Goal: Task Accomplishment & Management: Manage account settings

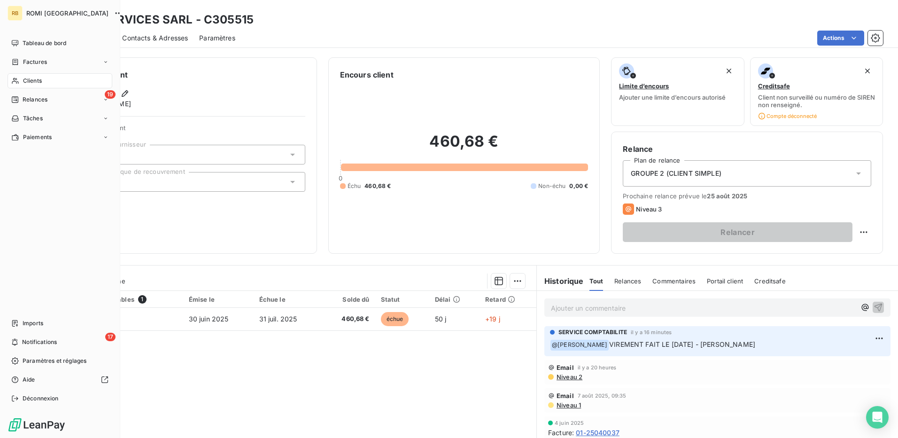
click at [47, 83] on div "Clients" at bounding box center [60, 80] width 105 height 15
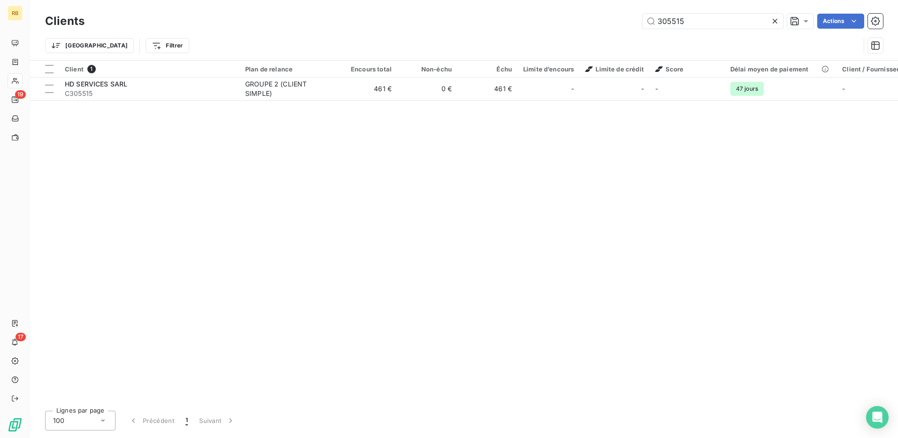
click at [655, 29] on div "Clients 305515 Actions" at bounding box center [464, 21] width 838 height 20
drag, startPoint x: 657, startPoint y: 29, endPoint x: 665, endPoint y: 23, distance: 10.1
click at [658, 28] on div "Clients 305515 Actions" at bounding box center [464, 21] width 838 height 20
click at [665, 23] on input "305515" at bounding box center [713, 21] width 141 height 15
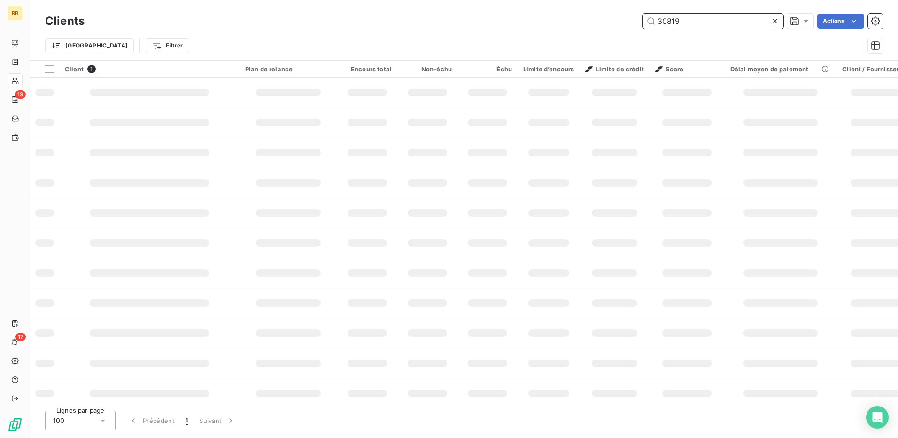
drag, startPoint x: 671, startPoint y: 22, endPoint x: 678, endPoint y: 60, distance: 38.3
click at [671, 22] on input "30819" at bounding box center [713, 21] width 141 height 15
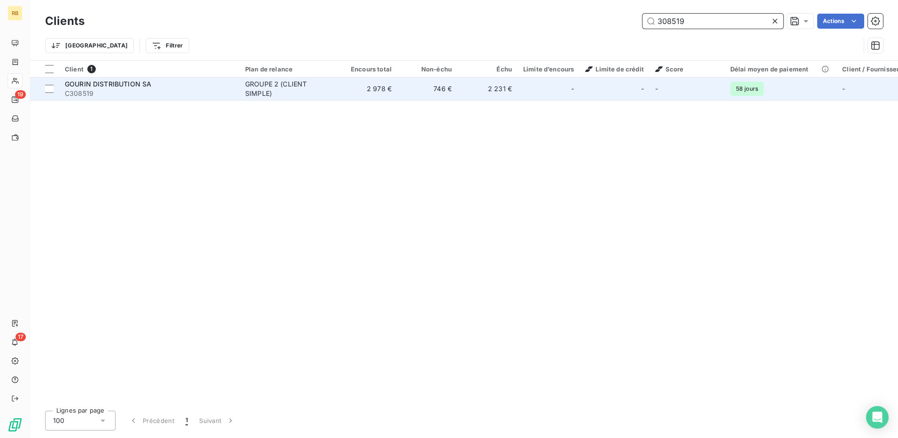
type input "308519"
click at [569, 96] on div "-" at bounding box center [548, 88] width 51 height 15
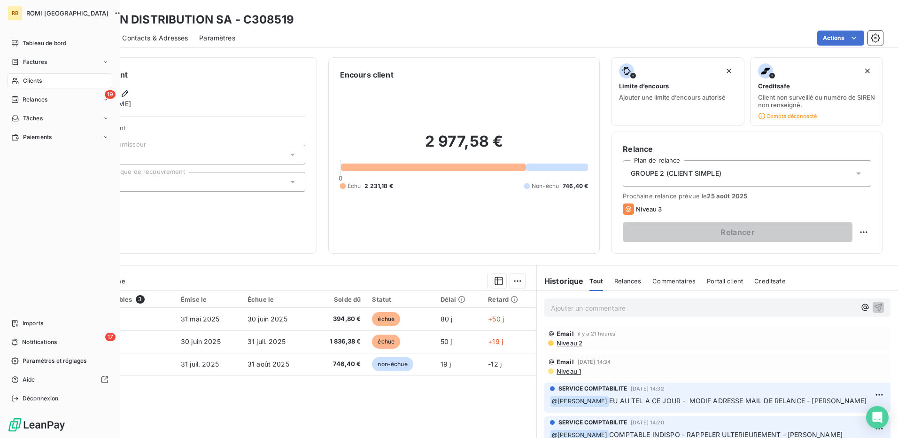
click at [35, 77] on span "Clients" at bounding box center [32, 81] width 19 height 8
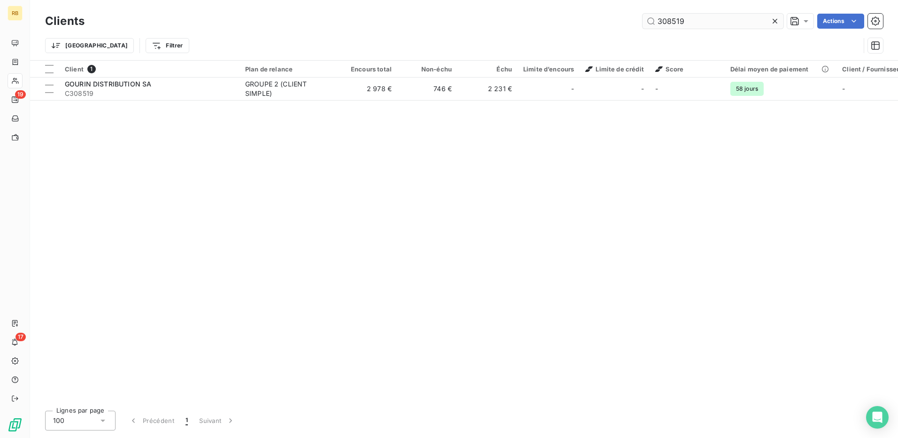
click at [673, 26] on input "308519" at bounding box center [713, 21] width 141 height 15
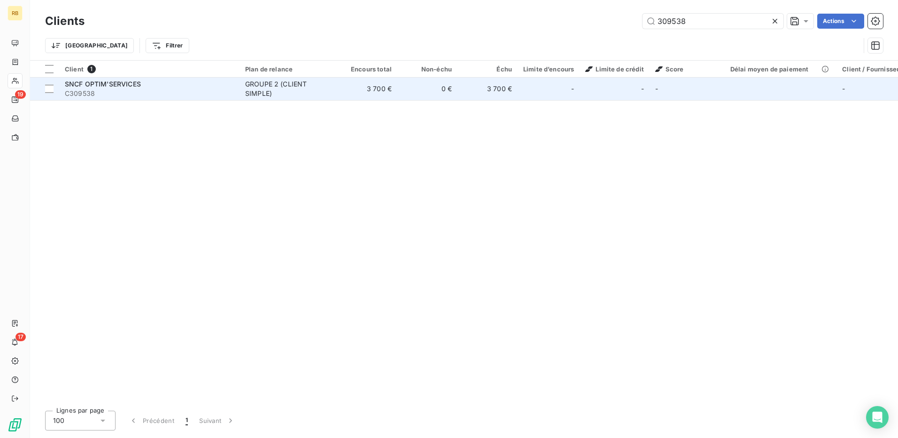
type input "309538"
click at [517, 94] on td "3 700 €" at bounding box center [488, 89] width 60 height 23
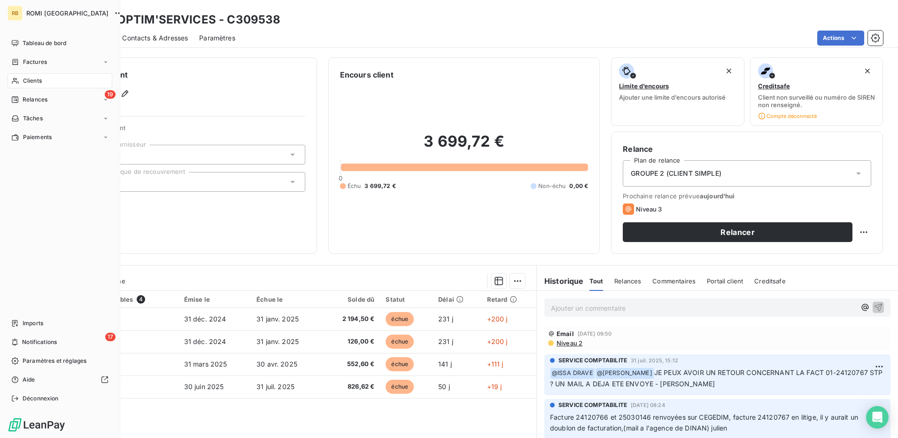
click at [37, 88] on div "Clients" at bounding box center [60, 80] width 105 height 15
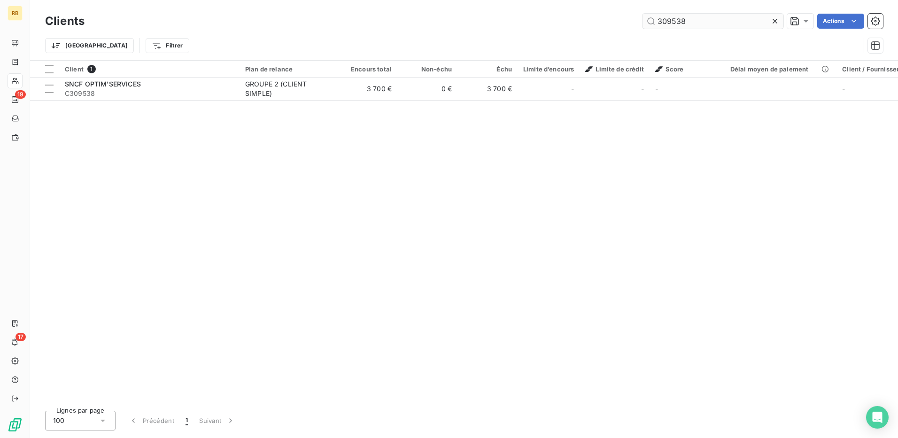
click at [657, 25] on input "309538" at bounding box center [713, 21] width 141 height 15
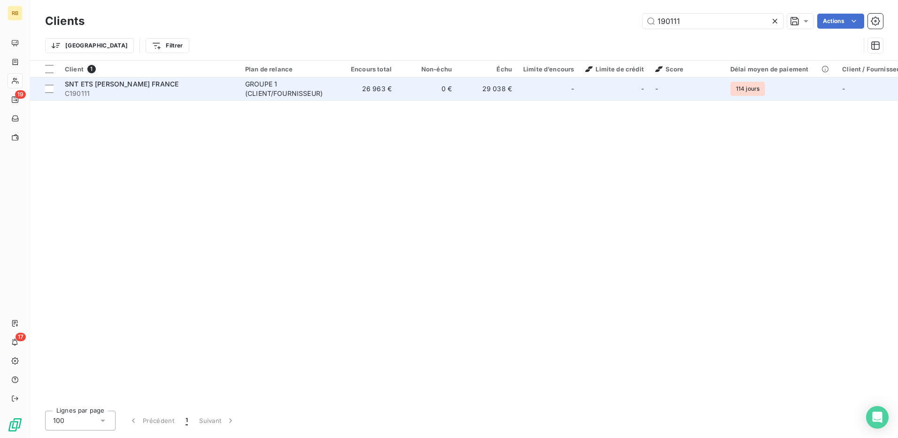
type input "190111"
click at [475, 97] on td "29 038 €" at bounding box center [488, 89] width 60 height 23
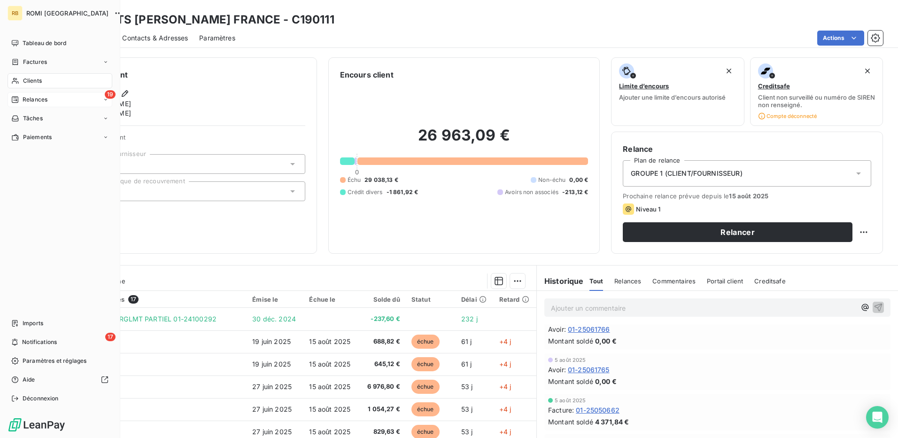
click at [31, 98] on span "Relances" at bounding box center [35, 99] width 25 height 8
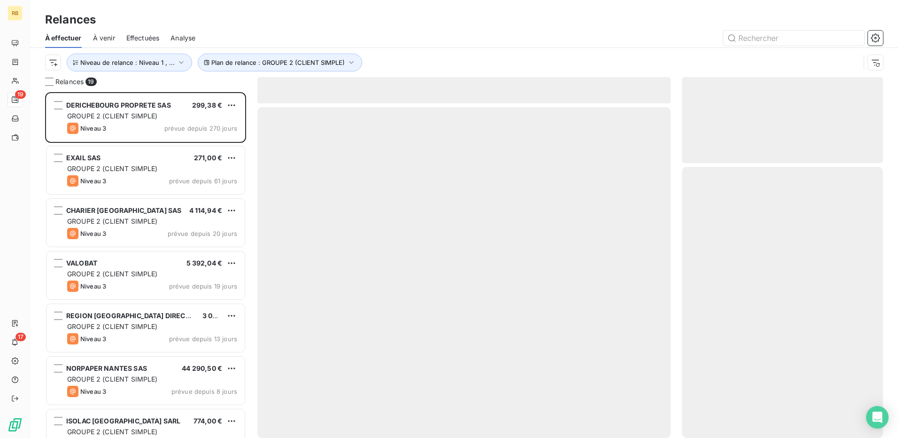
scroll to position [339, 194]
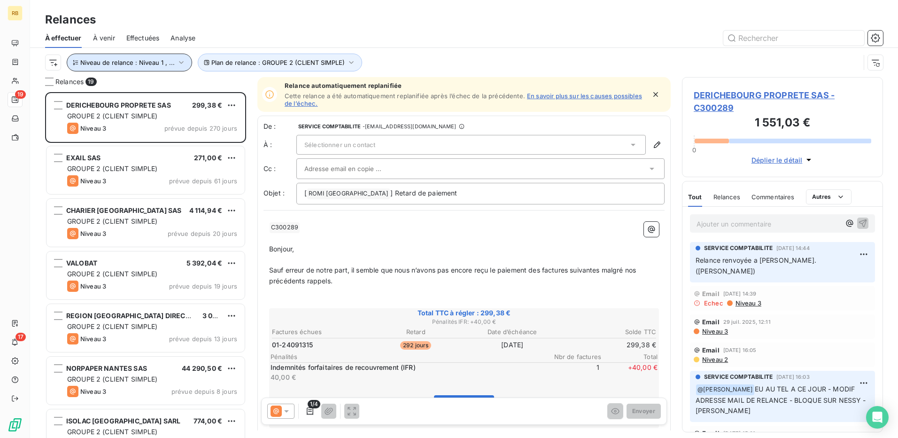
click at [170, 64] on span "Niveau de relance : Niveau 1 , ..." at bounding box center [127, 63] width 94 height 8
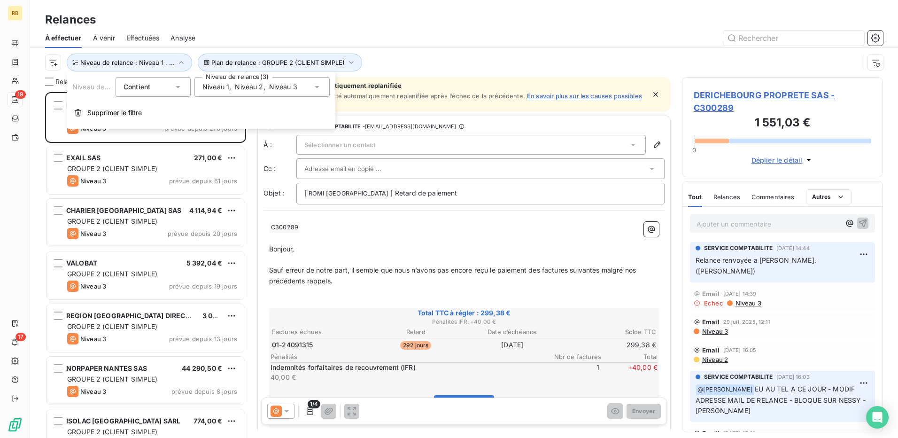
click at [412, 54] on div "Plan de relance : GROUPE 2 (CLIENT SIMPLE) Niveau de relance : Niveau 1 , ..." at bounding box center [452, 63] width 815 height 18
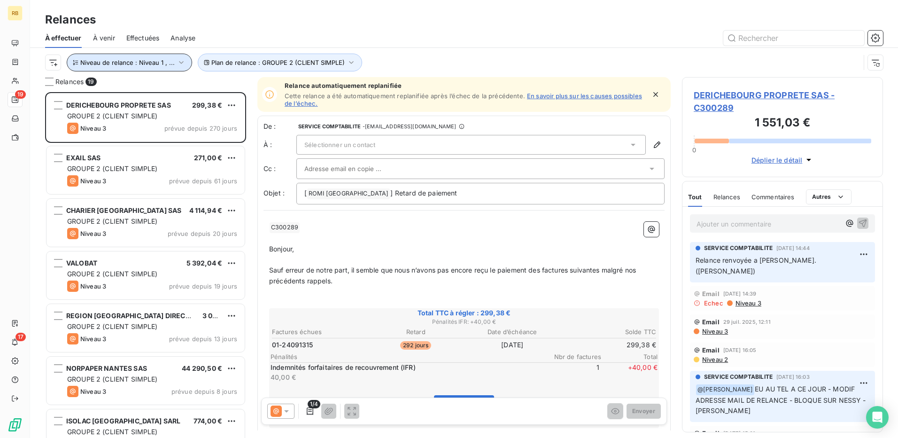
click at [177, 64] on icon "button" at bounding box center [181, 62] width 9 height 9
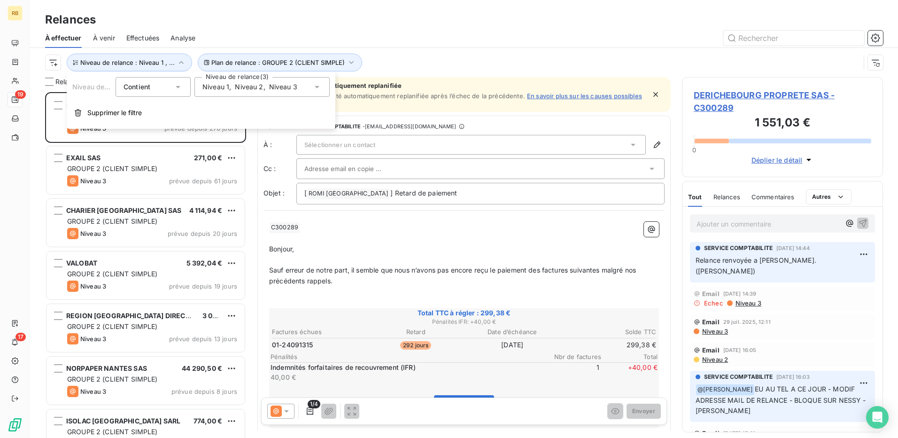
click at [235, 88] on span "Niveau 2" at bounding box center [249, 86] width 28 height 9
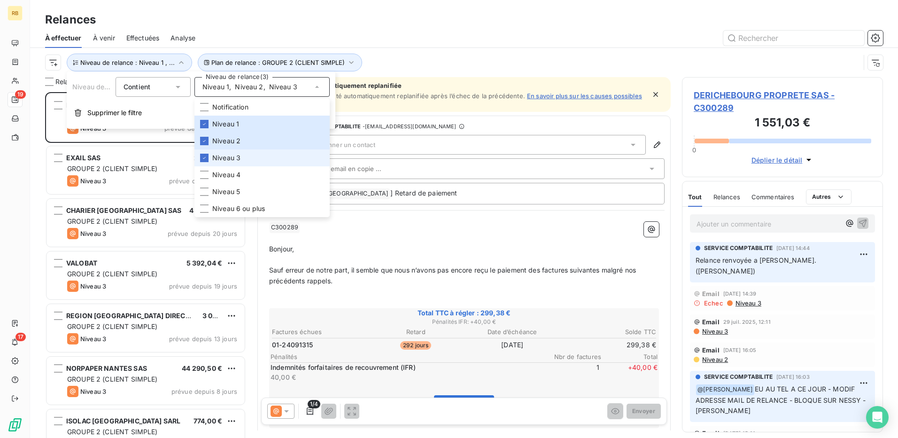
click at [243, 163] on li "Niveau 3" at bounding box center [262, 157] width 135 height 17
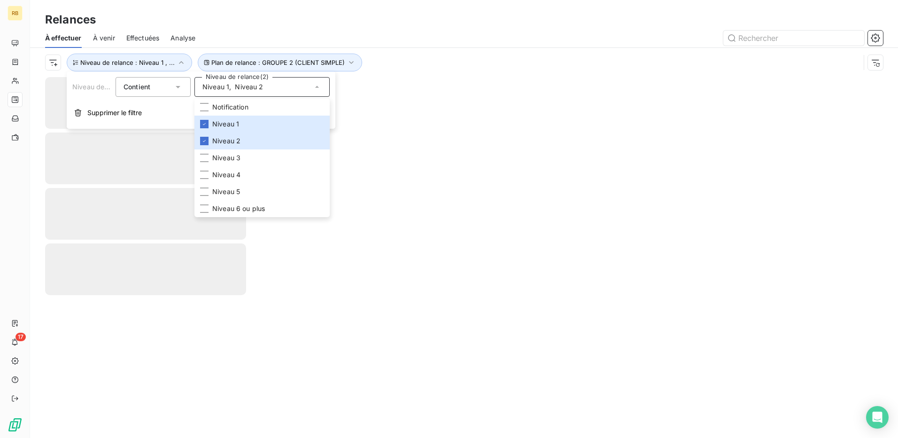
click at [414, 47] on div "À effectuer À venir Effectuées Analyse" at bounding box center [464, 38] width 868 height 20
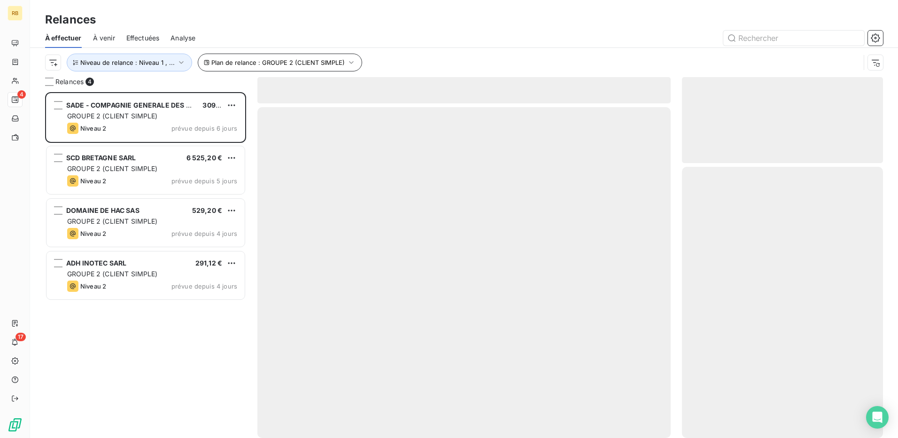
scroll to position [339, 194]
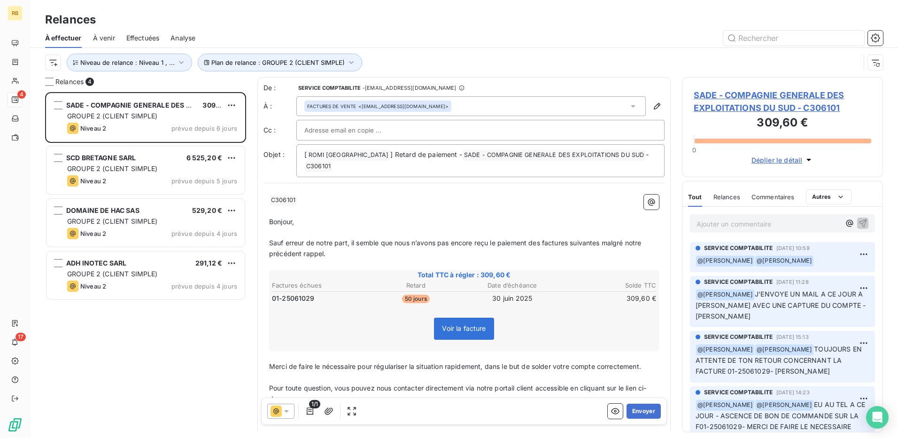
click at [734, 93] on span "SADE - COMPAGNIE GENERALE DES EXPLOITATIONS DU SUD - C306101" at bounding box center [783, 101] width 178 height 25
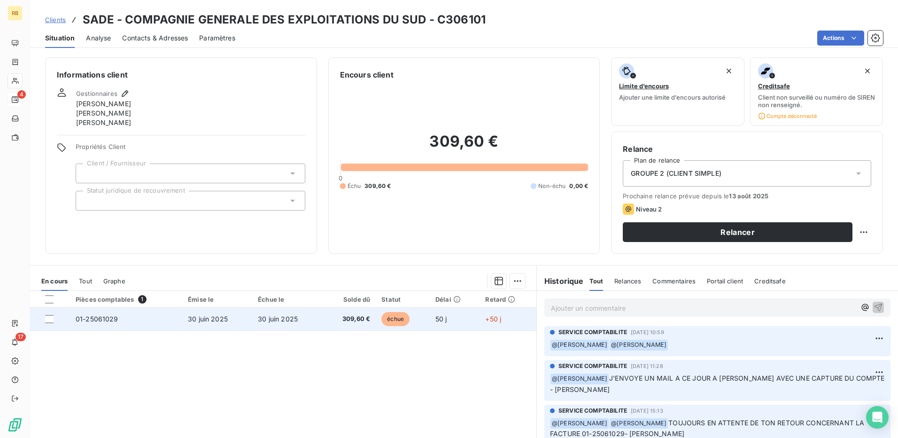
click at [98, 317] on span "01-25061029" at bounding box center [97, 319] width 43 height 8
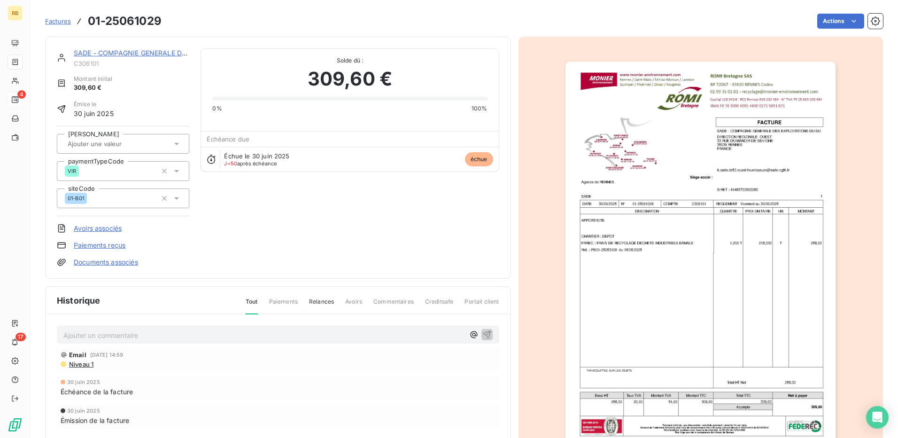
click at [116, 49] on link "SADE - COMPAGNIE GENERALE DES EXPLOITATIONS DU SUD" at bounding box center [173, 53] width 199 height 8
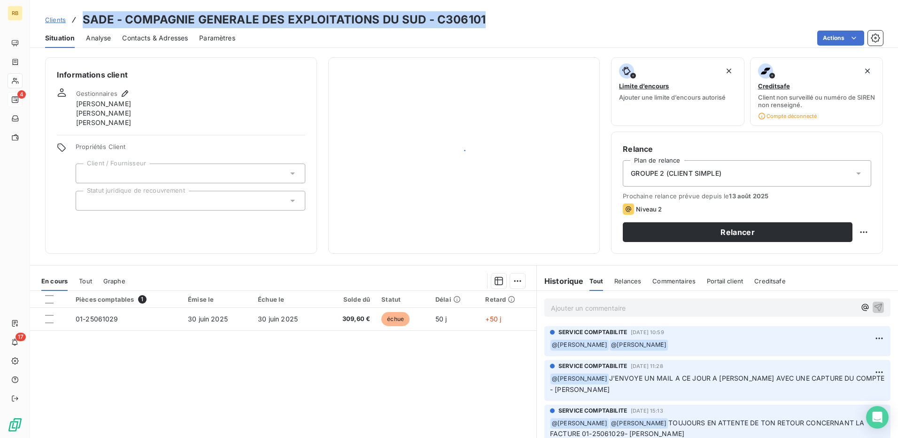
drag, startPoint x: 76, startPoint y: 18, endPoint x: 520, endPoint y: 18, distance: 444.0
click at [520, 18] on div "Clients SADE - COMPAGNIE GENERALE DES EXPLOITATIONS DU SUD - C306101" at bounding box center [464, 19] width 868 height 17
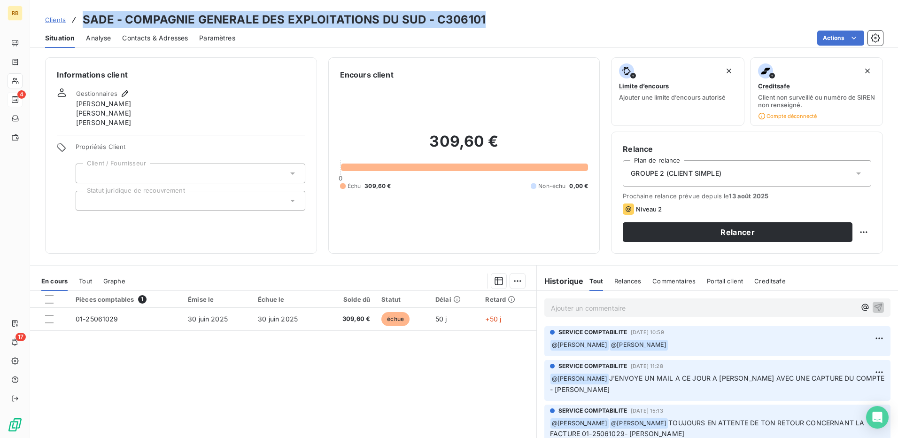
copy h3 "SADE - COMPAGNIE GENERALE DES EXPLOITATIONS DU SUD - C306101"
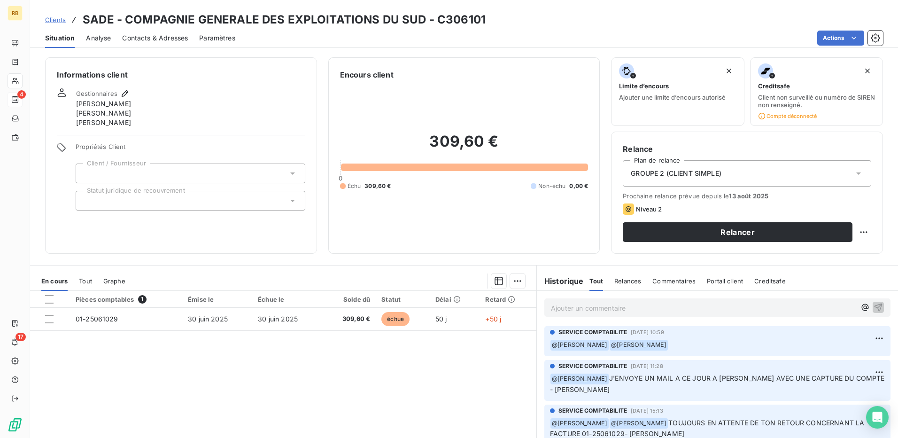
click at [328, 126] on div "Encours client 309,60 € 0 Échu 309,60 € Non-échu 0,00 €" at bounding box center [464, 155] width 272 height 196
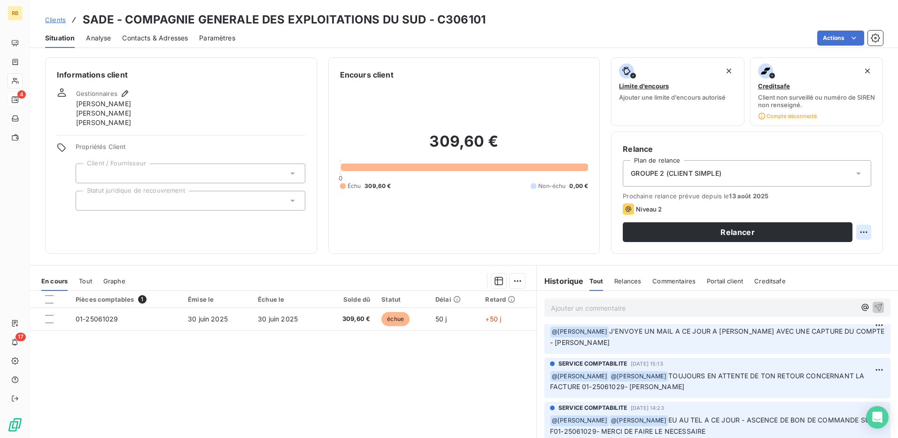
click at [854, 228] on html "RB 4 17 Clients SADE - COMPAGNIE GENERALE DES EXPLOITATIONS DU SUD - C306101 Si…" at bounding box center [449, 219] width 898 height 438
click at [792, 251] on div "Replanifier cette action" at bounding box center [818, 252] width 84 height 15
select select "7"
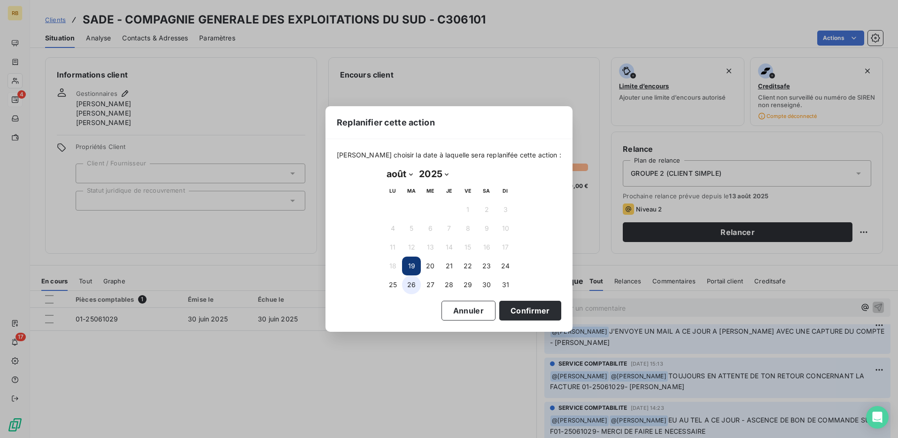
click at [406, 285] on button "26" at bounding box center [411, 284] width 19 height 19
click at [513, 311] on button "Confirmer" at bounding box center [530, 311] width 62 height 20
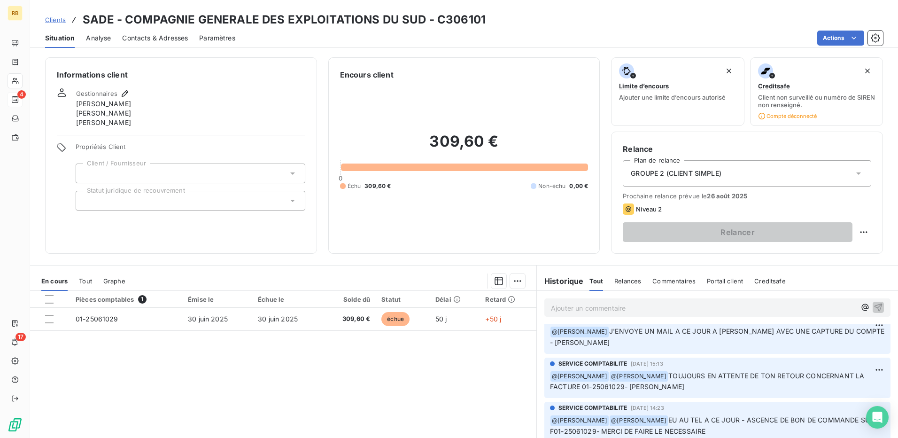
click at [604, 307] on p "Ajouter un commentaire ﻿" at bounding box center [703, 308] width 305 height 12
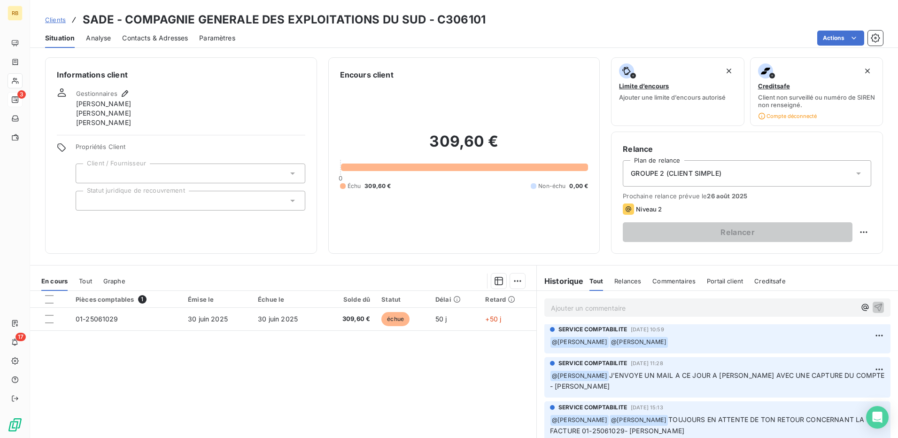
scroll to position [80, 0]
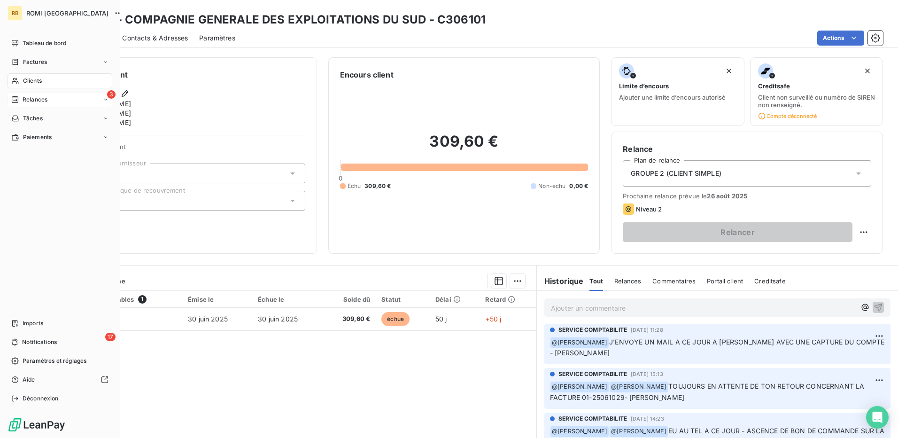
click at [23, 101] on span "Relances" at bounding box center [35, 99] width 25 height 8
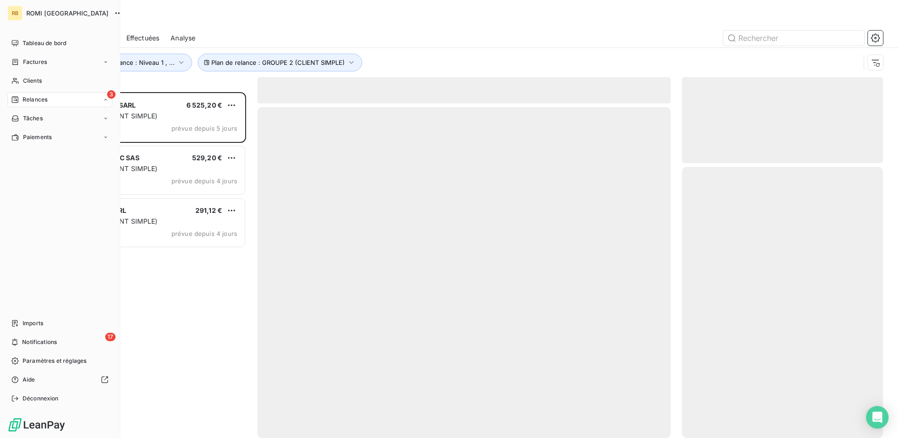
scroll to position [339, 194]
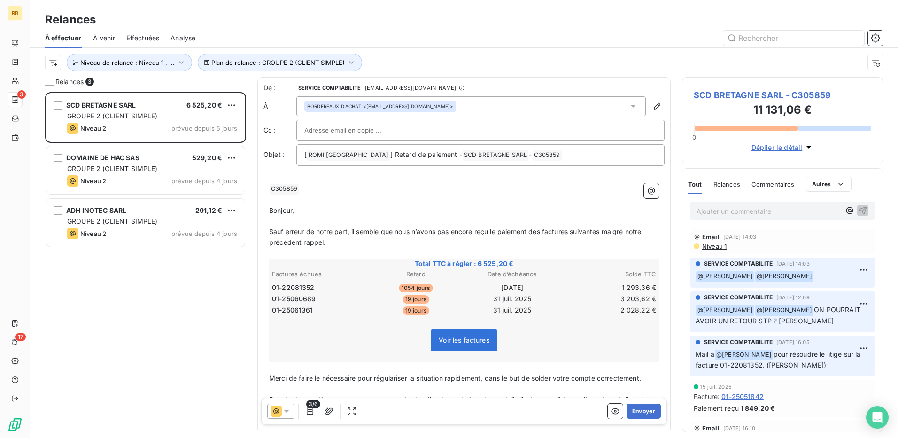
click at [768, 90] on span "SCD BRETAGNE SARL - C305859" at bounding box center [783, 95] width 178 height 13
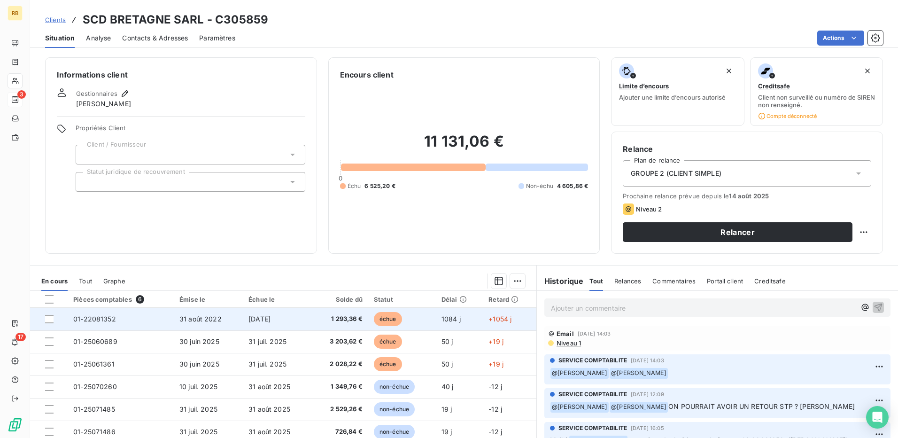
click at [97, 318] on span "01-22081352" at bounding box center [94, 319] width 43 height 8
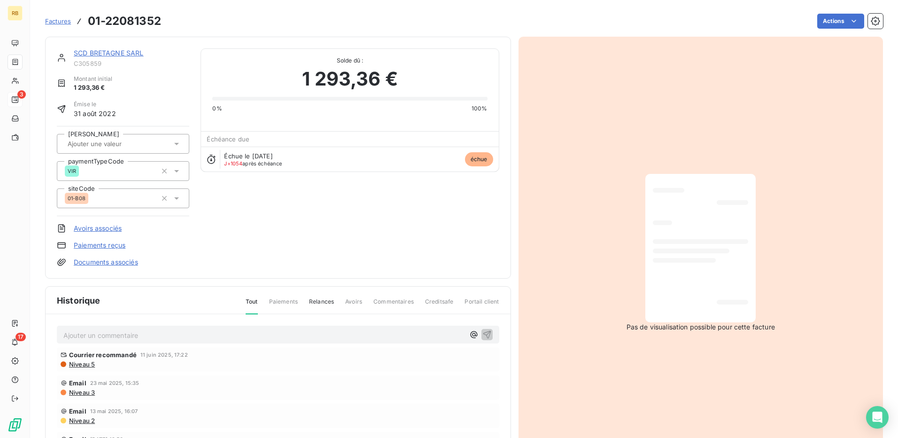
click at [115, 51] on link "SCD BRETAGNE SARL" at bounding box center [109, 53] width 70 height 8
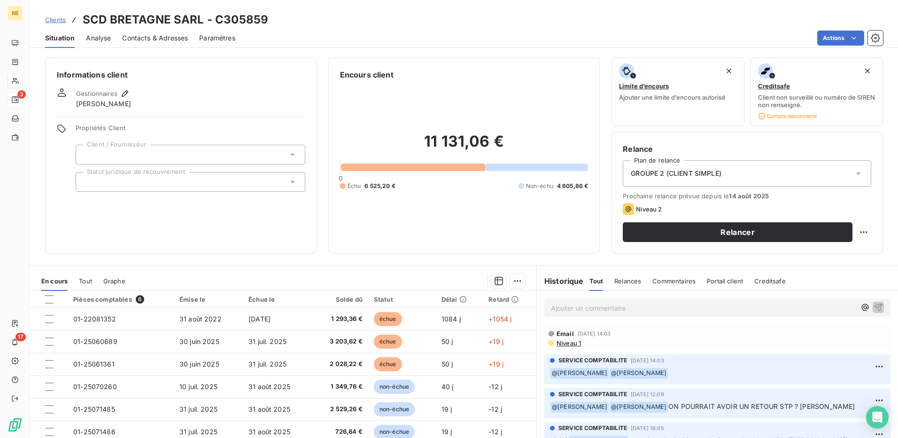
click at [153, 23] on h3 "SCD BRETAGNE SARL - C305859" at bounding box center [176, 19] width 186 height 17
click at [152, 22] on h3 "SCD BRETAGNE SARL - C305859" at bounding box center [176, 19] width 186 height 17
click at [151, 22] on h3 "SCD BRETAGNE SARL - C305859" at bounding box center [176, 19] width 186 height 17
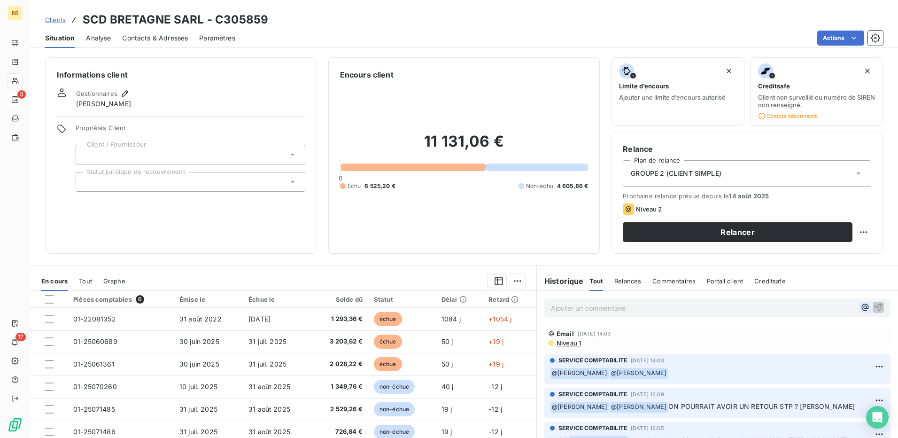
click at [861, 305] on icon "button" at bounding box center [865, 307] width 9 height 9
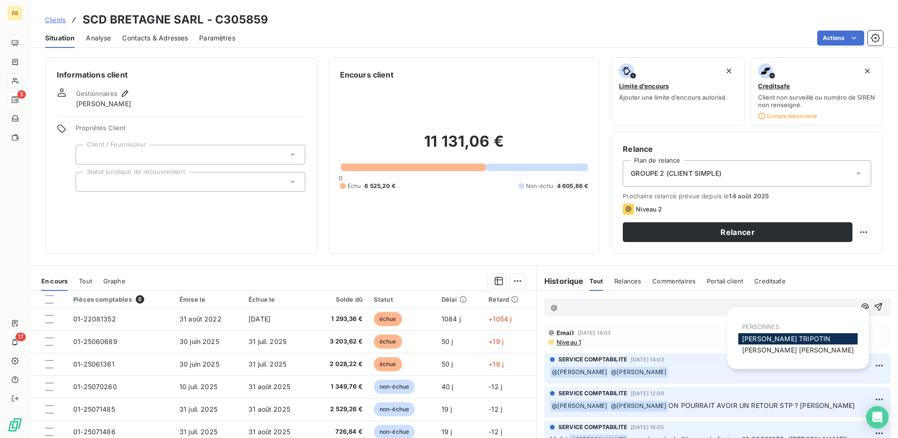
click at [786, 338] on span "[PERSON_NAME]" at bounding box center [786, 339] width 88 height 8
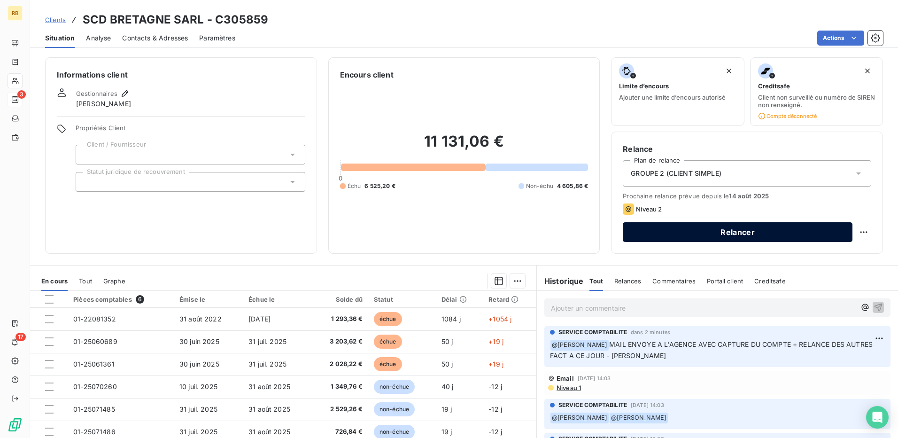
click at [694, 237] on button "Relancer" at bounding box center [738, 232] width 230 height 20
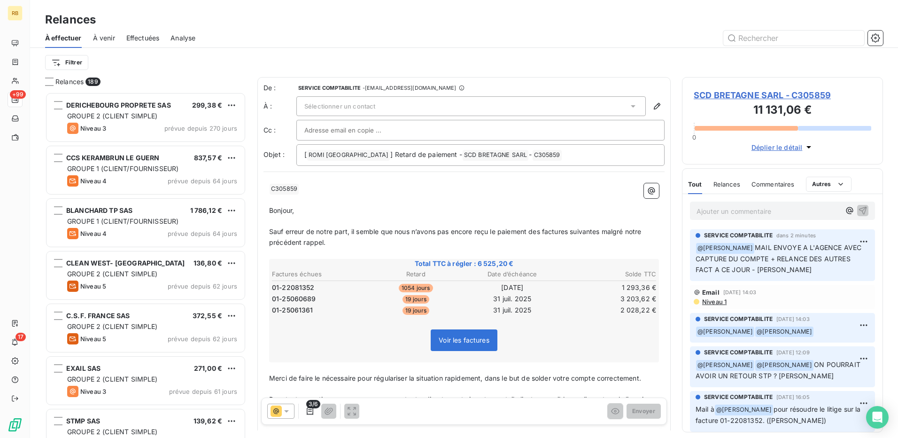
scroll to position [339, 194]
click at [307, 410] on icon "button" at bounding box center [310, 411] width 7 height 8
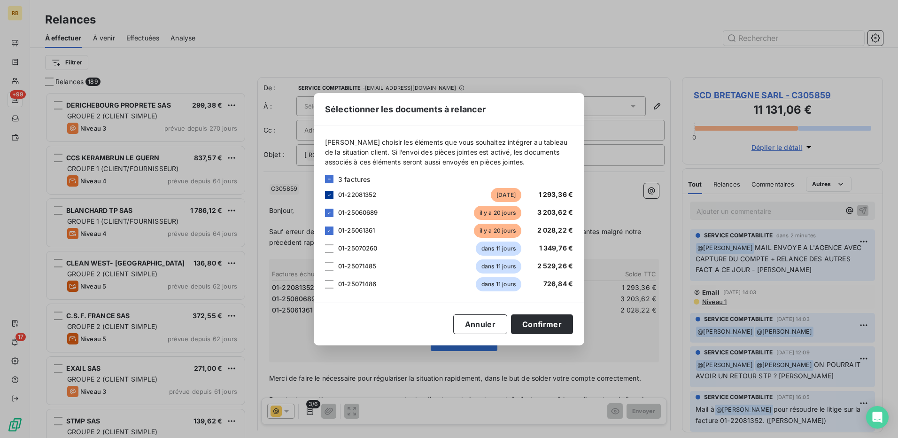
click at [332, 198] on div at bounding box center [329, 195] width 8 height 8
click at [537, 321] on button "Confirmer" at bounding box center [542, 324] width 62 height 20
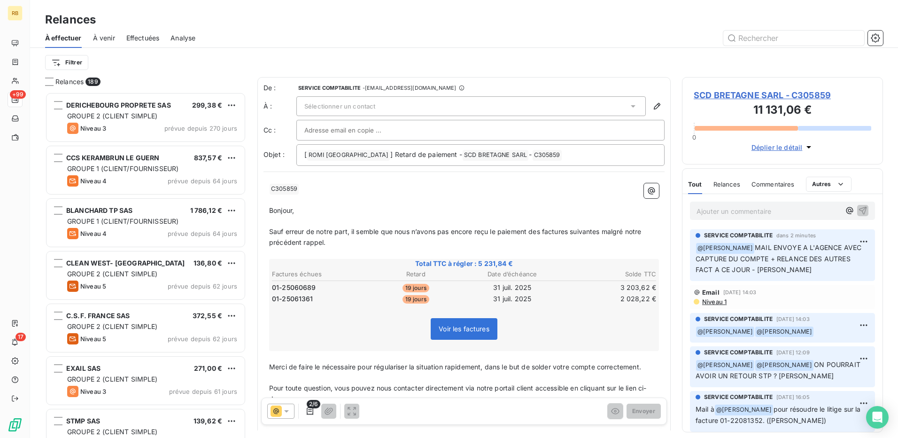
click at [456, 108] on div "Sélectionner un contact" at bounding box center [471, 106] width 350 height 20
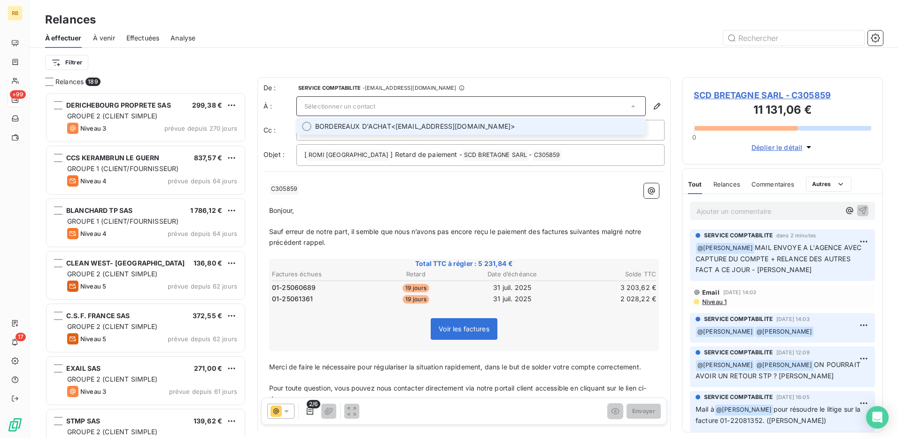
click at [452, 122] on li "BORDEREAUX D'ACHAT <[EMAIL_ADDRESS][DOMAIN_NAME]>" at bounding box center [471, 126] width 350 height 17
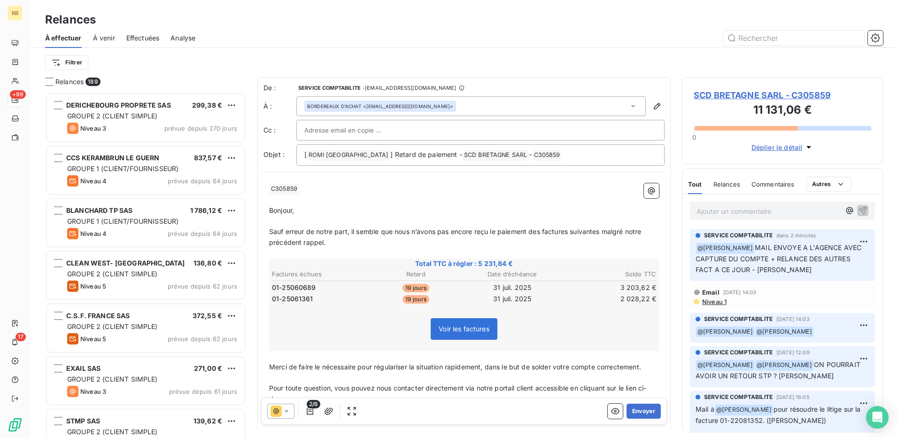
click at [711, 306] on div "Email [DATE] 14:03 Niveau 1" at bounding box center [782, 297] width 185 height 24
click at [707, 300] on span "Niveau 1" at bounding box center [714, 302] width 25 height 8
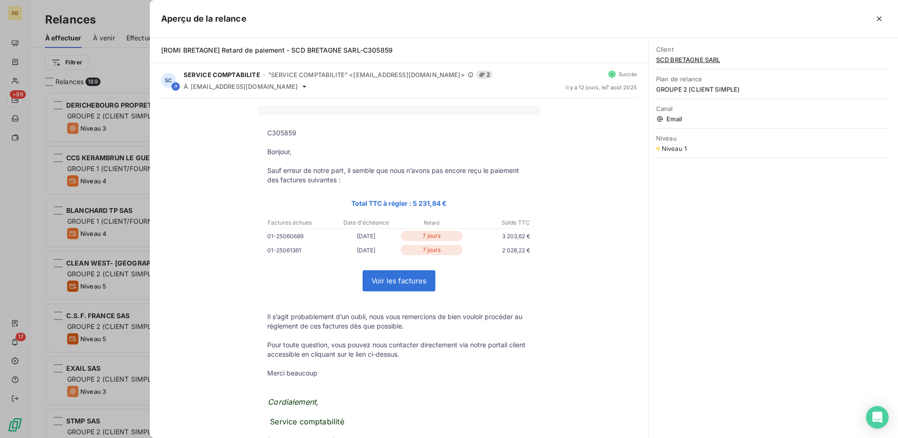
click at [159, 113] on div "C305859 [GEOGRAPHIC_DATA], Sauf erreur de notre part, il semble que nous n’avon…" at bounding box center [399, 378] width 499 height 561
click at [126, 115] on div at bounding box center [449, 219] width 898 height 438
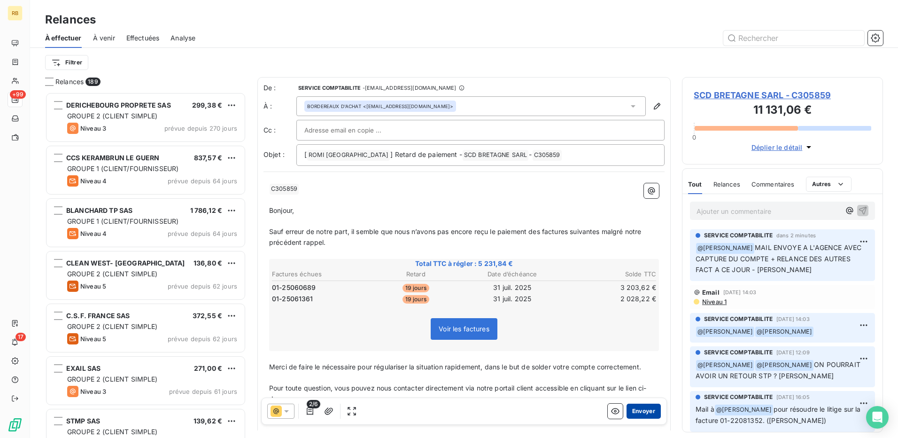
click at [638, 412] on button "Envoyer" at bounding box center [644, 411] width 34 height 15
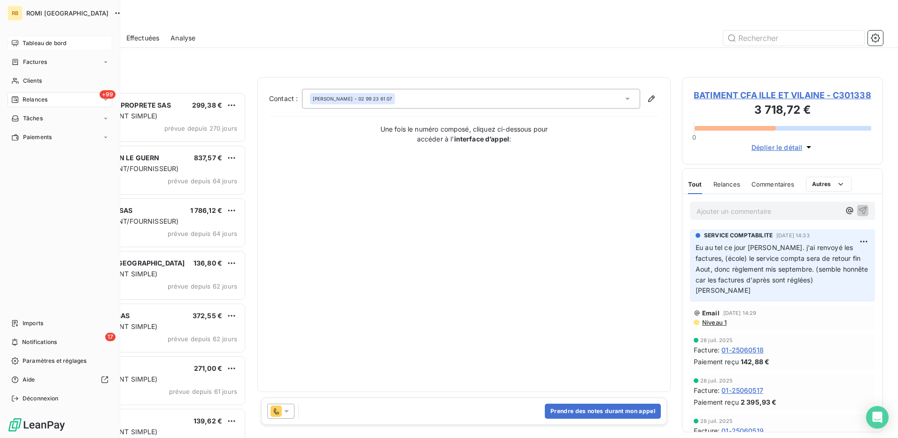
click at [48, 49] on div "Tableau de bord" at bounding box center [60, 43] width 105 height 15
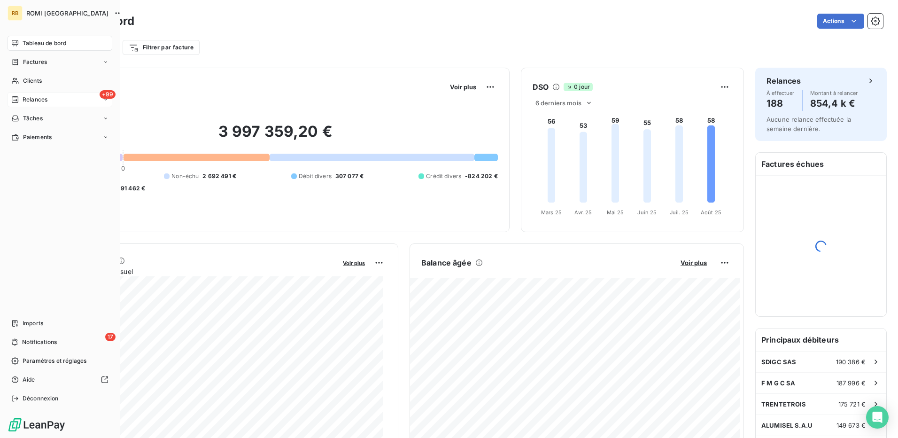
click at [47, 97] on span "Relances" at bounding box center [35, 99] width 25 height 8
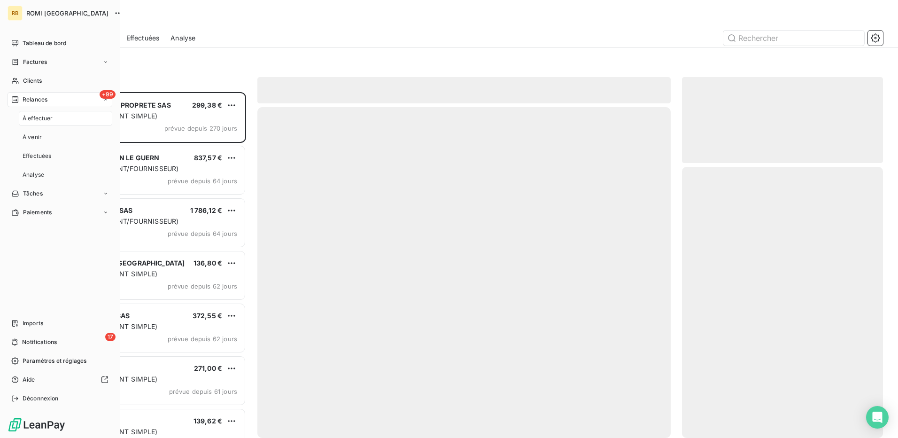
scroll to position [339, 194]
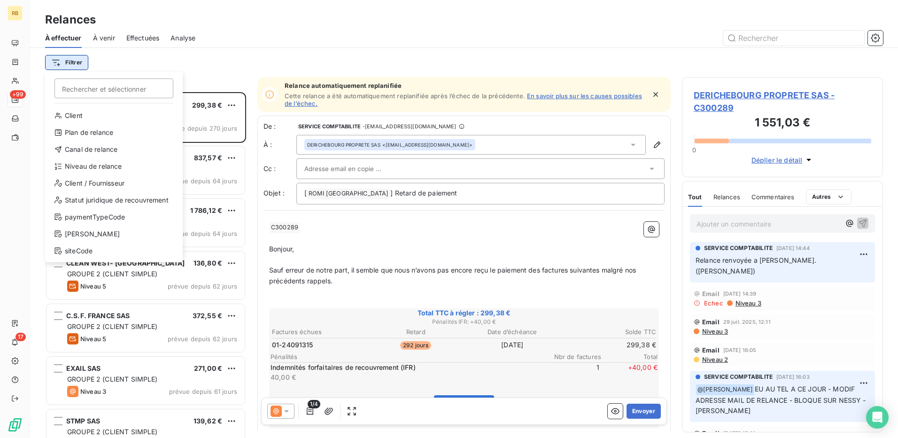
click at [72, 62] on html "RB +99 17 Relances À effectuer À venir Effectuées Analyse Filtrer Rechercher et…" at bounding box center [449, 219] width 898 height 438
click at [94, 134] on div "Plan de relance" at bounding box center [114, 132] width 130 height 15
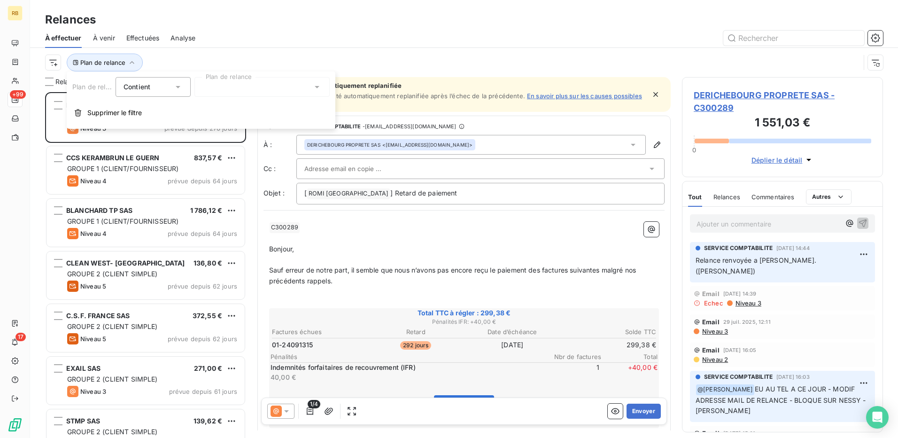
click at [226, 82] on div at bounding box center [262, 87] width 135 height 20
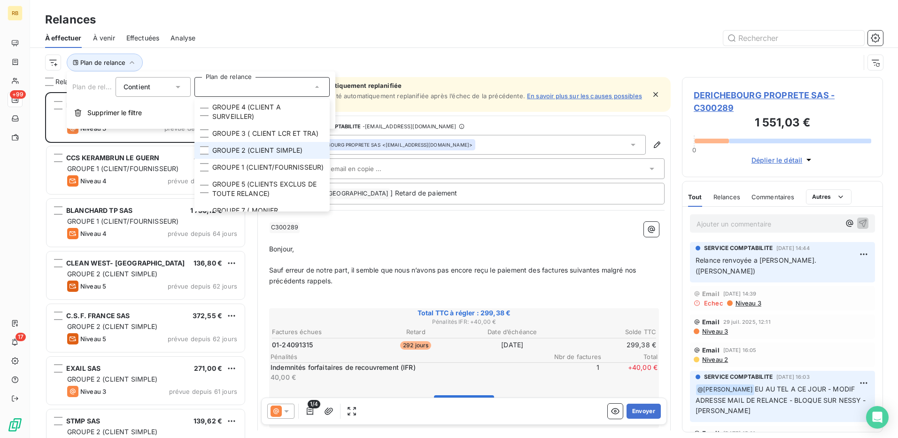
click at [252, 155] on span "GROUPE 2 (CLIENT SIMPLE)" at bounding box center [257, 150] width 91 height 9
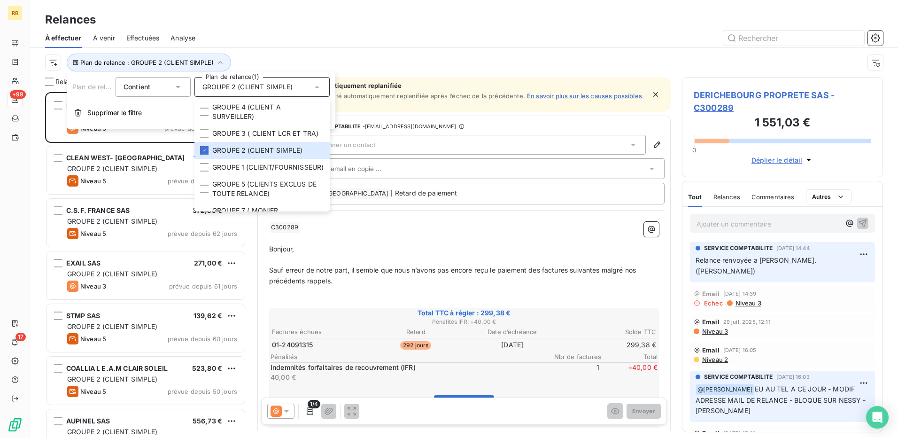
click at [397, 69] on div "Plan de relance : GROUPE 2 (CLIENT SIMPLE)" at bounding box center [452, 63] width 815 height 18
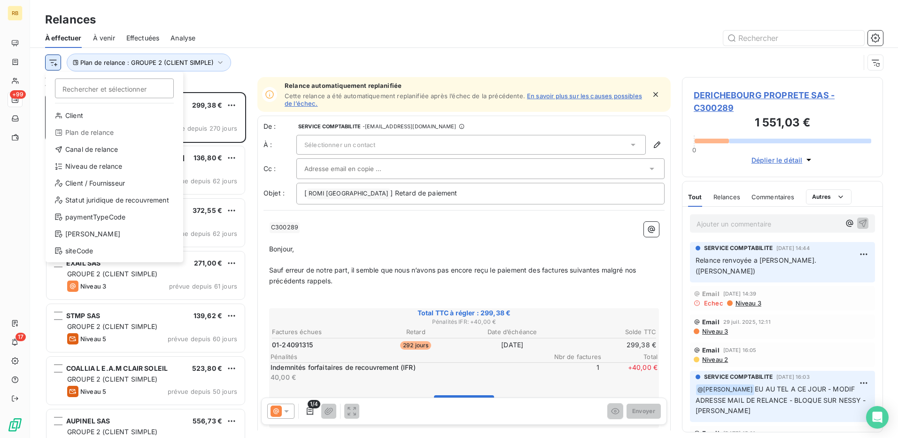
click at [53, 64] on html "RB +99 17 Relances À effectuer À venir Effectuées Analyse Rechercher et sélecti…" at bounding box center [449, 219] width 898 height 438
click at [101, 174] on div "Client Plan de relance Canal de relance Niveau de relance Client / Fournisseur …" at bounding box center [114, 185] width 130 height 154
click at [101, 171] on div "Niveau de relance" at bounding box center [114, 166] width 130 height 15
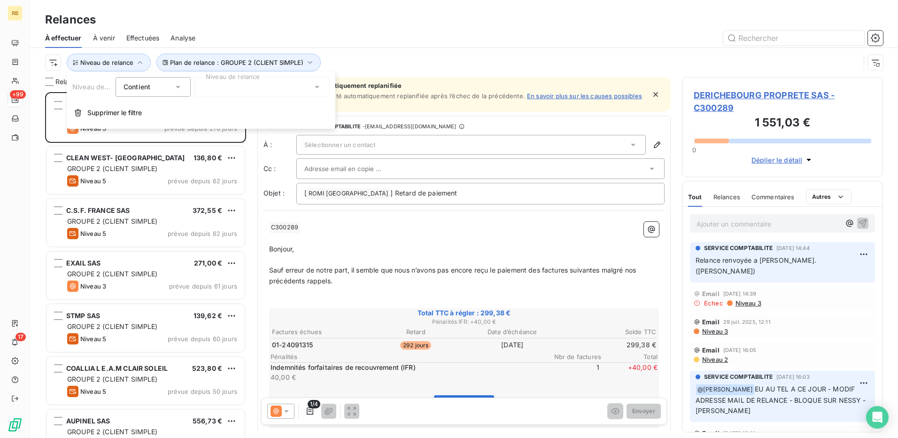
click at [257, 90] on div at bounding box center [262, 87] width 135 height 20
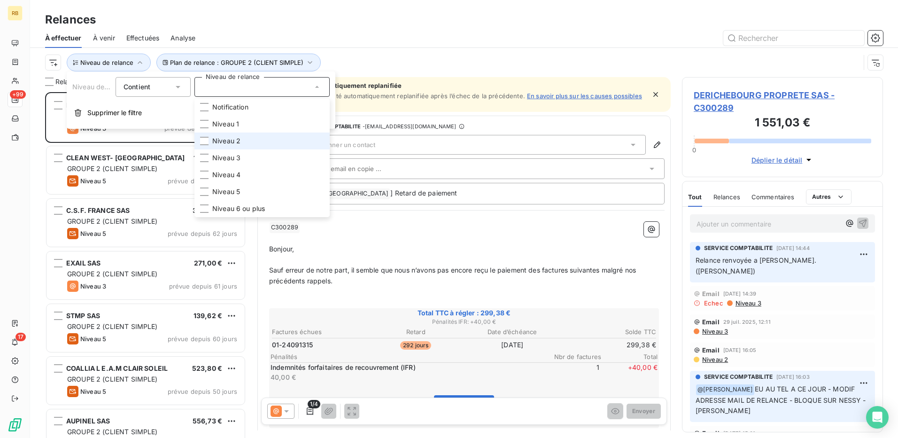
click at [265, 143] on li "Niveau 2" at bounding box center [262, 141] width 135 height 17
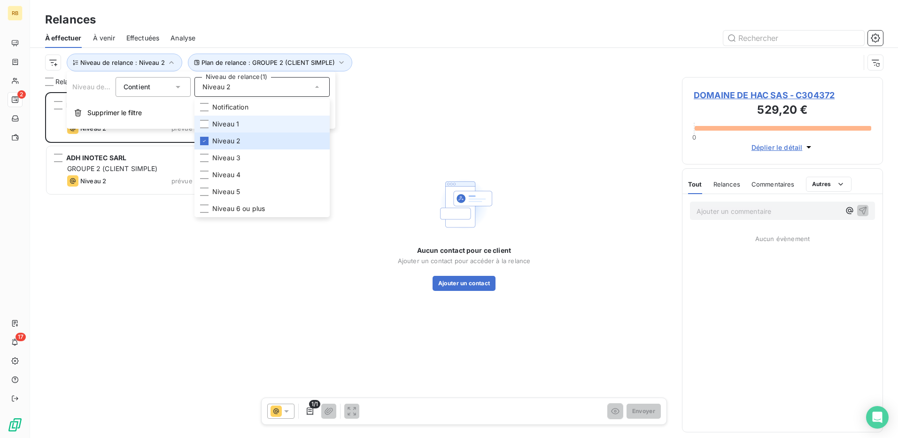
scroll to position [339, 194]
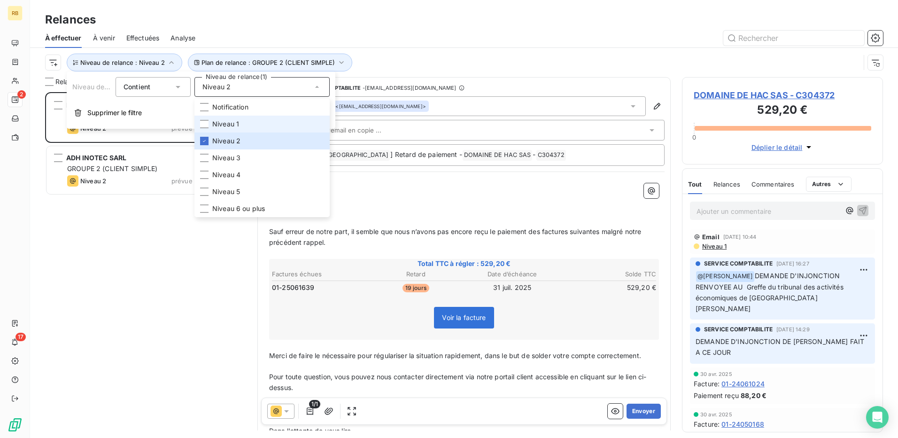
click at [260, 125] on li "Niveau 1" at bounding box center [262, 124] width 135 height 17
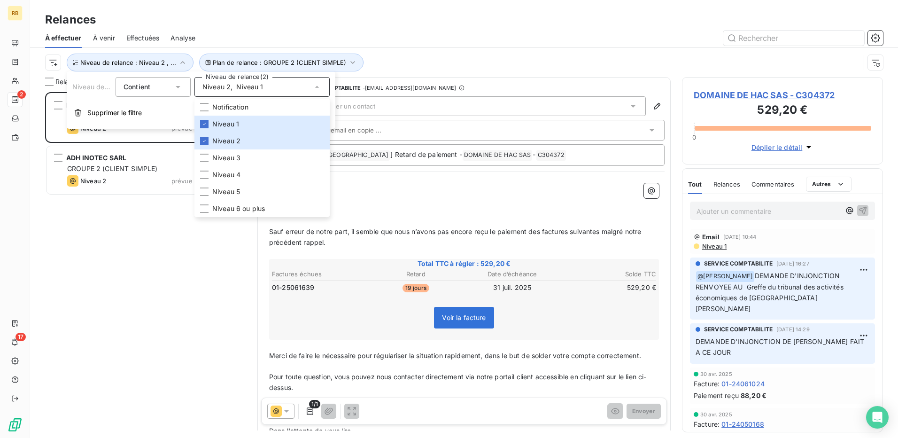
click at [461, 47] on div "À effectuer À venir Effectuées Analyse" at bounding box center [464, 38] width 868 height 20
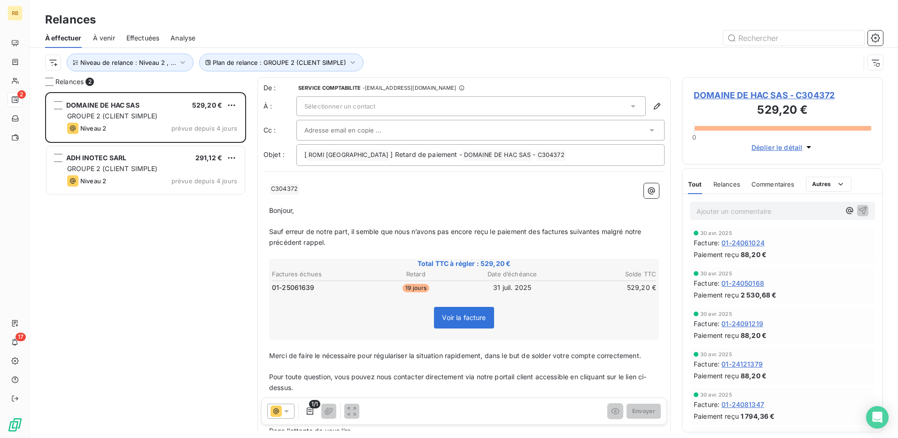
scroll to position [0, 0]
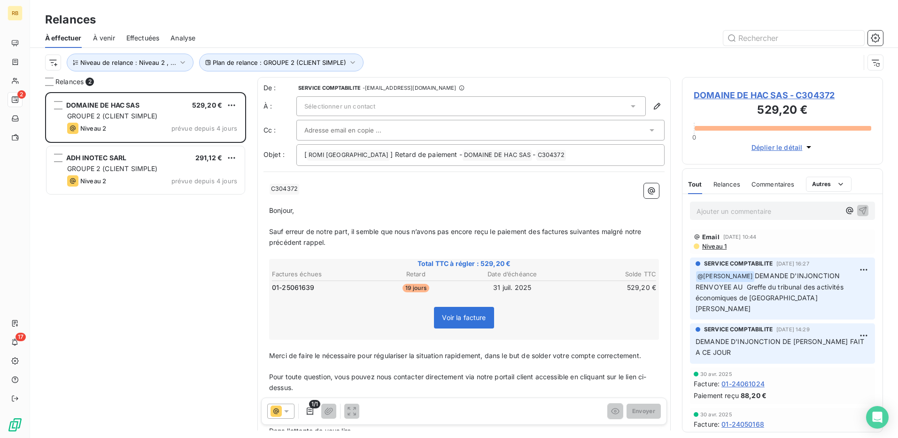
click at [402, 107] on div "Sélectionner un contact" at bounding box center [471, 106] width 350 height 20
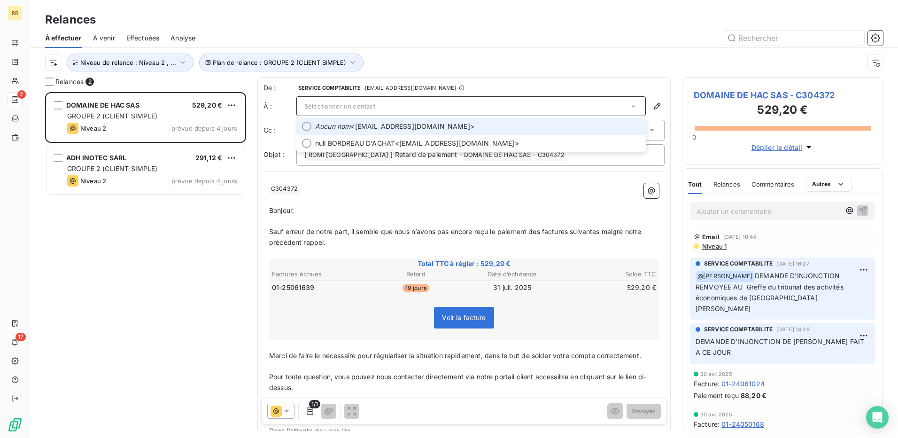
click at [406, 128] on span "Aucun nom <[PERSON_NAME][EMAIL_ADDRESS][DOMAIN_NAME]>" at bounding box center [477, 126] width 325 height 9
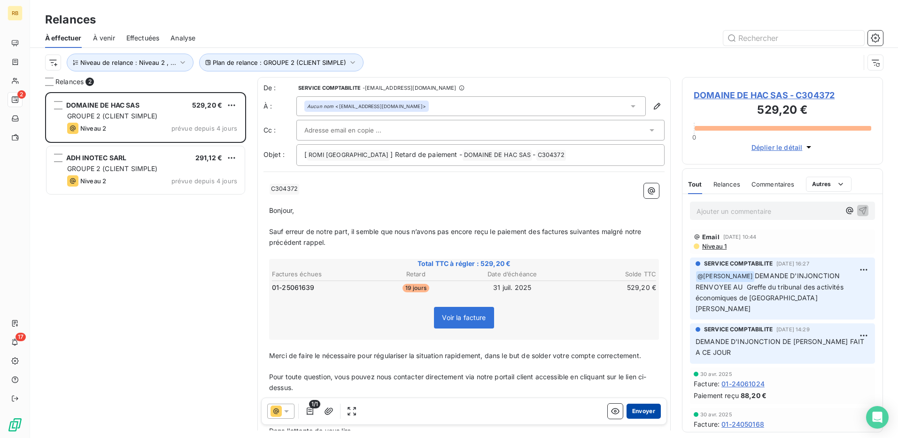
click at [632, 412] on button "Envoyer" at bounding box center [644, 411] width 34 height 15
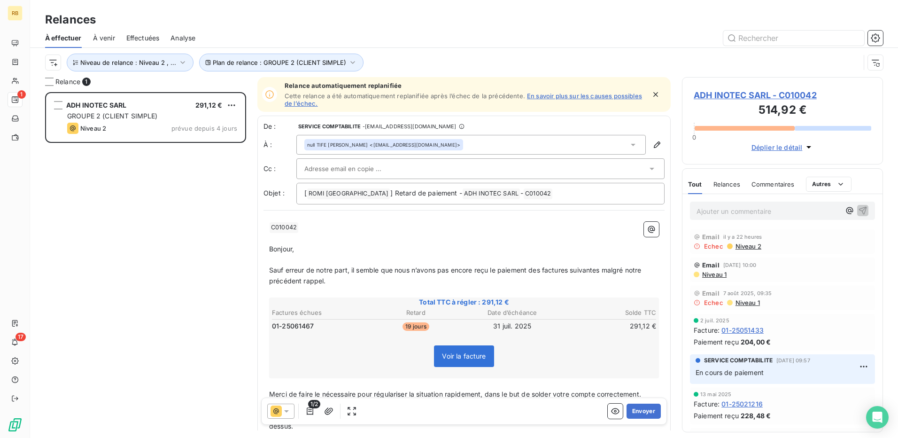
click at [466, 144] on div "null TIFE [PERSON_NAME] <[EMAIL_ADDRESS][DOMAIN_NAME]>" at bounding box center [471, 145] width 350 height 20
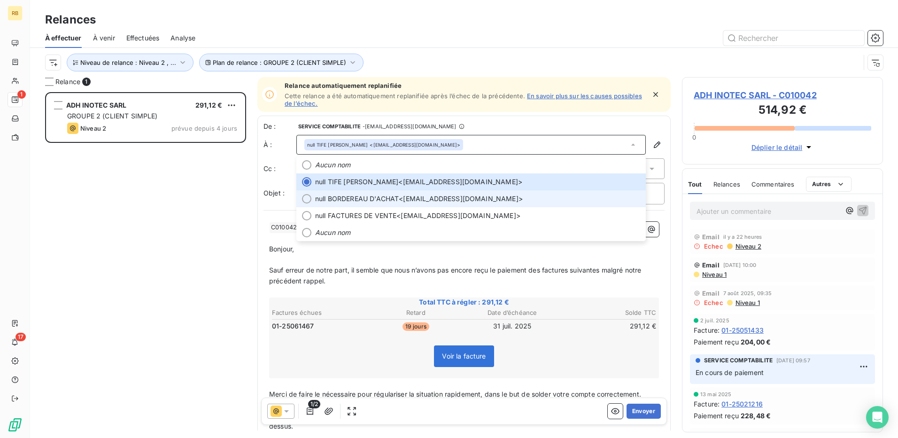
click at [490, 199] on span "null BORDEREAU D'ACHAT <[EMAIL_ADDRESS][DOMAIN_NAME]>" at bounding box center [477, 198] width 325 height 9
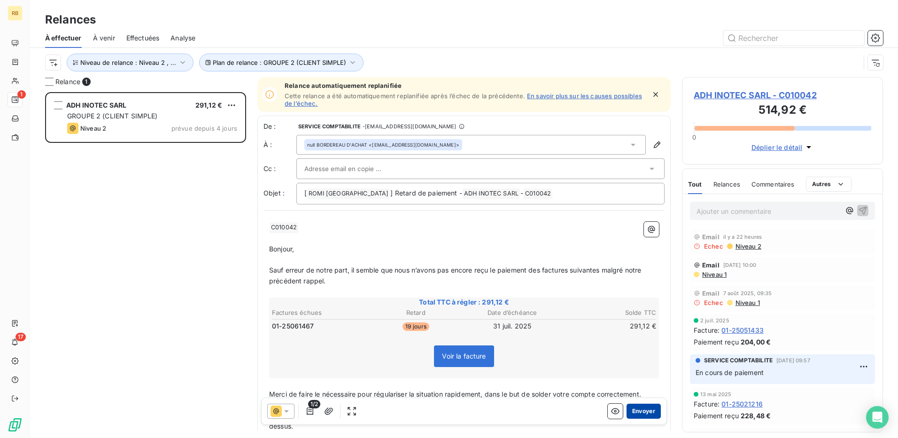
click at [638, 409] on button "Envoyer" at bounding box center [644, 411] width 34 height 15
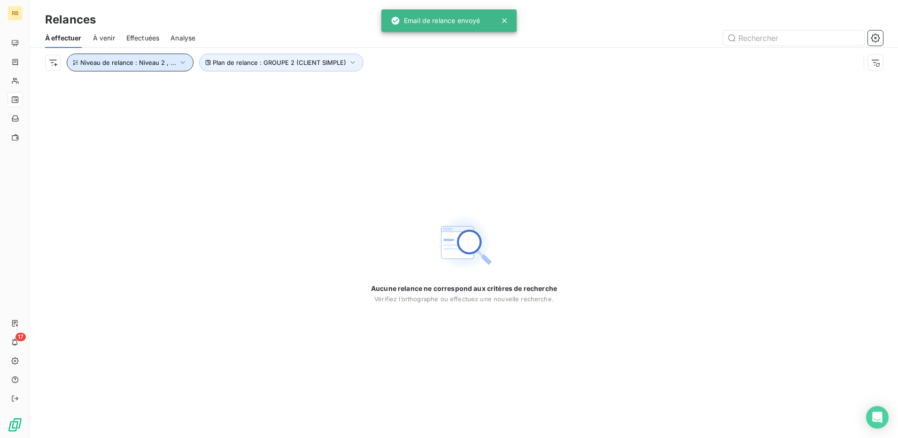
click at [147, 58] on button "Niveau de relance : Niveau 2 , ..." at bounding box center [130, 63] width 127 height 18
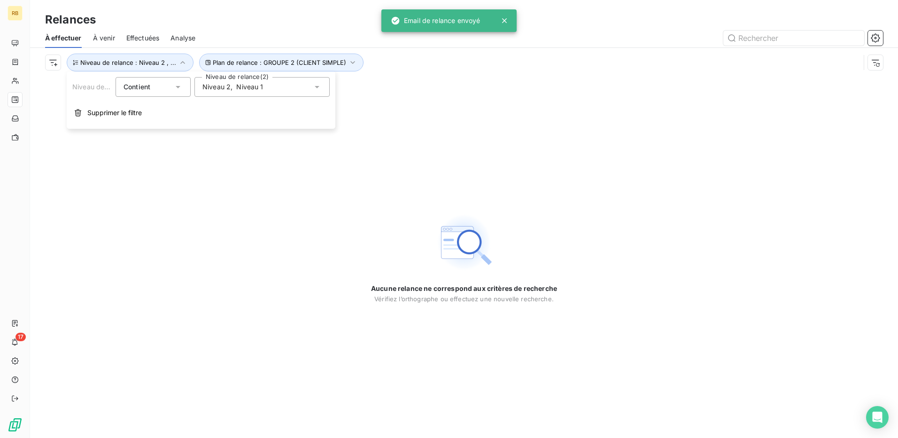
click at [228, 87] on span "Niveau 2" at bounding box center [217, 86] width 28 height 9
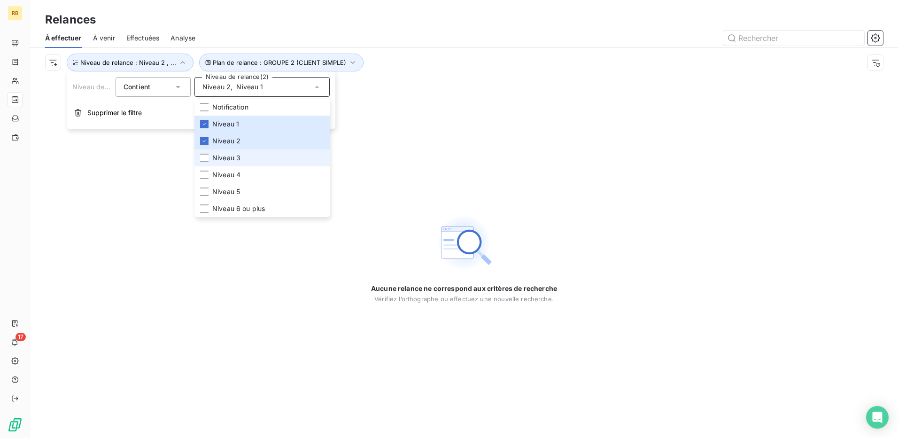
drag, startPoint x: 263, startPoint y: 164, endPoint x: 256, endPoint y: 157, distance: 10.0
click at [262, 164] on li "Niveau 3" at bounding box center [262, 157] width 135 height 17
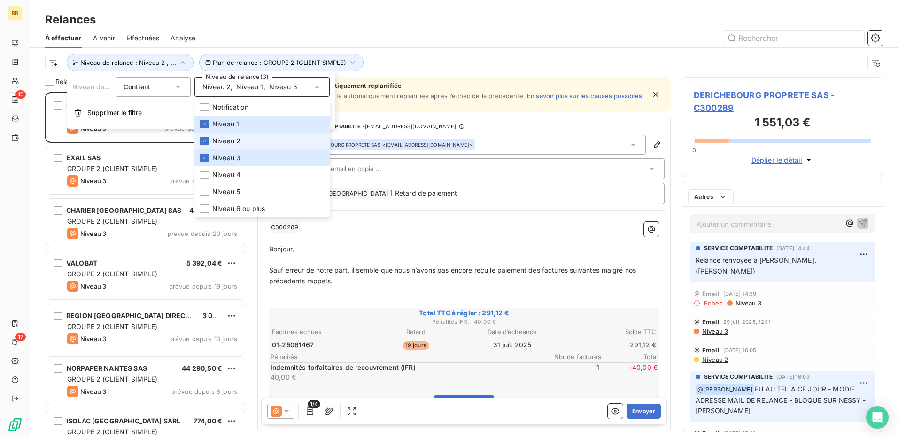
scroll to position [339, 194]
click at [248, 140] on li "Niveau 2" at bounding box center [262, 141] width 135 height 17
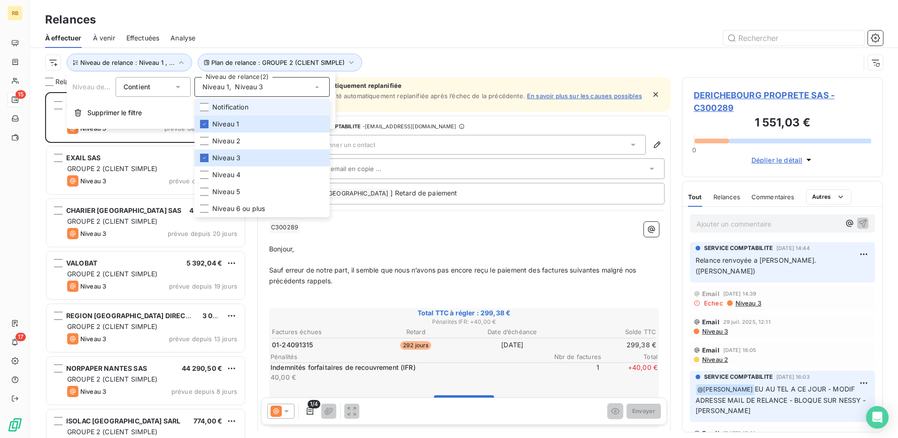
drag, startPoint x: 244, startPoint y: 123, endPoint x: 262, endPoint y: 110, distance: 21.2
click at [244, 122] on li "Niveau 1" at bounding box center [262, 124] width 135 height 17
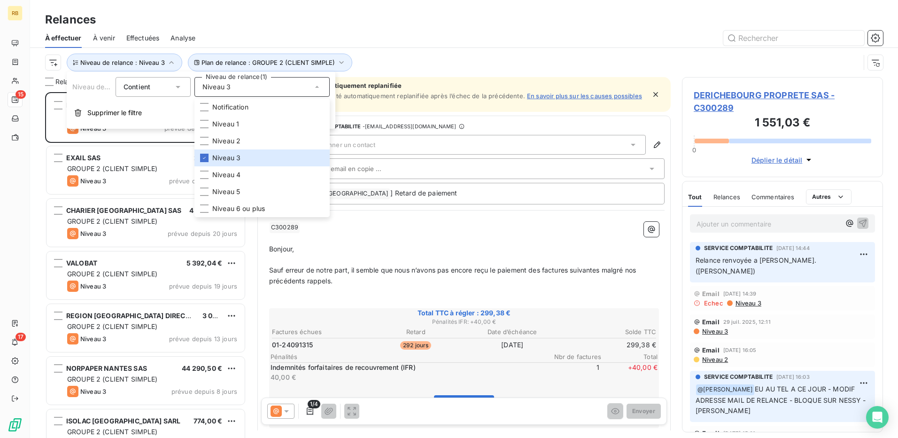
click at [407, 41] on div at bounding box center [545, 38] width 677 height 15
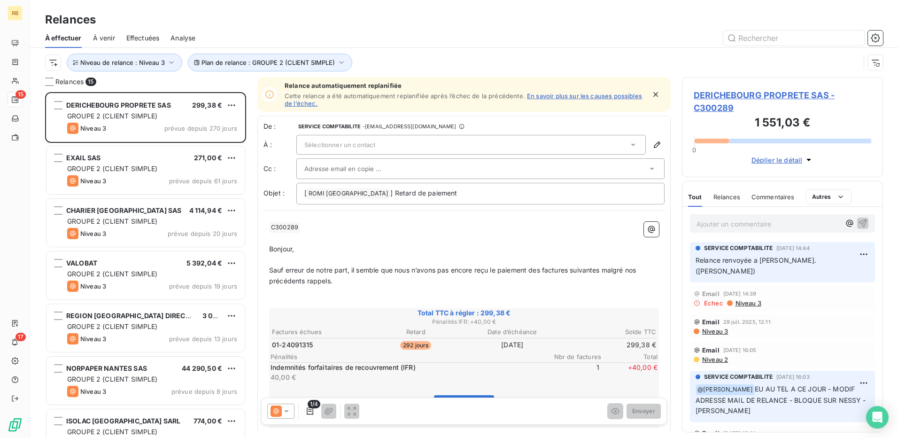
click at [740, 299] on span "Niveau 3" at bounding box center [748, 303] width 27 height 8
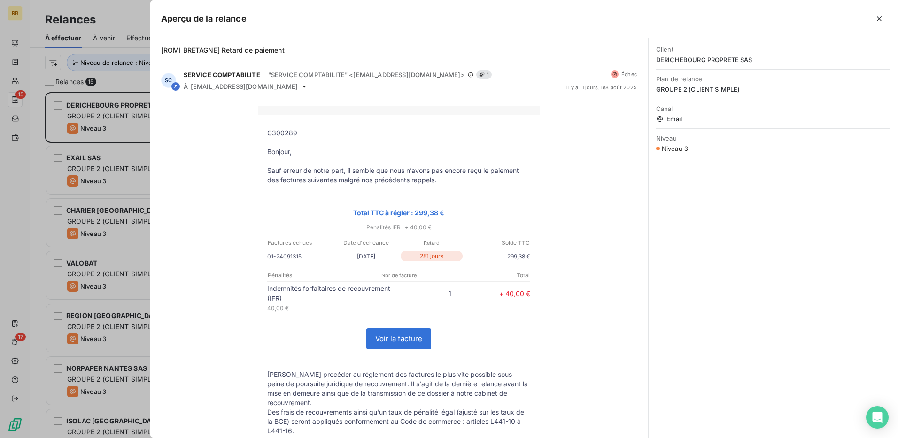
click at [138, 241] on div at bounding box center [449, 219] width 898 height 438
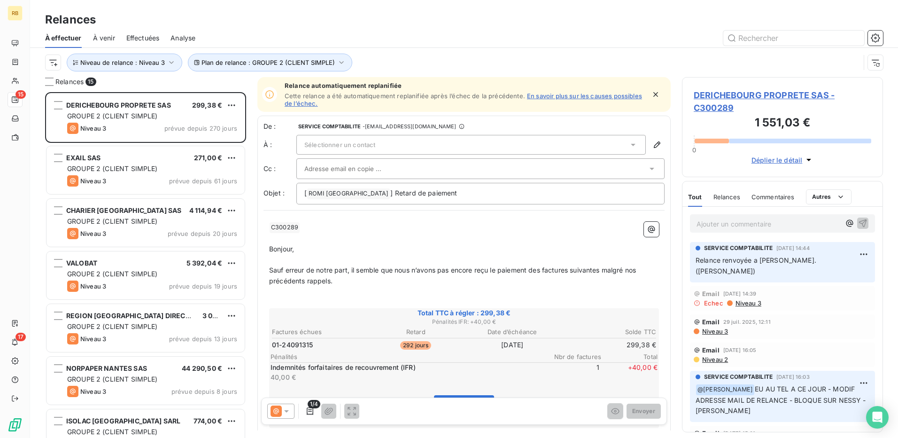
click at [347, 142] on span "Sélectionner un contact" at bounding box center [339, 145] width 71 height 8
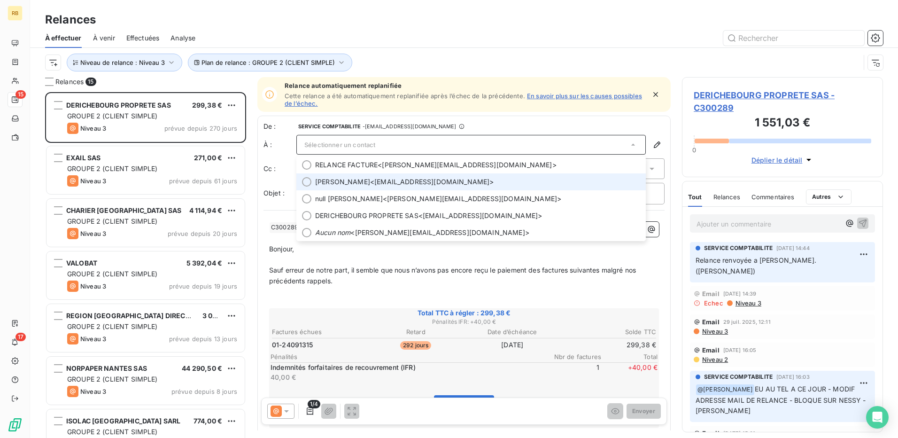
click at [386, 185] on span "[PERSON_NAME] <[EMAIL_ADDRESS][DOMAIN_NAME]>" at bounding box center [477, 181] width 325 height 9
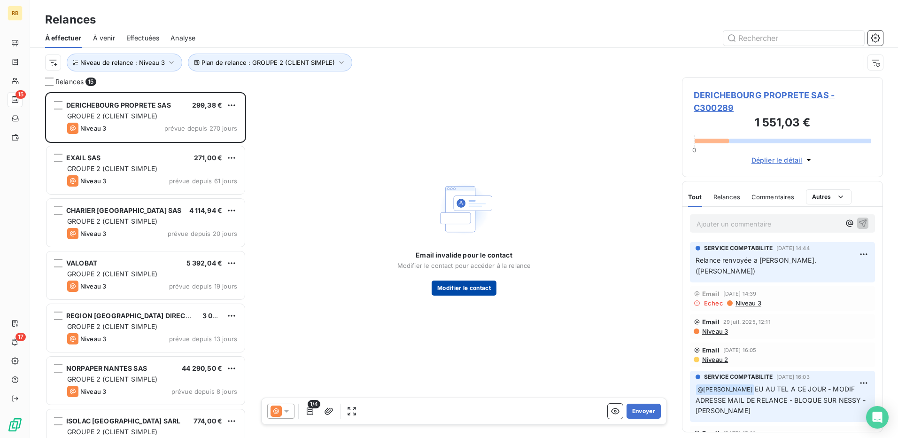
click at [463, 289] on button "Modifier le contact" at bounding box center [464, 288] width 65 height 15
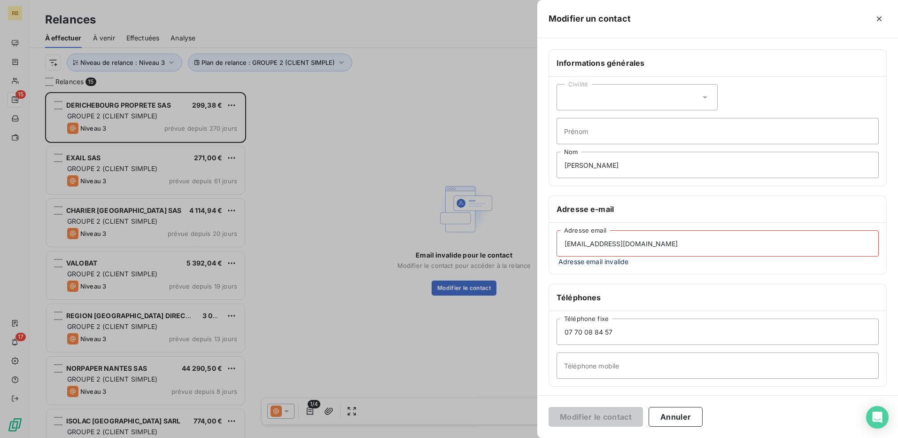
click at [476, 256] on div at bounding box center [449, 219] width 898 height 438
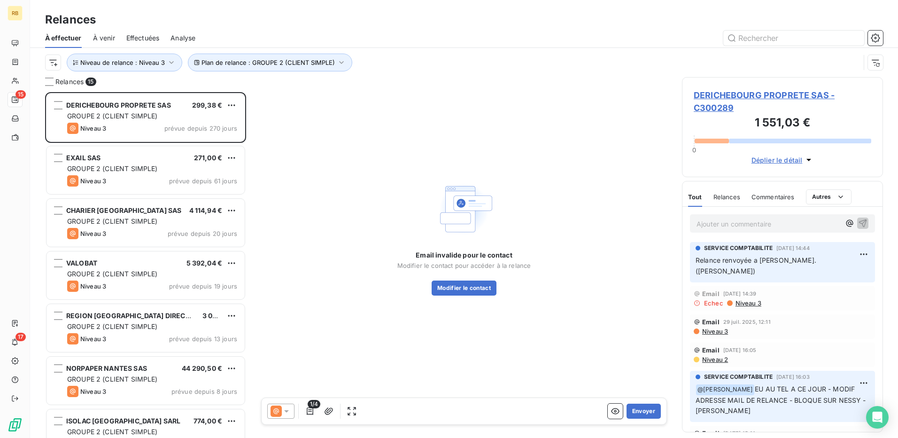
click at [726, 92] on span "DERICHEBOURG PROPRETE SAS - C300289" at bounding box center [783, 101] width 178 height 25
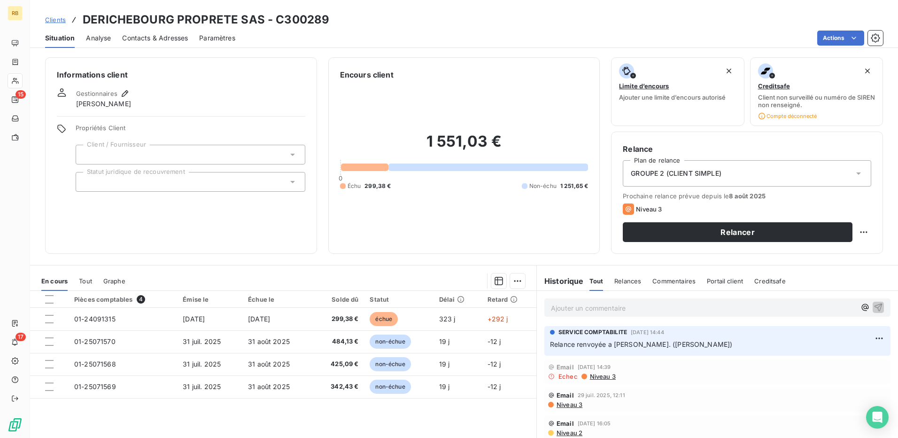
click at [168, 32] on div "Contacts & Adresses" at bounding box center [155, 38] width 66 height 20
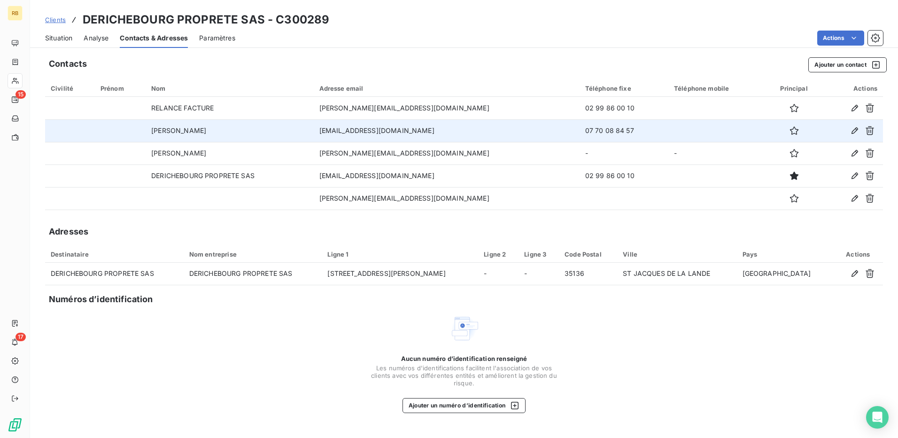
click at [408, 137] on td "[EMAIL_ADDRESS][DOMAIN_NAME]" at bounding box center [447, 130] width 266 height 23
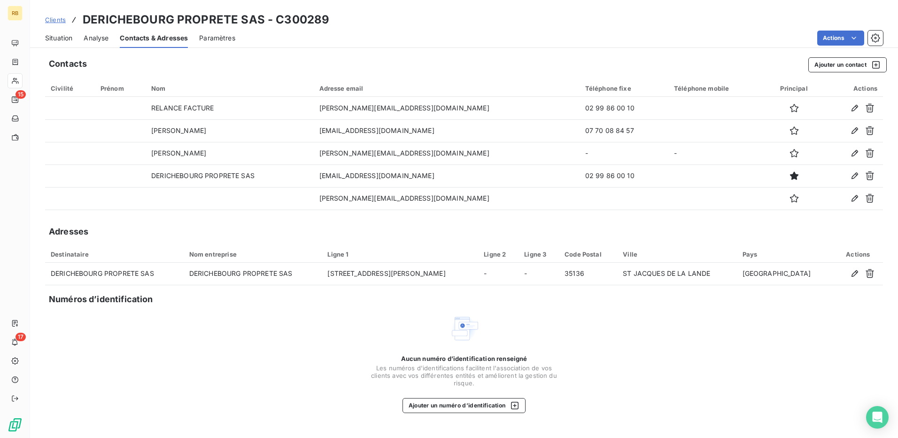
click at [54, 39] on span "Situation" at bounding box center [58, 37] width 27 height 9
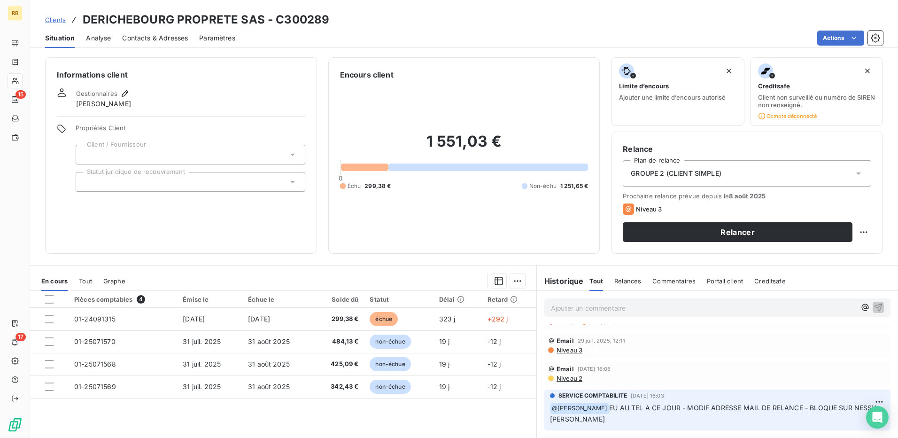
scroll to position [47, 0]
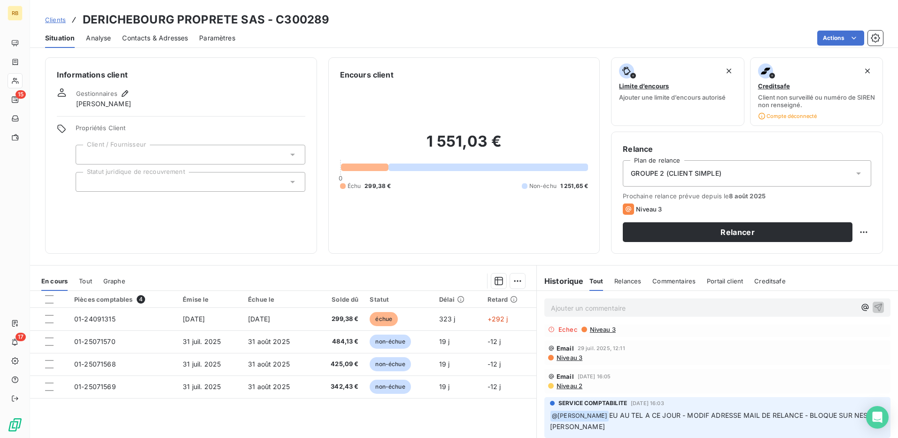
click at [568, 359] on span "Niveau 3" at bounding box center [569, 358] width 27 height 8
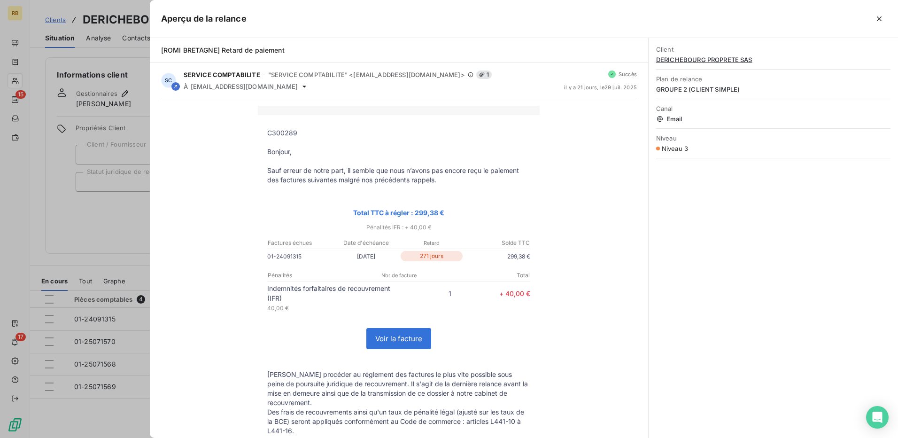
click at [97, 208] on div at bounding box center [449, 219] width 898 height 438
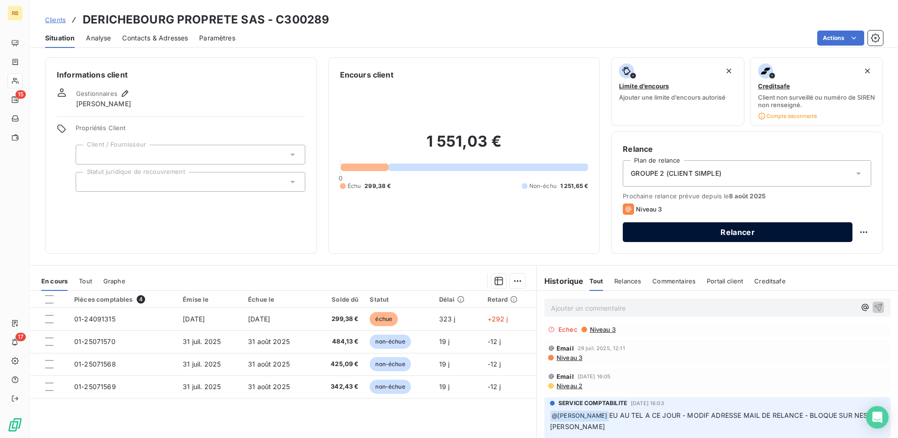
click at [742, 237] on button "Relancer" at bounding box center [738, 232] width 230 height 20
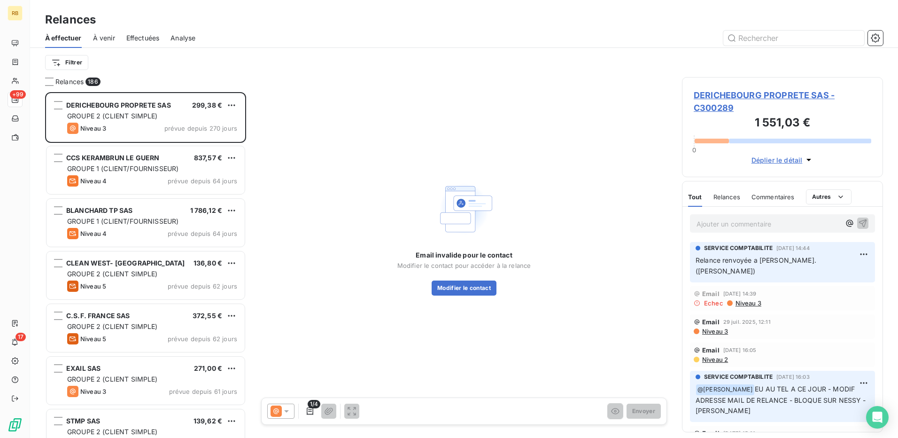
scroll to position [339, 194]
click at [764, 99] on span "DERICHEBOURG PROPRETE SAS - C300289" at bounding box center [783, 101] width 178 height 25
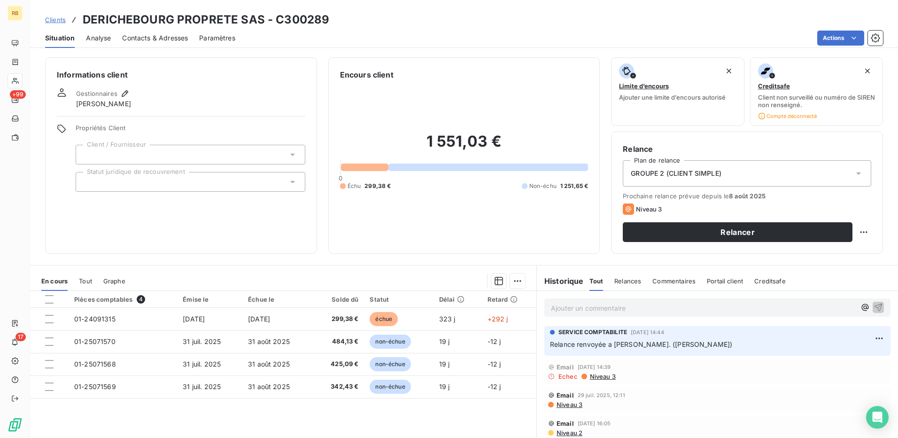
click at [164, 40] on span "Contacts & Adresses" at bounding box center [155, 37] width 66 height 9
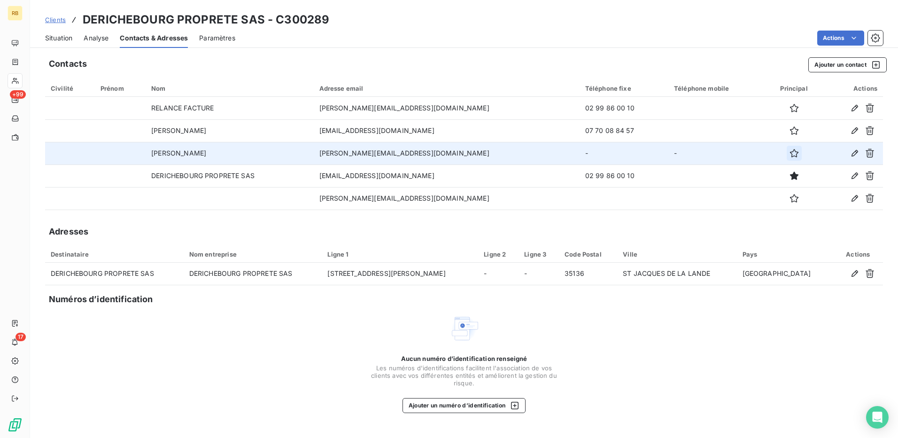
click at [794, 159] on button "button" at bounding box center [794, 153] width 15 height 15
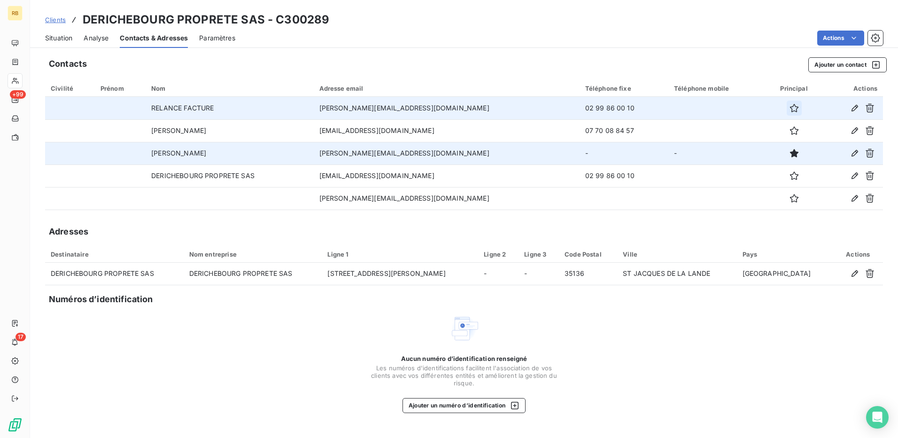
click at [793, 111] on icon "button" at bounding box center [794, 107] width 9 height 9
click at [54, 42] on span "Situation" at bounding box center [58, 37] width 27 height 9
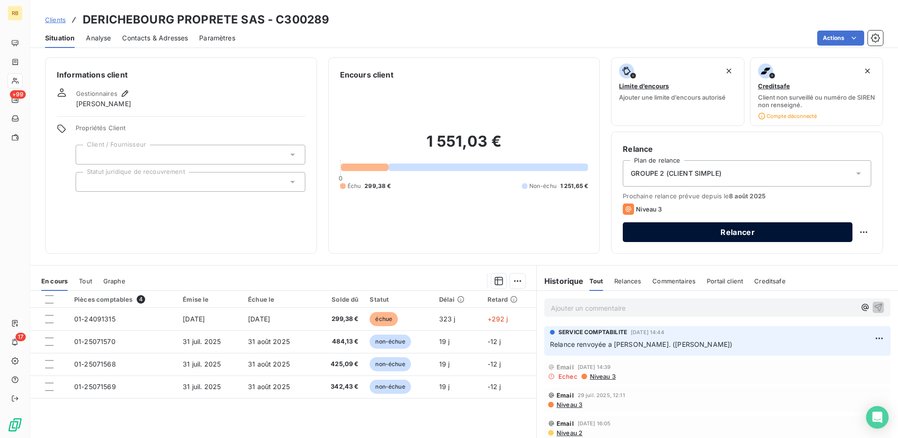
click at [737, 235] on button "Relancer" at bounding box center [738, 232] width 230 height 20
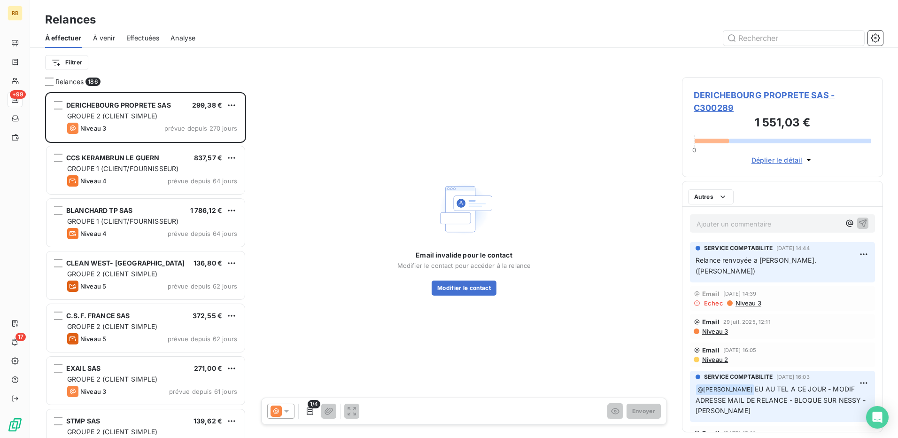
scroll to position [339, 194]
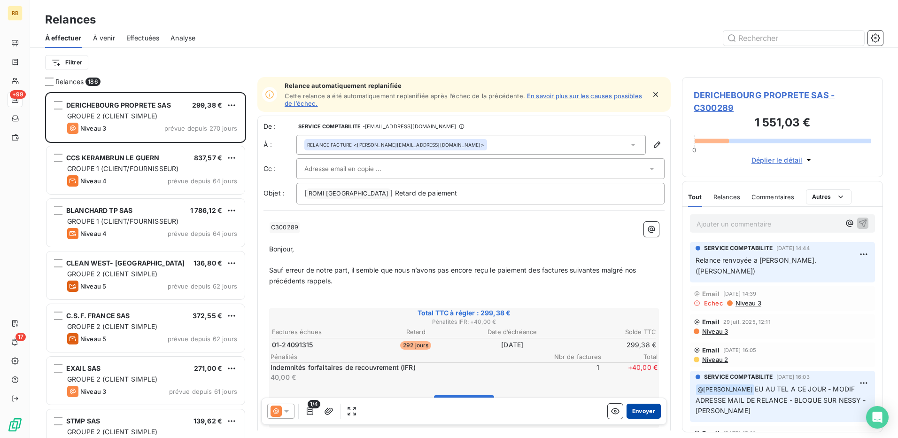
click at [639, 412] on button "Envoyer" at bounding box center [644, 411] width 34 height 15
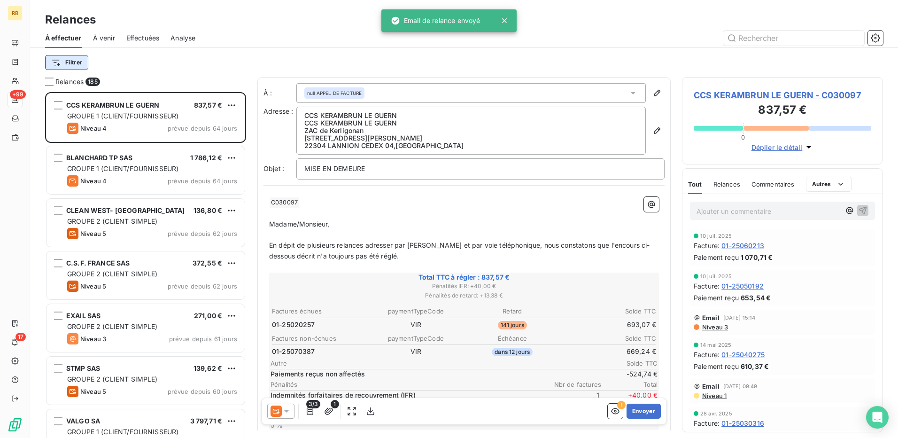
click at [76, 57] on html "RB +99 17 Relances À effectuer À venir Effectuées Analyse Filtrer Relances 185 …" at bounding box center [449, 219] width 898 height 438
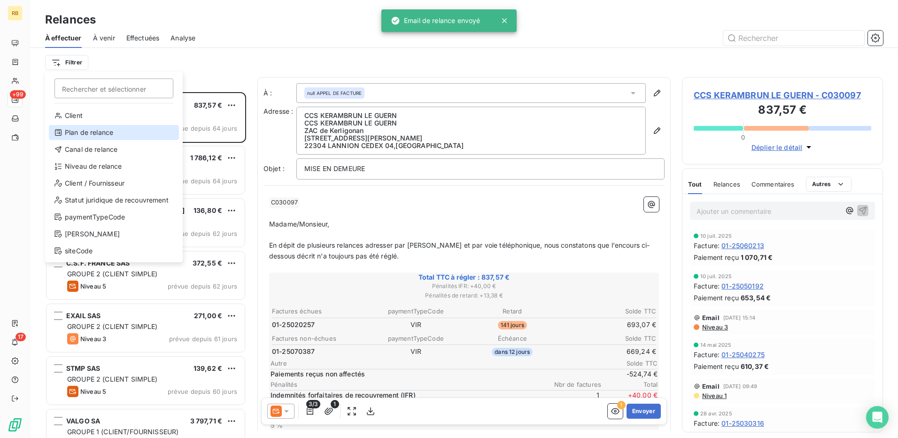
click at [104, 138] on div "Plan de relance" at bounding box center [114, 132] width 130 height 15
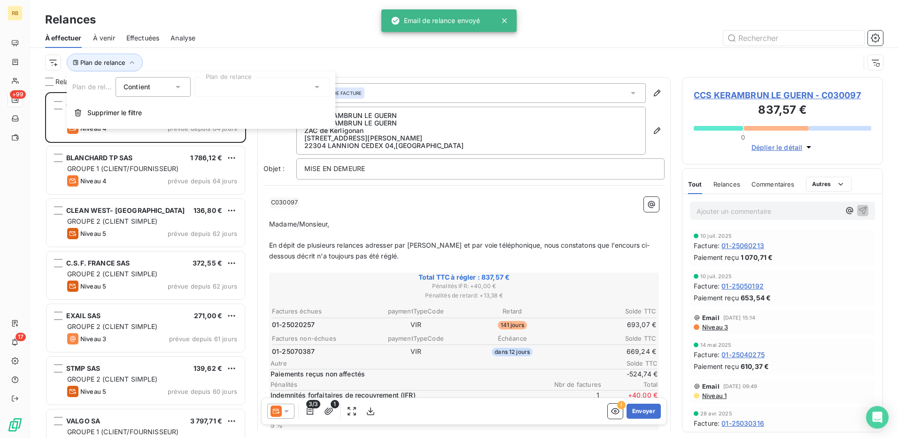
click at [212, 100] on div "Plan de relance Contient is Plan de relance Supprimer le filtre" at bounding box center [201, 99] width 269 height 57
click at [221, 92] on div at bounding box center [262, 87] width 135 height 20
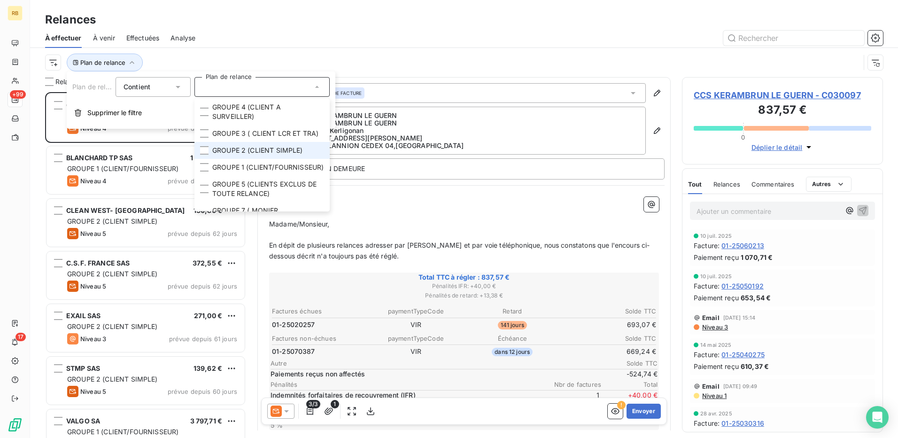
click at [257, 155] on span "GROUPE 2 (CLIENT SIMPLE)" at bounding box center [257, 150] width 91 height 9
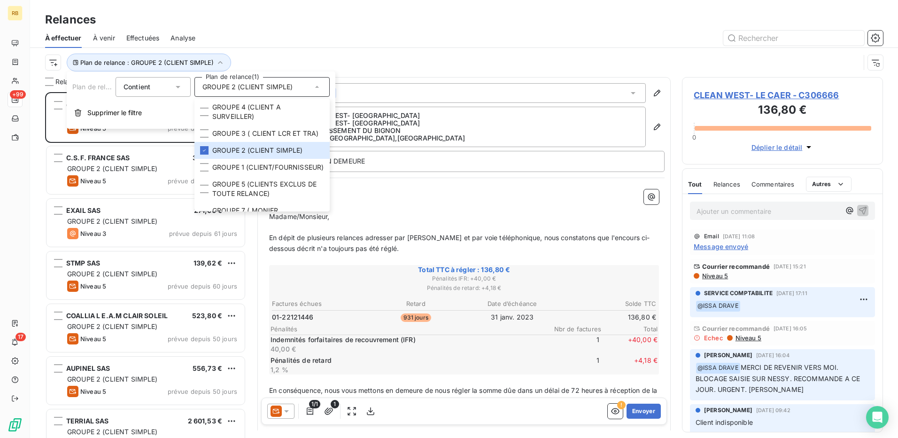
click at [61, 56] on div "Plan de relance : GROUPE 2 (CLIENT SIMPLE)" at bounding box center [452, 63] width 815 height 18
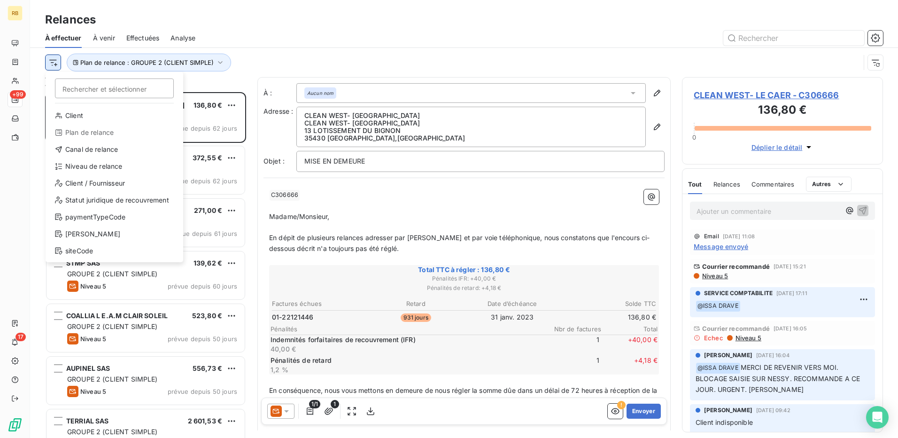
click at [56, 60] on html "RB +99 17 Relances À effectuer À venir Effectuées Analyse Rechercher et sélecti…" at bounding box center [449, 219] width 898 height 438
click at [107, 171] on div "Niveau de relance" at bounding box center [114, 166] width 130 height 15
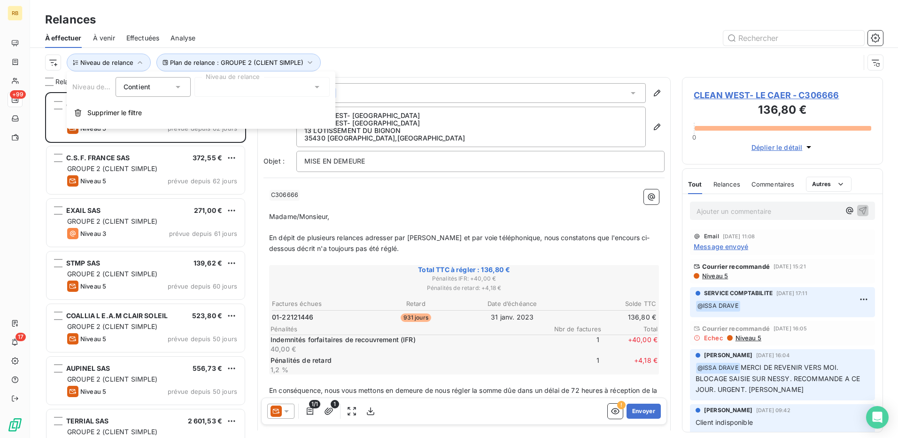
click at [203, 88] on div at bounding box center [262, 87] width 135 height 20
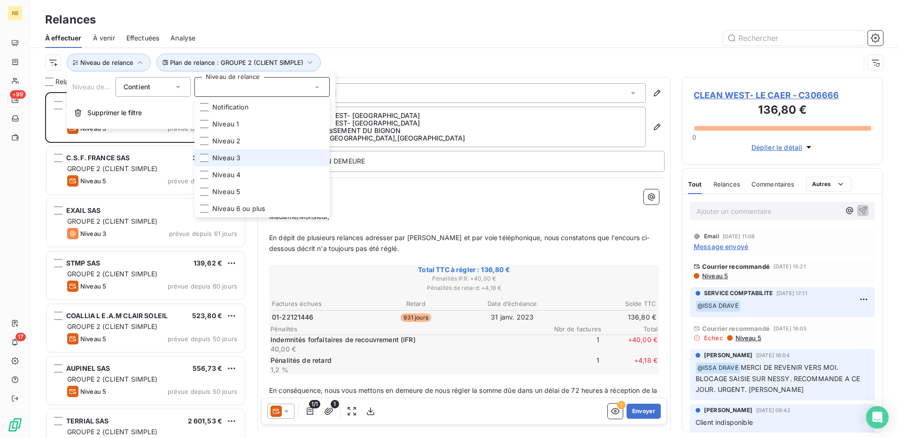
click at [249, 156] on li "Niveau 3" at bounding box center [262, 157] width 135 height 17
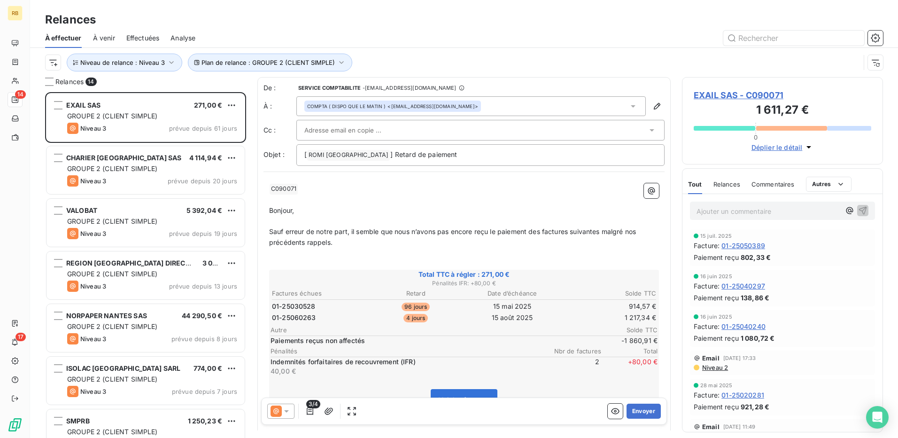
click at [462, 27] on div "Relances" at bounding box center [464, 19] width 868 height 17
click at [723, 92] on span "EXAIL SAS - C090071" at bounding box center [783, 95] width 178 height 13
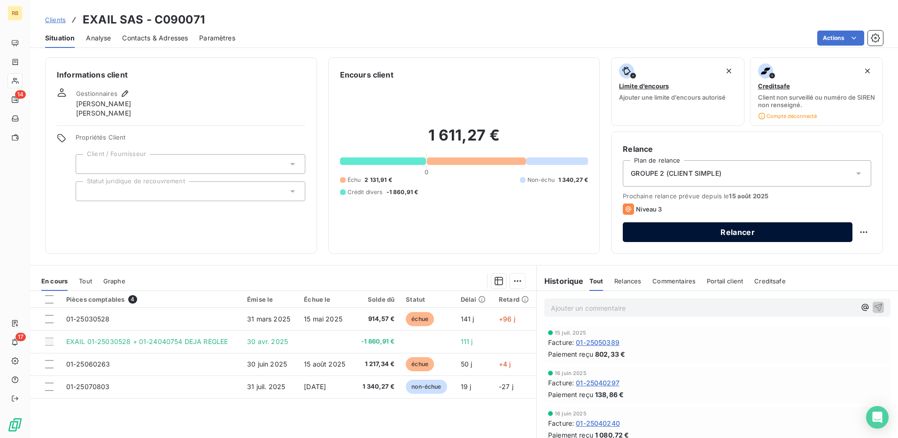
click at [753, 224] on button "Relancer" at bounding box center [738, 232] width 230 height 20
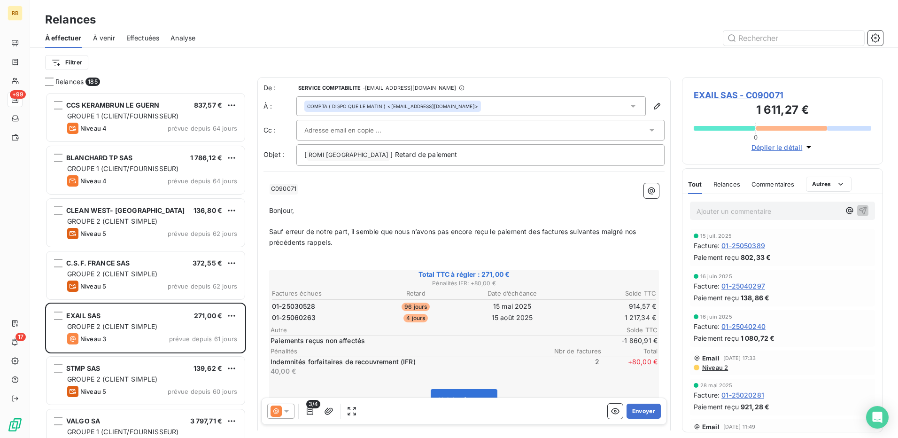
scroll to position [339, 194]
click at [710, 89] on span "EXAIL SAS - C090071" at bounding box center [783, 95] width 178 height 13
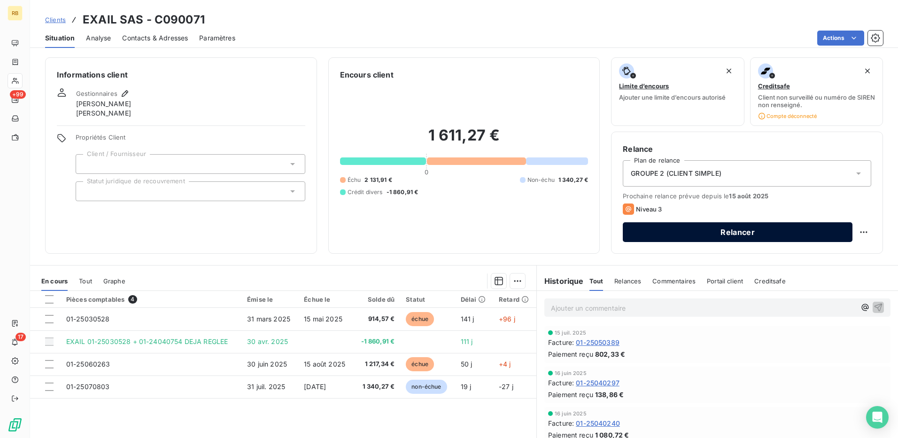
click at [637, 228] on button "Relancer" at bounding box center [738, 232] width 230 height 20
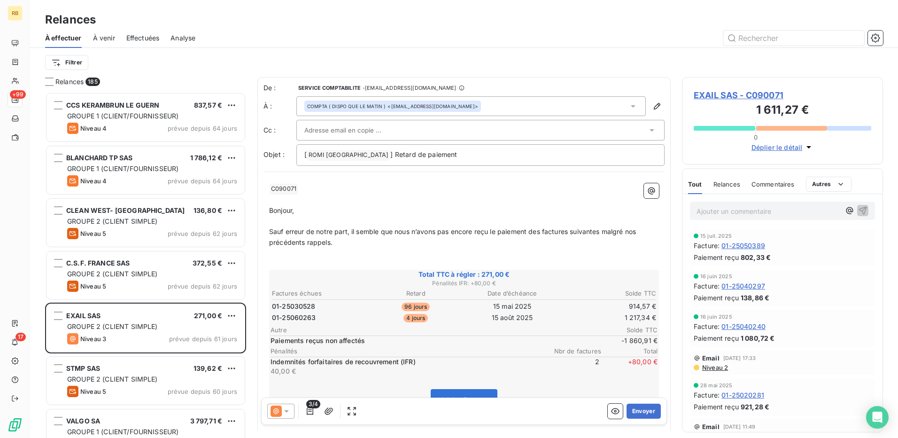
scroll to position [339, 194]
click at [305, 416] on button "button" at bounding box center [310, 411] width 15 height 15
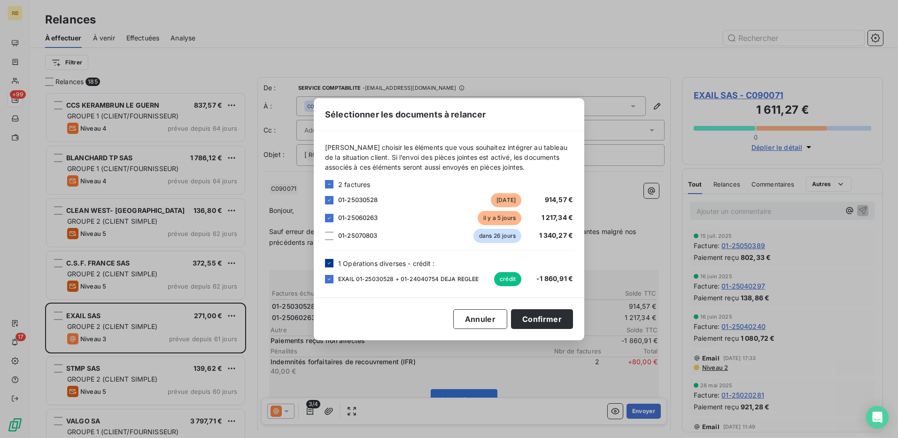
click at [326, 264] on div at bounding box center [329, 263] width 8 height 8
click at [327, 199] on icon at bounding box center [330, 200] width 6 height 6
click at [530, 314] on button "Confirmer" at bounding box center [542, 319] width 62 height 20
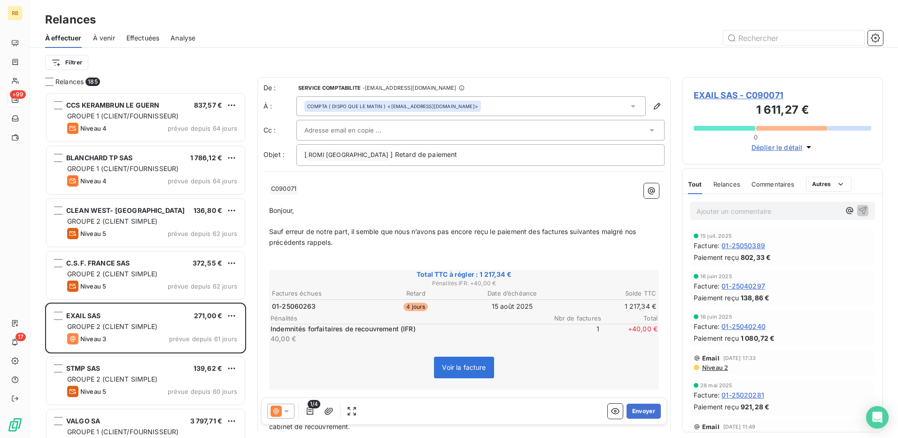
click at [282, 411] on icon at bounding box center [286, 410] width 9 height 9
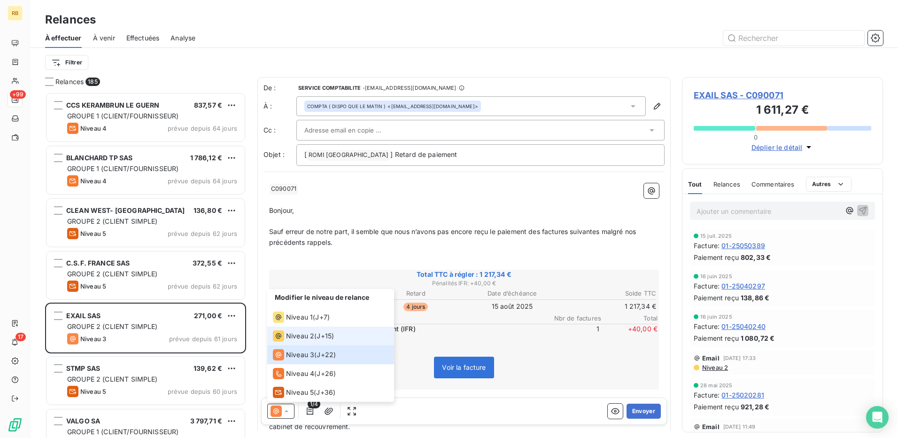
click at [303, 334] on span "Niveau 2" at bounding box center [300, 335] width 28 height 9
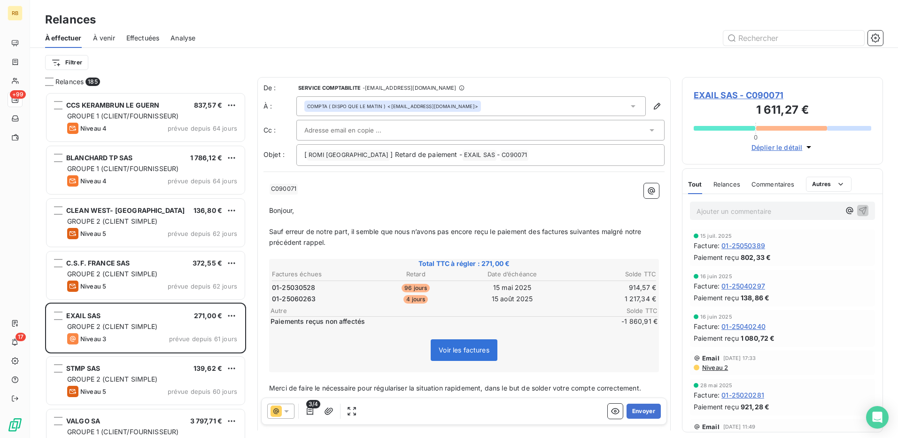
click at [281, 405] on icon at bounding box center [276, 410] width 11 height 11
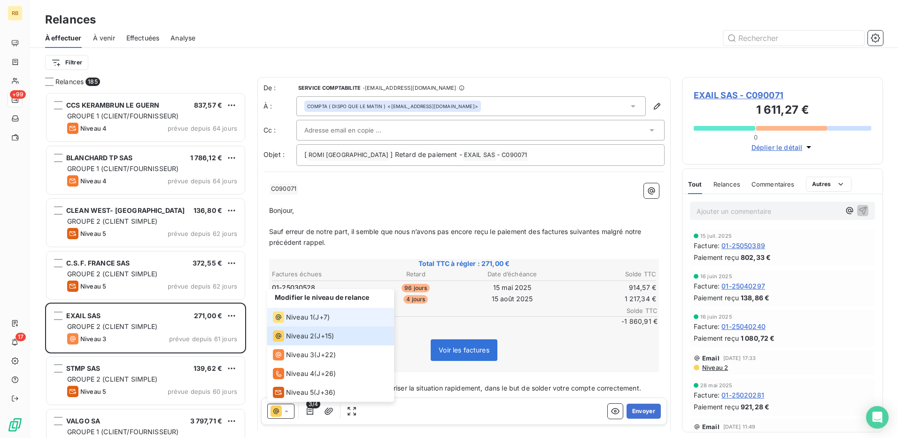
click at [303, 313] on span "Niveau 1" at bounding box center [299, 316] width 27 height 9
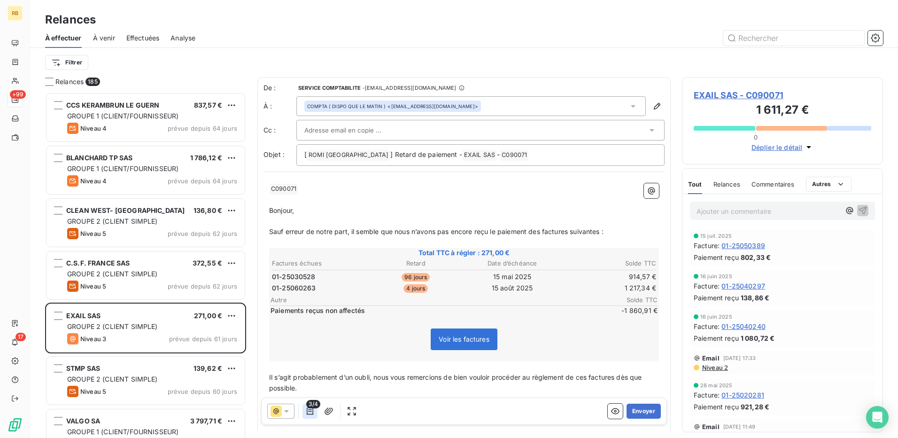
click at [308, 410] on icon "button" at bounding box center [309, 410] width 9 height 9
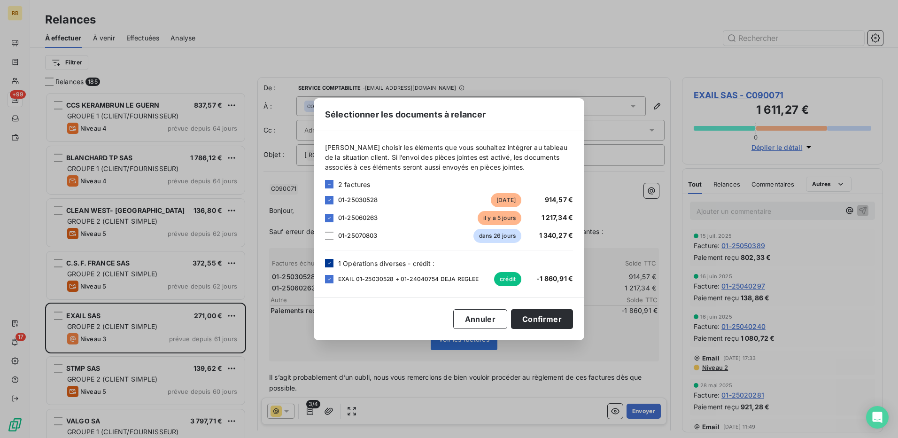
click at [327, 265] on icon at bounding box center [330, 263] width 6 height 6
click at [331, 198] on icon at bounding box center [330, 200] width 6 height 6
click at [557, 318] on button "Confirmer" at bounding box center [542, 319] width 62 height 20
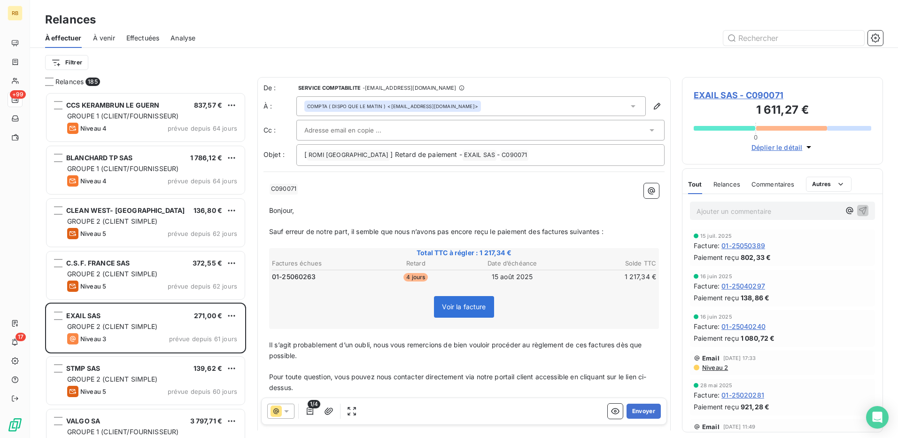
click at [282, 410] on icon at bounding box center [286, 410] width 9 height 9
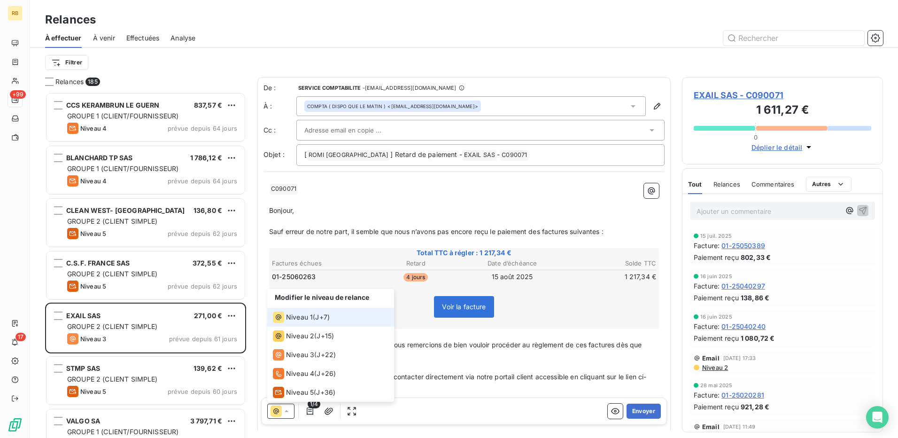
click at [422, 424] on div "Modifier le niveau de relance Niveau 1 ( J+7 ) Niveau 2 ( J+15 ) Niveau 3 ( J+2…" at bounding box center [464, 411] width 406 height 27
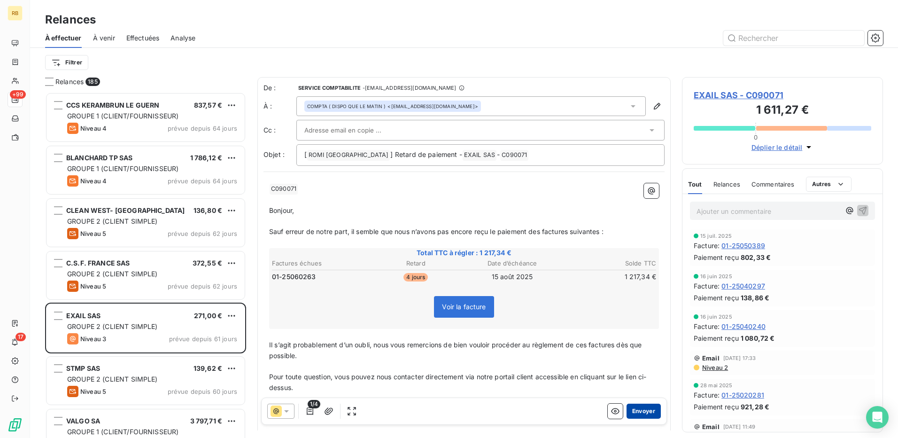
click at [632, 412] on button "Envoyer" at bounding box center [644, 411] width 34 height 15
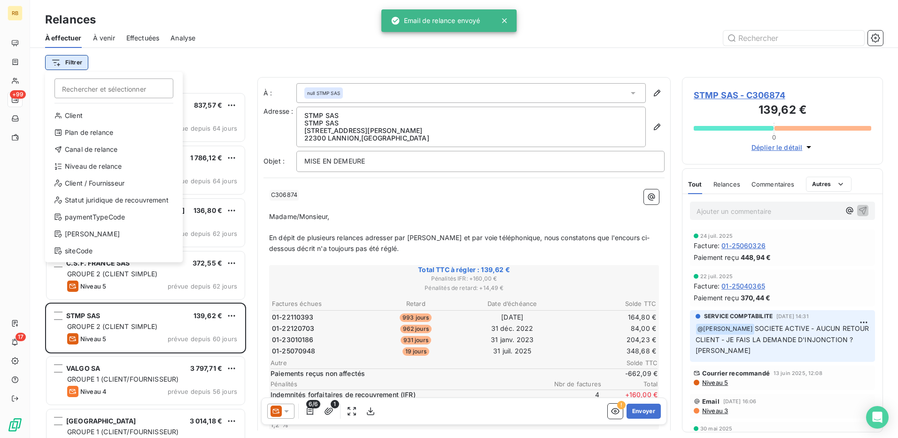
click at [57, 62] on html "RB +99 17 Relances À effectuer À venir Effectuées Analyse Filtrer Rechercher et…" at bounding box center [449, 219] width 898 height 438
click at [96, 129] on div "Plan de relance" at bounding box center [114, 132] width 130 height 15
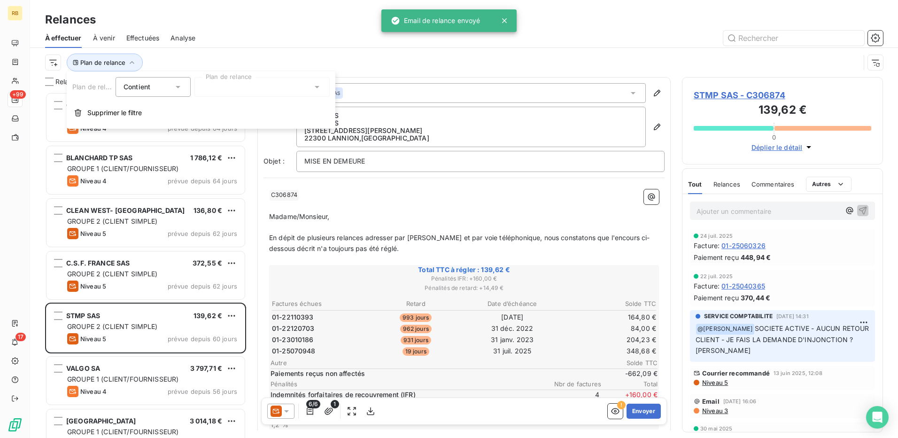
click at [274, 86] on div at bounding box center [262, 87] width 135 height 20
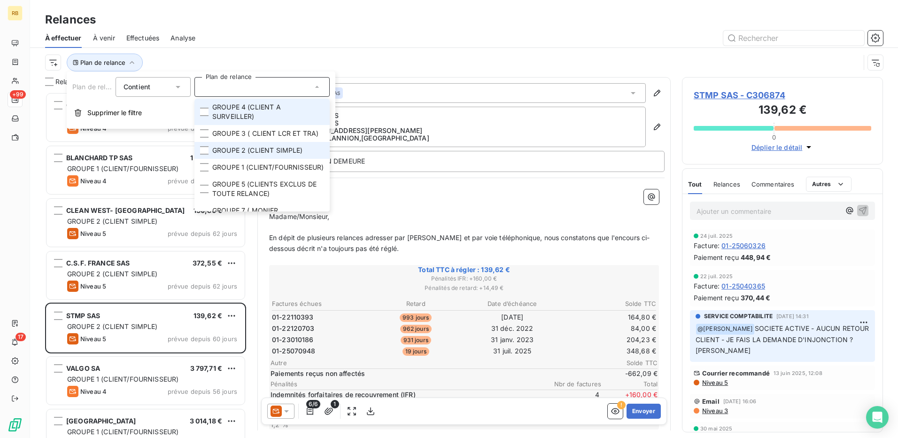
drag, startPoint x: 268, startPoint y: 159, endPoint x: 250, endPoint y: 123, distance: 40.8
click at [264, 151] on li "GROUPE 2 (CLIENT SIMPLE)" at bounding box center [262, 150] width 135 height 17
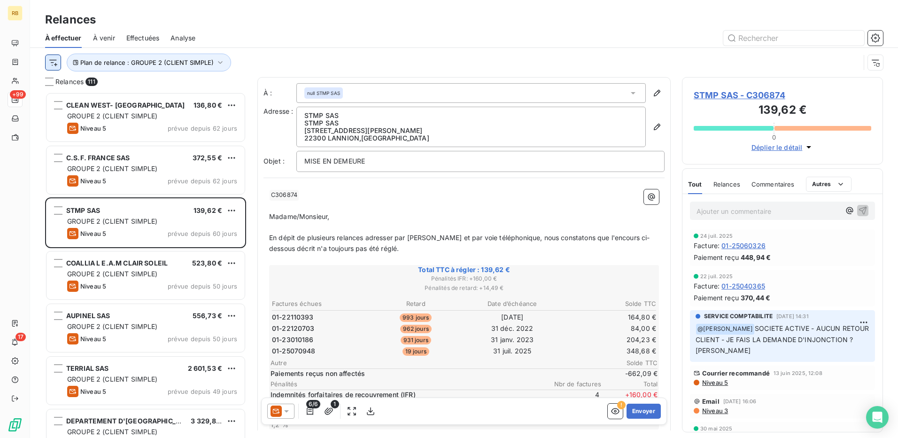
click at [60, 62] on div "Plan de relance : GROUPE 2 (CLIENT SIMPLE)" at bounding box center [452, 63] width 815 height 18
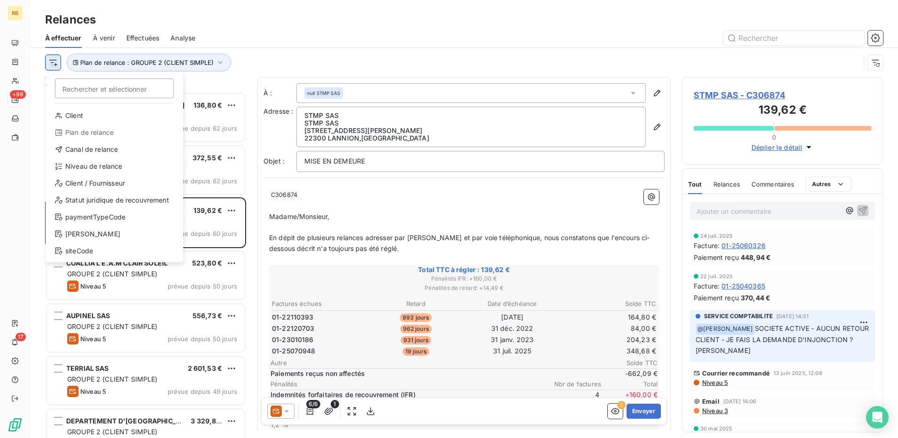
click at [49, 61] on html "RB +99 17 Relances À effectuer À venir Effectuées Analyse Rechercher et sélecti…" at bounding box center [449, 219] width 898 height 438
click at [111, 165] on div "Niveau de relance" at bounding box center [114, 166] width 130 height 15
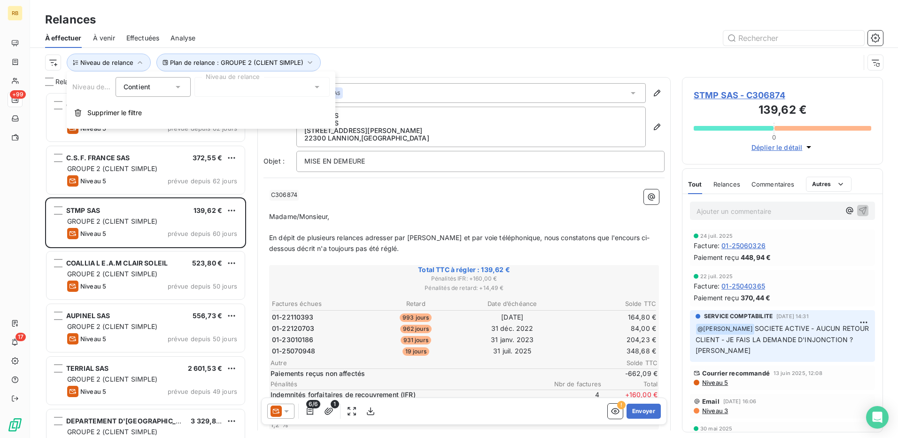
click at [252, 90] on div at bounding box center [262, 87] width 135 height 20
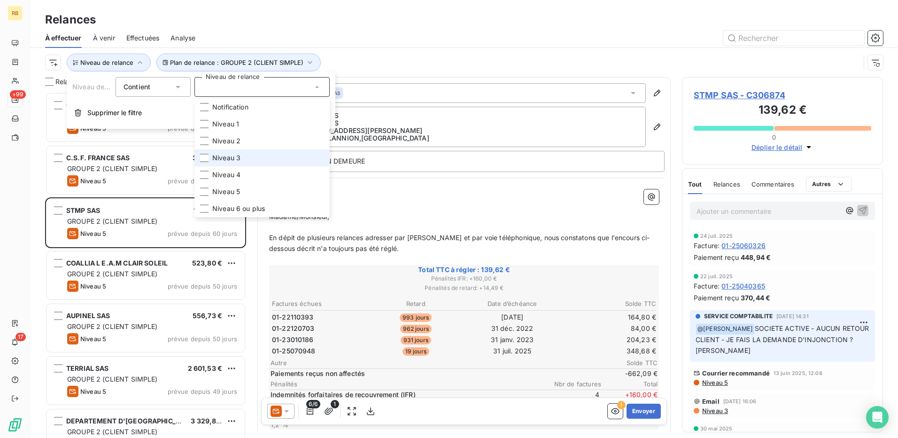
click at [266, 164] on li "Niveau 3" at bounding box center [262, 157] width 135 height 17
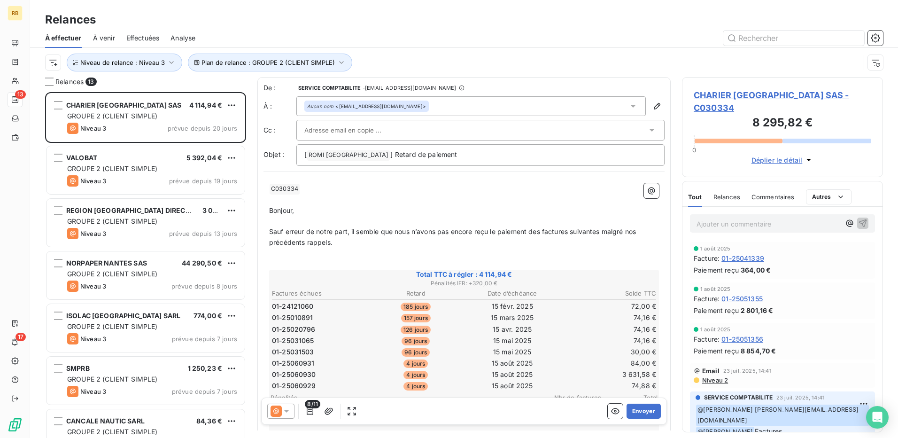
click at [474, 20] on div "Relances" at bounding box center [464, 19] width 868 height 17
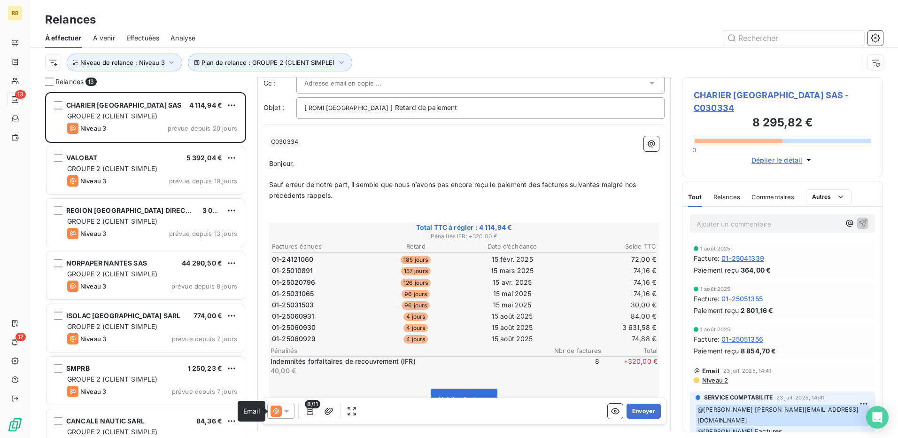
click at [280, 410] on icon at bounding box center [276, 410] width 11 height 11
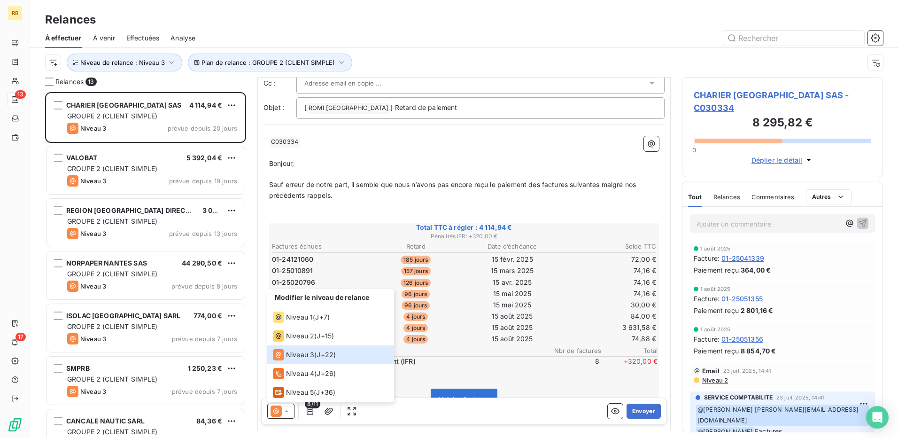
click at [561, 209] on p "﻿" at bounding box center [464, 206] width 390 height 11
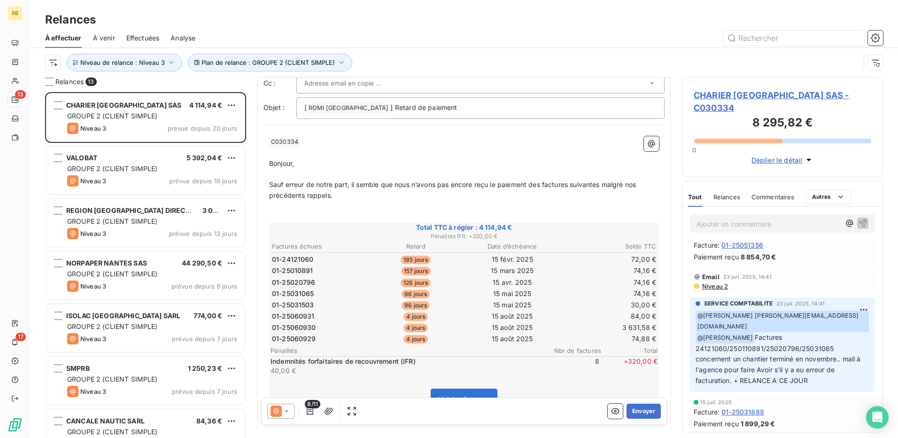
scroll to position [141, 0]
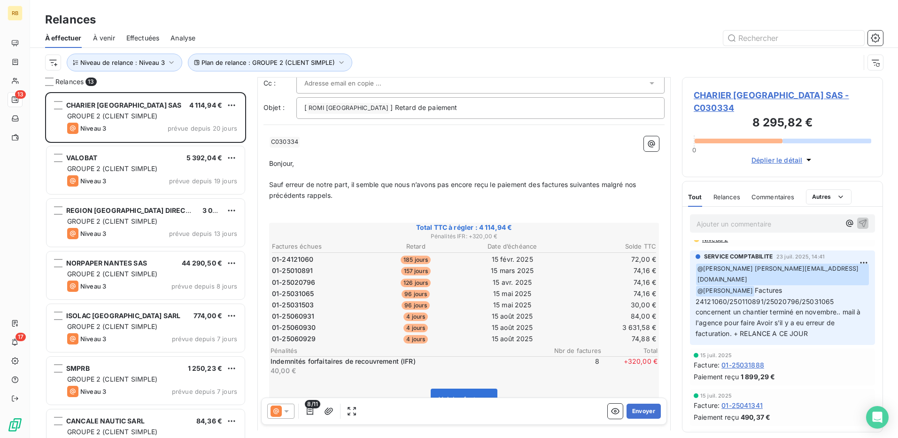
click at [779, 95] on span "CHARIER [GEOGRAPHIC_DATA] SAS - C030334" at bounding box center [783, 101] width 178 height 25
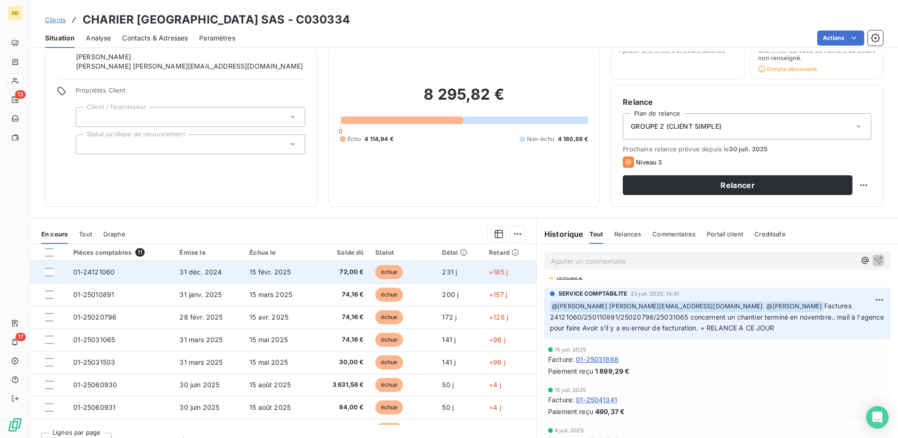
click at [93, 269] on span "01-24121060" at bounding box center [94, 272] width 42 height 8
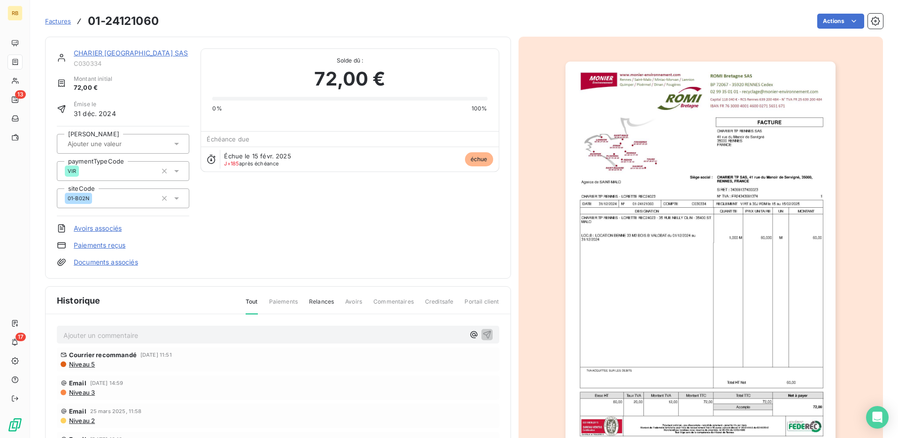
click at [119, 52] on link "CHARIER [GEOGRAPHIC_DATA] SAS" at bounding box center [131, 53] width 114 height 8
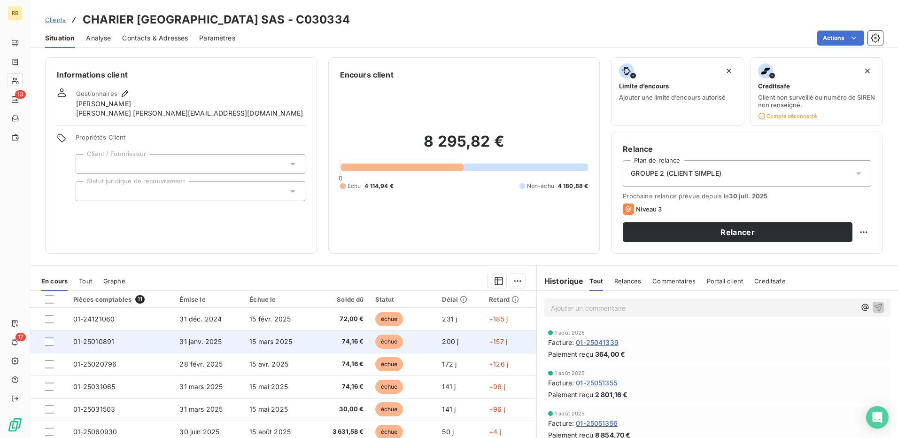
click at [88, 344] on span "01-25010891" at bounding box center [93, 341] width 41 height 8
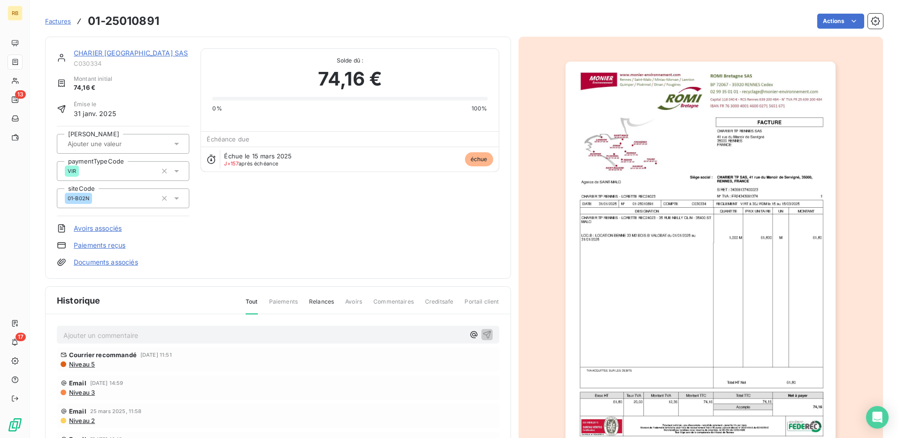
click at [133, 45] on div "CHARIER [GEOGRAPHIC_DATA] SAS C030334 Montant initial 74,16 € Émise le [DATE] S…" at bounding box center [278, 158] width 466 height 242
click at [148, 52] on link "CHARIER [GEOGRAPHIC_DATA] SAS" at bounding box center [131, 53] width 114 height 8
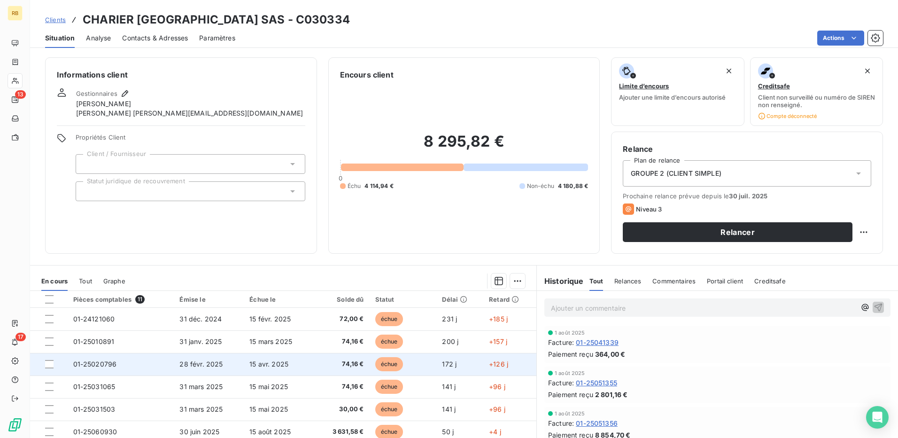
click at [102, 362] on span "01-25020796" at bounding box center [95, 364] width 44 height 8
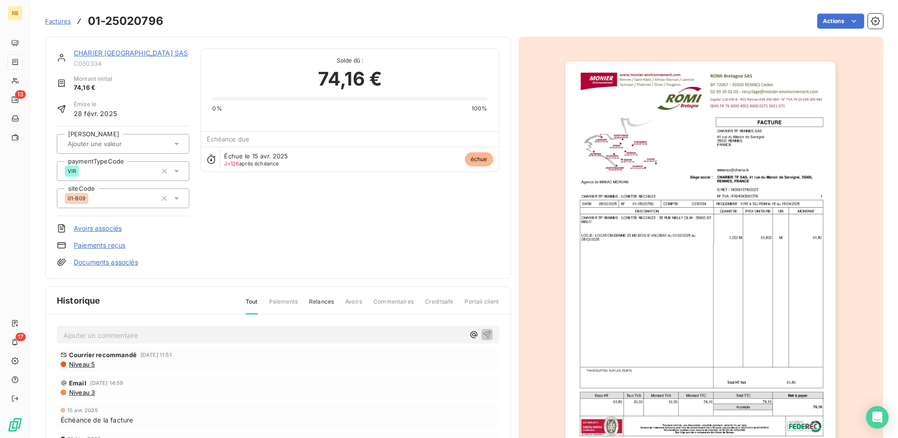
click at [140, 53] on link "CHARIER [GEOGRAPHIC_DATA] SAS" at bounding box center [131, 53] width 114 height 8
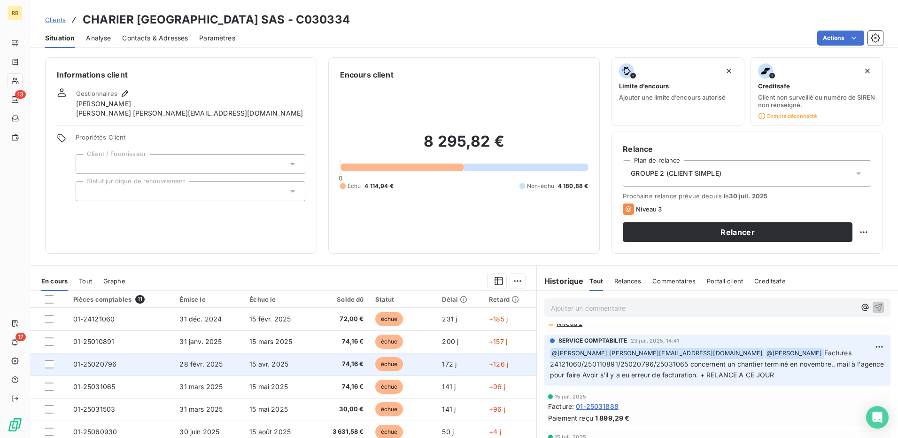
click at [106, 360] on span "01-25020796" at bounding box center [95, 364] width 44 height 8
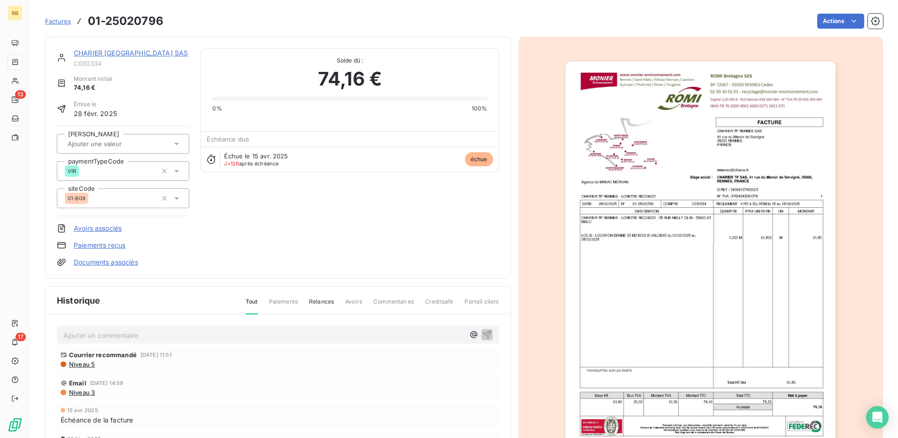
click at [152, 56] on link "CHARIER [GEOGRAPHIC_DATA] SAS" at bounding box center [131, 53] width 114 height 8
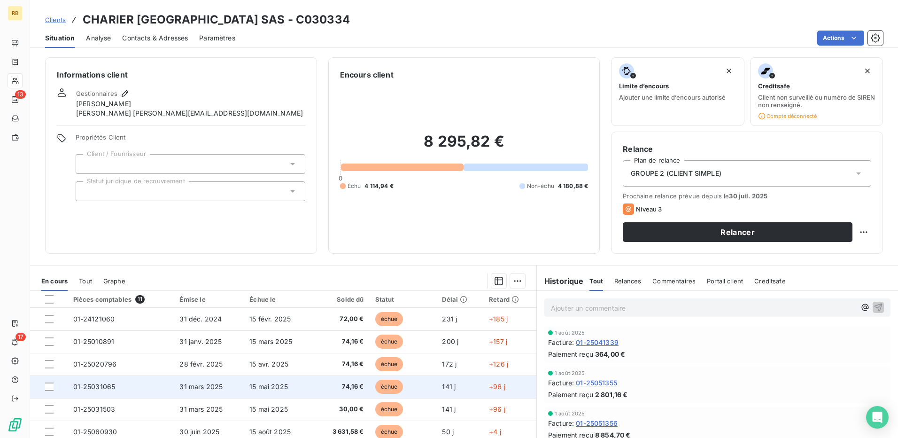
click at [94, 384] on span "01-25031065" at bounding box center [94, 386] width 42 height 8
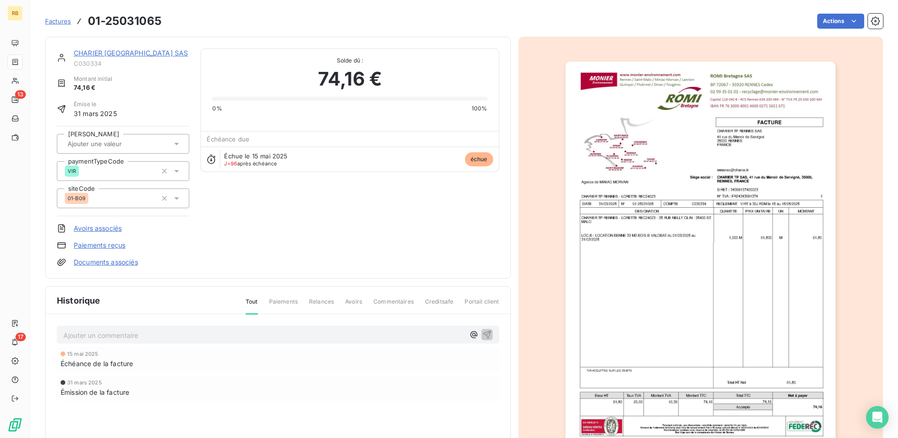
click at [166, 48] on div "CHARIER [GEOGRAPHIC_DATA] SAS C030334 Montant initial 74,16 € Émise le [DATE] S…" at bounding box center [278, 158] width 466 height 242
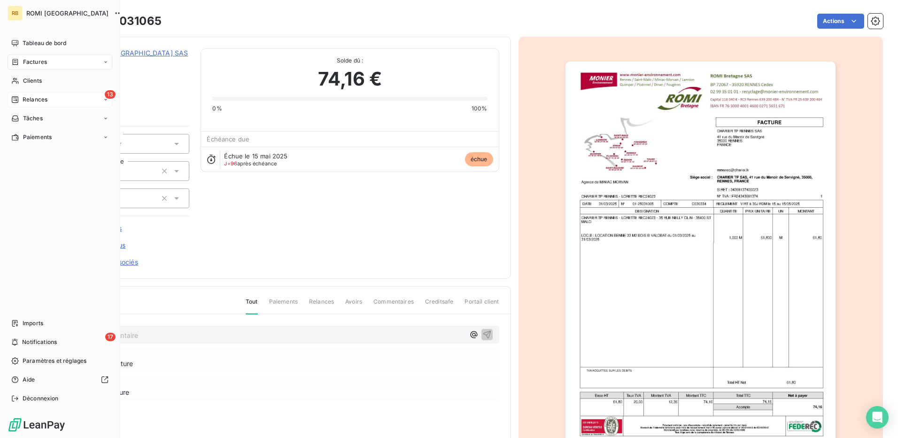
click at [25, 97] on span "Relances" at bounding box center [35, 99] width 25 height 8
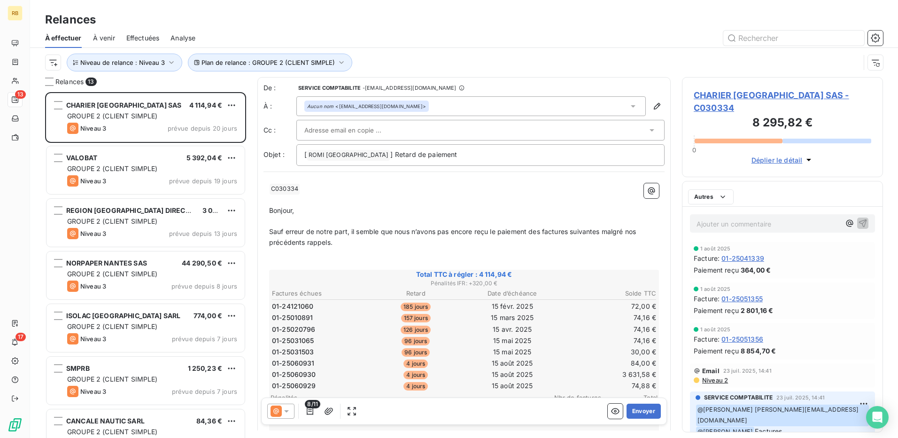
scroll to position [339, 194]
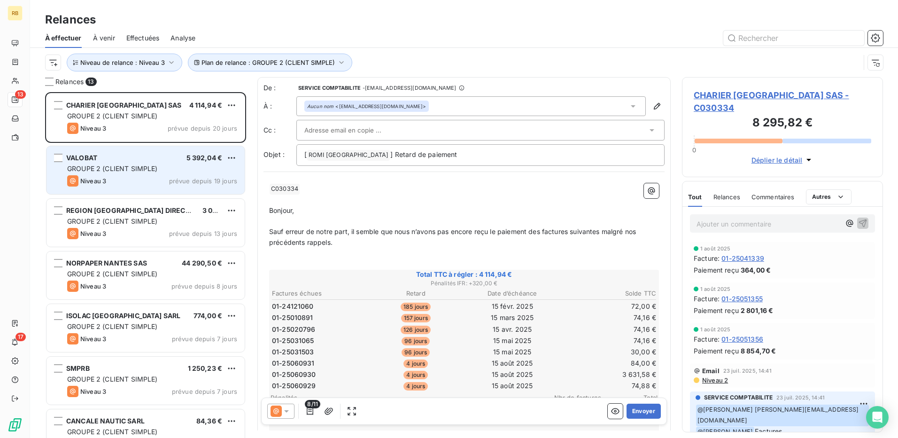
click at [149, 164] on div "GROUPE 2 (CLIENT SIMPLE)" at bounding box center [152, 168] width 170 height 9
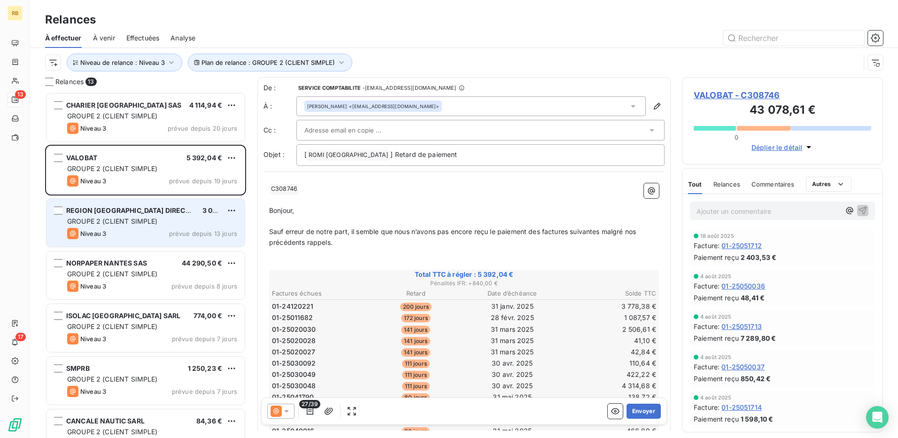
click at [130, 240] on div "REGION [GEOGRAPHIC_DATA] DIRECTION DES VOIES NAVIGABLES SUB 3 085,56 € GROUPE 2…" at bounding box center [146, 223] width 198 height 48
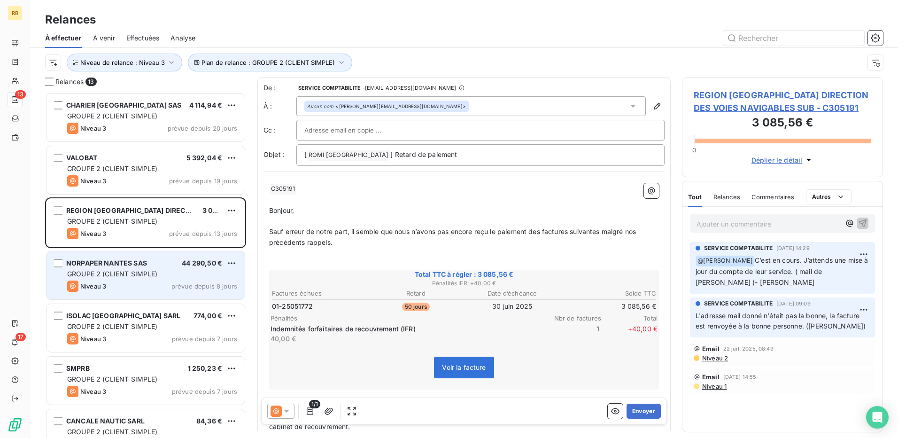
click at [128, 276] on span "GROUPE 2 (CLIENT SIMPLE)" at bounding box center [112, 274] width 91 height 8
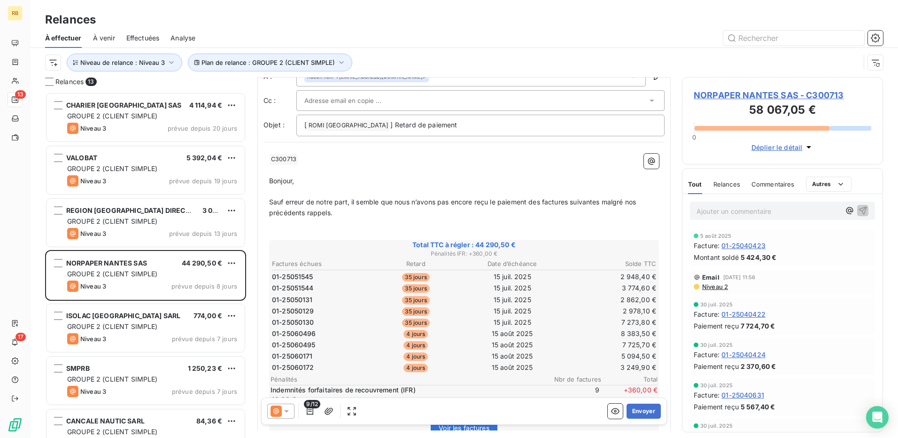
scroll to position [94, 0]
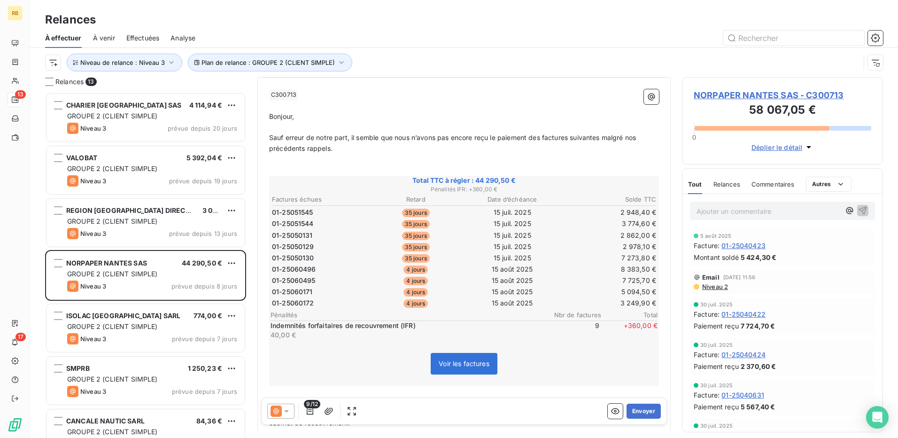
click at [278, 415] on icon at bounding box center [276, 410] width 11 height 11
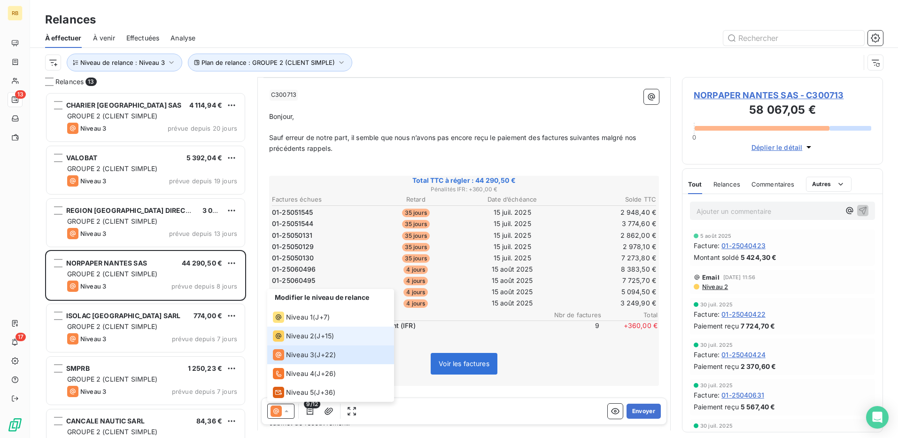
click at [307, 338] on span "Niveau 2" at bounding box center [300, 335] width 28 height 9
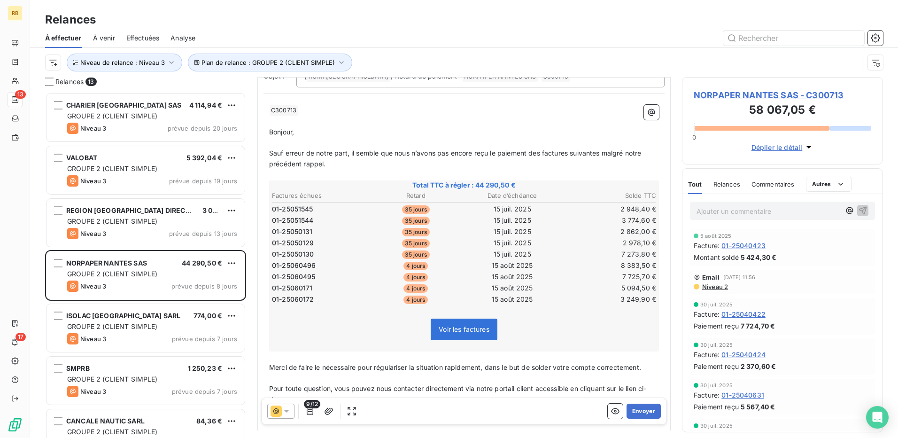
scroll to position [141, 0]
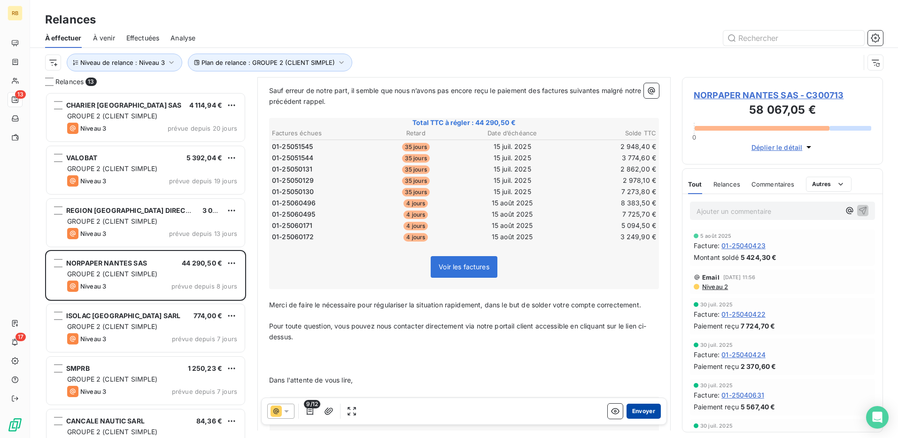
click at [637, 411] on button "Envoyer" at bounding box center [644, 411] width 34 height 15
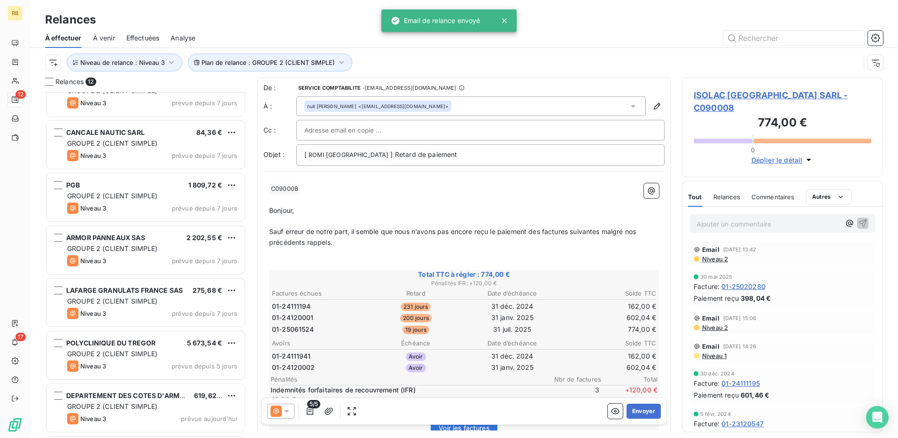
scroll to position [286, 0]
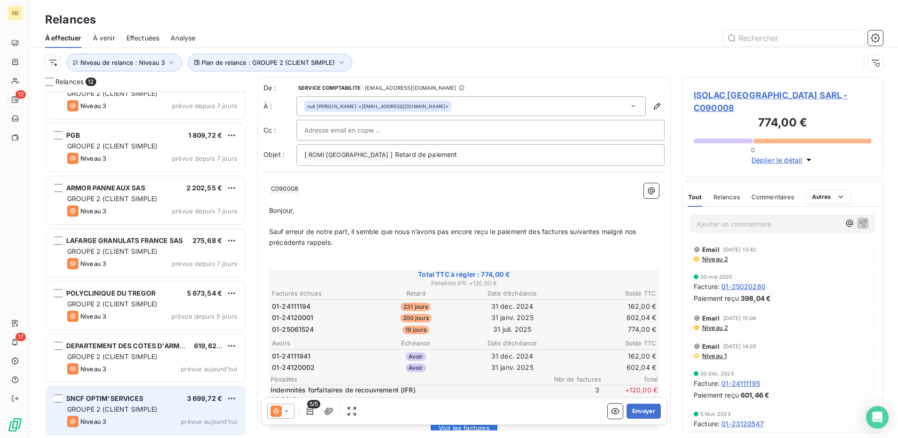
click at [146, 425] on div "Niveau 3 prévue aujourd’hui" at bounding box center [152, 421] width 170 height 11
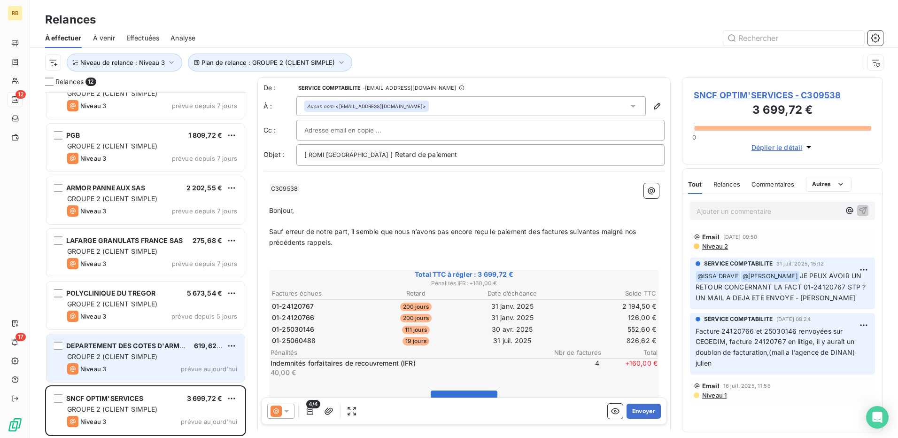
click at [108, 353] on span "GROUPE 2 (CLIENT SIMPLE)" at bounding box center [112, 356] width 91 height 8
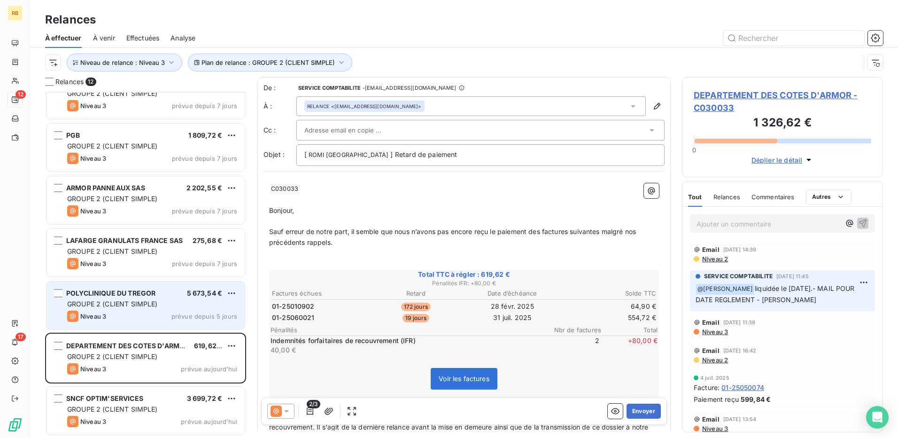
click at [82, 306] on span "GROUPE 2 (CLIENT SIMPLE)" at bounding box center [112, 304] width 91 height 8
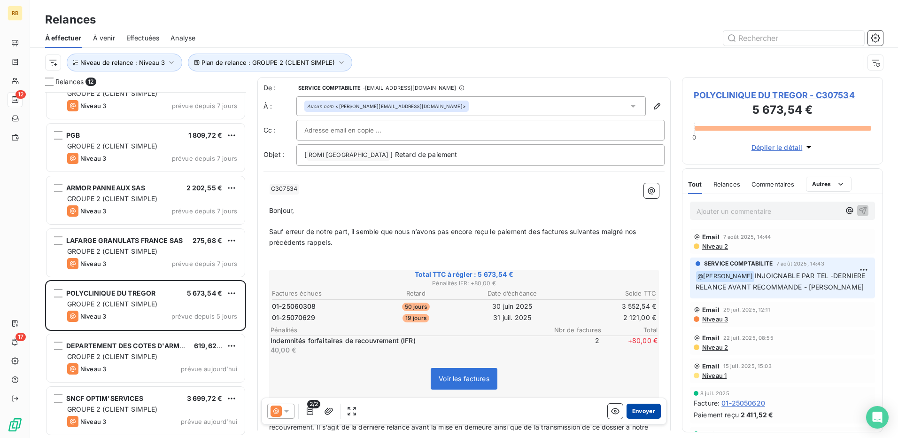
click at [635, 415] on button "Envoyer" at bounding box center [644, 411] width 34 height 15
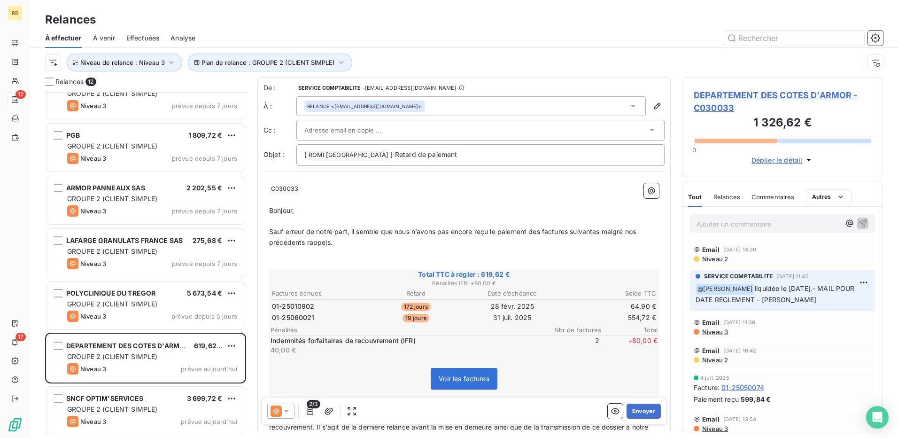
scroll to position [233, 0]
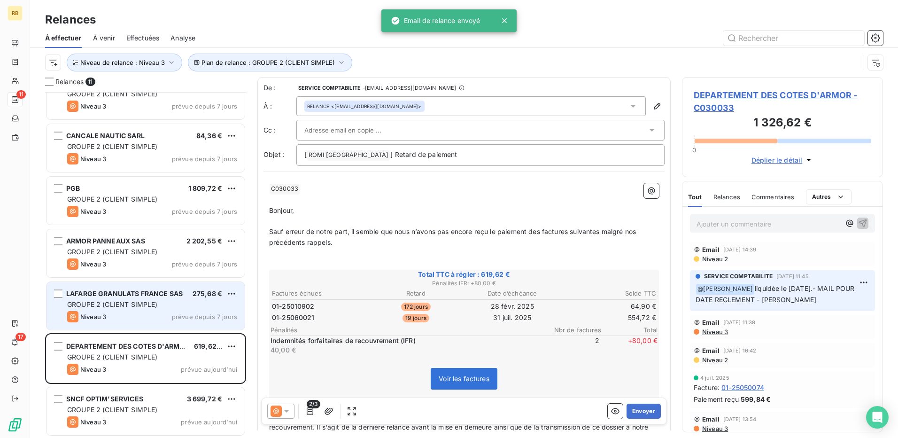
click at [165, 303] on div "GROUPE 2 (CLIENT SIMPLE)" at bounding box center [152, 304] width 170 height 9
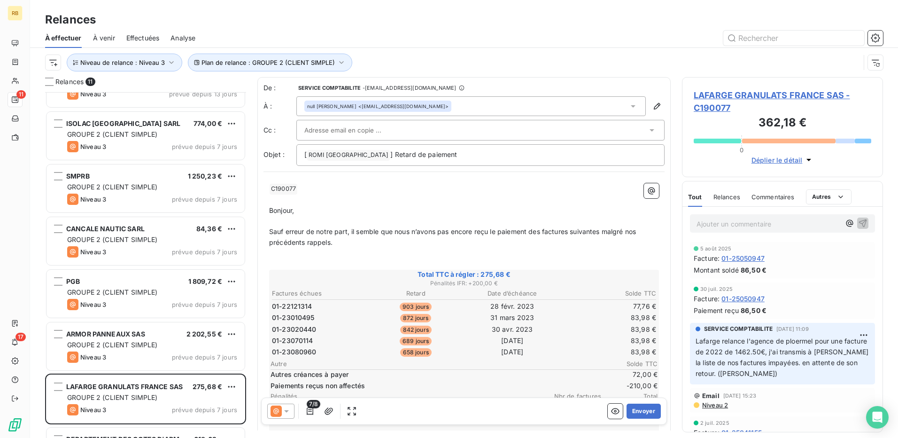
scroll to position [139, 0]
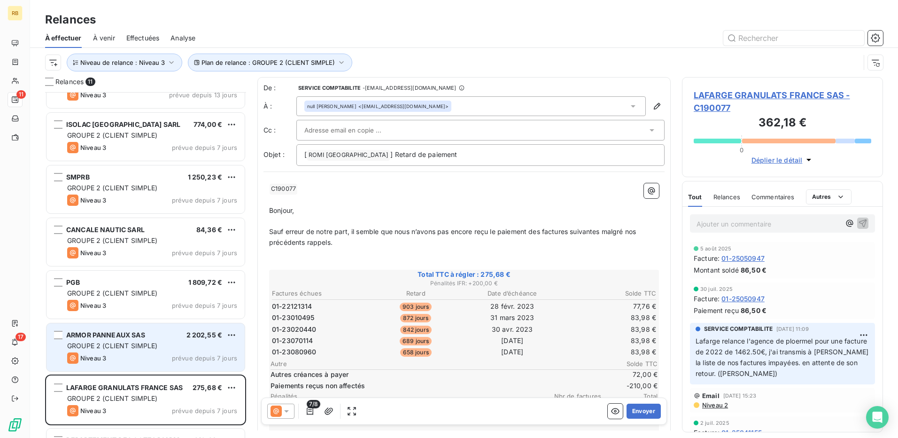
click at [173, 359] on div "Niveau 3 prévue depuis 7 jours" at bounding box center [152, 357] width 170 height 11
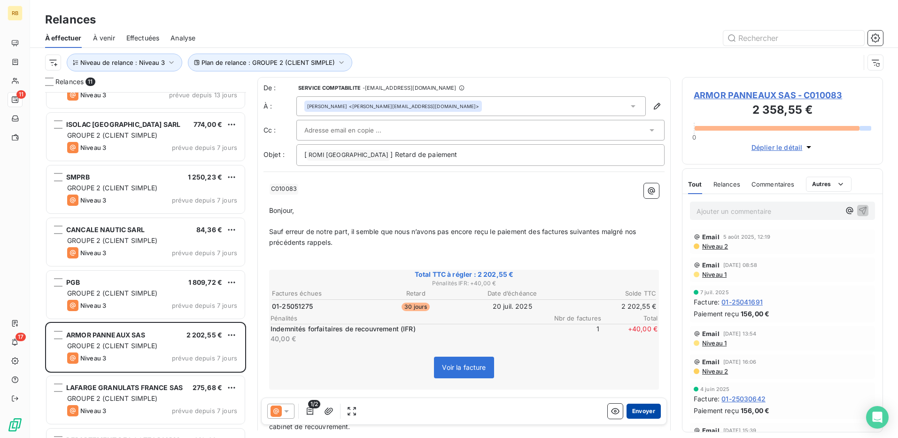
click at [639, 410] on button "Envoyer" at bounding box center [644, 411] width 34 height 15
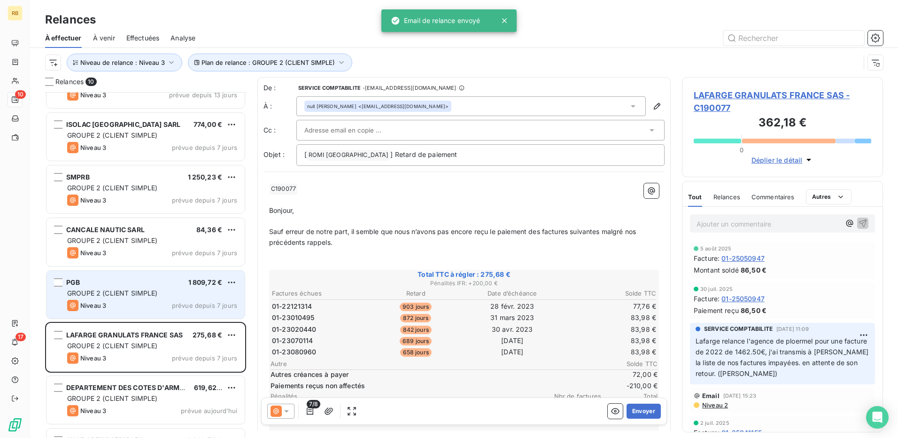
click at [137, 287] on div "PGB 1 809,72 € GROUPE 2 (CLIENT SIMPLE) Niveau 3 prévue depuis 7 jours" at bounding box center [146, 295] width 198 height 48
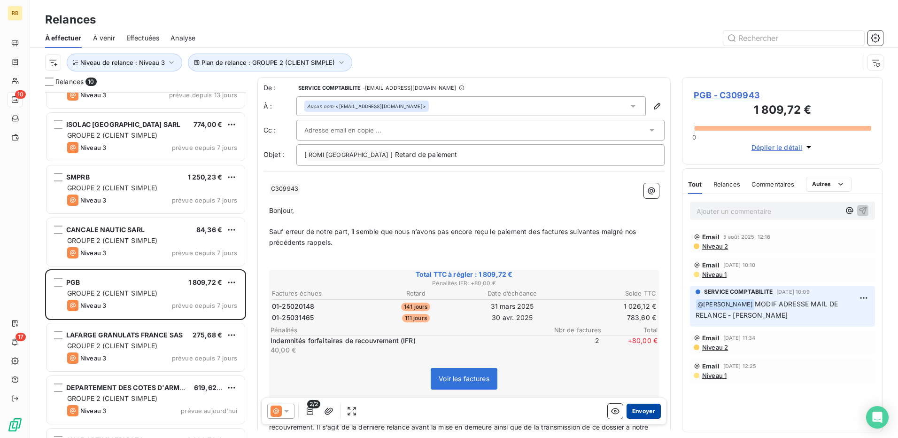
click at [630, 414] on button "Envoyer" at bounding box center [644, 411] width 34 height 15
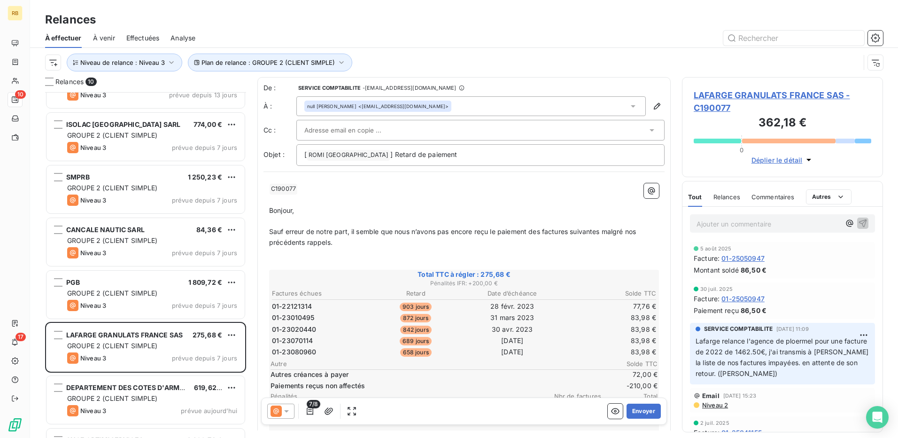
scroll to position [128, 0]
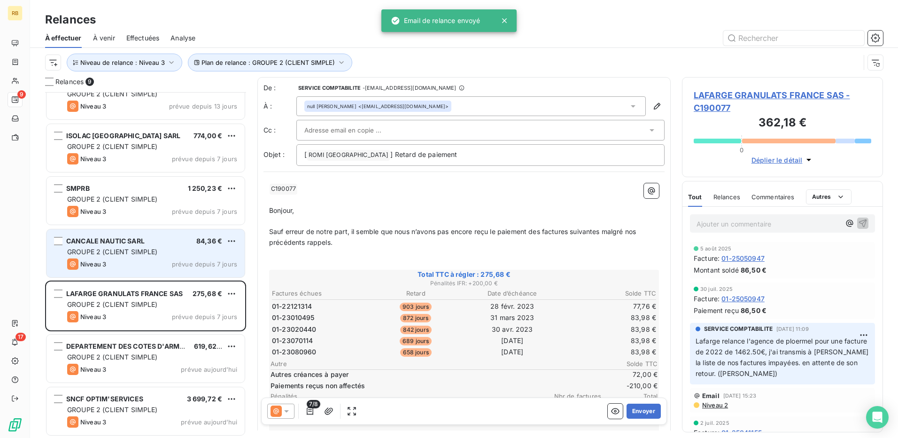
click at [135, 255] on span "GROUPE 2 (CLIENT SIMPLE)" at bounding box center [112, 252] width 91 height 8
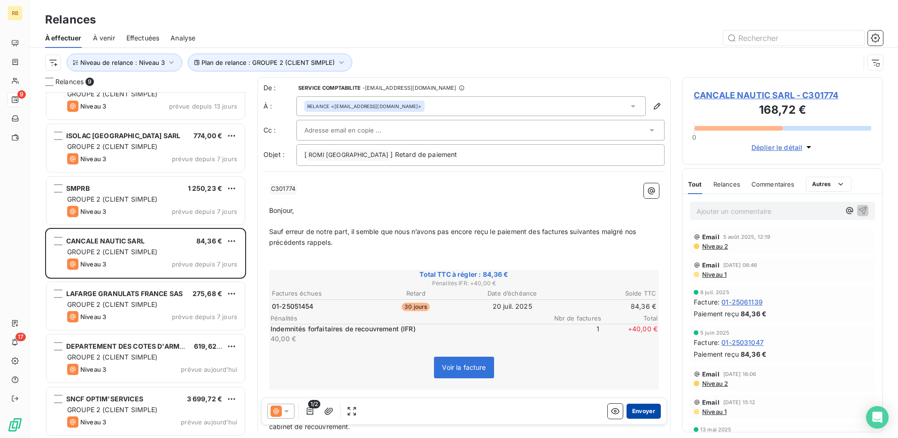
click at [627, 413] on button "Envoyer" at bounding box center [644, 411] width 34 height 15
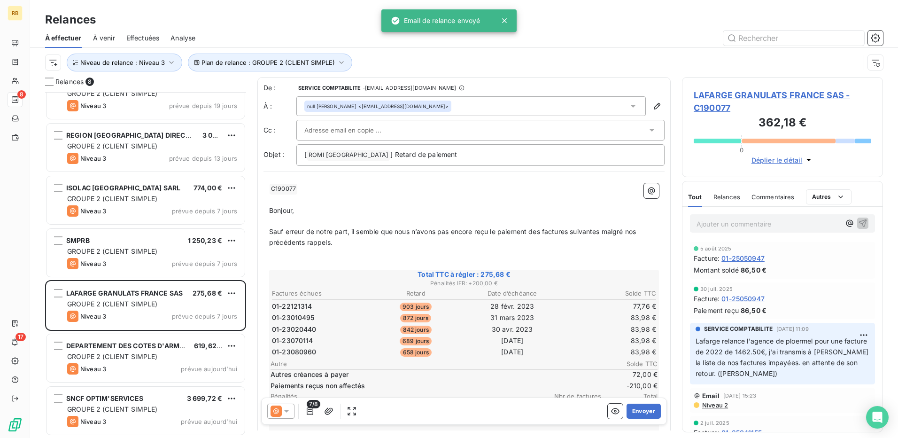
scroll to position [75, 0]
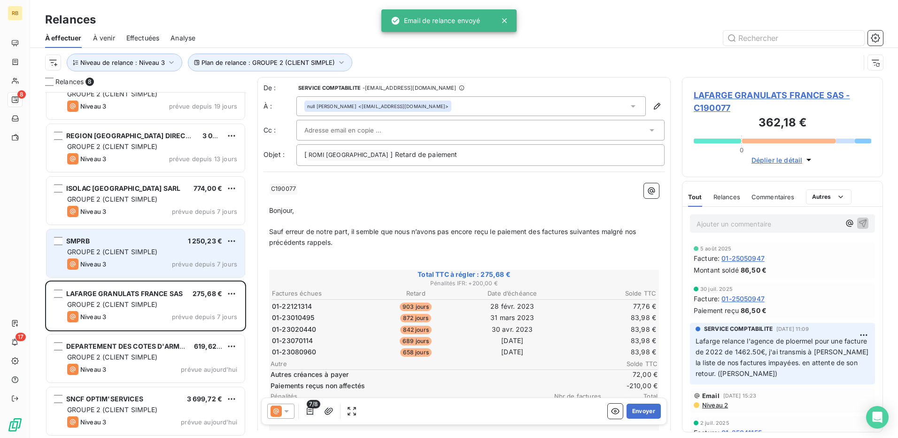
click at [105, 259] on div "Niveau 3" at bounding box center [86, 263] width 39 height 11
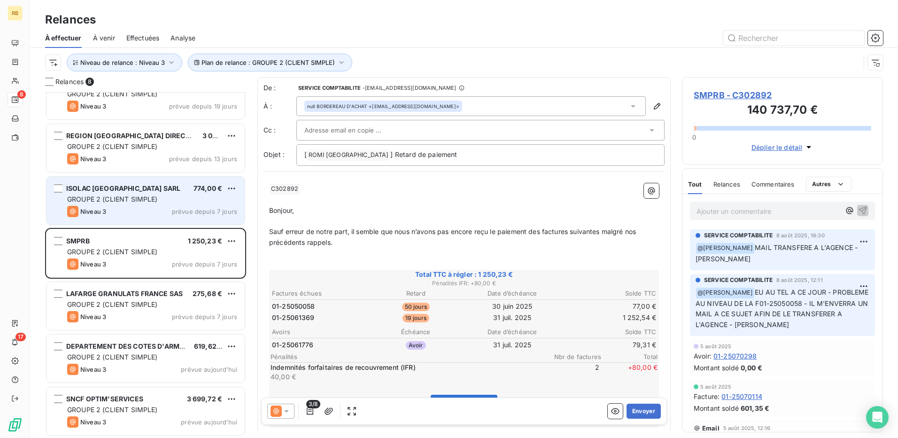
click at [114, 199] on span "GROUPE 2 (CLIENT SIMPLE)" at bounding box center [112, 199] width 91 height 8
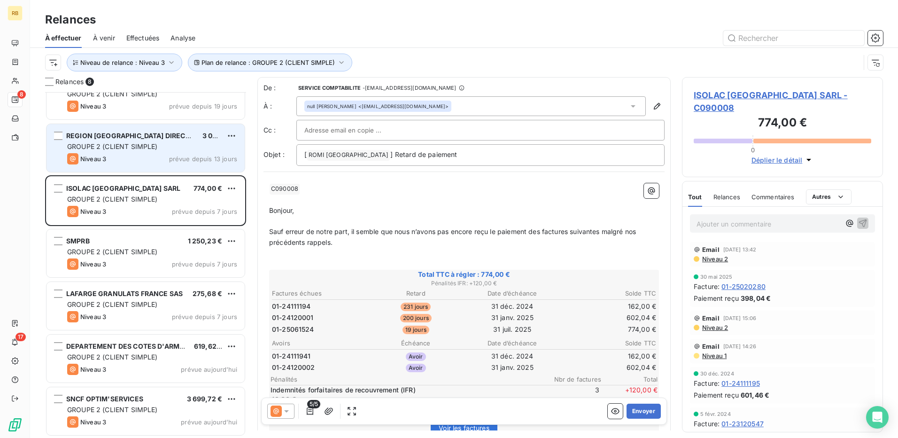
click at [106, 157] on span "Niveau 3" at bounding box center [93, 159] width 26 height 8
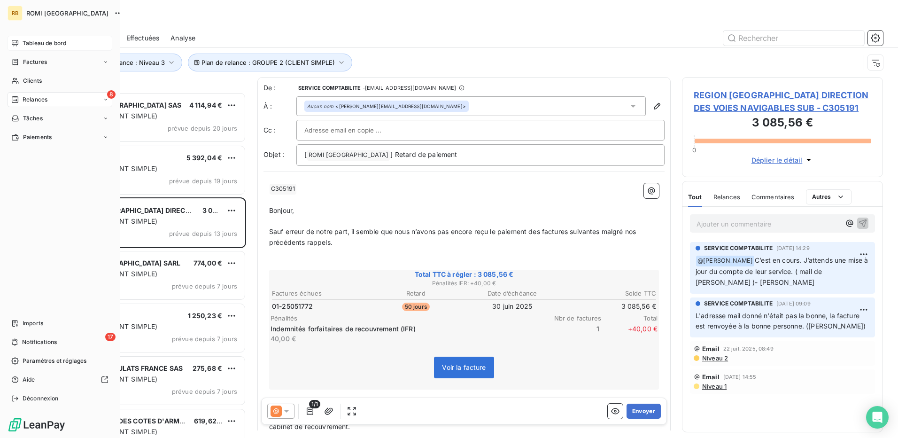
click at [42, 45] on span "Tableau de bord" at bounding box center [45, 43] width 44 height 8
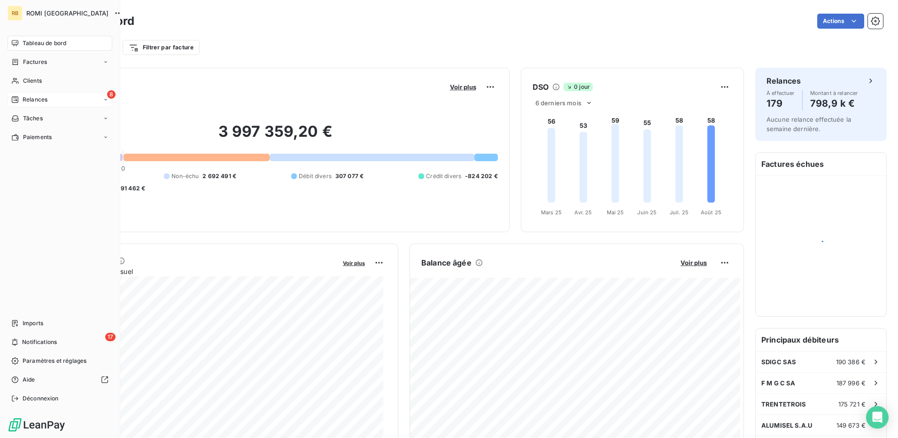
click at [37, 102] on span "Relances" at bounding box center [35, 99] width 25 height 8
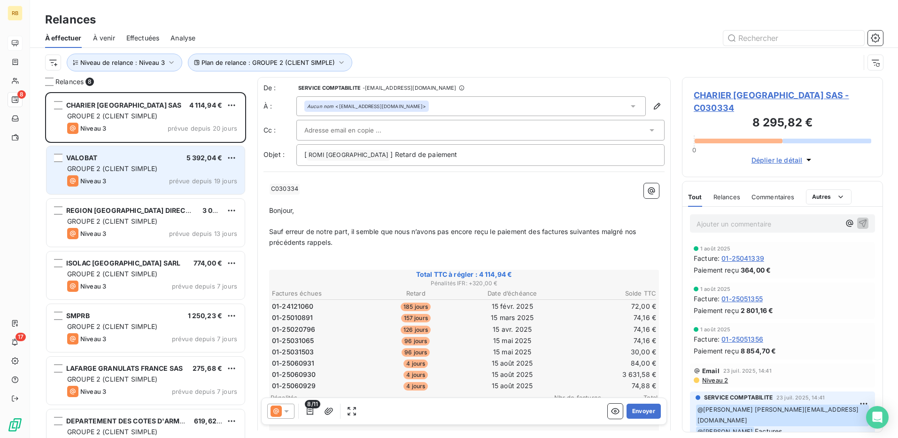
click at [114, 161] on div "VALOBAT 5 392,04 €" at bounding box center [152, 158] width 170 height 8
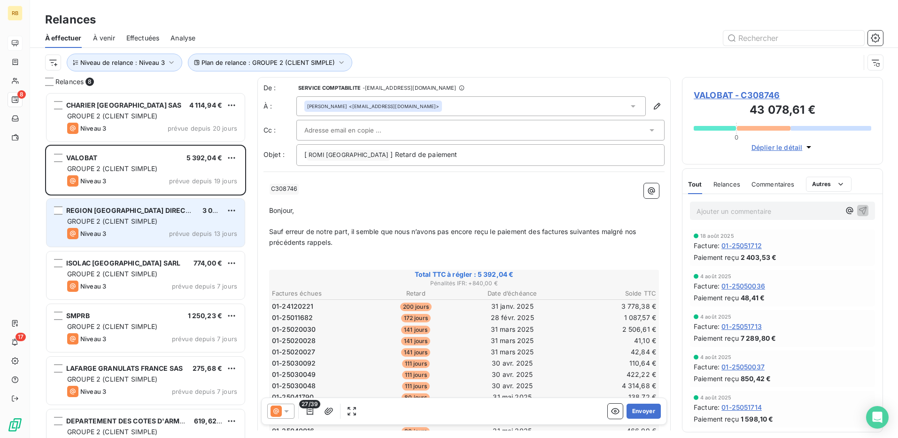
click at [84, 223] on span "GROUPE 2 (CLIENT SIMPLE)" at bounding box center [112, 221] width 91 height 8
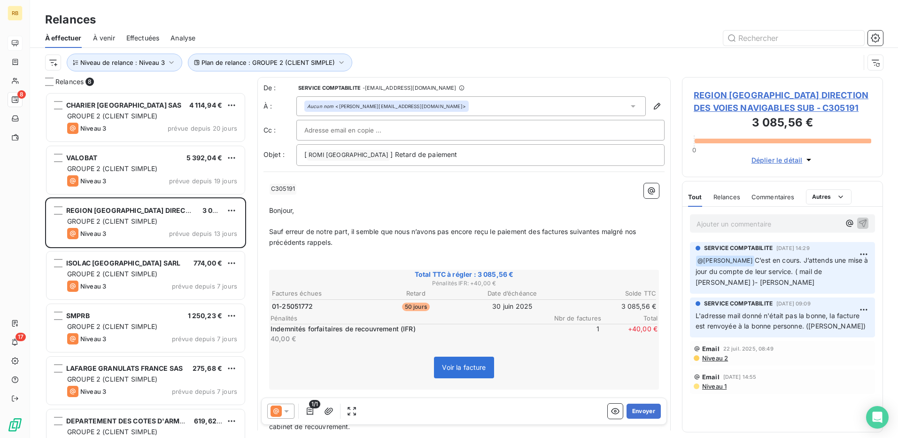
click at [274, 413] on icon at bounding box center [276, 410] width 11 height 11
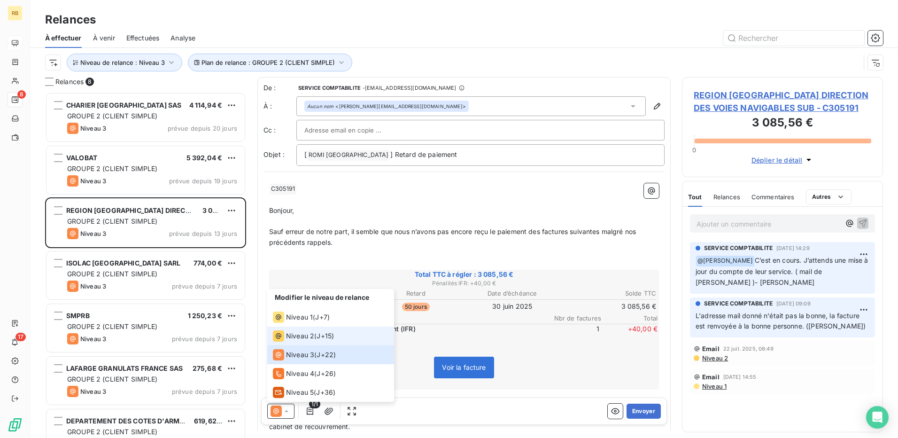
click at [298, 336] on span "Niveau 2" at bounding box center [300, 335] width 28 height 9
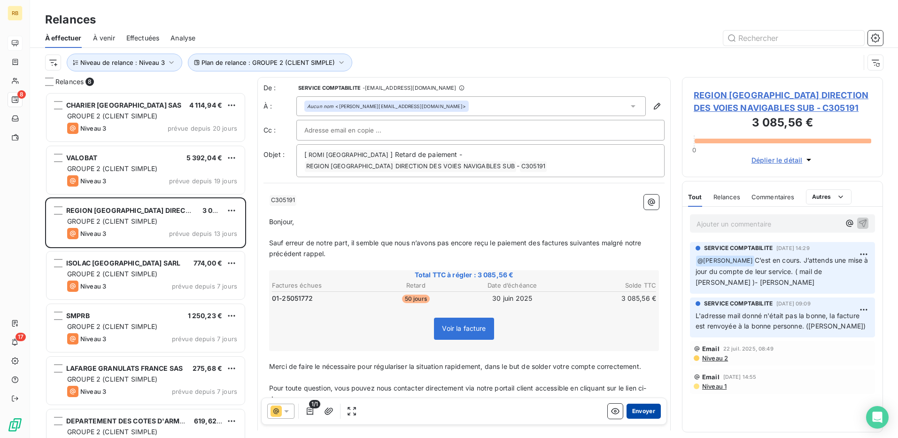
click at [639, 409] on button "Envoyer" at bounding box center [644, 411] width 34 height 15
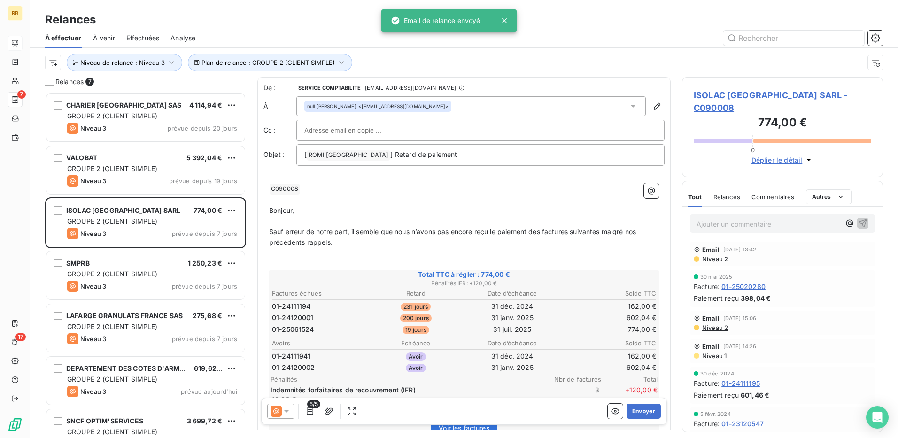
click at [750, 95] on span "ISOLAC [GEOGRAPHIC_DATA] SARL - C090008" at bounding box center [783, 101] width 178 height 25
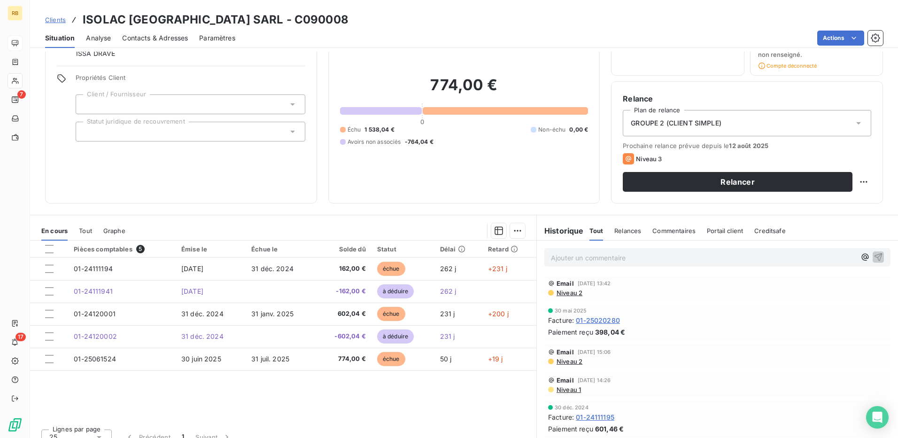
scroll to position [62, 0]
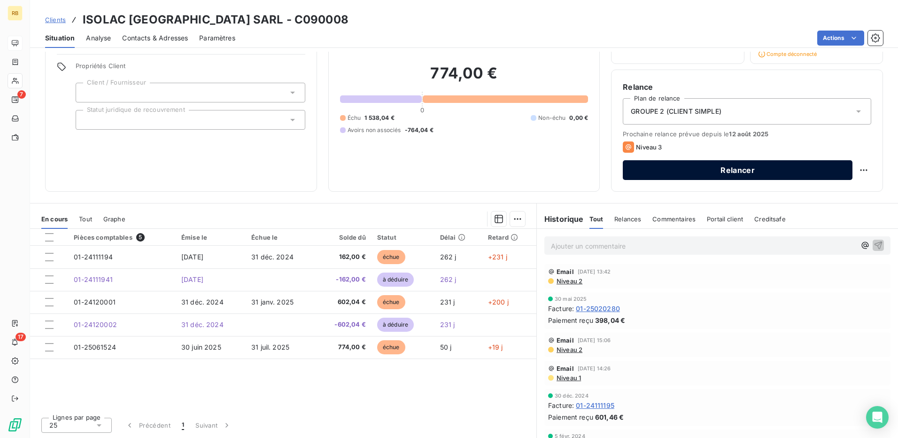
click at [671, 165] on button "Relancer" at bounding box center [738, 170] width 230 height 20
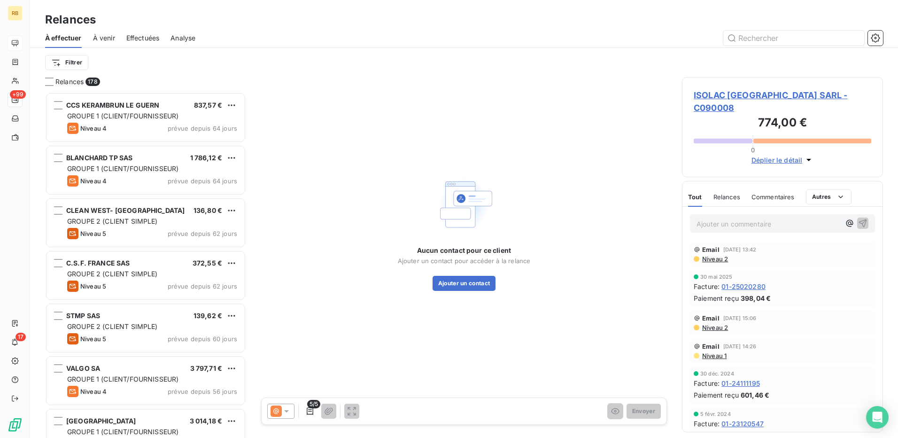
scroll to position [339, 194]
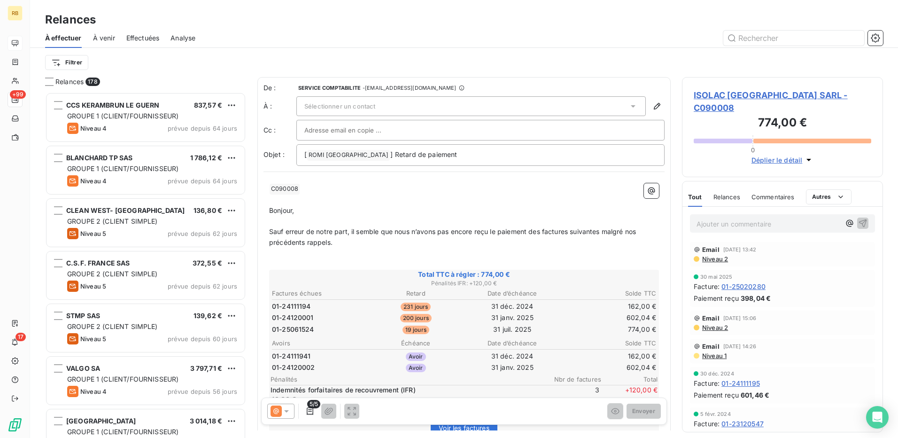
click at [718, 255] on span "Niveau 2" at bounding box center [715, 259] width 27 height 8
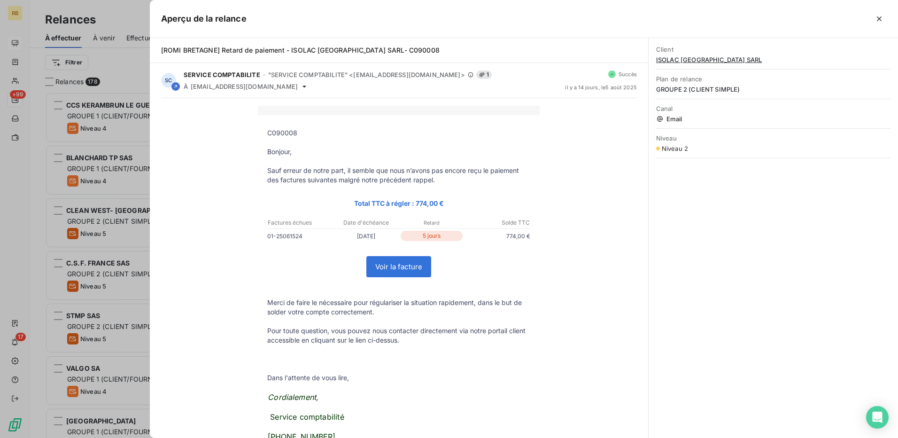
click at [120, 245] on div at bounding box center [449, 219] width 898 height 438
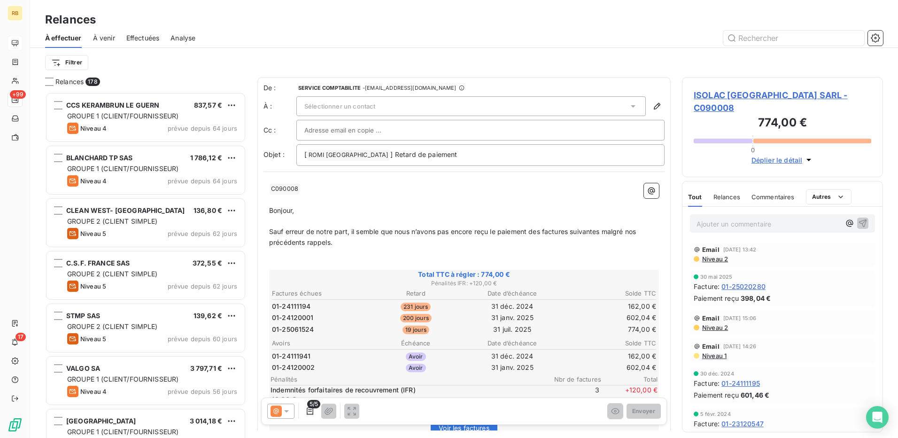
click at [309, 407] on span "5/5" at bounding box center [313, 404] width 13 height 8
click at [304, 412] on button "button" at bounding box center [310, 411] width 15 height 15
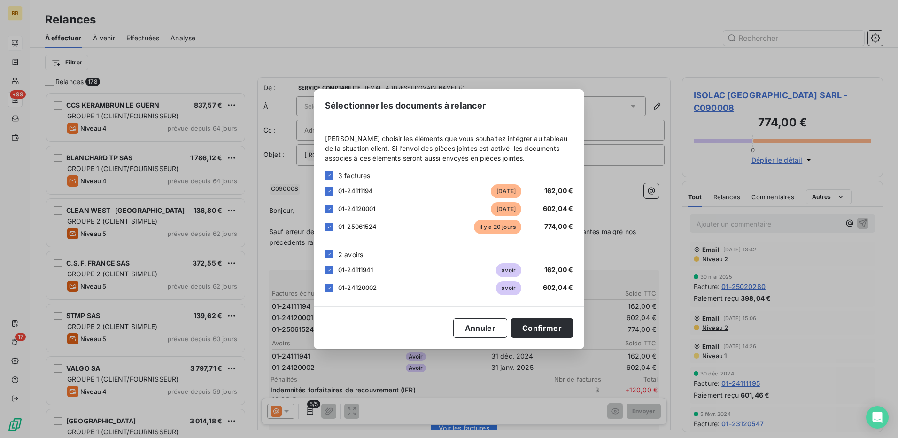
click at [330, 258] on div "2 avoirs" at bounding box center [449, 254] width 248 height 10
click at [328, 255] on icon at bounding box center [330, 254] width 6 height 6
click at [329, 191] on icon at bounding box center [329, 191] width 3 height 2
click at [332, 210] on div at bounding box center [329, 209] width 8 height 8
click at [534, 331] on button "Confirmer" at bounding box center [542, 328] width 62 height 20
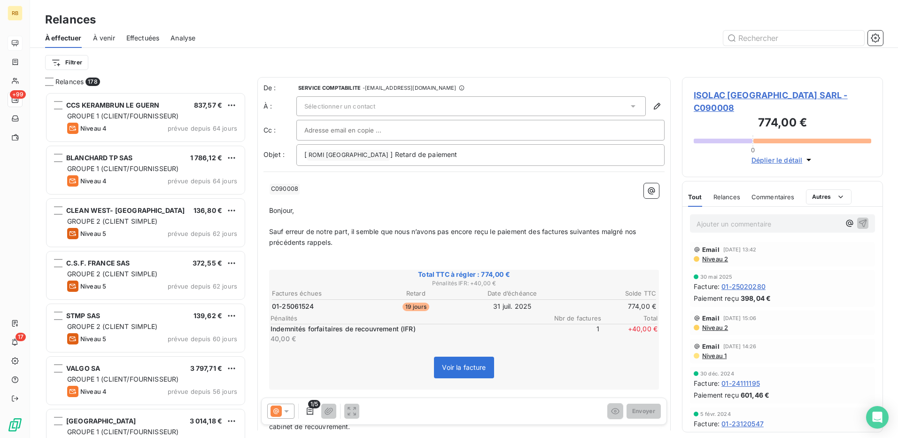
click at [398, 106] on div "Sélectionner un contact" at bounding box center [471, 106] width 350 height 20
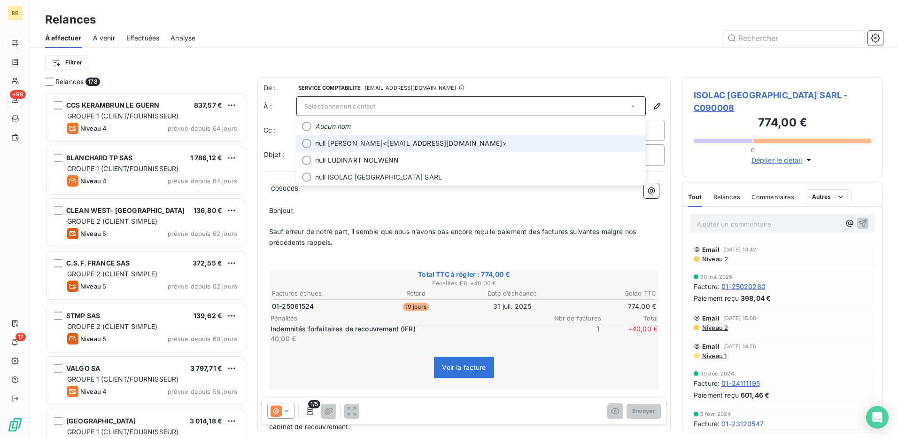
click at [383, 146] on span "null [PERSON_NAME]" at bounding box center [349, 143] width 68 height 9
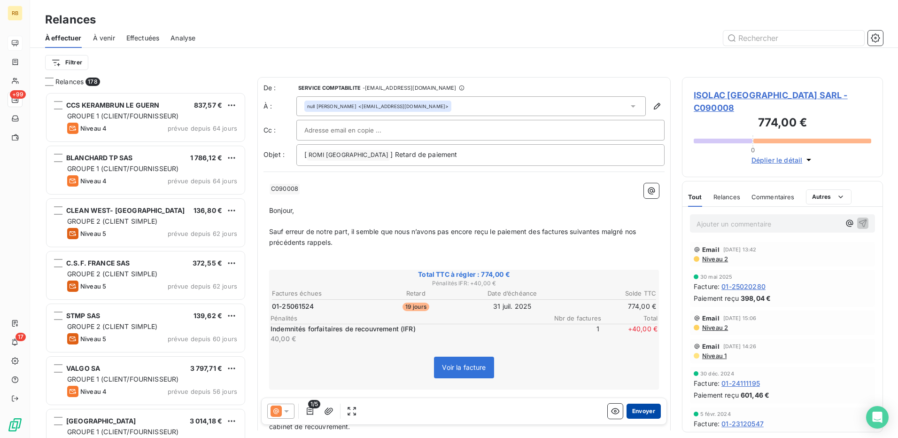
click at [645, 414] on button "Envoyer" at bounding box center [644, 411] width 34 height 15
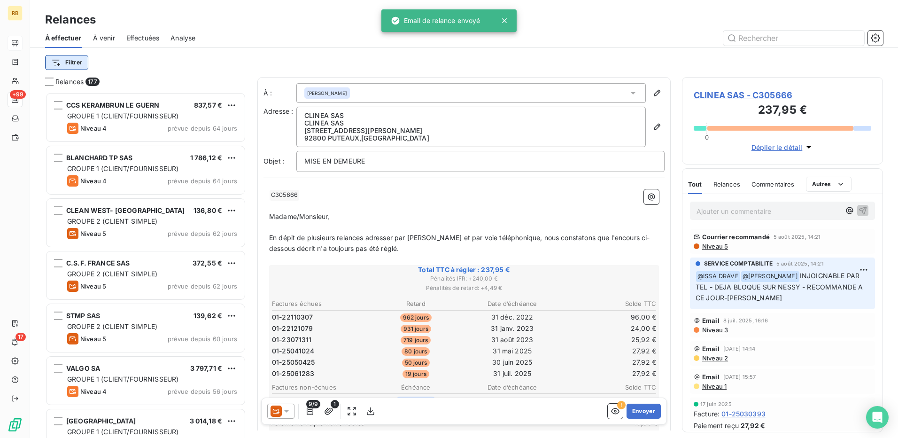
click at [74, 58] on html "RB +99 17 Relances À effectuer À venir Effectuées Analyse Filtrer Relances 177 …" at bounding box center [449, 219] width 898 height 438
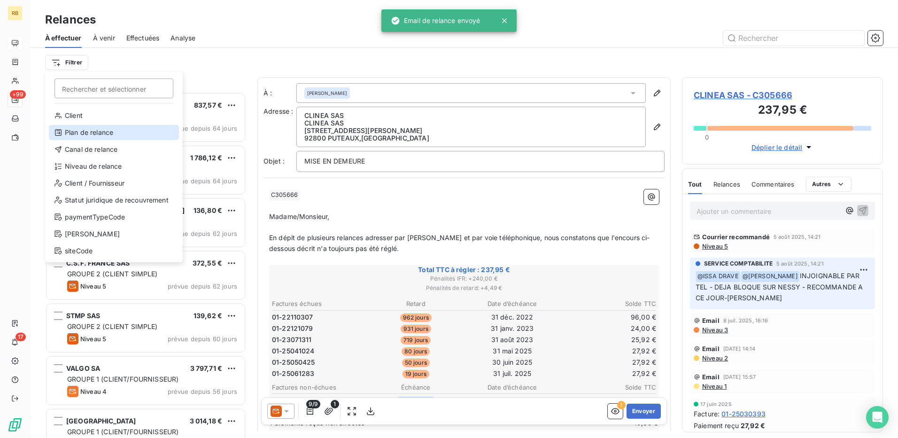
click at [93, 138] on div "Plan de relance" at bounding box center [114, 132] width 130 height 15
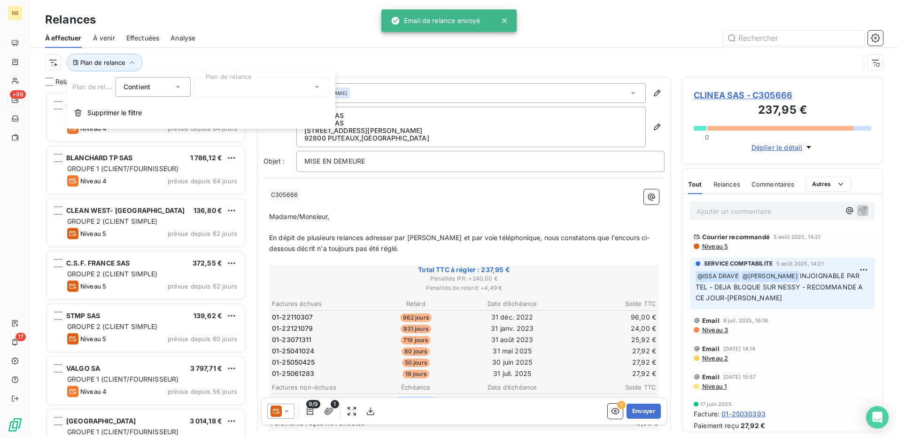
click at [264, 97] on div "Plan de relance Contient is Plan de relance Supprimer le filtre" at bounding box center [201, 99] width 269 height 57
click at [258, 83] on div at bounding box center [262, 87] width 135 height 20
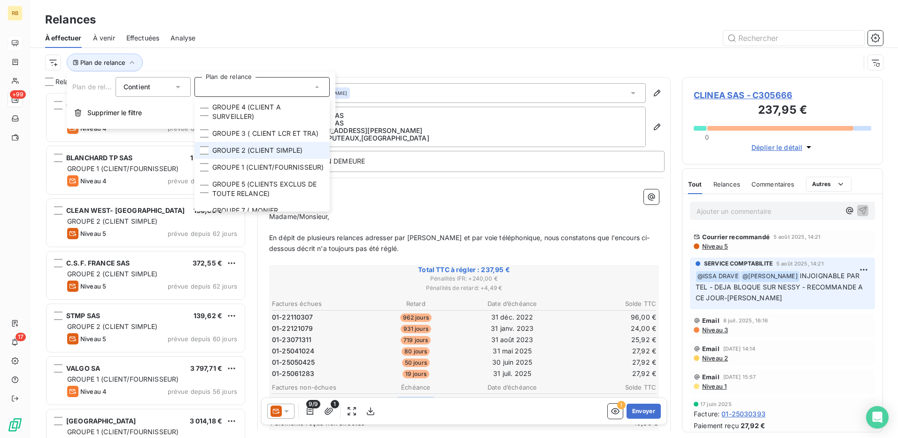
click at [277, 155] on span "GROUPE 2 (CLIENT SIMPLE)" at bounding box center [257, 150] width 91 height 9
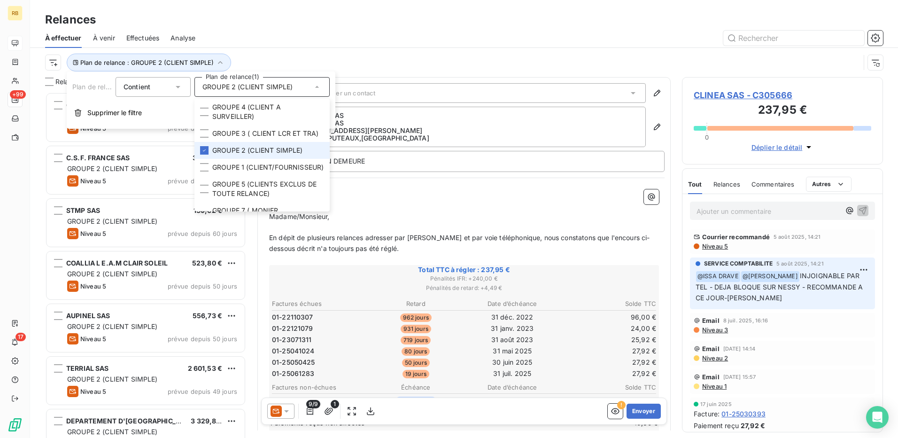
scroll to position [339, 194]
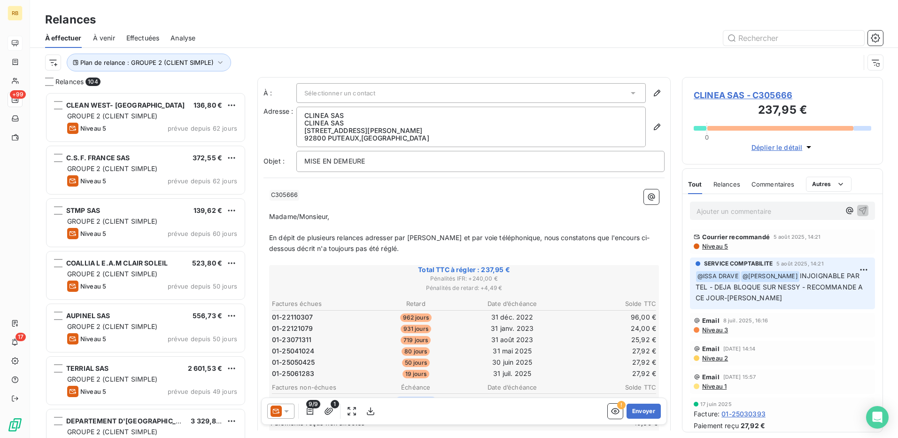
click at [372, 42] on div at bounding box center [545, 38] width 677 height 15
click at [57, 61] on html "RB +99 17 Relances À effectuer À venir Effectuées Analyse Plan de relance : GRO…" at bounding box center [449, 219] width 898 height 438
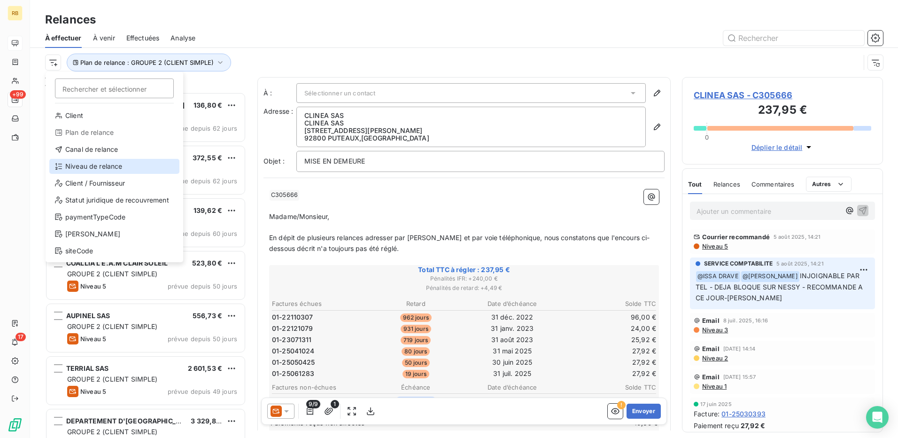
click at [112, 166] on div "Niveau de relance" at bounding box center [114, 166] width 130 height 15
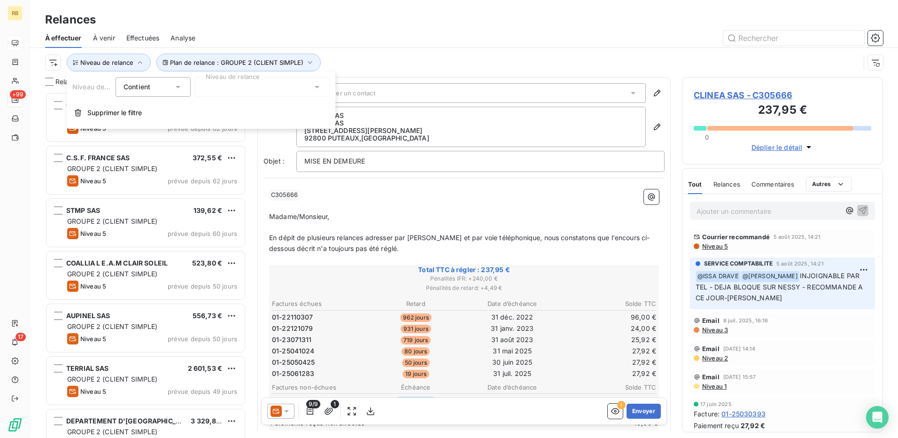
click at [229, 93] on div at bounding box center [262, 87] width 135 height 20
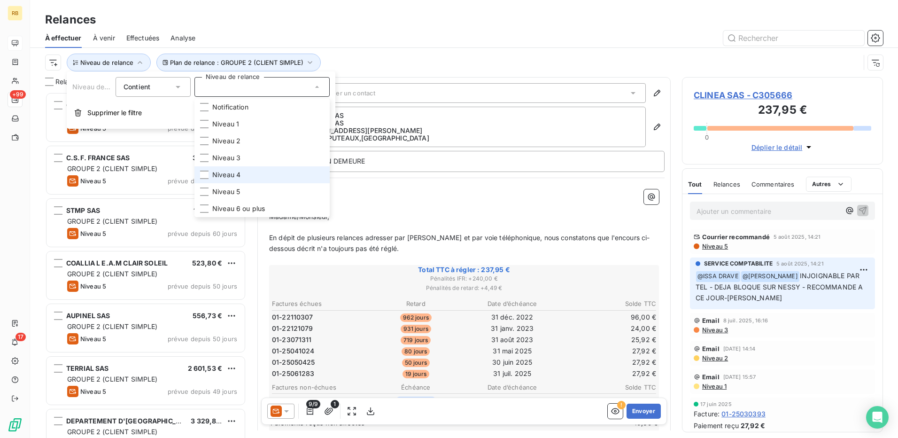
click at [239, 175] on span "Niveau 4" at bounding box center [226, 174] width 28 height 9
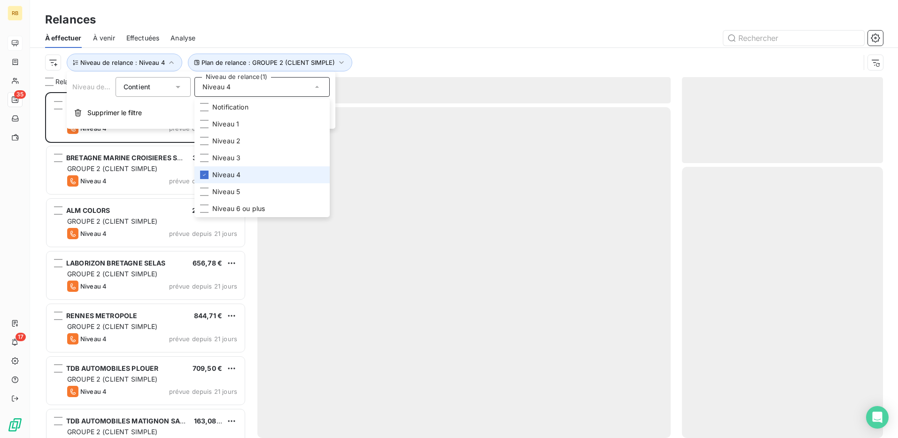
scroll to position [339, 194]
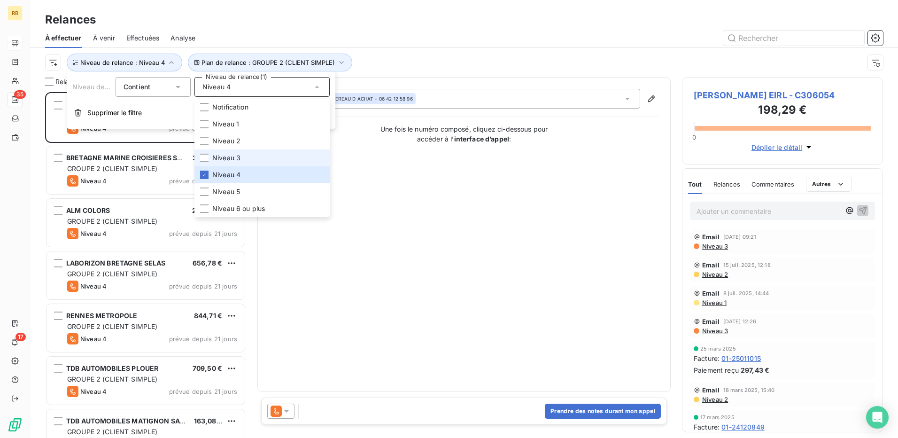
click at [235, 158] on span "Niveau 3" at bounding box center [226, 157] width 28 height 9
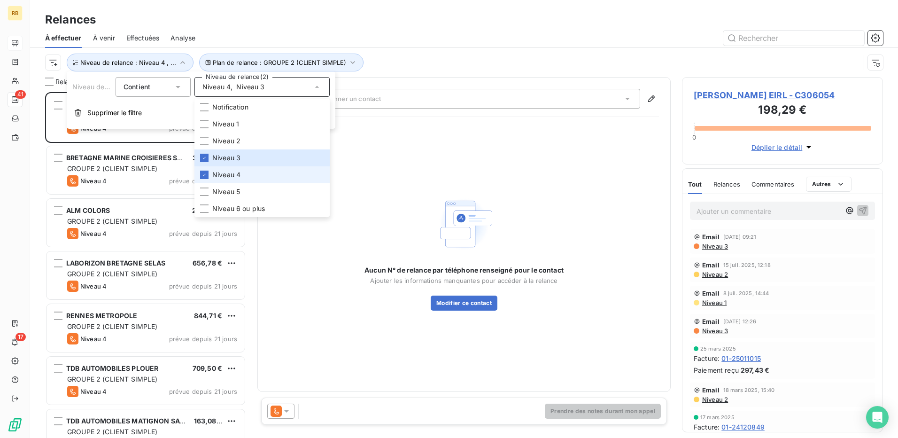
click at [233, 174] on span "Niveau 4" at bounding box center [226, 174] width 28 height 9
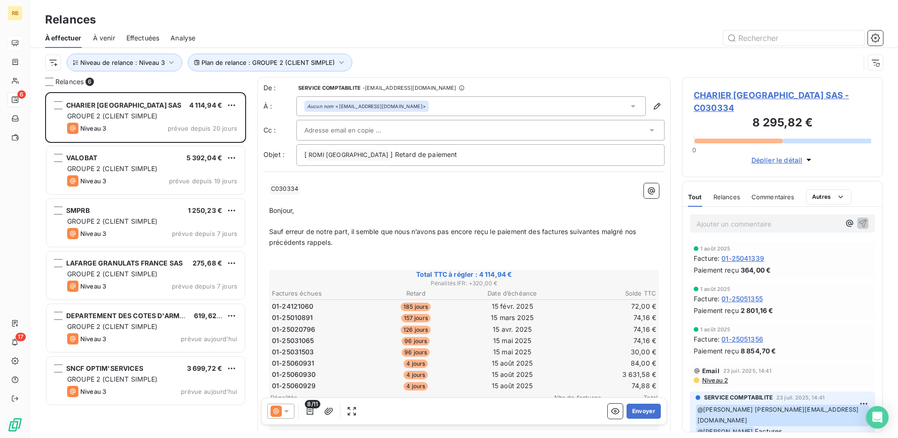
click at [460, 45] on div at bounding box center [545, 38] width 677 height 15
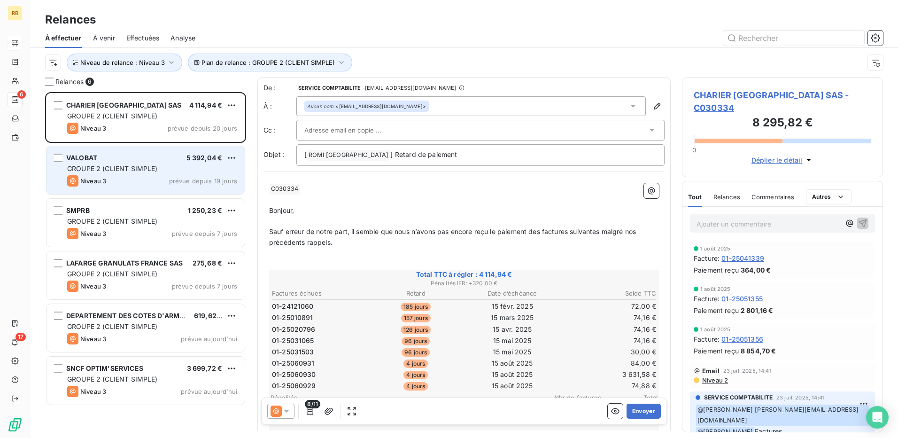
click at [109, 167] on span "GROUPE 2 (CLIENT SIMPLE)" at bounding box center [112, 168] width 91 height 8
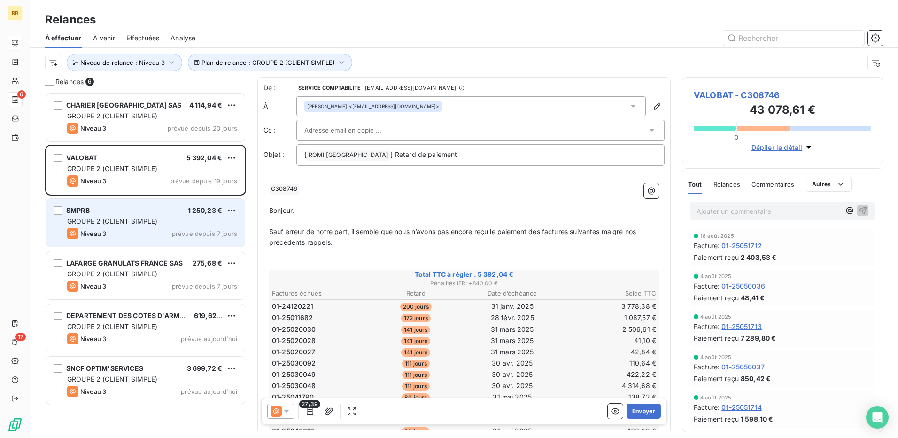
click at [102, 226] on div "SMPRB 1 250,23 € GROUPE 2 (CLIENT SIMPLE) Niveau 3 prévue depuis 7 jours" at bounding box center [146, 223] width 198 height 48
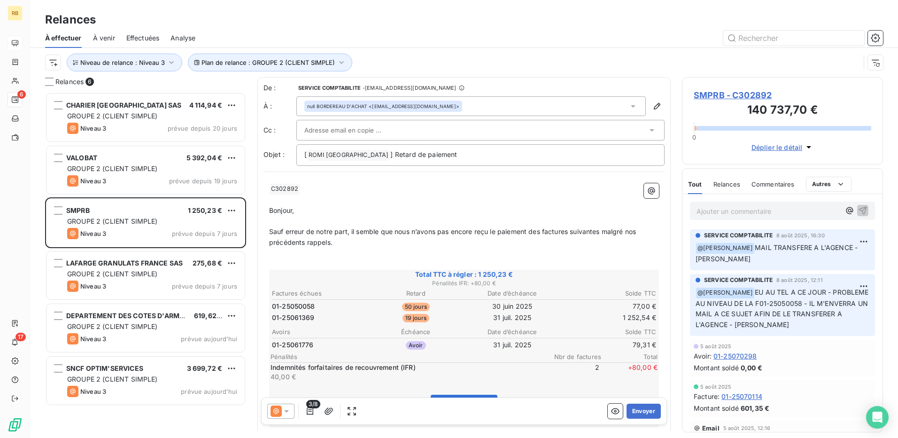
click at [711, 98] on span "SMPRB - C302892" at bounding box center [783, 95] width 178 height 13
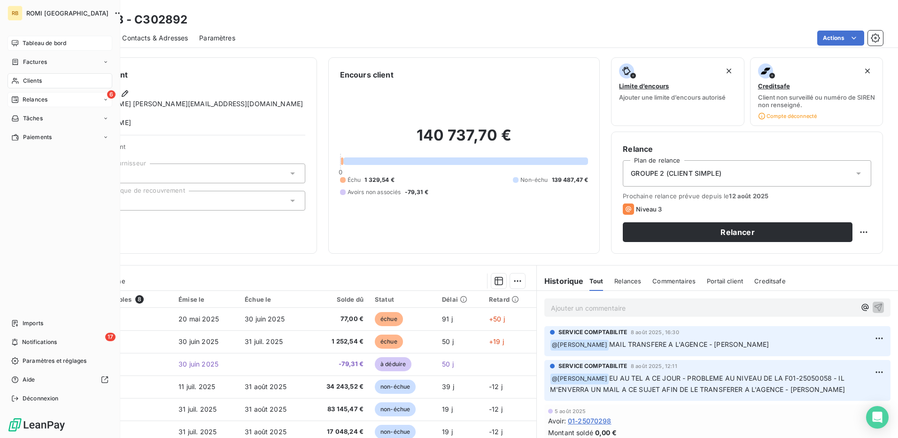
click at [18, 102] on icon at bounding box center [15, 99] width 7 height 7
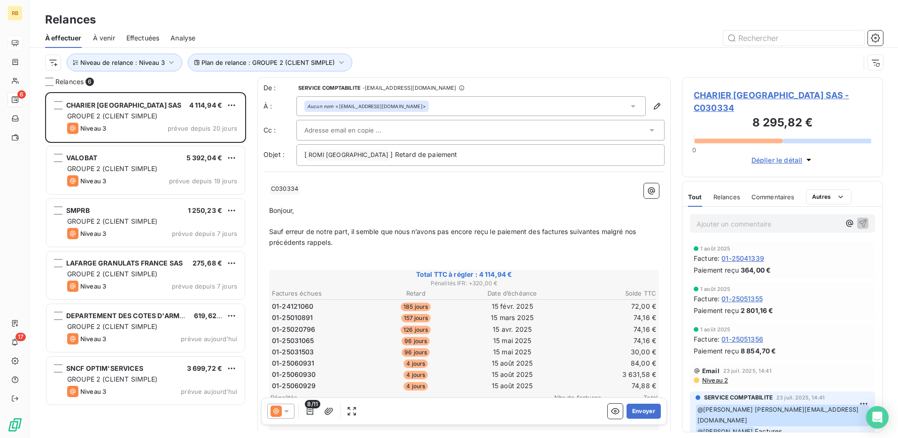
scroll to position [339, 194]
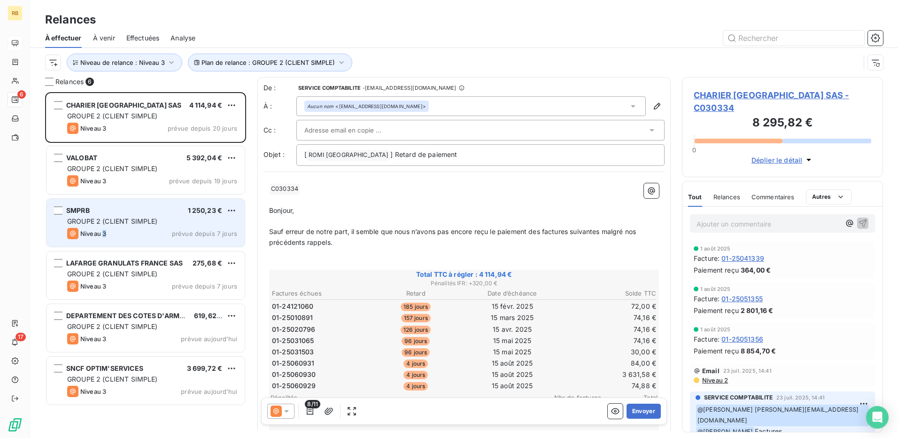
click at [105, 232] on span "Niveau 3" at bounding box center [93, 234] width 26 height 8
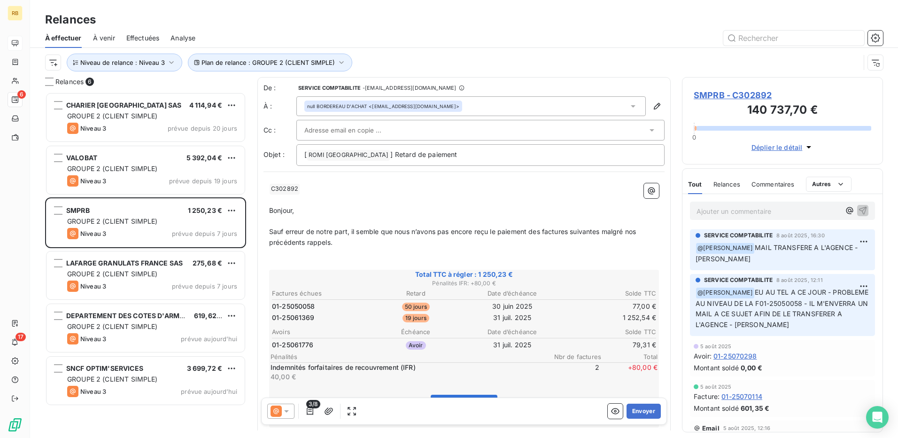
click at [313, 407] on span "3/8" at bounding box center [313, 404] width 14 height 8
click at [308, 413] on icon "button" at bounding box center [309, 410] width 9 height 9
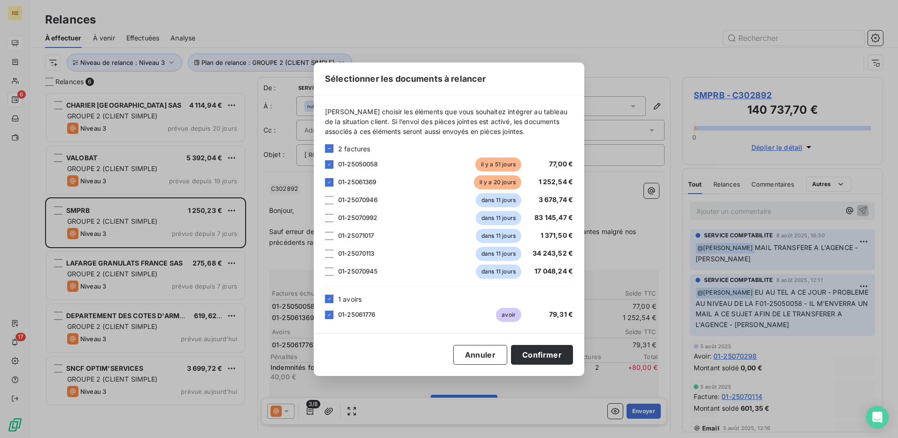
drag, startPoint x: 330, startPoint y: 302, endPoint x: 346, endPoint y: 317, distance: 21.9
click at [331, 302] on div at bounding box center [329, 299] width 8 height 8
click at [519, 357] on button "Confirmer" at bounding box center [542, 355] width 62 height 20
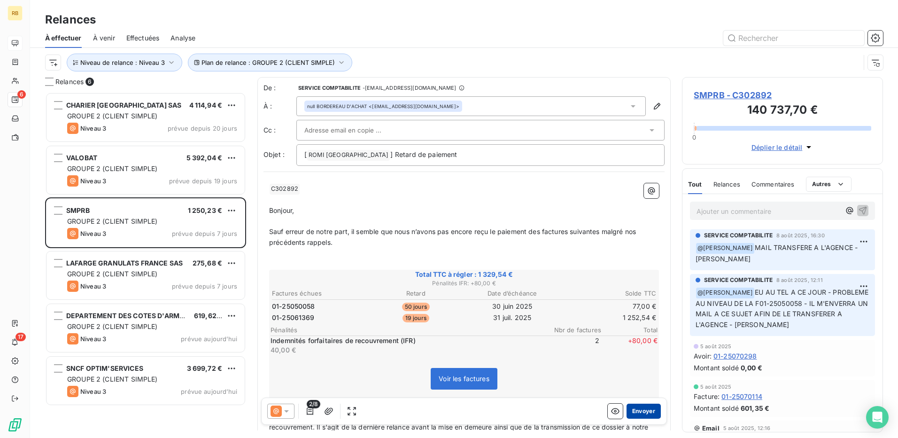
click at [640, 414] on button "Envoyer" at bounding box center [644, 411] width 34 height 15
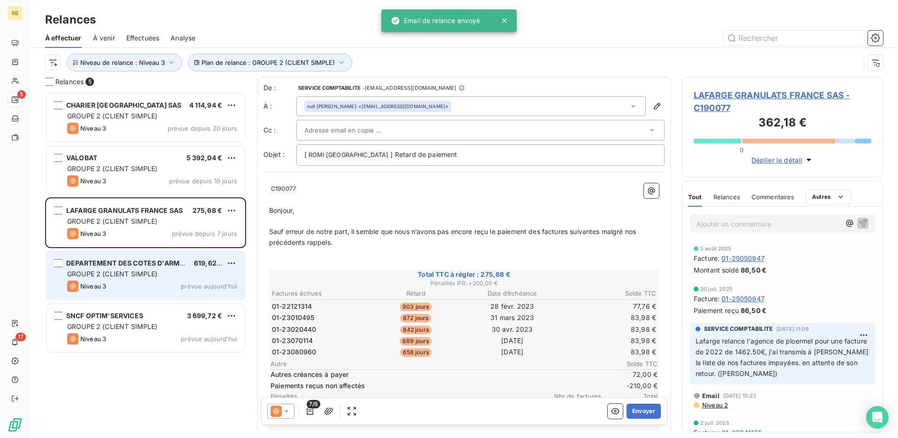
click at [132, 269] on div "DEPARTEMENT DES COTES D'ARMOR 619,62 € GROUPE 2 (CLIENT SIMPLE) Niveau 3 prévue…" at bounding box center [146, 275] width 198 height 48
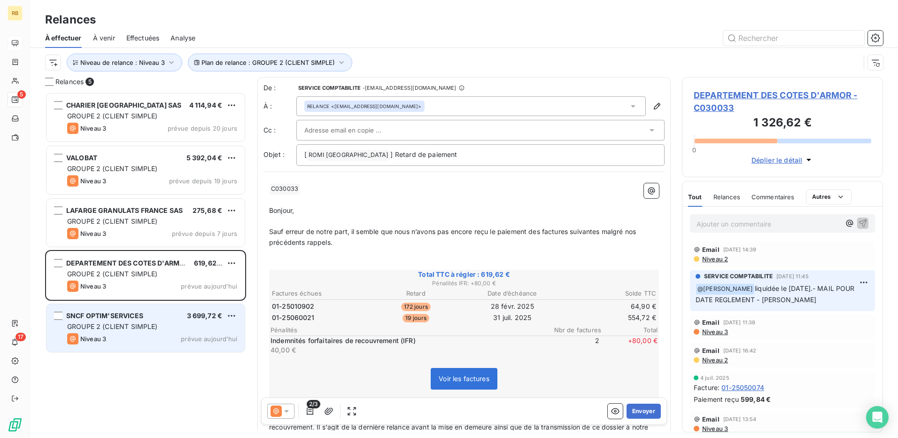
click at [113, 320] on div "SNCF OPTIM'SERVICES" at bounding box center [104, 315] width 77 height 9
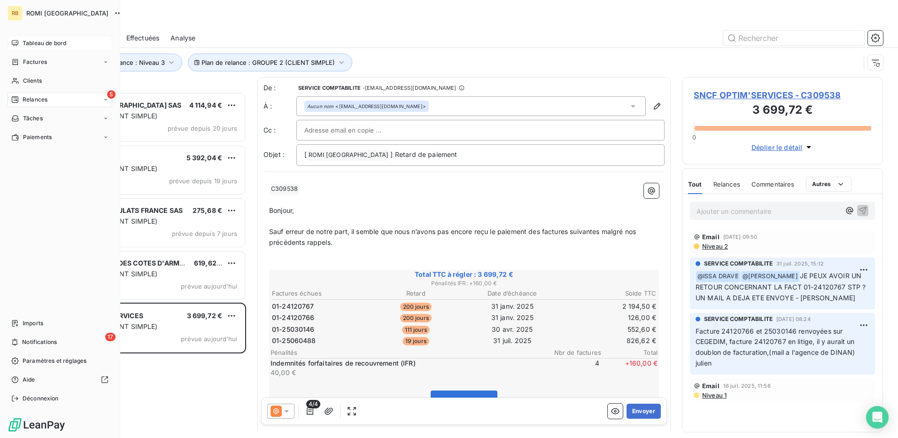
click at [37, 44] on span "Tableau de bord" at bounding box center [45, 43] width 44 height 8
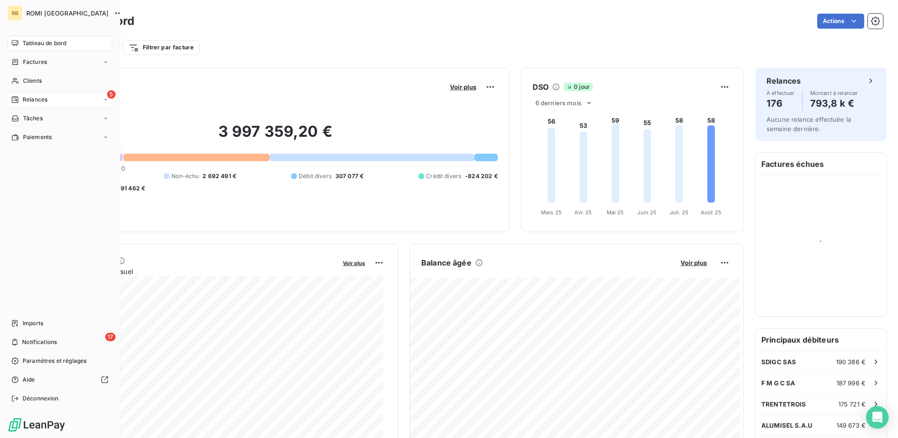
click at [53, 97] on div "5 Relances" at bounding box center [60, 99] width 105 height 15
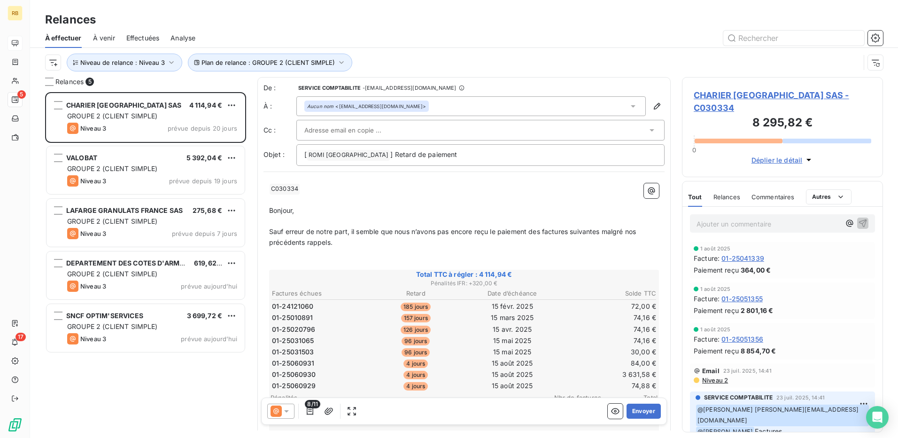
scroll to position [339, 194]
click at [151, 62] on span "Niveau de relance : Niveau 3" at bounding box center [122, 63] width 85 height 8
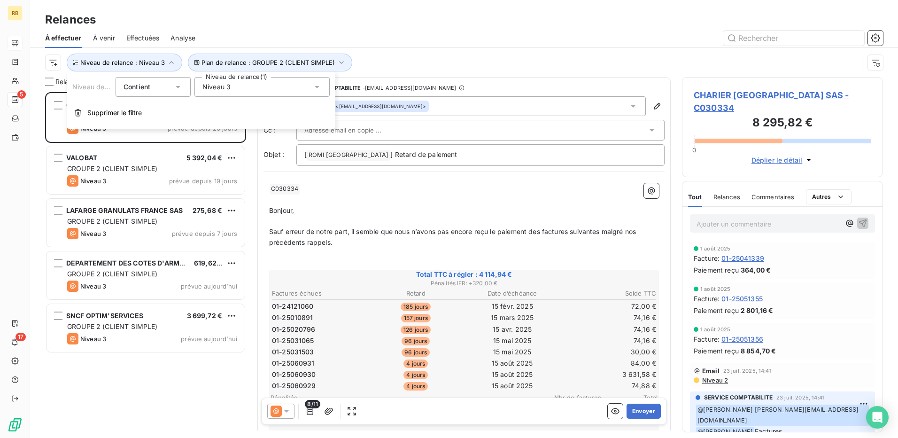
click at [226, 83] on span "Niveau 3" at bounding box center [217, 86] width 28 height 9
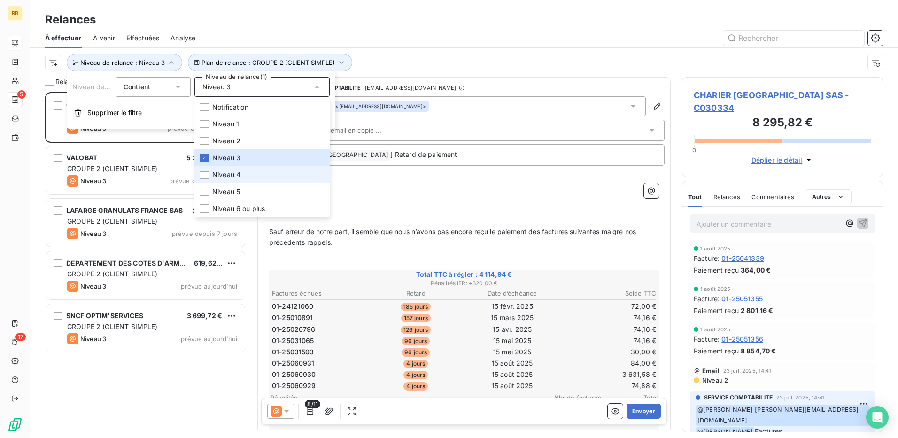
click at [255, 175] on li "Niveau 4" at bounding box center [262, 174] width 135 height 17
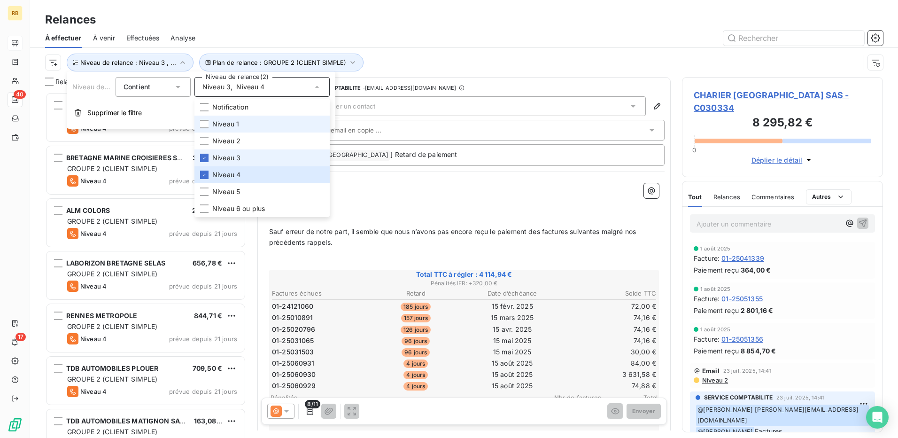
click at [248, 162] on li "Niveau 3" at bounding box center [262, 157] width 135 height 17
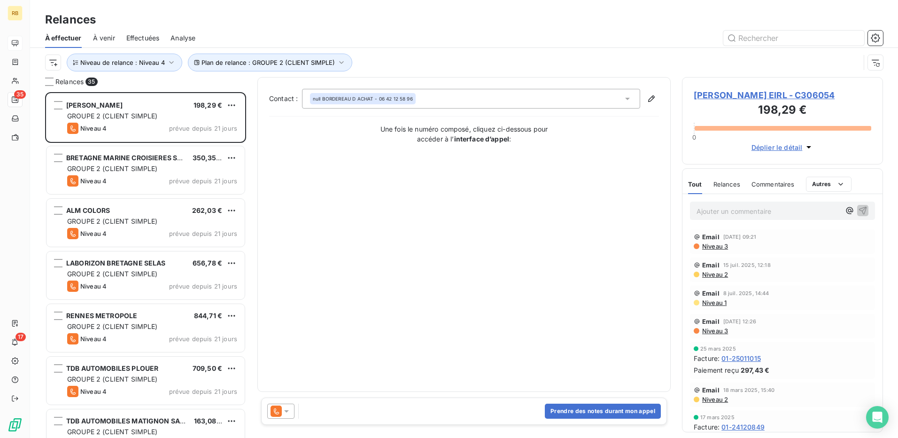
click at [456, 43] on div at bounding box center [545, 38] width 677 height 15
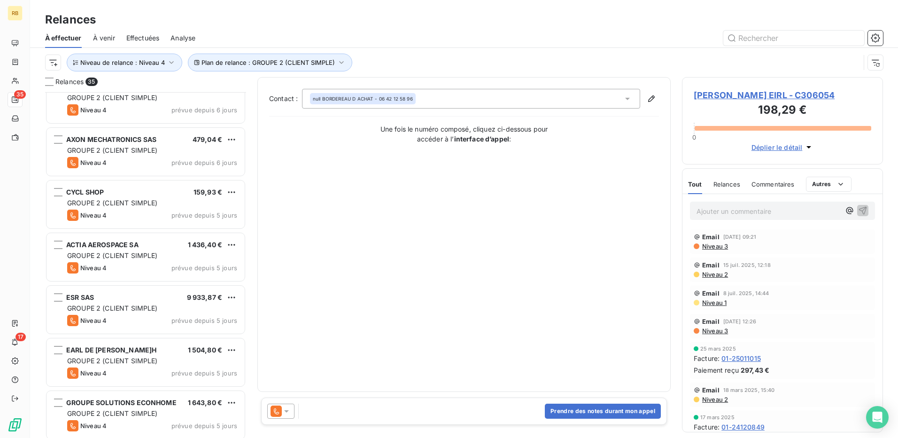
scroll to position [1497, 0]
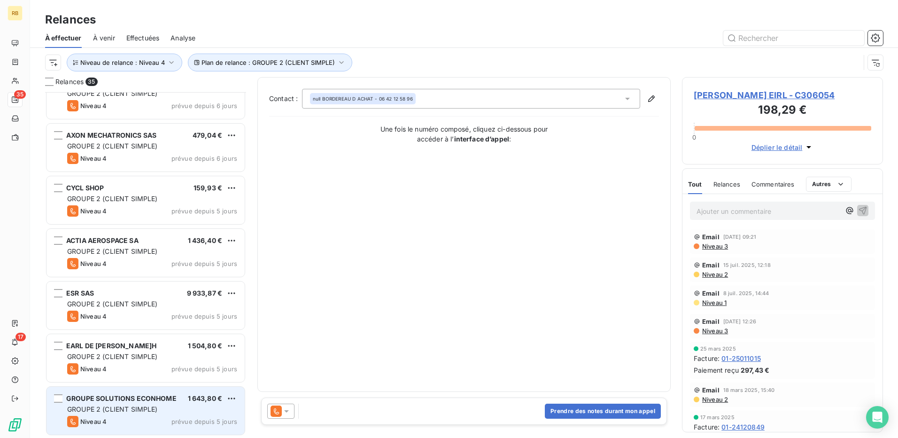
click at [157, 407] on span "GROUPE 2 (CLIENT SIMPLE)" at bounding box center [112, 409] width 91 height 8
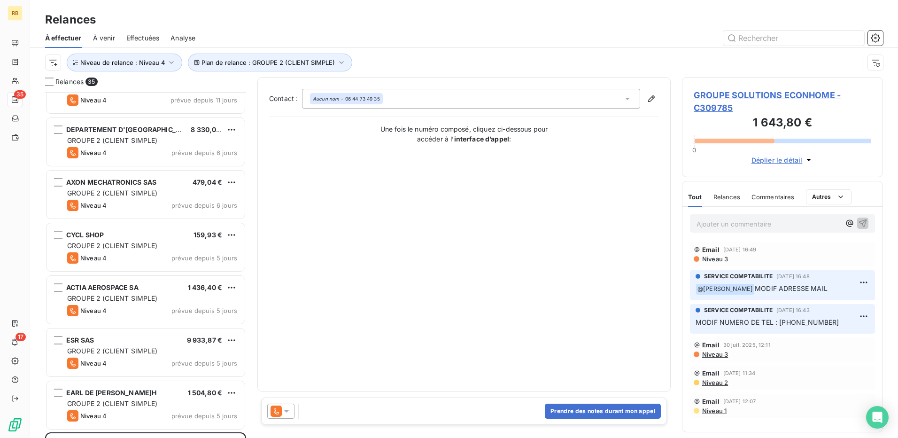
scroll to position [1497, 0]
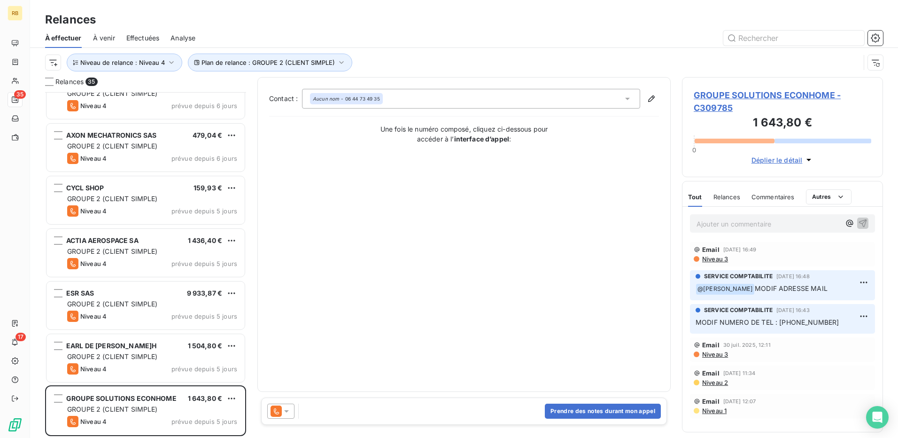
click at [743, 94] on span "GROUPE SOLUTIONS ECONHOME - C309785" at bounding box center [783, 101] width 178 height 25
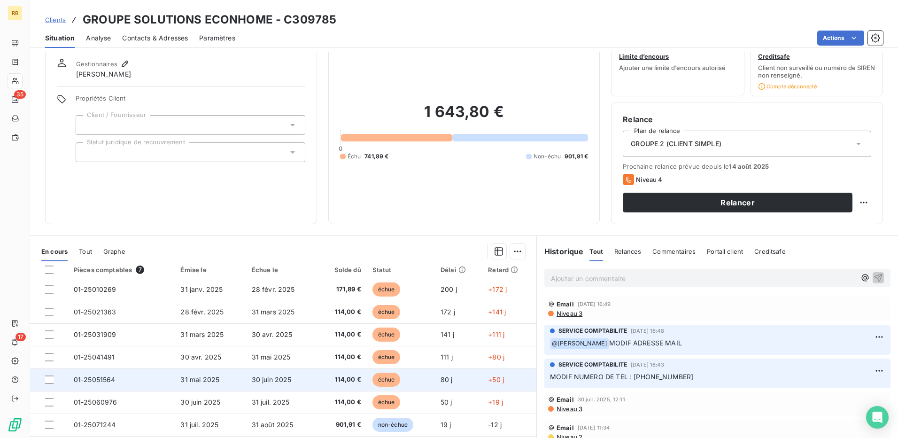
scroll to position [62, 0]
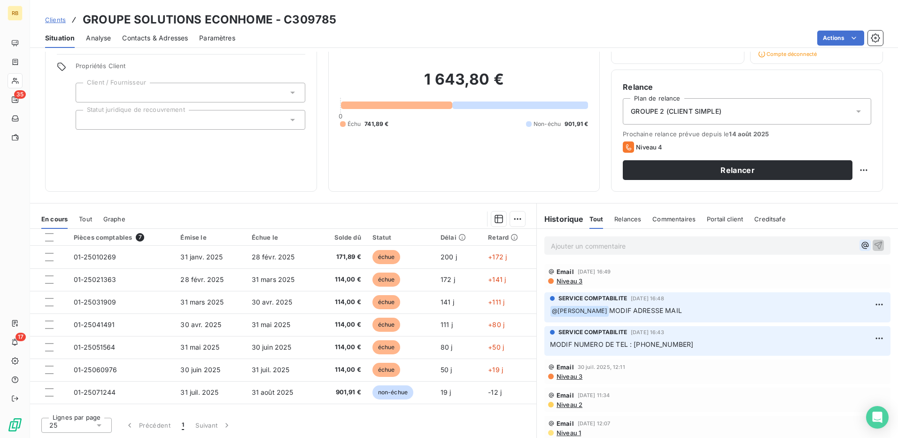
click at [861, 242] on icon "button" at bounding box center [865, 245] width 9 height 9
click at [781, 288] on span "[PERSON_NAME]" at bounding box center [786, 288] width 88 height 8
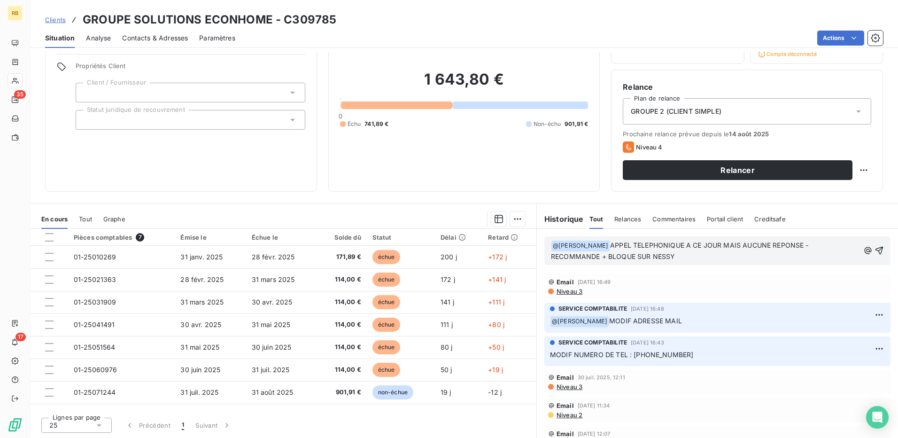
drag, startPoint x: 603, startPoint y: 247, endPoint x: 639, endPoint y: 262, distance: 39.6
click at [639, 262] on div "﻿ @ LUCIE TRIPOTIN ﻿ APPEL TELEPHONIQUE A CE JOUR MAIS AUCUNE REPONSE - RECOMMA…" at bounding box center [718, 250] width 346 height 29
drag, startPoint x: 609, startPoint y: 247, endPoint x: 600, endPoint y: 246, distance: 9.9
click at [600, 246] on span "@ LUCIE TRIPOTIN ﻿" at bounding box center [581, 246] width 58 height 11
click at [605, 246] on span "APPEL TELEPHONIQUE A CE JOUR MAIS AUCUNE REPONSE - RECOMMANDE + BLOQUE SUR NESSY" at bounding box center [681, 250] width 260 height 19
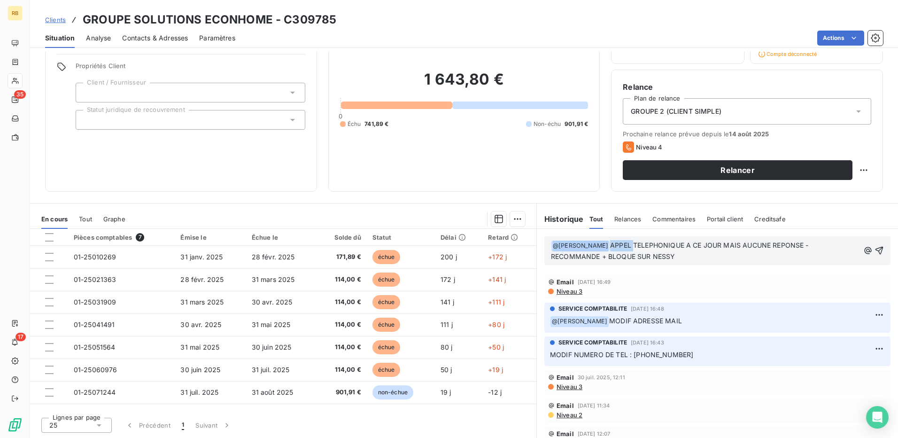
click at [605, 246] on span "APPEL TELEPHONIQUE A CE JOUR MAIS AUCUNE REPONSE - RECOMMANDE + BLOQUE SUR NESSY" at bounding box center [681, 250] width 260 height 19
copy span "APPEL TELEPHONIQUE A CE JOUR MAIS AUCUNE REPONSE - RECOMMANDE + BLOQUE SUR NESSY"
click at [706, 265] on div "﻿ @ LUCIE TRIPOTIN ﻿ APPEL TELEPHONIQUE A CE JOUR MAIS AUCUNE REPONSE - RECOMMA…" at bounding box center [717, 251] width 361 height 44
click at [676, 262] on p "﻿ @ LUCIE TRIPOTIN ﻿ APPEL TELEPHONIQUE A CE JOUR MAIS AUCUNE REPONSE - RECOMMA…" at bounding box center [705, 251] width 309 height 22
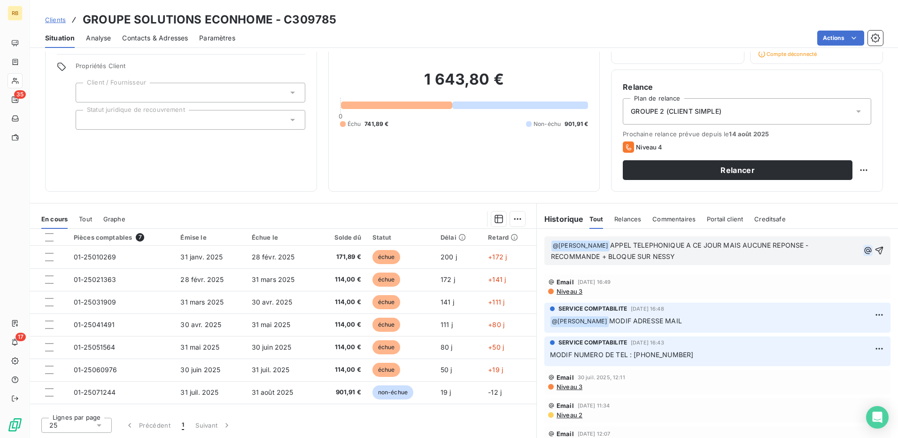
click at [864, 248] on icon "button" at bounding box center [868, 250] width 9 height 9
click at [776, 281] on span "Benoît THEROUIN" at bounding box center [791, 282] width 91 height 8
drag, startPoint x: 867, startPoint y: 251, endPoint x: 890, endPoint y: 333, distance: 85.4
click at [875, 251] on icon "button" at bounding box center [879, 250] width 9 height 9
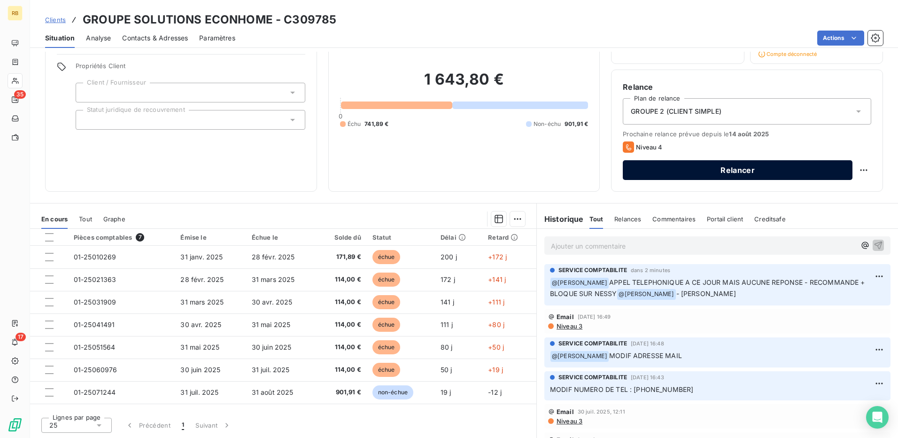
click at [736, 173] on button "Relancer" at bounding box center [738, 170] width 230 height 20
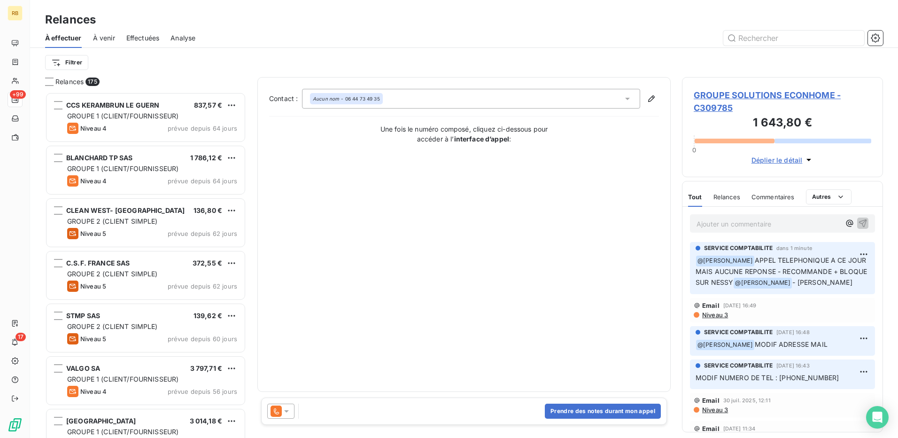
scroll to position [339, 194]
click at [279, 413] on icon at bounding box center [276, 411] width 5 height 6
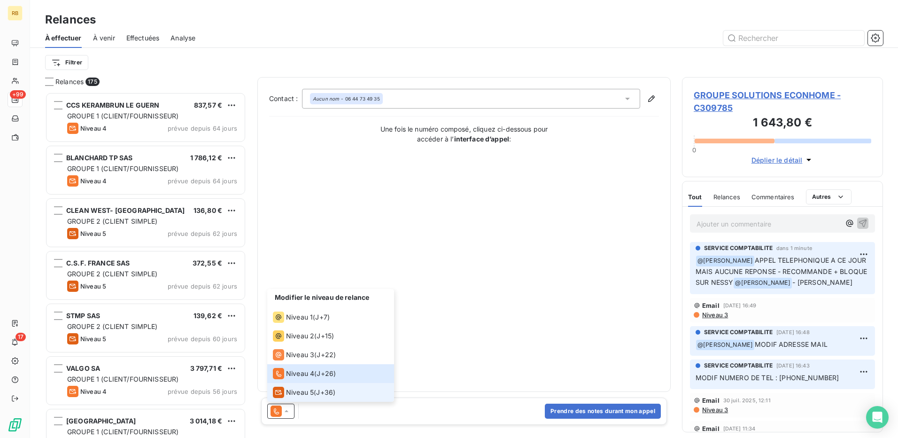
click at [287, 391] on span "Niveau 5" at bounding box center [300, 392] width 28 height 9
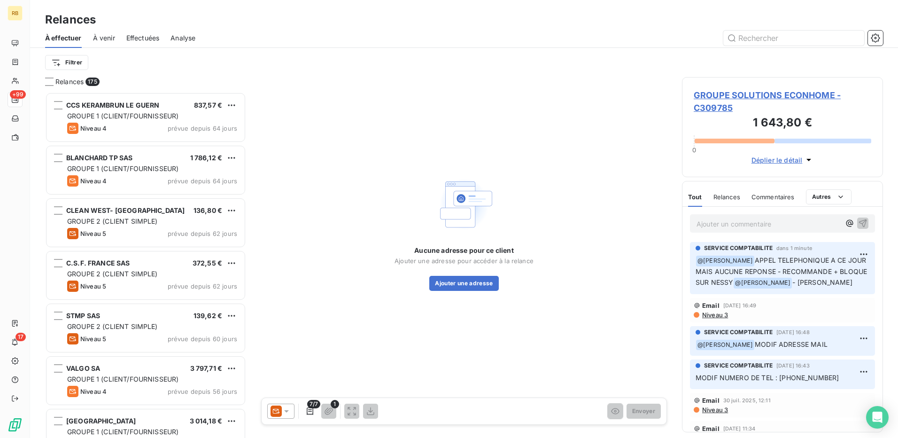
click at [727, 90] on span "GROUPE SOLUTIONS ECONHOME - C309785" at bounding box center [783, 101] width 178 height 25
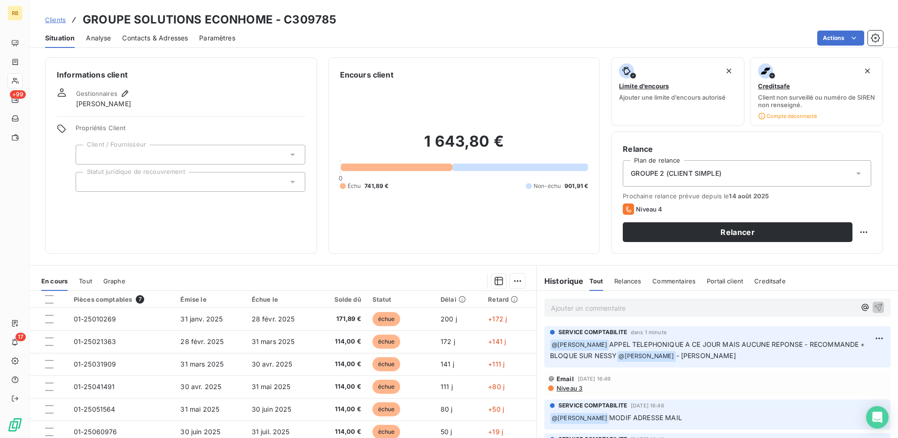
click at [171, 30] on div "Contacts & Adresses" at bounding box center [155, 38] width 66 height 20
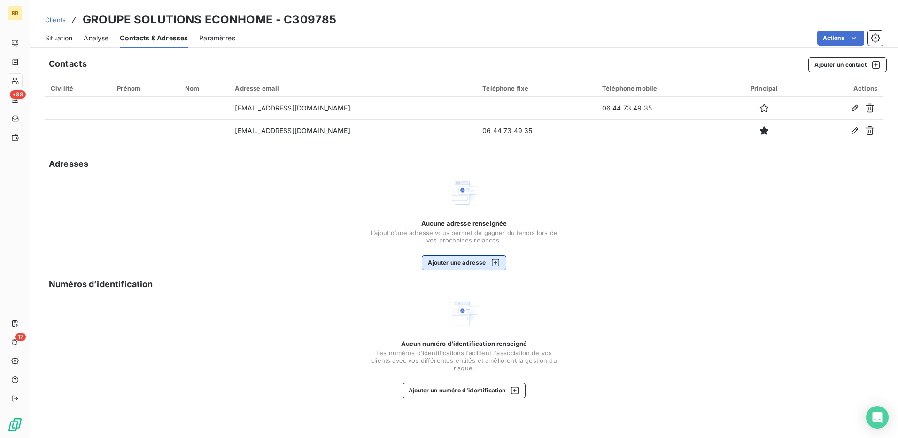
click at [460, 256] on button "Ajouter une adresse" at bounding box center [464, 262] width 84 height 15
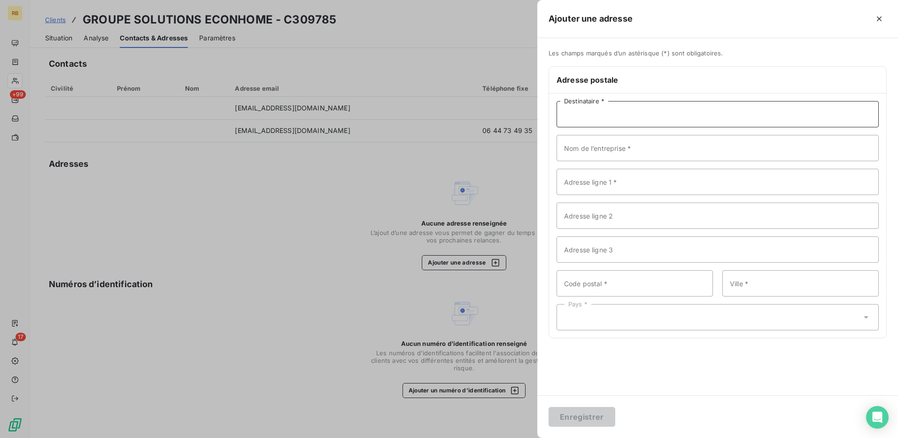
click at [582, 121] on input "Destinataire *" at bounding box center [718, 114] width 322 height 26
paste input "GROUPE SOLUTIONS ECONHOME"
type input "GROUPE SOLUTIONS ECONHOME"
click at [594, 145] on input "Nom de l’entreprise *" at bounding box center [718, 148] width 322 height 26
paste input "GROUPE SOLUTIONS ECONHOME"
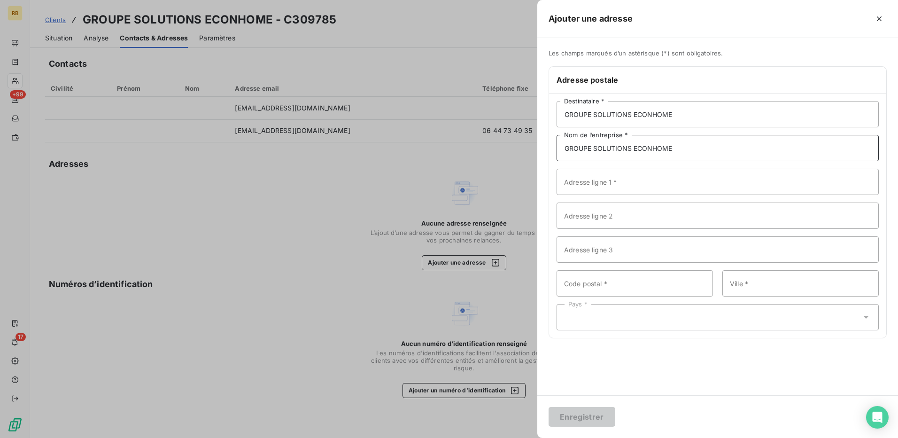
type input "GROUPE SOLUTIONS ECONHOME"
click at [588, 184] on input "Adresse ligne 1 *" at bounding box center [718, 182] width 322 height 26
paste input "92 Rue Alexandre Dumas"
type input "92 Rue Alexandre Dumas"
drag, startPoint x: 621, startPoint y: 285, endPoint x: 651, endPoint y: 266, distance: 35.9
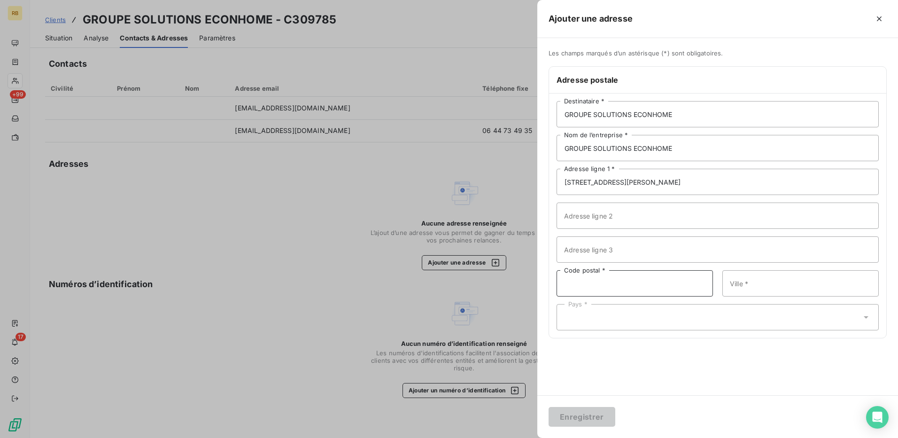
click at [621, 285] on input "Code postal *" at bounding box center [635, 283] width 156 height 26
click at [608, 295] on input "Code postal *" at bounding box center [635, 283] width 156 height 26
click at [606, 281] on input "Code postal *" at bounding box center [635, 283] width 156 height 26
paste input "69120"
type input "69120"
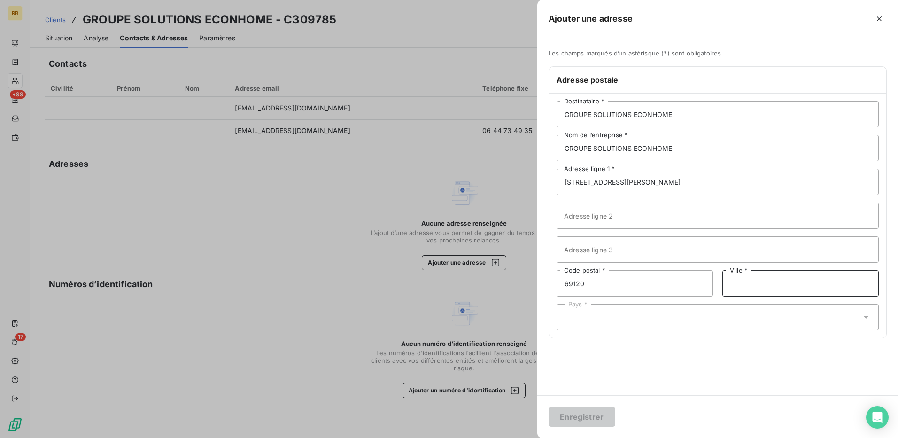
click at [734, 289] on input "Ville *" at bounding box center [801, 283] width 156 height 26
paste input "VAULX-EN-VELIN"
type input "VAULX-EN-VELIN"
click at [618, 322] on div "Pays *" at bounding box center [718, 317] width 322 height 26
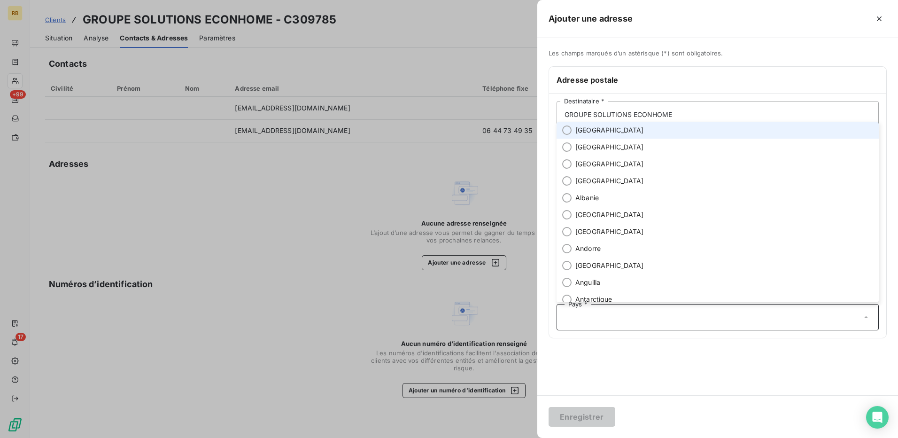
click at [600, 132] on li "France" at bounding box center [718, 130] width 322 height 17
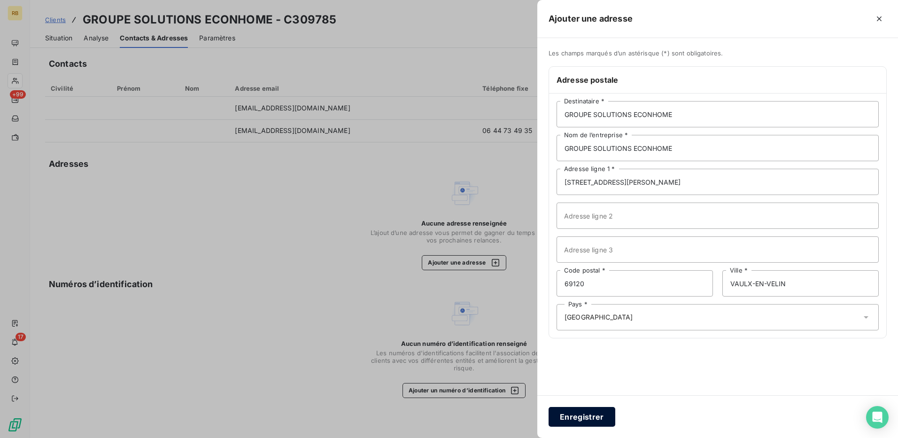
click at [602, 412] on button "Enregistrer" at bounding box center [582, 417] width 67 height 20
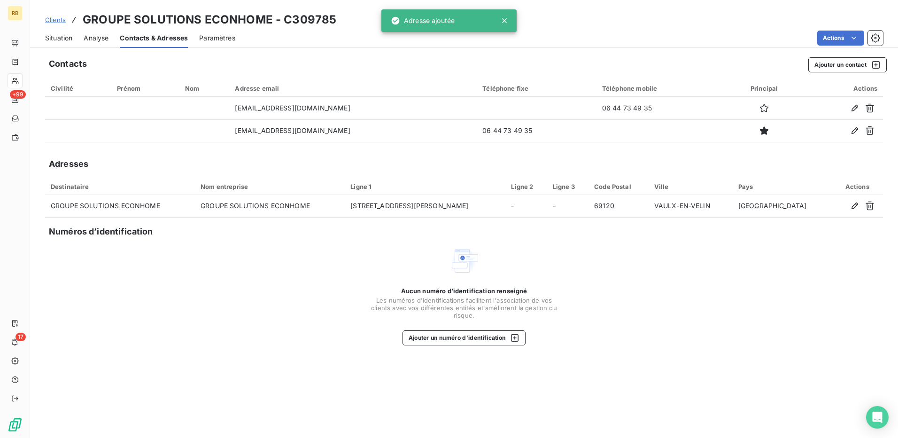
click at [59, 35] on span "Situation" at bounding box center [58, 37] width 27 height 9
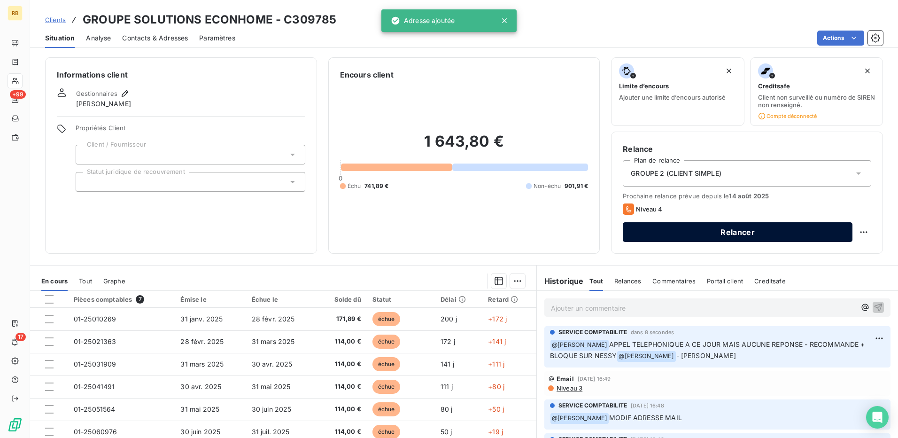
click at [655, 228] on button "Relancer" at bounding box center [738, 232] width 230 height 20
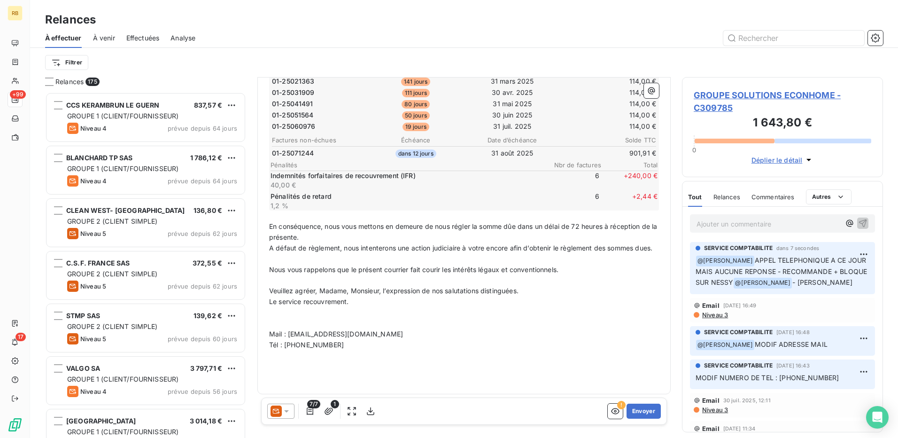
scroll to position [259, 0]
click at [646, 409] on button "Envoyer" at bounding box center [644, 411] width 34 height 15
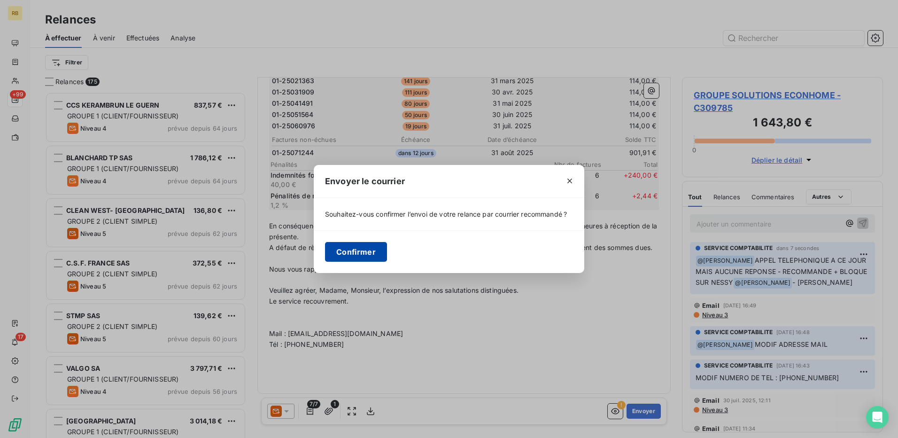
click at [365, 253] on button "Confirmer" at bounding box center [356, 252] width 62 height 20
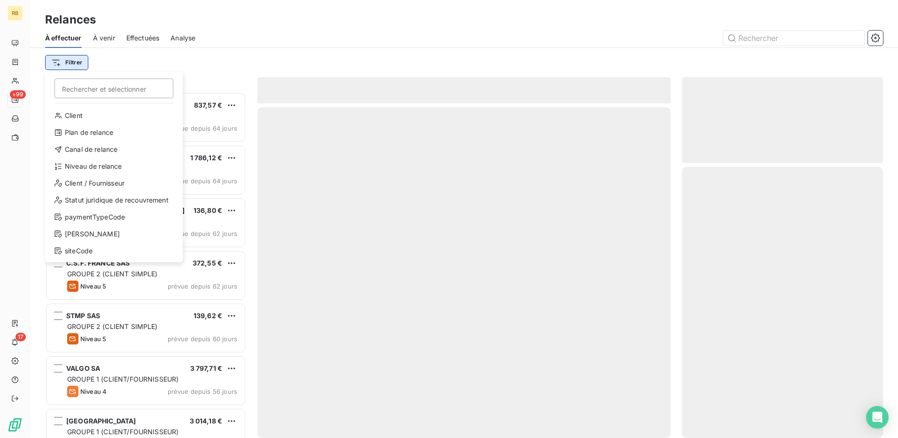
click at [74, 62] on html "RB +99 17 Relances À effectuer À venir Effectuées Analyse Filtrer Rechercher et…" at bounding box center [449, 219] width 898 height 438
click at [114, 131] on div "Plan de relance" at bounding box center [114, 132] width 130 height 15
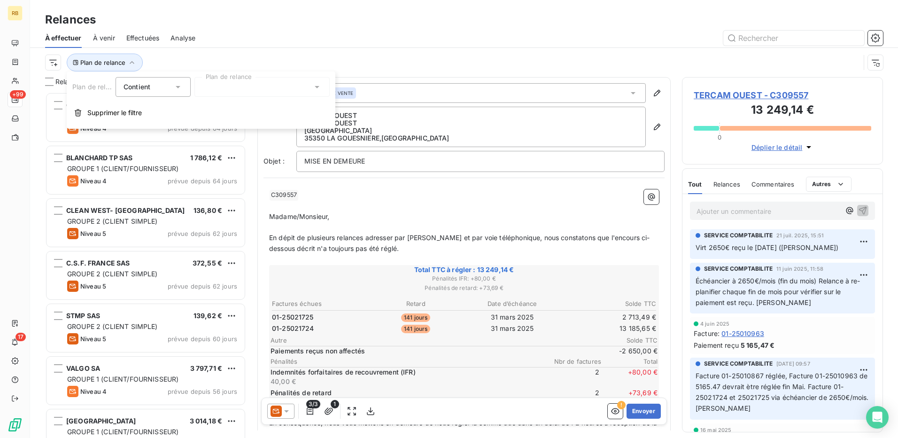
click at [223, 88] on div at bounding box center [262, 87] width 135 height 20
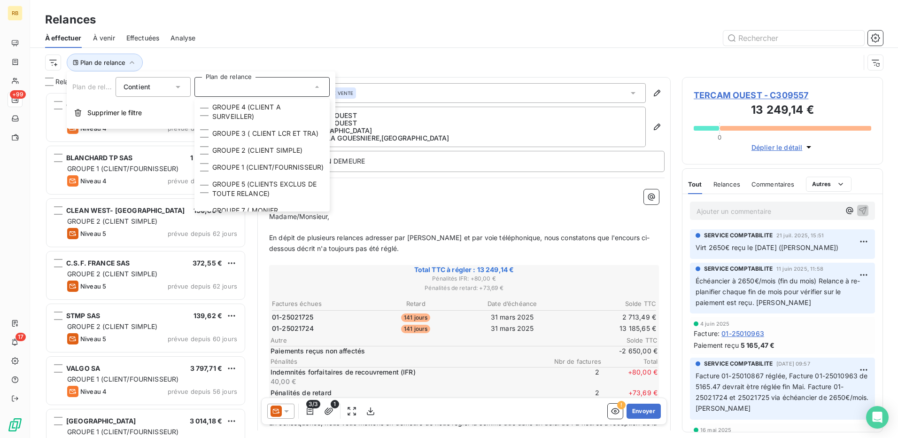
click at [399, 32] on div at bounding box center [545, 38] width 677 height 15
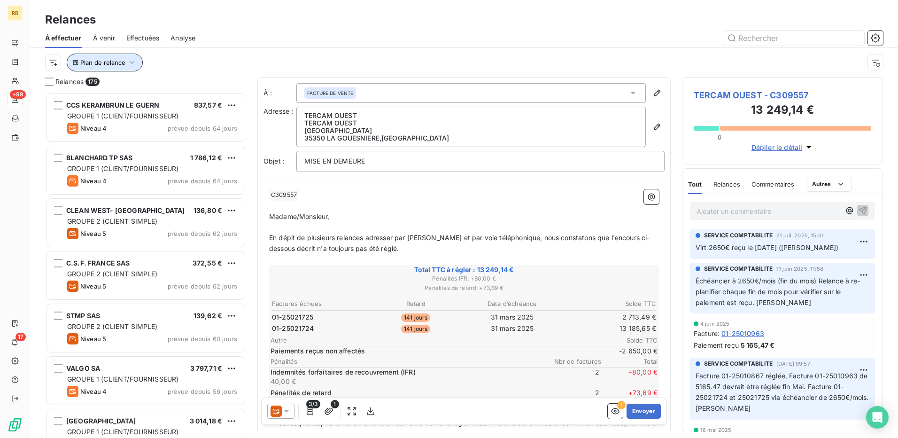
click at [109, 59] on span "Plan de relance" at bounding box center [102, 63] width 45 height 8
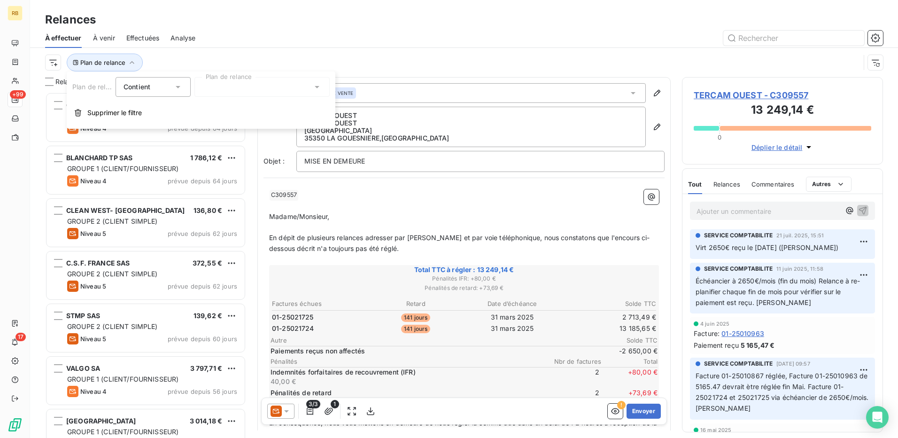
drag, startPoint x: 252, startPoint y: 90, endPoint x: 256, endPoint y: 94, distance: 6.3
click at [253, 90] on div at bounding box center [262, 87] width 135 height 20
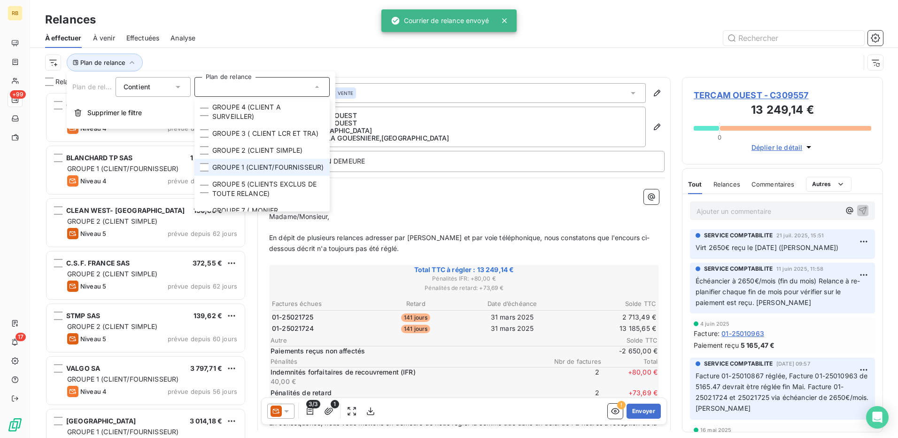
click at [262, 172] on span "GROUPE 1 (CLIENT/FOURNISSEUR)" at bounding box center [267, 167] width 111 height 9
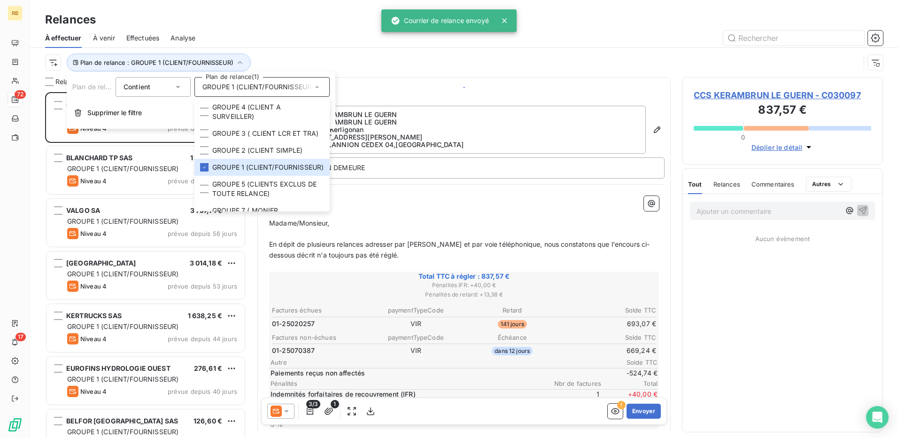
scroll to position [339, 194]
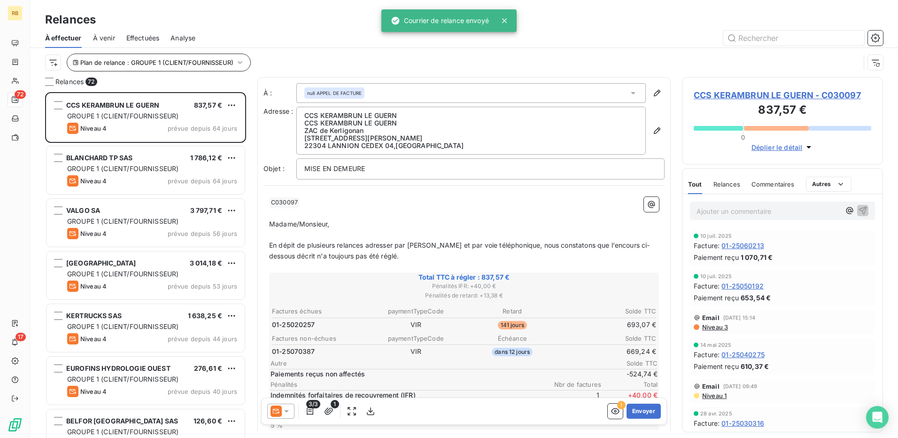
drag, startPoint x: 300, startPoint y: 44, endPoint x: 243, endPoint y: 54, distance: 58.2
click at [301, 44] on div at bounding box center [545, 38] width 677 height 15
click at [203, 64] on span "Plan de relance : GROUPE 1 (CLIENT/FOURNISSEUR)" at bounding box center [156, 63] width 153 height 8
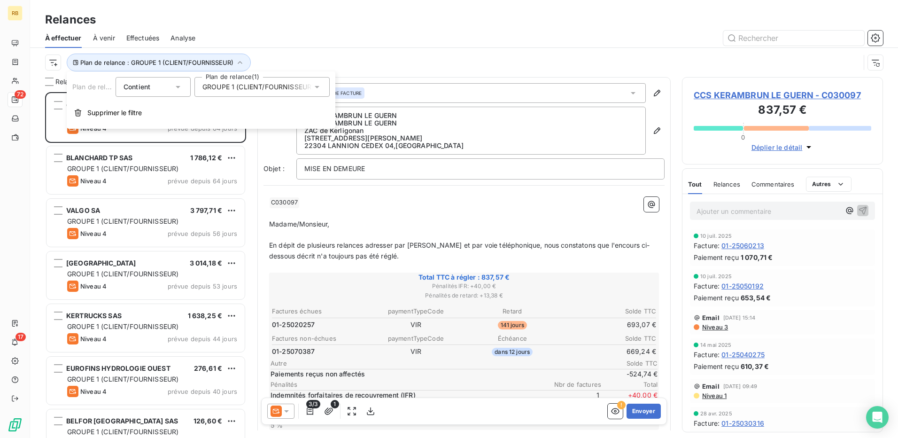
click at [265, 90] on span "GROUPE 1 (CLIENT/FOURNISSEUR)" at bounding box center [258, 86] width 111 height 9
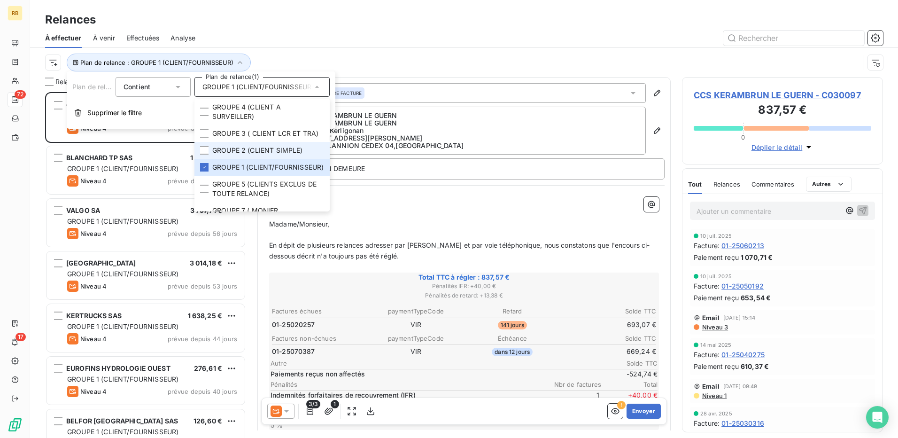
click at [283, 155] on span "GROUPE 2 (CLIENT SIMPLE)" at bounding box center [257, 150] width 91 height 9
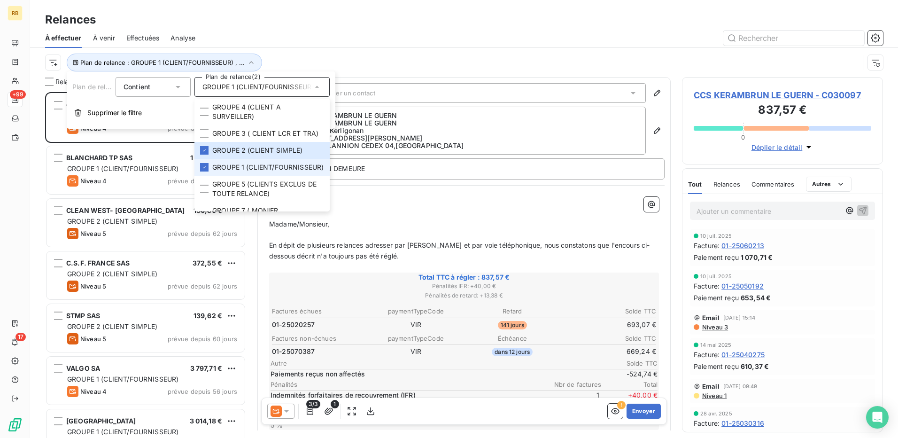
click at [271, 172] on span "GROUPE 1 (CLIENT/FOURNISSEUR)" at bounding box center [267, 167] width 111 height 9
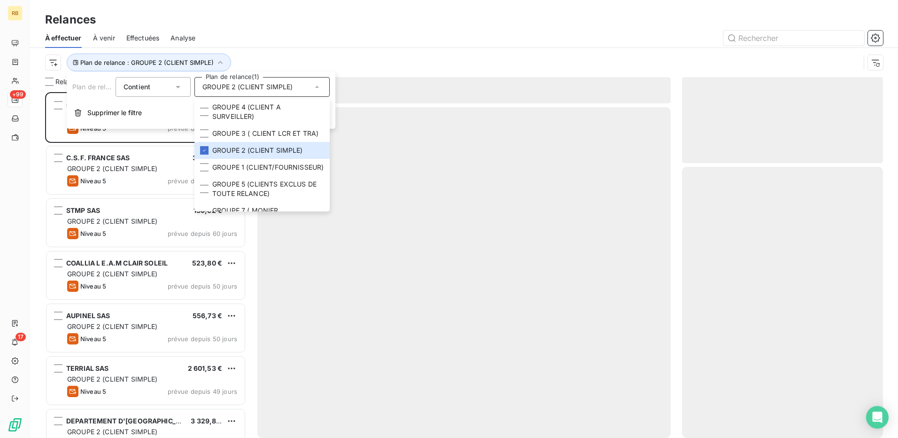
scroll to position [339, 194]
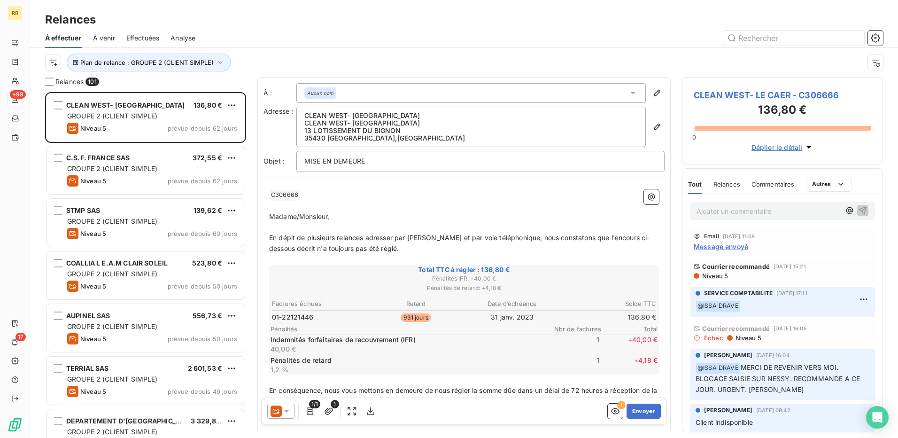
click at [450, 50] on div "Plan de relance : GROUPE 2 (CLIENT SIMPLE)" at bounding box center [464, 62] width 838 height 29
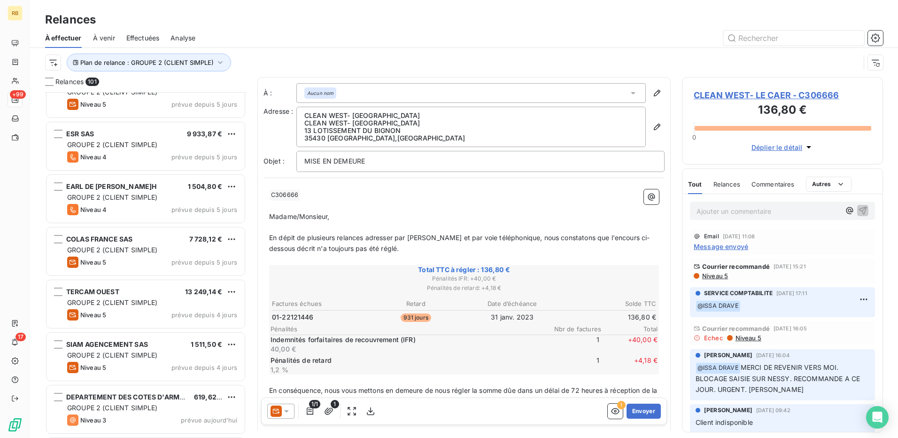
scroll to position [4970, 0]
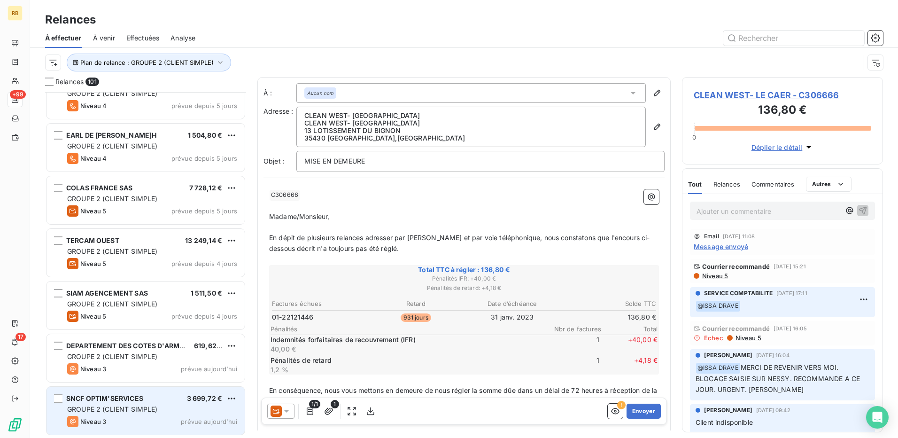
click at [185, 406] on div "GROUPE 2 (CLIENT SIMPLE)" at bounding box center [152, 409] width 170 height 9
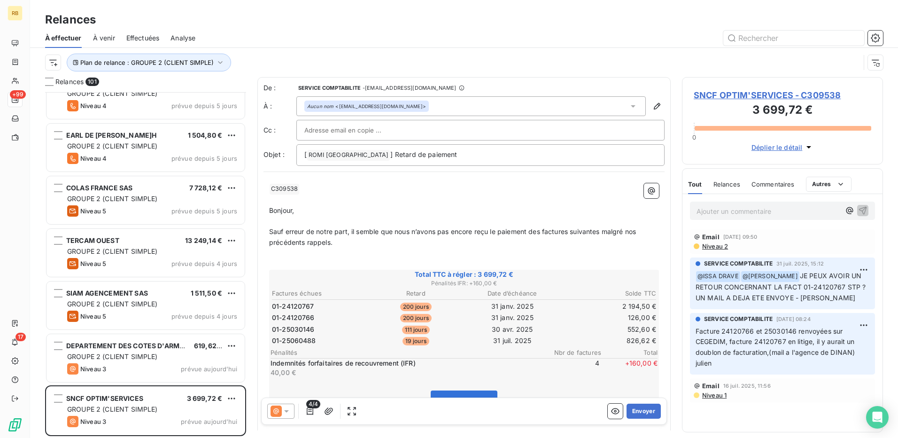
click at [56, 55] on div "Plan de relance : GROUPE 2 (CLIENT SIMPLE)" at bounding box center [452, 63] width 815 height 18
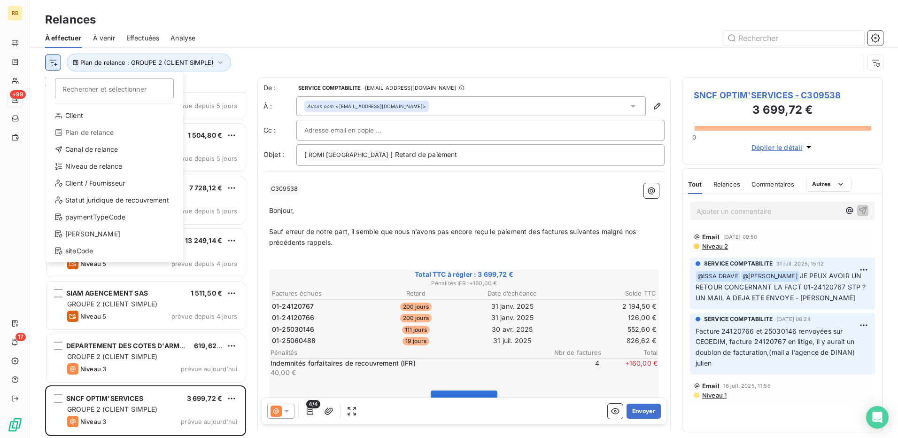
click at [49, 62] on html "RB +99 17 Relances À effectuer À venir Effectuées Analyse Rechercher et sélecti…" at bounding box center [449, 219] width 898 height 438
click at [112, 165] on div "Niveau de relance" at bounding box center [114, 166] width 130 height 15
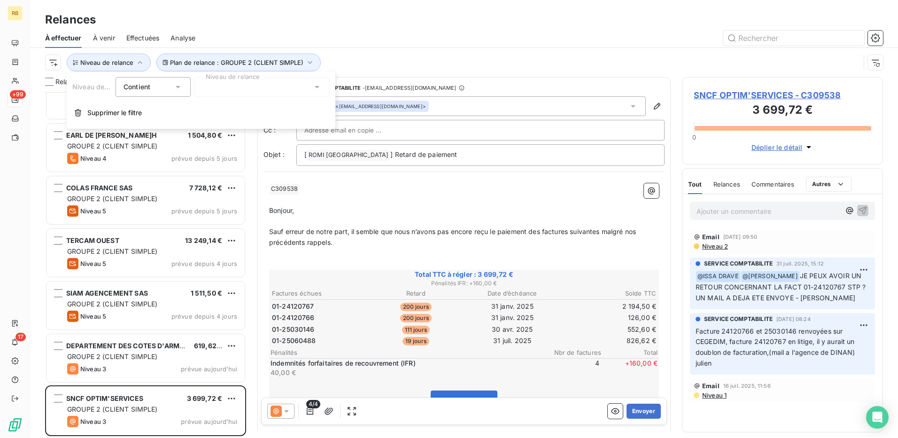
click at [235, 84] on div at bounding box center [262, 87] width 135 height 20
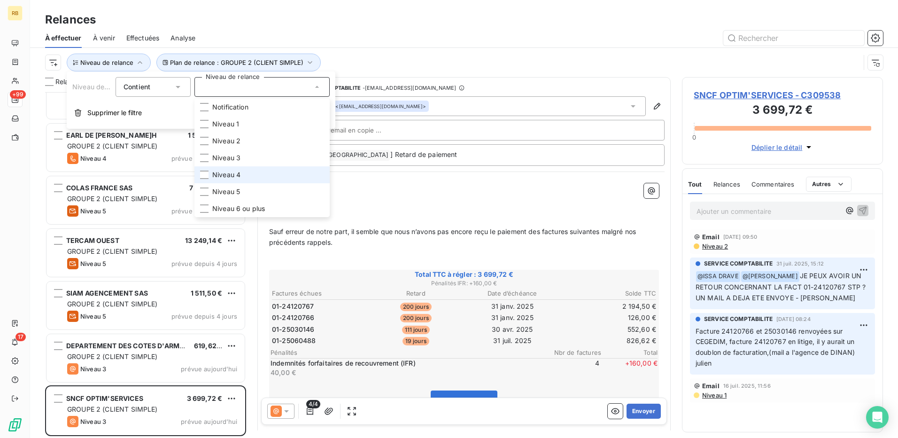
click at [250, 177] on li "Niveau 4" at bounding box center [262, 174] width 135 height 17
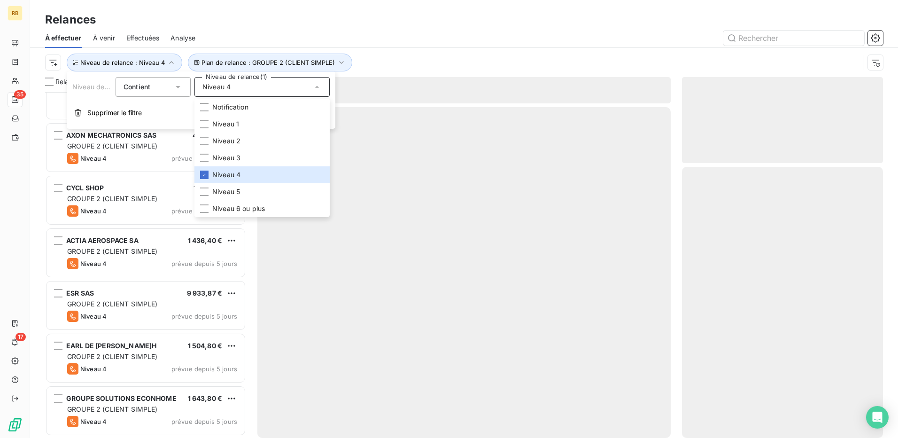
scroll to position [1443, 0]
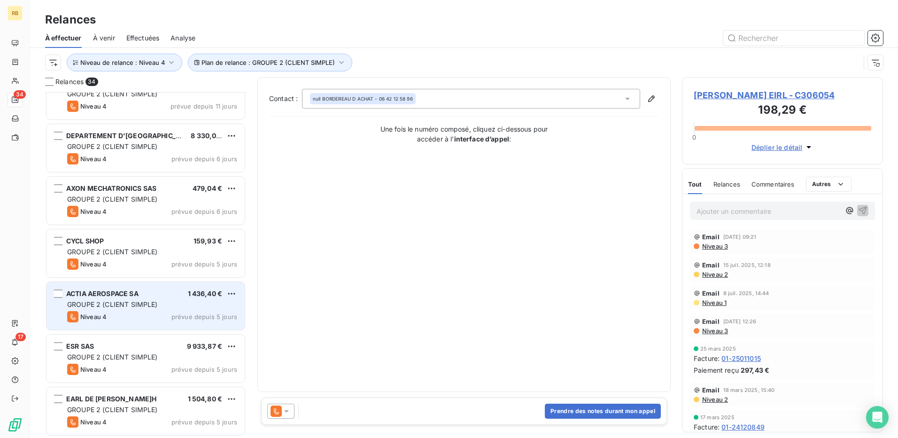
drag, startPoint x: 418, startPoint y: 44, endPoint x: 185, endPoint y: 301, distance: 346.6
click at [420, 43] on div at bounding box center [545, 38] width 677 height 15
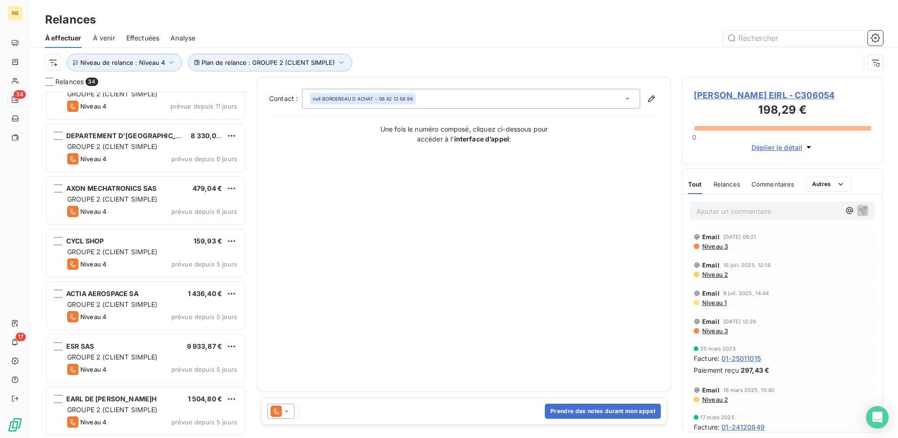
scroll to position [1444, 0]
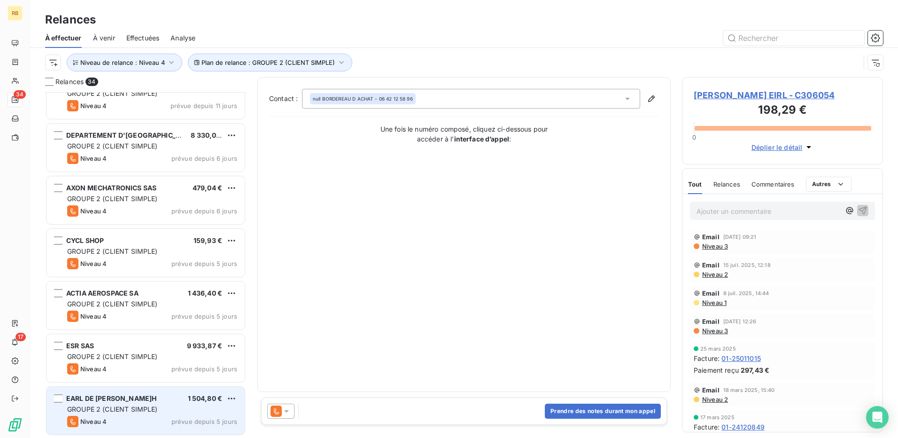
click at [183, 410] on div "GROUPE 2 (CLIENT SIMPLE)" at bounding box center [152, 409] width 170 height 9
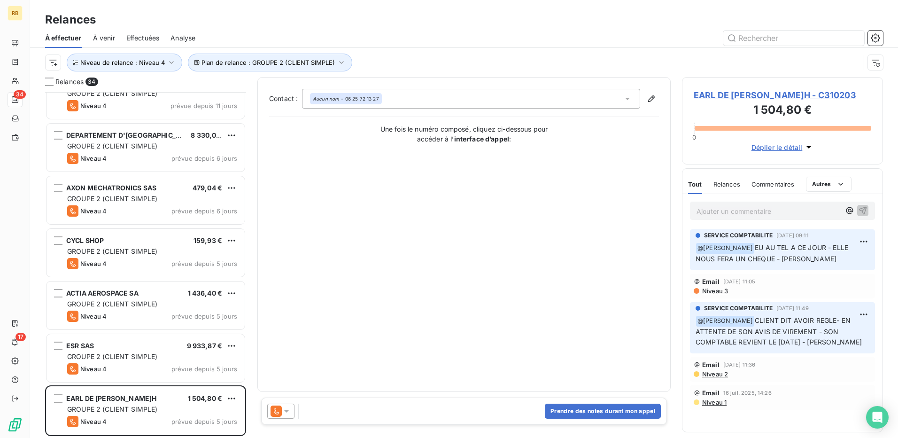
click at [764, 92] on span "EARL DE KERROC'H - C310203" at bounding box center [783, 95] width 178 height 13
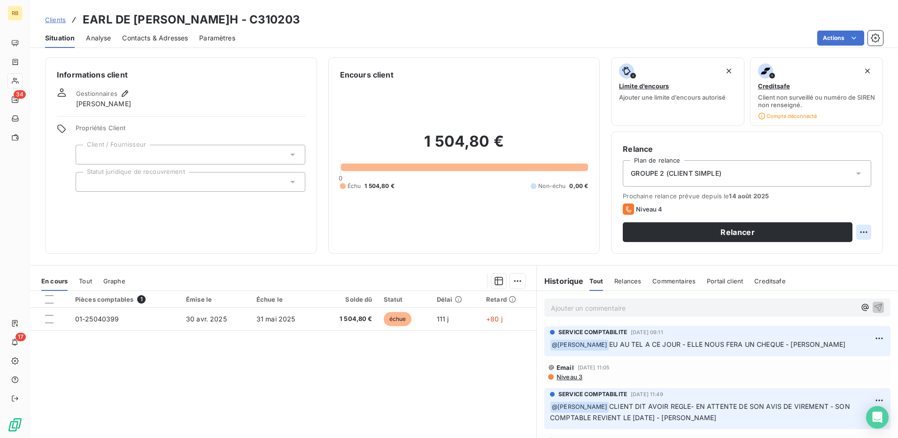
click at [852, 231] on html "RB 34 17 Clients EARL DE KERROC'H - C310203 Situation Analyse Contacts & Adress…" at bounding box center [449, 219] width 898 height 438
click at [825, 258] on div "Replanifier cette action" at bounding box center [818, 252] width 84 height 15
select select "7"
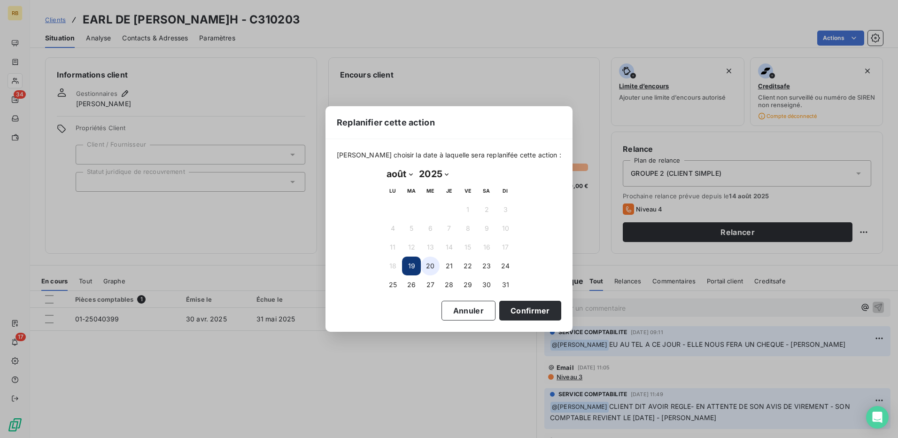
click at [437, 267] on button "20" at bounding box center [430, 266] width 19 height 19
click at [519, 305] on button "Confirmer" at bounding box center [530, 311] width 62 height 20
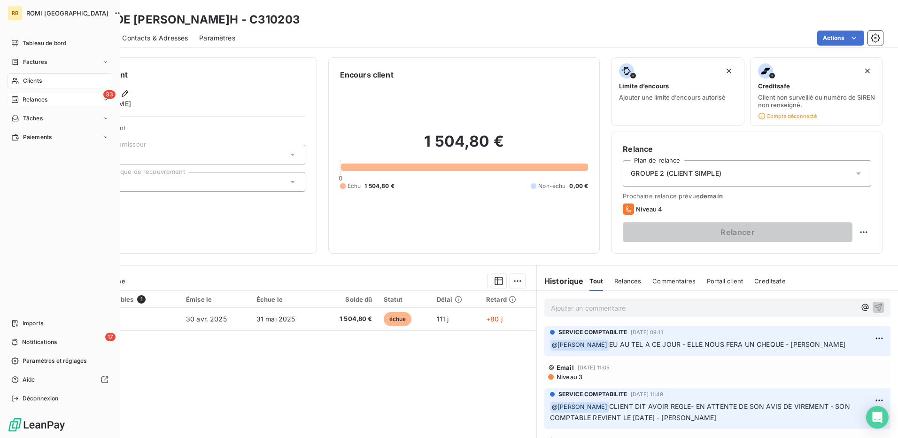
click at [24, 95] on div "33 Relances" at bounding box center [60, 99] width 105 height 15
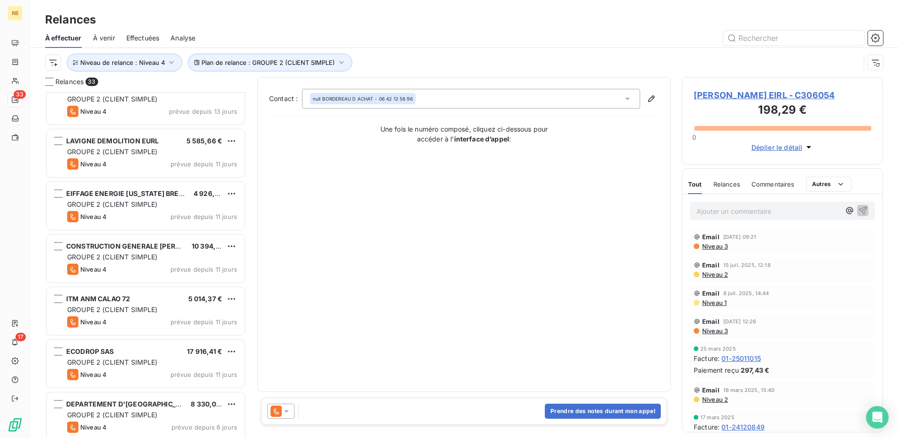
scroll to position [1391, 0]
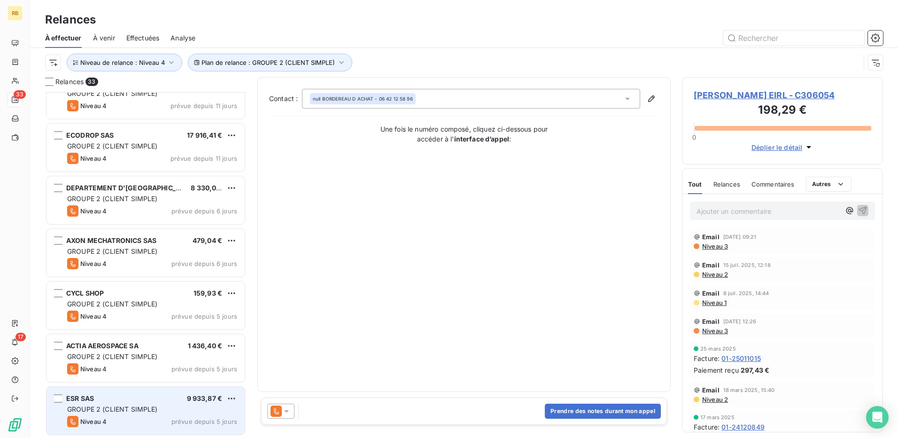
click at [196, 417] on div "Niveau 4 prévue depuis 5 jours" at bounding box center [152, 421] width 170 height 11
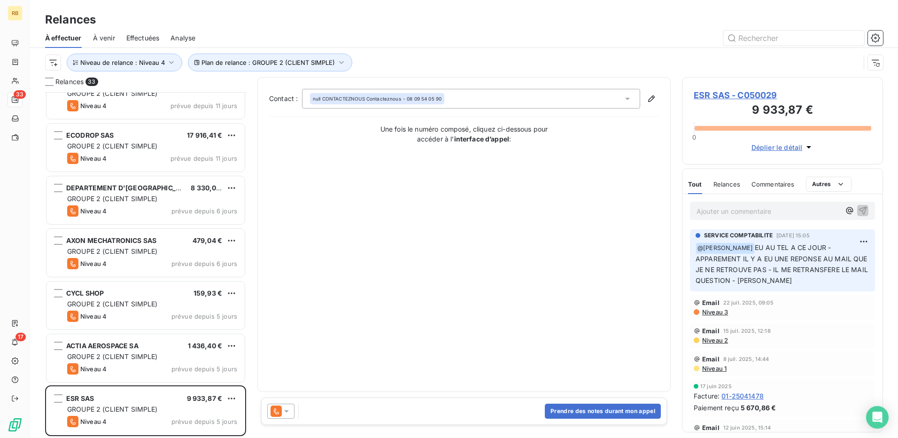
click at [738, 91] on span "ESR SAS - C050029" at bounding box center [783, 95] width 178 height 13
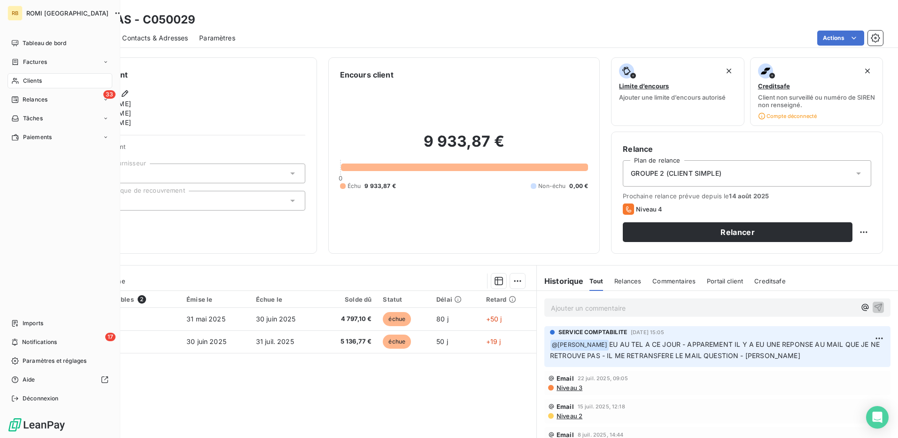
click at [36, 82] on span "Clients" at bounding box center [32, 81] width 19 height 8
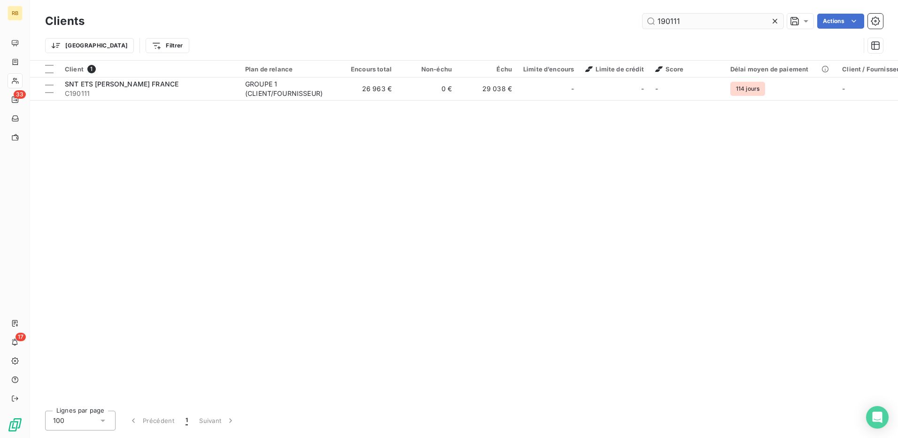
click at [703, 22] on input "190111" at bounding box center [713, 21] width 141 height 15
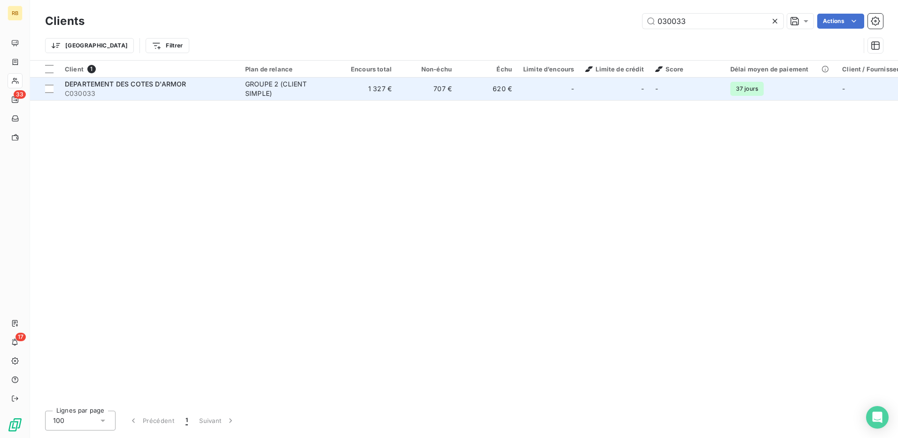
type input "030033"
click at [378, 91] on td "1 327 €" at bounding box center [367, 89] width 60 height 23
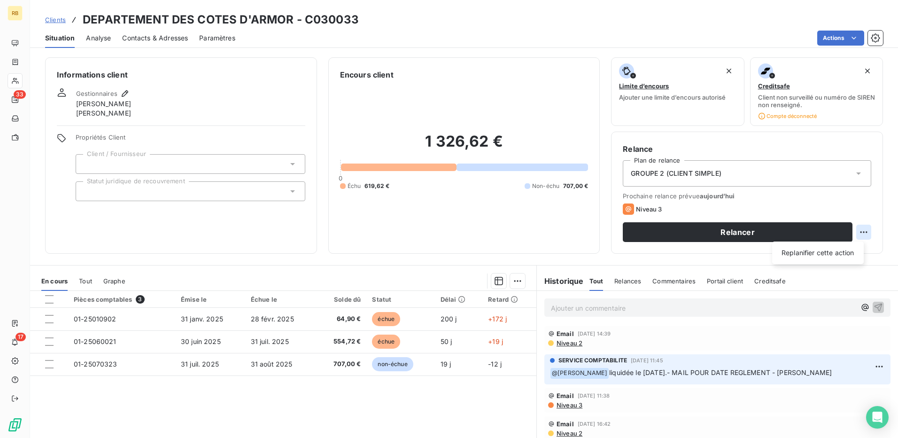
click at [862, 231] on html "RB 33 17 Clients DEPARTEMENT DES COTES D'ARMOR - C030033 Situation Analyse Cont…" at bounding box center [449, 219] width 898 height 438
drag, startPoint x: 823, startPoint y: 258, endPoint x: 813, endPoint y: 261, distance: 10.7
click at [822, 258] on div "Replanifier cette action" at bounding box center [818, 252] width 84 height 15
select select "7"
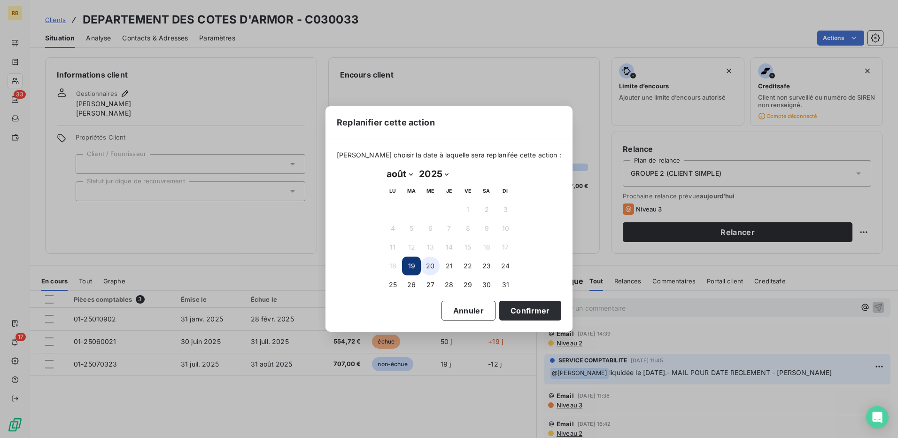
click at [434, 265] on button "20" at bounding box center [430, 266] width 19 height 19
click at [528, 310] on button "Confirmer" at bounding box center [530, 311] width 62 height 20
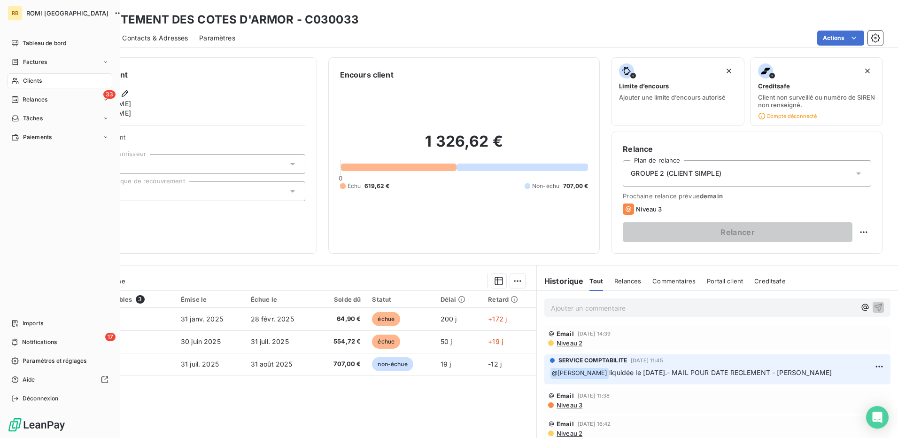
click at [26, 83] on span "Clients" at bounding box center [32, 81] width 19 height 8
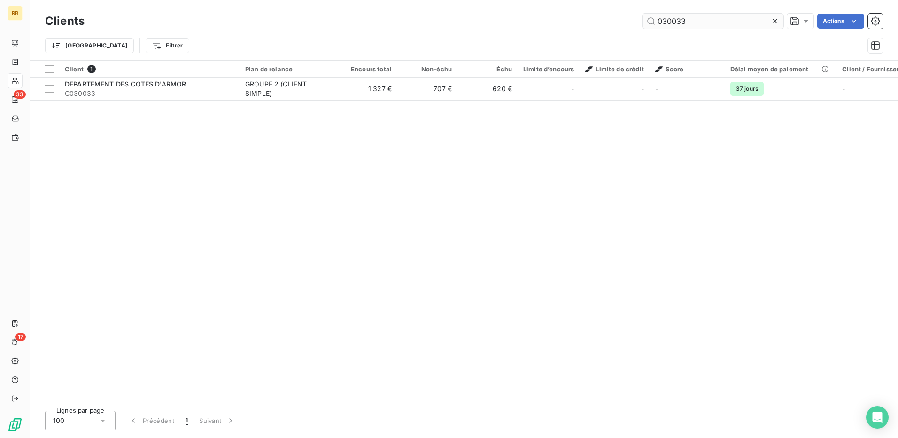
click at [668, 21] on input "030033" at bounding box center [713, 21] width 141 height 15
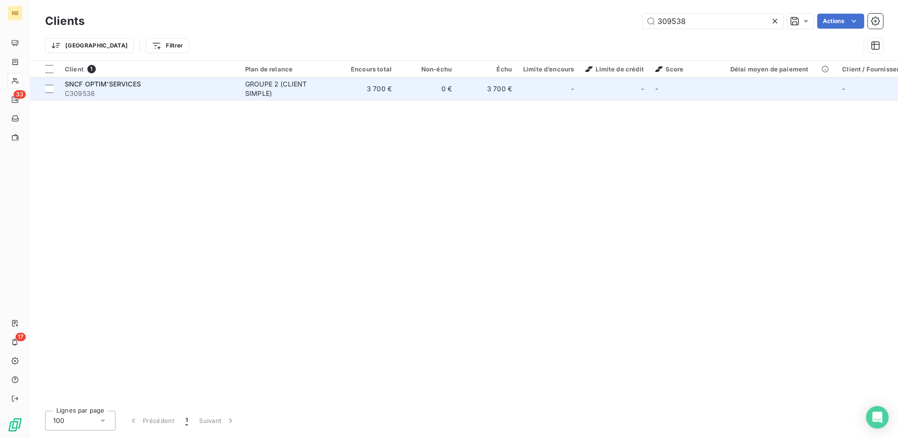
type input "309538"
click at [325, 86] on div "GROUPE 2 (CLIENT SIMPLE)" at bounding box center [288, 88] width 86 height 19
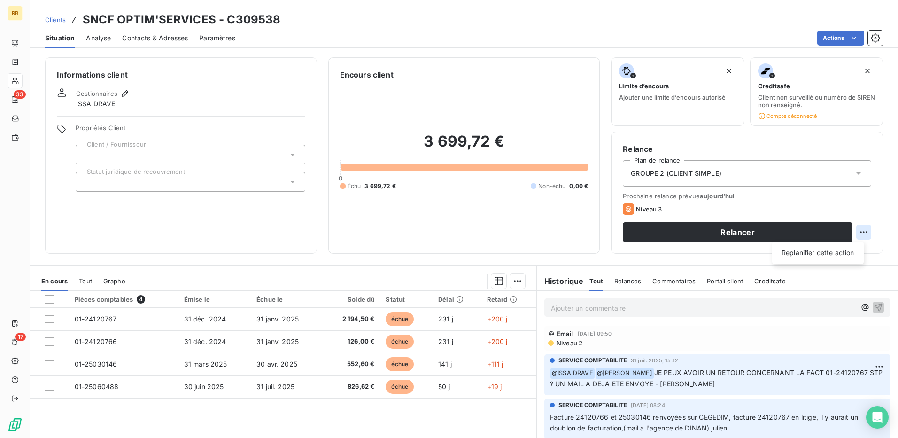
click at [857, 238] on html "RB 33 17 Clients SNCF OPTIM'SERVICES - C309538 Situation Analyse Contacts & Adr…" at bounding box center [449, 219] width 898 height 438
click at [839, 260] on div "Replanifier cette action" at bounding box center [818, 252] width 84 height 15
select select "7"
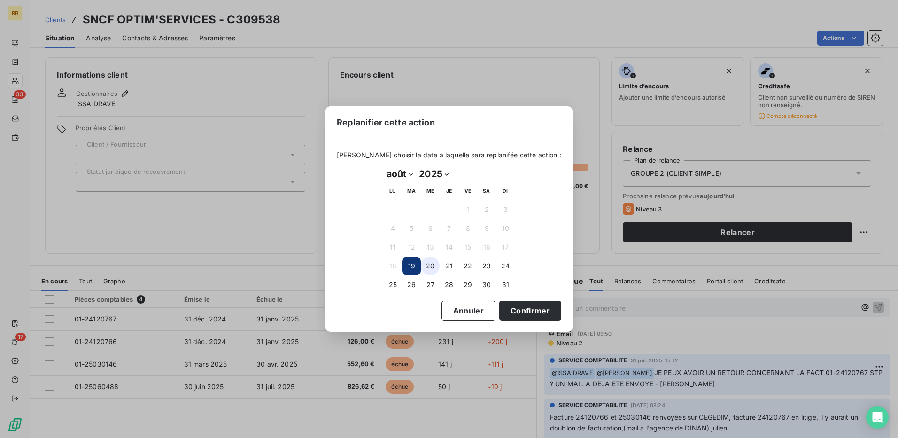
click at [434, 266] on button "20" at bounding box center [430, 266] width 19 height 19
click at [525, 304] on button "Confirmer" at bounding box center [530, 311] width 62 height 20
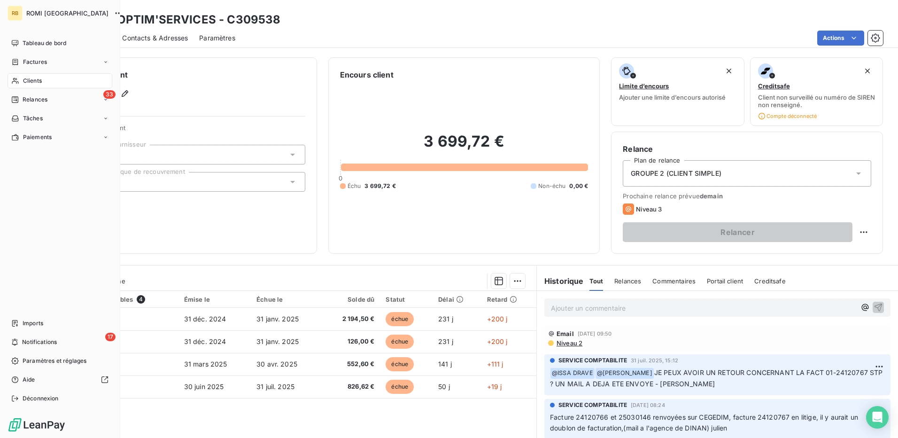
click at [38, 84] on span "Clients" at bounding box center [32, 81] width 19 height 8
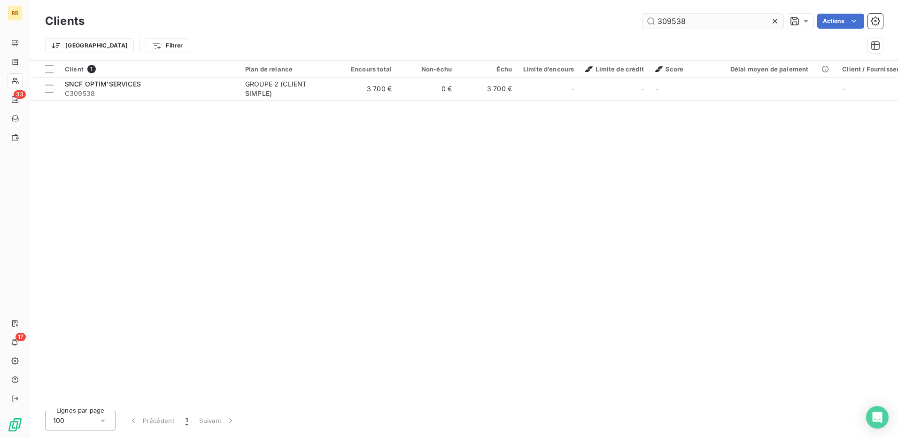
click at [689, 26] on input "309538" at bounding box center [713, 21] width 141 height 15
click at [692, 31] on div "Trier Filtrer" at bounding box center [464, 45] width 838 height 29
click at [690, 26] on input "309538" at bounding box center [713, 21] width 141 height 15
click at [690, 24] on input "309538" at bounding box center [713, 21] width 141 height 15
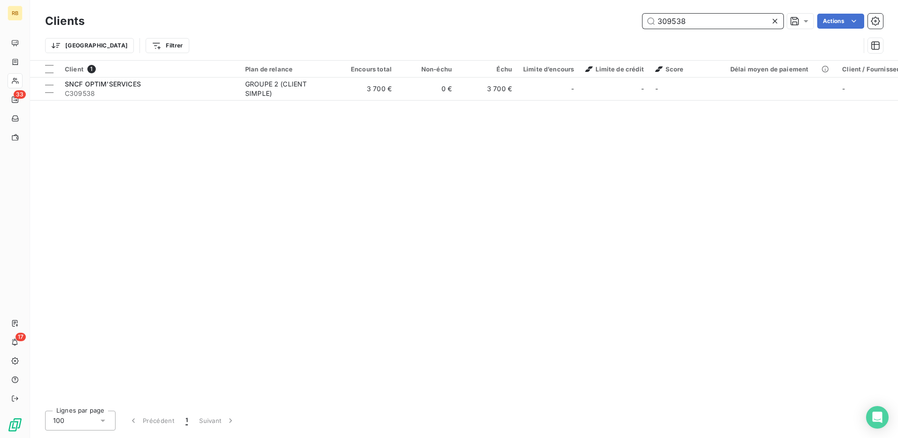
click at [709, 21] on input "309538" at bounding box center [713, 21] width 141 height 15
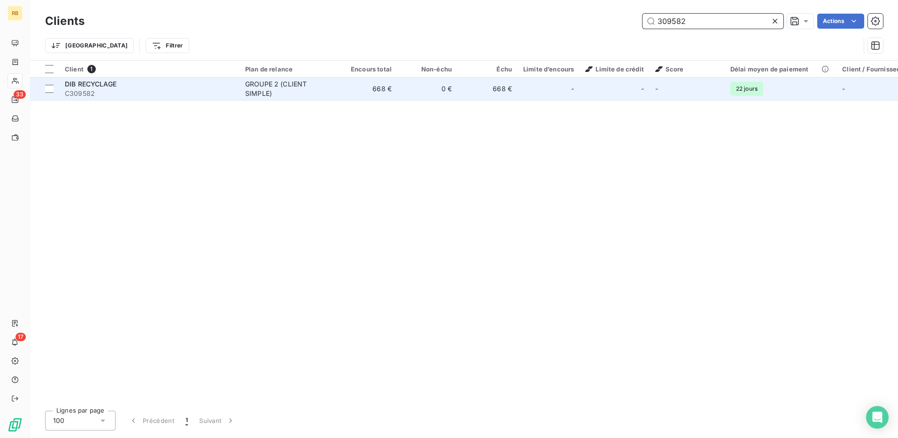
type input "309582"
click at [511, 85] on td "668 €" at bounding box center [488, 89] width 60 height 23
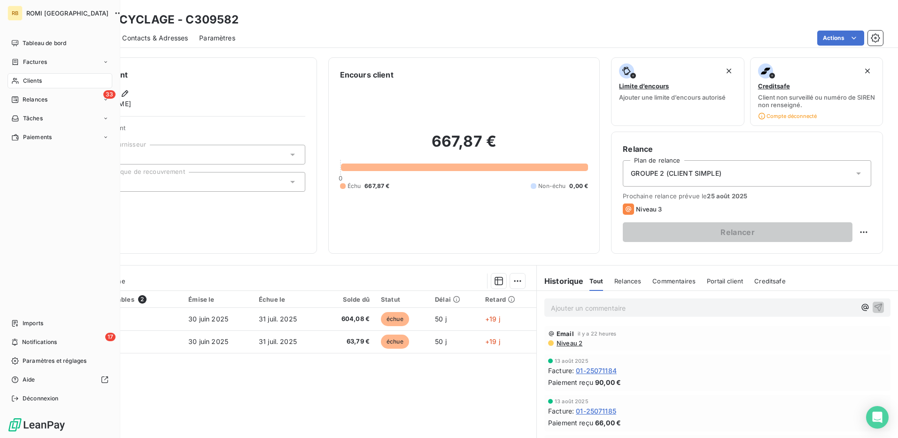
click at [33, 81] on span "Clients" at bounding box center [32, 81] width 19 height 8
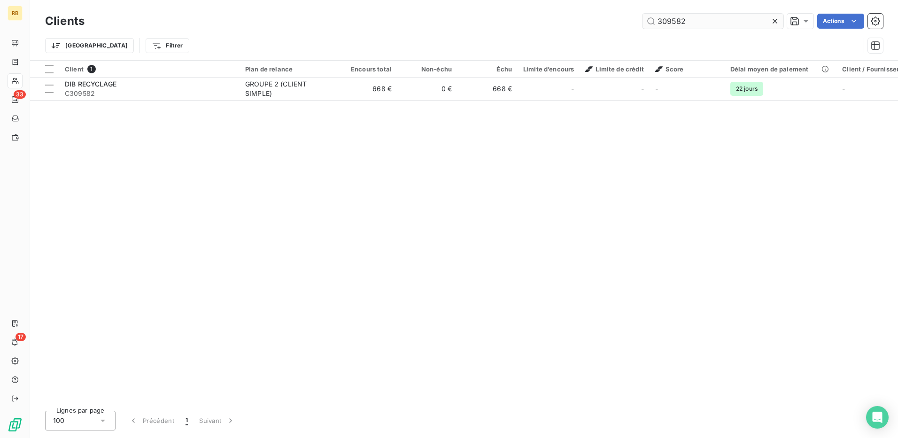
click at [678, 21] on input "309582" at bounding box center [713, 21] width 141 height 15
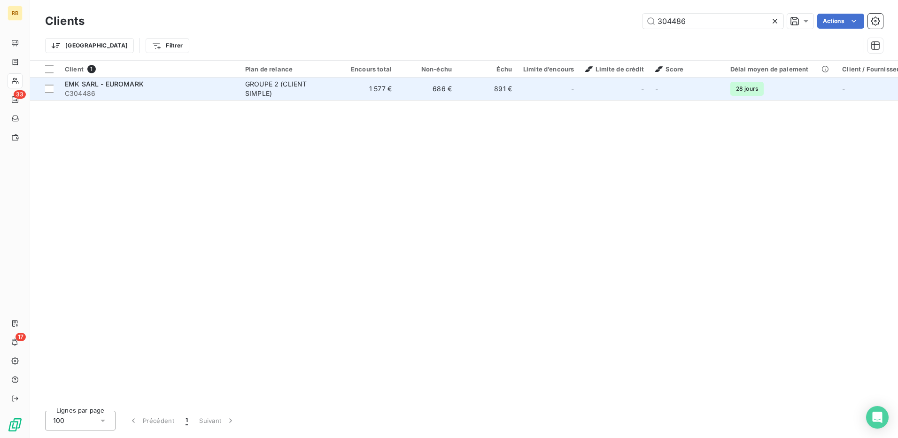
type input "304486"
click at [453, 94] on td "686 €" at bounding box center [428, 89] width 60 height 23
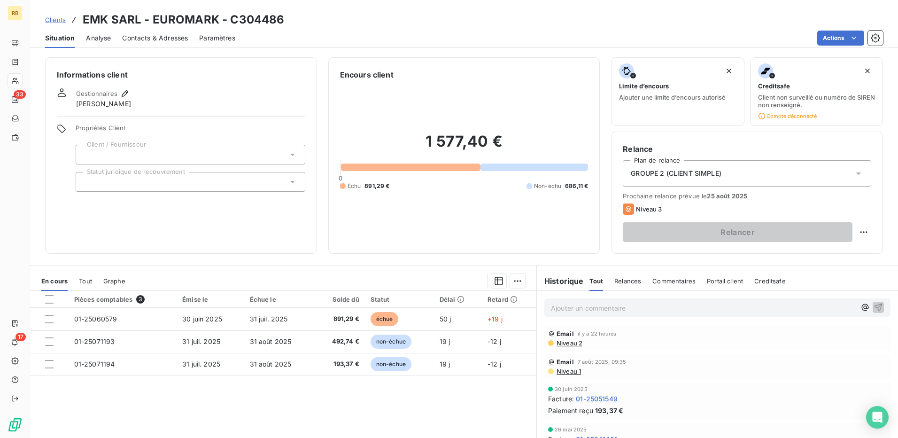
click at [578, 303] on p "Ajouter un commentaire ﻿" at bounding box center [703, 308] width 305 height 12
click at [861, 304] on icon "button" at bounding box center [865, 306] width 9 height 9
click at [764, 350] on span "[PERSON_NAME]" at bounding box center [786, 350] width 88 height 8
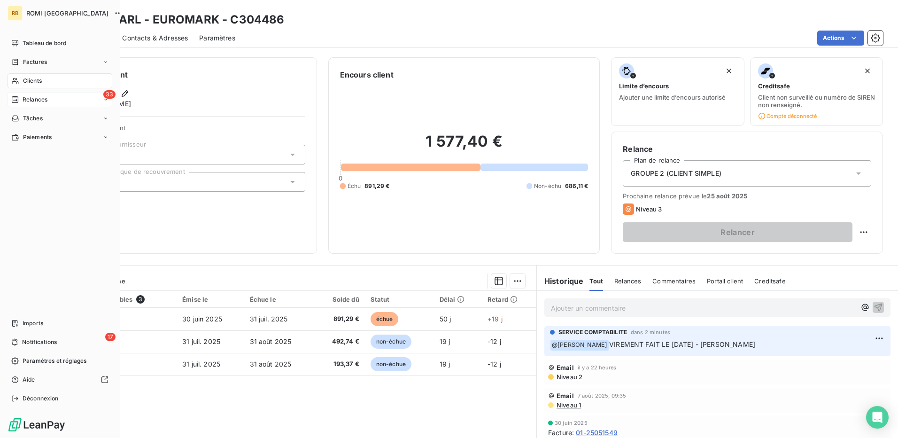
click at [26, 101] on span "Relances" at bounding box center [35, 99] width 25 height 8
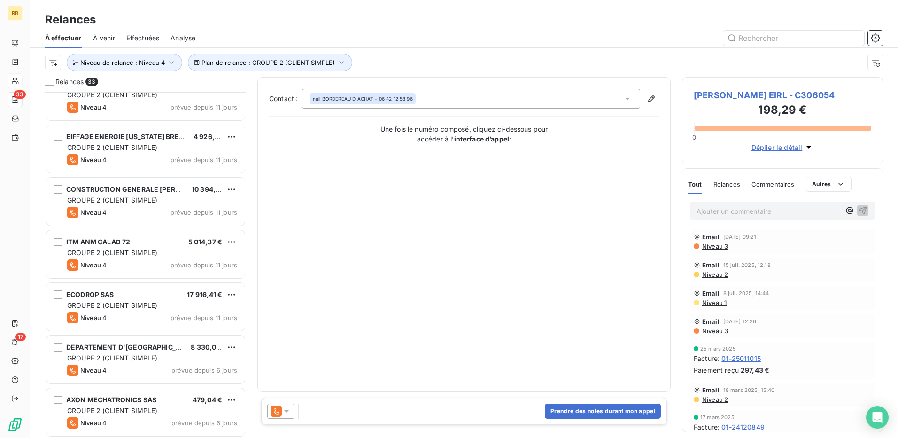
scroll to position [1391, 0]
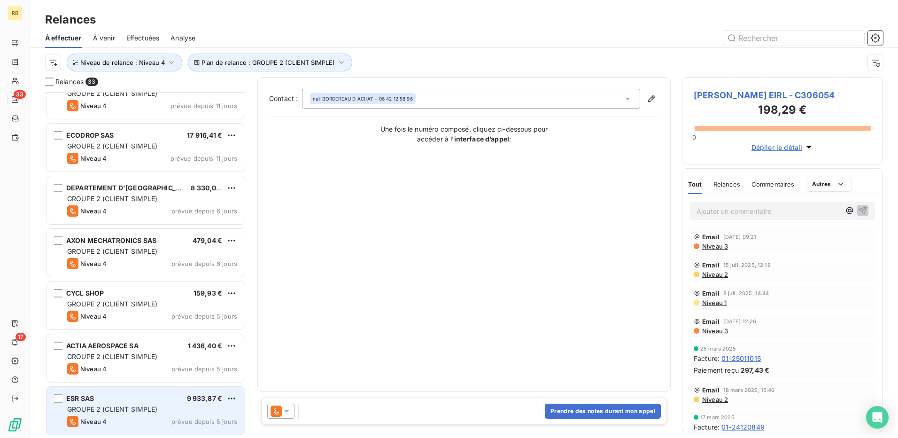
click at [111, 424] on div "Niveau 4 prévue depuis 5 jours" at bounding box center [152, 421] width 170 height 11
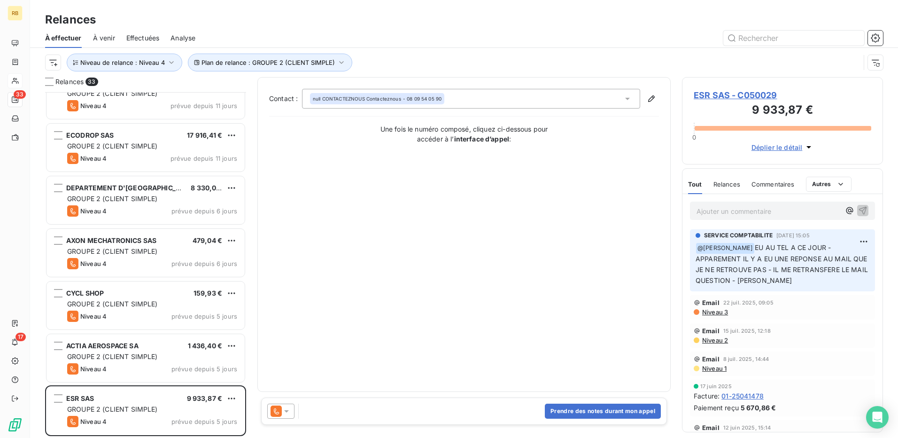
click at [732, 97] on span "ESR SAS - C050029" at bounding box center [783, 95] width 178 height 13
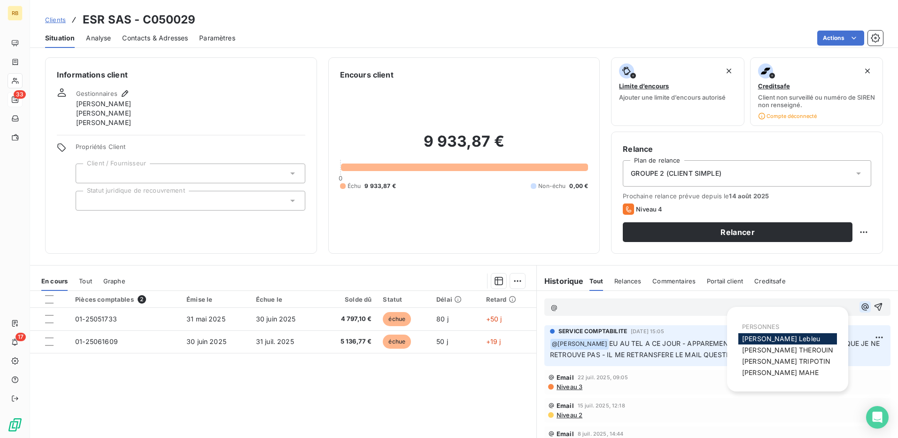
click at [861, 307] on icon "button" at bounding box center [865, 306] width 9 height 9
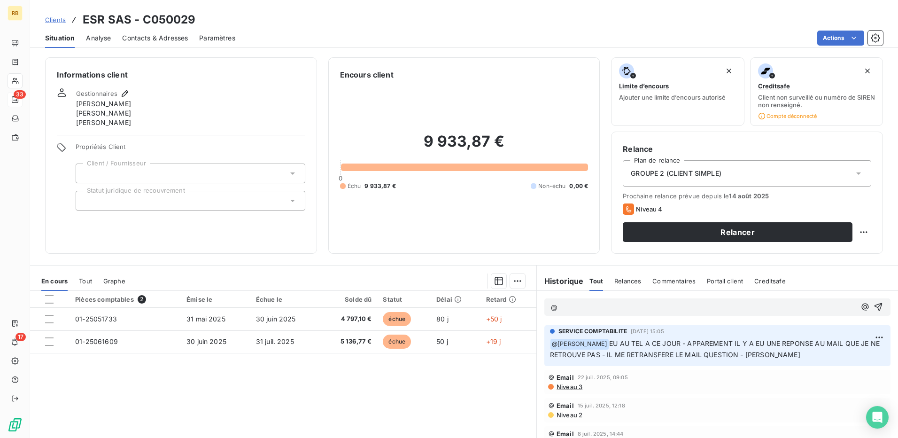
click at [611, 312] on p "@" at bounding box center [703, 307] width 305 height 11
click at [596, 306] on p "@" at bounding box center [703, 307] width 305 height 11
drag, startPoint x: 848, startPoint y: 307, endPoint x: 845, endPoint y: 313, distance: 6.5
click at [862, 307] on icon "button" at bounding box center [865, 307] width 7 height 7
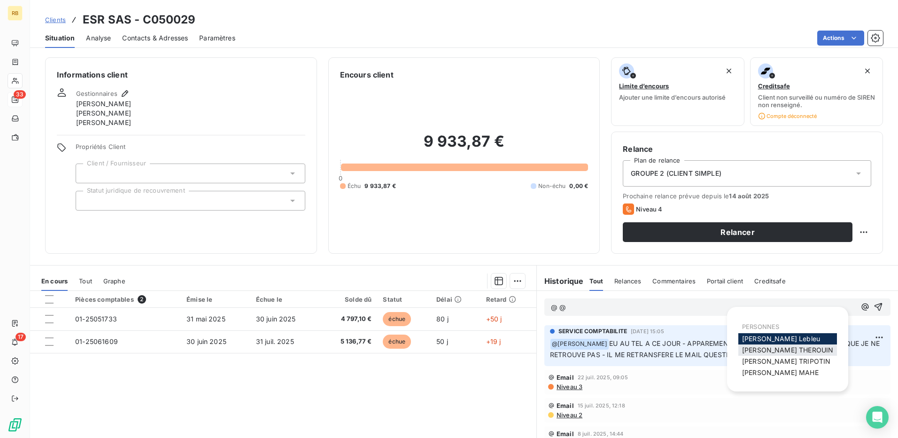
click at [769, 351] on span "Benoît THEROUIN" at bounding box center [787, 350] width 91 height 8
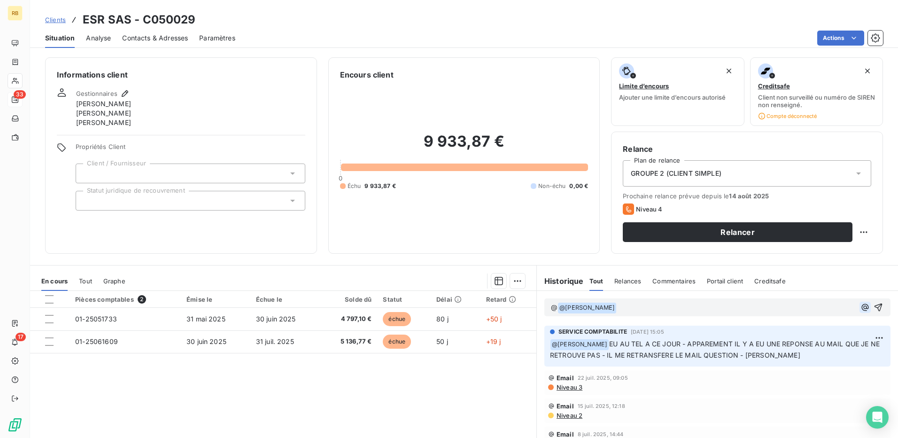
drag, startPoint x: 850, startPoint y: 304, endPoint x: 846, endPoint y: 309, distance: 6.3
click at [862, 304] on icon "button" at bounding box center [865, 307] width 7 height 7
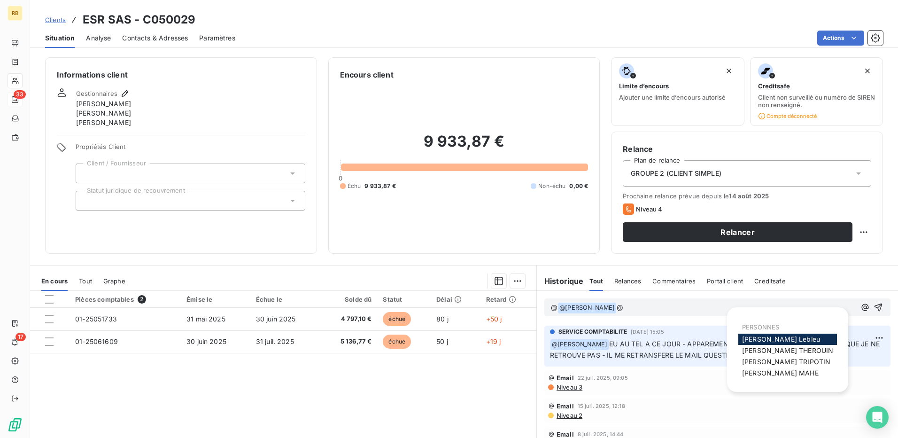
click at [778, 360] on span "[PERSON_NAME]" at bounding box center [786, 362] width 88 height 8
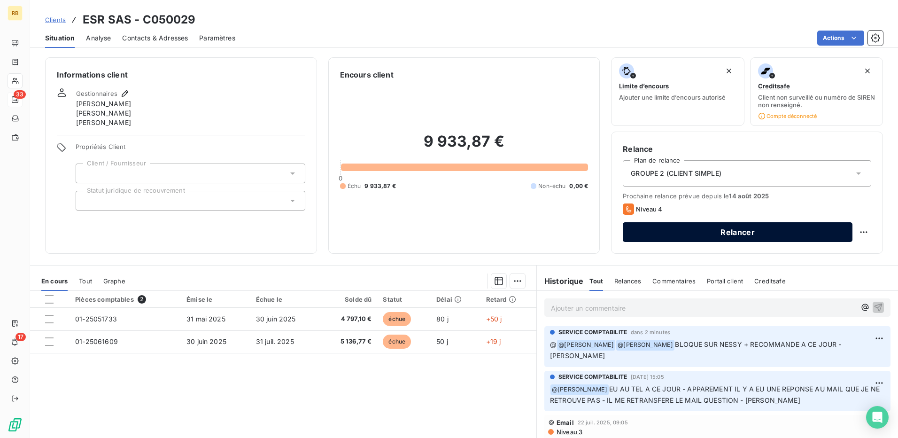
click at [712, 237] on button "Relancer" at bounding box center [738, 232] width 230 height 20
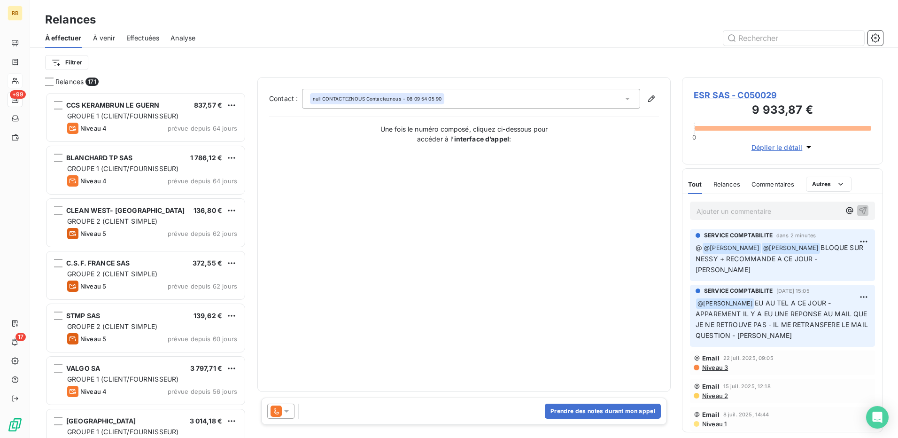
scroll to position [339, 194]
click at [268, 413] on div at bounding box center [280, 411] width 27 height 15
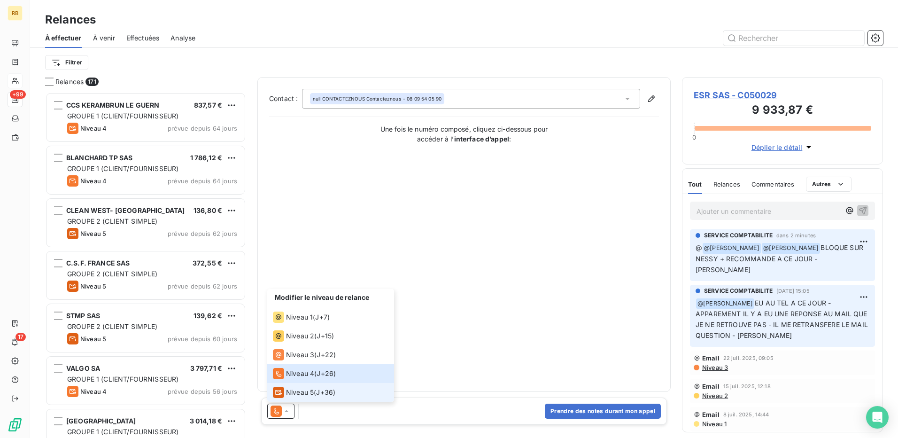
click at [294, 392] on span "Niveau 5" at bounding box center [300, 392] width 28 height 9
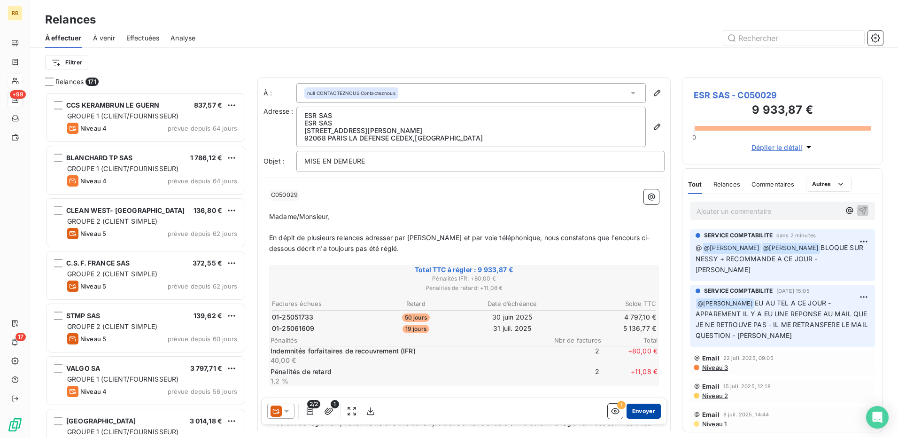
click at [635, 411] on button "Envoyer" at bounding box center [644, 411] width 34 height 15
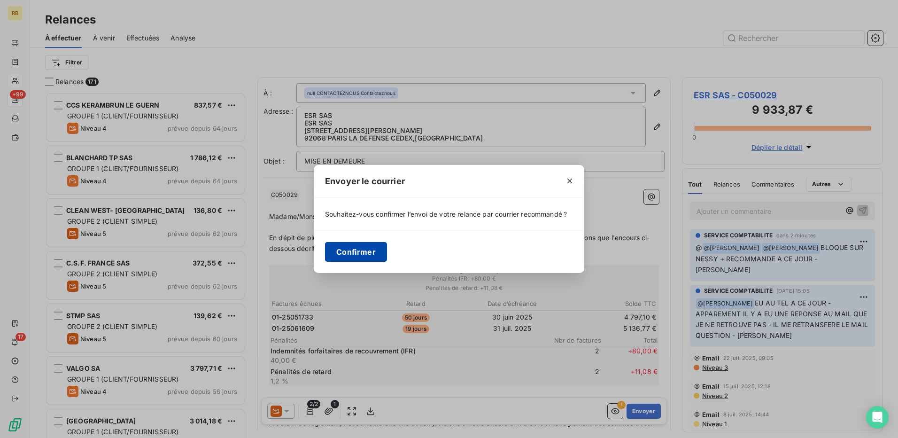
click at [360, 259] on button "Confirmer" at bounding box center [356, 252] width 62 height 20
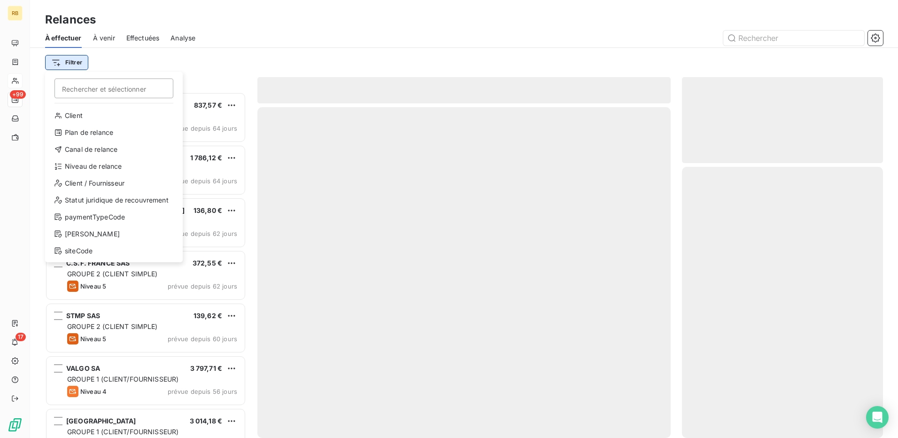
click at [74, 62] on html "RB +99 17 Relances À effectuer À venir Effectuées Analyse Filtrer Rechercher et…" at bounding box center [449, 219] width 898 height 438
click at [94, 136] on div "Plan de relance" at bounding box center [114, 132] width 130 height 15
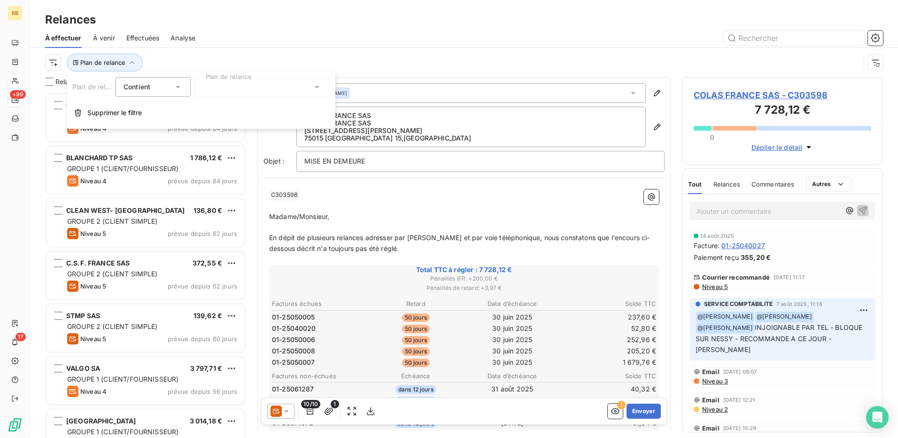
drag, startPoint x: 229, startPoint y: 94, endPoint x: 233, endPoint y: 98, distance: 6.0
click at [229, 94] on div at bounding box center [262, 87] width 135 height 20
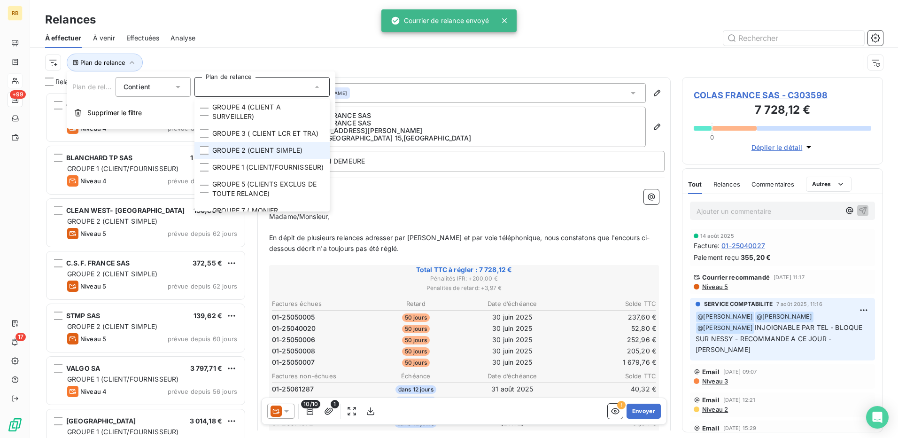
click at [246, 155] on span "GROUPE 2 (CLIENT SIMPLE)" at bounding box center [257, 150] width 91 height 9
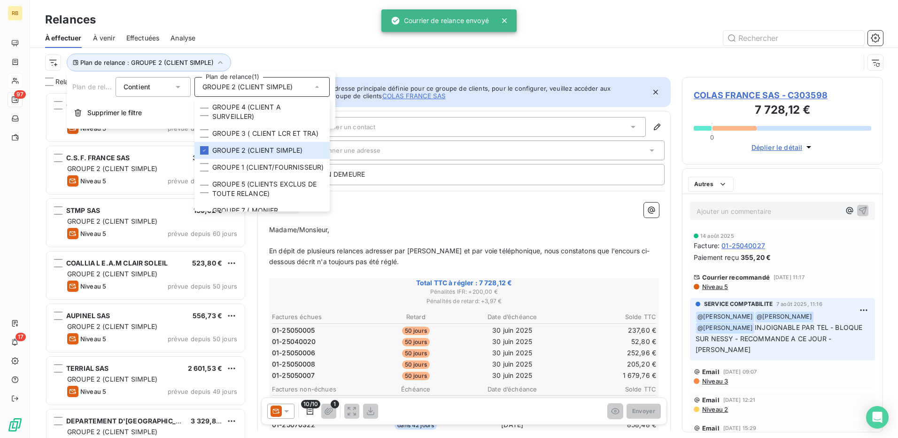
scroll to position [339, 194]
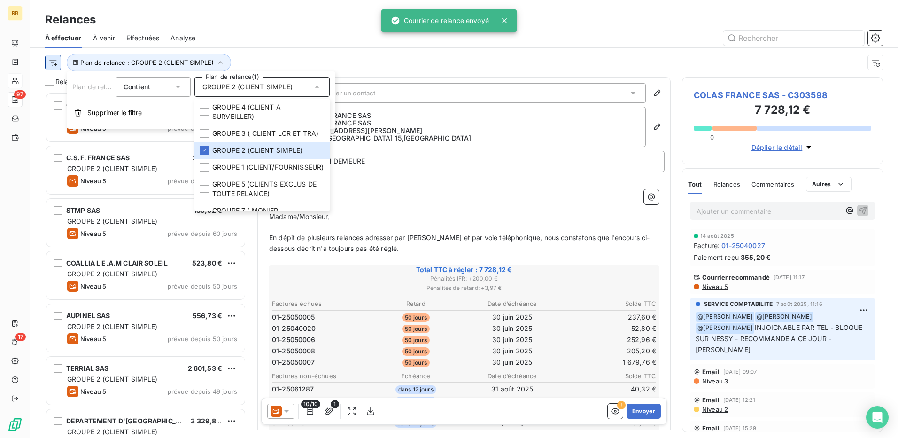
click at [52, 60] on html "RB 97 17 Relances À effectuer À venir Effectuées Analyse Plan de relance : GROU…" at bounding box center [449, 219] width 898 height 438
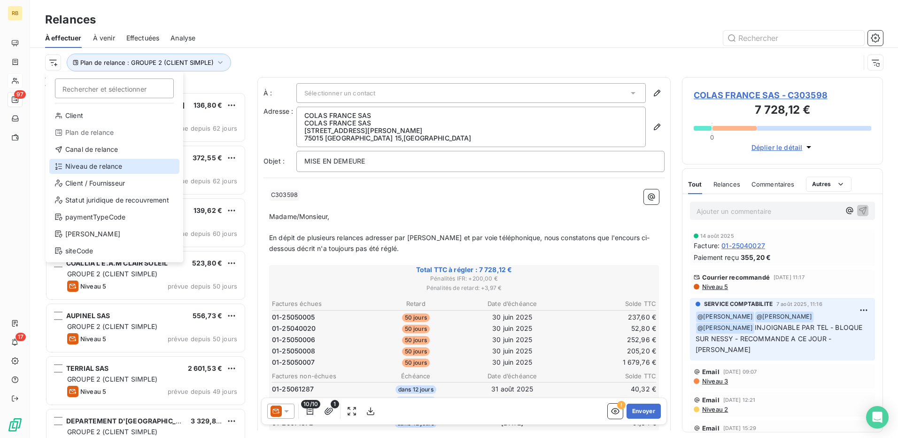
click at [110, 170] on div "Niveau de relance" at bounding box center [114, 166] width 130 height 15
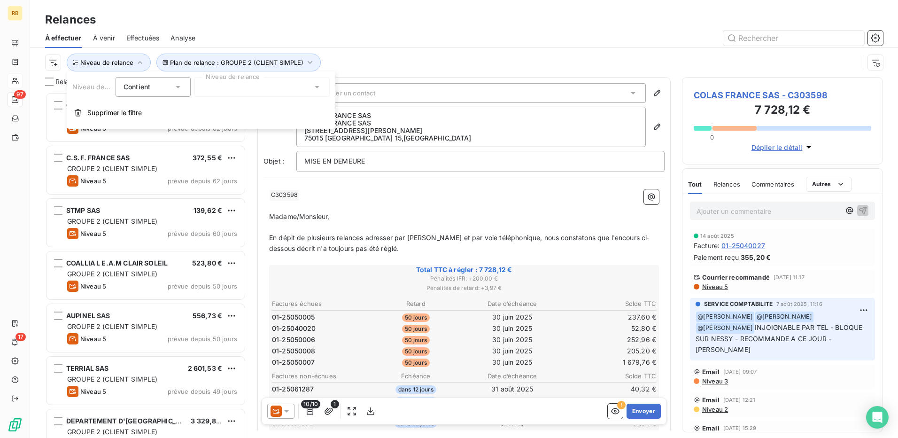
click at [291, 87] on div at bounding box center [262, 87] width 135 height 20
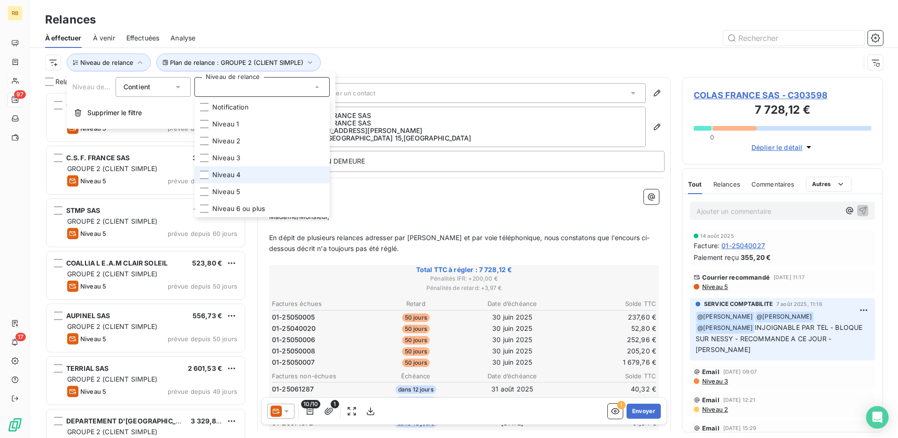
click at [259, 172] on li "Niveau 4" at bounding box center [262, 174] width 135 height 17
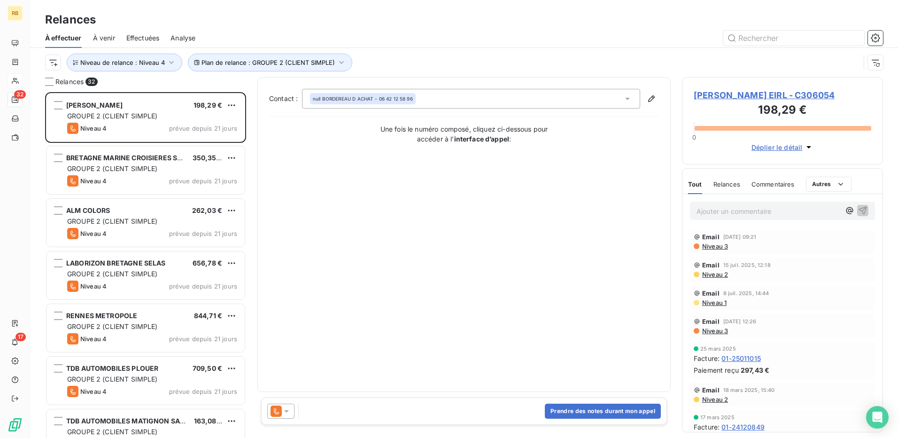
click at [409, 37] on div at bounding box center [545, 38] width 677 height 15
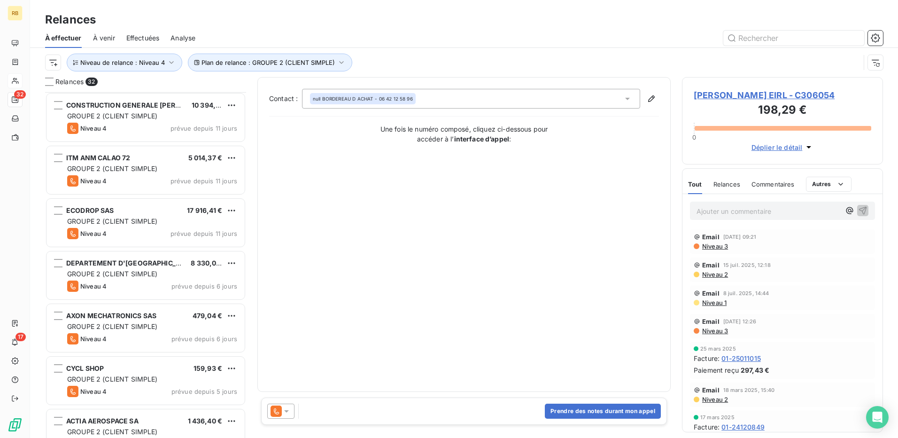
scroll to position [1339, 0]
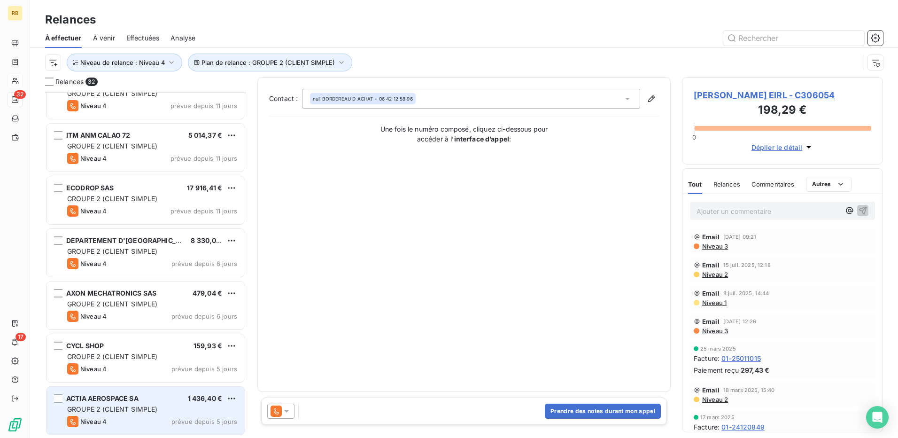
click at [175, 411] on div "GROUPE 2 (CLIENT SIMPLE)" at bounding box center [152, 409] width 170 height 9
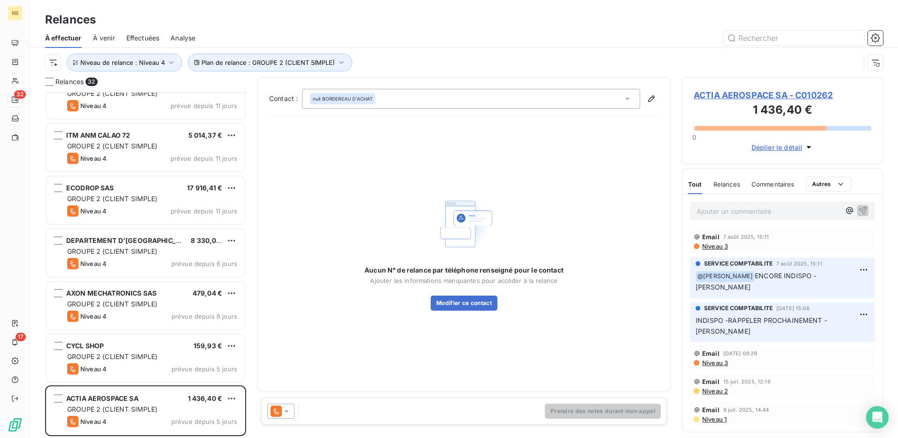
click at [755, 94] on span "ACTIA AEROSPACE SA - C010262" at bounding box center [783, 95] width 178 height 13
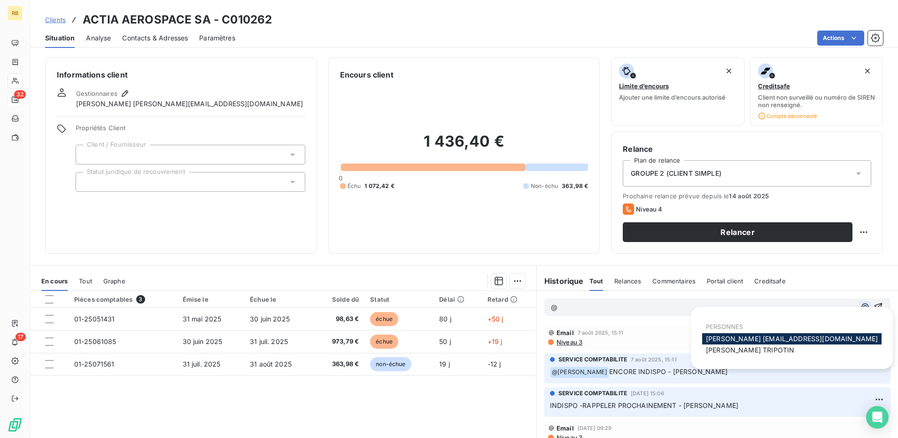
click at [860, 306] on button "button" at bounding box center [865, 306] width 11 height 11
click at [736, 348] on span "[PERSON_NAME]" at bounding box center [750, 350] width 88 height 8
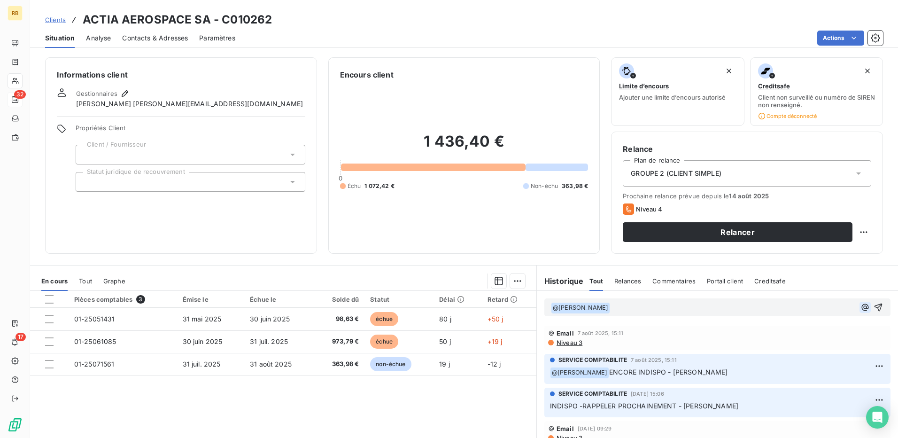
click at [861, 311] on icon "button" at bounding box center [865, 307] width 9 height 9
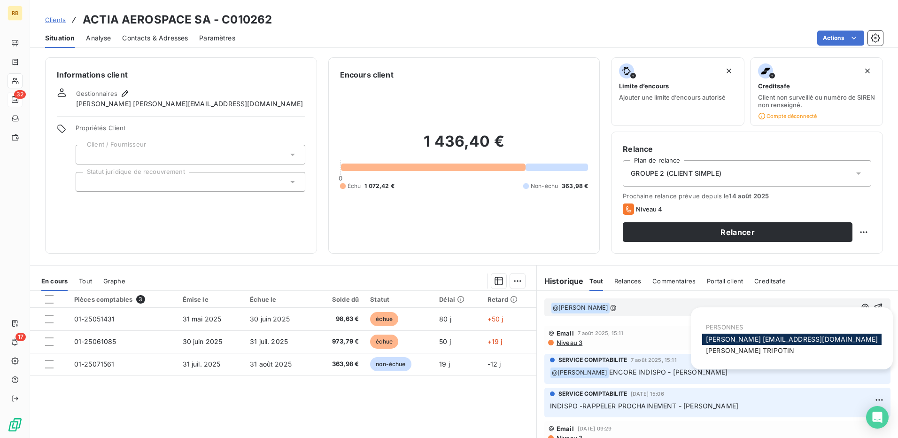
drag, startPoint x: 769, startPoint y: 338, endPoint x: 729, endPoint y: 335, distance: 40.0
click at [768, 338] on span "Hervé hv@monier-environnement.com" at bounding box center [792, 339] width 172 height 8
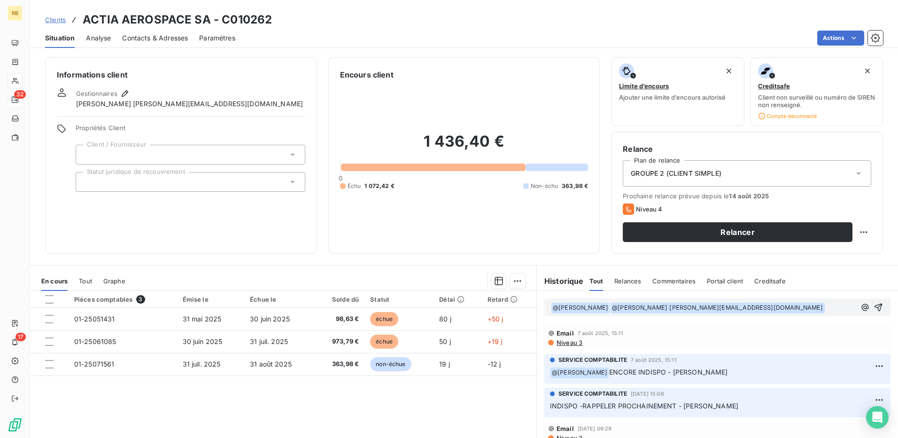
click at [665, 172] on span "GROUPE 2 (CLIENT SIMPLE)" at bounding box center [676, 173] width 91 height 9
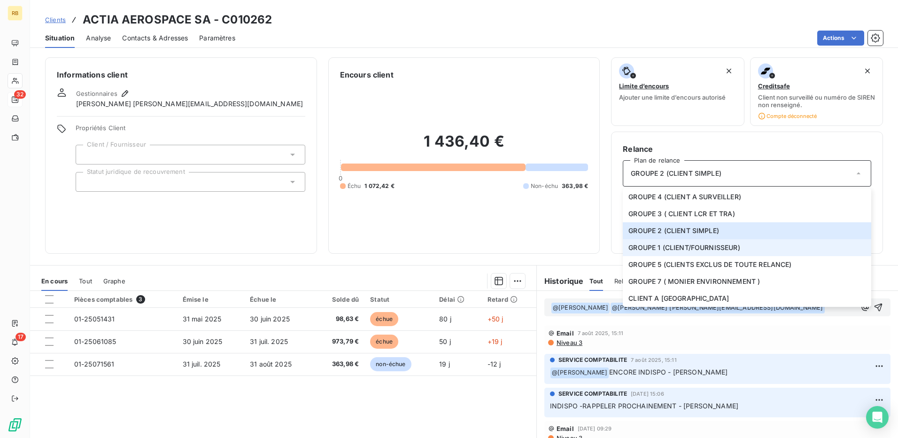
click at [685, 251] on span "GROUPE 1 (CLIENT/FOURNISSEUR)" at bounding box center [684, 247] width 111 height 9
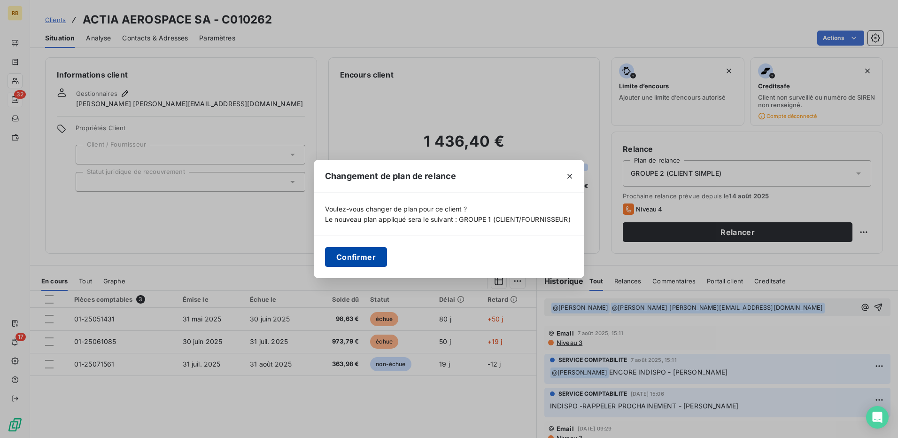
click at [358, 260] on button "Confirmer" at bounding box center [356, 257] width 62 height 20
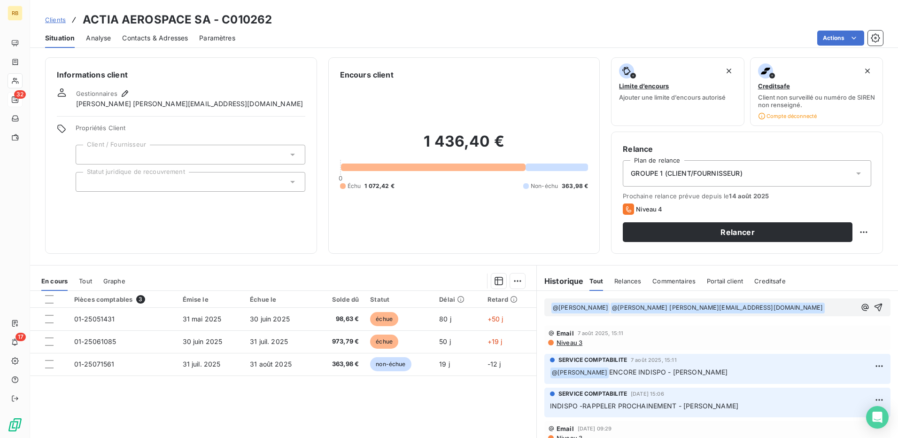
click at [780, 304] on p "﻿ @ LUCIE TRIPOTIN ﻿ ﻿ @ Hervé hv@monier-environnement.com ﻿ ﻿" at bounding box center [703, 307] width 305 height 11
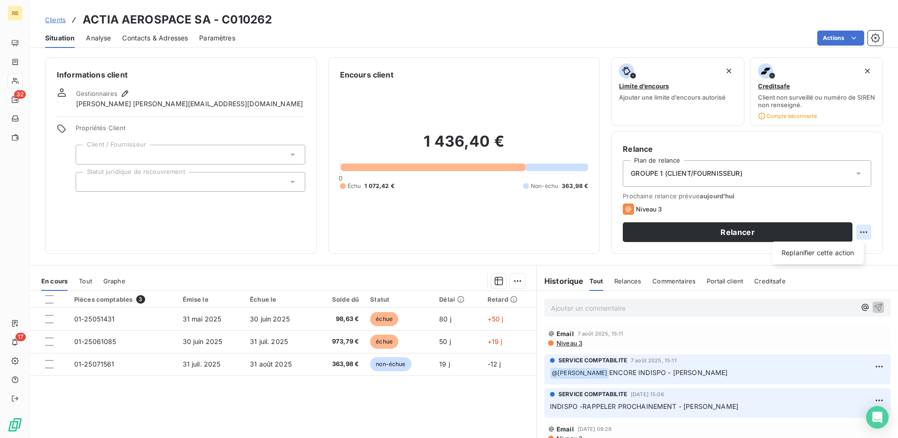
click at [863, 232] on html "RB 32 17 Clients ACTIA AEROSPACE SA - C010262 Situation Analyse Contacts & Adre…" at bounding box center [449, 219] width 898 height 438
click at [462, 221] on html "RB 32 17 Clients ACTIA AEROSPACE SA - C010262 Situation Analyse Contacts & Adre…" at bounding box center [449, 219] width 898 height 438
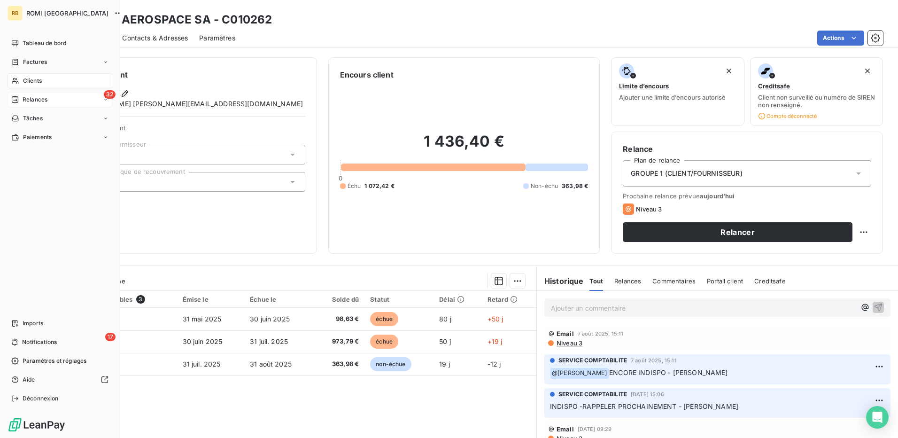
click at [46, 104] on div "32 Relances" at bounding box center [60, 99] width 105 height 15
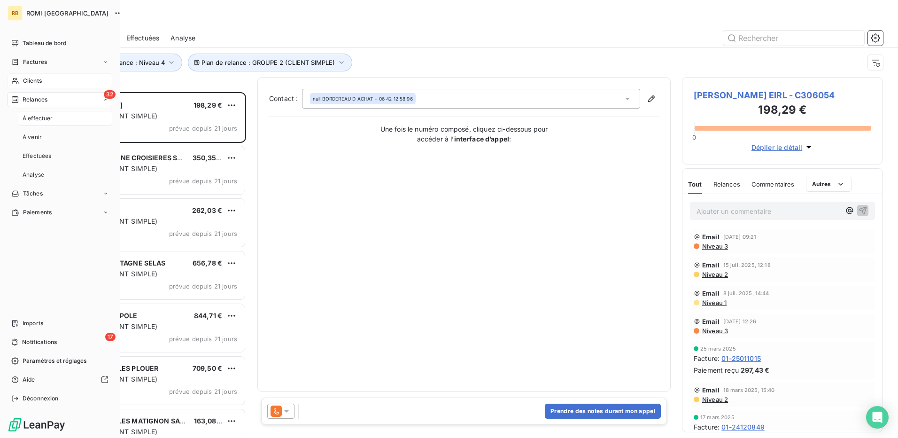
scroll to position [339, 194]
click at [46, 42] on span "Tableau de bord" at bounding box center [45, 43] width 44 height 8
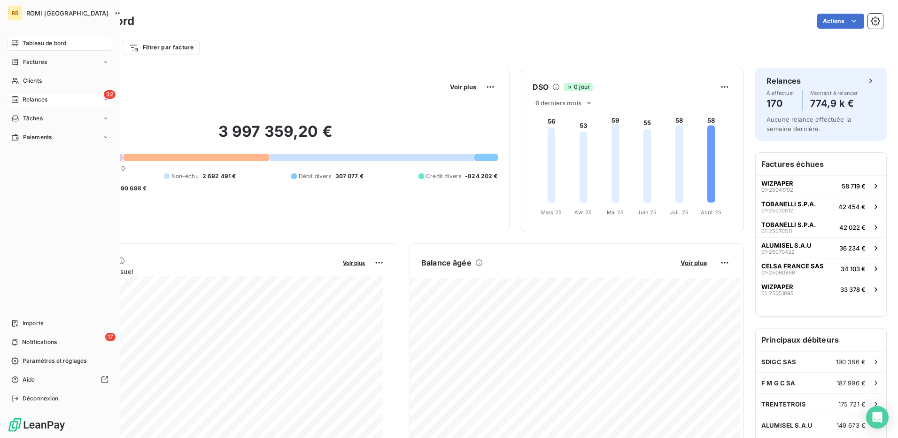
click at [40, 104] on div "32 Relances" at bounding box center [60, 99] width 105 height 15
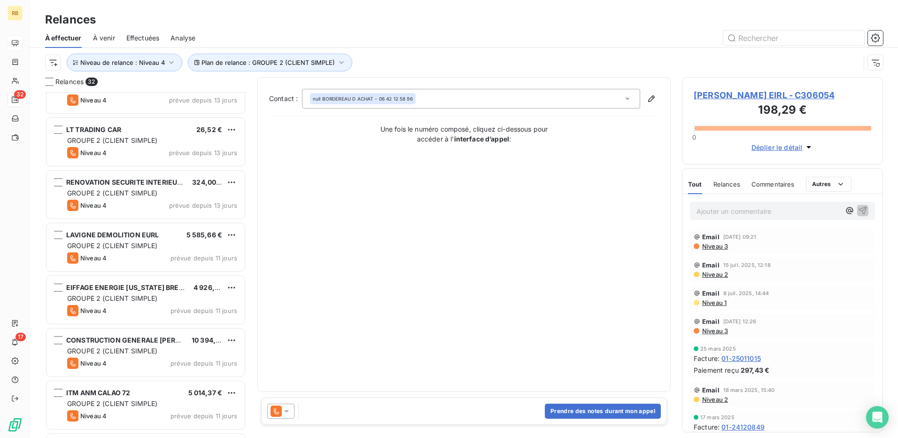
scroll to position [1339, 0]
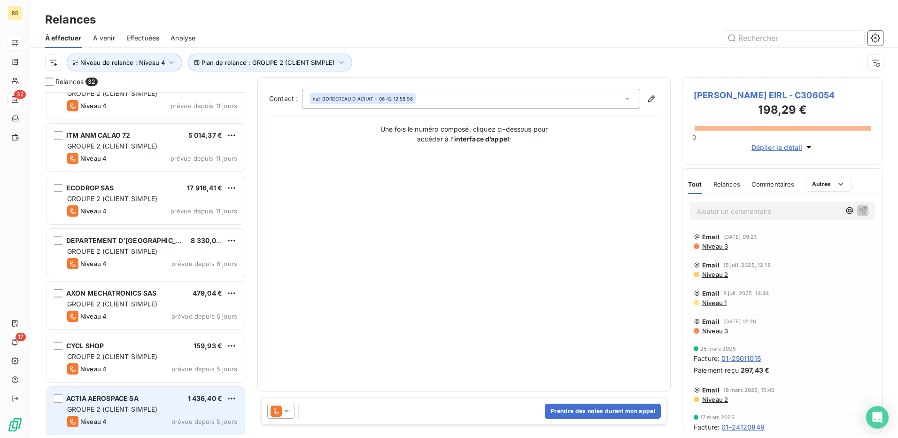
click at [179, 420] on span "prévue depuis 5 jours" at bounding box center [204, 422] width 66 height 8
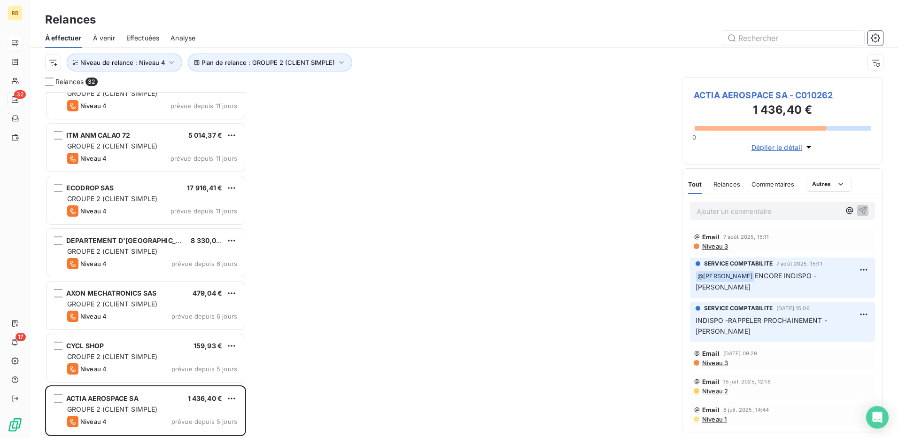
click at [738, 94] on span "ACTIA AEROSPACE SA - C010262" at bounding box center [783, 95] width 178 height 13
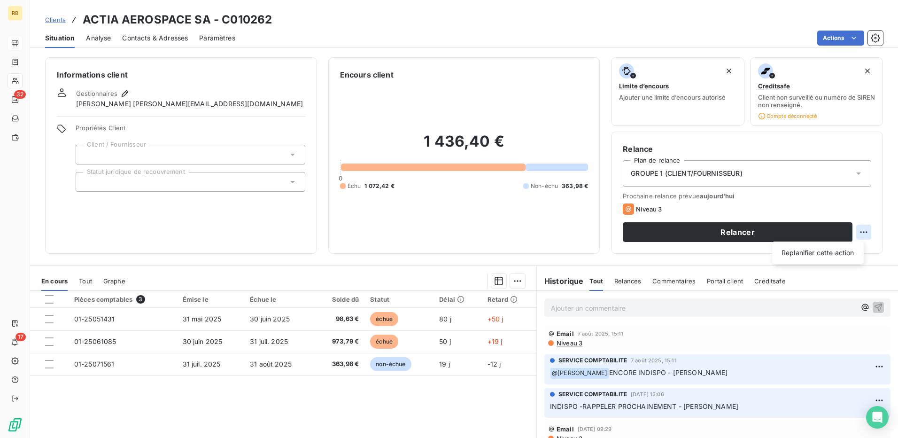
click at [861, 228] on html "RB 32 17 Clients ACTIA AEROSPACE SA - C010262 Situation Analyse Contacts & Adre…" at bounding box center [449, 219] width 898 height 438
drag, startPoint x: 807, startPoint y: 252, endPoint x: 793, endPoint y: 259, distance: 15.8
click at [804, 254] on div "Replanifier cette action" at bounding box center [818, 252] width 84 height 15
select select "7"
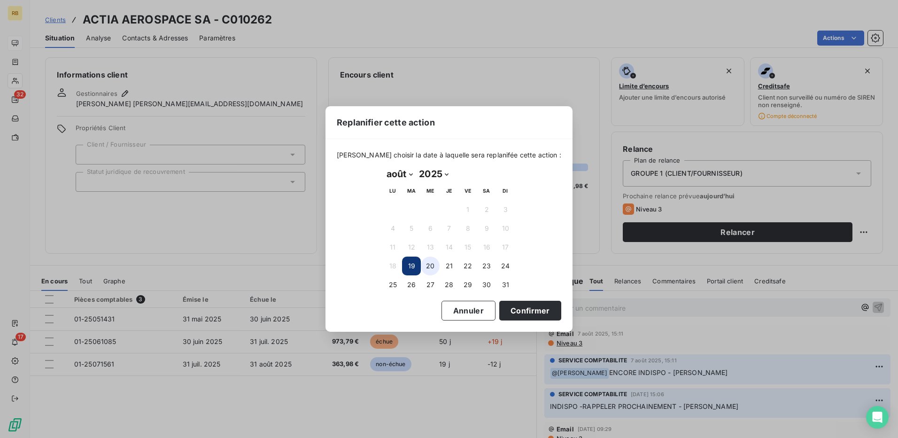
click at [430, 267] on button "20" at bounding box center [430, 266] width 19 height 19
click at [520, 307] on button "Confirmer" at bounding box center [530, 311] width 62 height 20
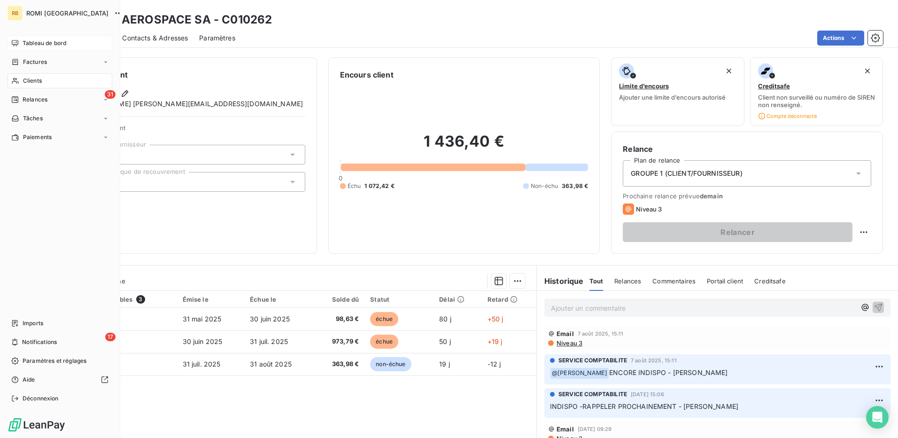
click at [43, 101] on span "Relances" at bounding box center [35, 99] width 25 height 8
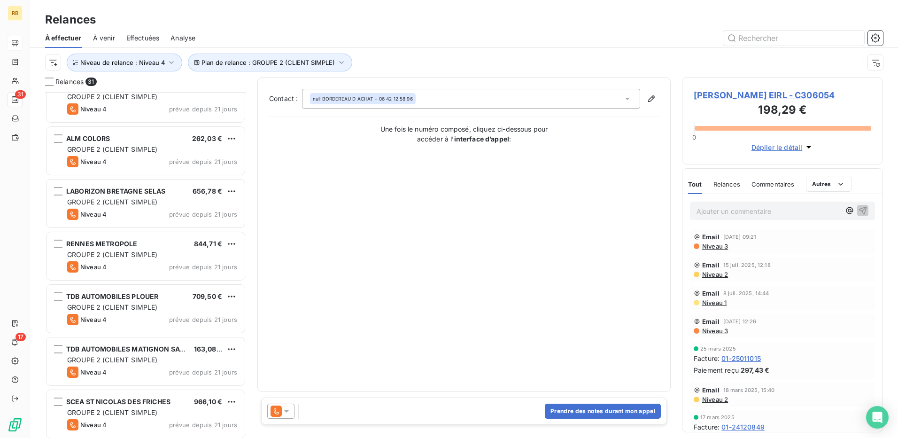
scroll to position [94, 0]
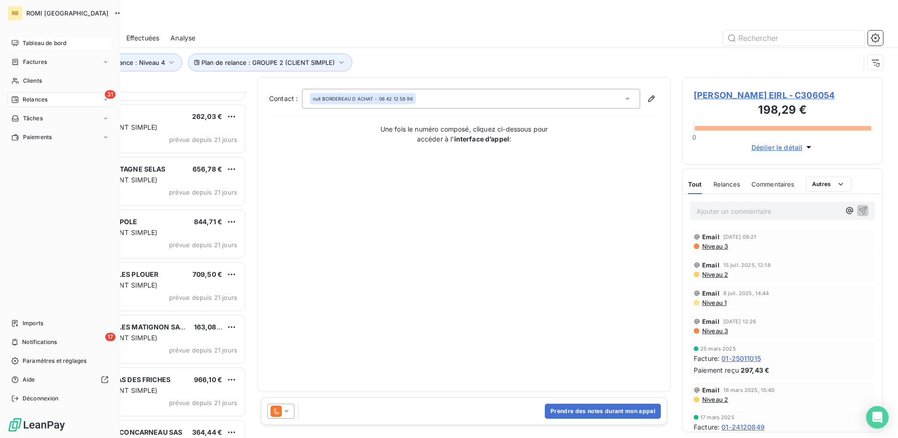
click at [38, 46] on span "Tableau de bord" at bounding box center [45, 43] width 44 height 8
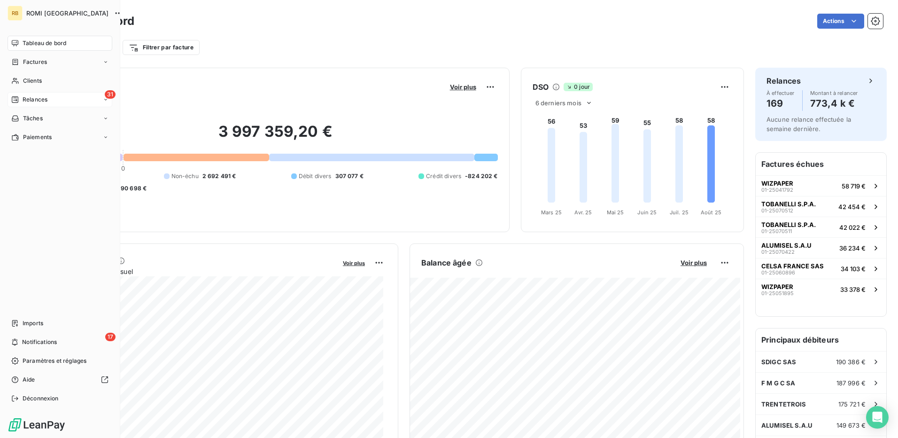
click at [39, 98] on span "Relances" at bounding box center [35, 99] width 25 height 8
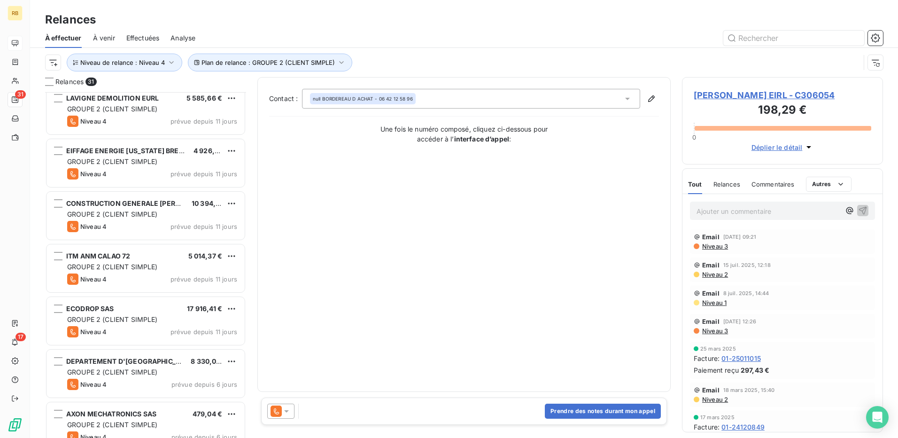
scroll to position [1286, 0]
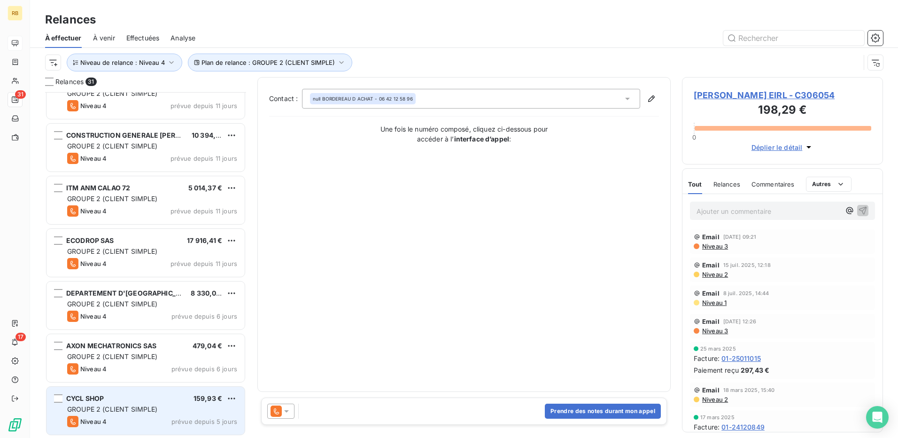
click at [170, 404] on div "CYCL SHOP 159,93 € GROUPE 2 (CLIENT SIMPLE) Niveau 4 prévue depuis 5 jours" at bounding box center [146, 411] width 198 height 48
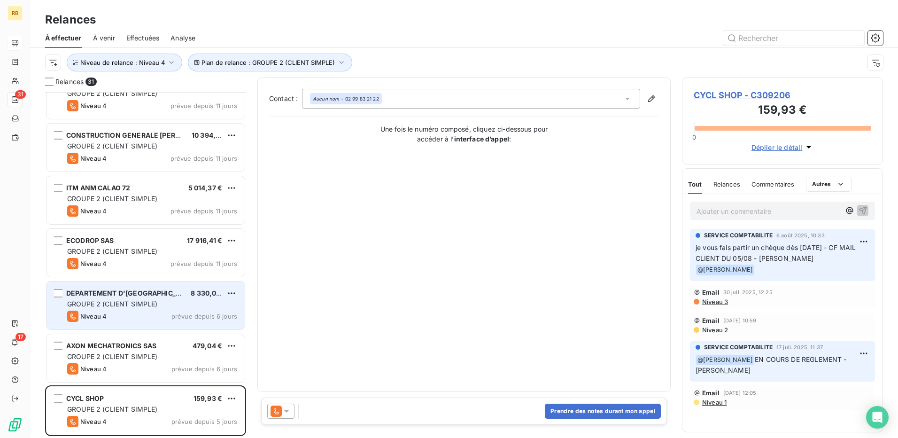
click at [152, 295] on span "DEPARTEMENT D'ILLE-ET-VILAINE" at bounding box center [130, 293] width 129 height 8
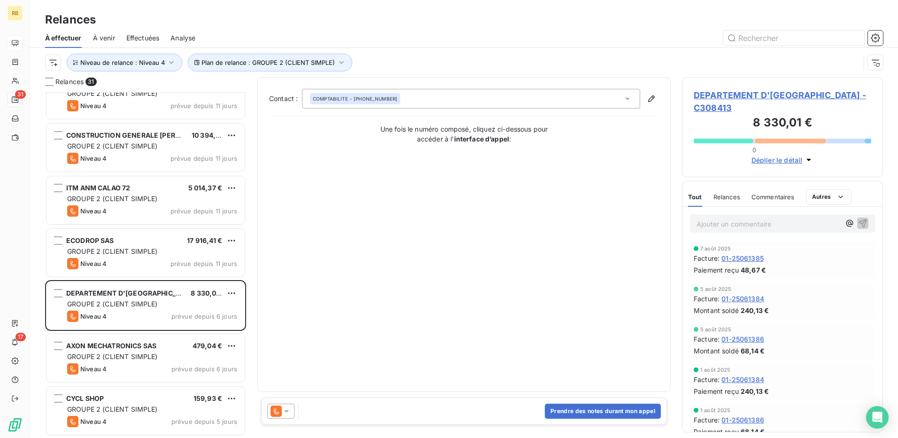
click at [716, 97] on span "DEPARTEMENT D'ILLE-ET-VILAINE - C308413" at bounding box center [783, 101] width 178 height 25
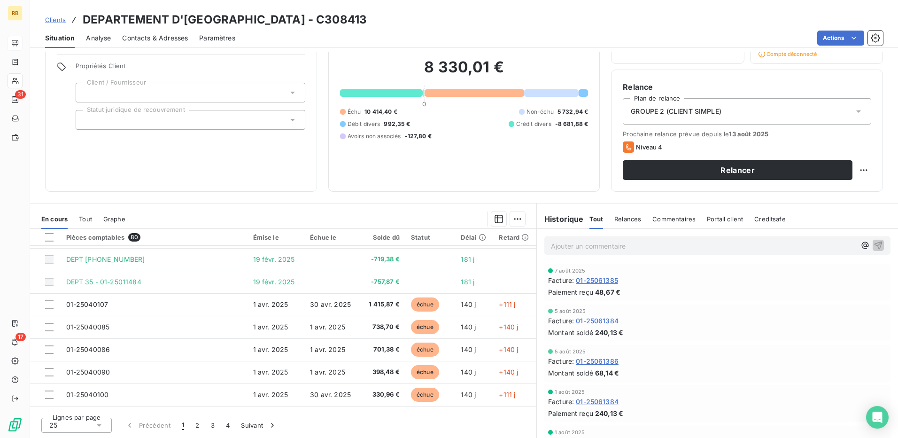
scroll to position [118, 0]
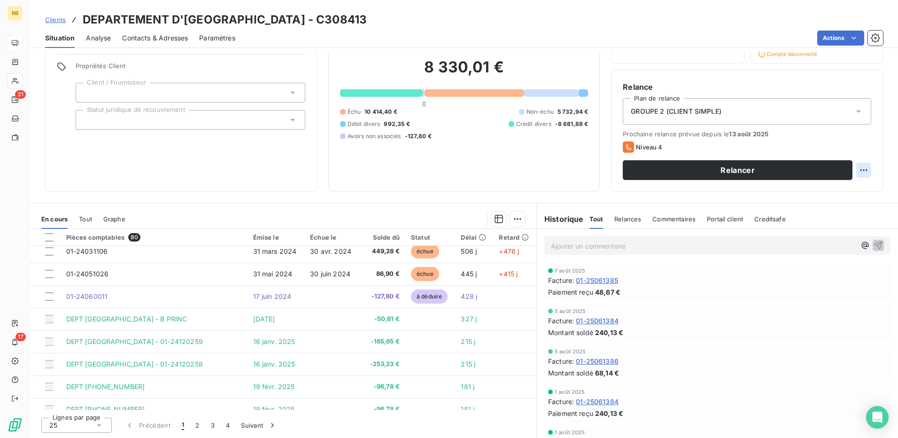
click at [850, 169] on div "Relancer" at bounding box center [747, 170] width 249 height 20
click at [865, 171] on div "Relance Plan de relance GROUPE 2 (CLIENT SIMPLE) Prochaine relance prévue depui…" at bounding box center [747, 131] width 272 height 122
click at [856, 169] on html "RB 31 17 Clients DEPARTEMENT D'ILLE-ET-VILAINE - C308413 Situation Analyse Cont…" at bounding box center [449, 219] width 898 height 438
drag, startPoint x: 801, startPoint y: 191, endPoint x: 797, endPoint y: 195, distance: 5.0
click at [801, 191] on div "Replanifier cette action" at bounding box center [818, 190] width 84 height 15
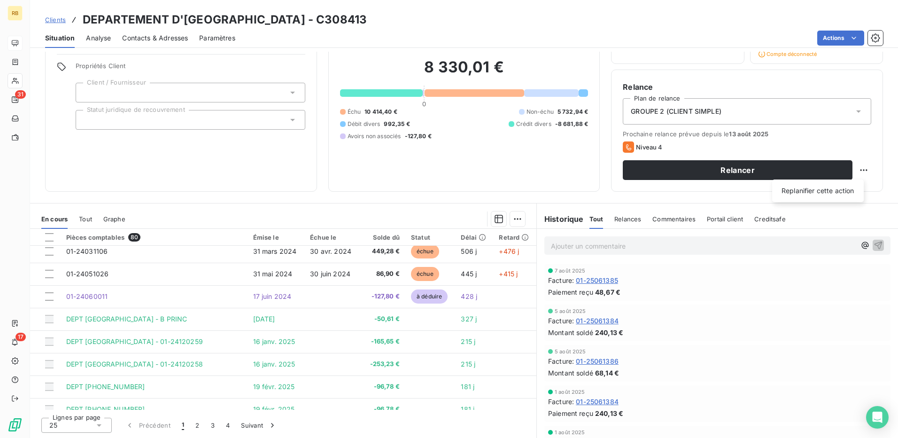
select select "7"
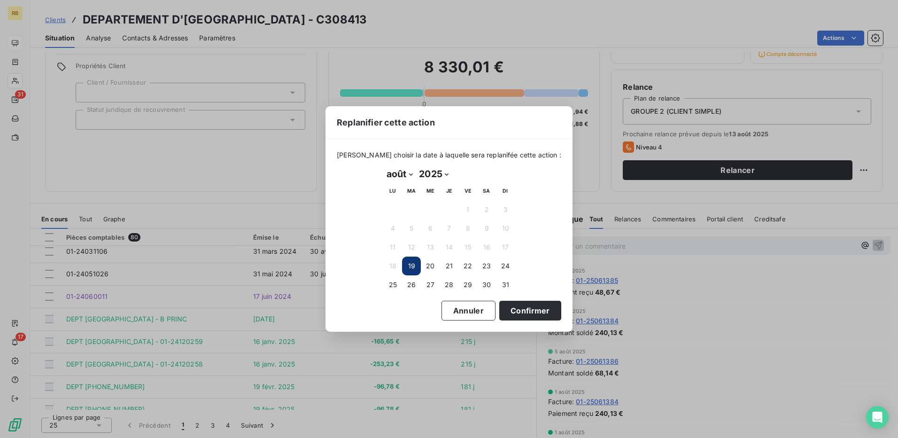
drag, startPoint x: 468, startPoint y: 285, endPoint x: 496, endPoint y: 300, distance: 31.8
click at [472, 285] on button "29" at bounding box center [468, 284] width 19 height 19
click at [506, 314] on button "Confirmer" at bounding box center [530, 311] width 62 height 20
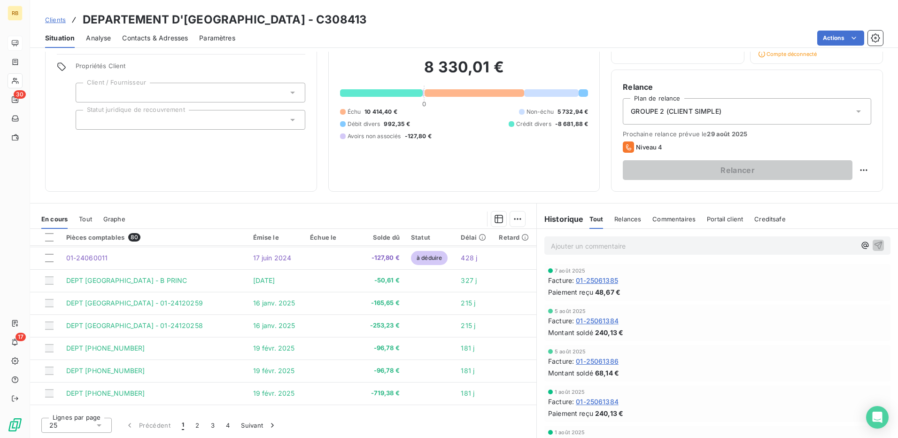
scroll to position [212, 0]
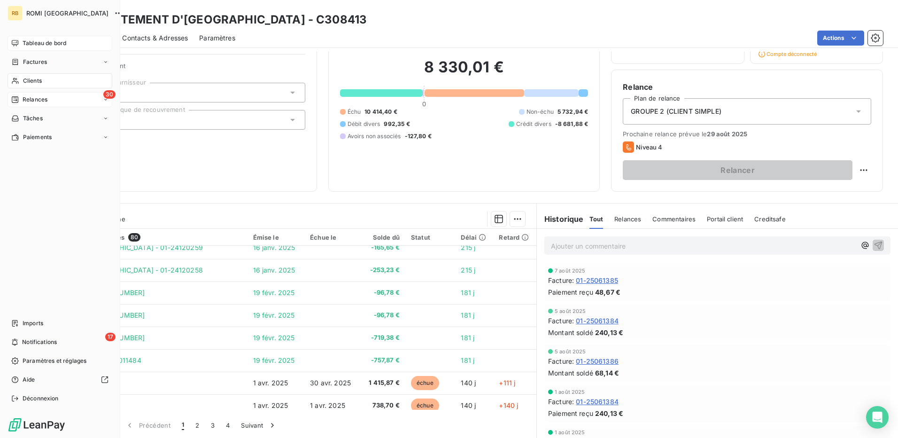
click at [72, 97] on div "30 Relances" at bounding box center [60, 99] width 105 height 15
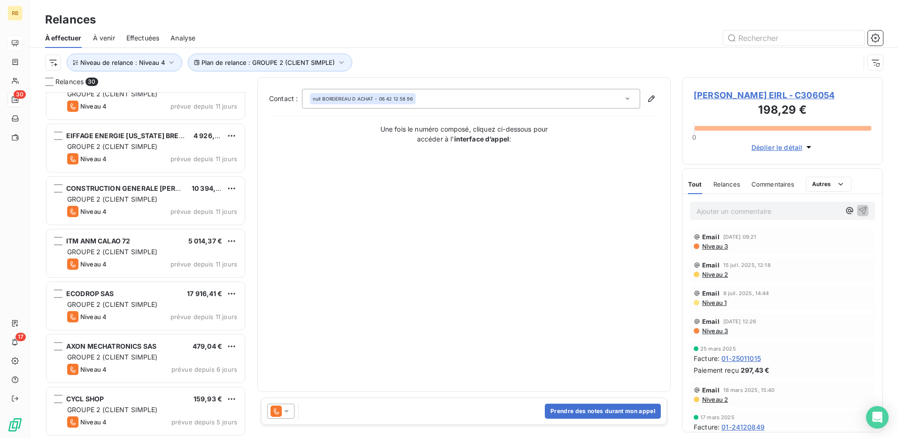
scroll to position [1233, 0]
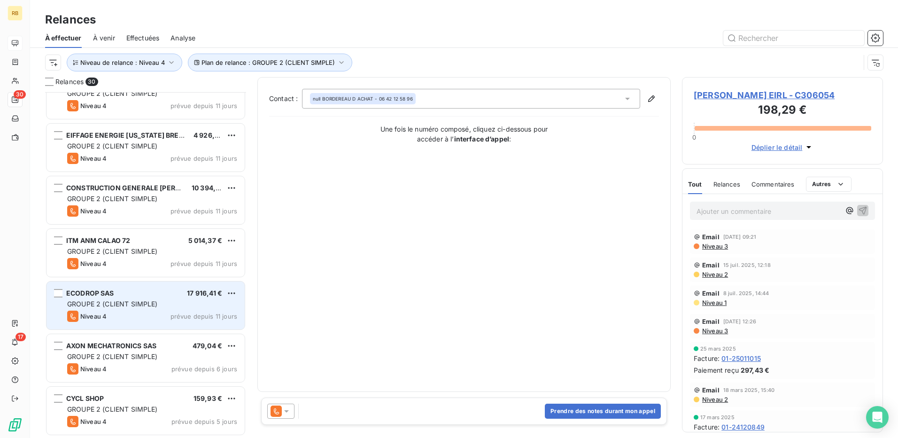
click at [122, 310] on div "ECODROP SAS 17 916,41 € GROUPE 2 (CLIENT SIMPLE) Niveau 4 prévue depuis 11 jours" at bounding box center [146, 305] width 198 height 48
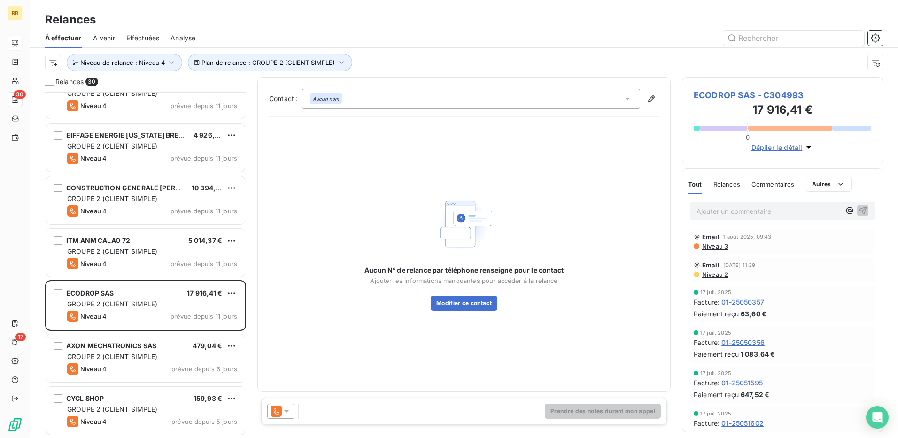
click at [736, 90] on span "ECODROP SAS - C304993" at bounding box center [783, 95] width 178 height 13
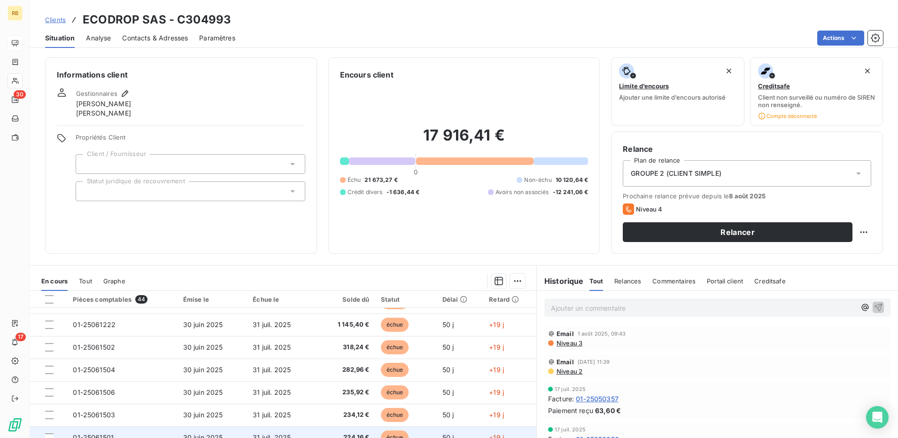
scroll to position [62, 0]
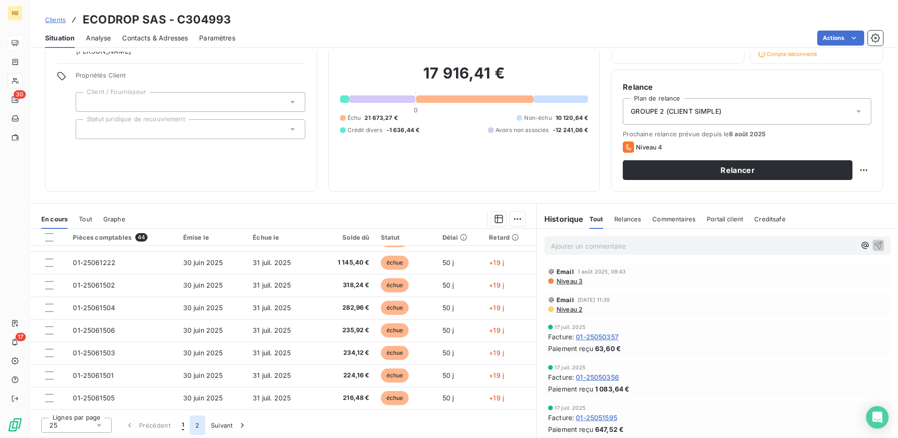
click at [199, 421] on button "2" at bounding box center [197, 425] width 15 height 20
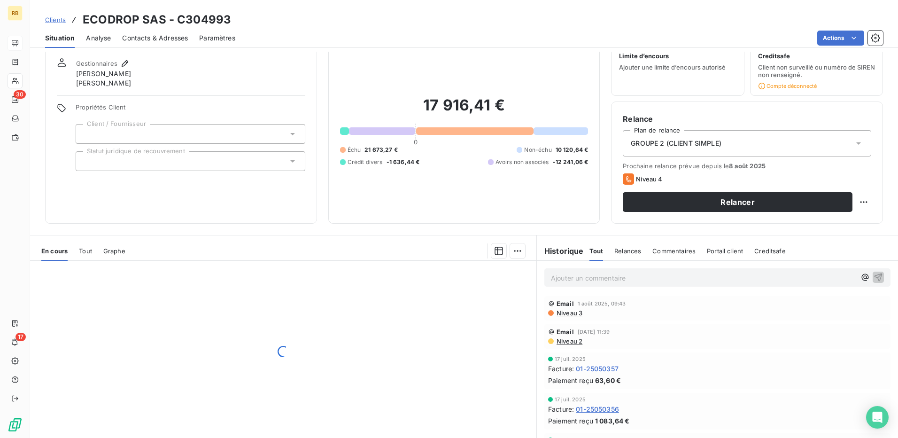
scroll to position [15, 0]
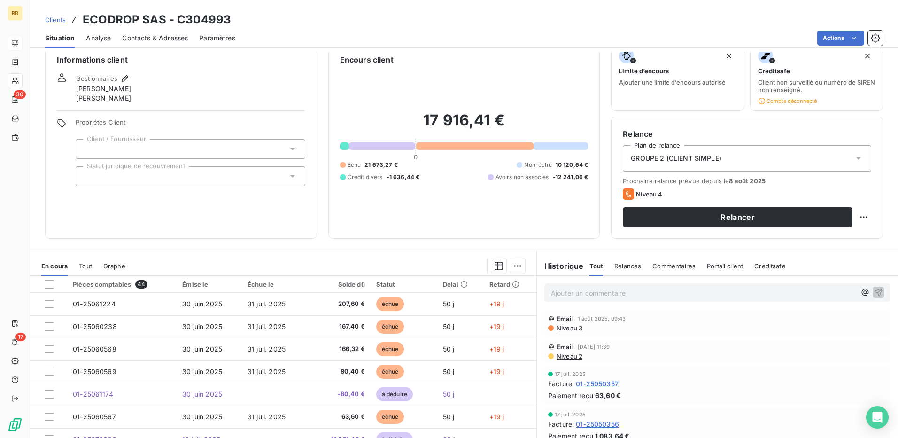
click at [121, 23] on h3 "ECODROP SAS - C304993" at bounding box center [157, 19] width 148 height 17
copy h3 "ECODROP SAS - C304993"
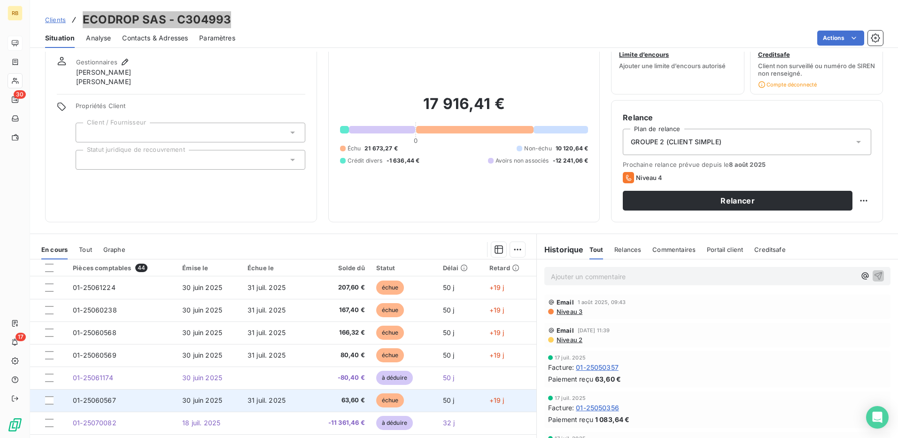
scroll to position [0, 0]
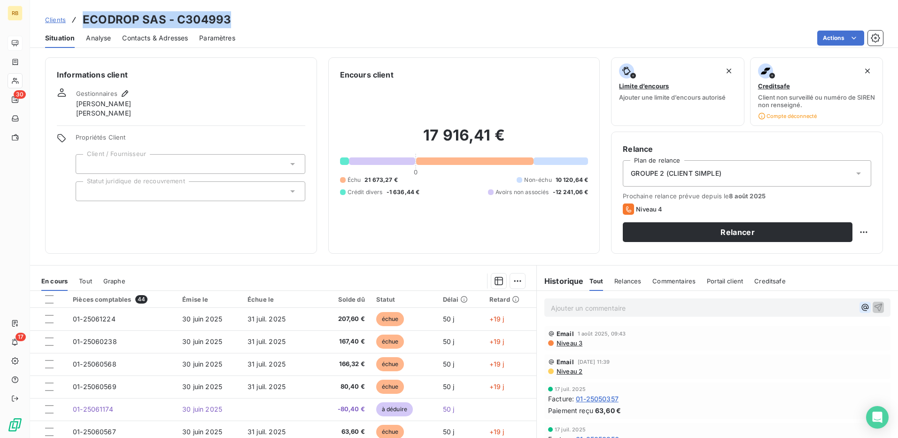
click at [861, 308] on icon "button" at bounding box center [865, 307] width 9 height 9
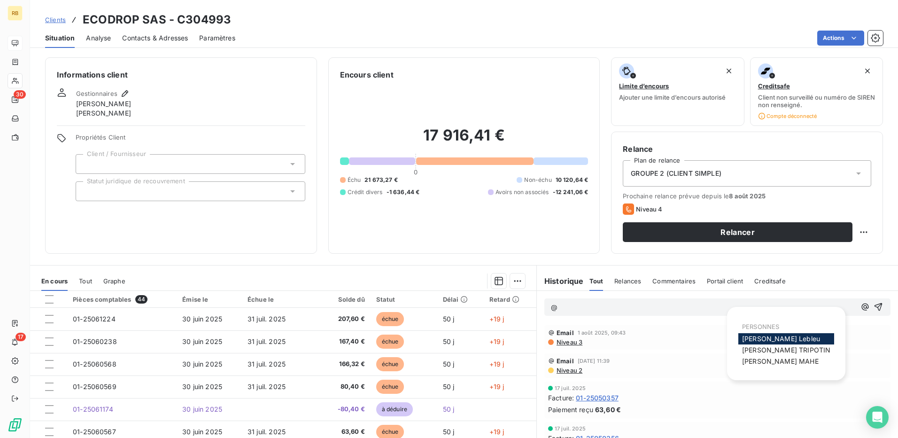
click at [684, 313] on div "@" at bounding box center [718, 306] width 346 height 17
click at [580, 314] on div "@" at bounding box center [718, 306] width 346 height 17
click at [577, 313] on div "@" at bounding box center [718, 306] width 346 height 17
click at [571, 308] on p "@" at bounding box center [703, 307] width 305 height 11
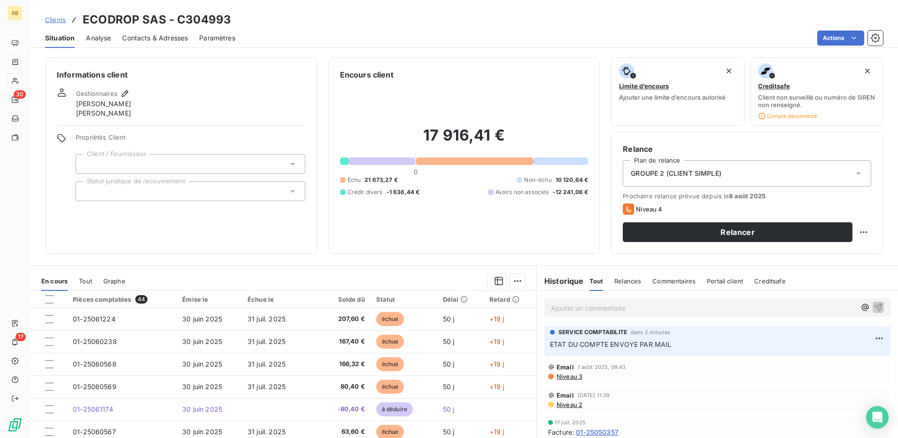
click at [854, 231] on html "RB 30 17 Clients ECODROP SAS - C304993 Situation Analyse Contacts & Adresses Pa…" at bounding box center [449, 219] width 898 height 438
click at [827, 249] on div "Replanifier cette action" at bounding box center [818, 252] width 84 height 15
select select "7"
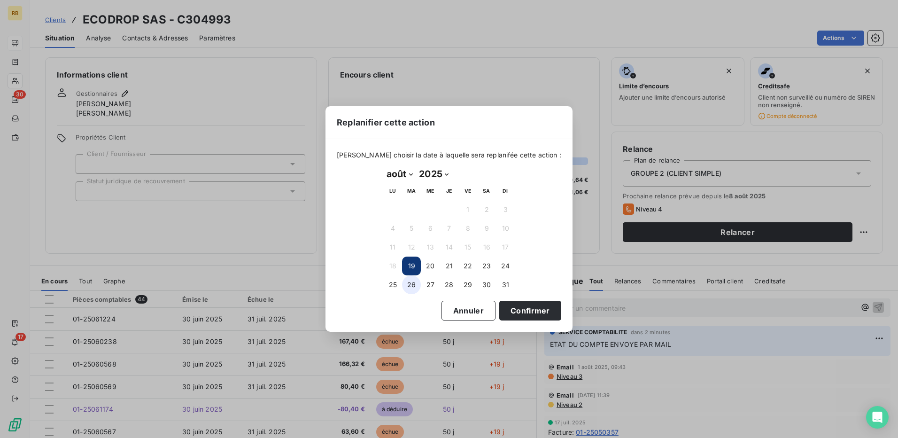
drag, startPoint x: 410, startPoint y: 281, endPoint x: 468, endPoint y: 316, distance: 67.4
click at [410, 281] on button "26" at bounding box center [411, 284] width 19 height 19
click at [514, 311] on button "Confirmer" at bounding box center [530, 311] width 62 height 20
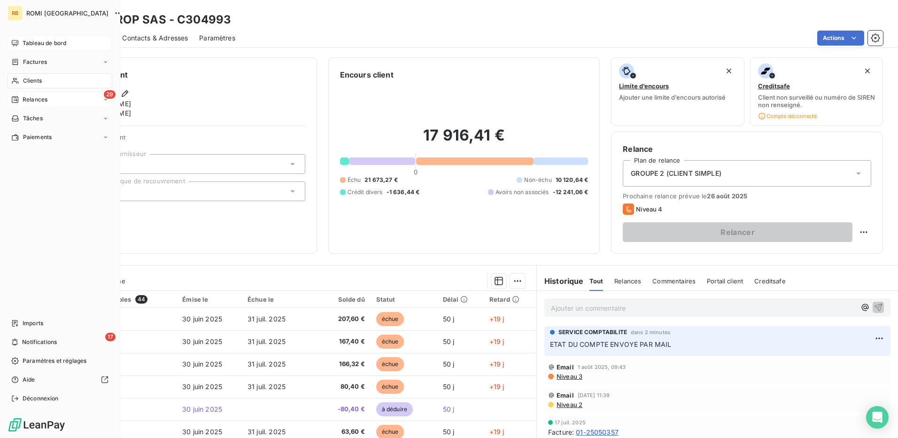
click at [39, 96] on span "Relances" at bounding box center [35, 99] width 25 height 8
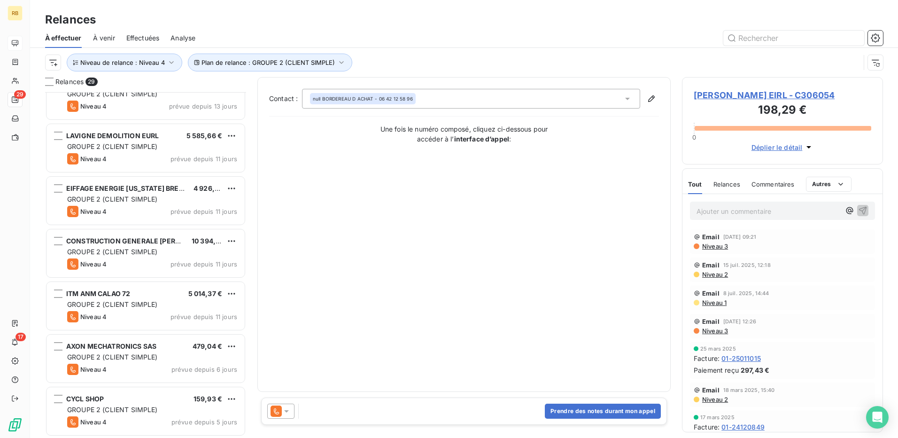
scroll to position [1181, 0]
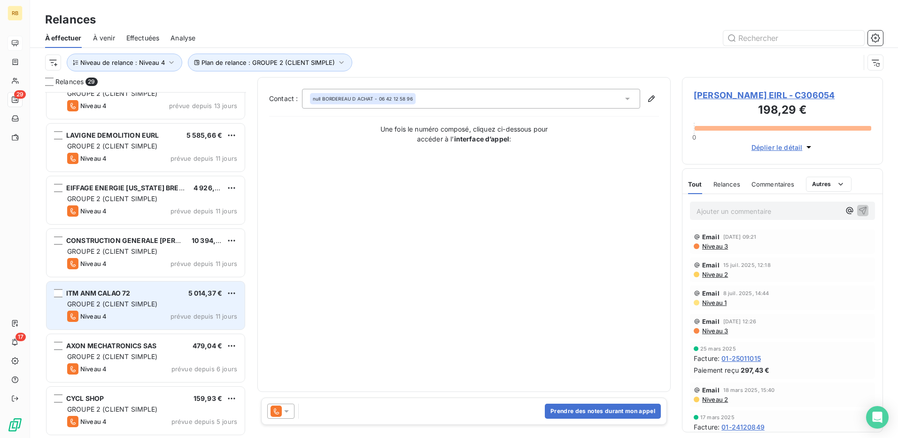
click at [127, 313] on div "Niveau 4 prévue depuis 11 jours" at bounding box center [152, 316] width 170 height 11
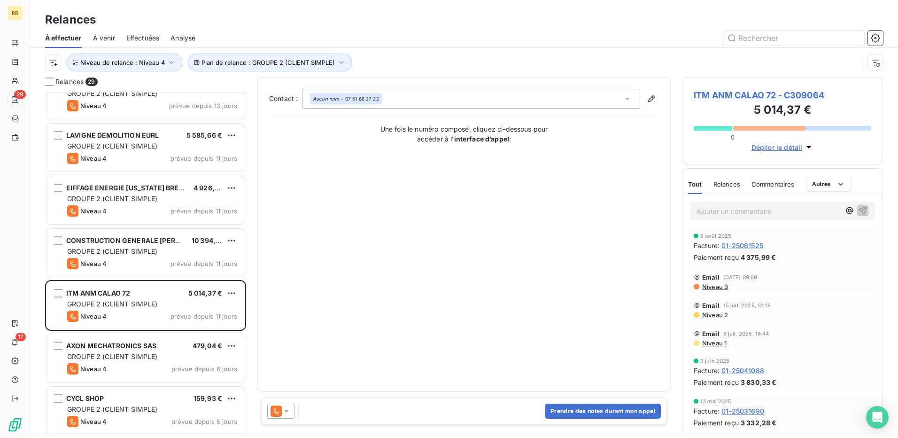
click at [745, 94] on span "ITM ANM CALAO 72 - C309064" at bounding box center [783, 95] width 178 height 13
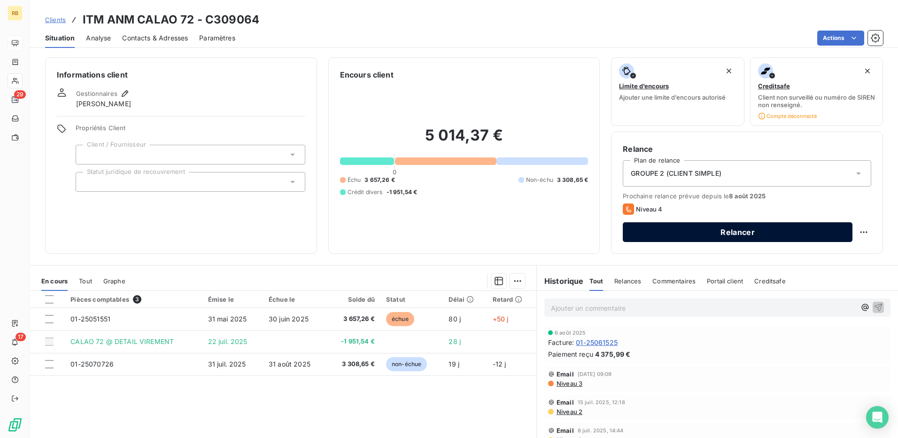
click at [652, 234] on button "Relancer" at bounding box center [738, 232] width 230 height 20
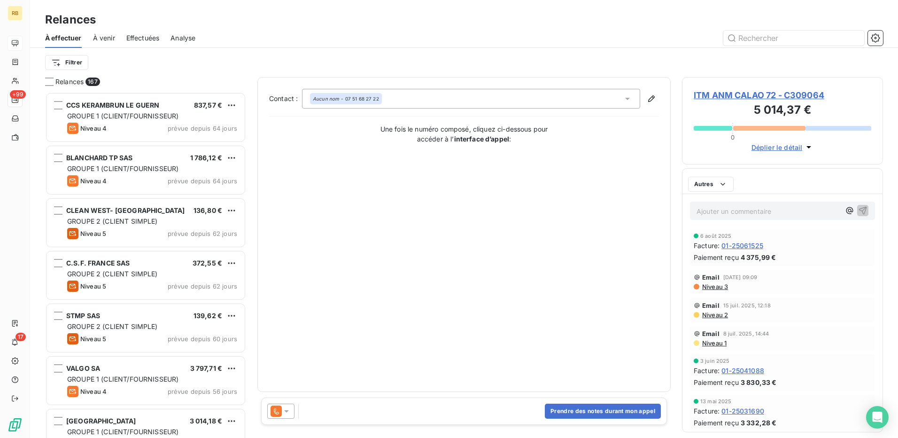
scroll to position [339, 194]
click at [273, 410] on icon at bounding box center [276, 410] width 11 height 11
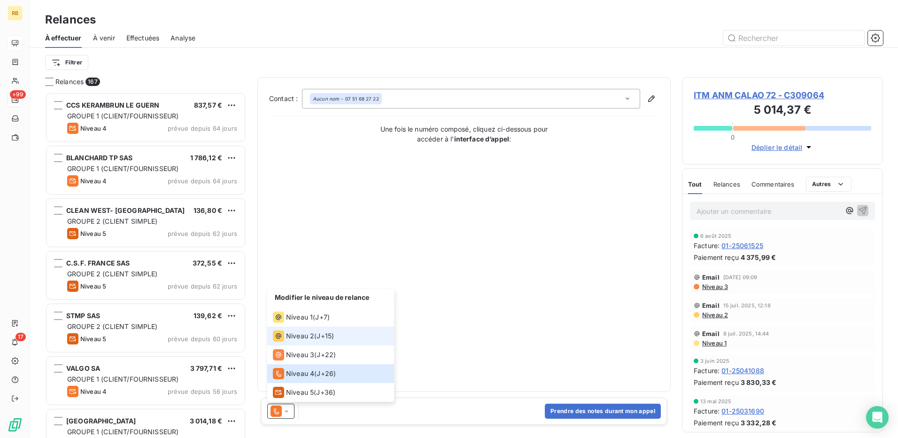
click at [306, 334] on span "Niveau 2" at bounding box center [300, 335] width 28 height 9
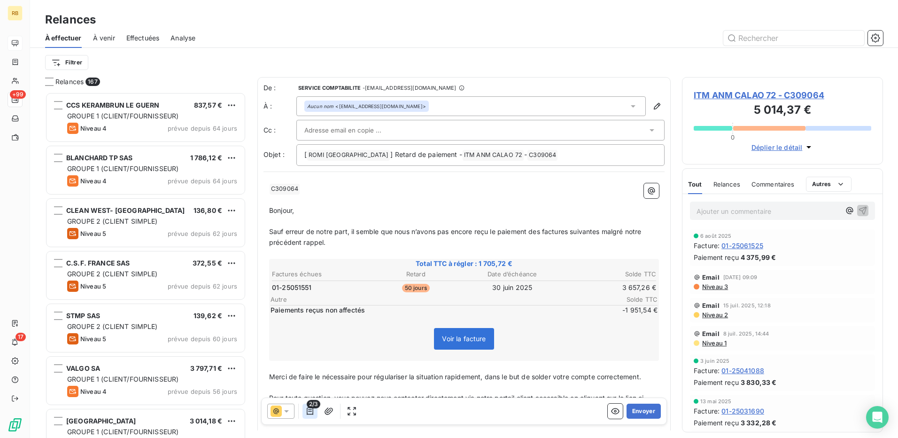
click at [306, 410] on icon "button" at bounding box center [309, 410] width 9 height 9
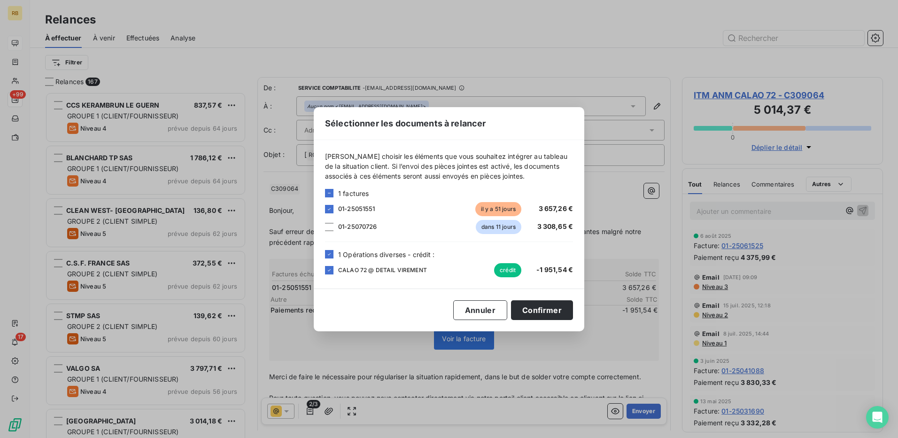
click at [336, 267] on div "CALAO 72 @ DETAIL VIREMENT crédit -1 951,54 €" at bounding box center [449, 270] width 248 height 14
click at [327, 255] on icon at bounding box center [330, 254] width 6 height 6
click at [529, 306] on button "Confirmer" at bounding box center [542, 310] width 62 height 20
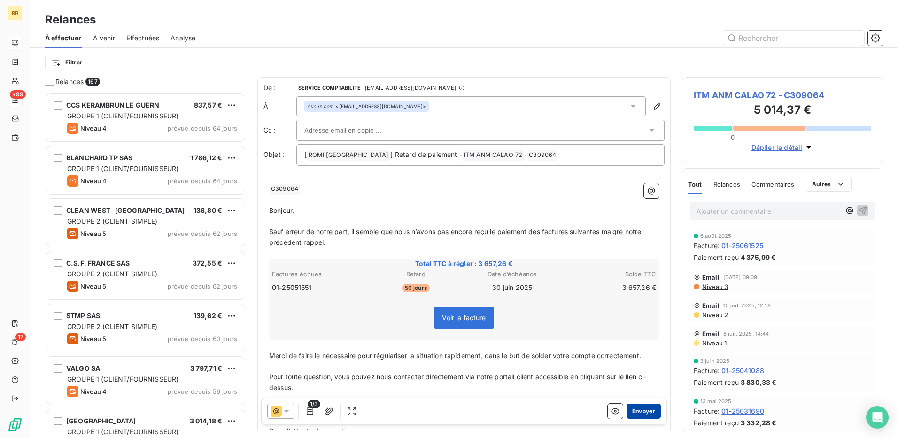
click at [633, 410] on button "Envoyer" at bounding box center [644, 411] width 34 height 15
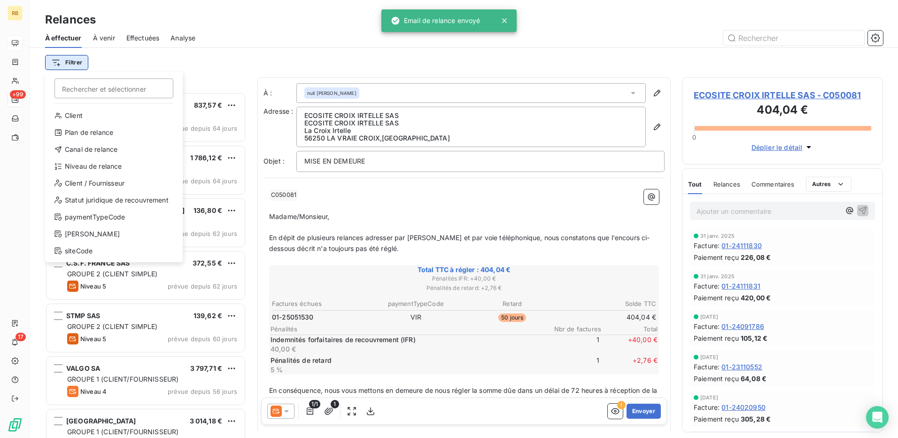
click at [58, 63] on html "RB +99 17 Relances À effectuer À venir Effectuées Analyse Filtrer Rechercher et…" at bounding box center [449, 219] width 898 height 438
click at [107, 138] on div "Plan de relance" at bounding box center [114, 132] width 130 height 15
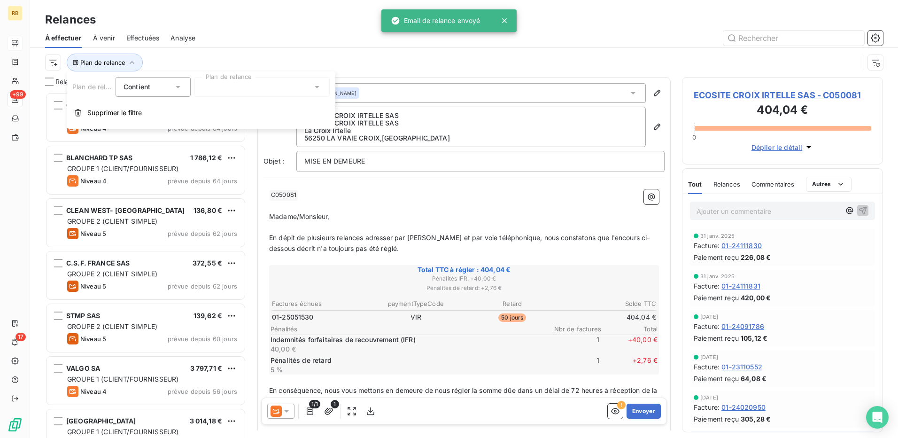
click at [220, 88] on div at bounding box center [262, 87] width 135 height 20
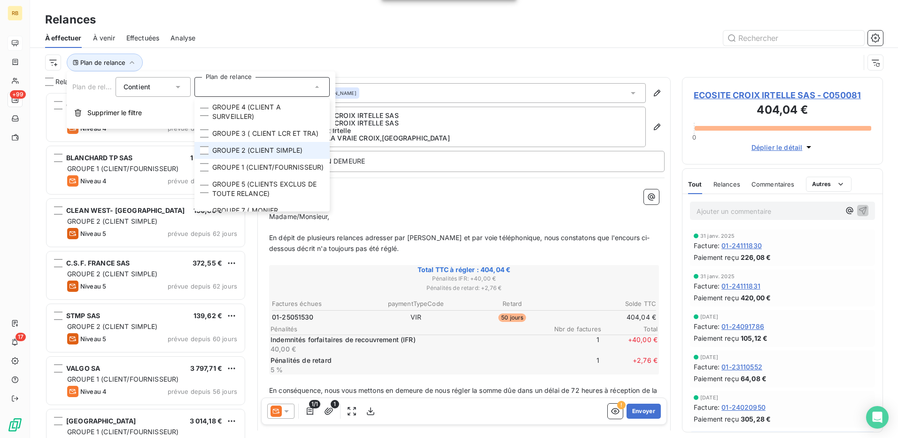
click at [248, 155] on span "GROUPE 2 (CLIENT SIMPLE)" at bounding box center [257, 150] width 91 height 9
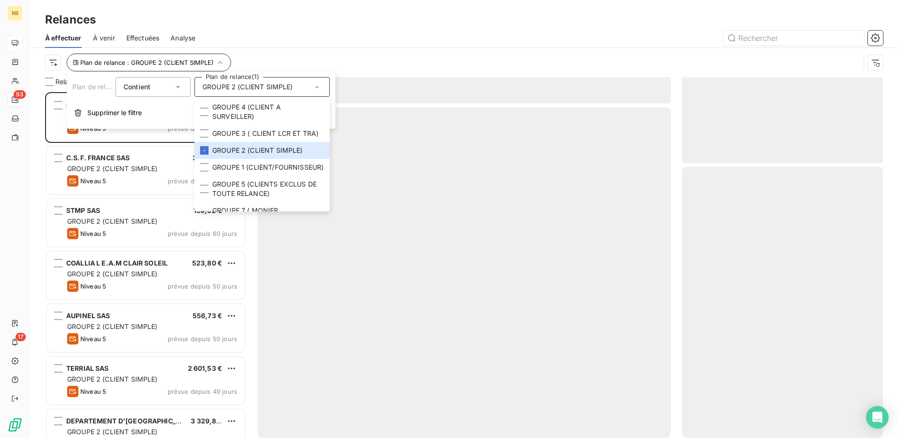
scroll to position [339, 194]
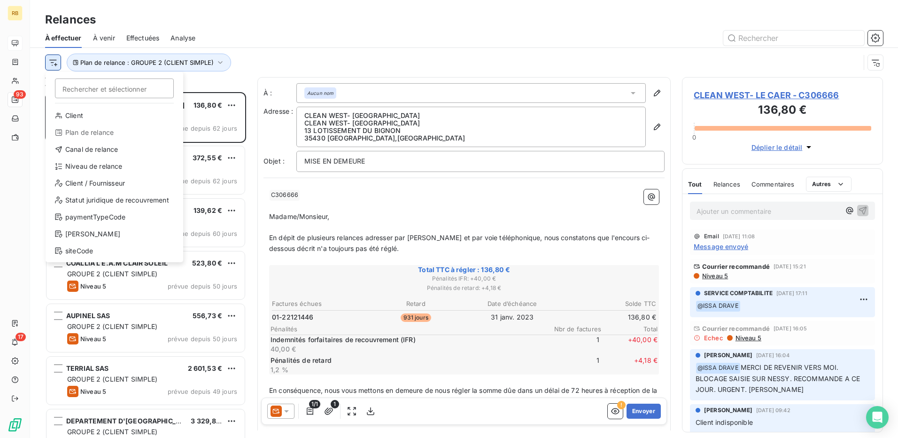
click at [58, 65] on html "RB 93 17 Relances À effectuer À venir Effectuées Analyse Rechercher et sélectio…" at bounding box center [449, 219] width 898 height 438
click at [100, 168] on div "Niveau de relance" at bounding box center [114, 166] width 130 height 15
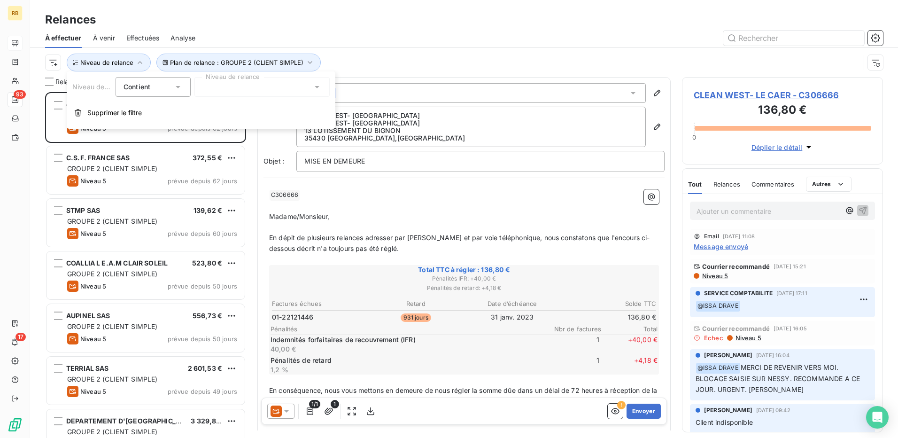
click at [240, 88] on div at bounding box center [262, 87] width 135 height 20
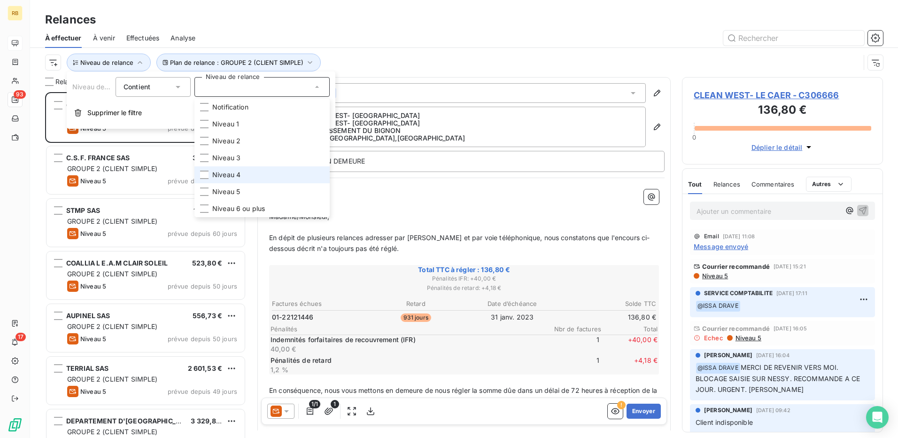
drag, startPoint x: 246, startPoint y: 171, endPoint x: 249, endPoint y: 166, distance: 5.5
click at [246, 171] on li "Niveau 4" at bounding box center [262, 174] width 135 height 17
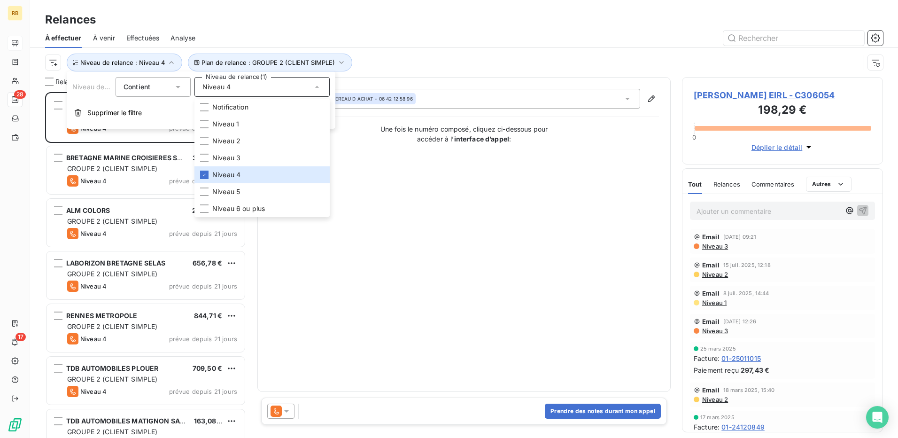
click at [404, 63] on div "Plan de relance : GROUPE 2 (CLIENT SIMPLE) Niveau de relance : Niveau 4" at bounding box center [452, 63] width 815 height 18
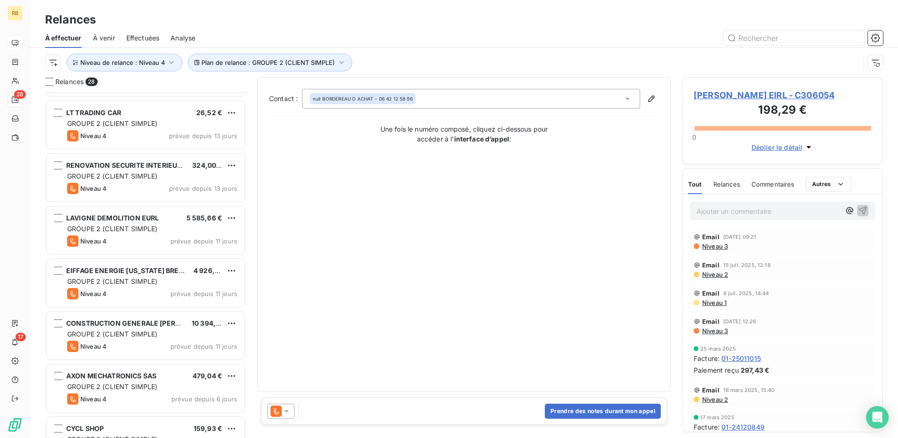
scroll to position [1128, 0]
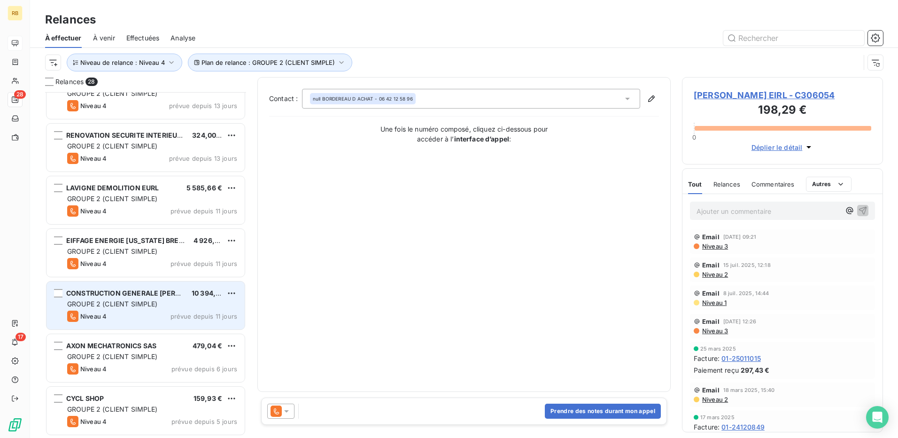
click at [91, 300] on span "GROUPE 2 (CLIENT SIMPLE)" at bounding box center [112, 304] width 91 height 8
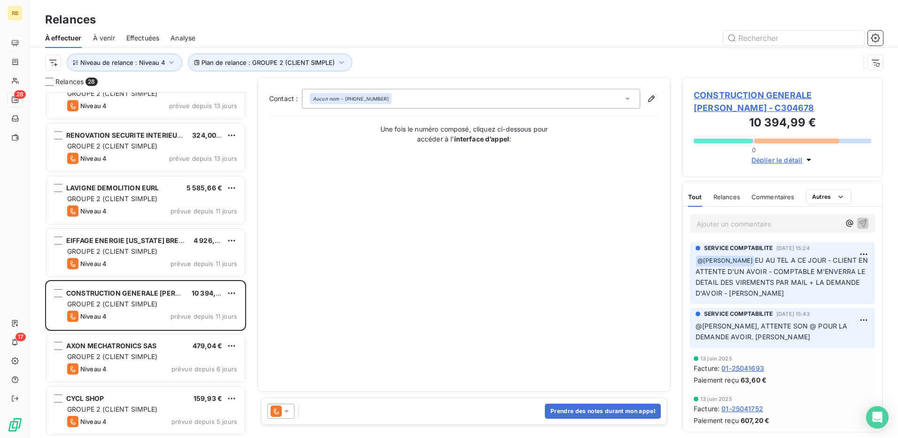
click at [717, 93] on span "CONSTRUCTION GENERALE RENNAISE - C304678" at bounding box center [783, 101] width 178 height 25
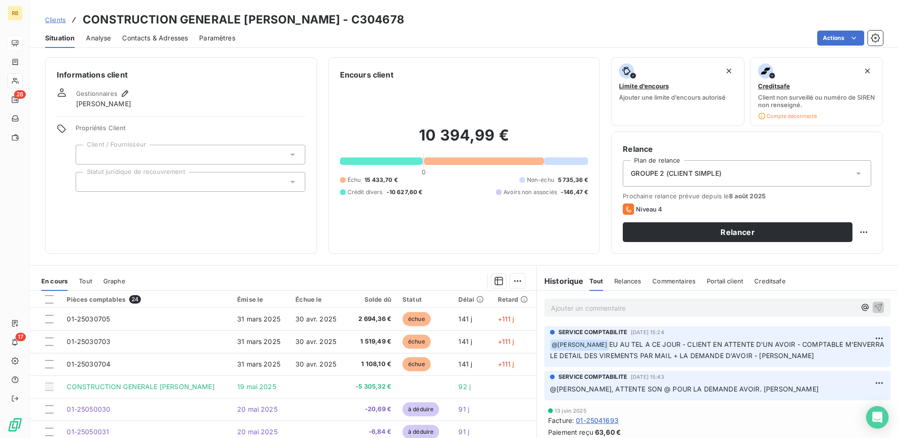
click at [226, 26] on h3 "CONSTRUCTION GENERALE RENNAISE - C304678" at bounding box center [244, 19] width 322 height 17
click at [225, 26] on h3 "CONSTRUCTION GENERALE RENNAISE - C304678" at bounding box center [244, 19] width 322 height 17
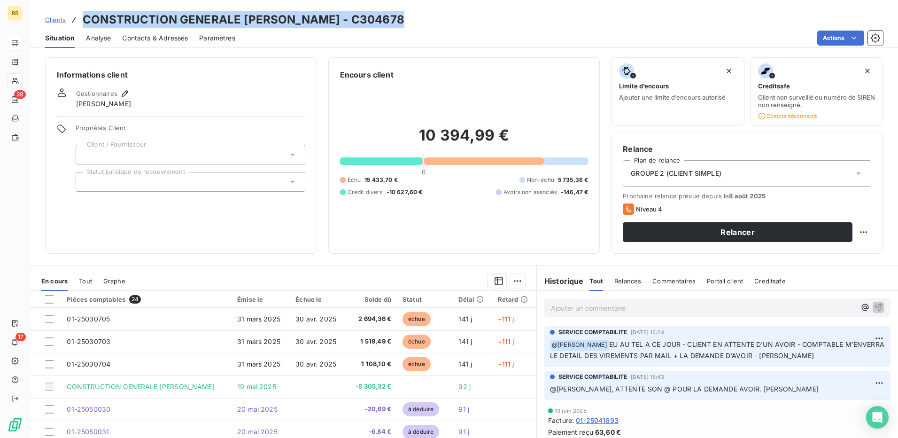
click at [224, 26] on h3 "CONSTRUCTION GENERALE RENNAISE - C304678" at bounding box center [244, 19] width 322 height 17
copy h3 "CONSTRUCTION GENERALE RENNAISE - C304678"
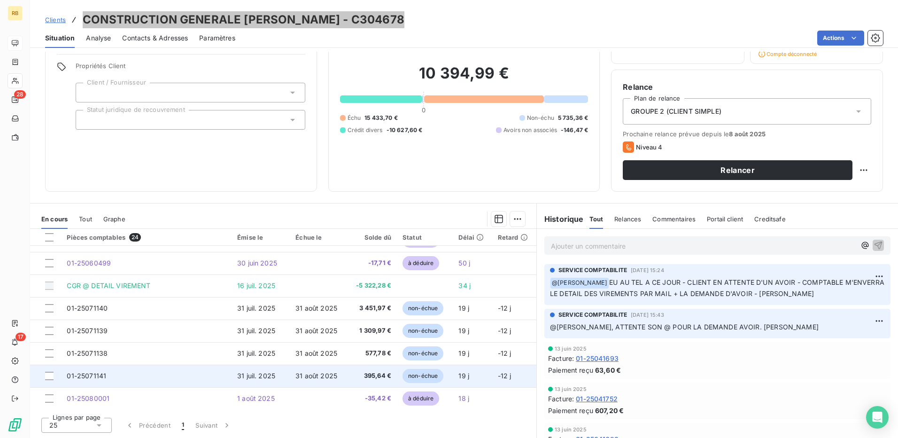
scroll to position [378, 0]
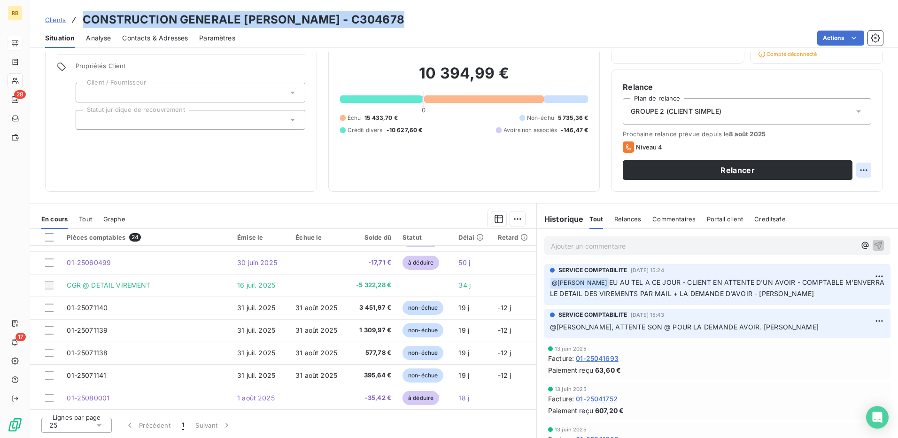
click at [853, 172] on html "RB 28 17 Clients CONSTRUCTION GENERALE RENNAISE - C304678 Situation Analyse Con…" at bounding box center [449, 219] width 898 height 438
click at [851, 179] on div "Replanifier cette action" at bounding box center [818, 190] width 92 height 23
drag, startPoint x: 844, startPoint y: 190, endPoint x: 837, endPoint y: 197, distance: 10.0
click at [843, 190] on div "Replanifier cette action" at bounding box center [818, 190] width 84 height 15
select select "7"
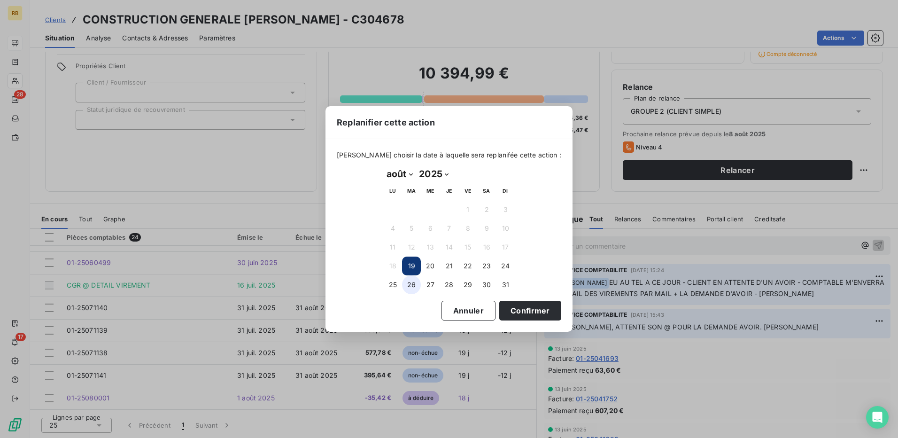
click at [413, 280] on button "26" at bounding box center [411, 284] width 19 height 19
click at [521, 308] on button "Confirmer" at bounding box center [530, 311] width 62 height 20
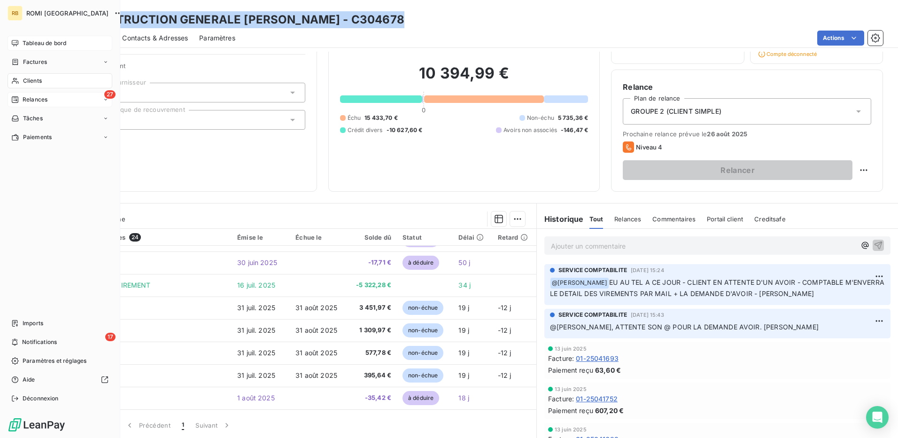
click at [16, 105] on div "27 Relances" at bounding box center [60, 99] width 105 height 15
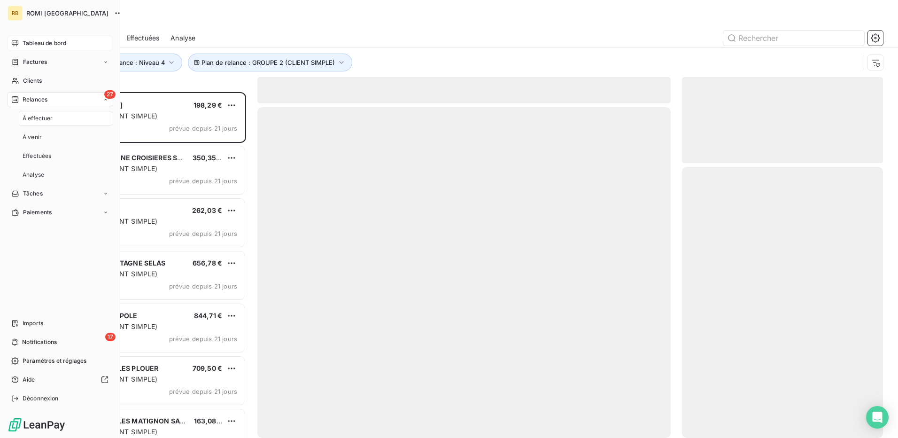
scroll to position [339, 194]
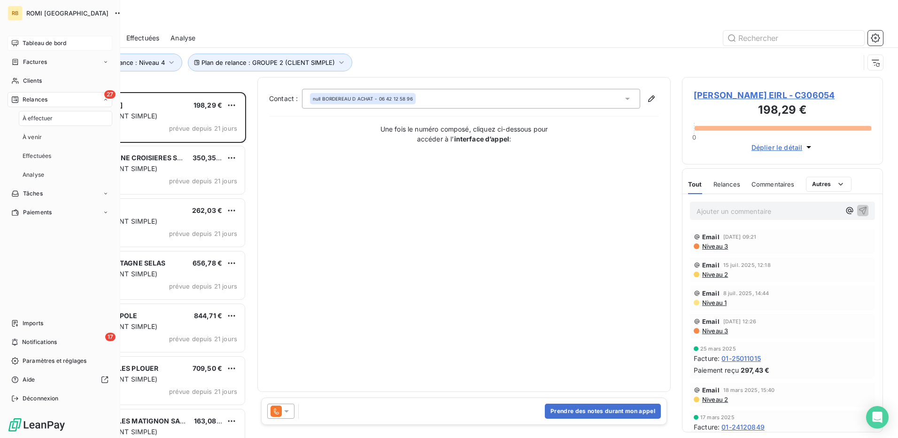
click at [35, 102] on span "Relances" at bounding box center [35, 99] width 25 height 8
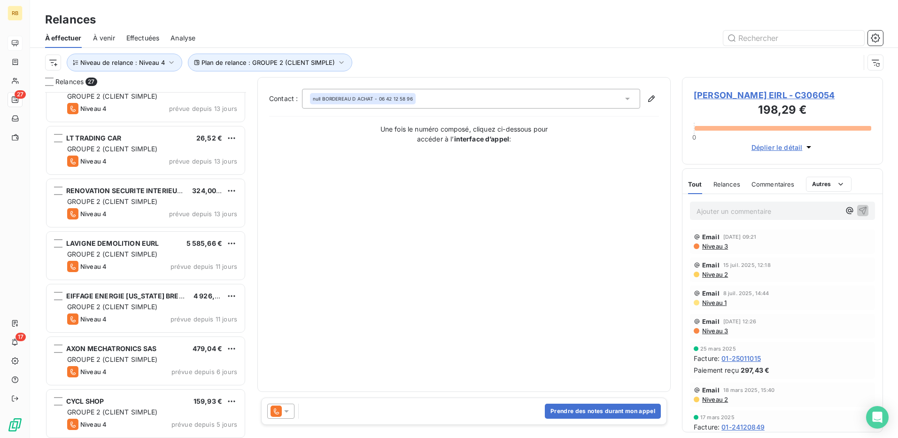
scroll to position [1076, 0]
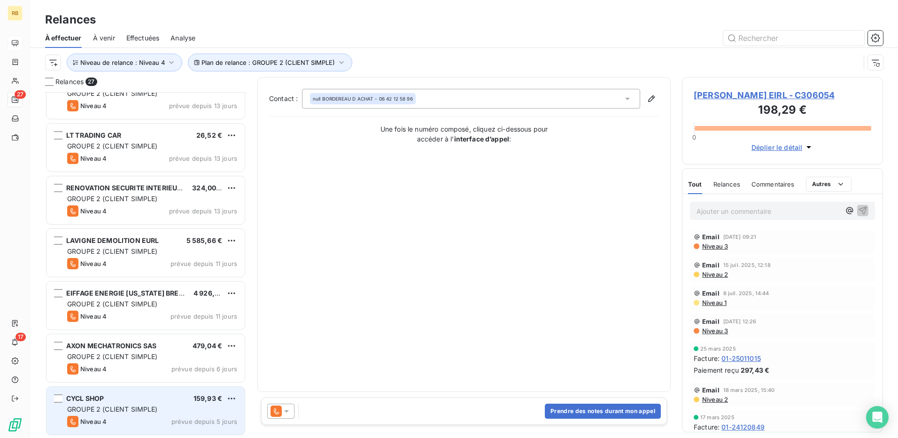
click at [164, 421] on div "Niveau 4 prévue depuis 5 jours" at bounding box center [152, 421] width 170 height 11
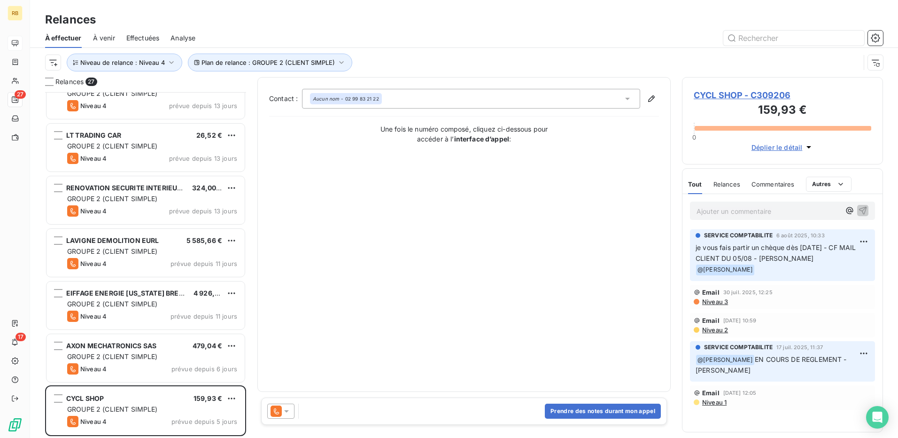
click at [722, 94] on span "CYCL SHOP - C309206" at bounding box center [783, 95] width 178 height 13
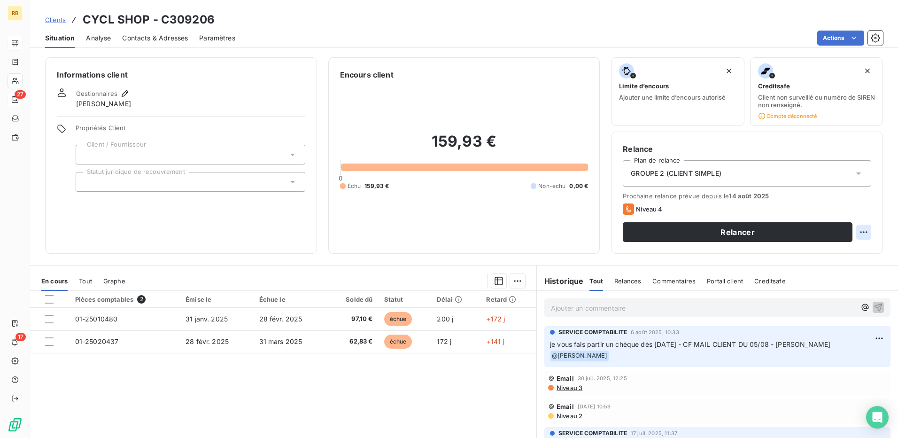
click at [864, 235] on html "RB 27 17 Clients CYCL SHOP - C309206 Situation Analyse Contacts & Adresses Para…" at bounding box center [449, 219] width 898 height 438
click at [845, 256] on div "Replanifier cette action" at bounding box center [818, 252] width 84 height 15
select select "7"
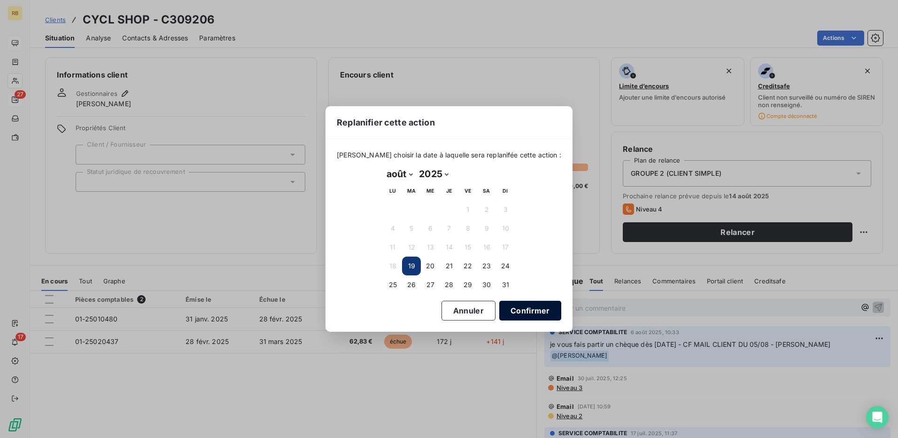
drag, startPoint x: 431, startPoint y: 264, endPoint x: 495, endPoint y: 314, distance: 81.6
click at [440, 270] on tr "18 19 20 21 22 23 24" at bounding box center [449, 266] width 132 height 19
click at [429, 265] on button "20" at bounding box center [430, 266] width 19 height 19
click at [508, 308] on button "Confirmer" at bounding box center [530, 311] width 62 height 20
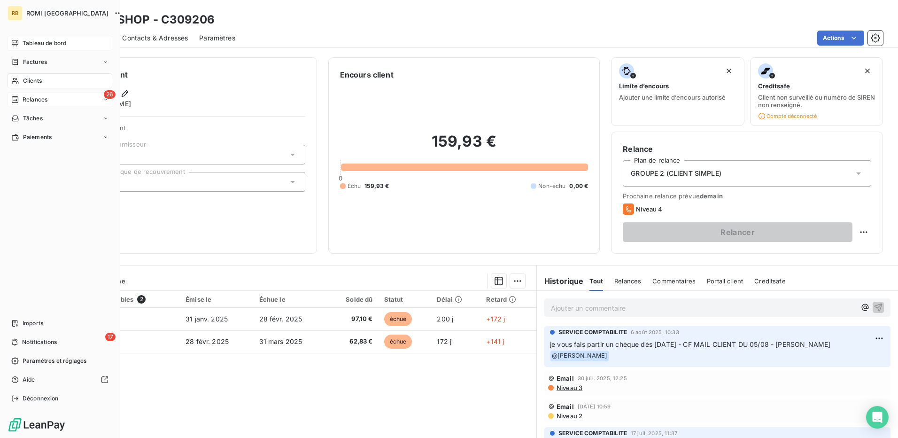
click at [56, 106] on div "26 Relances" at bounding box center [60, 99] width 105 height 15
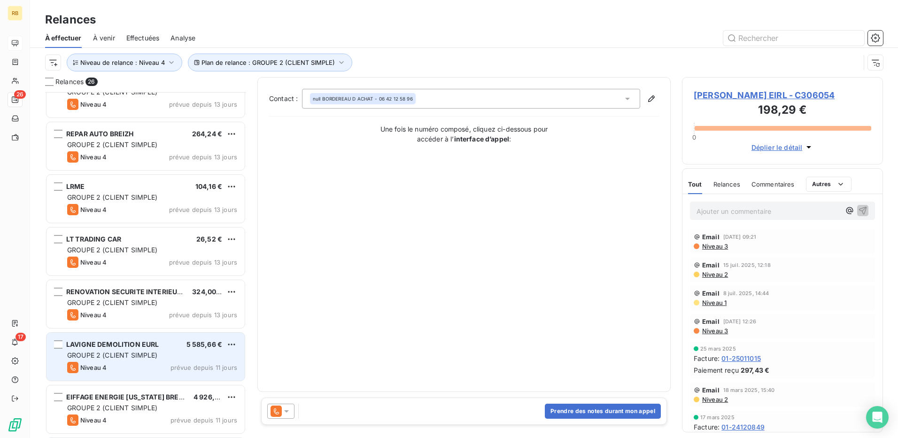
scroll to position [1023, 0]
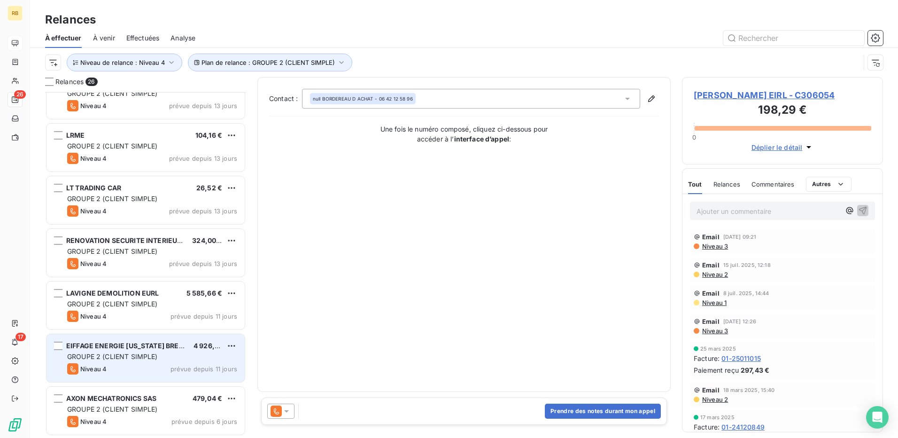
click at [150, 361] on div "GROUPE 2 (CLIENT SIMPLE)" at bounding box center [152, 356] width 170 height 9
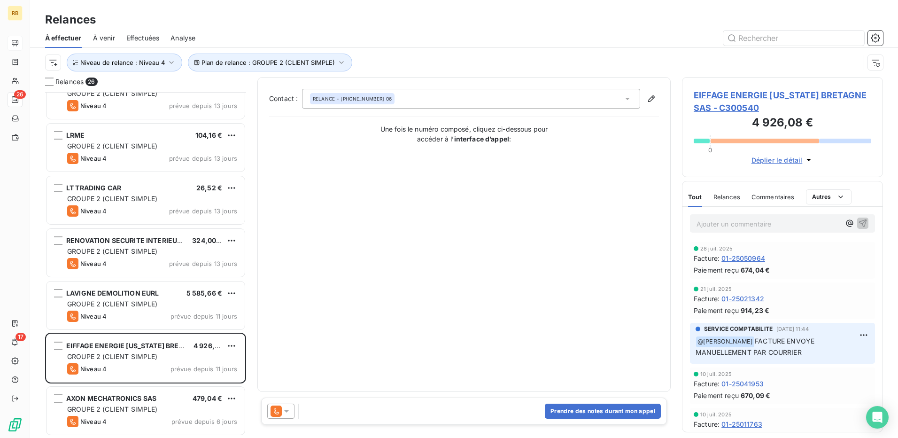
click at [767, 97] on span "EIFFAGE ENERGIE MAINE BRETAGNE SAS - C300540" at bounding box center [783, 101] width 178 height 25
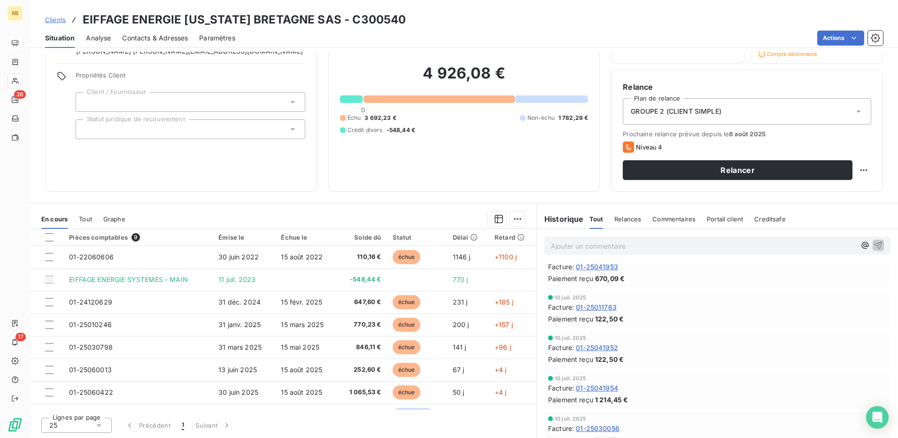
scroll to position [141, 0]
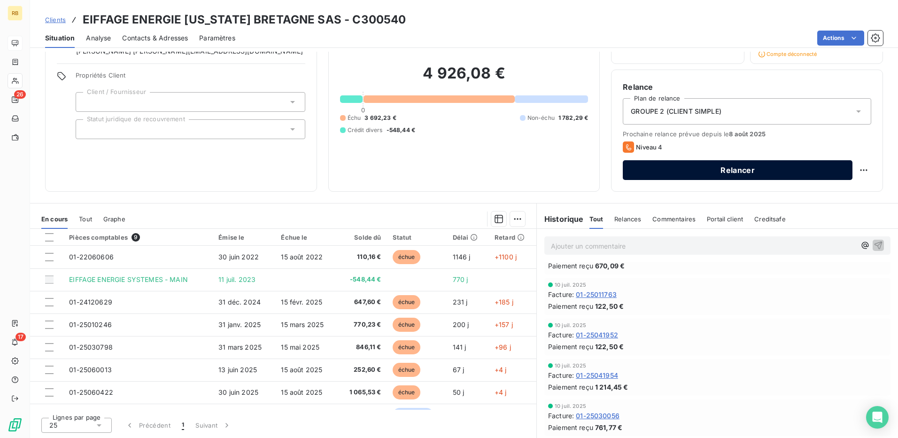
click at [682, 173] on button "Relancer" at bounding box center [738, 170] width 230 height 20
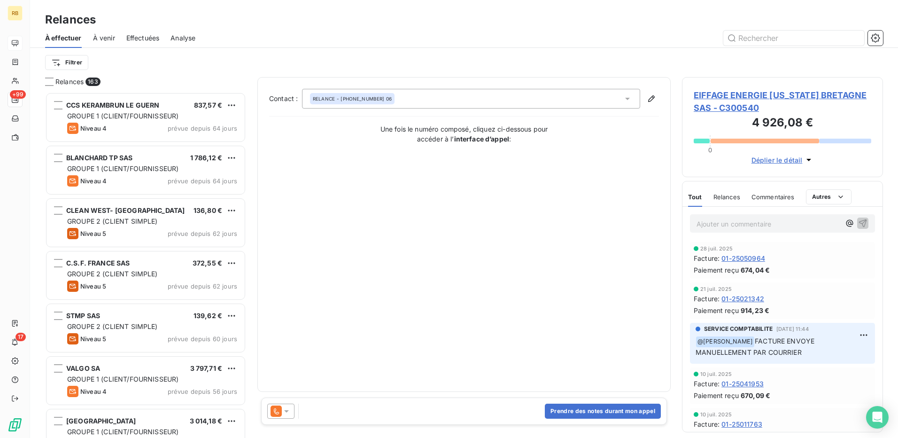
scroll to position [339, 194]
click at [279, 413] on icon at bounding box center [276, 410] width 11 height 11
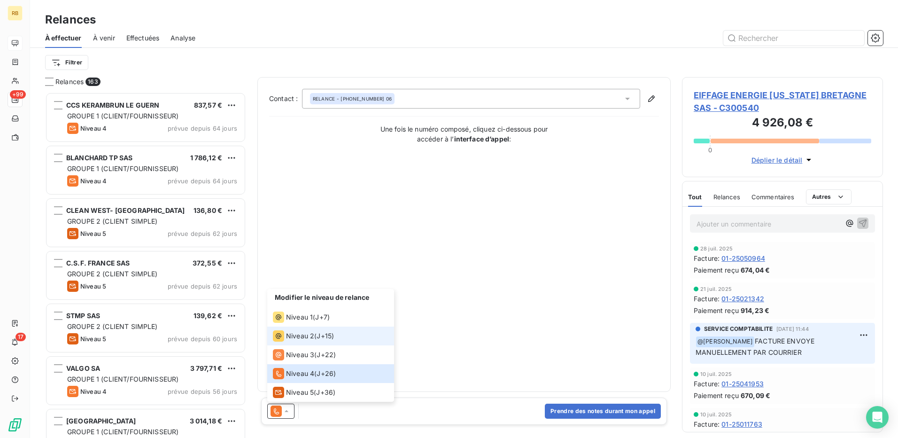
click at [300, 343] on li "Niveau 2 ( J+15 )" at bounding box center [330, 336] width 127 height 19
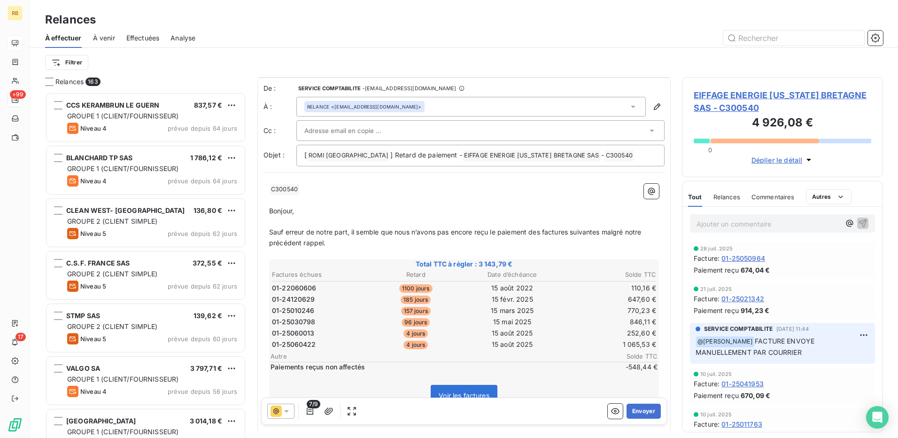
scroll to position [47, 0]
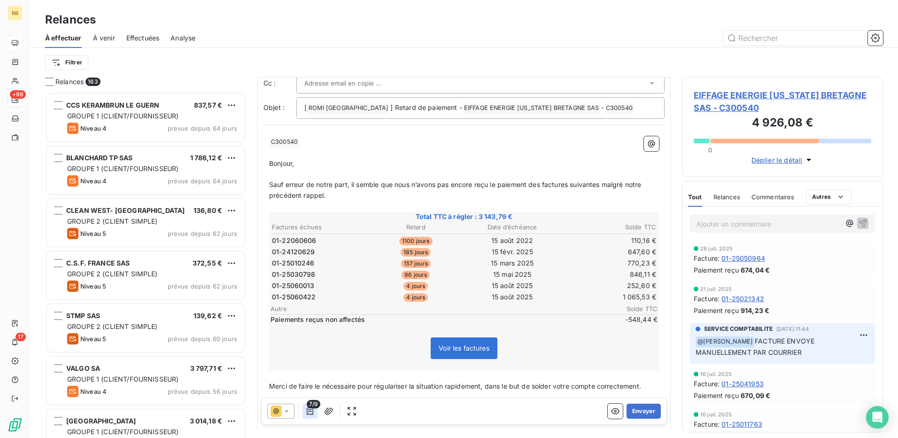
click at [312, 418] on button "button" at bounding box center [310, 411] width 15 height 15
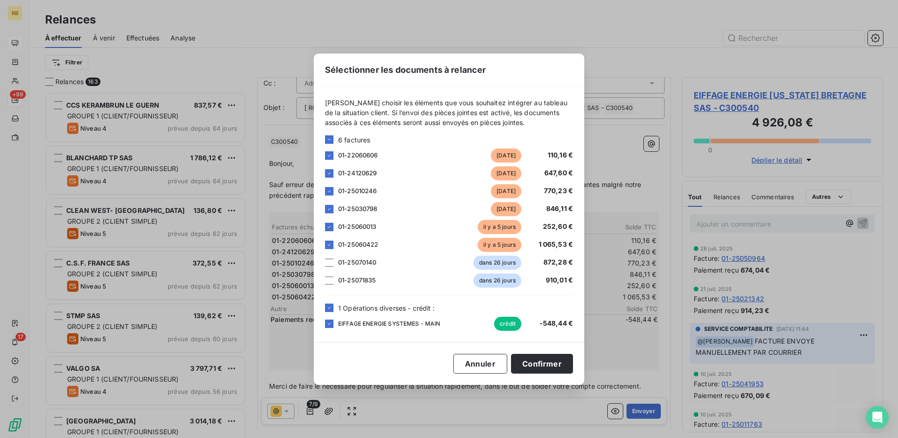
click at [324, 321] on div "Veuillez choisir les éléments que vous souhaitez intégrer au tableau de la situ…" at bounding box center [449, 214] width 271 height 256
click at [328, 307] on icon at bounding box center [330, 308] width 6 height 6
click at [541, 361] on button "Confirmer" at bounding box center [542, 364] width 62 height 20
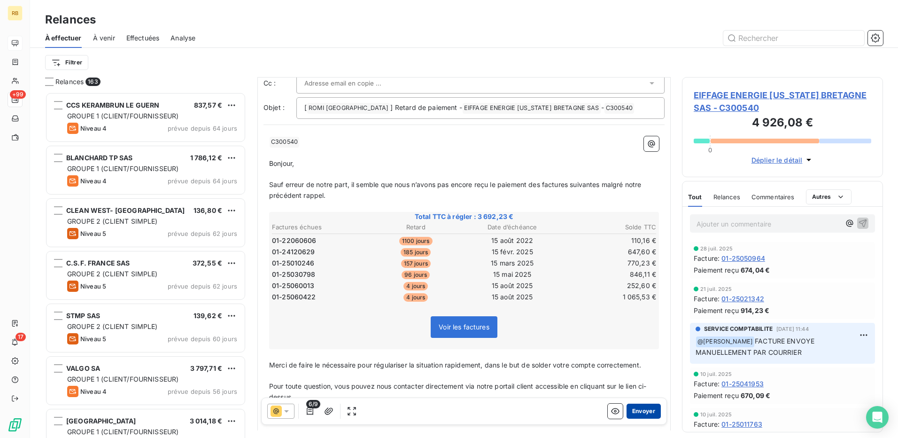
click at [631, 409] on button "Envoyer" at bounding box center [644, 411] width 34 height 15
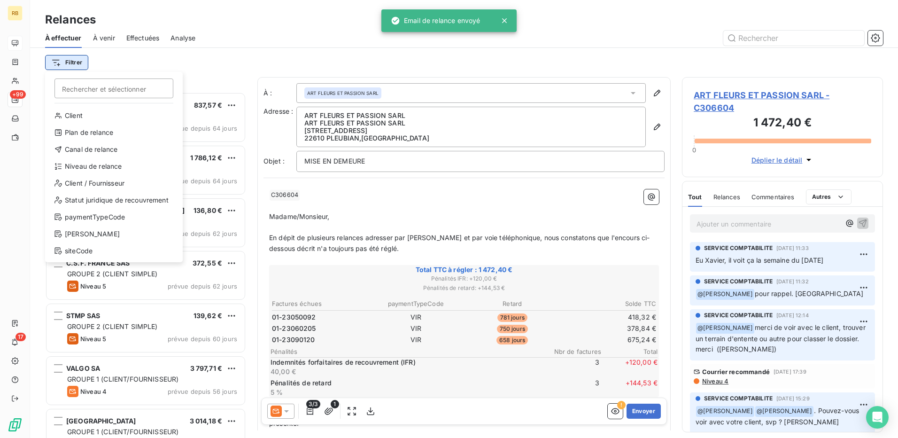
click at [69, 63] on html "RB +99 17 Relances À effectuer À venir Effectuées Analyse Filtrer Rechercher et…" at bounding box center [449, 219] width 898 height 438
click at [79, 150] on div "Canal de relance" at bounding box center [114, 149] width 130 height 15
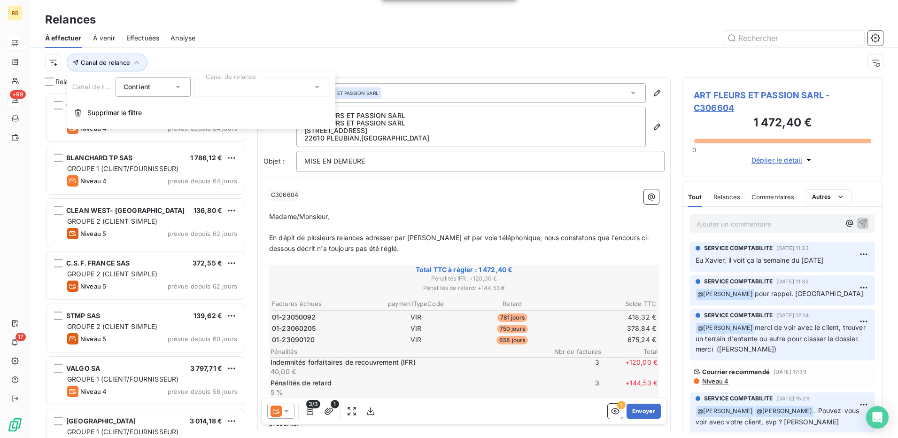
click at [231, 90] on div at bounding box center [262, 87] width 135 height 20
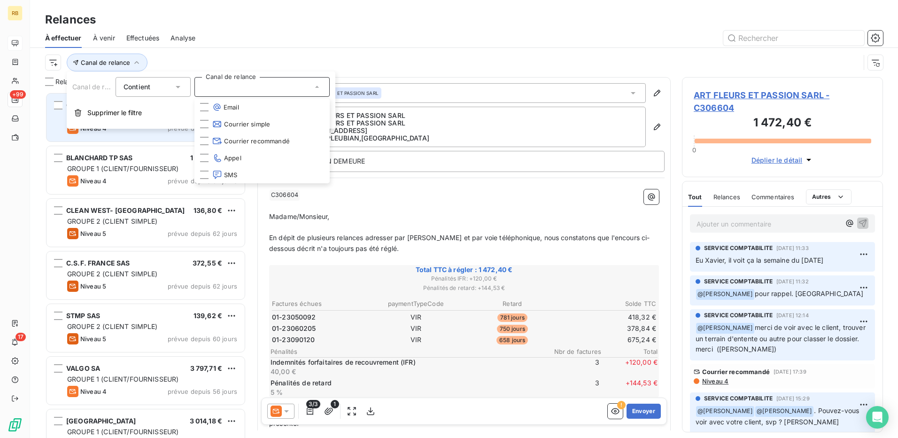
drag, startPoint x: 104, startPoint y: 119, endPoint x: 96, endPoint y: 93, distance: 27.4
click at [104, 115] on button "Supprimer le filtre" at bounding box center [201, 112] width 269 height 21
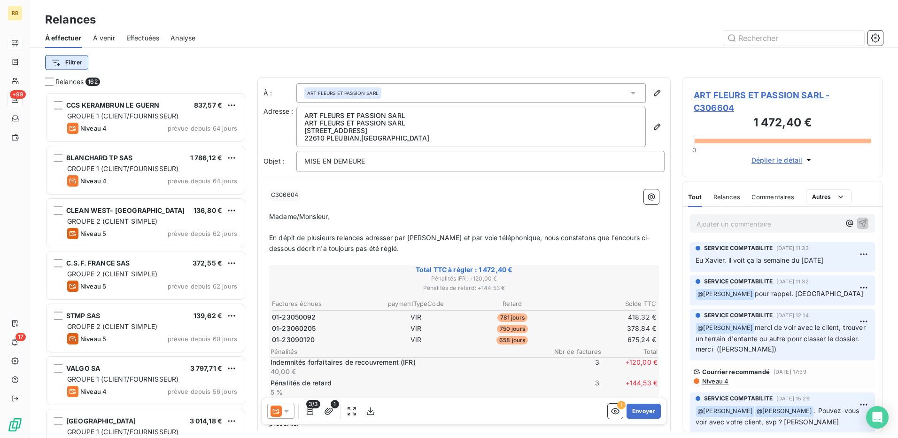
click at [68, 61] on html "RB +99 17 Relances À effectuer À venir Effectuées Analyse Filtrer Relances 162 …" at bounding box center [449, 219] width 898 height 438
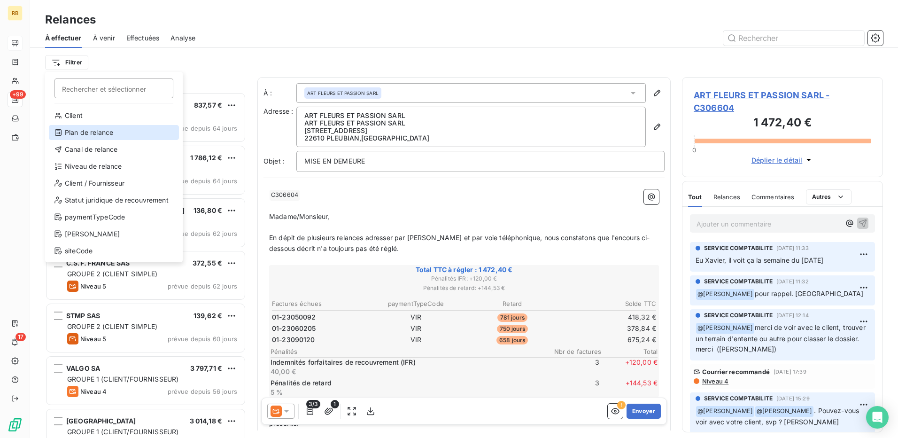
click at [96, 132] on div "Plan de relance" at bounding box center [114, 132] width 130 height 15
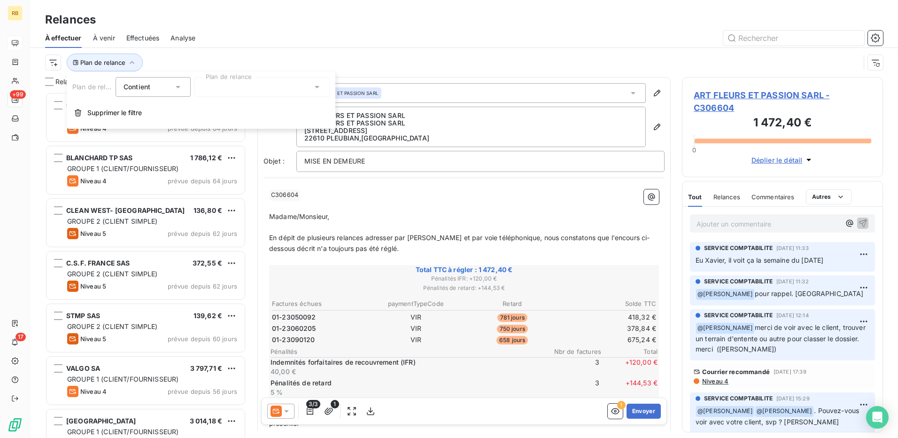
click at [243, 102] on div "Plan de relance Contient is Plan de relance Supprimer le filtre" at bounding box center [201, 99] width 269 height 57
click at [248, 92] on div at bounding box center [262, 87] width 135 height 20
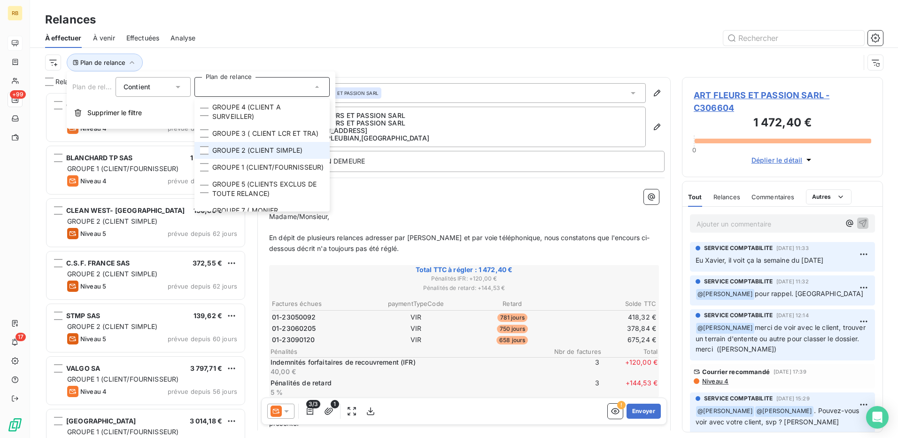
click at [257, 155] on span "GROUPE 2 (CLIENT SIMPLE)" at bounding box center [257, 150] width 91 height 9
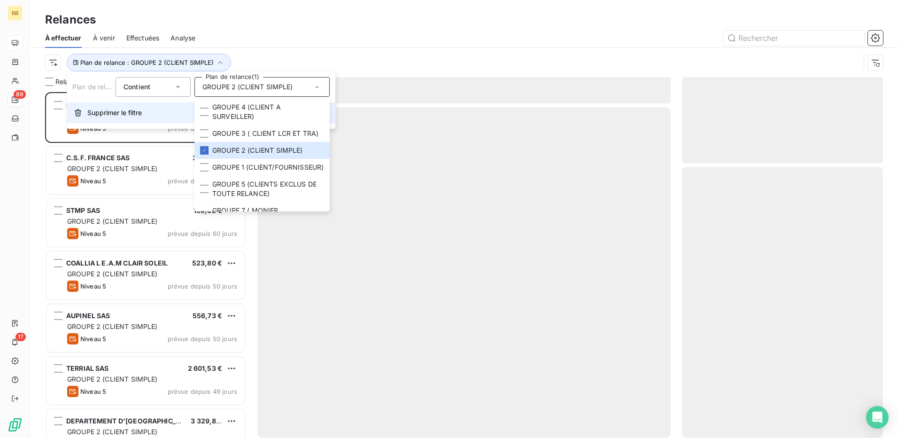
scroll to position [339, 194]
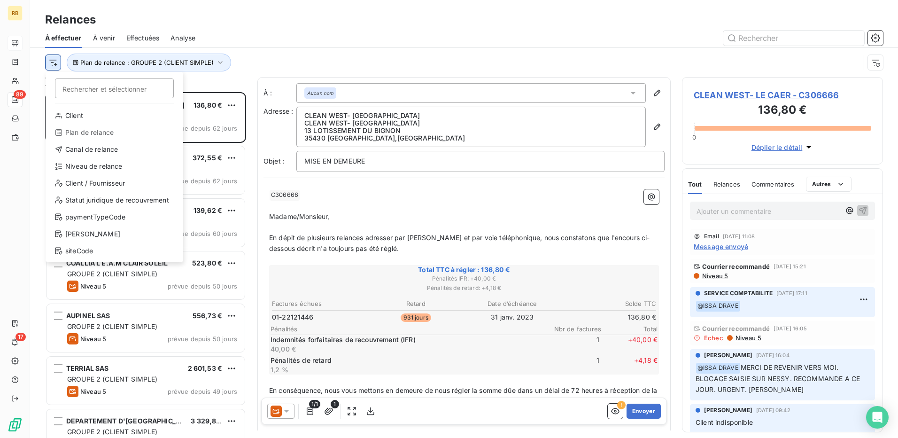
click at [55, 67] on html "RB 89 17 Relances À effectuer À venir Effectuées Analyse Rechercher et sélectio…" at bounding box center [449, 219] width 898 height 438
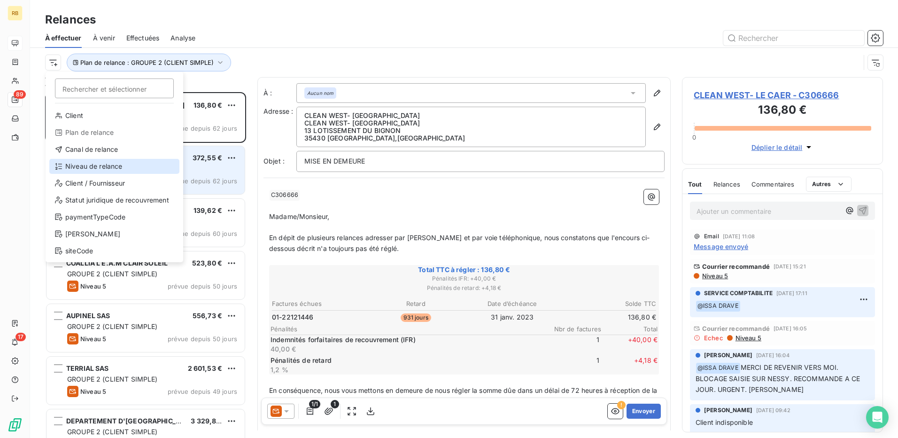
drag, startPoint x: 88, startPoint y: 170, endPoint x: 123, endPoint y: 152, distance: 39.5
click at [89, 170] on div "Niveau de relance" at bounding box center [114, 166] width 130 height 15
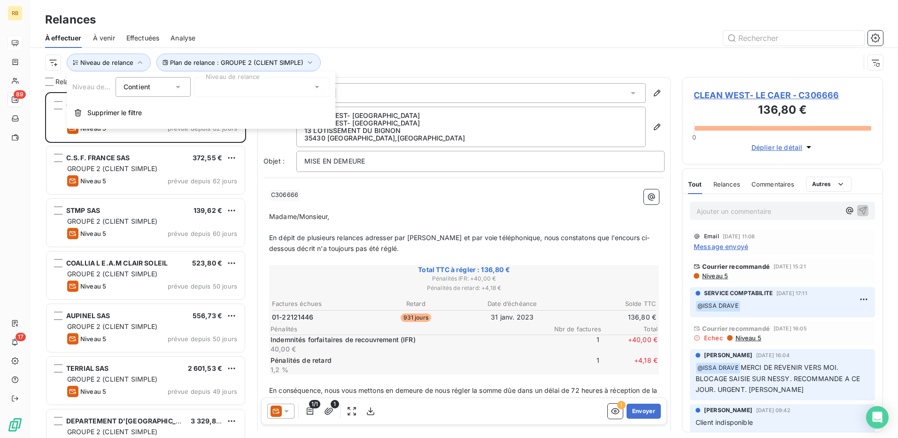
click at [222, 92] on div at bounding box center [262, 87] width 135 height 20
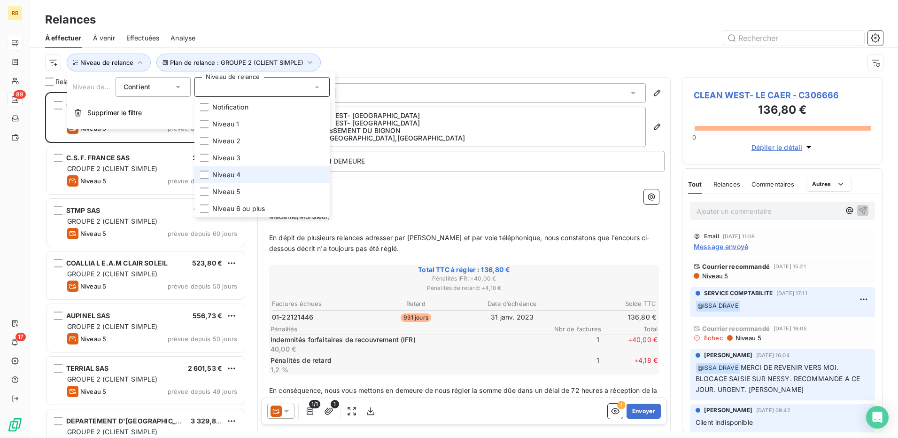
click at [245, 172] on li "Niveau 4" at bounding box center [262, 174] width 135 height 17
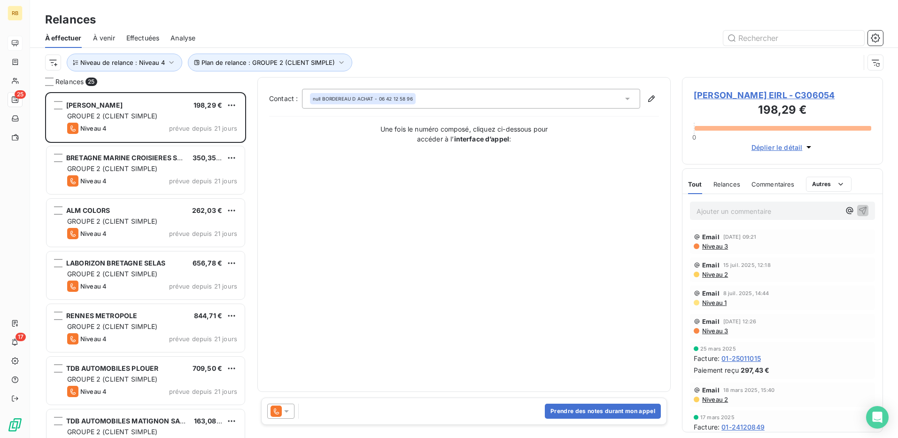
click at [411, 42] on div at bounding box center [545, 38] width 677 height 15
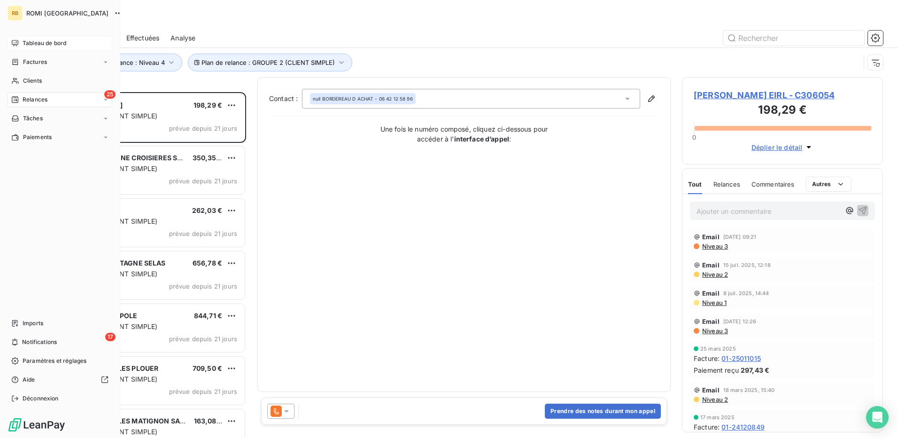
click at [32, 49] on div "Tableau de bord" at bounding box center [60, 43] width 105 height 15
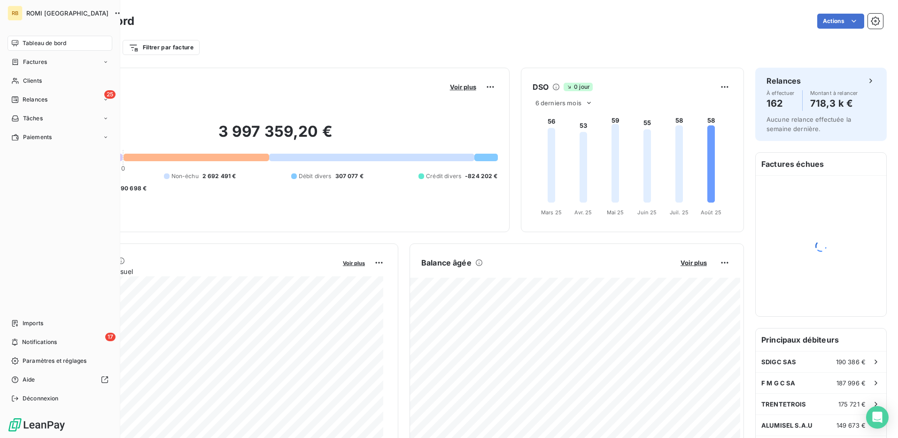
click at [38, 101] on span "Relances" at bounding box center [35, 99] width 25 height 8
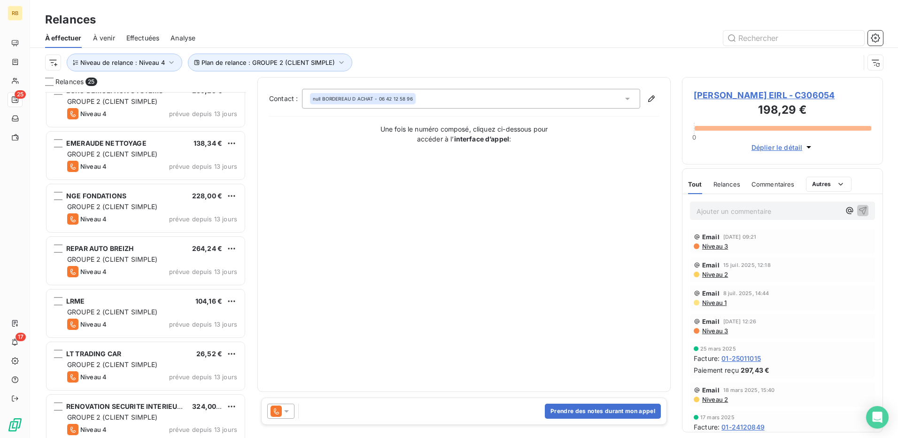
scroll to position [970, 0]
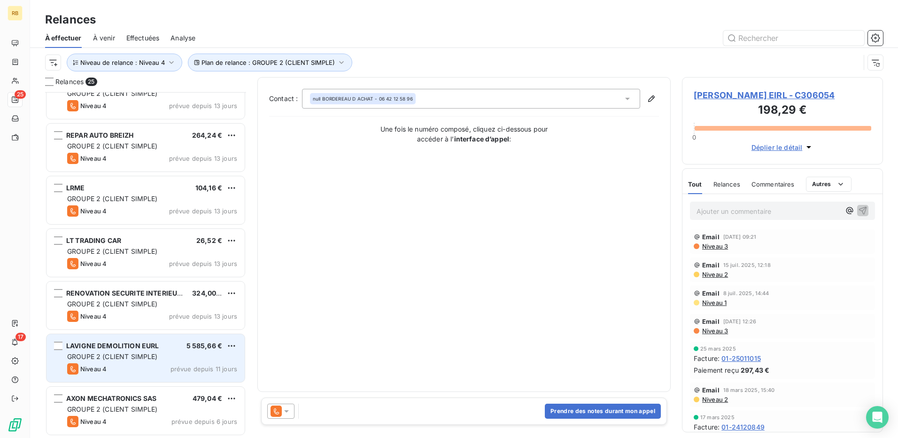
click at [162, 362] on div "LAVIGNE DEMOLITION EURL 5 585,66 € GROUPE 2 (CLIENT SIMPLE) Niveau 4 prévue dep…" at bounding box center [146, 358] width 198 height 48
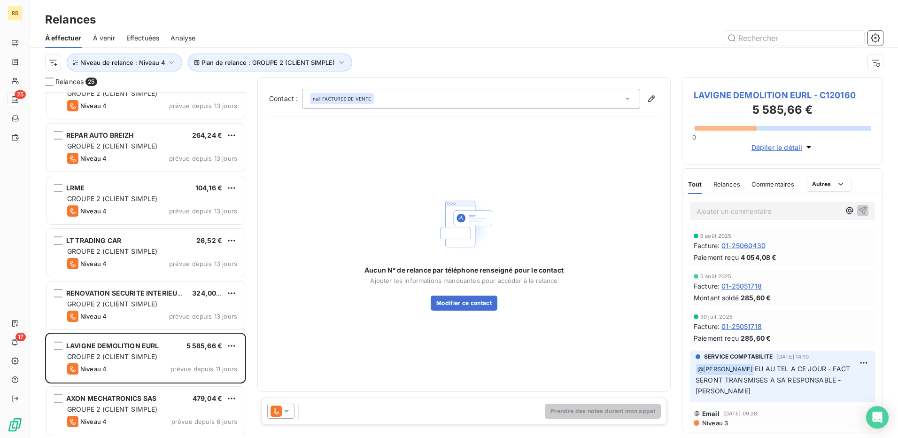
click at [287, 413] on icon at bounding box center [286, 411] width 5 height 2
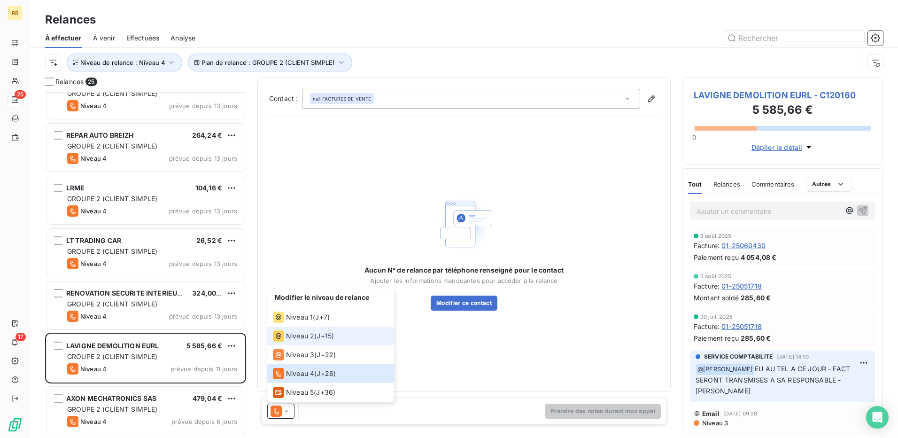
click at [297, 333] on span "Niveau 2" at bounding box center [300, 335] width 28 height 9
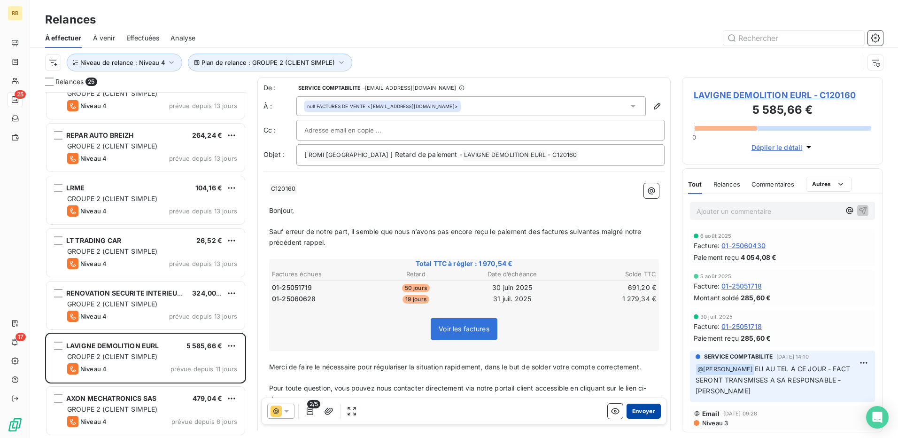
click at [630, 407] on button "Envoyer" at bounding box center [644, 411] width 34 height 15
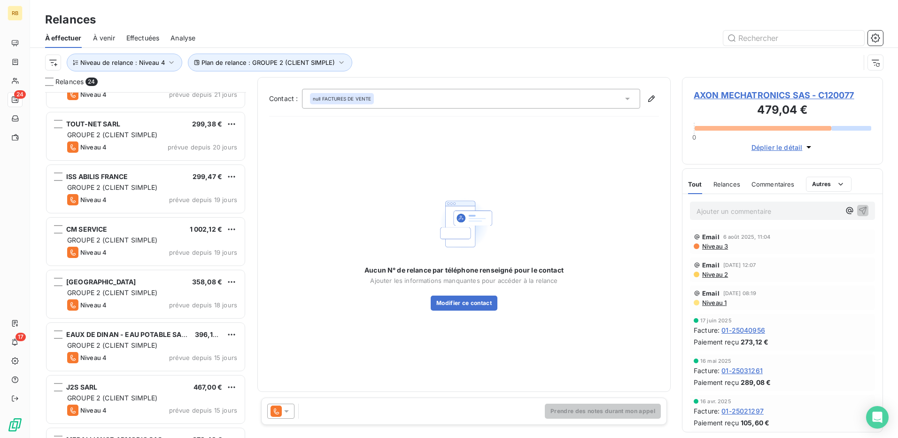
scroll to position [448, 0]
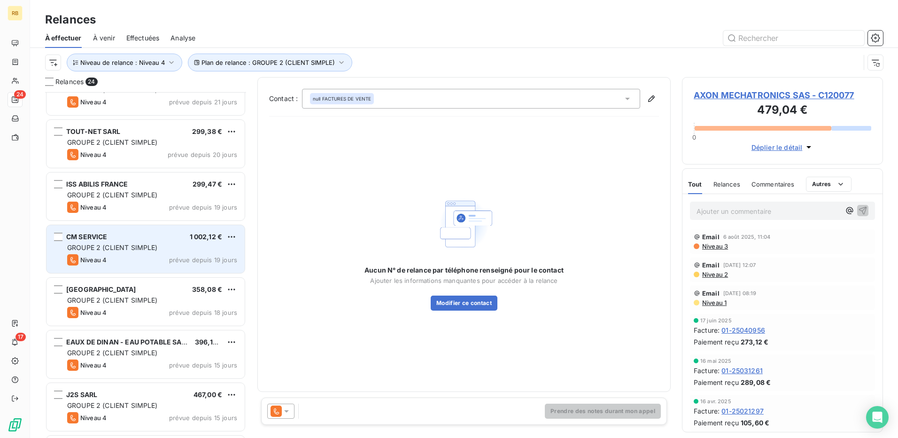
click at [148, 252] on div "GROUPE 2 (CLIENT SIMPLE)" at bounding box center [152, 247] width 170 height 9
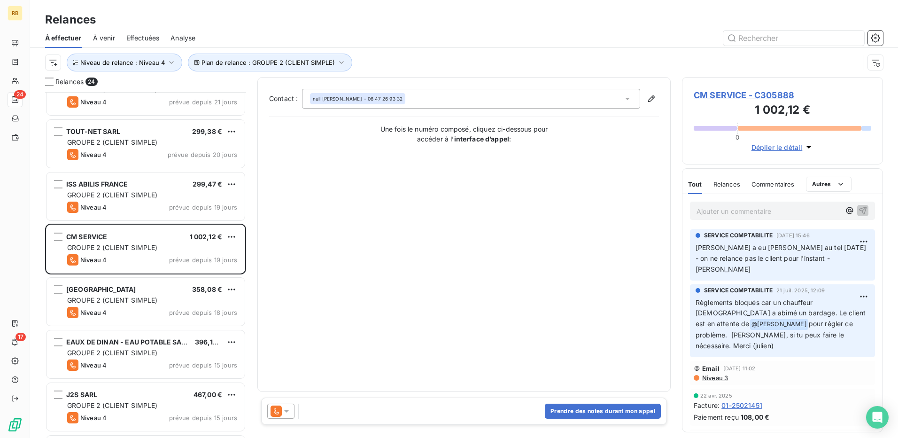
click at [734, 95] on span "CM SERVICE - C305888" at bounding box center [783, 95] width 178 height 13
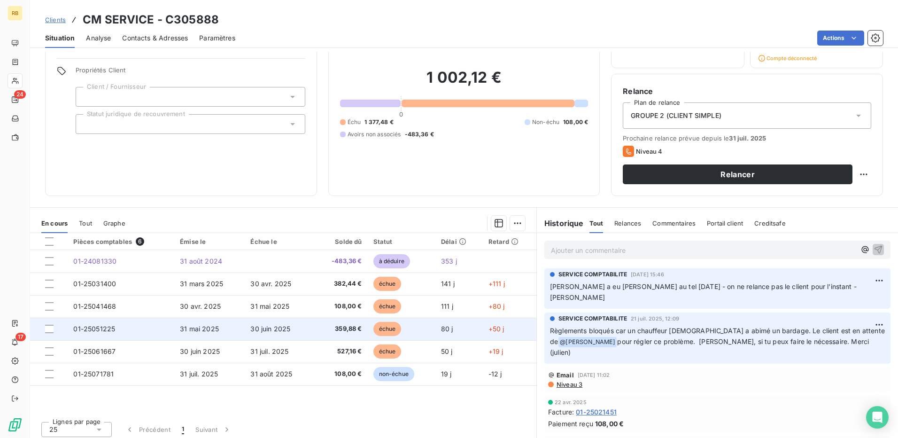
scroll to position [62, 0]
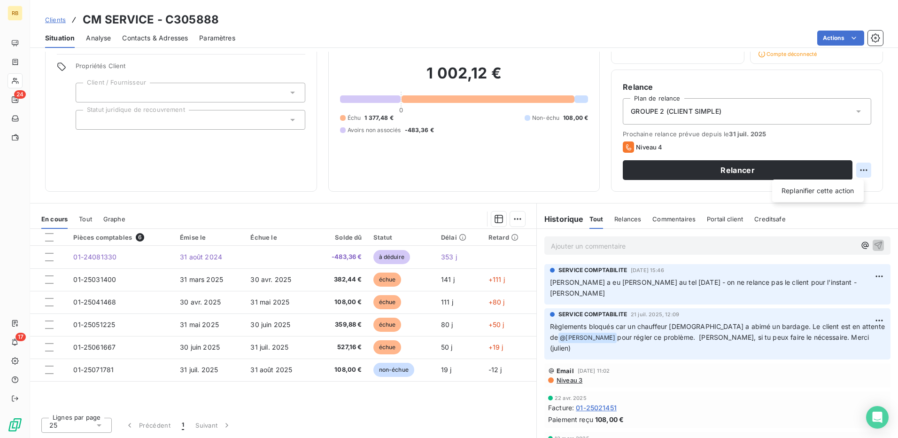
click at [862, 167] on html "RB 24 17 Clients CM SERVICE - C305888 Situation Analyse Contacts & Adresses Par…" at bounding box center [449, 219] width 898 height 438
click at [814, 183] on div "Replanifier cette action" at bounding box center [818, 190] width 84 height 15
select select "7"
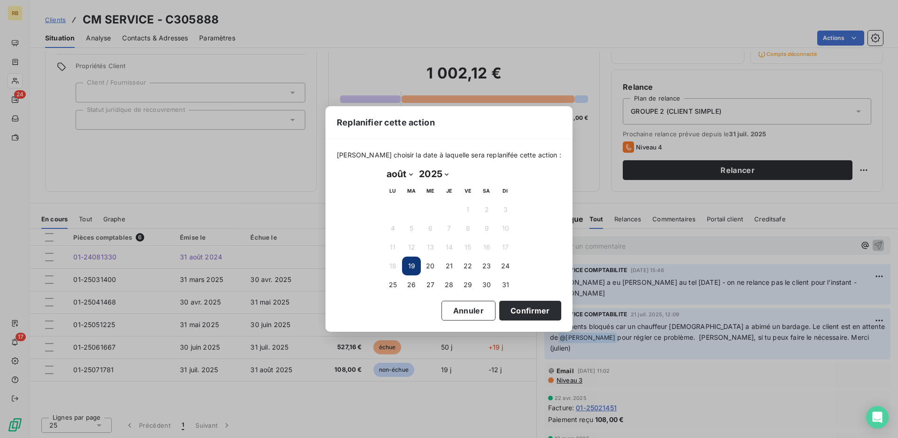
click at [718, 257] on div "Replanifier cette action Veuillez choisir la date à laquelle sera replanifée ce…" at bounding box center [449, 219] width 898 height 438
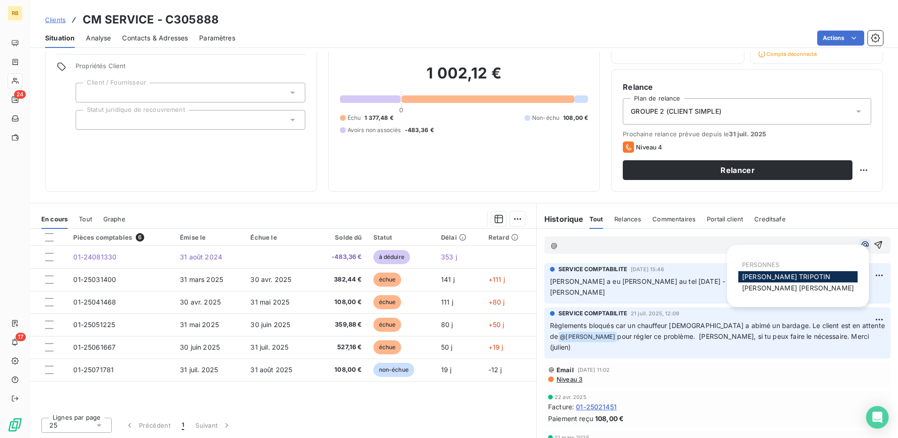
click at [861, 247] on icon "button" at bounding box center [865, 244] width 9 height 9
click at [767, 288] on span "Thomas VINCENT" at bounding box center [798, 288] width 112 height 8
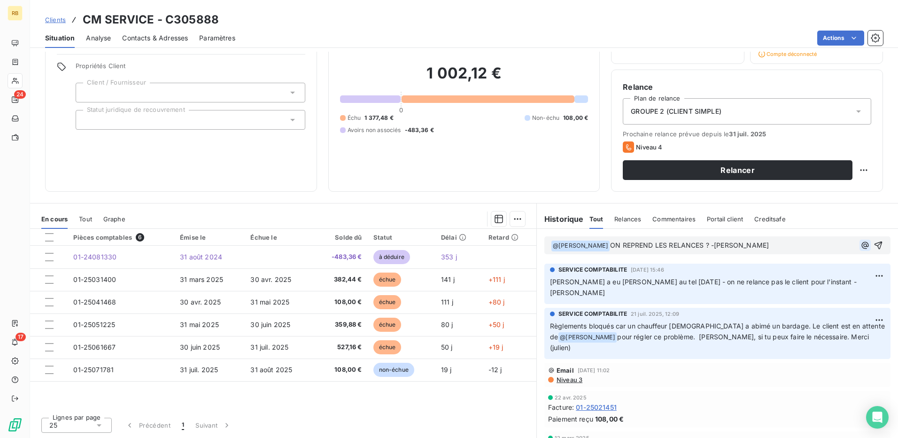
click at [860, 248] on button "button" at bounding box center [865, 245] width 11 height 11
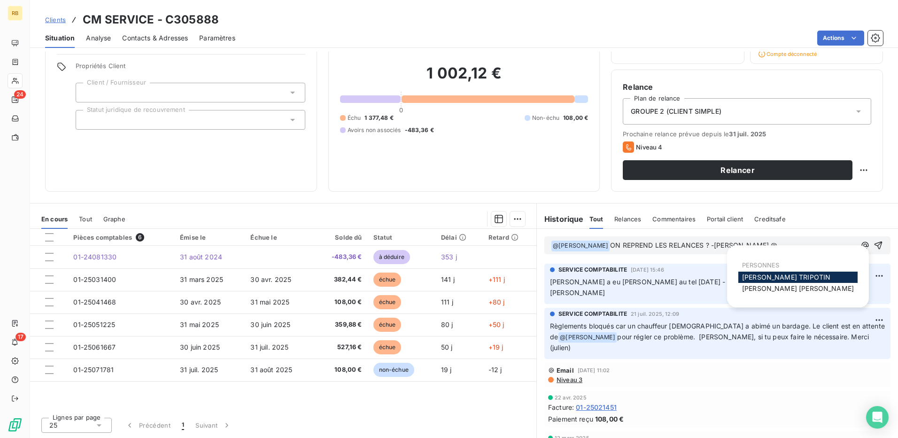
click at [760, 275] on span "[PERSON_NAME]" at bounding box center [786, 277] width 88 height 8
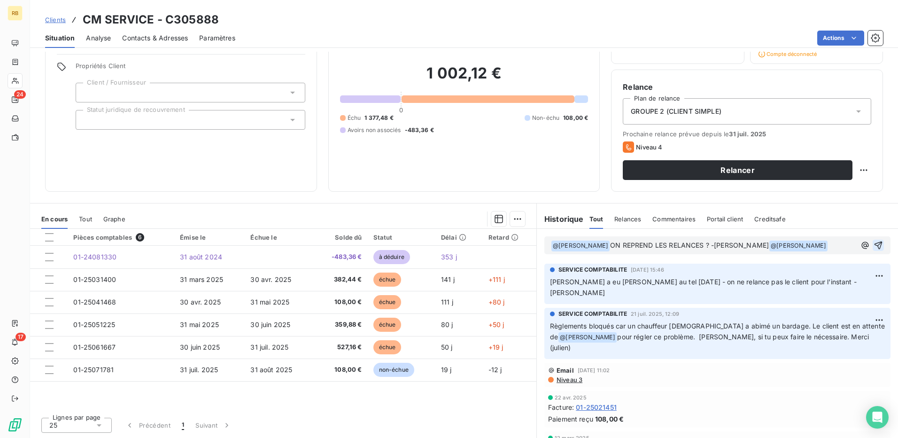
click at [875, 248] on icon "button" at bounding box center [879, 246] width 8 height 8
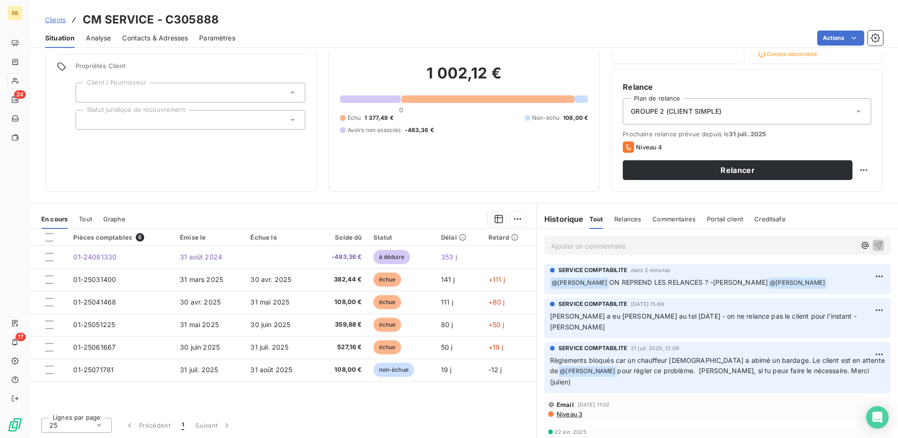
click at [849, 169] on div "Relancer" at bounding box center [747, 170] width 249 height 20
click at [857, 168] on html "RB 24 17 Clients CM SERVICE - C305888 Situation Analyse Contacts & Adresses Par…" at bounding box center [449, 219] width 898 height 438
click at [821, 195] on div "Replanifier cette action" at bounding box center [818, 190] width 84 height 15
select select "7"
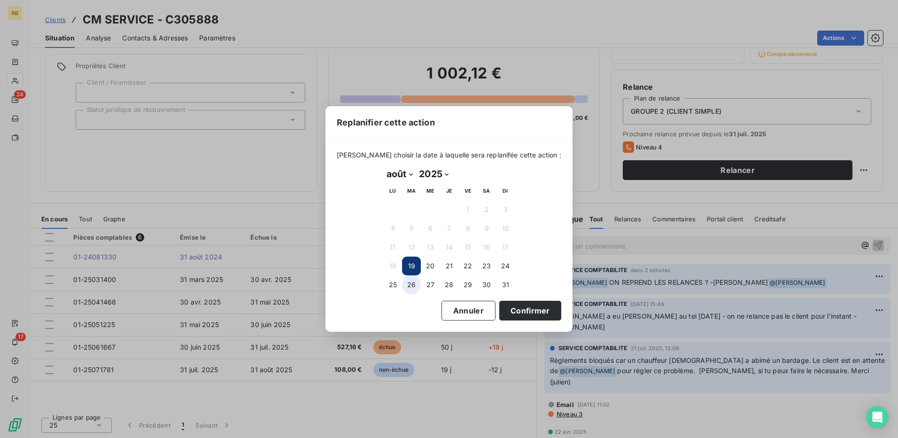
click at [418, 290] on button "26" at bounding box center [411, 284] width 19 height 19
click at [506, 311] on button "Confirmer" at bounding box center [530, 311] width 62 height 20
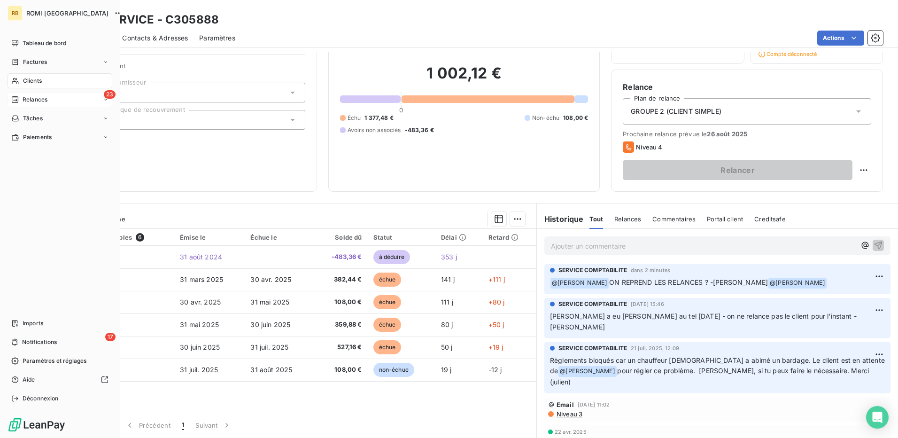
click at [39, 99] on span "Relances" at bounding box center [35, 99] width 25 height 8
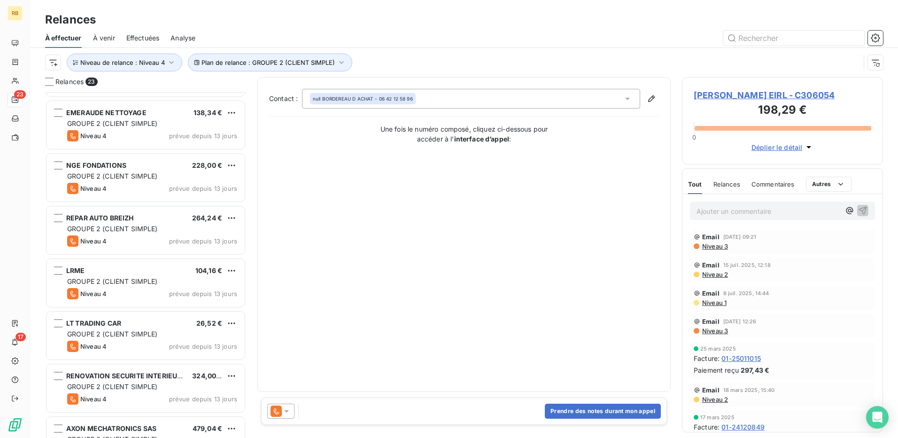
scroll to position [865, 0]
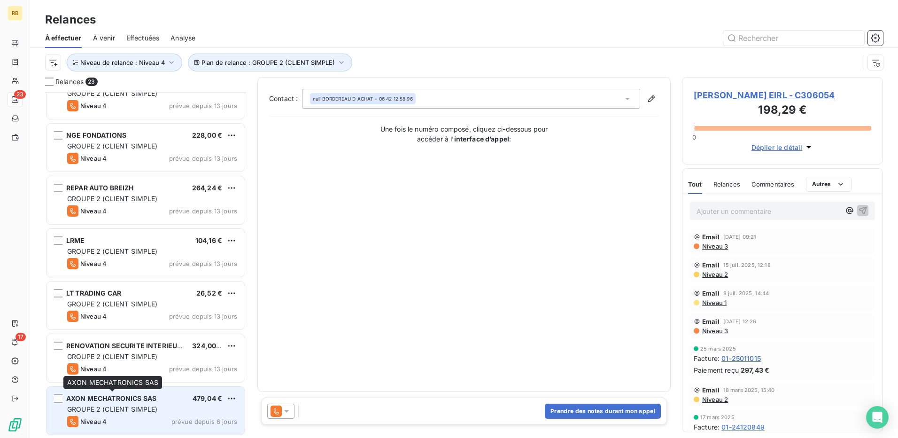
click at [149, 397] on span "AXON MECHATRONICS SAS" at bounding box center [111, 398] width 90 height 8
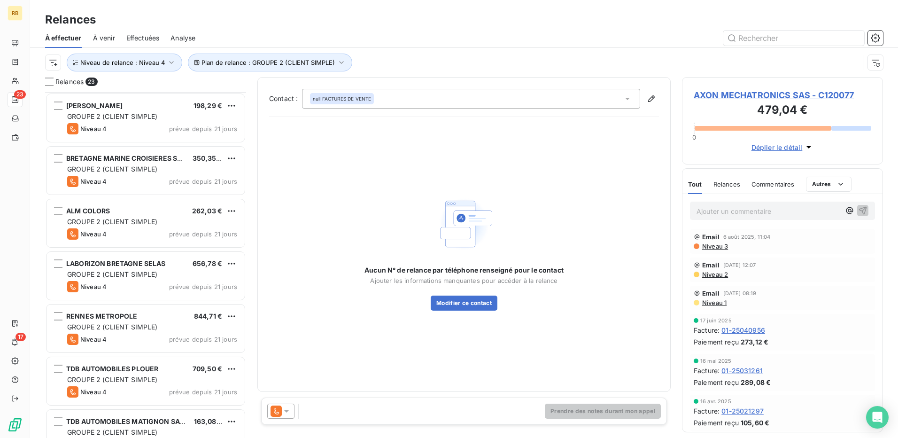
scroll to position [141, 0]
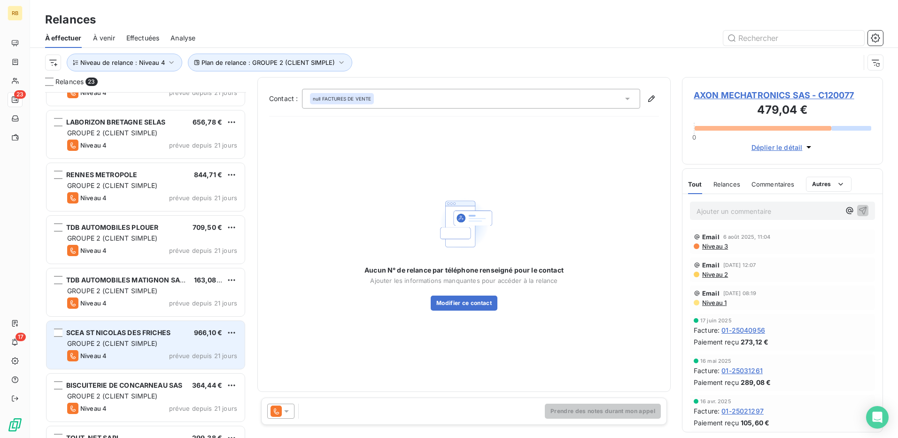
click at [140, 359] on div "Niveau 4 prévue depuis 21 jours" at bounding box center [152, 355] width 170 height 11
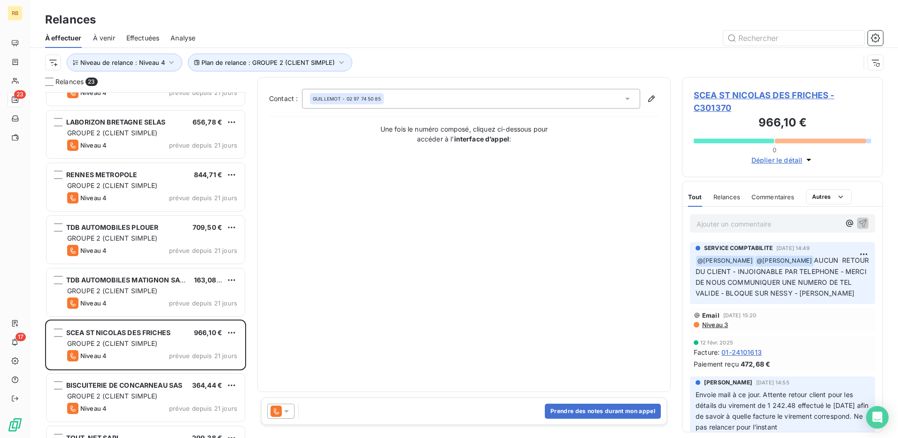
click at [716, 97] on span "SCEA ST NICOLAS DES FRICHES - C301370" at bounding box center [783, 101] width 178 height 25
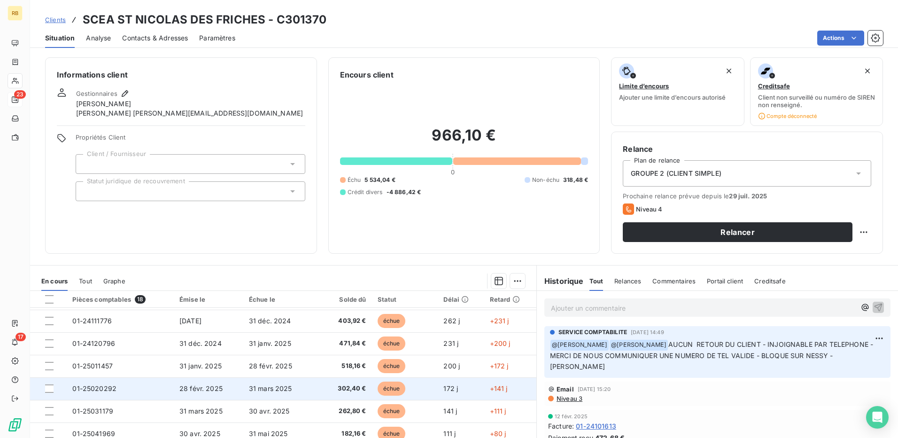
scroll to position [242, 0]
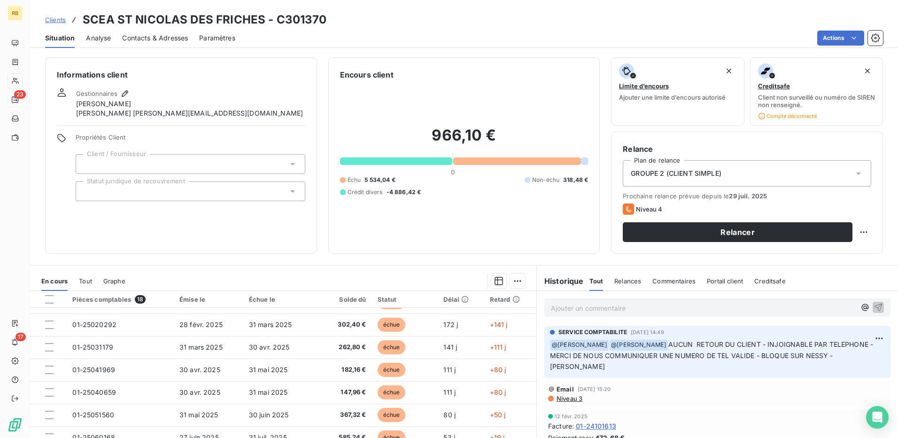
click at [164, 35] on span "Contacts & Adresses" at bounding box center [155, 37] width 66 height 9
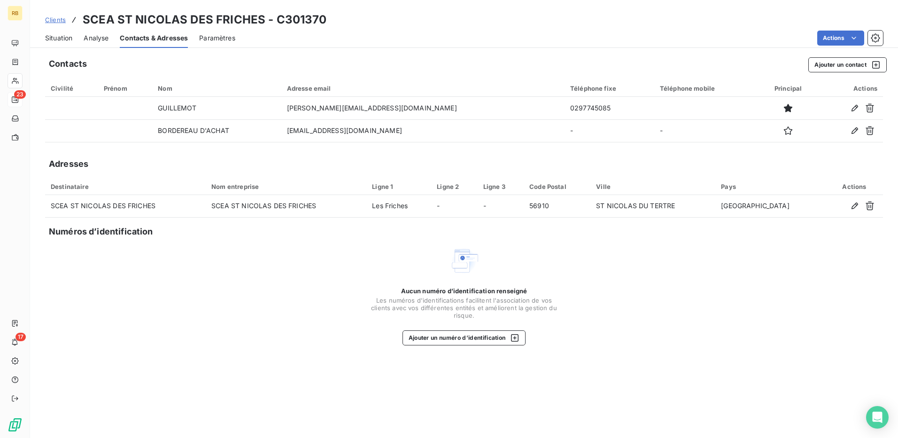
click at [51, 43] on div "Situation" at bounding box center [58, 38] width 27 height 20
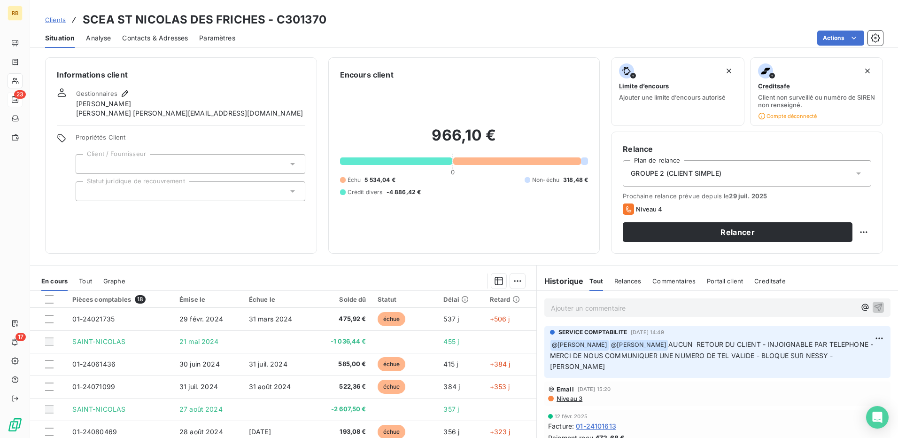
click at [857, 312] on div "Ajouter un commentaire ﻿" at bounding box center [717, 307] width 333 height 13
click at [845, 305] on div "Ajouter un commentaire ﻿" at bounding box center [717, 307] width 333 height 13
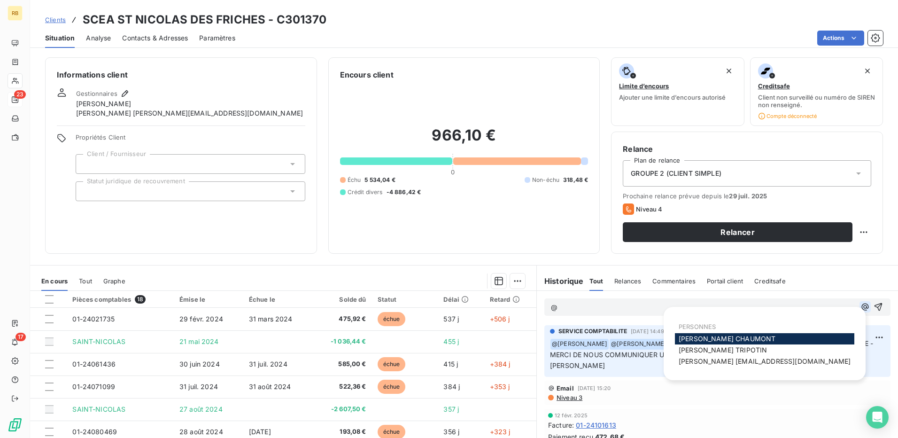
click at [860, 306] on button "button" at bounding box center [865, 306] width 11 height 11
click at [709, 347] on span "[PERSON_NAME]" at bounding box center [723, 350] width 88 height 8
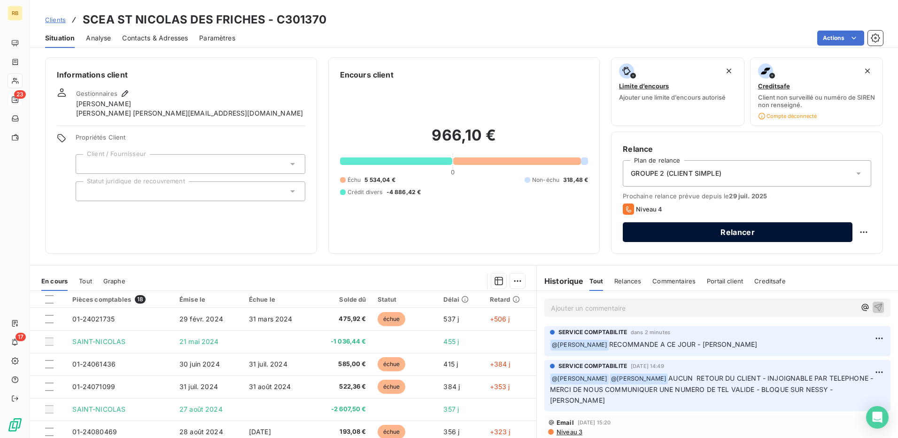
click at [629, 236] on button "Relancer" at bounding box center [738, 232] width 230 height 20
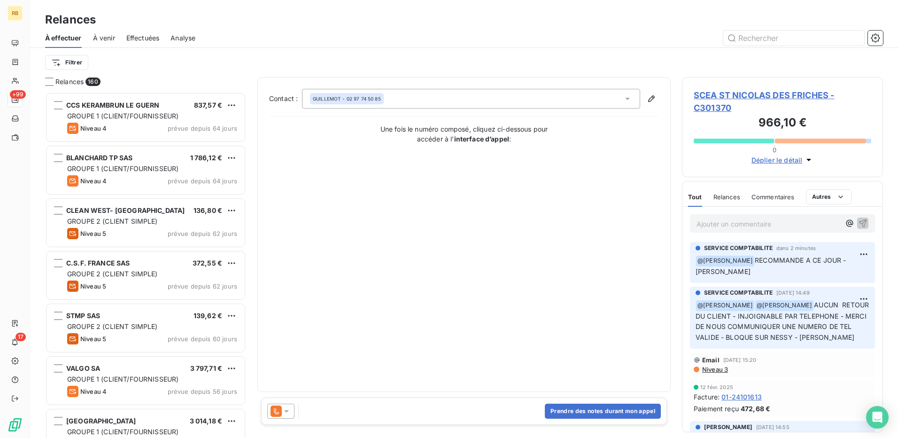
scroll to position [339, 194]
click at [278, 408] on icon at bounding box center [276, 410] width 11 height 11
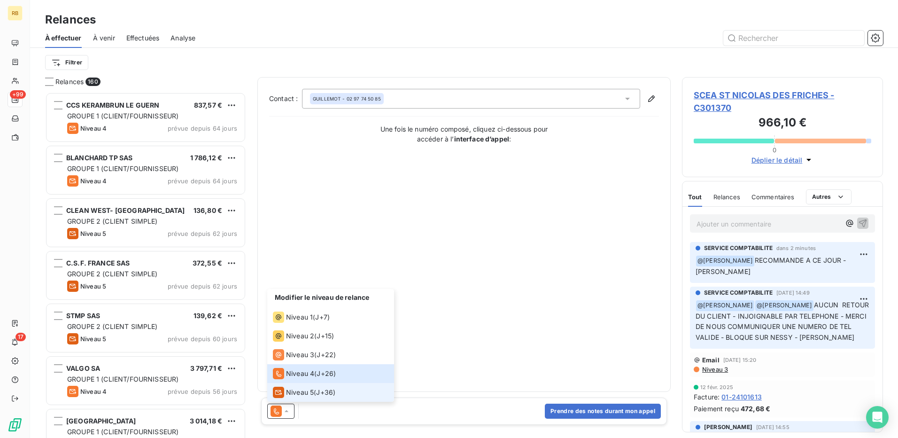
click at [296, 390] on span "Niveau 5" at bounding box center [300, 392] width 28 height 9
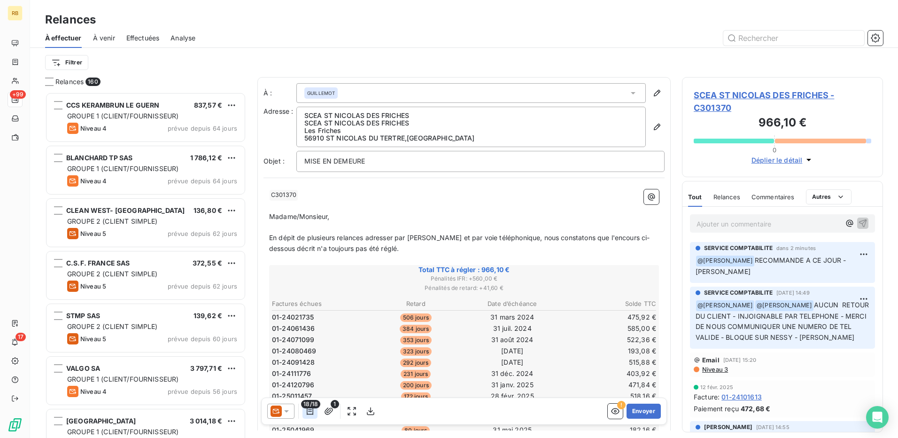
click at [309, 410] on icon "button" at bounding box center [310, 411] width 7 height 8
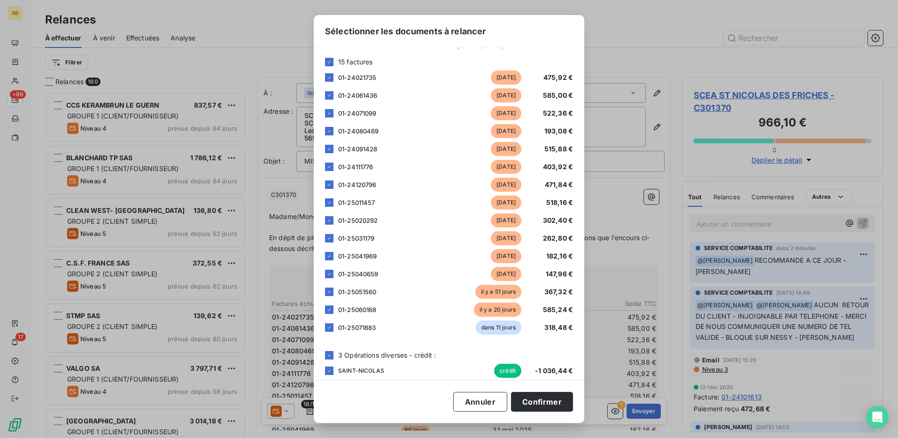
scroll to position [84, 0]
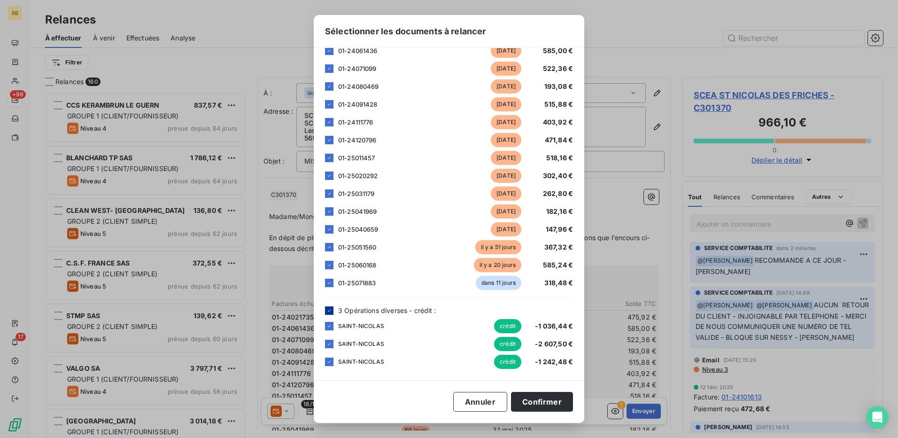
click at [332, 311] on div at bounding box center [329, 310] width 8 height 8
click at [542, 396] on button "Confirmer" at bounding box center [542, 402] width 62 height 20
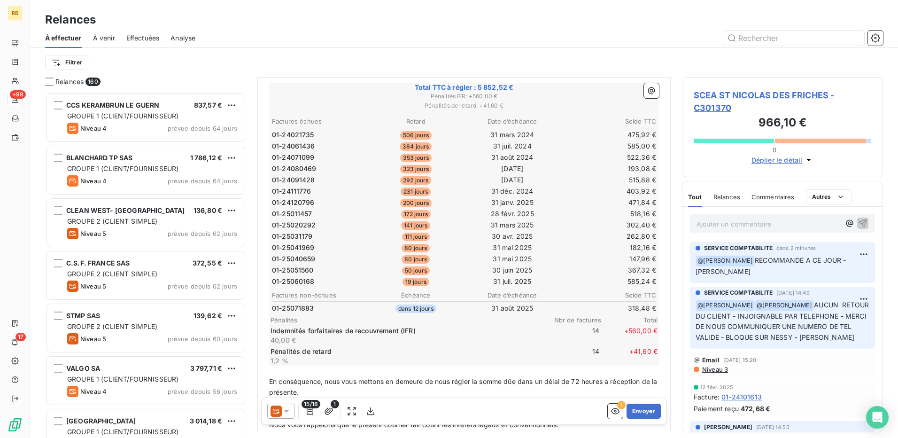
scroll to position [235, 0]
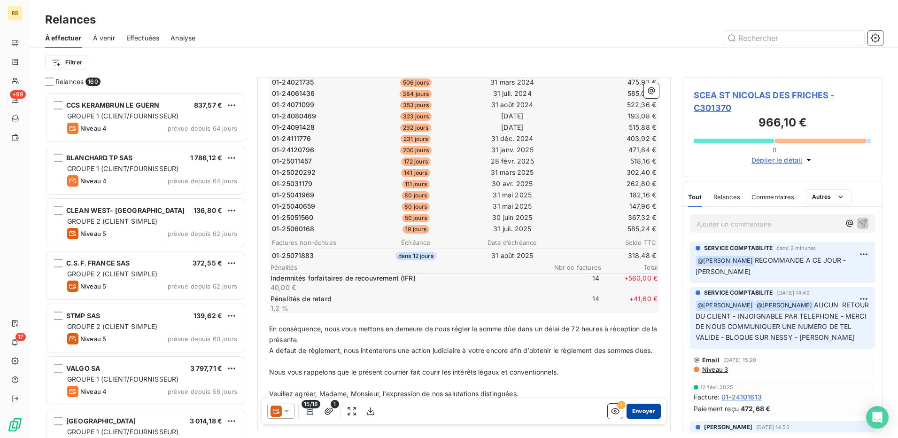
click at [642, 407] on button "Envoyer" at bounding box center [644, 411] width 34 height 15
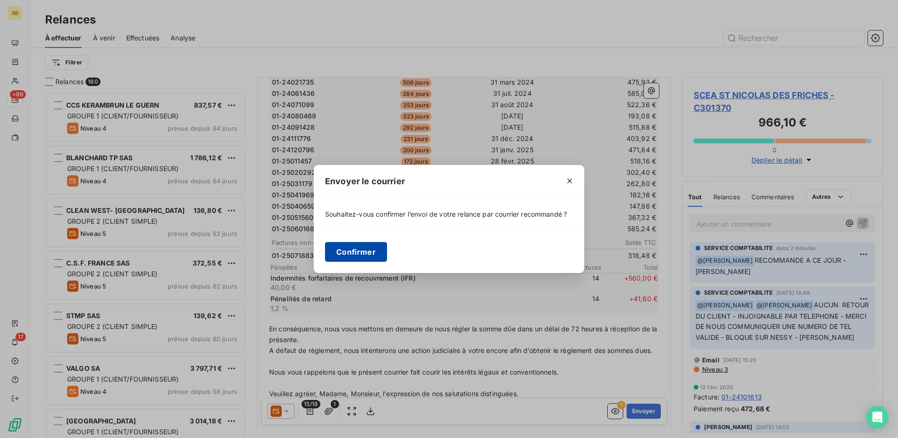
click at [346, 250] on button "Confirmer" at bounding box center [356, 252] width 62 height 20
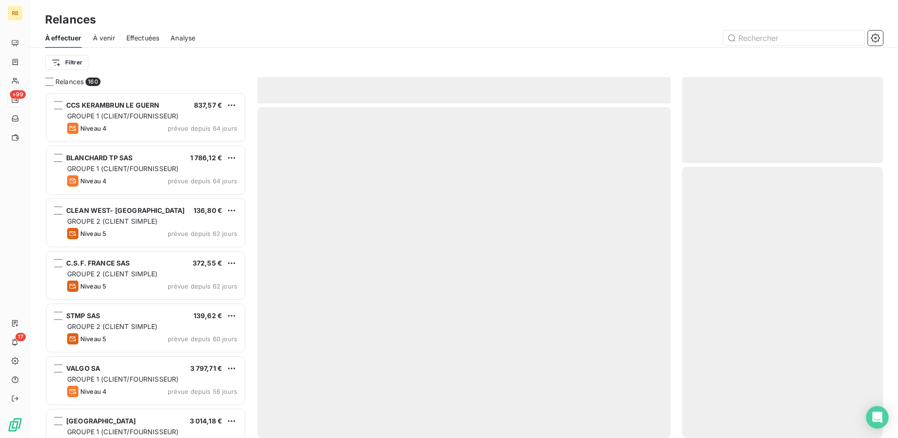
click at [70, 50] on div "Filtrer" at bounding box center [464, 62] width 838 height 29
click at [68, 58] on html "RB +99 17 Relances À effectuer À venir Effectuées Analyse Filtrer Relances 160 …" at bounding box center [449, 219] width 898 height 438
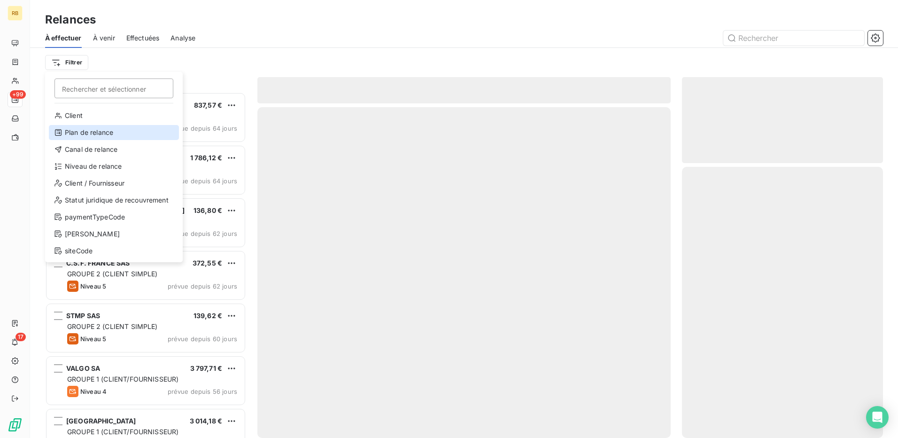
click at [102, 133] on div "Plan de relance" at bounding box center [114, 132] width 130 height 15
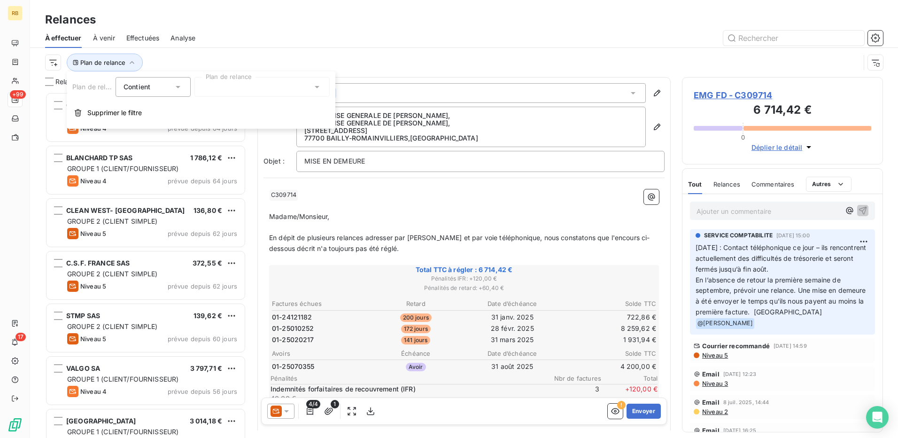
click at [240, 91] on div at bounding box center [262, 87] width 135 height 20
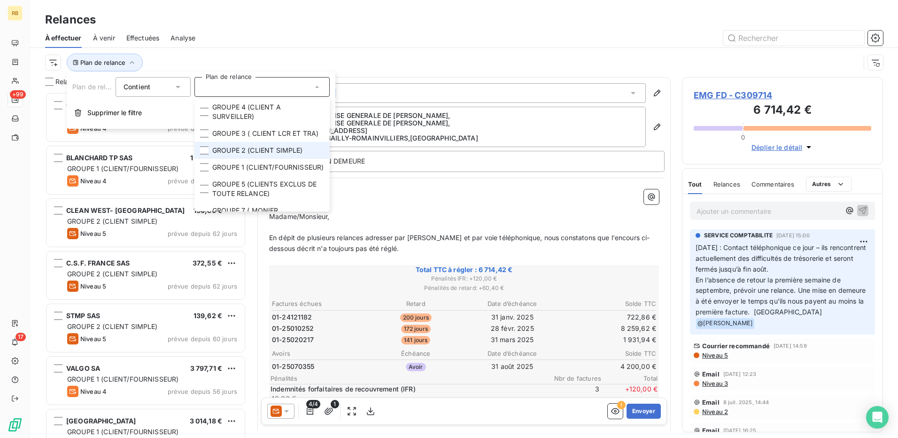
click at [260, 155] on span "GROUPE 2 (CLIENT SIMPLE)" at bounding box center [257, 150] width 91 height 9
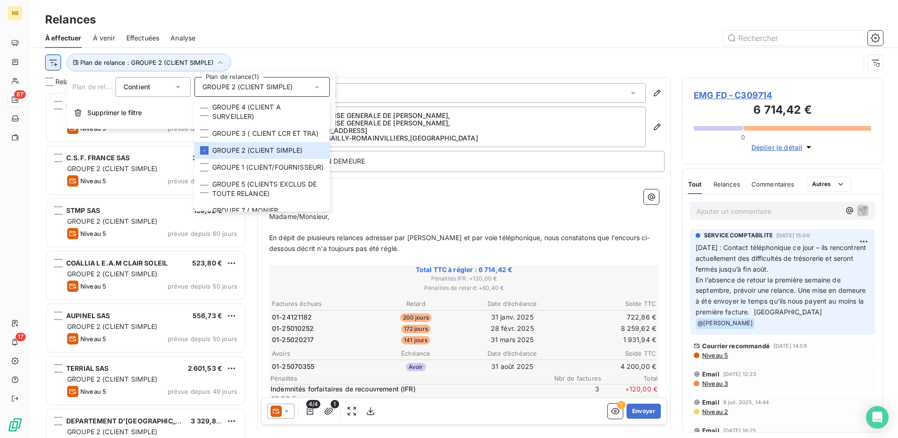
click at [57, 64] on html "RB 87 17 Relances À effectuer À venir Effectuées Analyse Plan de relance : GROU…" at bounding box center [449, 219] width 898 height 438
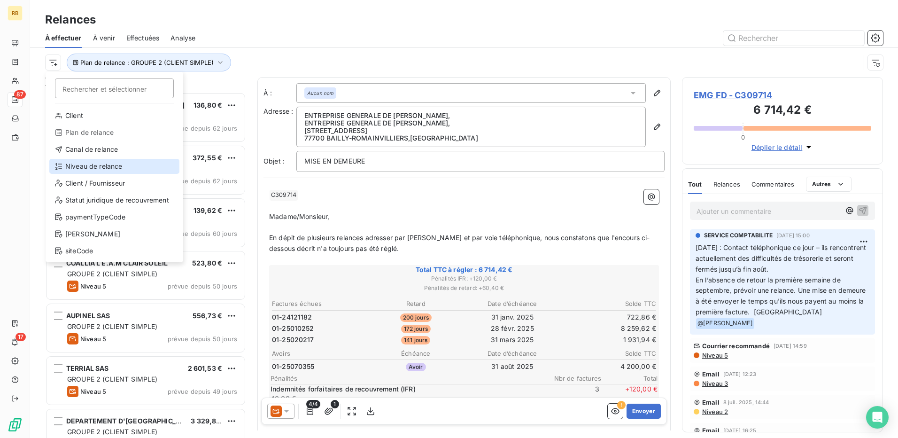
click at [96, 168] on div "Niveau de relance" at bounding box center [114, 166] width 130 height 15
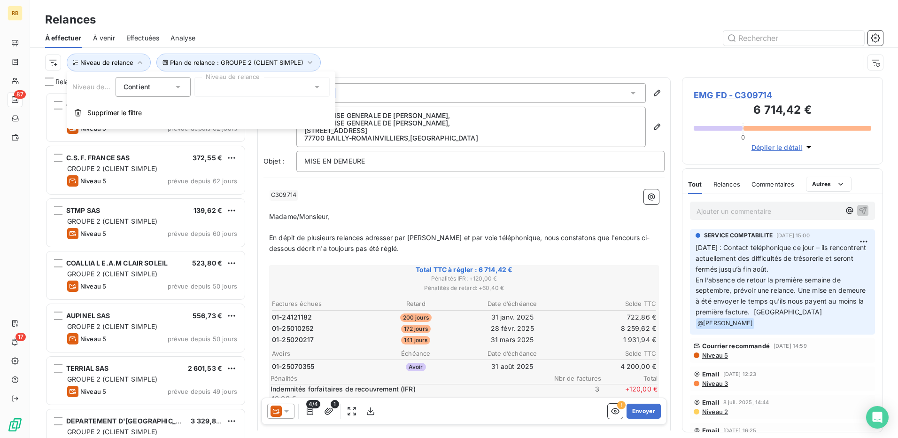
click at [266, 86] on div at bounding box center [262, 87] width 135 height 20
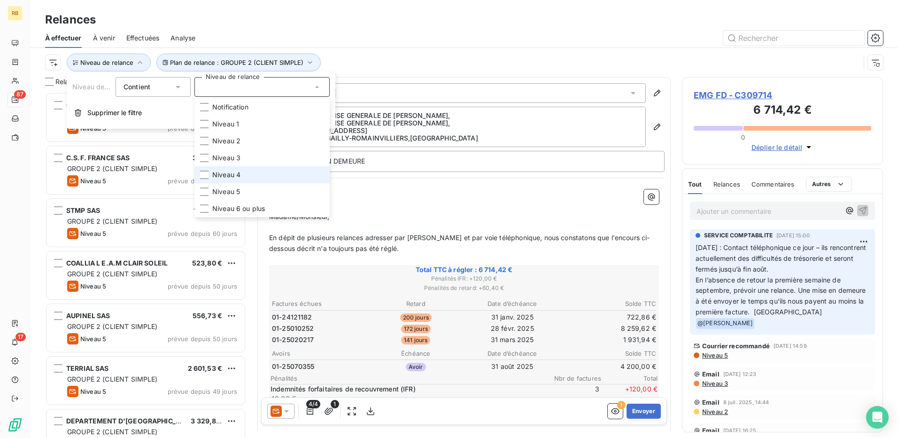
click at [260, 173] on li "Niveau 4" at bounding box center [262, 174] width 135 height 17
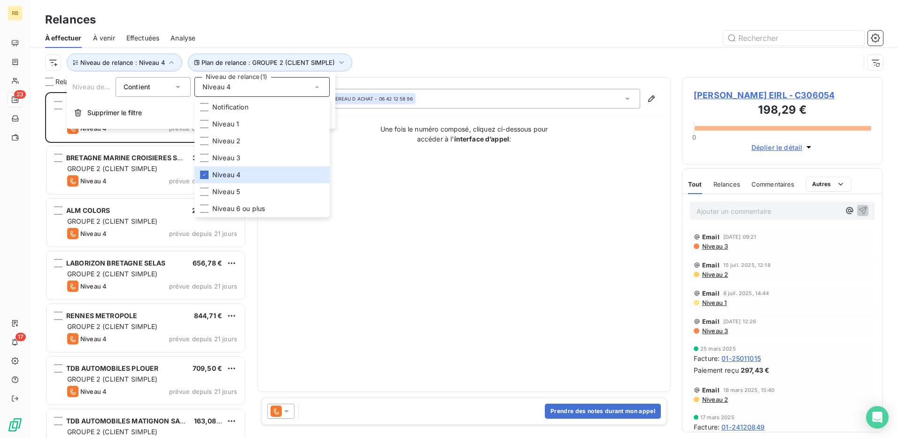
click at [463, 29] on div "RB 23 17 Relances À effectuer À venir Effectuées Analyse Plan de relance : GROU…" at bounding box center [449, 219] width 898 height 438
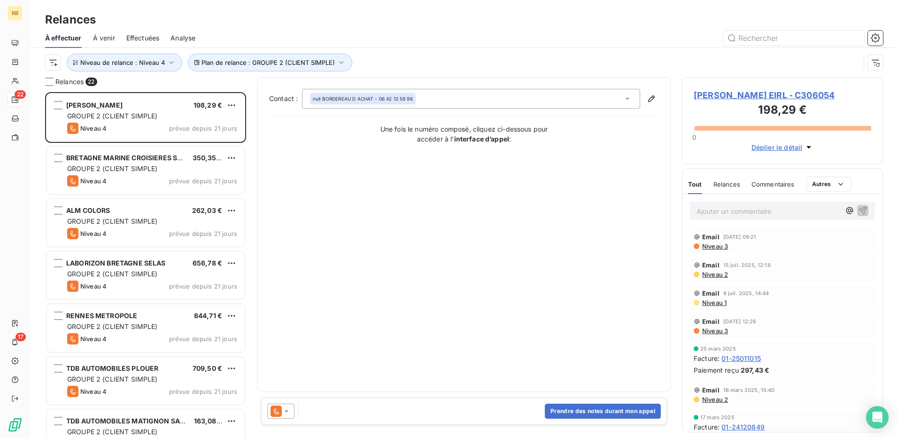
click at [748, 96] on span "[PERSON_NAME] EIRL - C306054" at bounding box center [783, 95] width 178 height 13
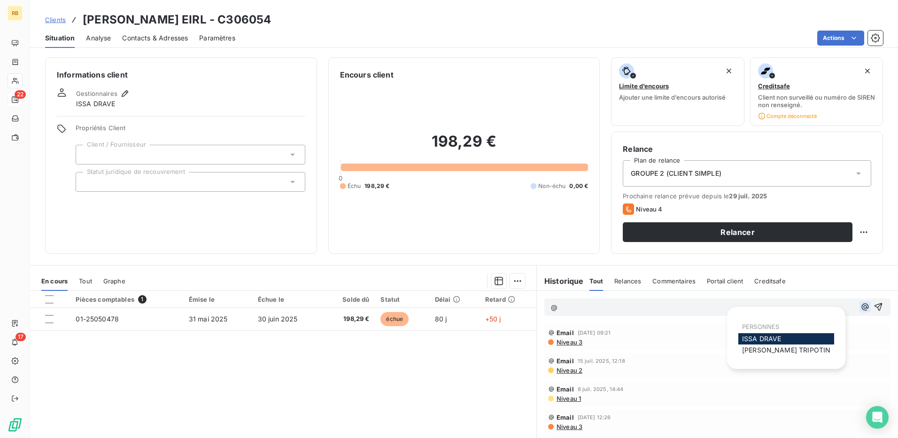
click at [862, 305] on icon "button" at bounding box center [865, 307] width 7 height 7
click at [767, 350] on div "Email 22 juil. 2025, 09:21 Niveau 3" at bounding box center [717, 337] width 361 height 28
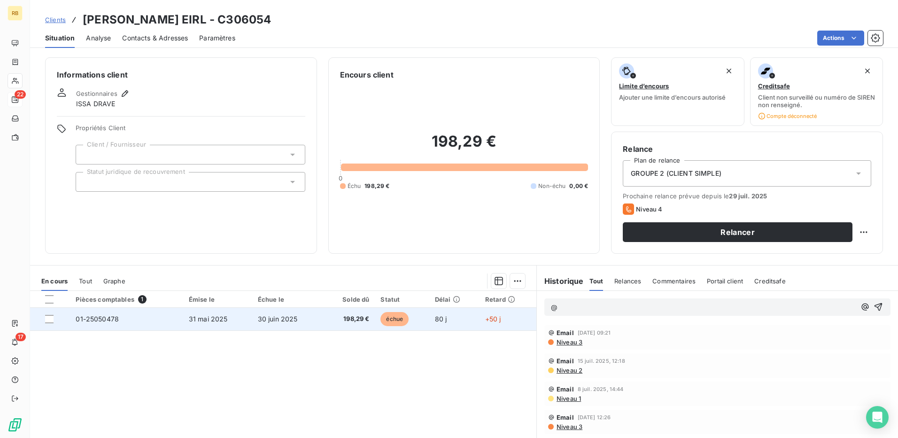
click at [164, 323] on td "01-25050478" at bounding box center [126, 319] width 113 height 23
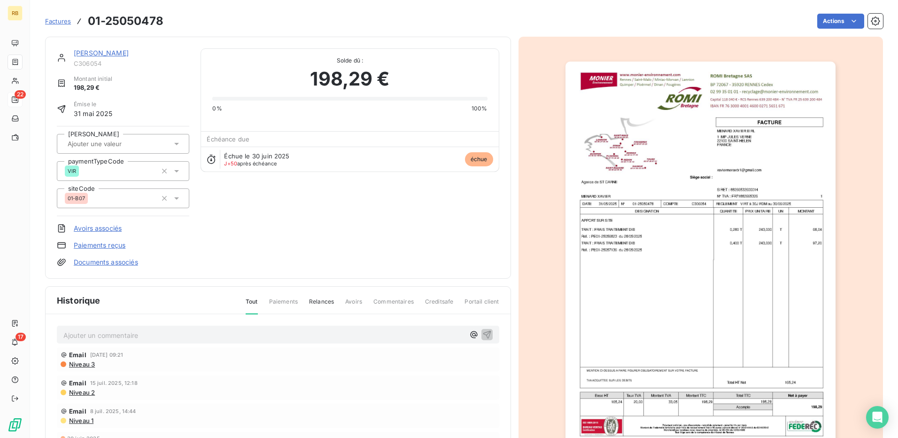
click at [126, 51] on link "[PERSON_NAME]" at bounding box center [101, 53] width 55 height 8
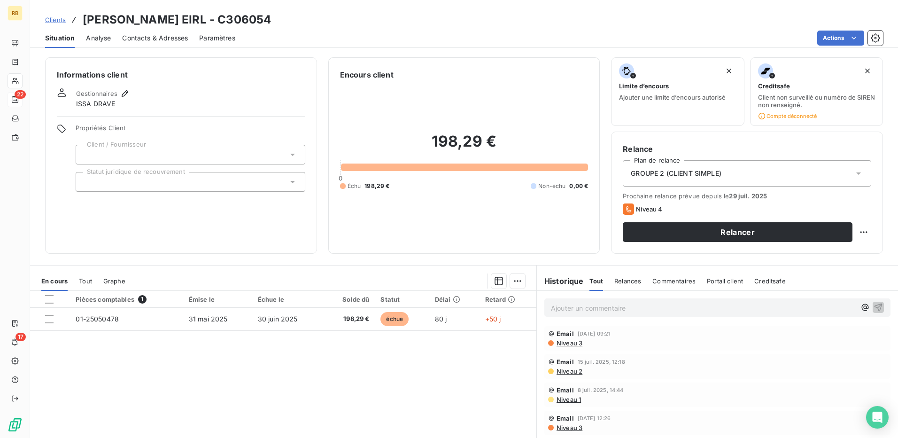
click at [843, 302] on div "Ajouter un commentaire ﻿" at bounding box center [717, 307] width 333 height 13
drag, startPoint x: 854, startPoint y: 303, endPoint x: 850, endPoint y: 311, distance: 8.6
click at [861, 305] on icon "button" at bounding box center [865, 307] width 9 height 9
click at [771, 337] on span "ISSA DRAVE" at bounding box center [761, 339] width 39 height 8
click at [861, 305] on icon "button" at bounding box center [865, 307] width 9 height 9
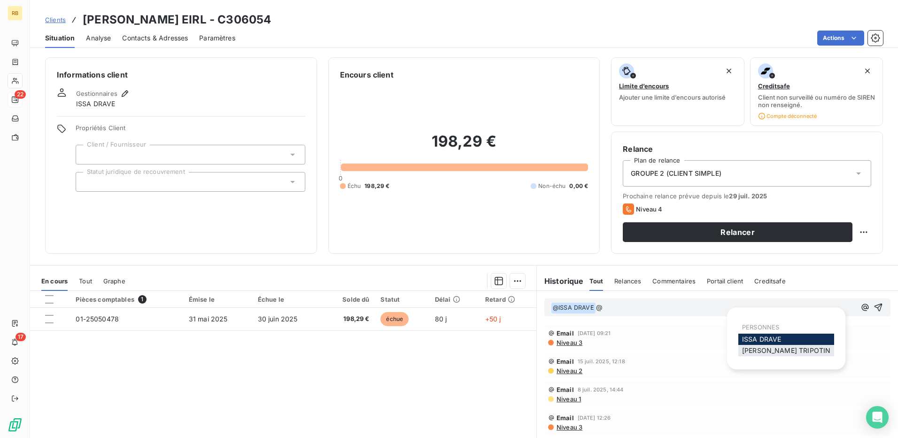
click at [782, 351] on span "[PERSON_NAME]" at bounding box center [786, 350] width 88 height 8
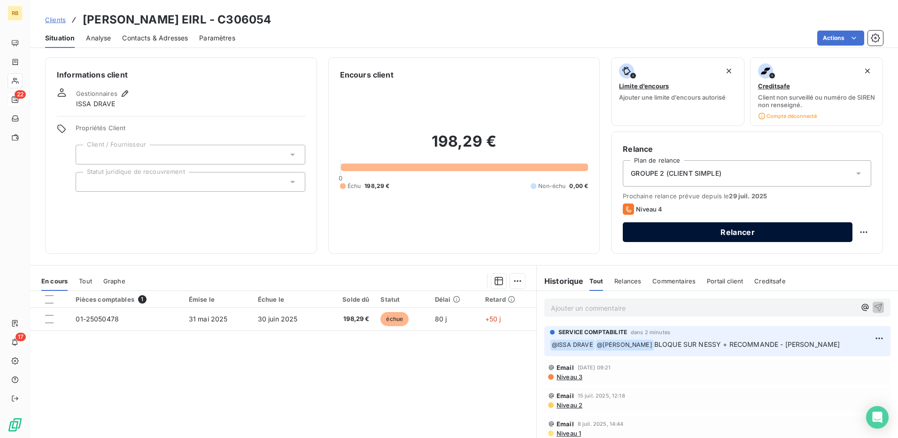
click at [748, 238] on button "Relancer" at bounding box center [738, 232] width 230 height 20
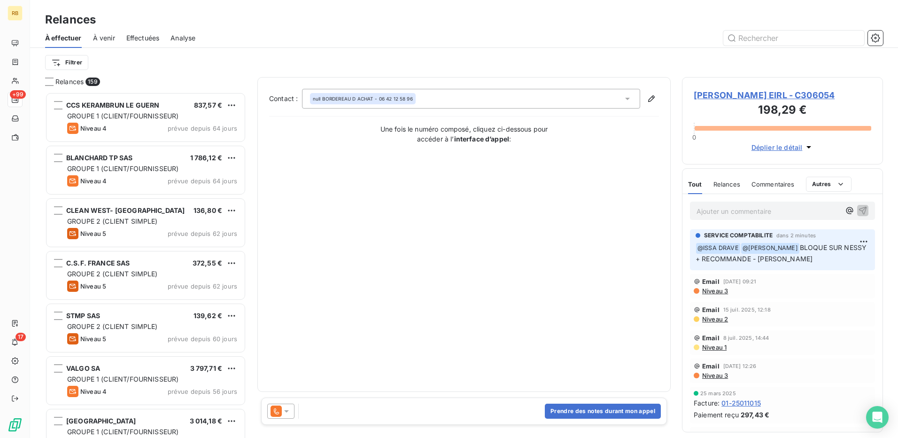
scroll to position [339, 194]
click at [266, 418] on div "Prendre des notes durant mon appel" at bounding box center [464, 411] width 406 height 27
click at [275, 413] on icon at bounding box center [276, 411] width 5 height 6
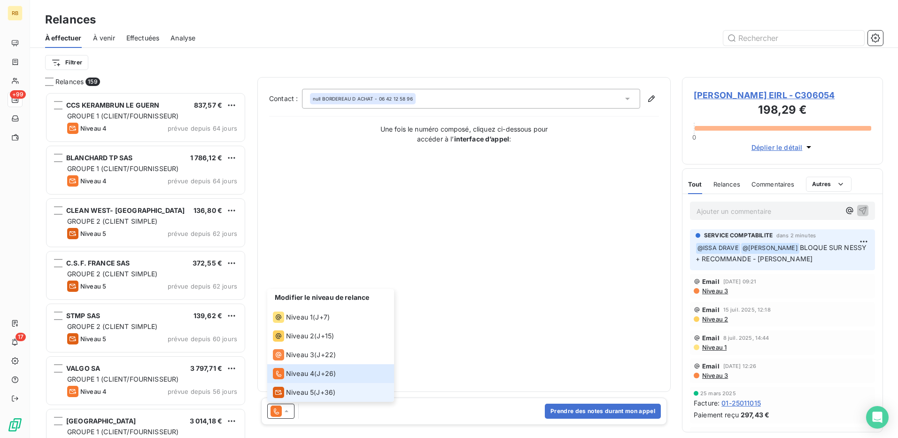
click at [295, 392] on span "Niveau 5" at bounding box center [300, 392] width 28 height 9
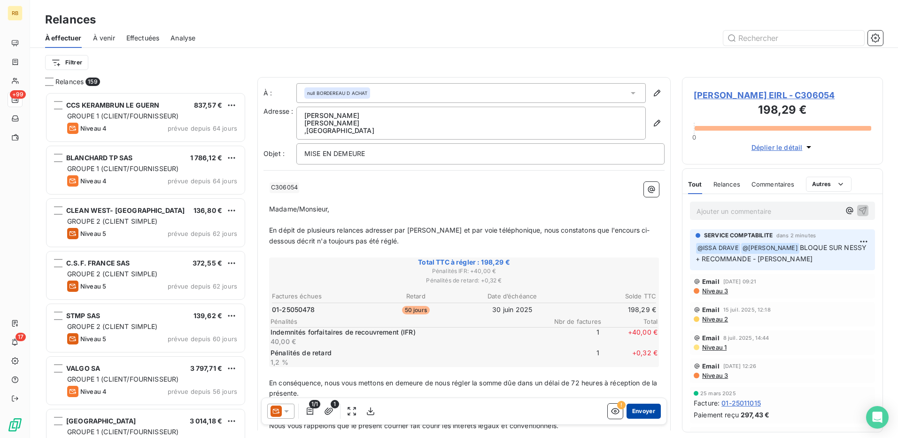
click at [641, 411] on button "Envoyer" at bounding box center [644, 411] width 34 height 15
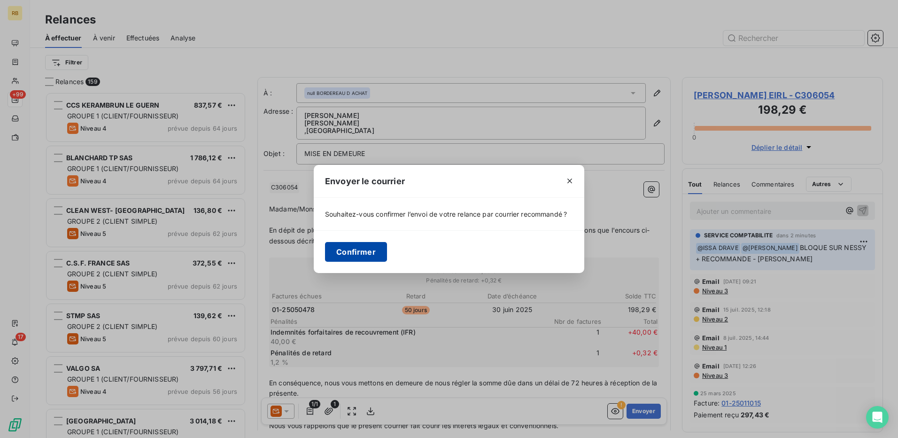
click at [357, 251] on button "Confirmer" at bounding box center [356, 252] width 62 height 20
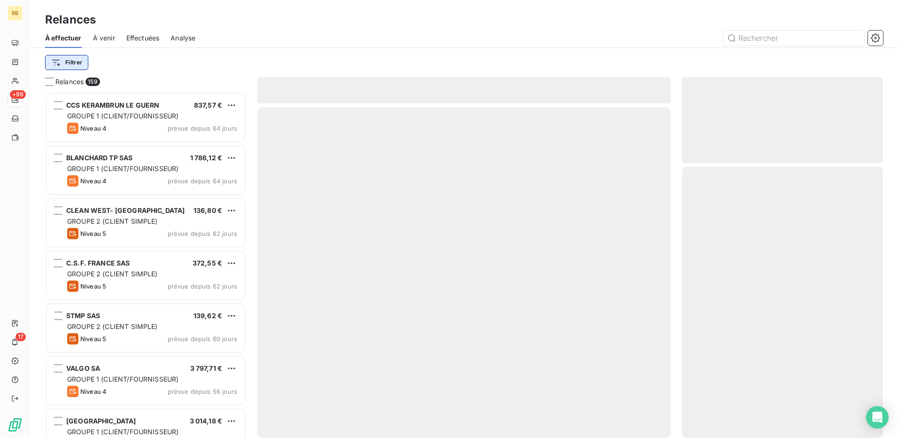
click at [78, 59] on html "RB +99 17 Relances À effectuer À venir Effectuées Analyse Filtrer Relances 159 …" at bounding box center [449, 219] width 898 height 438
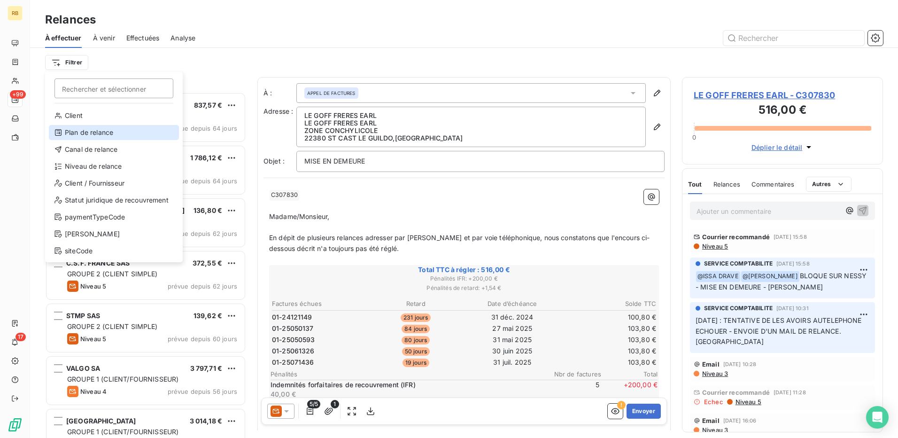
click at [75, 130] on div "Plan de relance" at bounding box center [114, 132] width 130 height 15
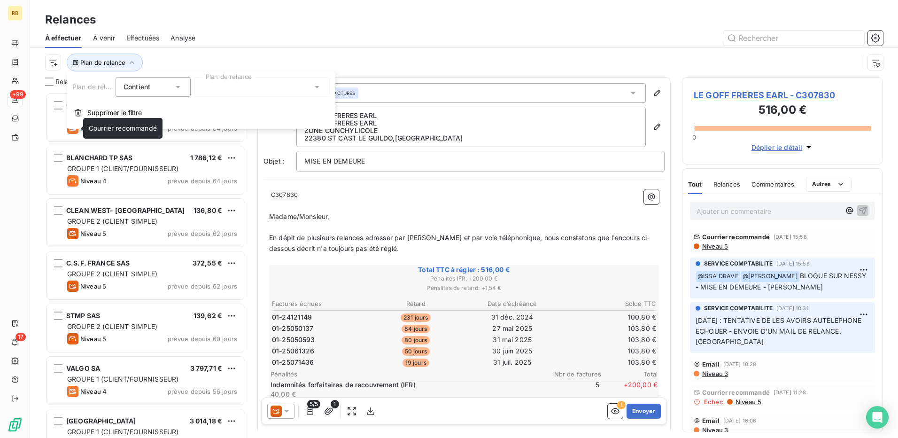
click at [229, 90] on div at bounding box center [262, 87] width 135 height 20
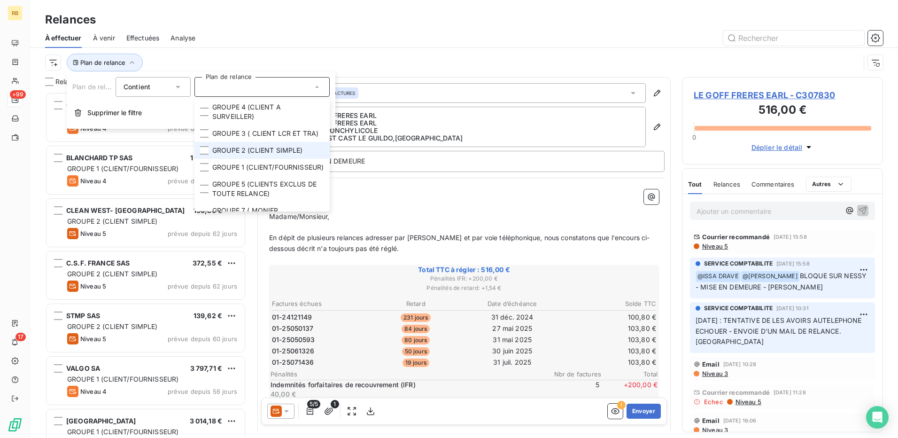
click at [234, 159] on li "GROUPE 2 (CLIENT SIMPLE)" at bounding box center [262, 150] width 135 height 17
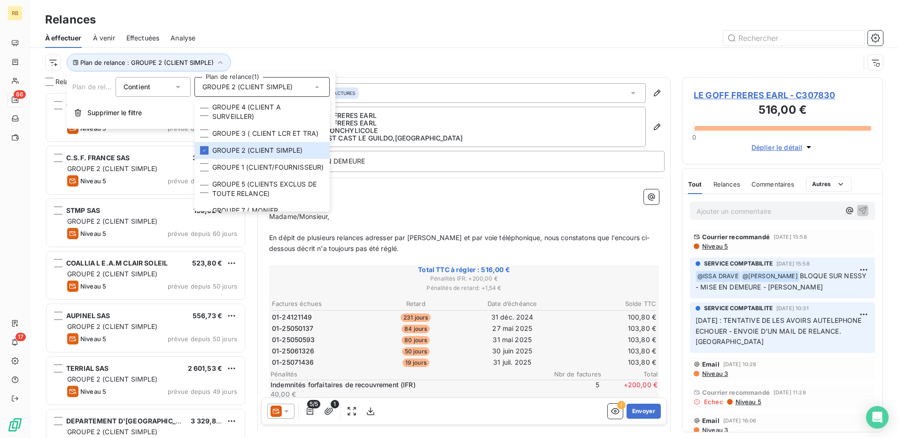
drag, startPoint x: 410, startPoint y: 38, endPoint x: 353, endPoint y: 55, distance: 59.5
click at [410, 39] on div at bounding box center [545, 38] width 677 height 15
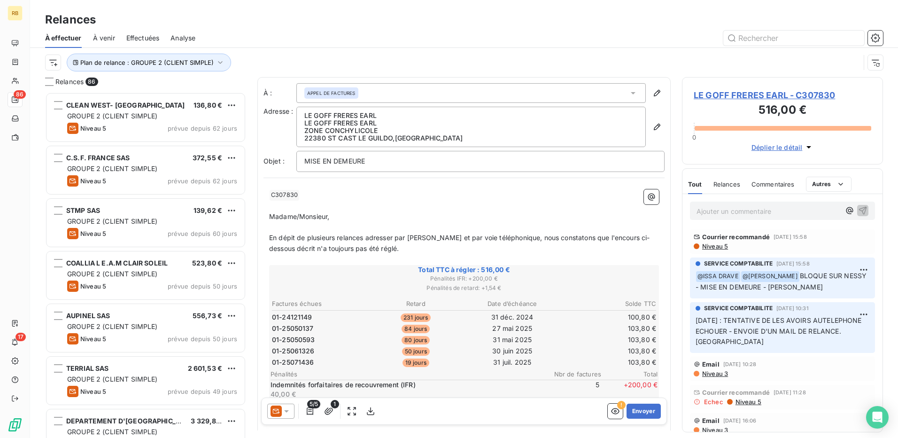
click at [62, 65] on div "Plan de relance : GROUPE 2 (CLIENT SIMPLE)" at bounding box center [452, 63] width 815 height 18
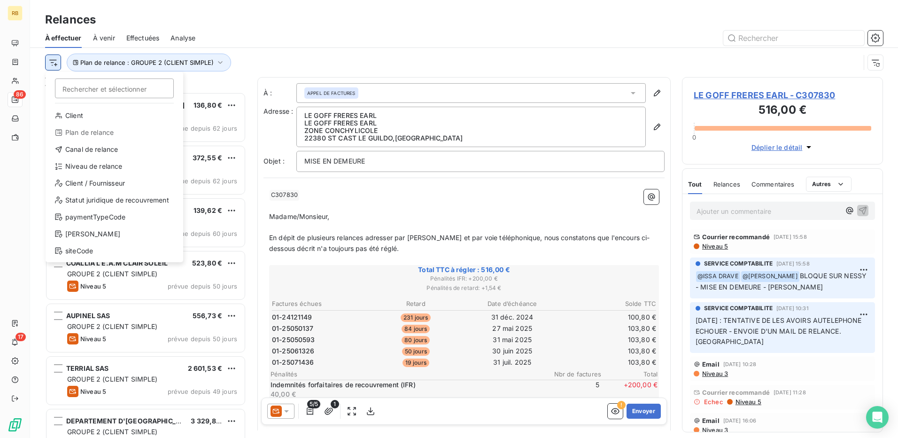
click at [57, 64] on html "RB 86 17 Relances À effectuer À venir Effectuées Analyse Rechercher et sélectio…" at bounding box center [449, 219] width 898 height 438
click at [80, 159] on div "Niveau de relance" at bounding box center [114, 166] width 130 height 15
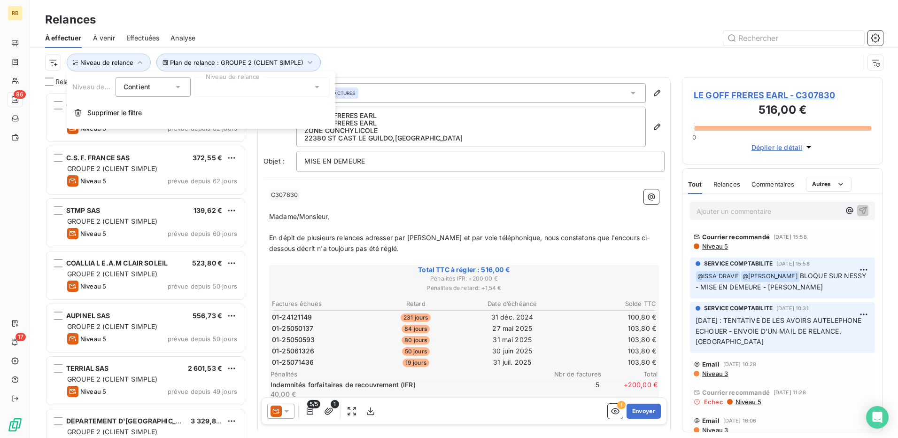
drag, startPoint x: 256, startPoint y: 89, endPoint x: 257, endPoint y: 94, distance: 4.9
click at [257, 89] on div at bounding box center [262, 87] width 135 height 20
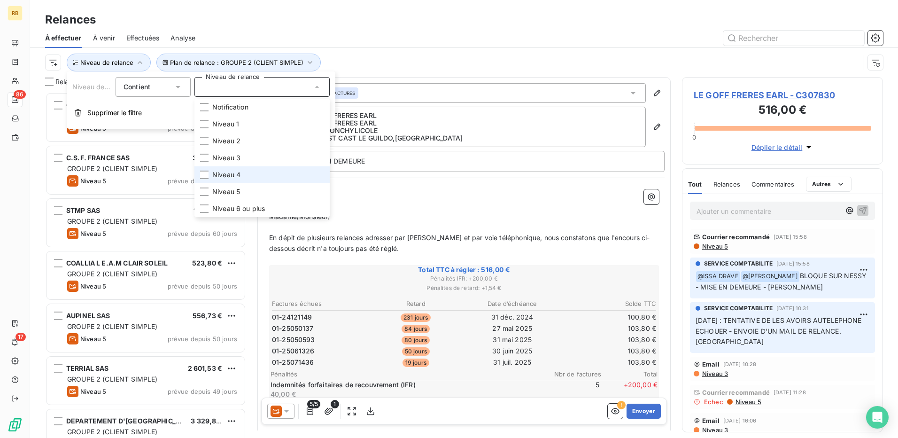
click at [237, 173] on span "Niveau 4" at bounding box center [226, 174] width 28 height 9
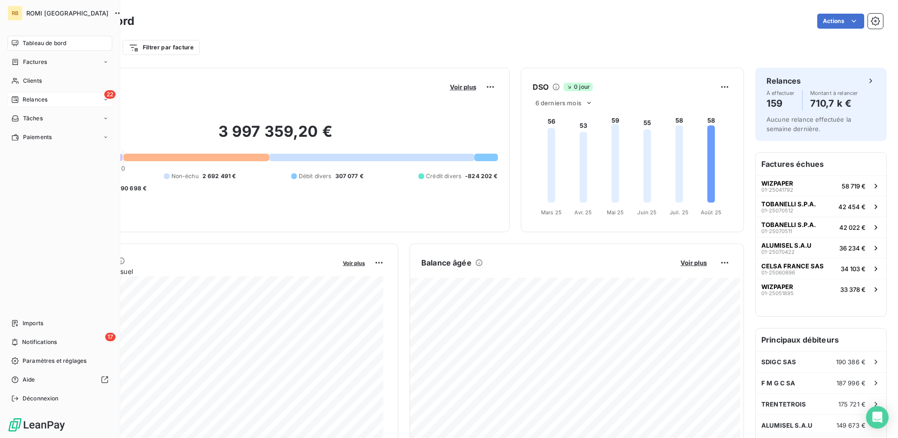
click at [60, 101] on div "22 Relances" at bounding box center [60, 99] width 105 height 15
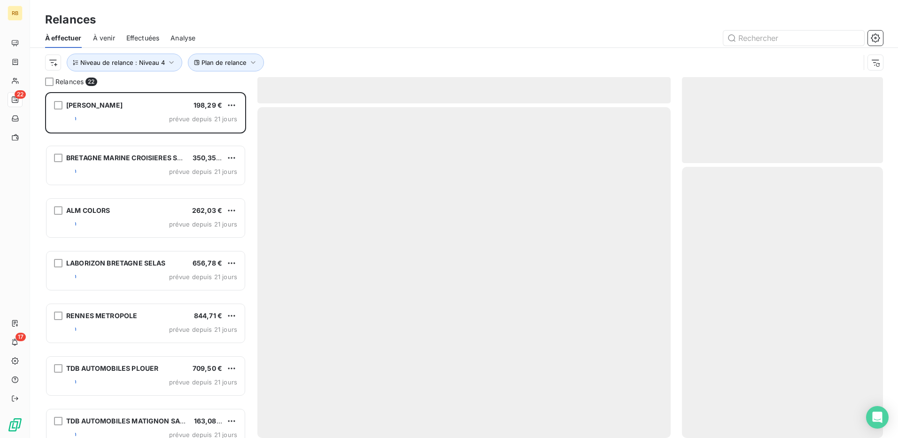
scroll to position [339, 194]
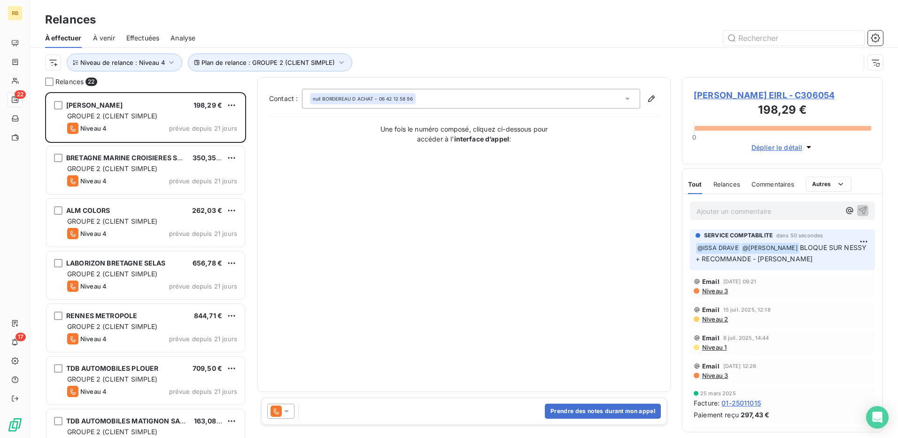
click at [728, 99] on span "[PERSON_NAME] EIRL - C306054" at bounding box center [783, 95] width 178 height 13
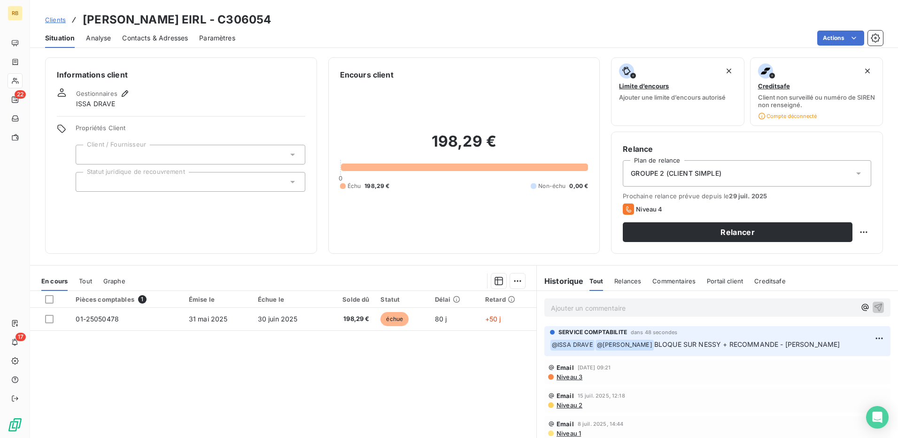
click at [151, 39] on span "Contacts & Adresses" at bounding box center [155, 37] width 66 height 9
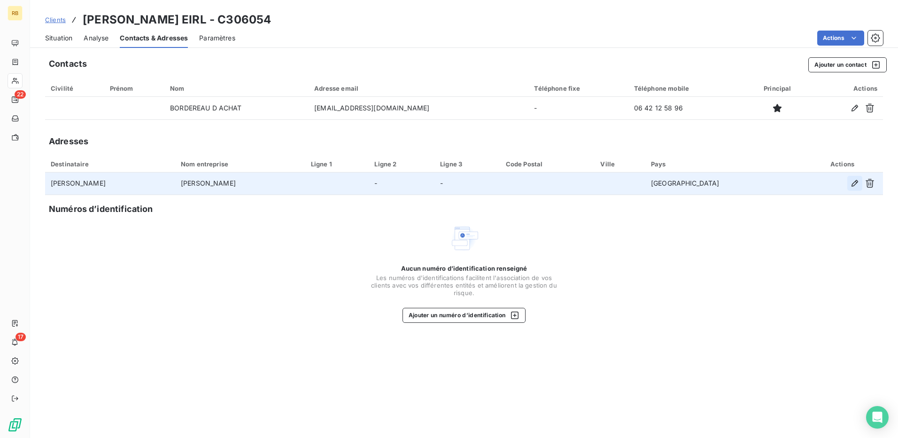
click at [855, 183] on icon "button" at bounding box center [854, 183] width 9 height 9
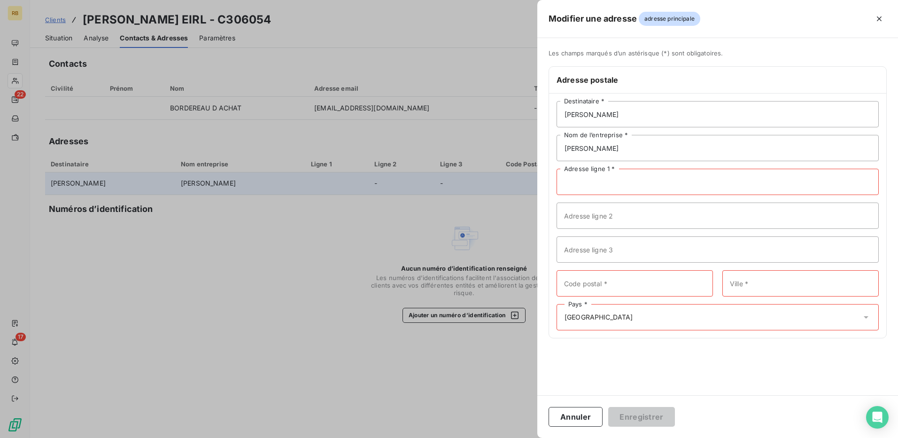
click at [595, 188] on input "Adresse ligne 1 *" at bounding box center [718, 182] width 322 height 26
paste input "1 IMP JULES VERNE"
type input "1 IMP JULES VERNE"
drag, startPoint x: 612, startPoint y: 282, endPoint x: 619, endPoint y: 279, distance: 7.6
click at [612, 282] on input "Code postal *" at bounding box center [635, 283] width 156 height 26
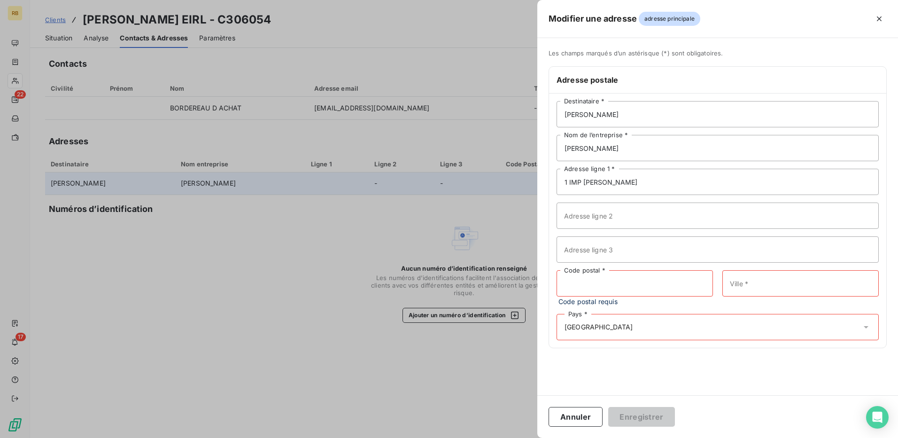
click at [575, 278] on input "Code postal *" at bounding box center [635, 283] width 156 height 26
paste input "22100"
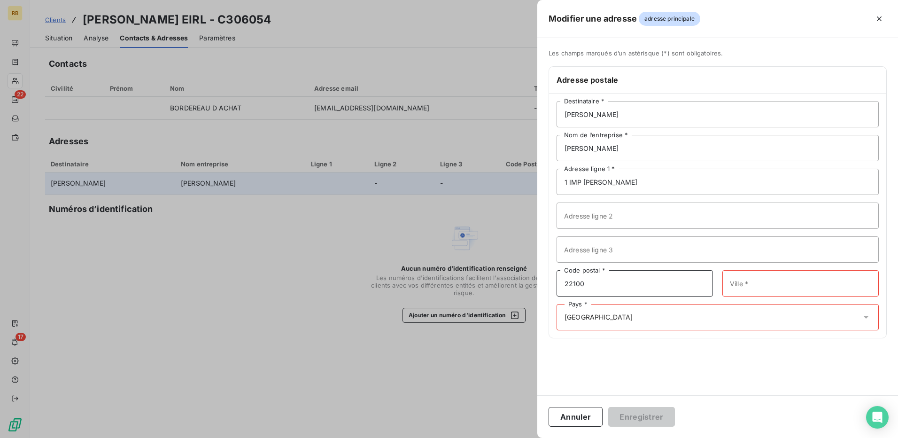
type input "22100"
drag, startPoint x: 785, startPoint y: 288, endPoint x: 889, endPoint y: 230, distance: 119.9
click at [785, 288] on input "Ville *" at bounding box center [801, 283] width 156 height 26
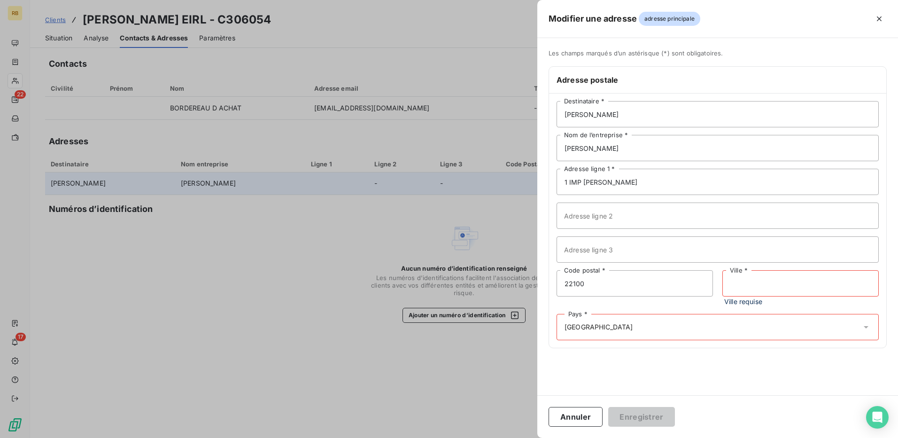
click at [775, 287] on input "Ville *" at bounding box center [801, 283] width 156 height 26
paste input "SAINT-HELEN"
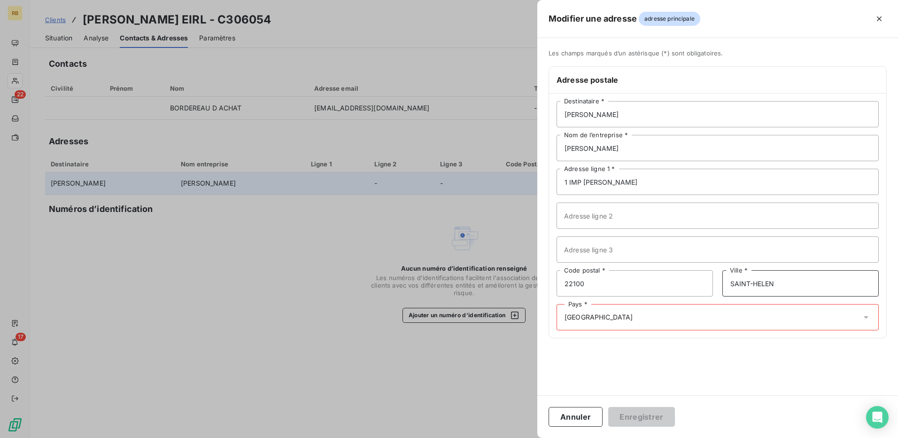
type input "SAINT-HELEN"
click at [612, 313] on div "Pays * FRANCE" at bounding box center [718, 317] width 322 height 26
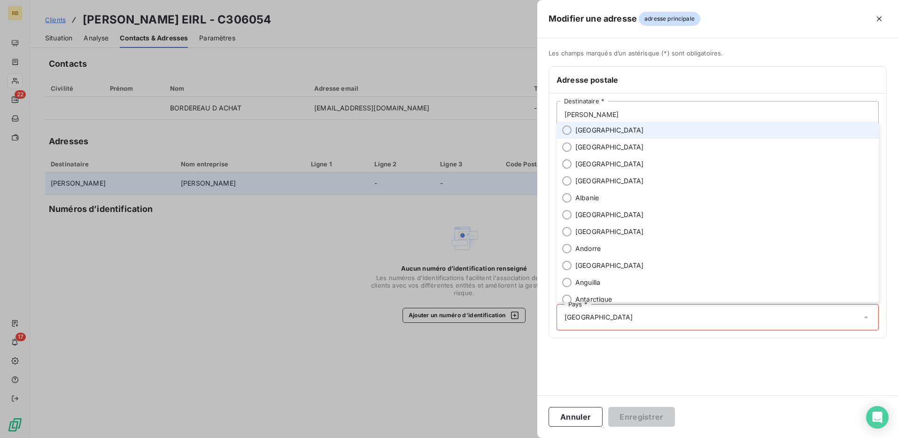
click at [610, 133] on li "France" at bounding box center [718, 130] width 322 height 17
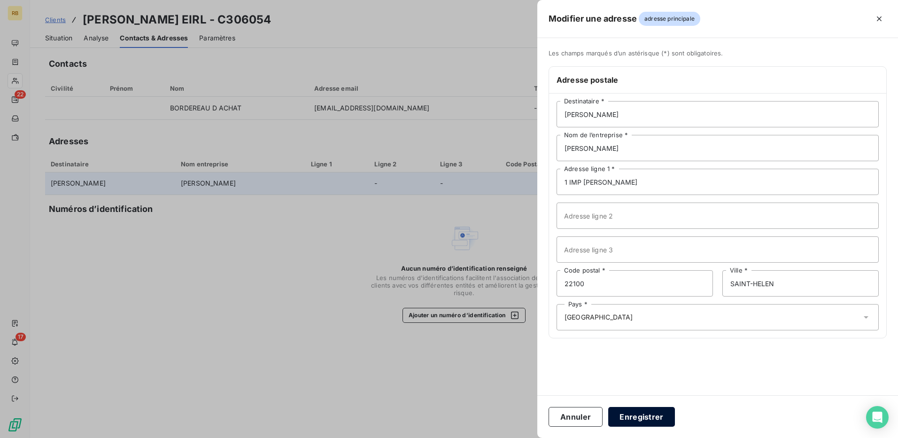
click at [646, 419] on button "Enregistrer" at bounding box center [641, 417] width 67 height 20
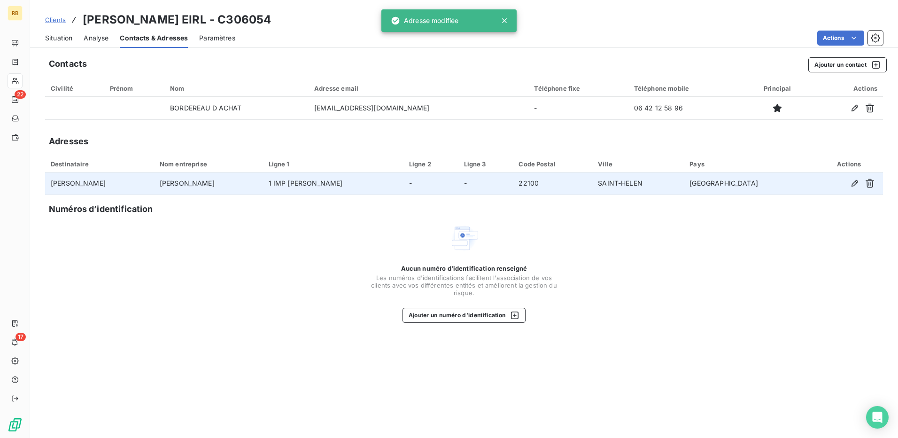
click at [53, 36] on span "Situation" at bounding box center [58, 37] width 27 height 9
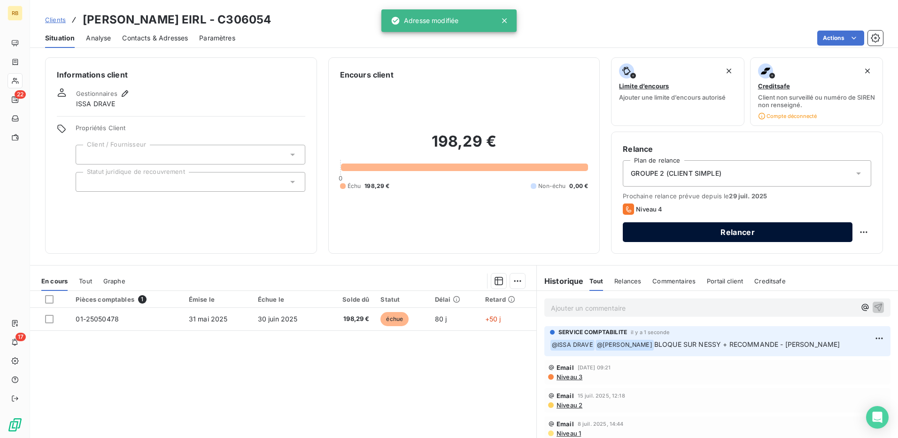
click at [697, 235] on button "Relancer" at bounding box center [738, 232] width 230 height 20
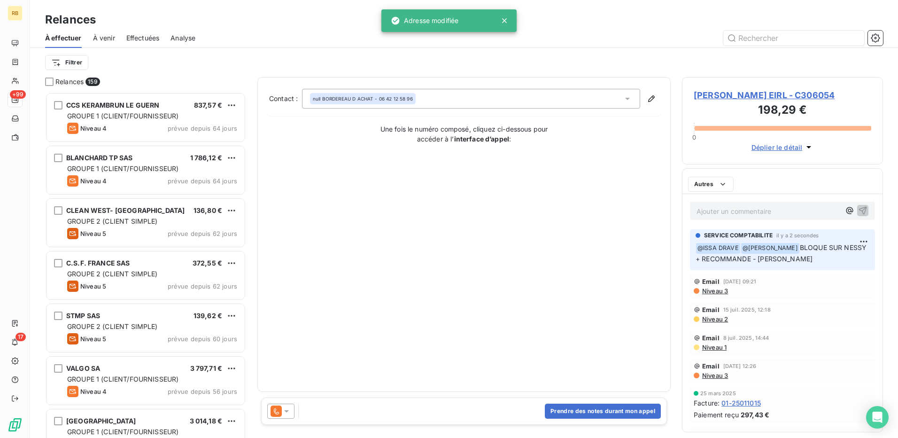
scroll to position [339, 194]
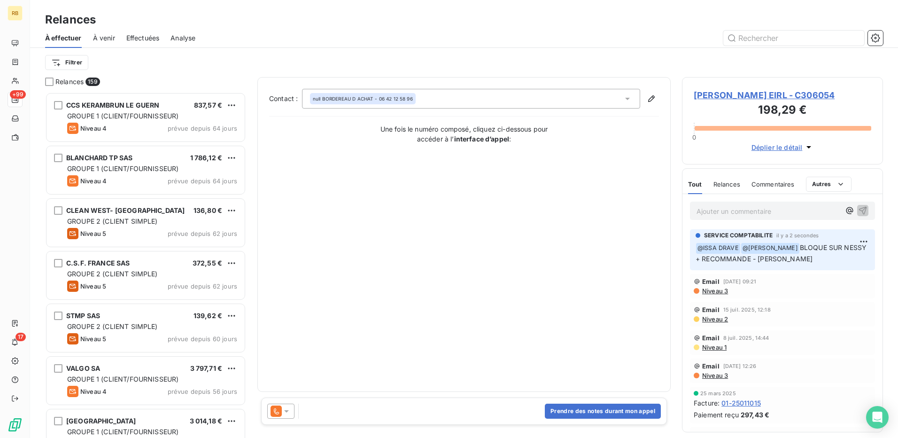
click at [283, 413] on icon at bounding box center [286, 410] width 9 height 9
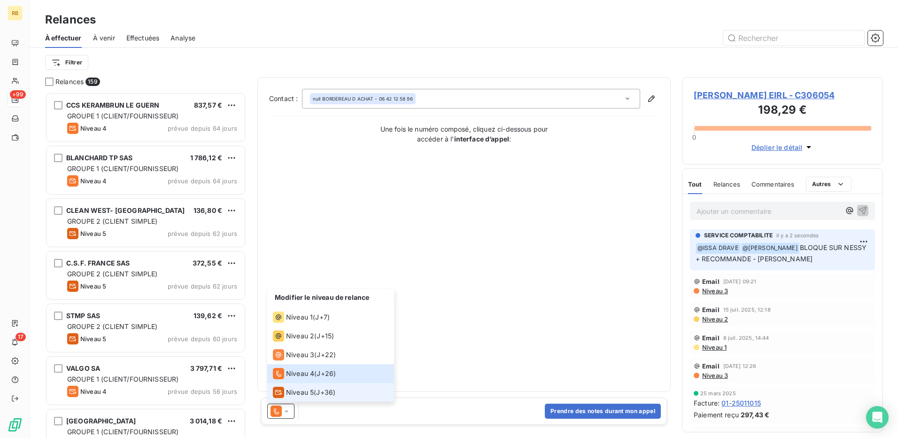
click at [332, 390] on span "J+36 )" at bounding box center [325, 392] width 19 height 9
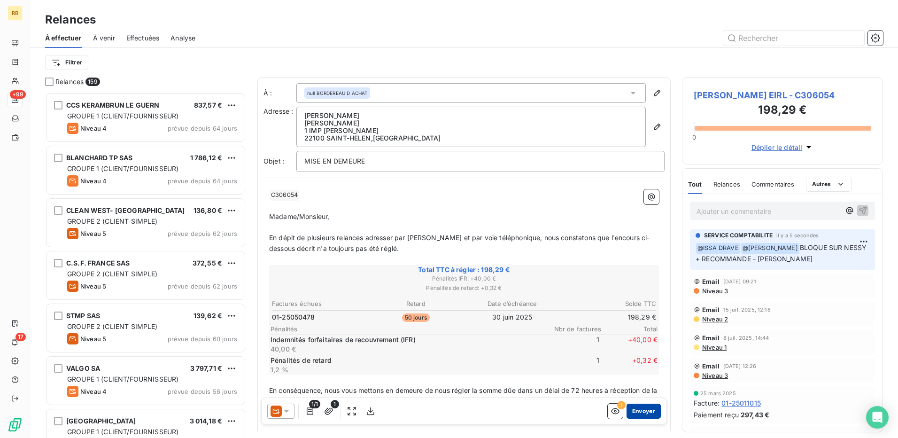
click at [635, 409] on button "Envoyer" at bounding box center [644, 411] width 34 height 15
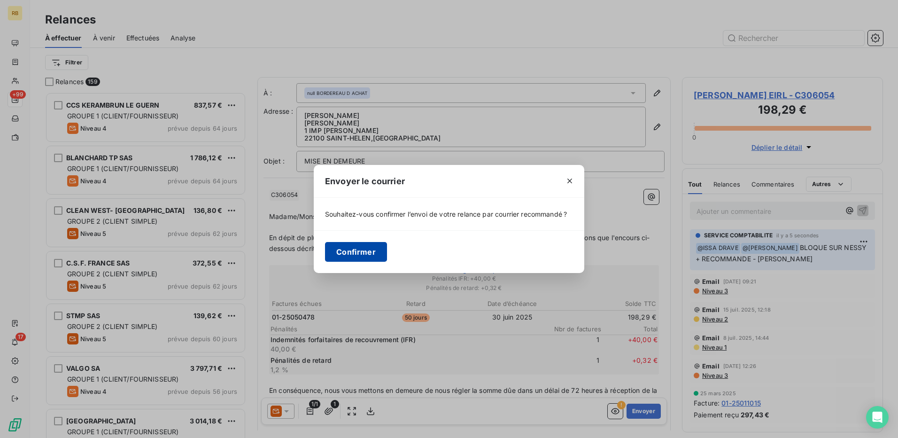
click at [355, 247] on button "Confirmer" at bounding box center [356, 252] width 62 height 20
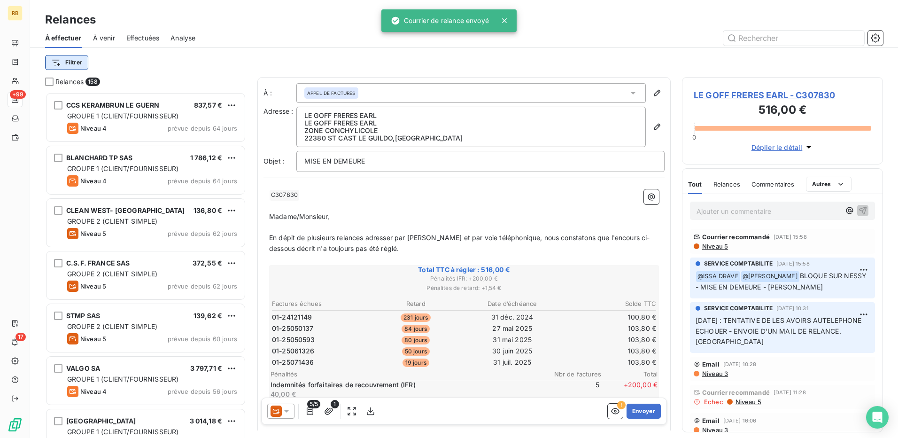
click at [64, 59] on html "RB +99 17 Relances À effectuer À venir Effectuées Analyse Filtrer Relances 158 …" at bounding box center [449, 219] width 898 height 438
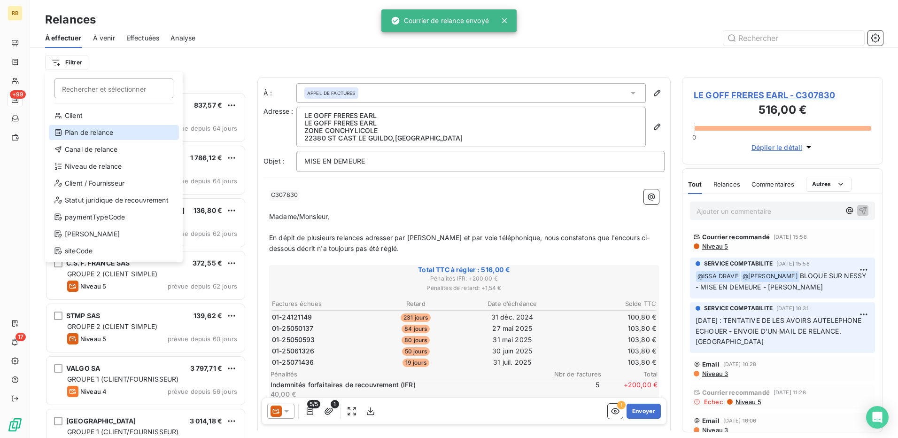
click at [84, 129] on div "Plan de relance" at bounding box center [114, 132] width 130 height 15
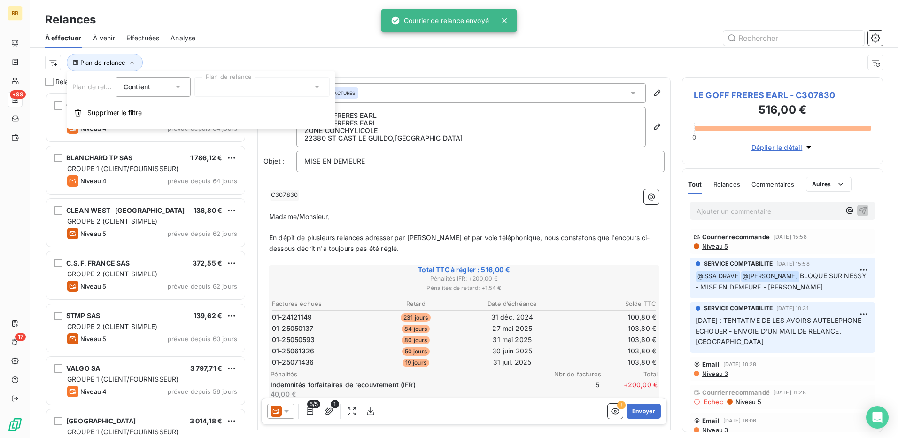
click at [228, 86] on div at bounding box center [262, 87] width 135 height 20
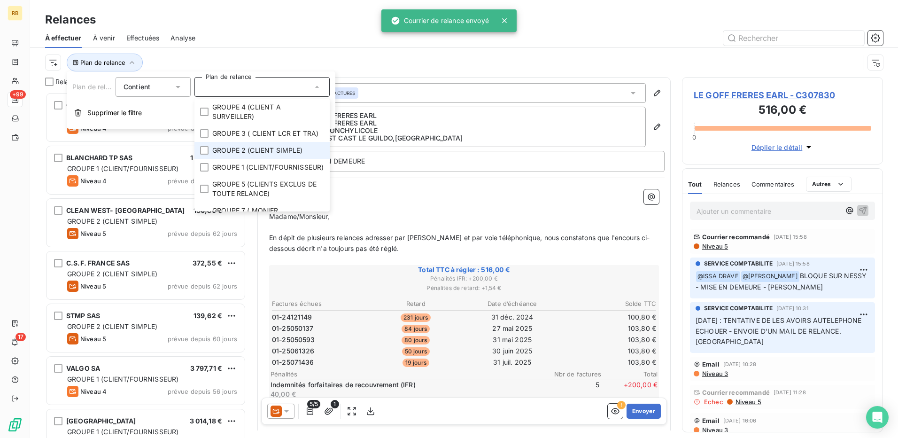
click at [256, 155] on span "GROUPE 2 (CLIENT SIMPLE)" at bounding box center [257, 150] width 91 height 9
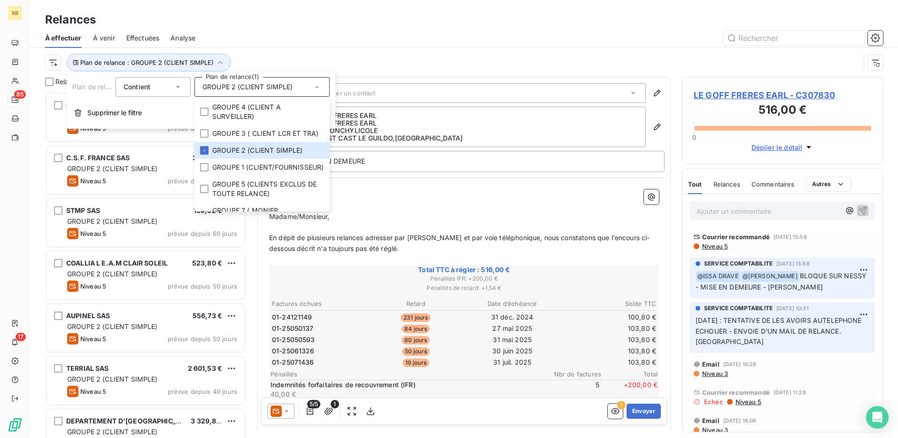
scroll to position [339, 194]
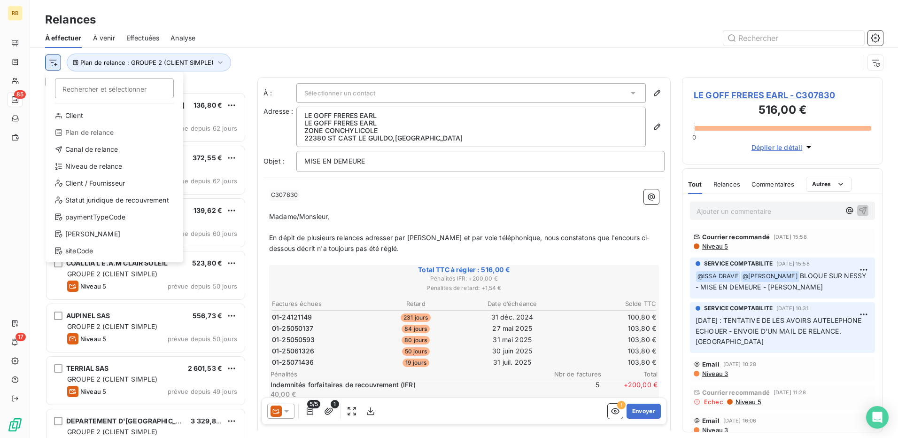
click at [53, 62] on html "RB 85 17 Relances À effectuer À venir Effectuées Analyse Rechercher et sélectio…" at bounding box center [449, 219] width 898 height 438
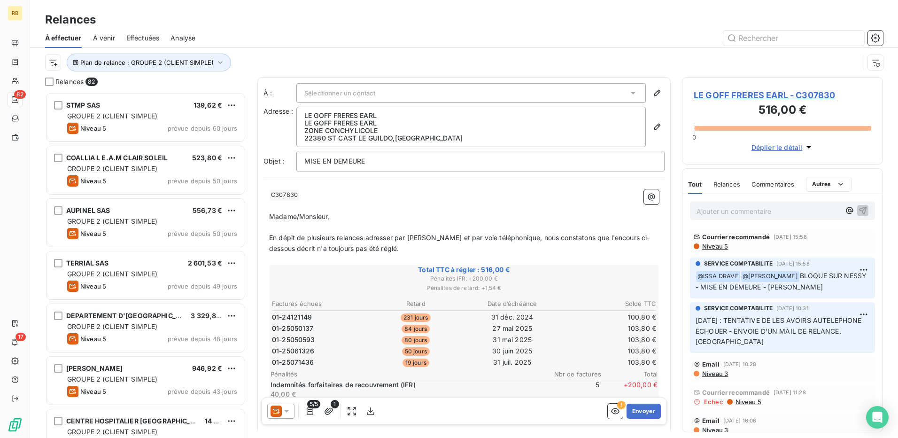
click at [353, 24] on html "RB 82 17 Relances À effectuer À venir Effectuées Analyse Plan de relance : GROU…" at bounding box center [449, 219] width 898 height 438
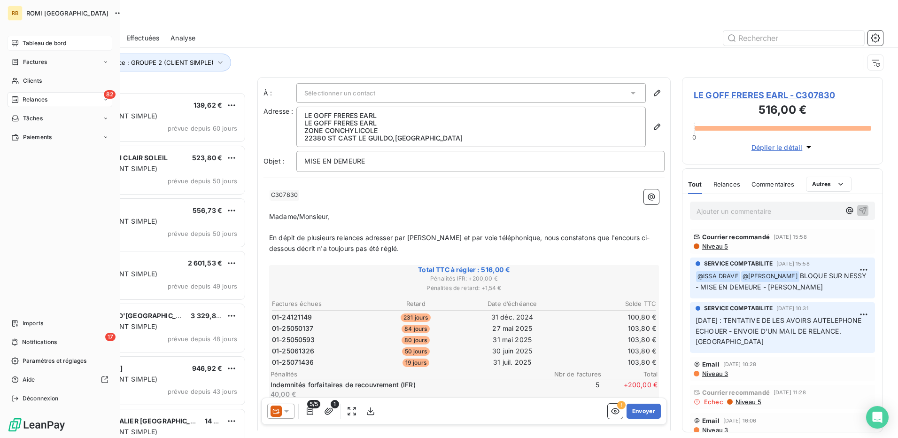
click at [31, 39] on span "Tableau de bord" at bounding box center [45, 43] width 44 height 8
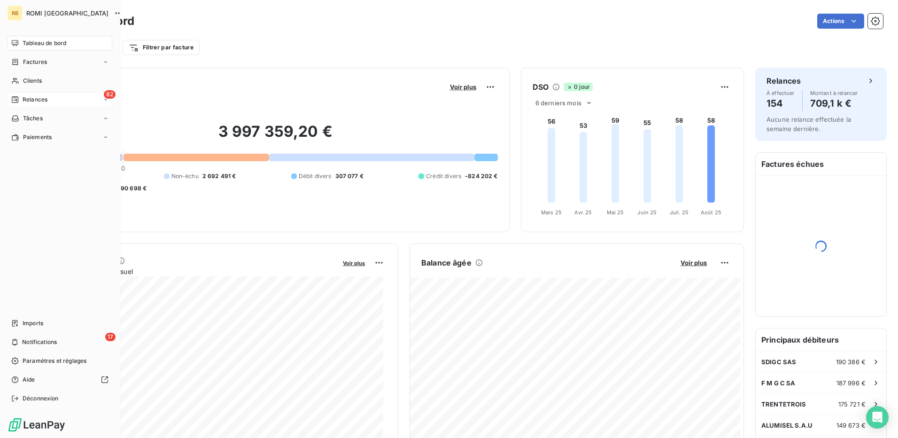
click at [47, 99] on span "Relances" at bounding box center [35, 99] width 25 height 8
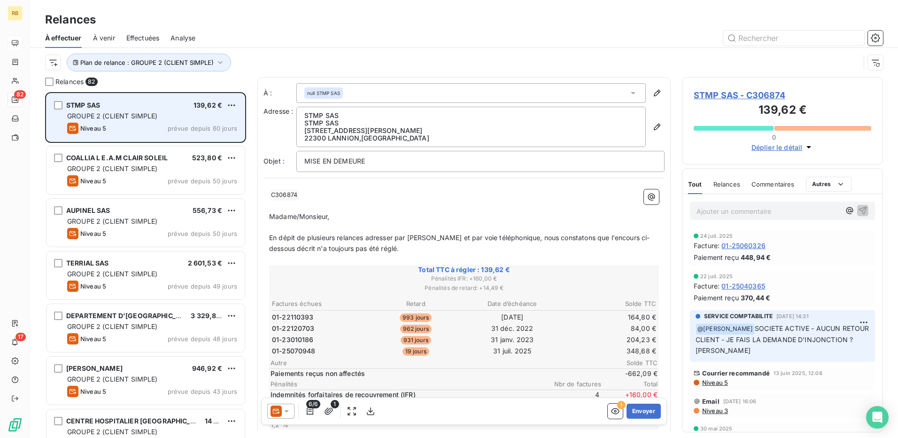
scroll to position [339, 194]
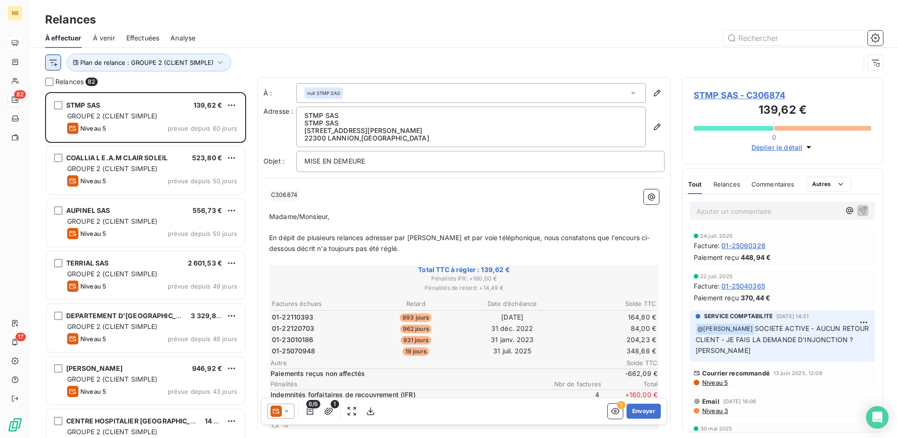
click at [56, 59] on html "RB 82 17 Relances À effectuer À venir Effectuées Analyse Plan de relance : GROU…" at bounding box center [449, 219] width 898 height 438
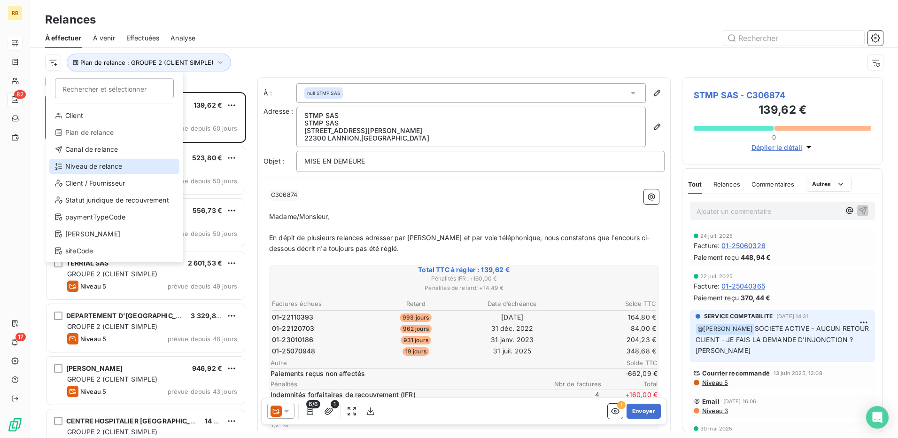
click at [95, 169] on div "Niveau de relance" at bounding box center [114, 166] width 130 height 15
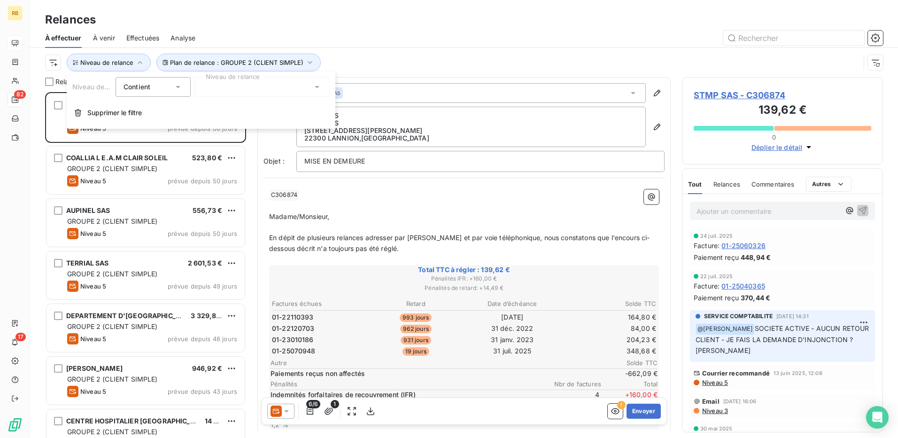
click at [248, 93] on div at bounding box center [262, 87] width 135 height 20
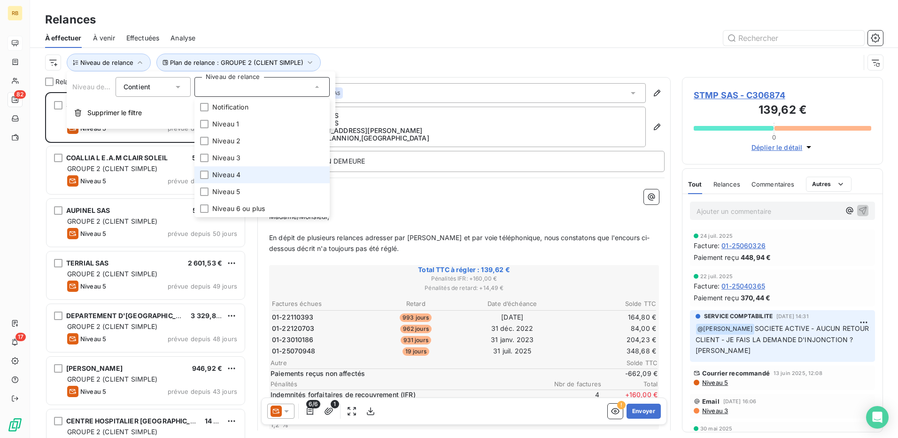
click at [252, 177] on li "Niveau 4" at bounding box center [262, 174] width 135 height 17
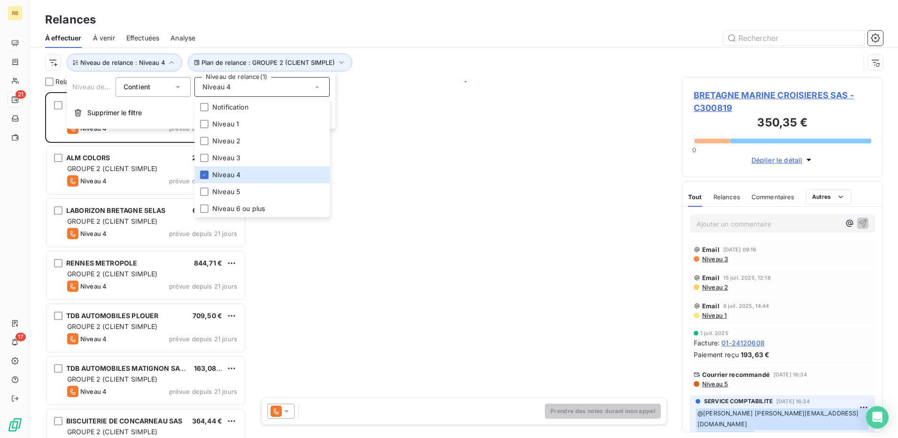
scroll to position [339, 194]
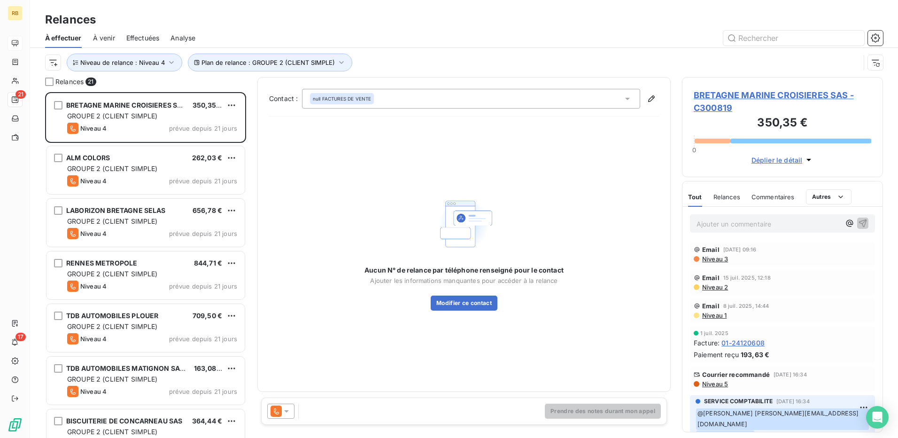
click at [407, 23] on div "Relances" at bounding box center [464, 19] width 868 height 17
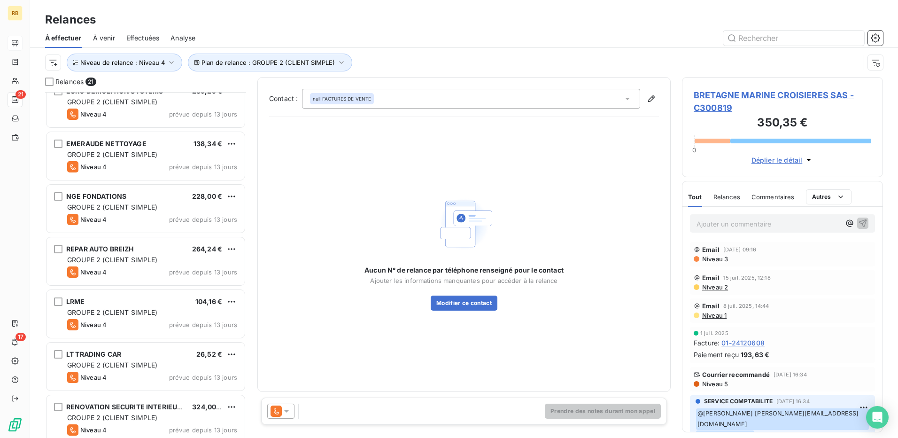
scroll to position [760, 0]
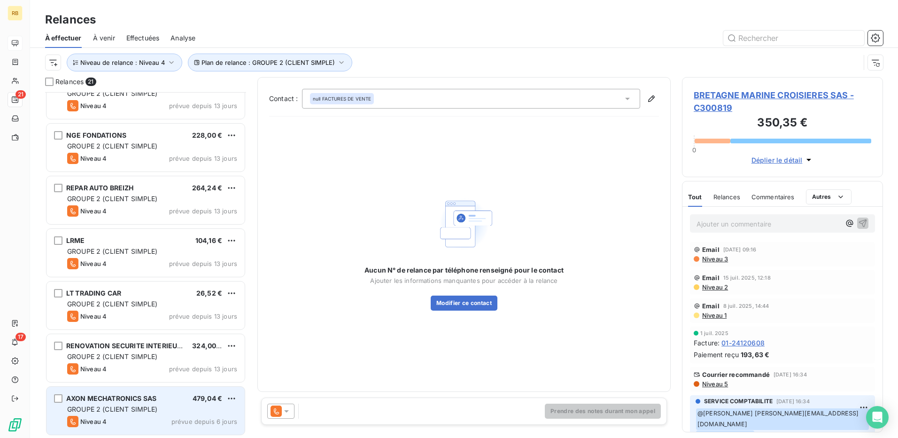
click at [192, 393] on div "AXON MECHATRONICS SAS 479,04 € GROUPE 2 (CLIENT SIMPLE) Niveau 4 prévue depuis …" at bounding box center [146, 411] width 198 height 48
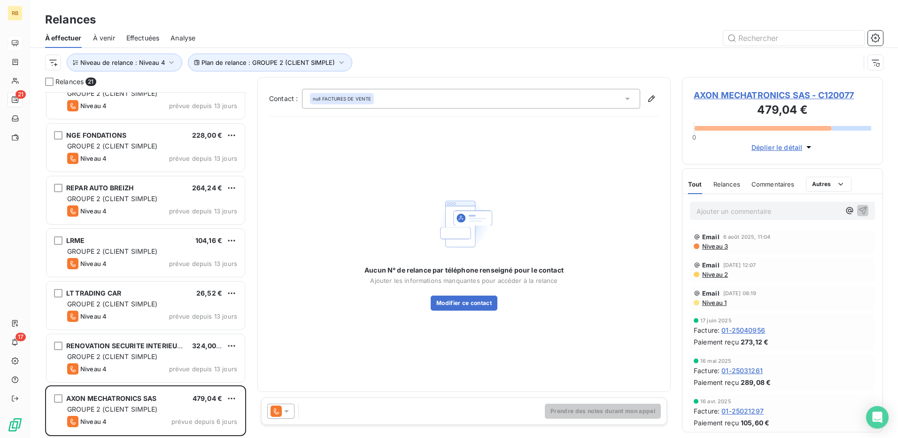
click at [746, 97] on span "AXON MECHATRONICS SAS - C120077" at bounding box center [783, 95] width 178 height 13
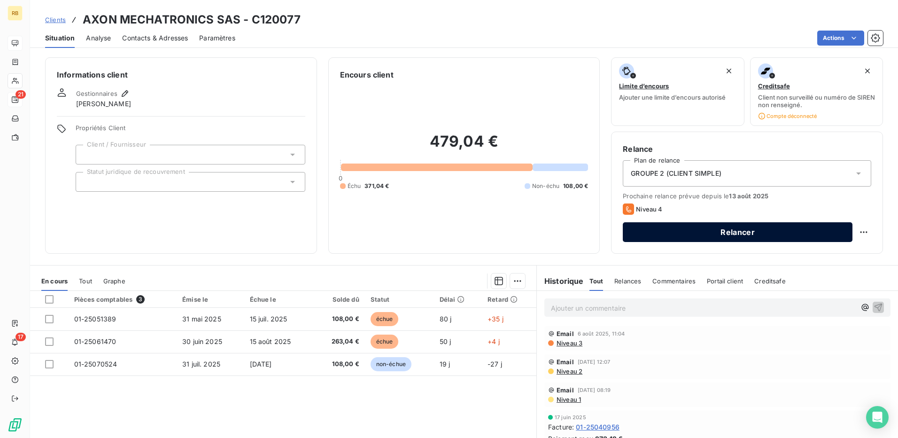
click at [688, 231] on button "Relancer" at bounding box center [738, 232] width 230 height 20
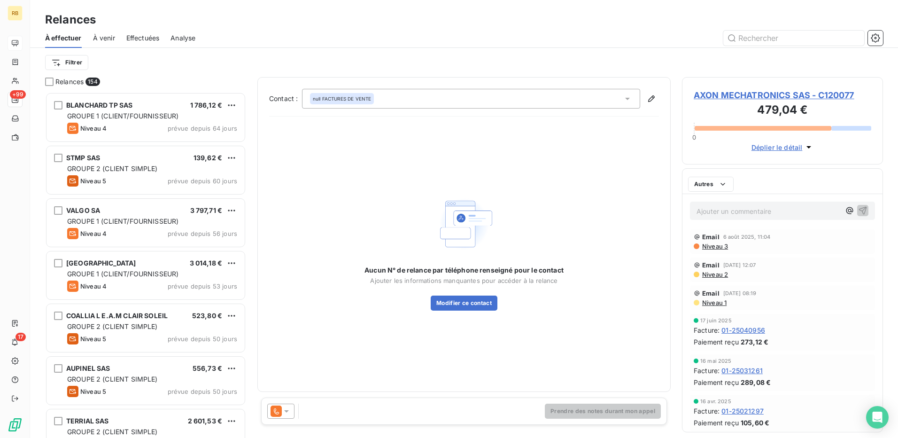
scroll to position [339, 194]
drag, startPoint x: 275, startPoint y: 414, endPoint x: 277, endPoint y: 409, distance: 5.5
click at [276, 414] on icon at bounding box center [276, 410] width 11 height 11
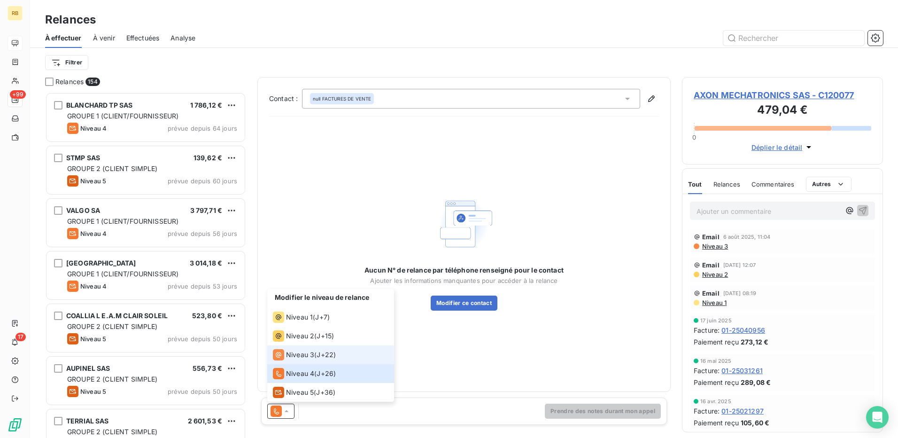
click at [298, 351] on span "Niveau 3" at bounding box center [300, 354] width 28 height 9
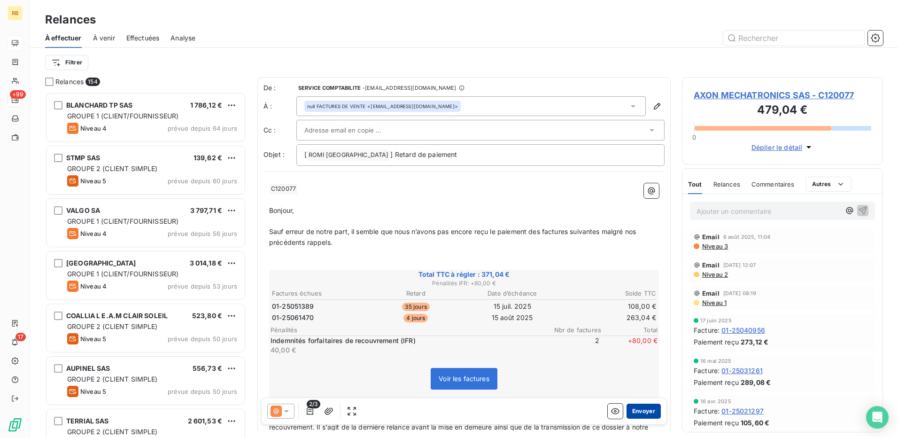
click at [633, 406] on button "Envoyer" at bounding box center [644, 411] width 34 height 15
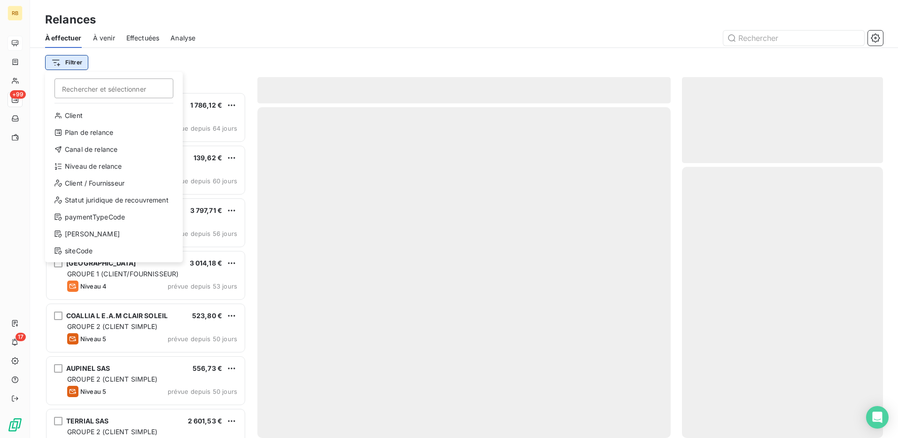
click at [69, 59] on html "RB +99 17 Relances À effectuer À venir Effectuées Analyse Filtrer Rechercher et…" at bounding box center [449, 219] width 898 height 438
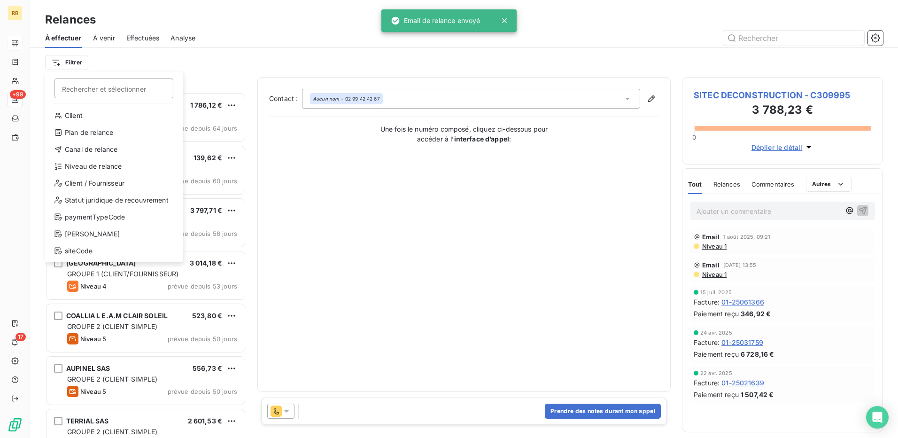
click at [95, 141] on div "Client Plan de relance Canal de relance Niveau de relance Client / Fournisseur …" at bounding box center [114, 185] width 130 height 154
click at [126, 133] on div "Plan de relance" at bounding box center [114, 132] width 130 height 15
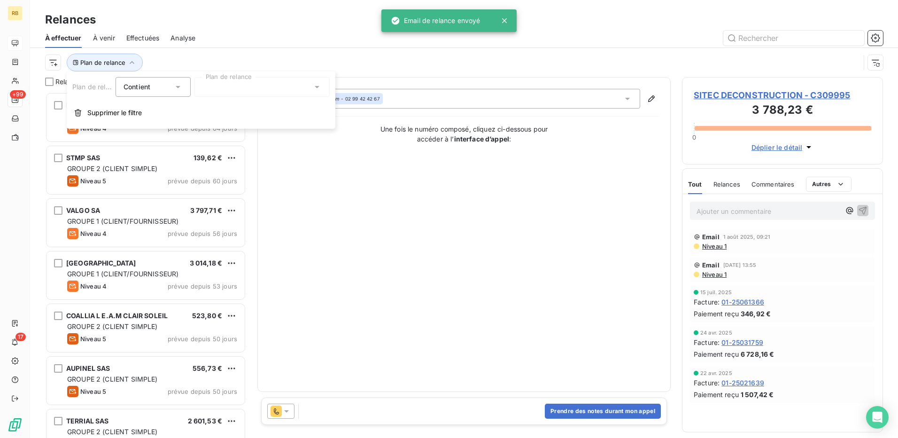
click at [231, 87] on div at bounding box center [262, 87] width 135 height 20
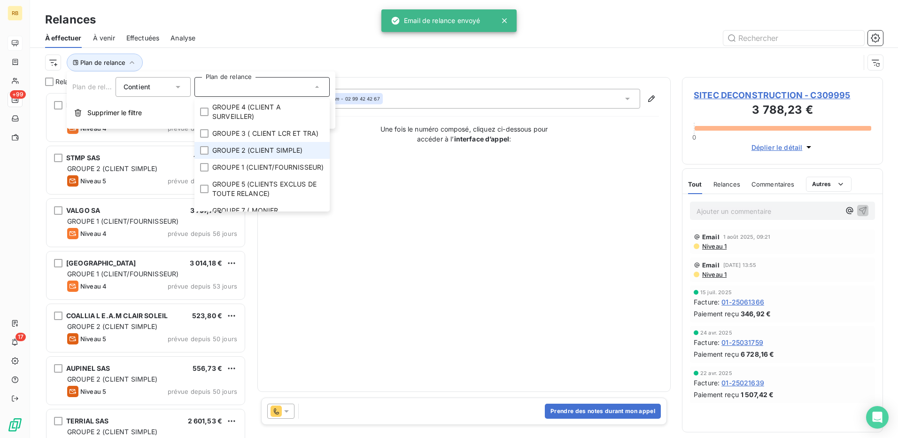
click at [251, 159] on li "GROUPE 2 (CLIENT SIMPLE)" at bounding box center [262, 150] width 135 height 17
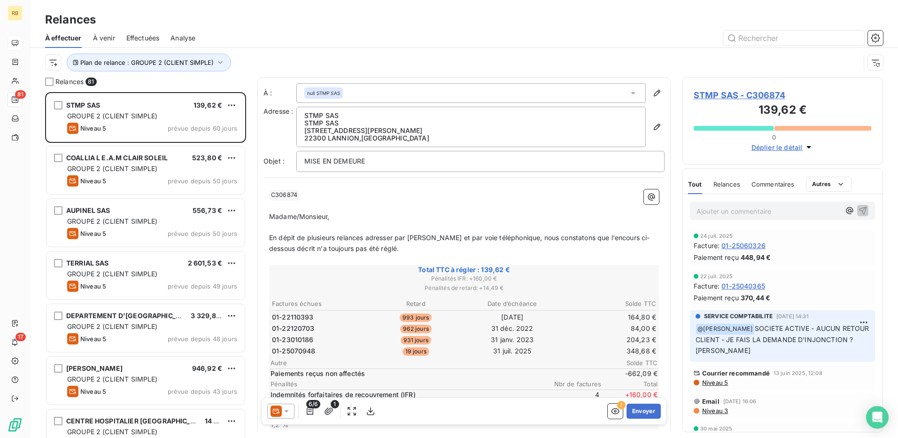
click at [285, 39] on div at bounding box center [545, 38] width 677 height 15
click at [51, 59] on html "RB 81 17 Relances À effectuer À venir Effectuées Analyse Plan de relance : GROU…" at bounding box center [449, 219] width 898 height 438
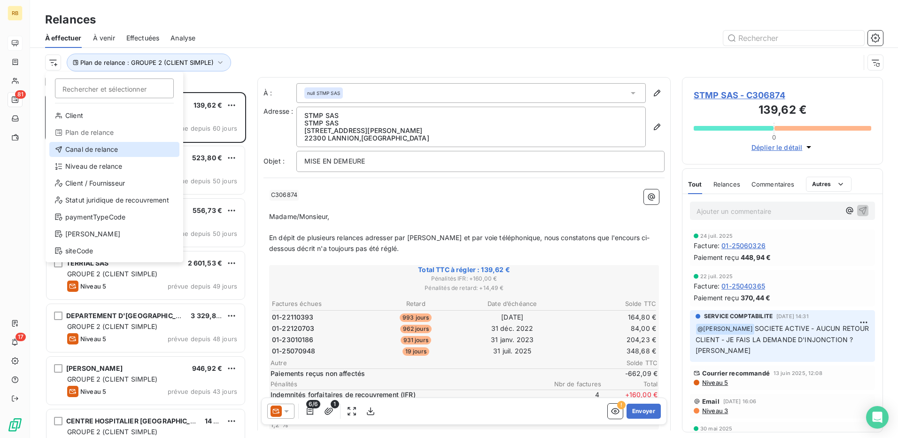
click at [116, 150] on div "Canal de relance" at bounding box center [114, 149] width 130 height 15
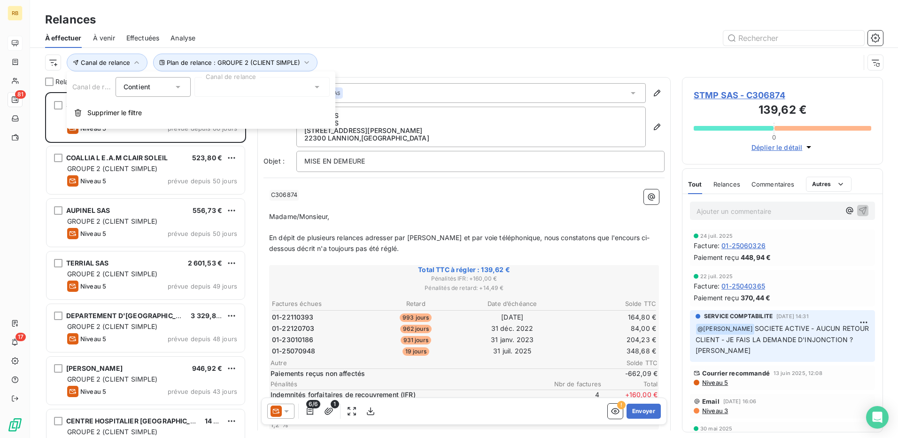
click at [239, 82] on div at bounding box center [262, 87] width 135 height 20
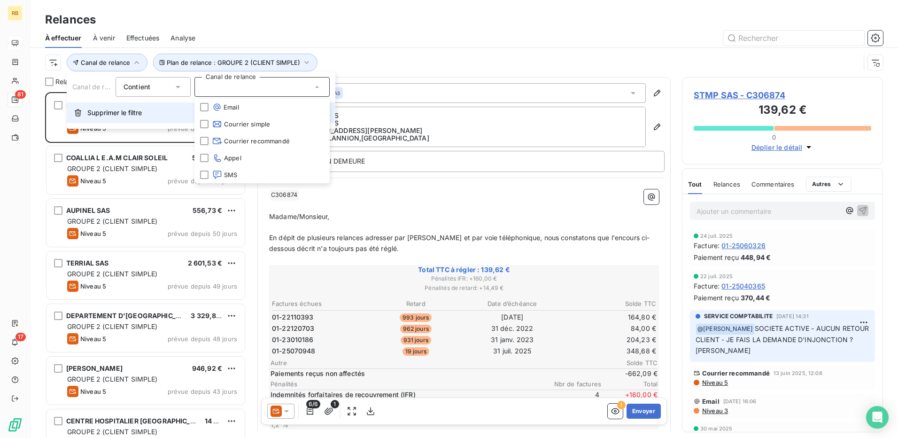
click at [100, 109] on span "Supprimer le filtre" at bounding box center [114, 112] width 55 height 9
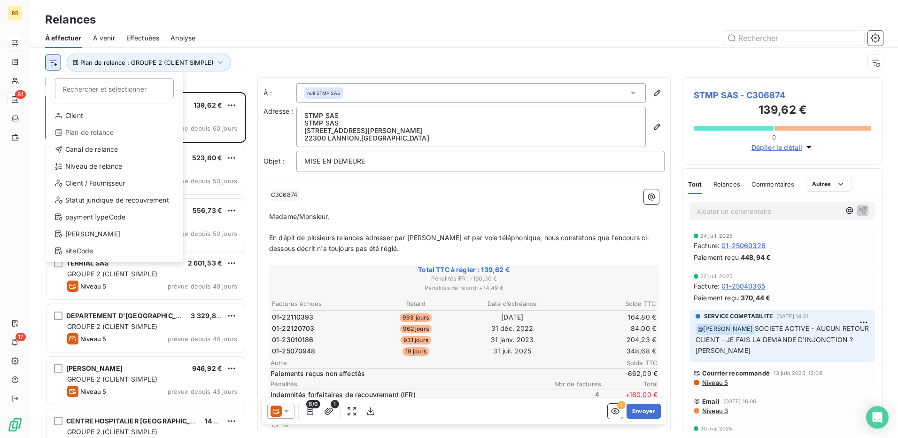
click at [55, 60] on html "RB 81 17 Relances À effectuer À venir Effectuées Analyse Rechercher et sélectio…" at bounding box center [449, 219] width 898 height 438
click at [81, 169] on div "Niveau de relance" at bounding box center [114, 166] width 130 height 15
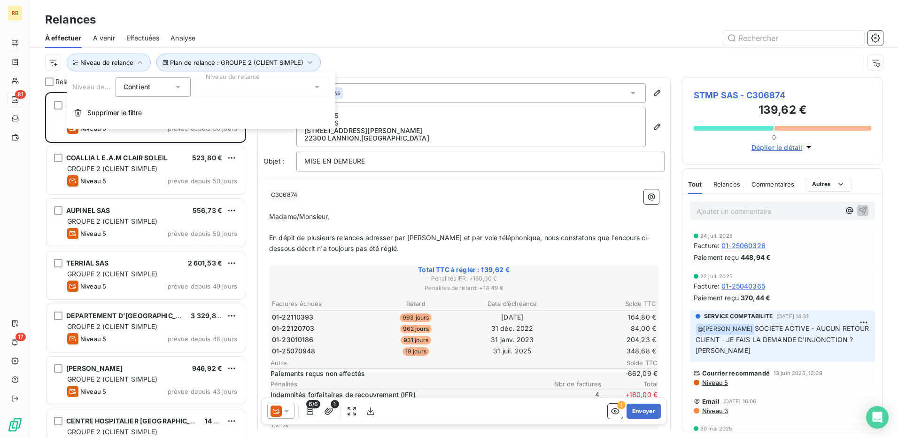
click at [238, 90] on div at bounding box center [262, 87] width 135 height 20
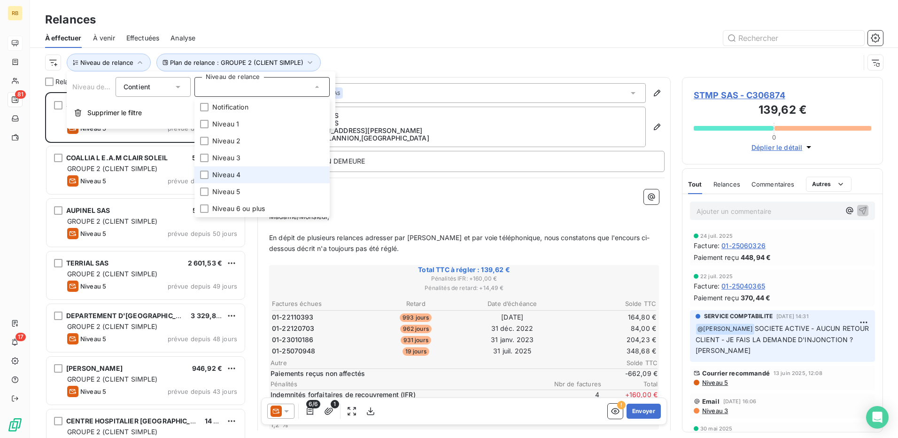
click at [241, 176] on span "Niveau 4" at bounding box center [226, 174] width 28 height 9
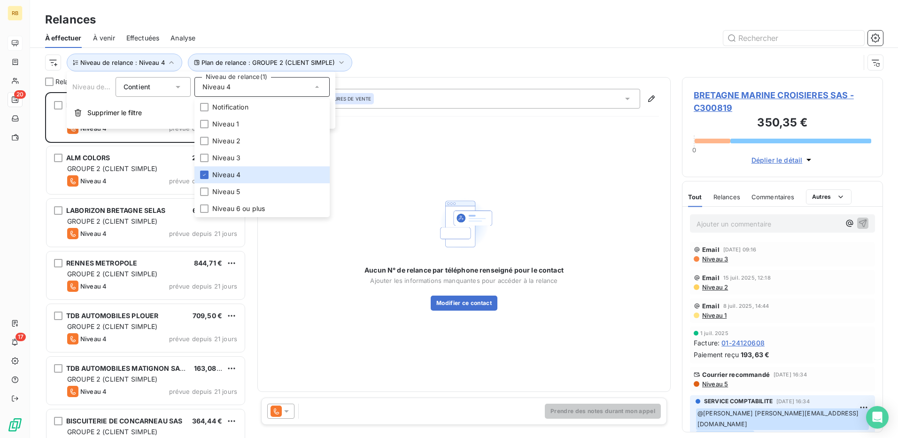
click at [507, 56] on div "Plan de relance : GROUPE 2 (CLIENT SIMPLE) Niveau de relance : Niveau 4" at bounding box center [452, 63] width 815 height 18
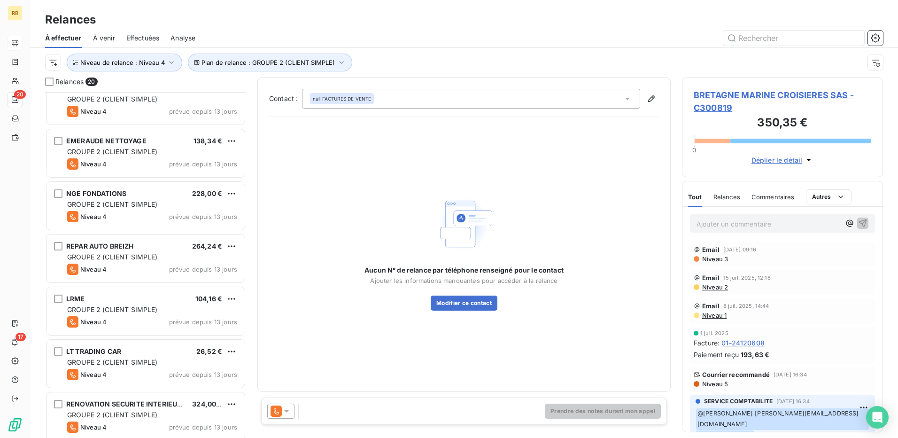
scroll to position [707, 0]
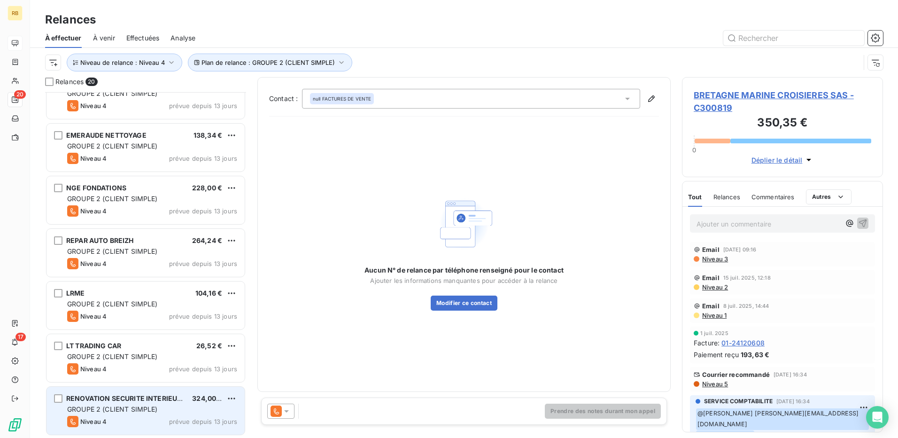
click at [153, 416] on div "Niveau 4 prévue depuis 13 jours" at bounding box center [152, 421] width 170 height 11
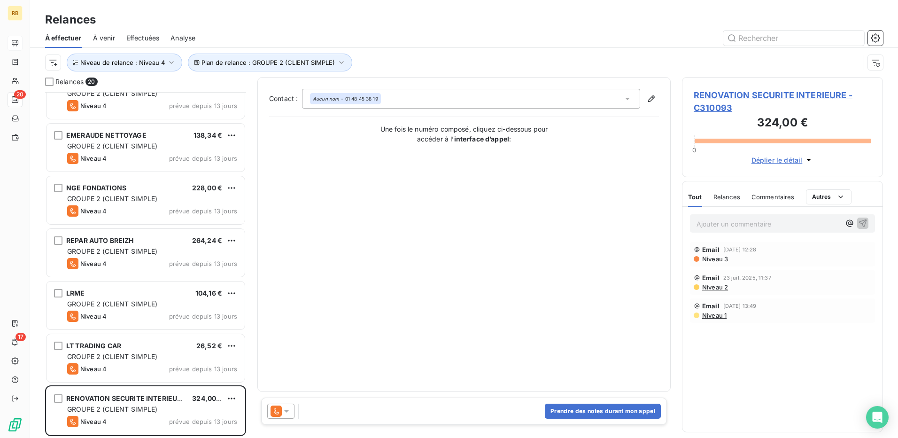
click at [741, 99] on span "RENOVATION SECURITE INTERIEURE - C310093" at bounding box center [783, 101] width 178 height 25
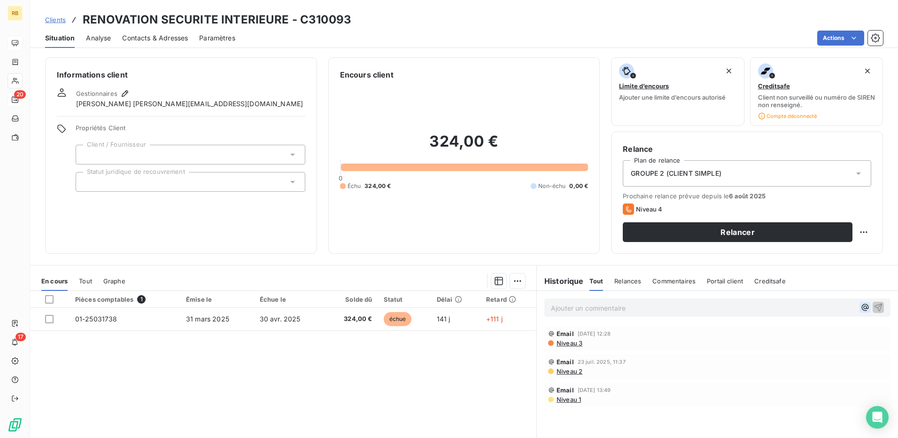
click at [861, 311] on icon "button" at bounding box center [865, 307] width 9 height 9
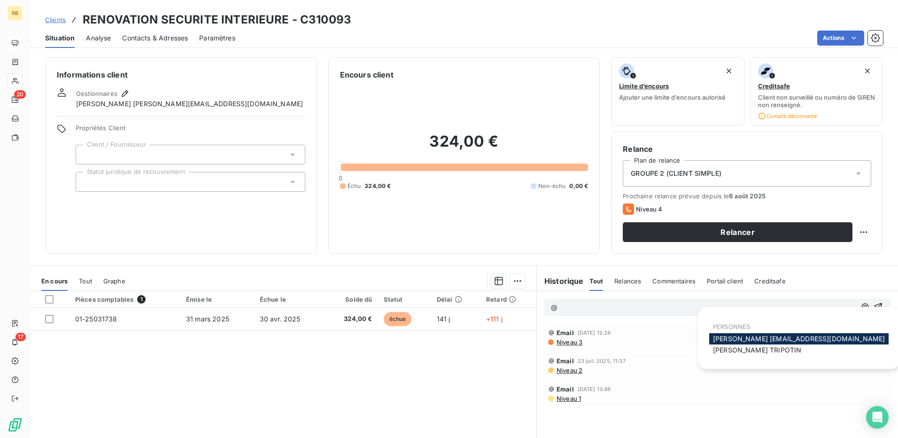
click at [765, 356] on div "PERSONNES Hervé hv@monier-environnement.com LUCIE TRIPOTIN" at bounding box center [798, 337] width 179 height 39
click at [761, 353] on span "[PERSON_NAME]" at bounding box center [757, 350] width 88 height 8
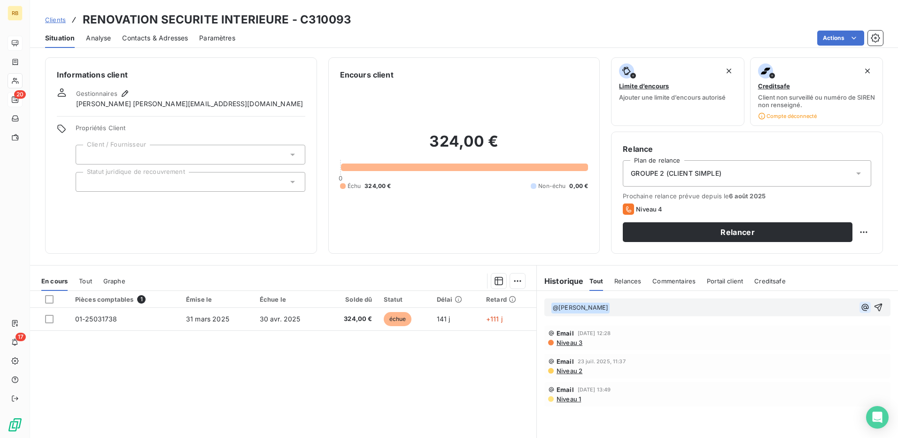
drag, startPoint x: 858, startPoint y: 304, endPoint x: 857, endPoint y: 309, distance: 4.9
click at [861, 305] on icon "button" at bounding box center [865, 307] width 9 height 9
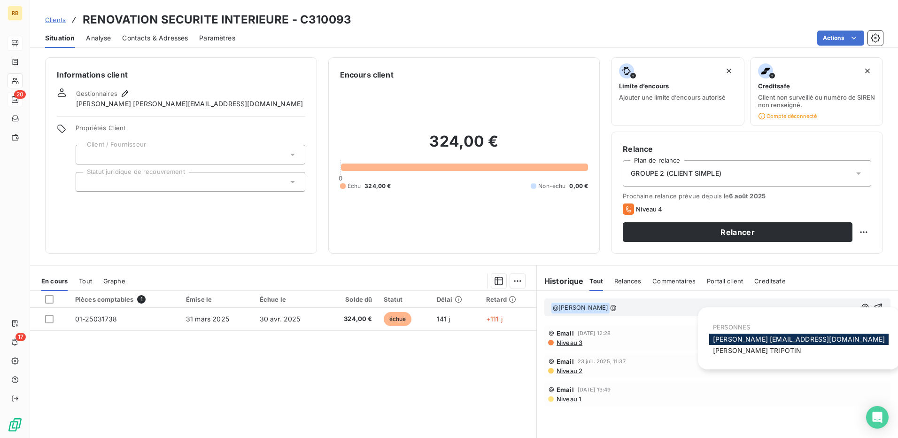
click at [817, 335] on span "Hervé hv@monier-environnement.com" at bounding box center [799, 339] width 172 height 8
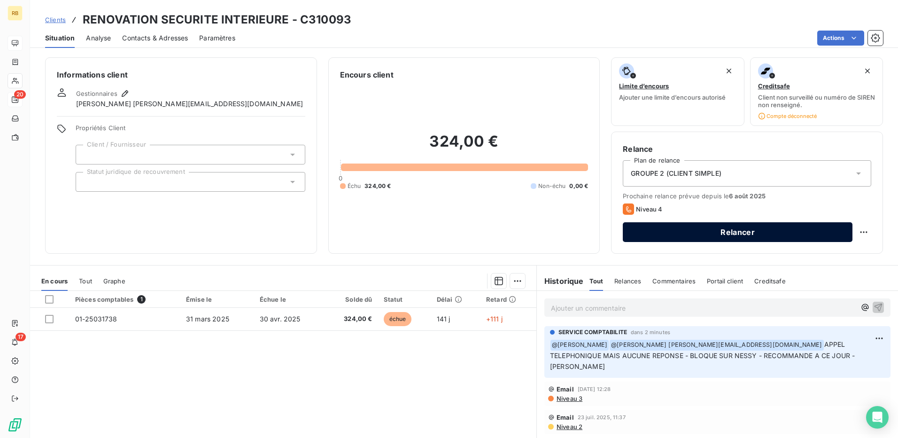
click at [810, 231] on button "Relancer" at bounding box center [738, 232] width 230 height 20
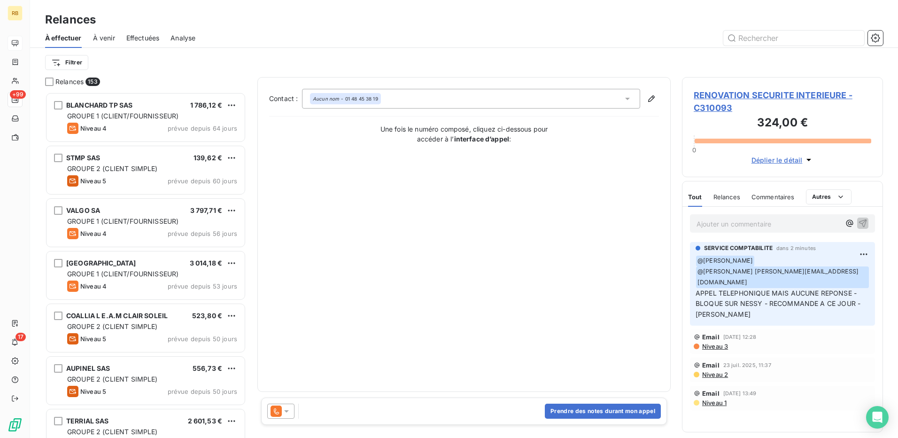
scroll to position [339, 194]
click at [276, 409] on icon at bounding box center [276, 410] width 11 height 11
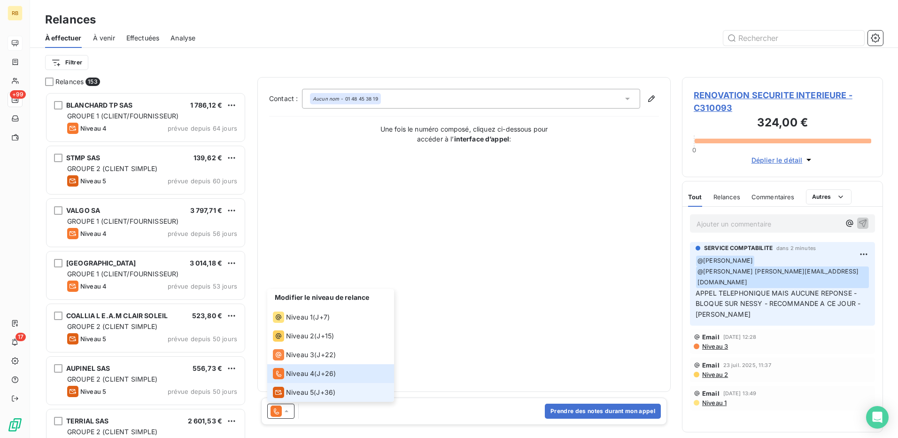
click at [296, 395] on span "Niveau 5" at bounding box center [300, 392] width 28 height 9
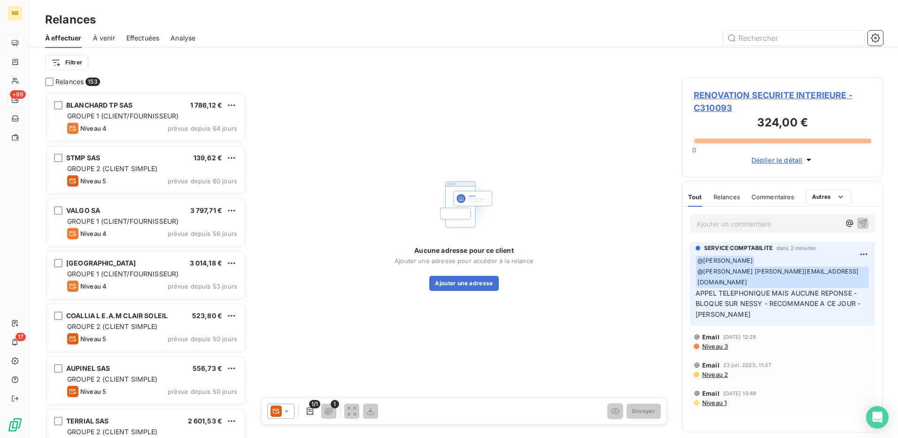
click at [753, 94] on span "RENOVATION SECURITE INTERIEURE - C310093" at bounding box center [783, 101] width 178 height 25
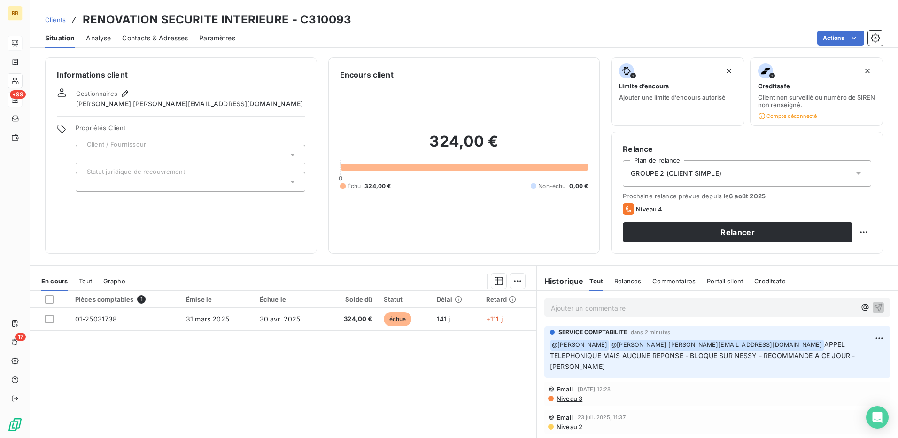
click at [182, 43] on div "Contacts & Adresses" at bounding box center [155, 38] width 66 height 20
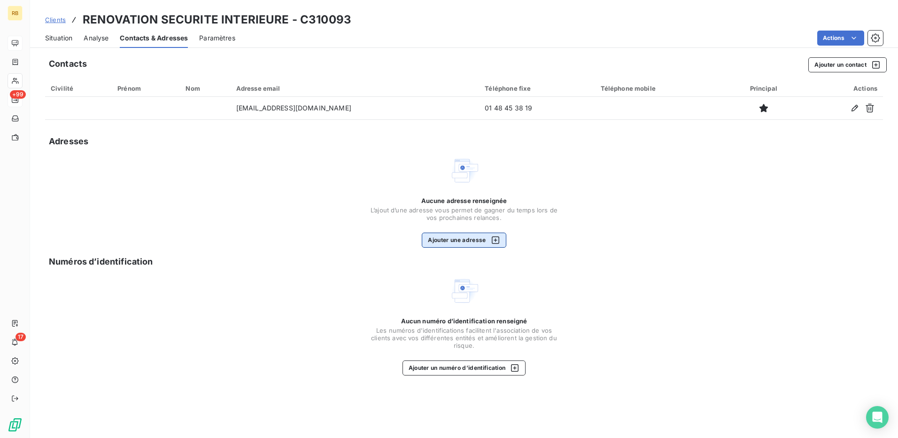
click at [469, 242] on button "Ajouter une adresse" at bounding box center [464, 240] width 84 height 15
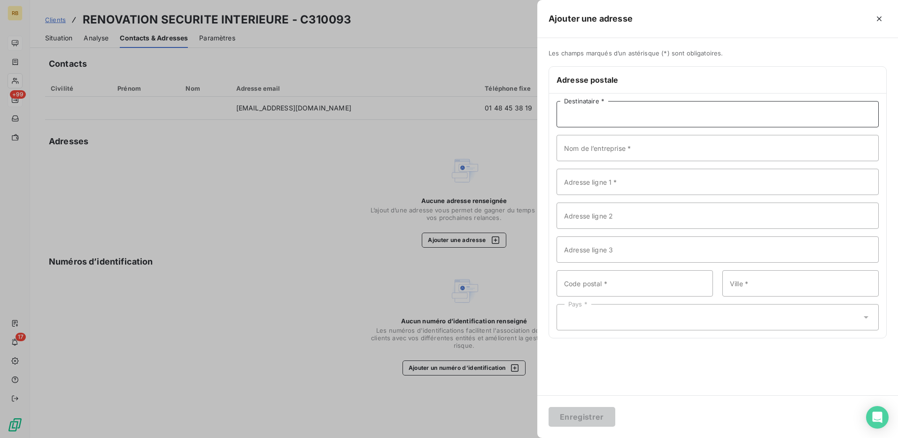
click at [619, 120] on input "Destinataire *" at bounding box center [718, 114] width 322 height 26
click at [566, 185] on input "Adresse ligne 1 *" at bounding box center [718, 182] width 322 height 26
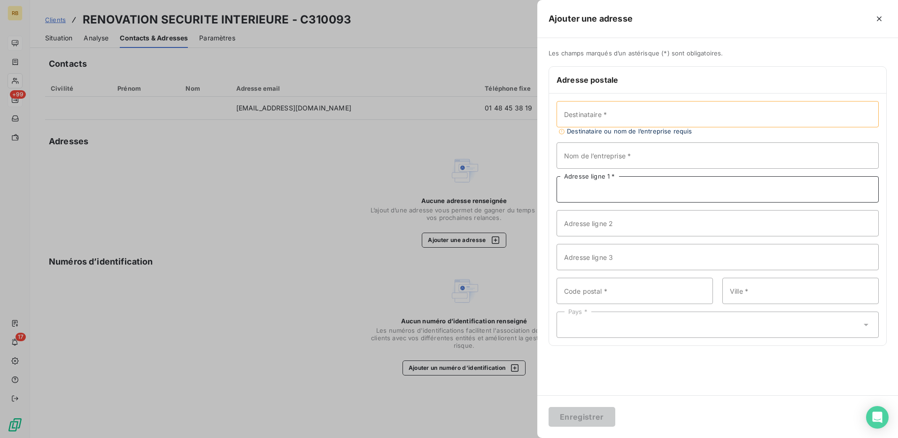
paste input "65 RUE HENRI BARBUSSE"
type input "65 RUE HENRI BARBUSSE"
click at [616, 114] on input "Destinataire *" at bounding box center [718, 114] width 322 height 26
paste input "RENOVATION SECURITE INTERIEURE"
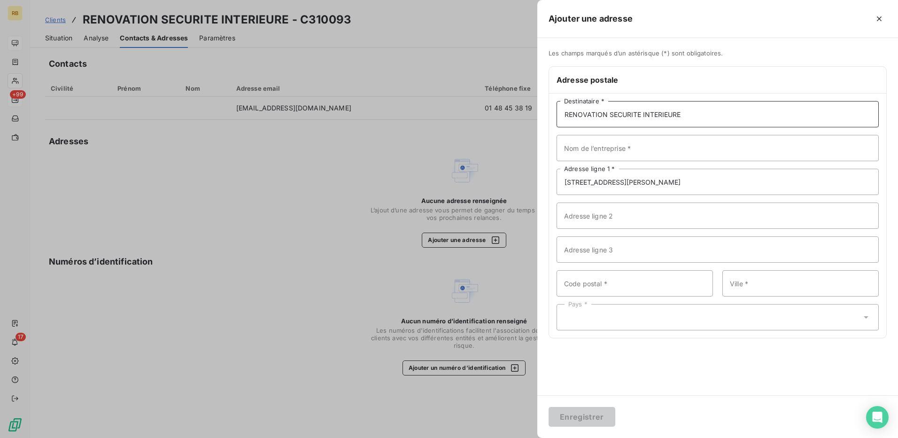
type input "RENOVATION SECURITE INTERIEURE"
click at [596, 153] on input "Nom de l’entreprise *" at bounding box center [718, 148] width 322 height 26
paste input "RENOVATION SECURITE INTERIEURE"
type input "RENOVATION SECURITE INTERIEURE"
click at [594, 294] on input "Code postal *" at bounding box center [635, 283] width 156 height 26
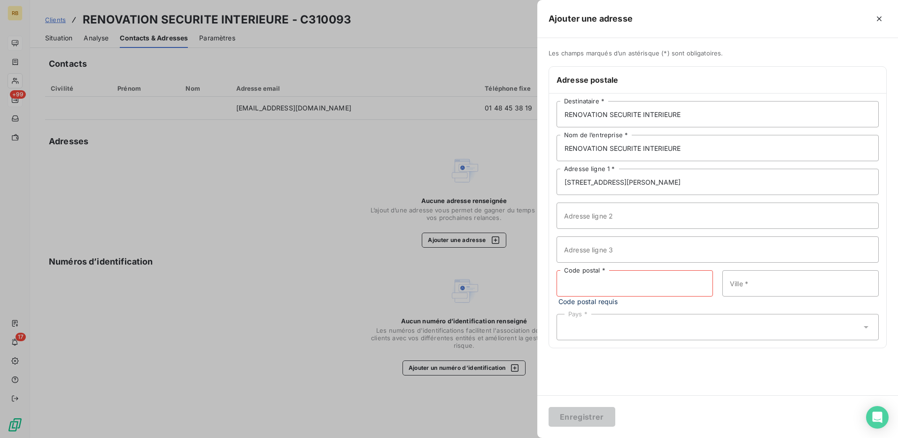
click at [635, 284] on input "Code postal *" at bounding box center [635, 283] width 156 height 26
paste input "93130"
type input "93130"
click at [768, 288] on input "Ville *" at bounding box center [801, 283] width 156 height 26
paste input "NOISY-LE-SEC"
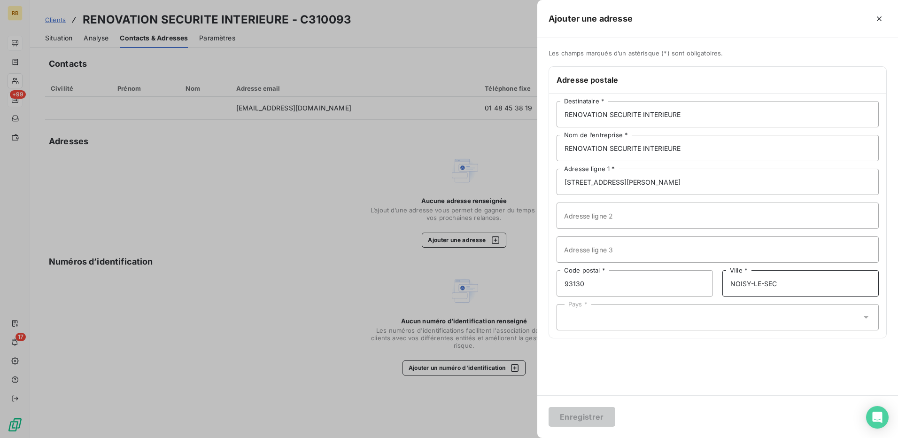
type input "NOISY-LE-SEC"
click at [602, 319] on div "Pays *" at bounding box center [718, 317] width 322 height 26
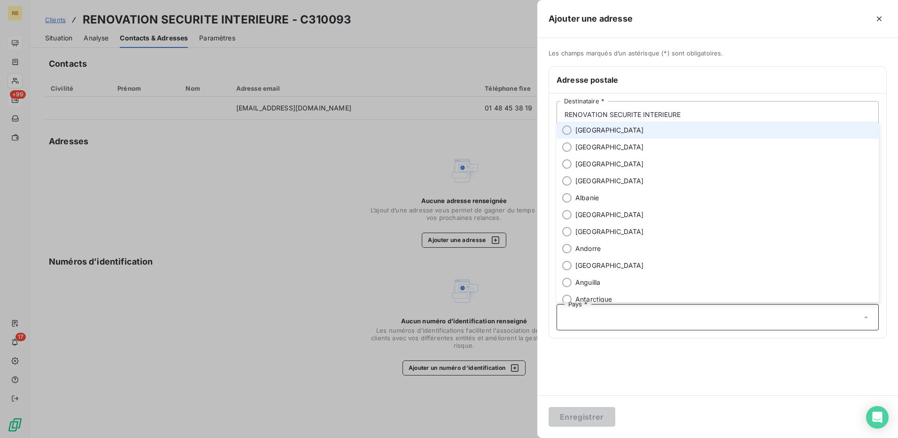
click at [597, 129] on span "France" at bounding box center [610, 129] width 69 height 9
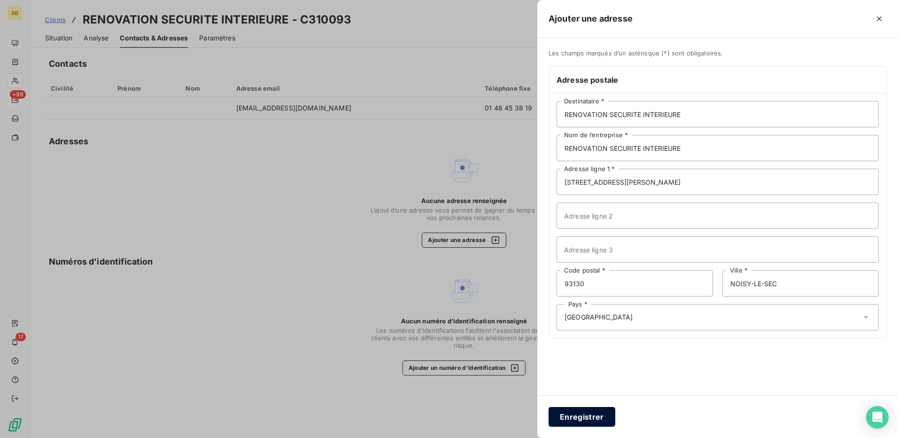
click at [591, 416] on button "Enregistrer" at bounding box center [582, 417] width 67 height 20
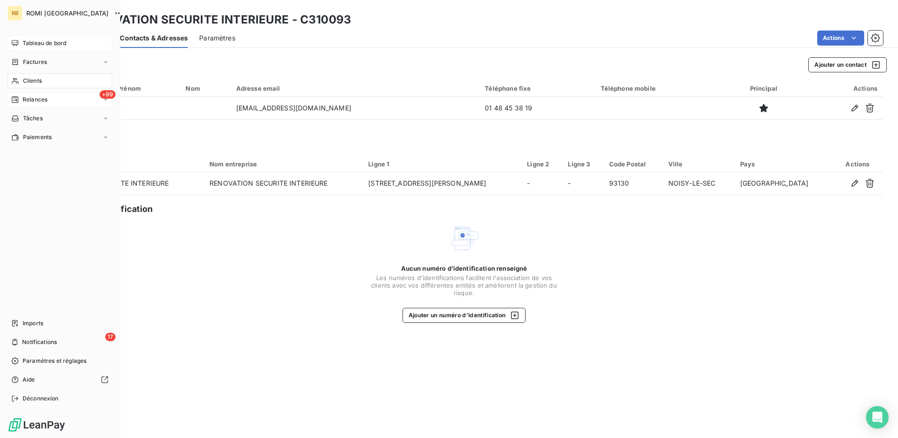
click at [36, 98] on span "Relances" at bounding box center [35, 99] width 25 height 8
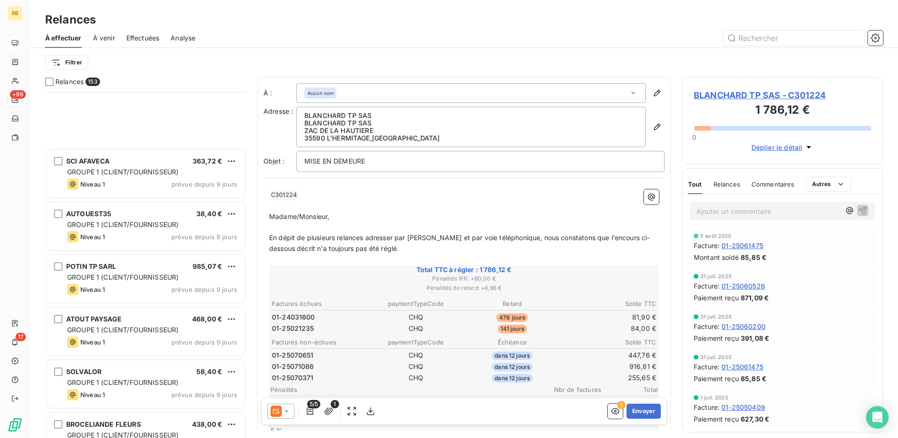
scroll to position [5921, 0]
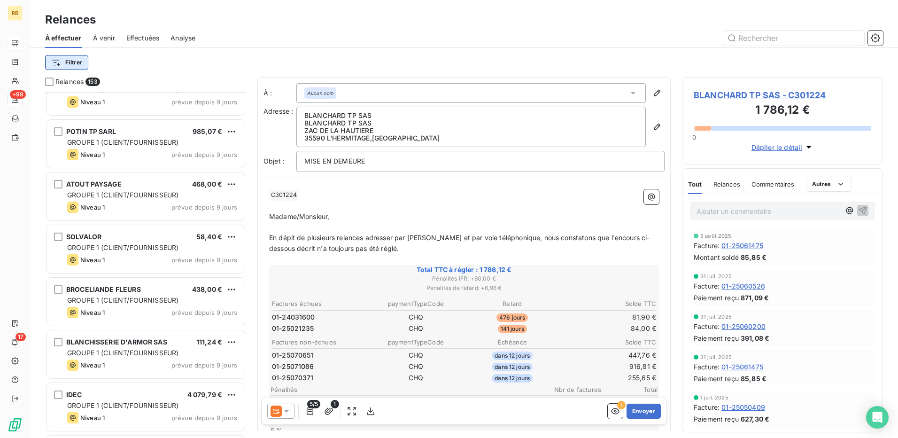
click at [74, 66] on html "RB +99 17 Relances À effectuer À venir Effectuées Analyse Filtrer Relances 153 …" at bounding box center [449, 219] width 898 height 438
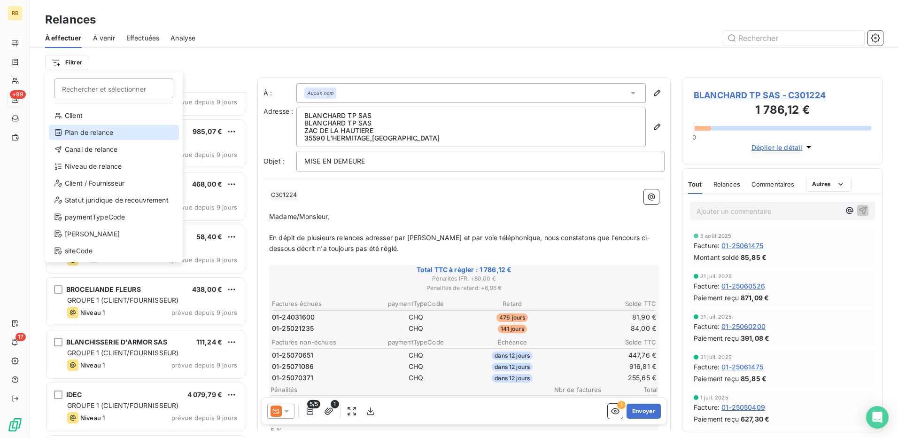
click at [109, 136] on div "Plan de relance" at bounding box center [114, 132] width 130 height 15
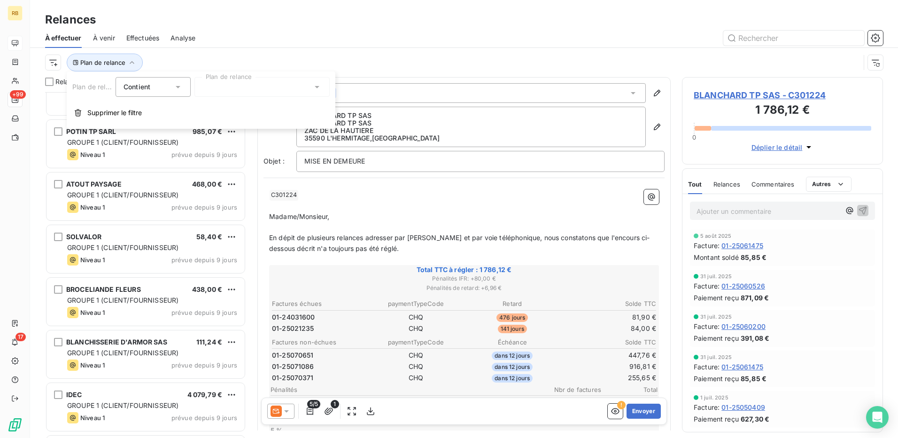
click at [264, 84] on div at bounding box center [262, 87] width 135 height 20
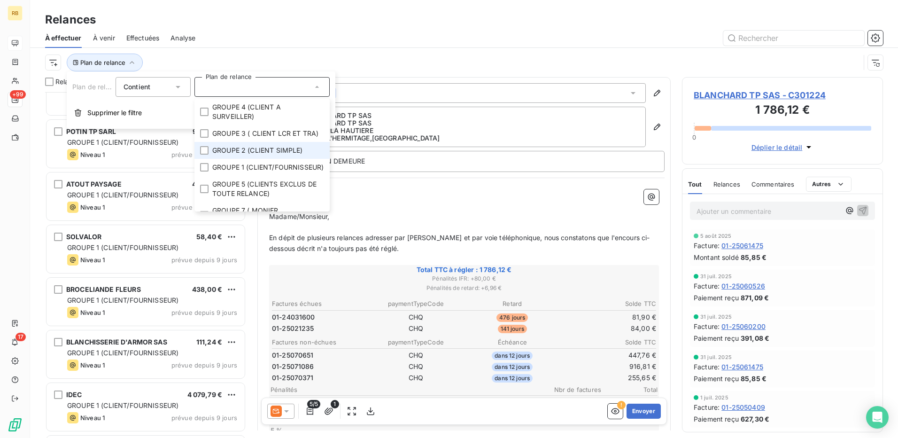
click at [253, 155] on span "GROUPE 2 (CLIENT SIMPLE)" at bounding box center [257, 150] width 91 height 9
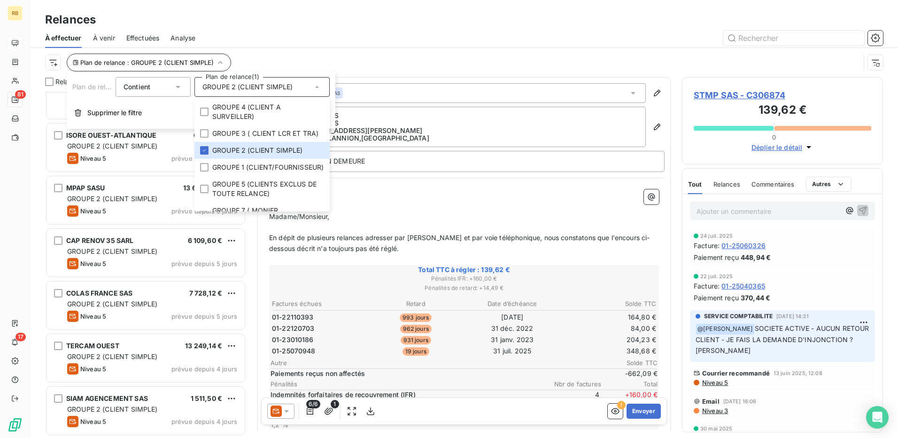
scroll to position [3917, 0]
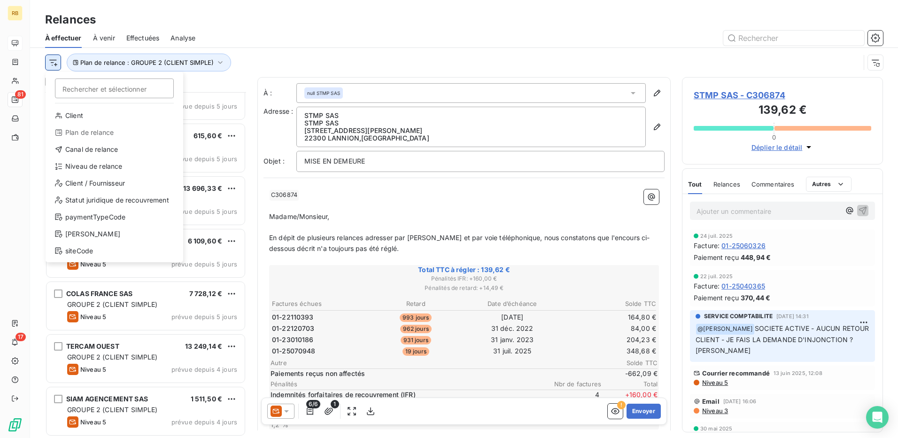
click at [59, 59] on html "RB 81 17 Relances À effectuer À venir Effectuées Analyse Rechercher et sélectio…" at bounding box center [449, 219] width 898 height 438
drag, startPoint x: 71, startPoint y: 166, endPoint x: 176, endPoint y: 117, distance: 116.4
click at [71, 166] on div "Niveau de relance" at bounding box center [114, 166] width 130 height 15
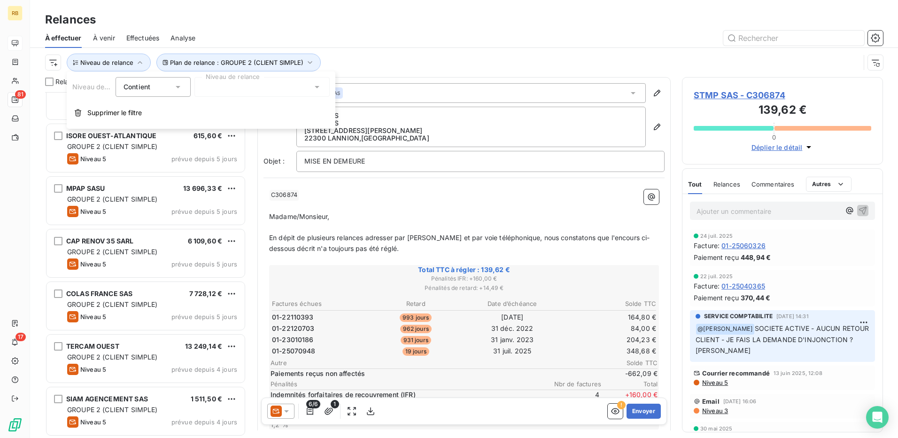
drag, startPoint x: 227, startPoint y: 86, endPoint x: 229, endPoint y: 92, distance: 6.4
click at [227, 86] on div at bounding box center [262, 87] width 135 height 20
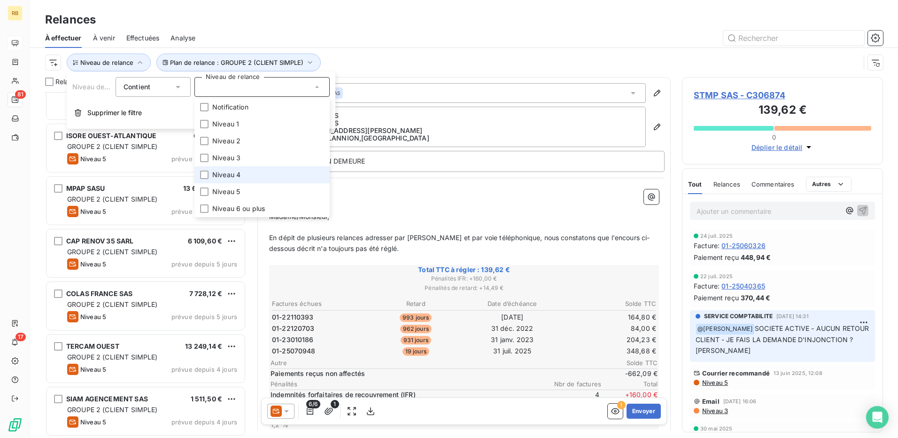
click at [242, 172] on li "Niveau 4" at bounding box center [262, 174] width 135 height 17
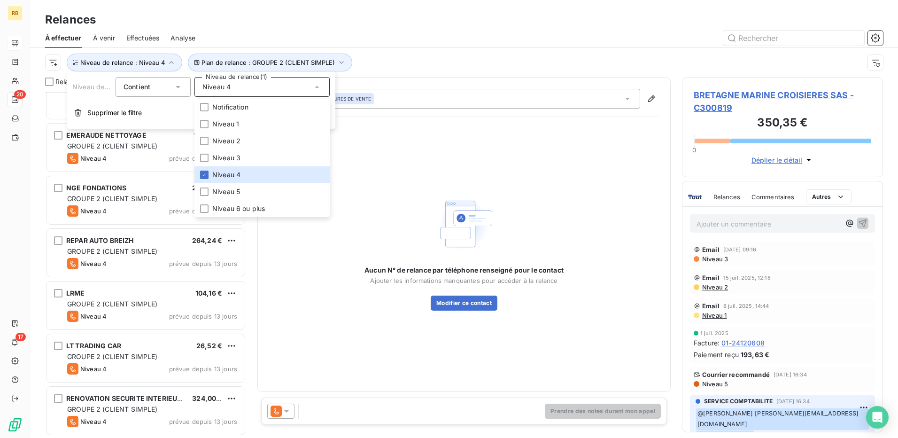
scroll to position [707, 0]
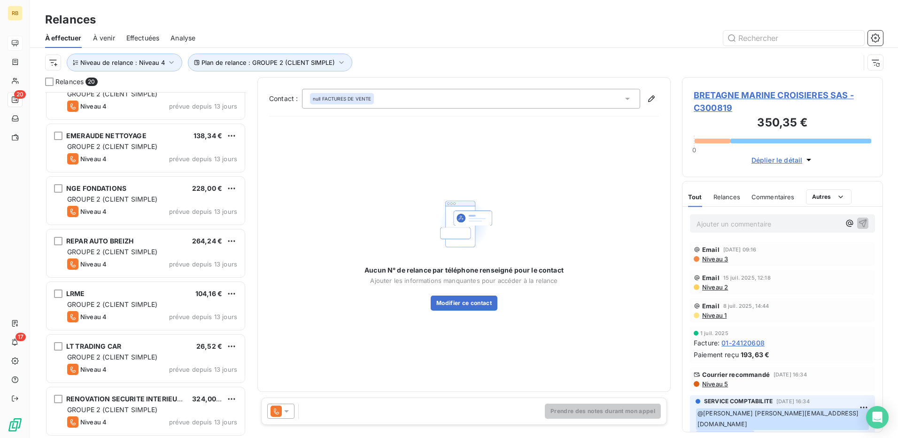
click at [404, 67] on div "Plan de relance : GROUPE 2 (CLIENT SIMPLE) Niveau de relance : Niveau 4" at bounding box center [452, 63] width 815 height 18
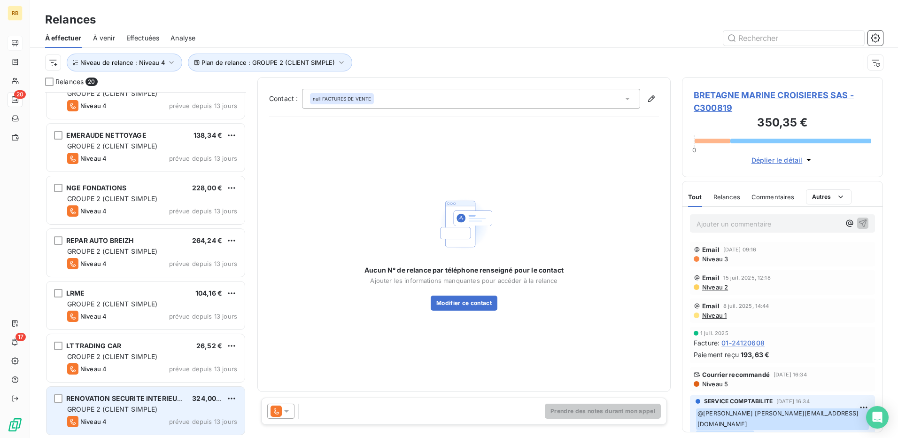
click at [171, 404] on div "RENOVATION SECURITE INTERIEURE 324,00 € GROUPE 2 (CLIENT SIMPLE) Niveau 4 prévu…" at bounding box center [146, 411] width 198 height 48
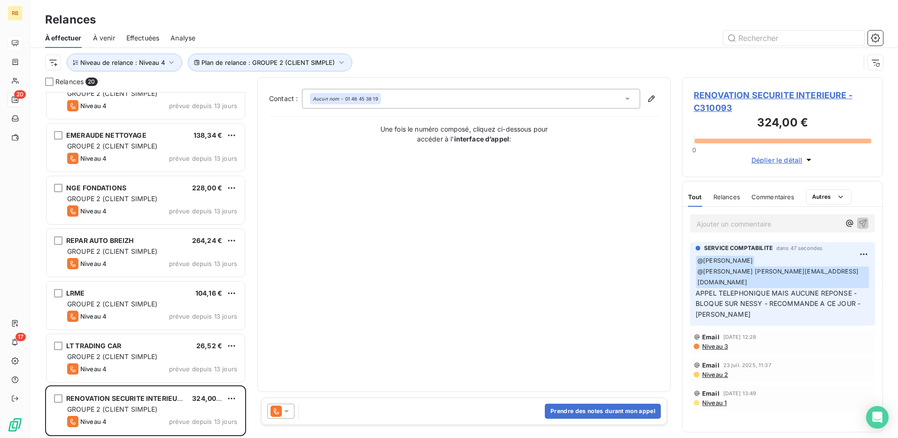
click at [277, 409] on icon at bounding box center [276, 410] width 11 height 11
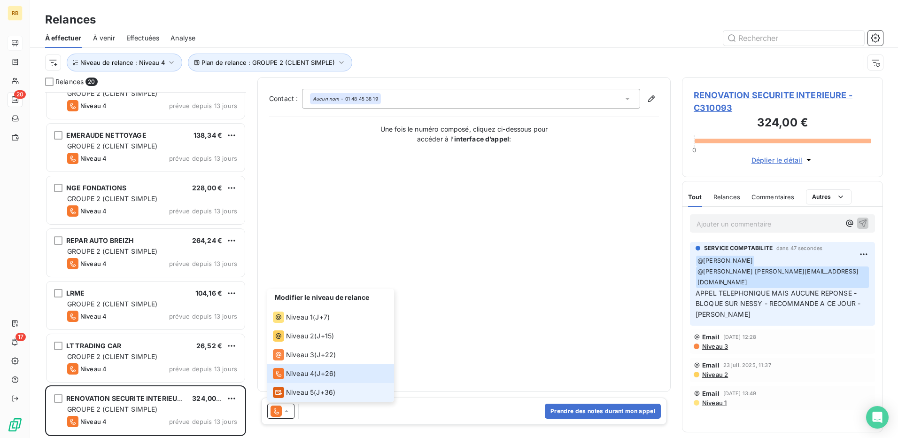
click at [334, 389] on span "J+36 )" at bounding box center [325, 392] width 19 height 9
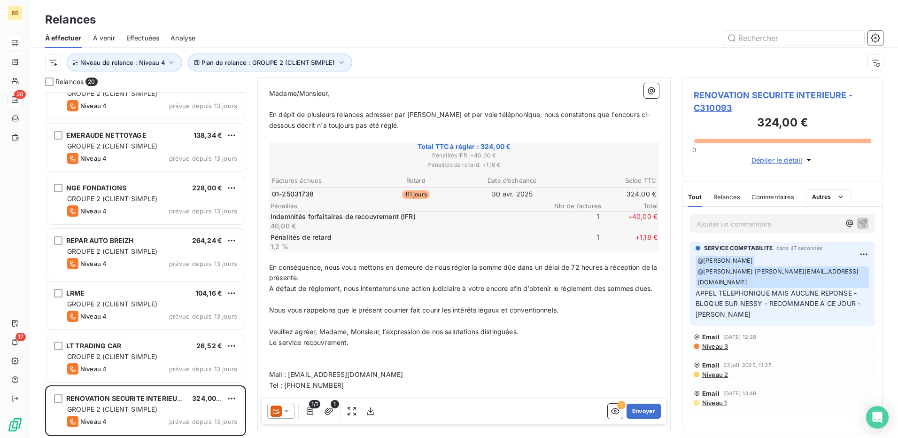
scroll to position [141, 0]
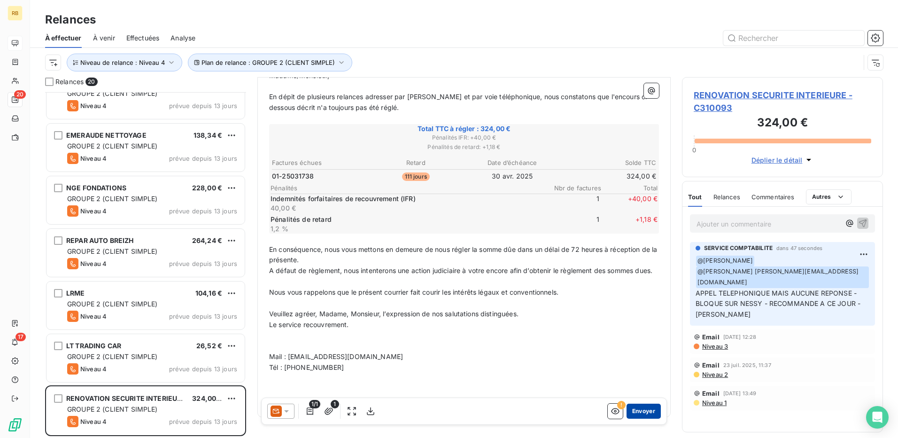
click at [633, 416] on button "Envoyer" at bounding box center [644, 411] width 34 height 15
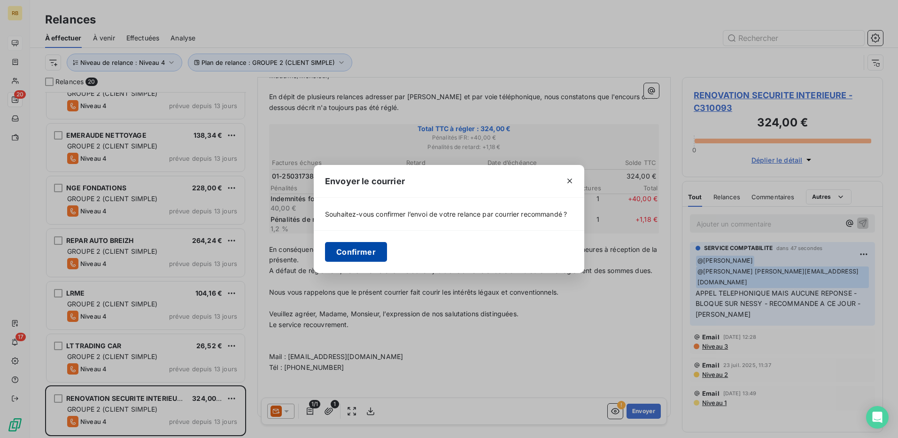
click at [362, 257] on button "Confirmer" at bounding box center [356, 252] width 62 height 20
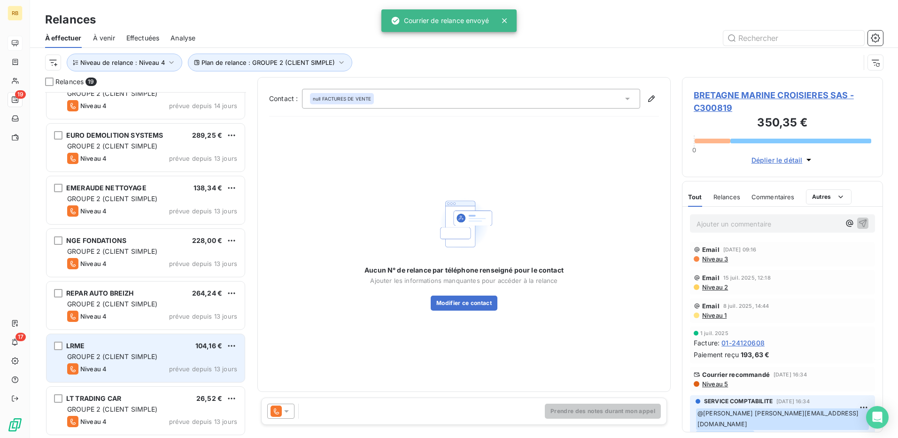
scroll to position [654, 0]
click at [151, 374] on div "Niveau 4 prévue depuis 13 jours" at bounding box center [152, 369] width 170 height 11
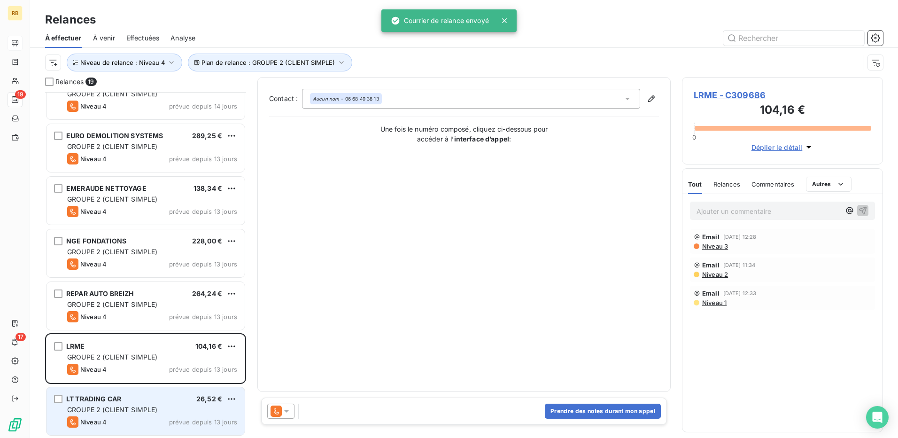
click at [146, 415] on div "LT TRADING CAR 26,52 € GROUPE 2 (CLIENT SIMPLE) Niveau 4 prévue depuis 13 jours" at bounding box center [146, 411] width 198 height 48
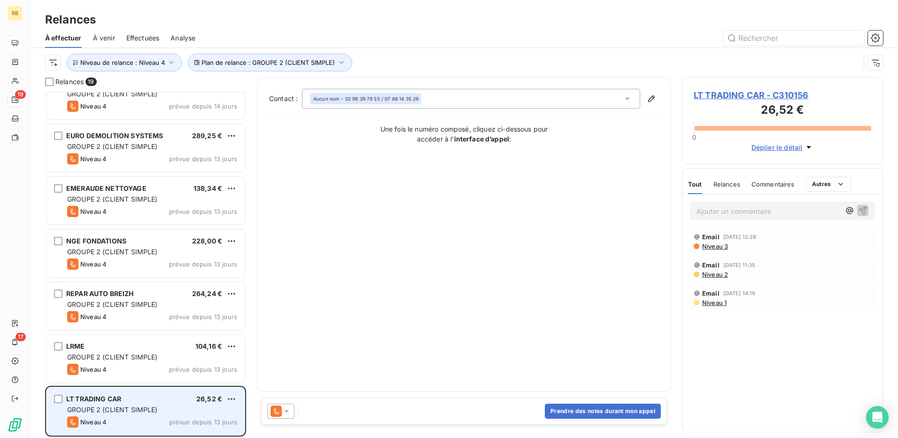
scroll to position [655, 0]
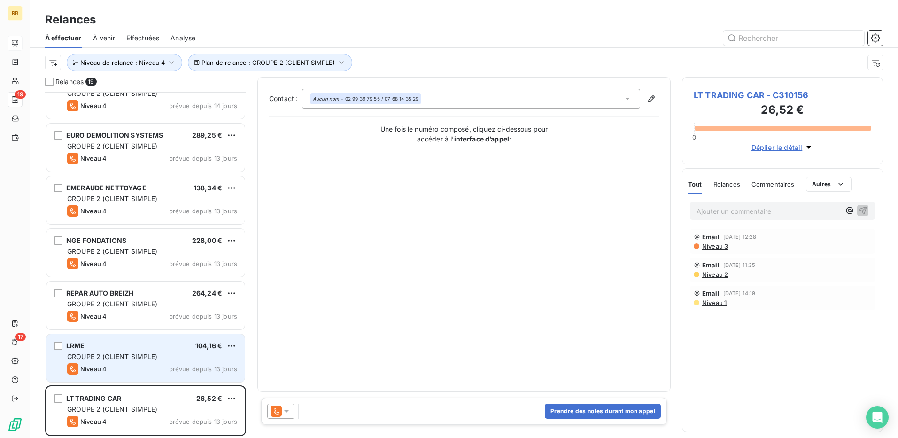
click at [134, 359] on span "GROUPE 2 (CLIENT SIMPLE)" at bounding box center [112, 356] width 91 height 8
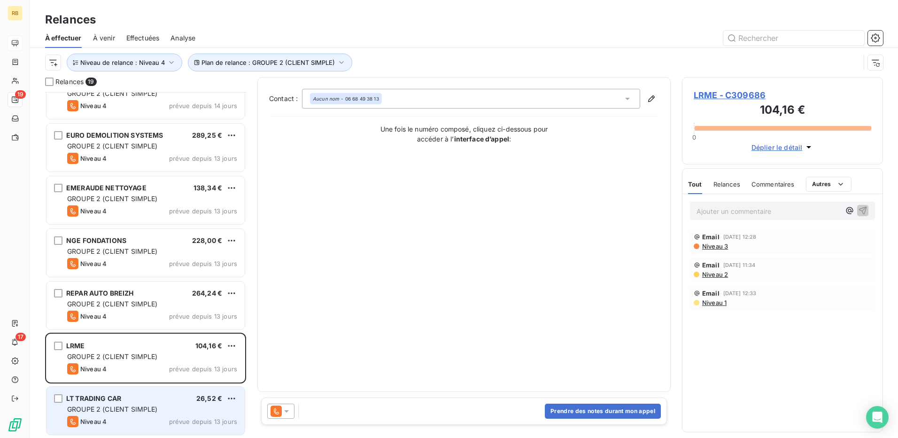
click at [151, 415] on div "LT TRADING CAR 26,52 € GROUPE 2 (CLIENT SIMPLE) Niveau 4 prévue depuis 13 jours" at bounding box center [146, 411] width 198 height 48
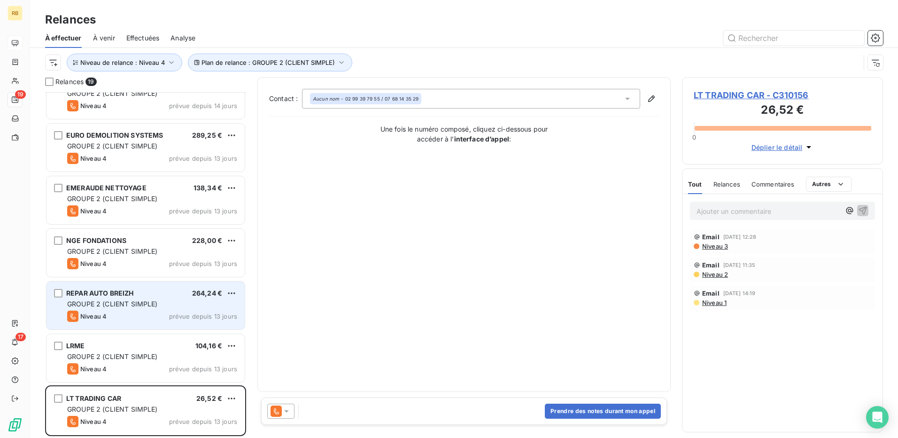
drag, startPoint x: 126, startPoint y: 360, endPoint x: 113, endPoint y: 317, distance: 44.6
click at [123, 351] on div "LRME 104,16 € GROUPE 2 (CLIENT SIMPLE) Niveau 4 prévue depuis 13 jours" at bounding box center [146, 358] width 198 height 48
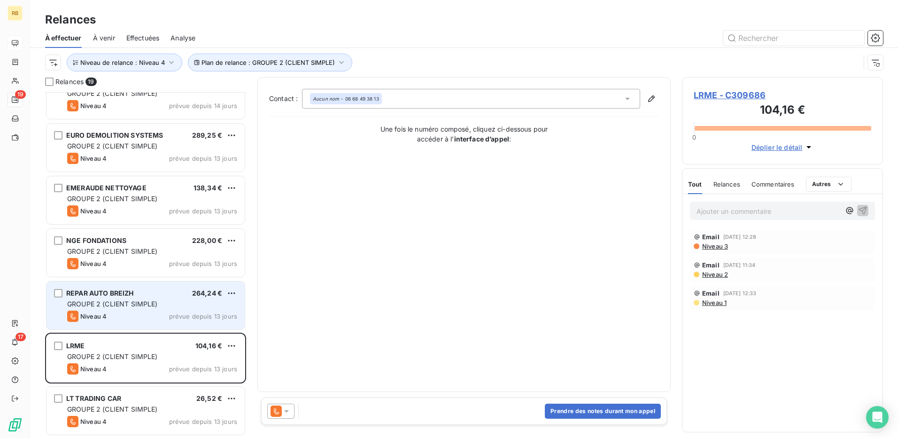
click at [105, 298] on div "REPAR AUTO BREIZH 264,24 € GROUPE 2 (CLIENT SIMPLE) Niveau 4 prévue depuis 13 j…" at bounding box center [146, 305] width 198 height 48
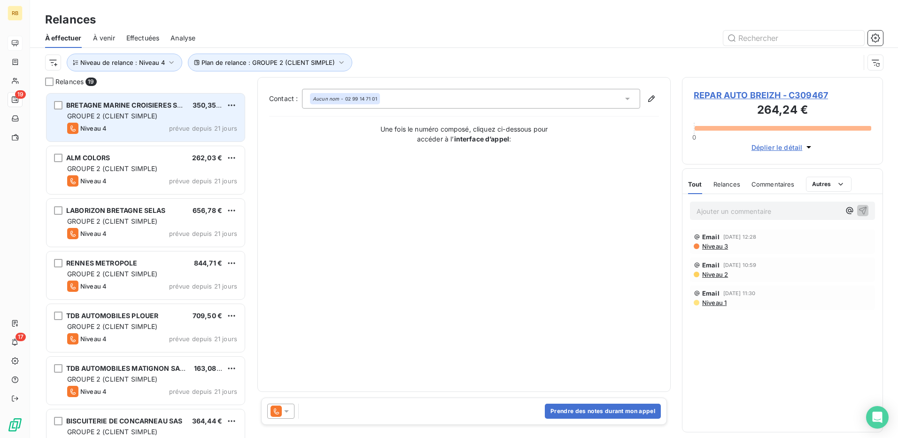
click at [89, 124] on div "Niveau 4" at bounding box center [86, 128] width 39 height 11
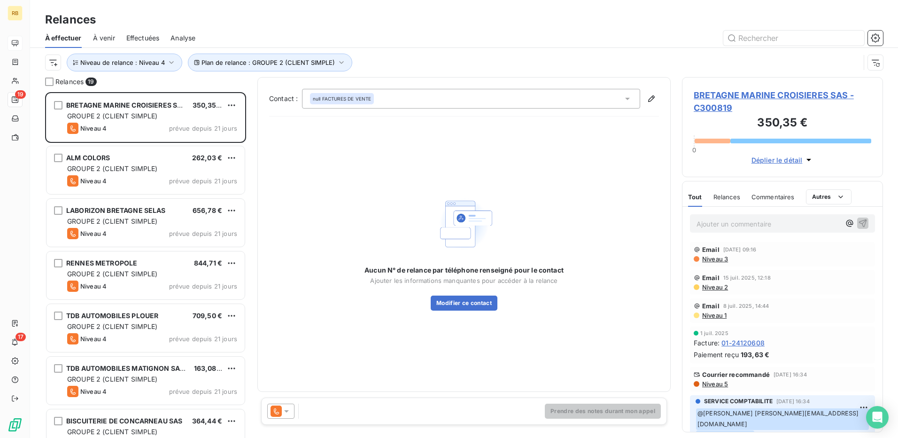
click at [283, 413] on icon at bounding box center [286, 410] width 9 height 9
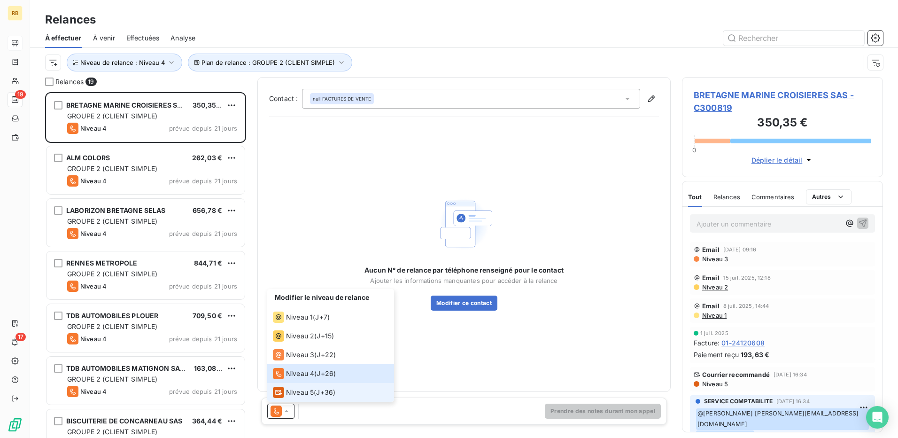
click at [284, 391] on div "Niveau 5" at bounding box center [293, 392] width 41 height 11
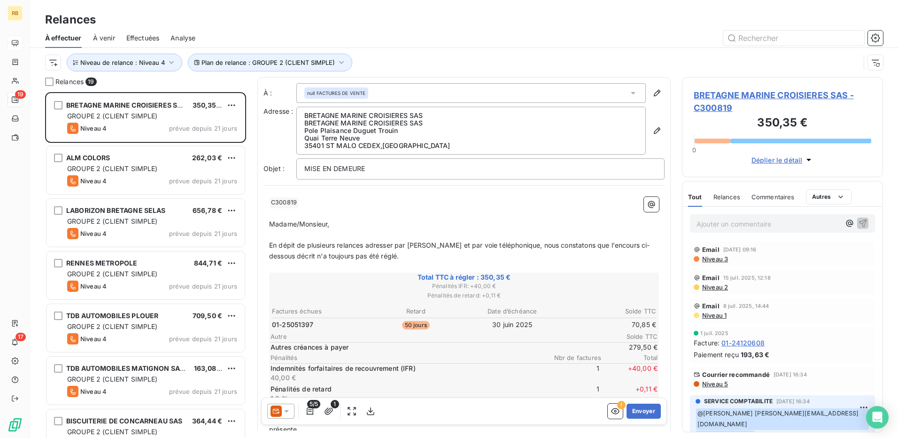
click at [725, 93] on span "BRETAGNE MARINE CROISIERES SAS - C300819" at bounding box center [783, 101] width 178 height 25
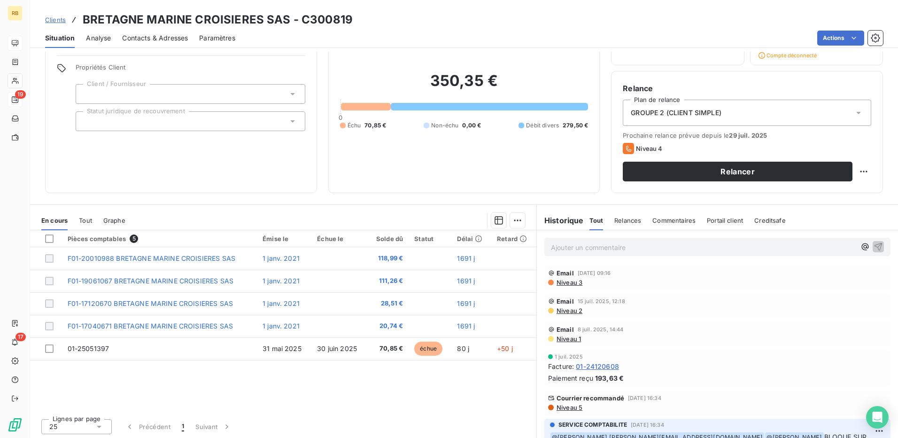
scroll to position [62, 0]
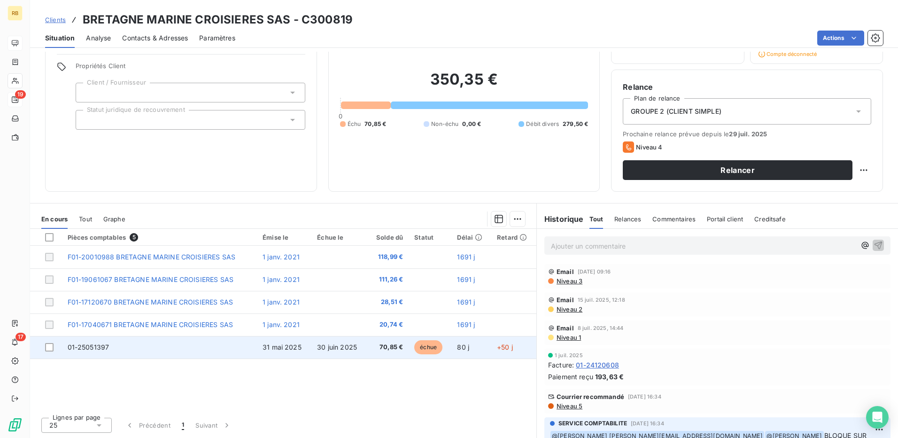
click at [161, 348] on td "01-25051397" at bounding box center [159, 347] width 195 height 23
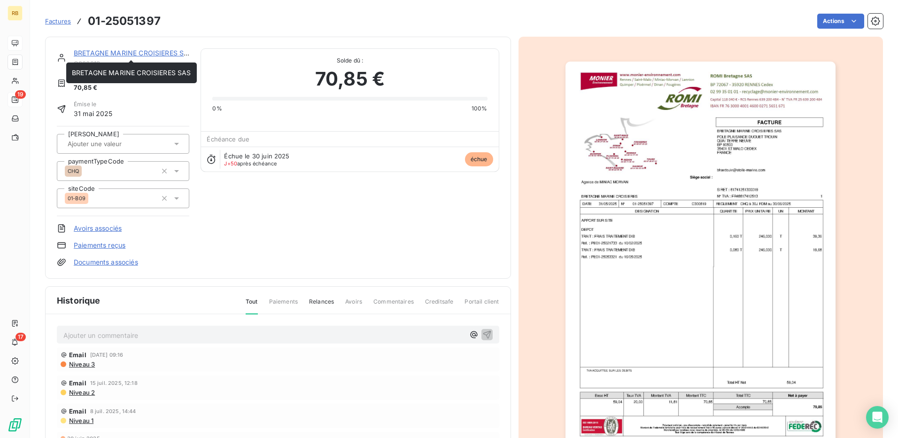
click at [104, 57] on div "BRETAGNE MARINE CROISIERES SAS" at bounding box center [132, 52] width 116 height 9
click at [109, 55] on link "BRETAGNE MARINE CROISIERES SAS" at bounding box center [133, 53] width 119 height 8
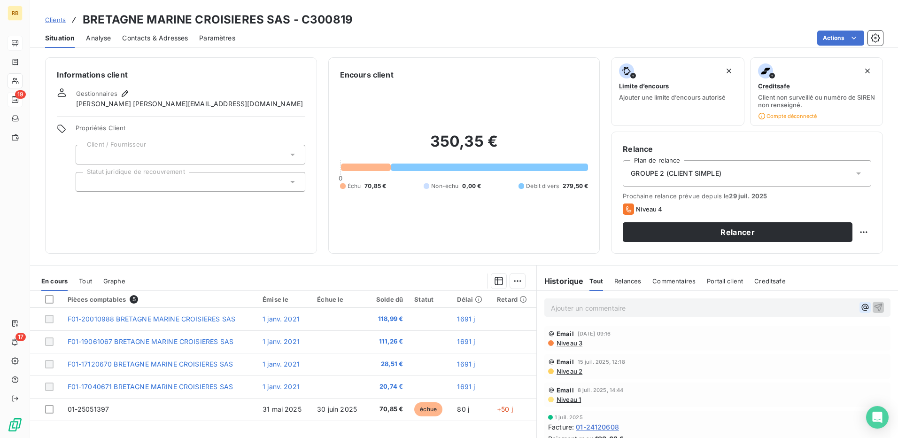
click at [861, 308] on icon "button" at bounding box center [865, 307] width 9 height 9
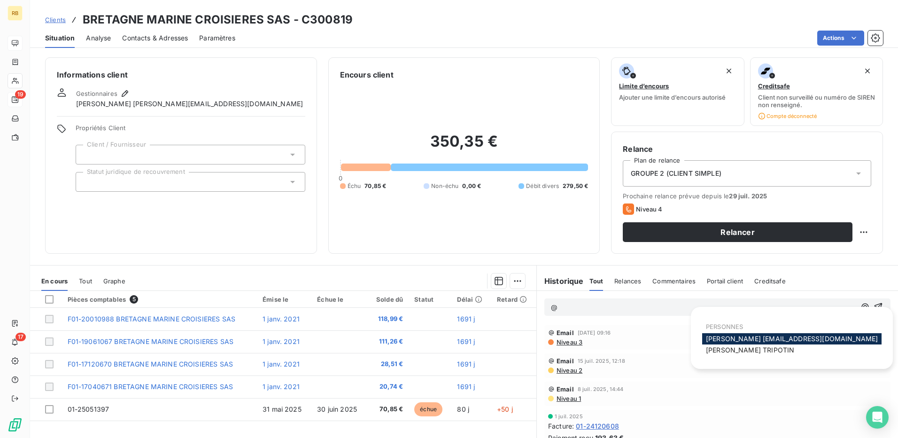
click at [733, 341] on span "Hervé hv@monier-environnement.com" at bounding box center [792, 339] width 172 height 8
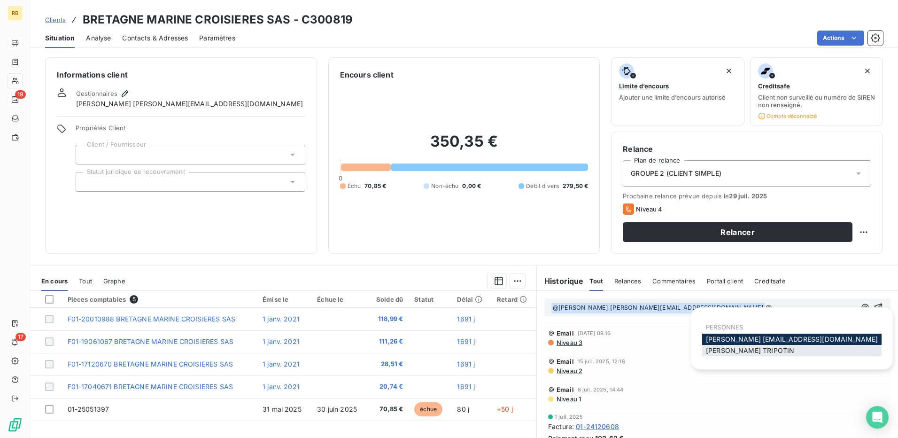
drag, startPoint x: 849, startPoint y: 307, endPoint x: 806, endPoint y: 345, distance: 57.3
click at [861, 312] on icon "button" at bounding box center [865, 307] width 9 height 9
click at [753, 342] on span "Hervé hv@monier-environnement.com" at bounding box center [792, 339] width 172 height 8
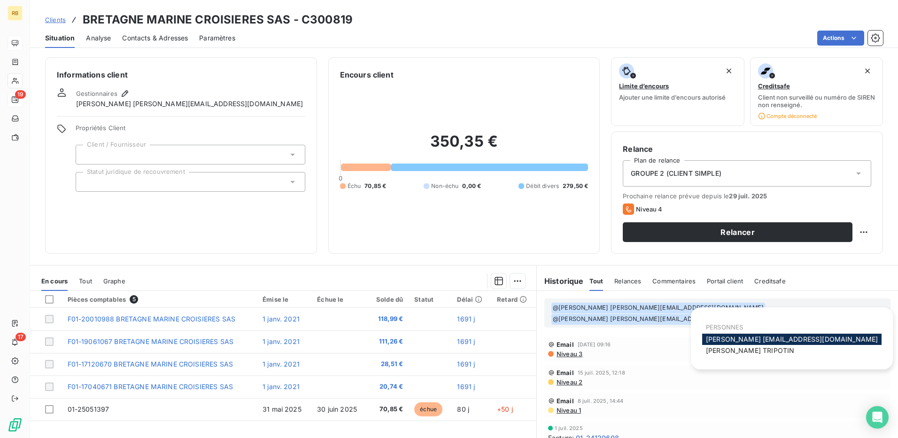
drag, startPoint x: 848, startPoint y: 309, endPoint x: 806, endPoint y: 333, distance: 48.8
click at [864, 312] on button "button" at bounding box center [868, 312] width 9 height 11
click at [747, 348] on span "[PERSON_NAME]" at bounding box center [750, 350] width 88 height 8
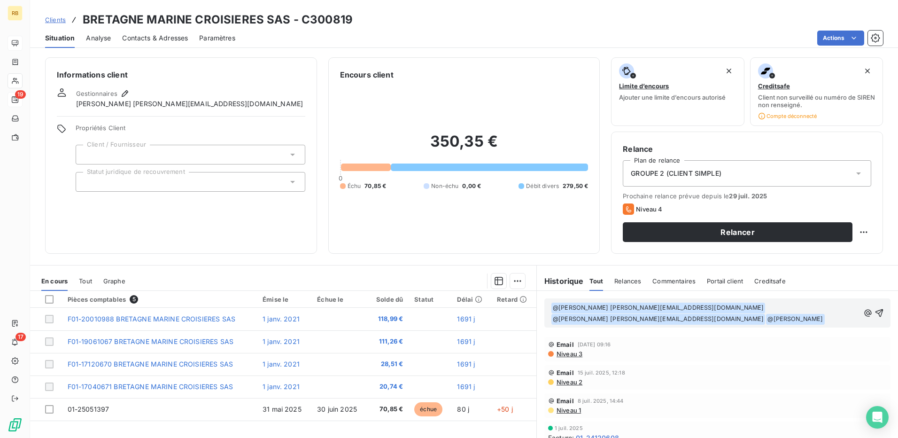
click at [803, 313] on p "﻿ @ Hervé hv@monier-environnement.com ﻿ ﻿ @ Hervé hv@monier-environnement.com ﻿…" at bounding box center [705, 313] width 309 height 23
click at [803, 305] on p "﻿ @ Hervé hv@monier-environnement.com ﻿ ﻿ @ Hervé hv@monier-environnement.com ﻿…" at bounding box center [705, 313] width 309 height 23
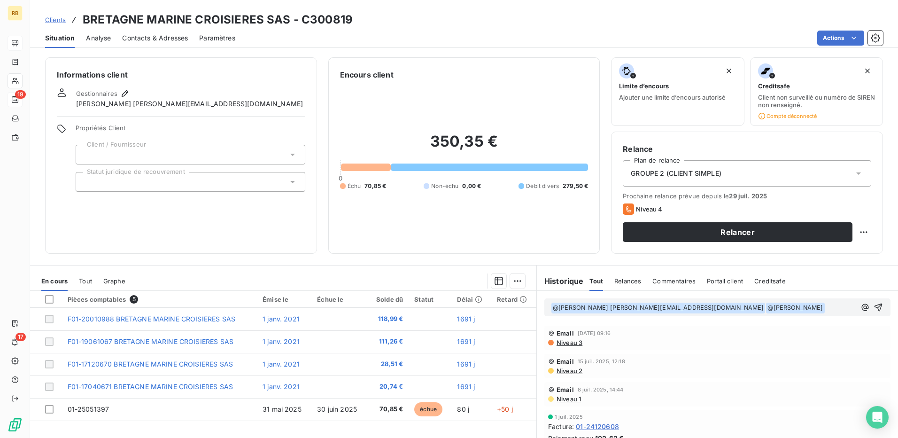
click at [748, 307] on p "﻿ @ Hervé hv@monier-environnement.com ﻿ ﻿ @ LUCIE TRIPOTIN ﻿ ﻿" at bounding box center [703, 307] width 305 height 11
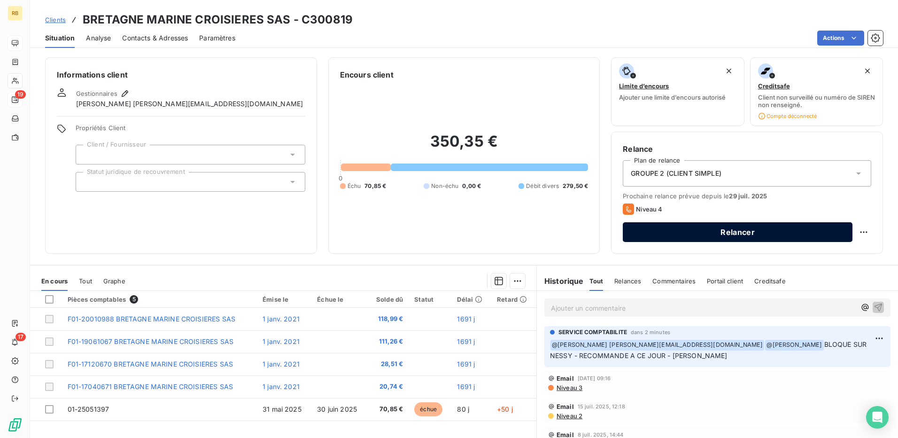
click at [698, 239] on button "Relancer" at bounding box center [738, 232] width 230 height 20
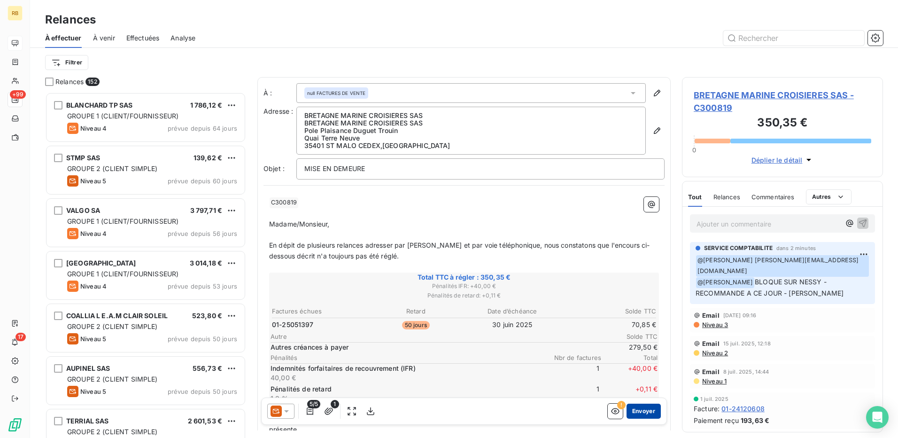
click at [627, 410] on button "Envoyer" at bounding box center [644, 411] width 34 height 15
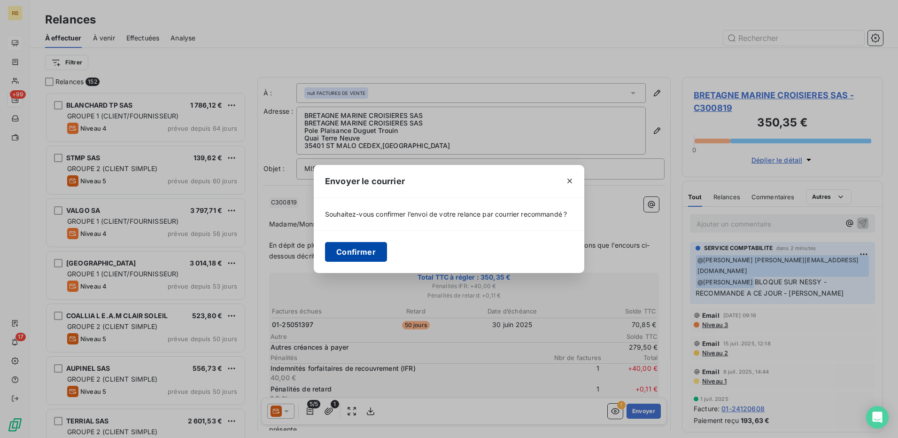
click at [361, 256] on button "Confirmer" at bounding box center [356, 252] width 62 height 20
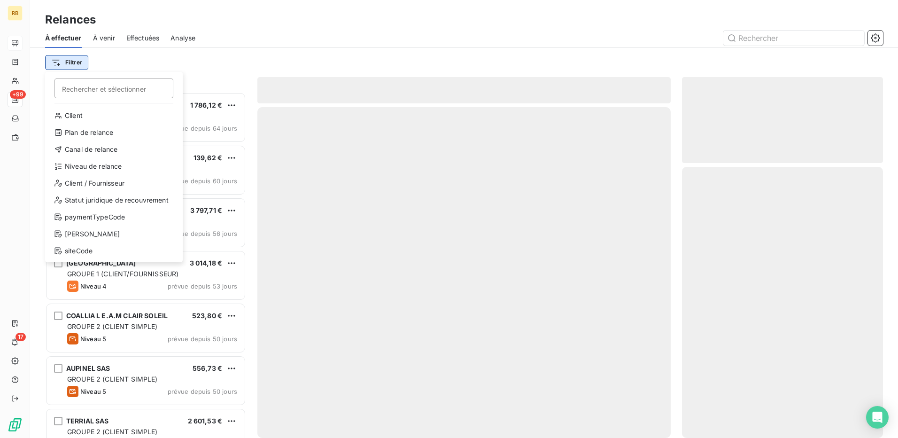
click at [77, 56] on html "RB +99 17 Relances À effectuer À venir Effectuées Analyse Filtrer Rechercher et…" at bounding box center [449, 219] width 898 height 438
click at [94, 163] on div "Niveau de relance" at bounding box center [114, 166] width 130 height 15
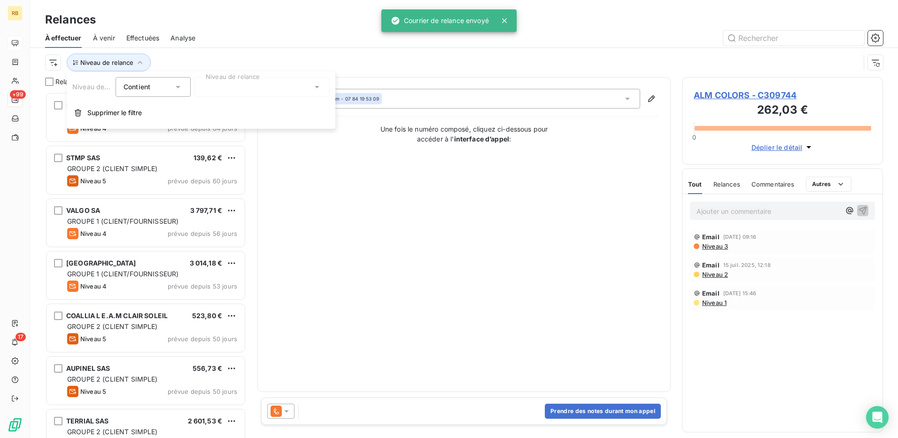
click at [226, 86] on div at bounding box center [262, 87] width 135 height 20
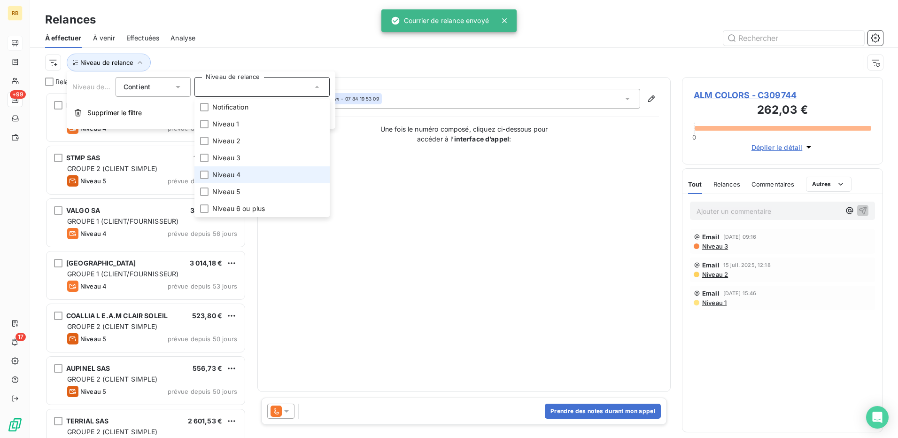
click at [235, 178] on span "Niveau 4" at bounding box center [226, 174] width 28 height 9
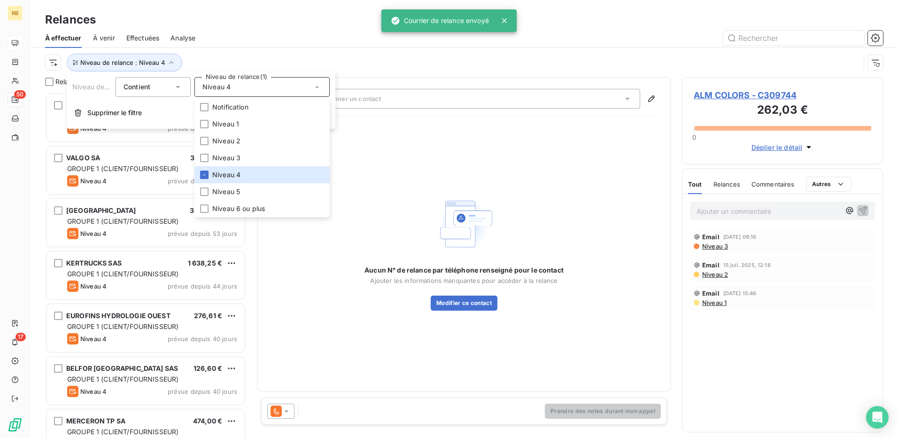
scroll to position [339, 194]
click at [58, 68] on html "RB 50 17 Relances À effectuer À venir Effectuées Analyse Niveau de relance : Ni…" at bounding box center [449, 219] width 898 height 438
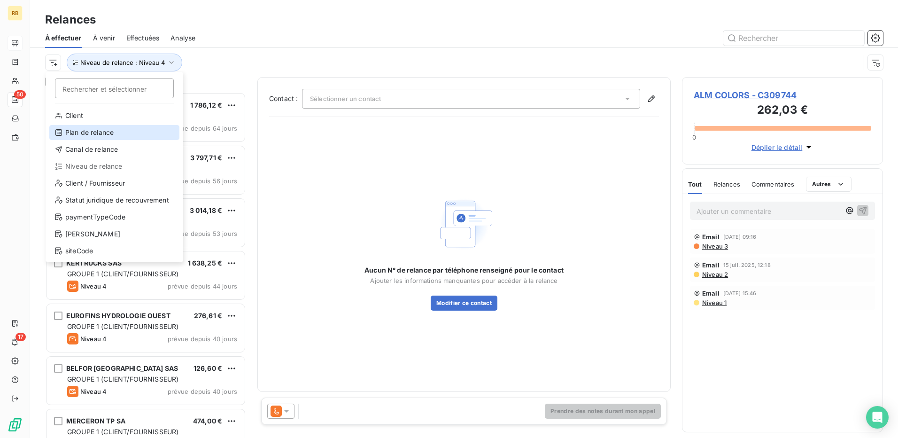
click at [105, 139] on div "Plan de relance" at bounding box center [114, 132] width 130 height 15
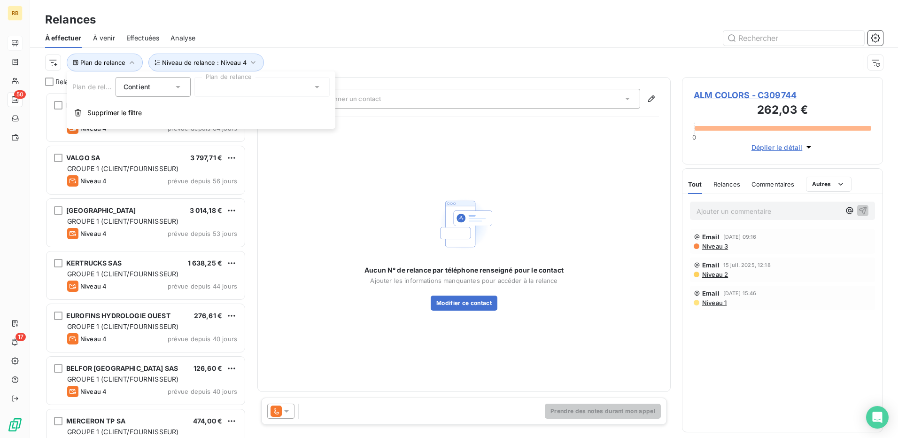
drag, startPoint x: 260, startPoint y: 89, endPoint x: 261, endPoint y: 94, distance: 5.3
click at [261, 89] on div at bounding box center [262, 87] width 135 height 20
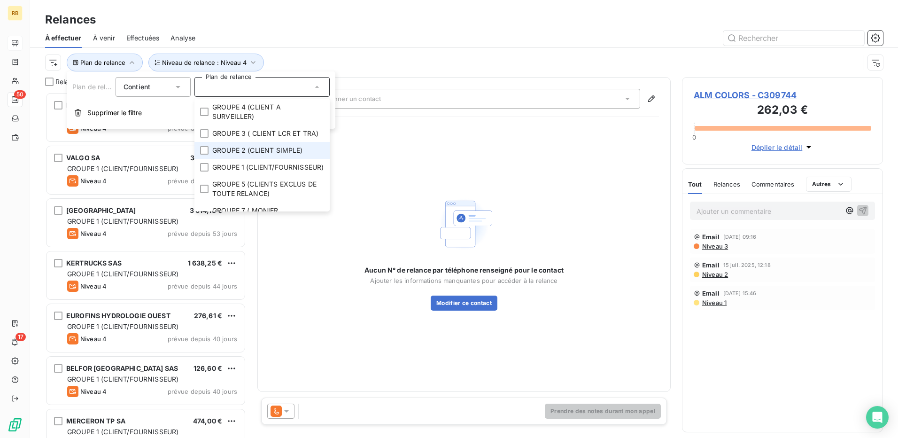
click at [272, 155] on span "GROUPE 2 (CLIENT SIMPLE)" at bounding box center [257, 150] width 91 height 9
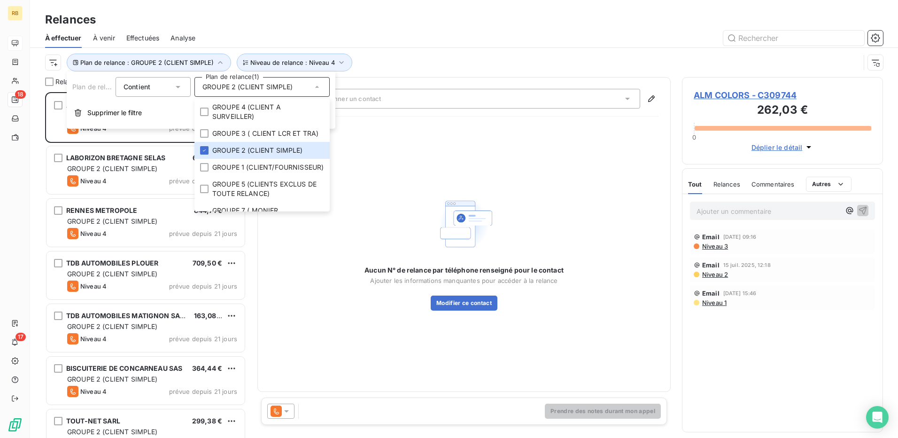
click at [453, 38] on div at bounding box center [545, 38] width 677 height 15
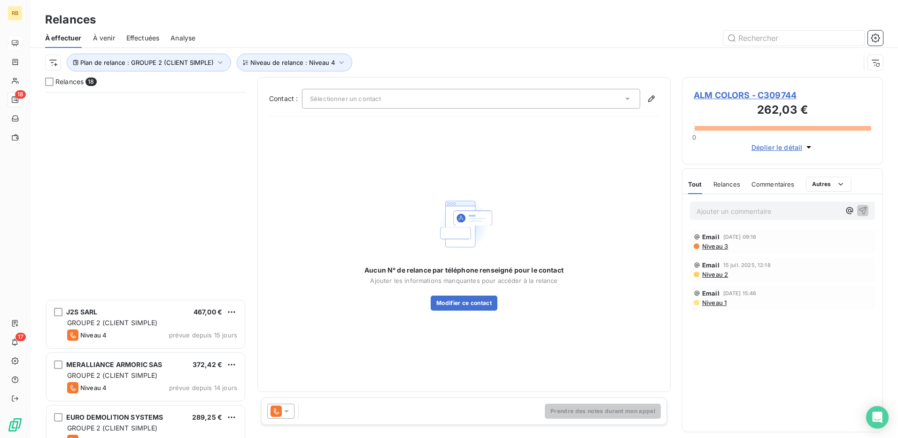
scroll to position [602, 0]
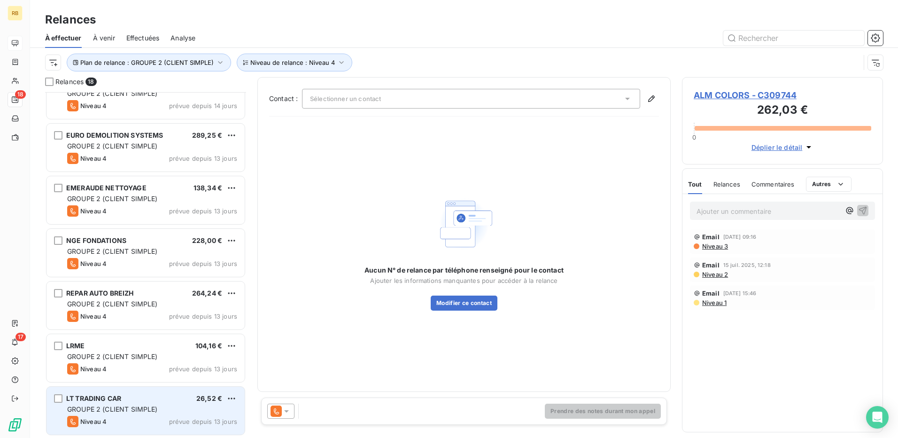
click at [174, 410] on div "GROUPE 2 (CLIENT SIMPLE)" at bounding box center [152, 409] width 170 height 9
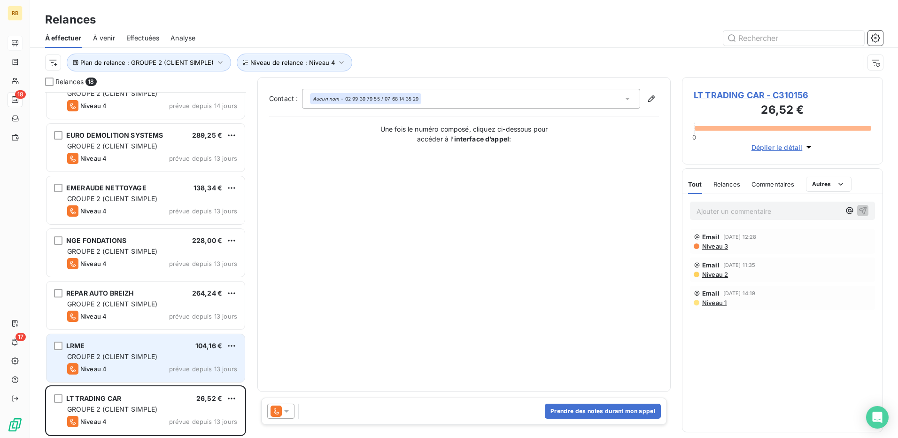
click at [117, 367] on div "Niveau 4 prévue depuis 13 jours" at bounding box center [152, 368] width 170 height 11
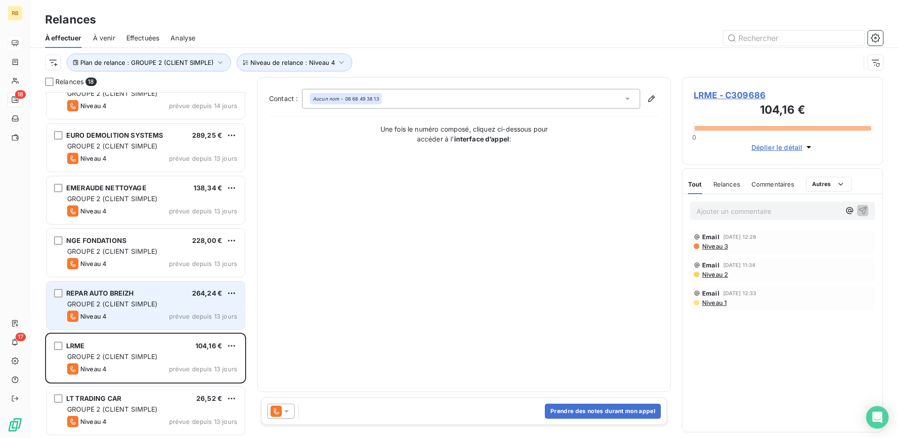
click at [128, 301] on span "GROUPE 2 (CLIENT SIMPLE)" at bounding box center [112, 304] width 91 height 8
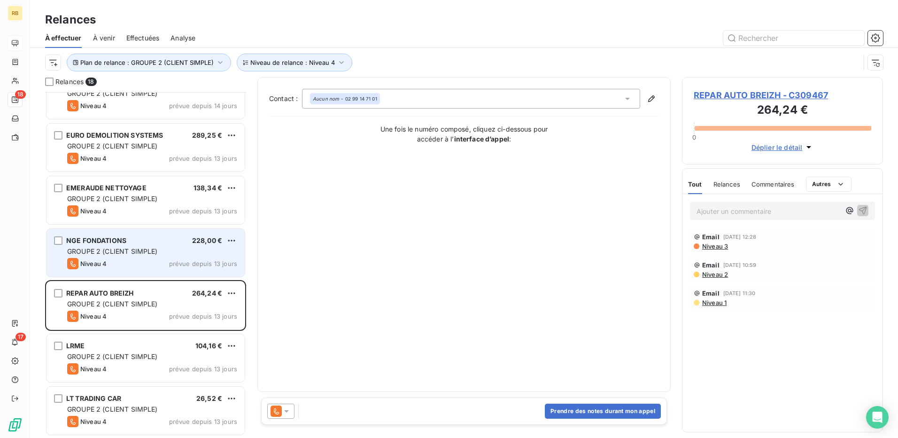
click at [140, 241] on div "NGE FONDATIONS 228,00 €" at bounding box center [152, 240] width 170 height 8
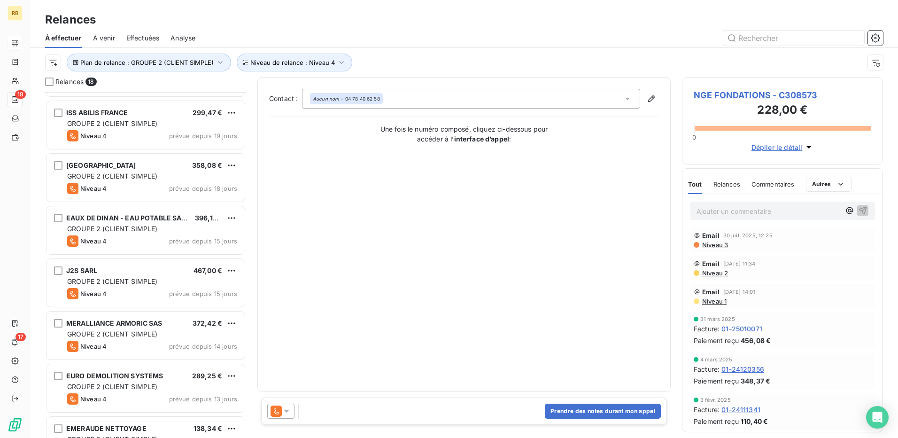
scroll to position [320, 0]
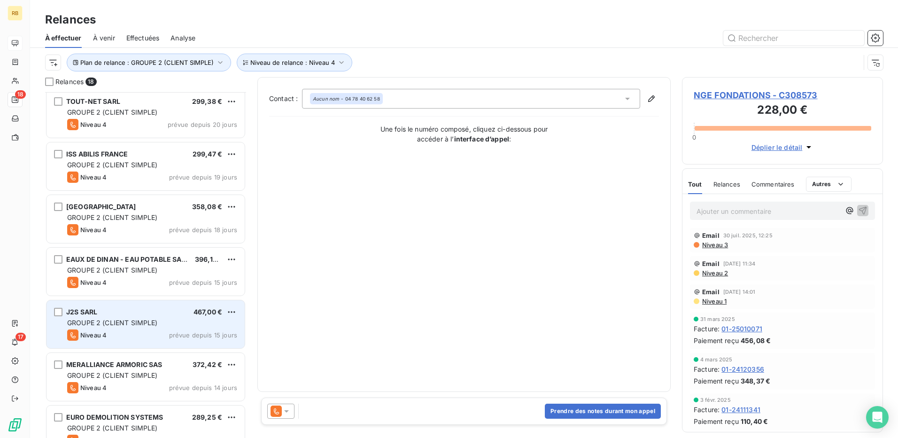
click at [139, 323] on span "GROUPE 2 (CLIENT SIMPLE)" at bounding box center [112, 323] width 91 height 8
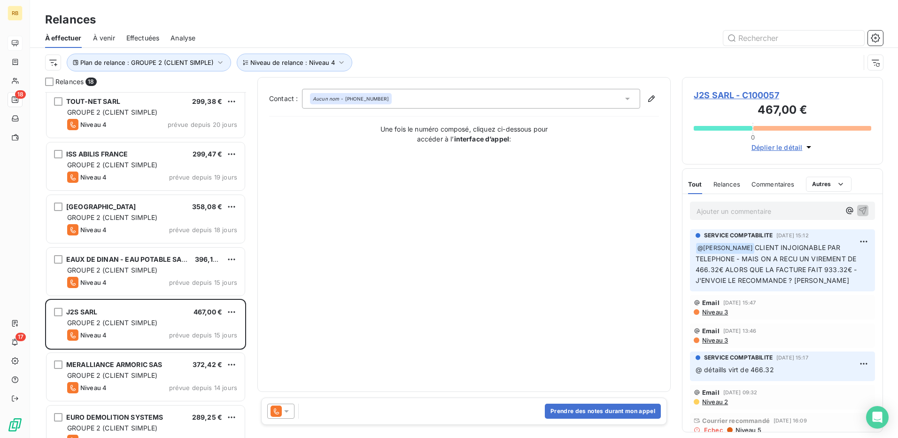
click at [729, 97] on span "J2S SARL - C100057" at bounding box center [783, 95] width 178 height 13
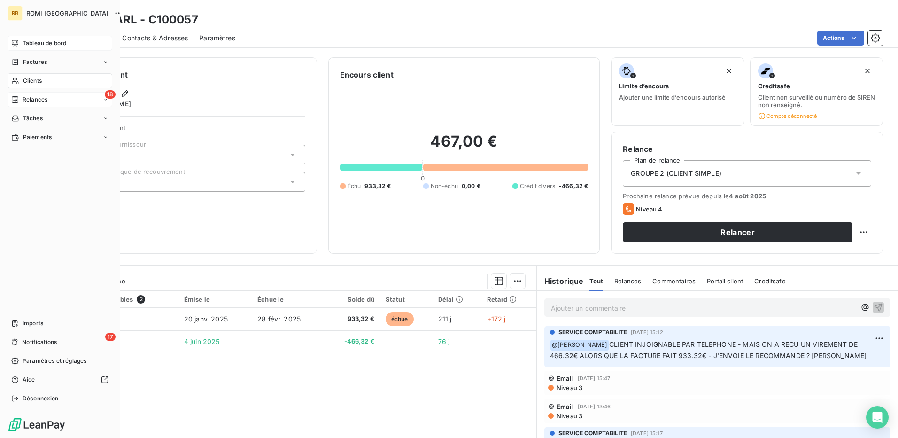
click at [40, 95] on span "Relances" at bounding box center [35, 99] width 25 height 8
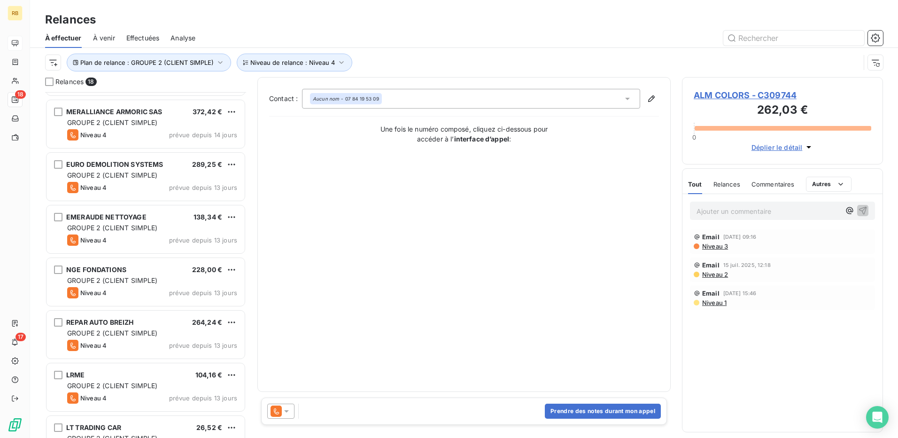
scroll to position [602, 0]
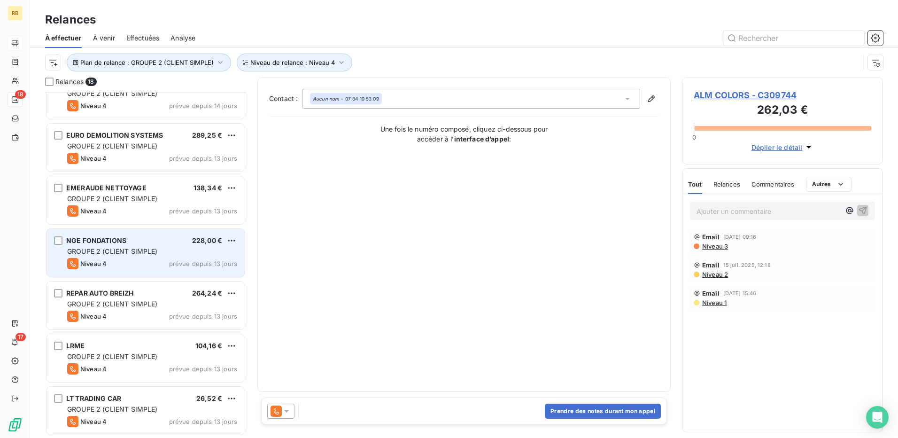
click at [92, 242] on span "NGE FONDATIONS" at bounding box center [96, 240] width 60 height 8
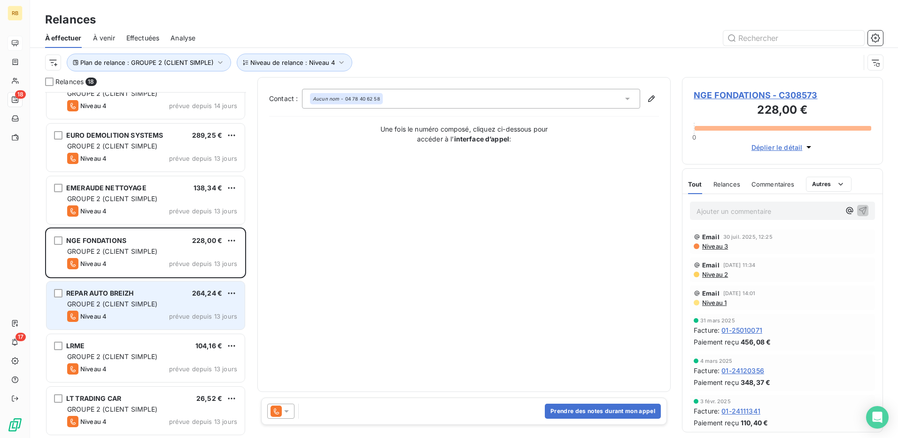
click at [121, 299] on div "GROUPE 2 (CLIENT SIMPLE)" at bounding box center [152, 303] width 170 height 9
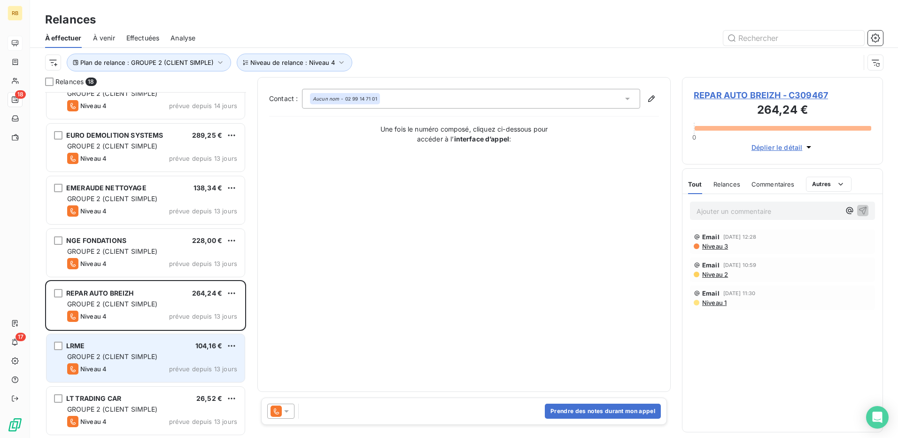
click at [87, 362] on div "LRME 104,16 € GROUPE 2 (CLIENT SIMPLE) Niveau 4 prévue depuis 13 jours" at bounding box center [146, 358] width 198 height 48
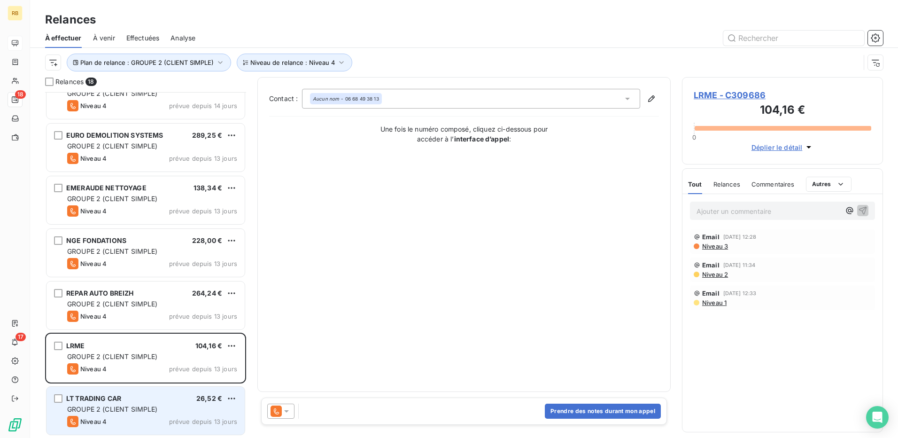
drag, startPoint x: 140, startPoint y: 409, endPoint x: 134, endPoint y: 403, distance: 8.6
click at [136, 405] on span "GROUPE 2 (CLIENT SIMPLE)" at bounding box center [112, 409] width 91 height 8
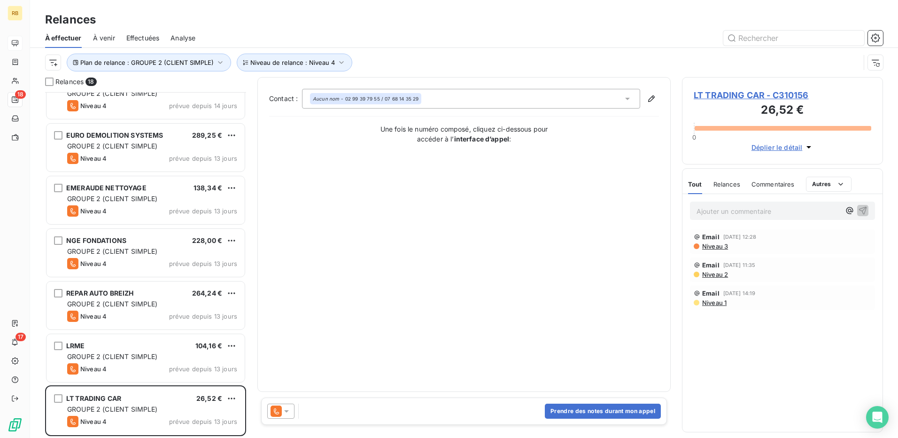
drag, startPoint x: 134, startPoint y: 403, endPoint x: 121, endPoint y: 227, distance: 176.7
click at [121, 227] on div "EMERAUDE NETTOYAGE 138,34 € GROUPE 2 (CLIENT SIMPLE) Niveau 4 prévue depuis 13 …" at bounding box center [145, 201] width 201 height 53
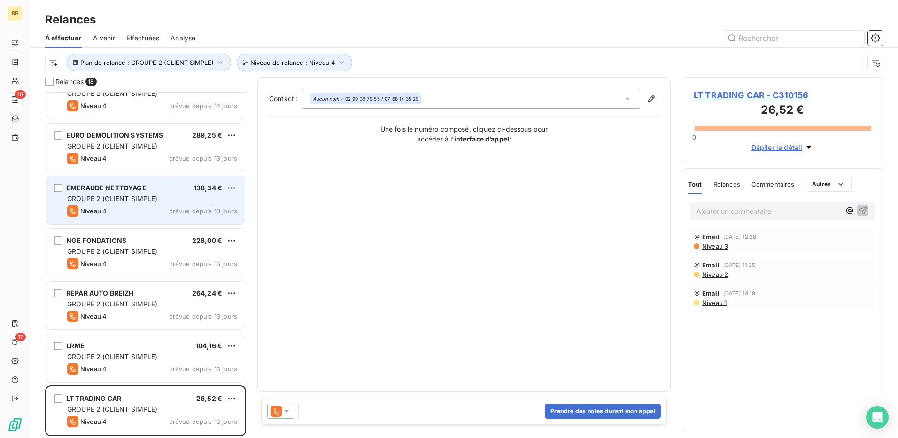
click at [86, 187] on span "EMERAUDE NETTOYAGE" at bounding box center [106, 188] width 80 height 8
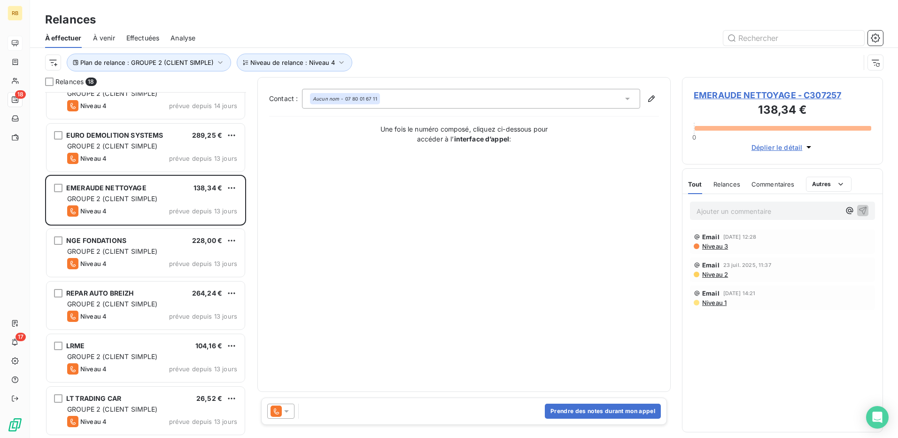
scroll to position [508, 0]
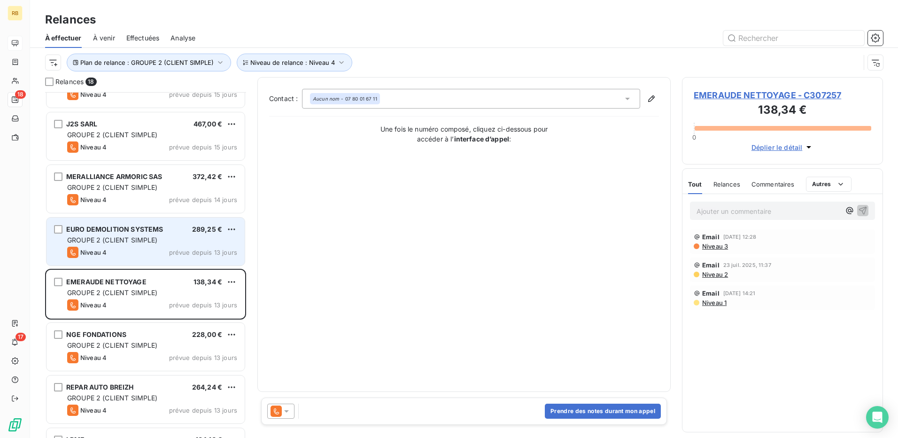
click at [127, 243] on span "GROUPE 2 (CLIENT SIMPLE)" at bounding box center [112, 240] width 91 height 8
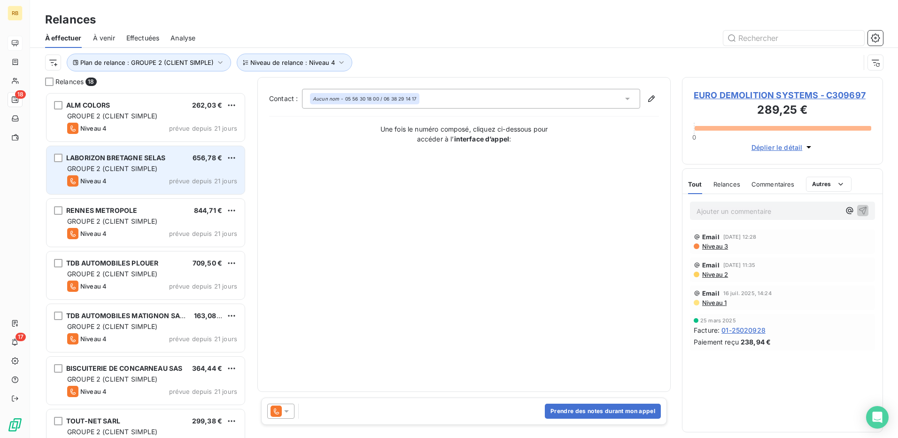
click at [132, 177] on div "Niveau 4 prévue depuis 21 jours" at bounding box center [152, 180] width 170 height 11
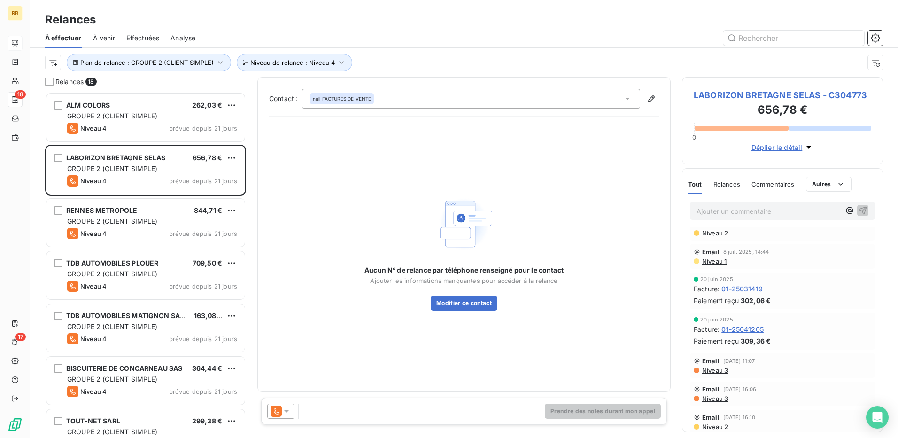
scroll to position [94, 0]
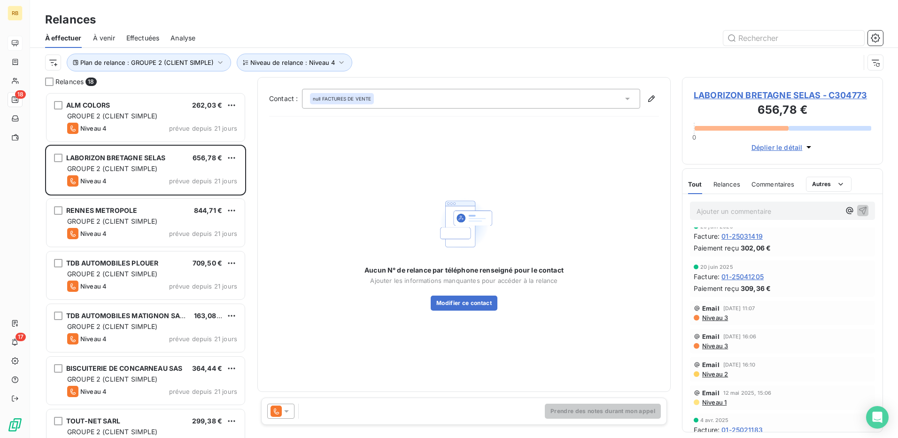
click at [718, 97] on span "LABORIZON BRETAGNE SELAS - C304773" at bounding box center [783, 95] width 178 height 13
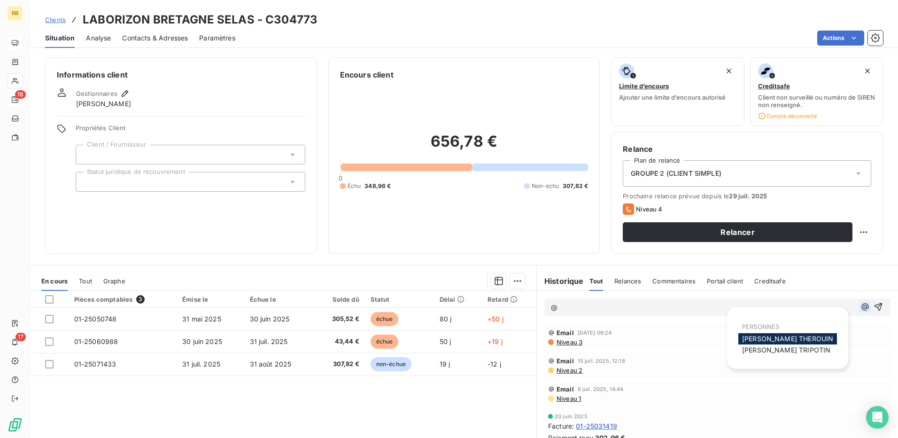
click at [860, 310] on button "button" at bounding box center [865, 306] width 11 height 11
click at [787, 351] on span "[PERSON_NAME]" at bounding box center [786, 350] width 88 height 8
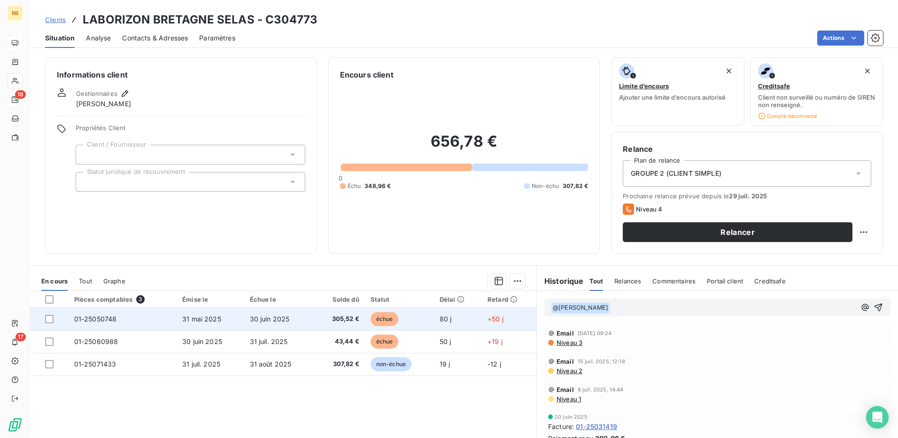
click at [90, 312] on td "01-25050748" at bounding box center [123, 319] width 108 height 23
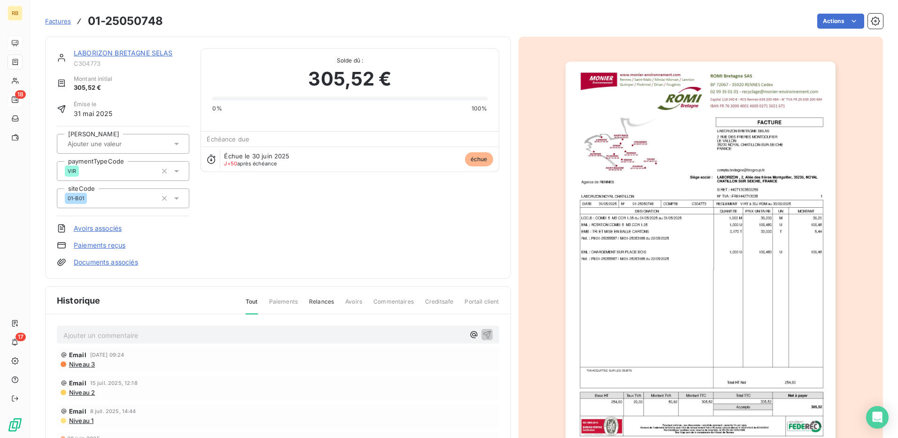
click at [146, 54] on link "LABORIZON BRETAGNE SELAS" at bounding box center [123, 53] width 99 height 8
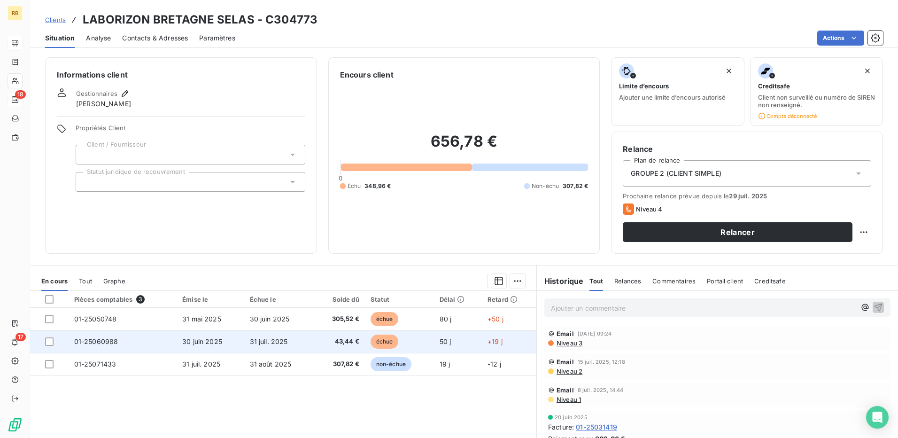
click at [112, 343] on span "01-25060988" at bounding box center [96, 341] width 44 height 8
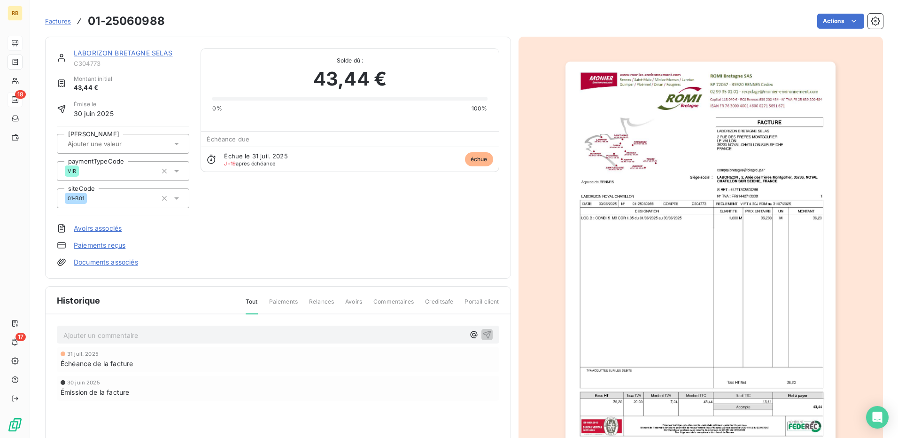
drag, startPoint x: 108, startPoint y: 56, endPoint x: 227, endPoint y: 164, distance: 161.0
click at [109, 57] on div "LABORIZON BRETAGNE SELAS" at bounding box center [132, 52] width 116 height 9
click at [139, 52] on link "LABORIZON BRETAGNE SELAS" at bounding box center [123, 53] width 99 height 8
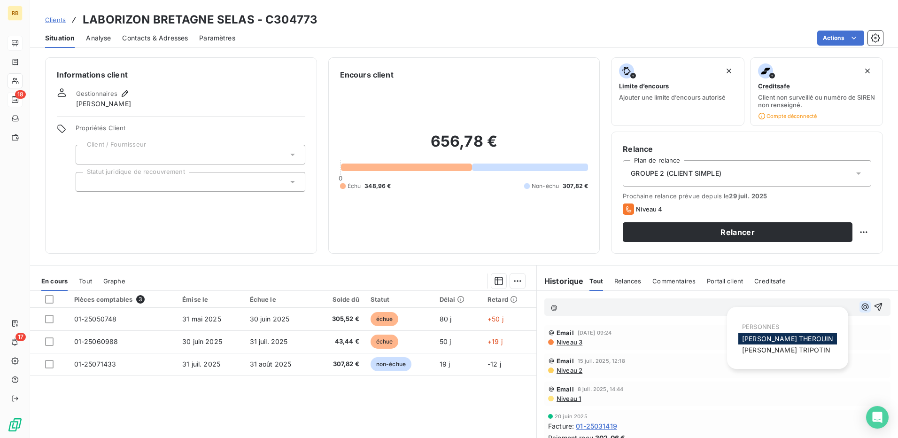
click at [861, 309] on icon "button" at bounding box center [865, 306] width 9 height 9
click at [806, 335] on div "Benoît THEROUIN" at bounding box center [788, 338] width 99 height 11
click at [804, 340] on div "Benoît THEROUIN" at bounding box center [788, 338] width 99 height 11
click at [803, 343] on div "Benoît THEROUIN" at bounding box center [788, 338] width 99 height 11
click at [803, 338] on div "Benoît THEROUIN" at bounding box center [788, 338] width 99 height 11
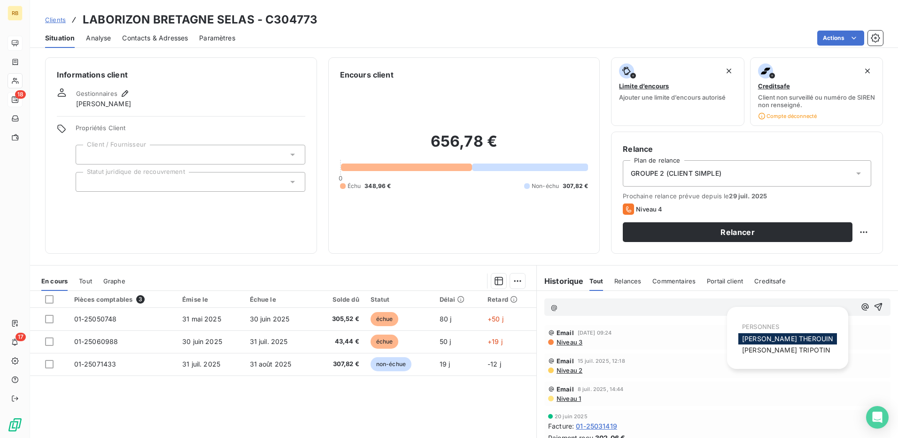
click at [816, 339] on div "Benoît THEROUIN" at bounding box center [788, 338] width 99 height 11
click at [760, 341] on span "Benoît THEROUIN" at bounding box center [787, 339] width 91 height 8
click at [861, 304] on icon "button" at bounding box center [865, 307] width 9 height 9
click at [777, 350] on span "[PERSON_NAME]" at bounding box center [786, 350] width 88 height 8
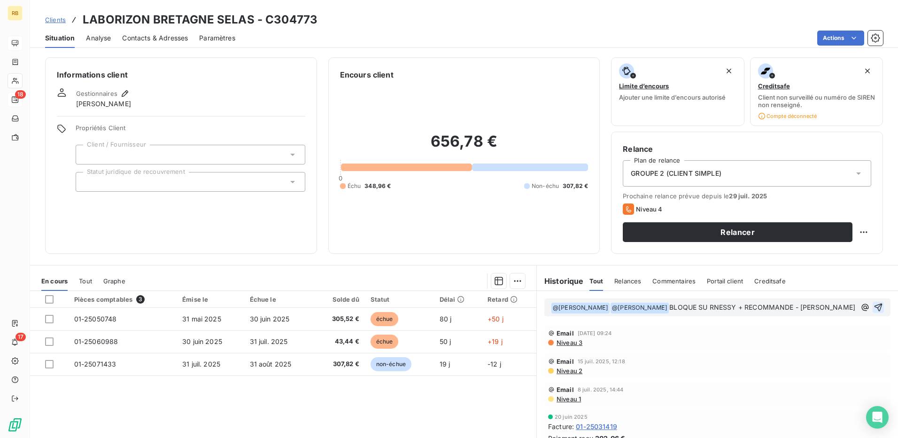
click at [875, 306] on icon "button" at bounding box center [879, 308] width 8 height 8
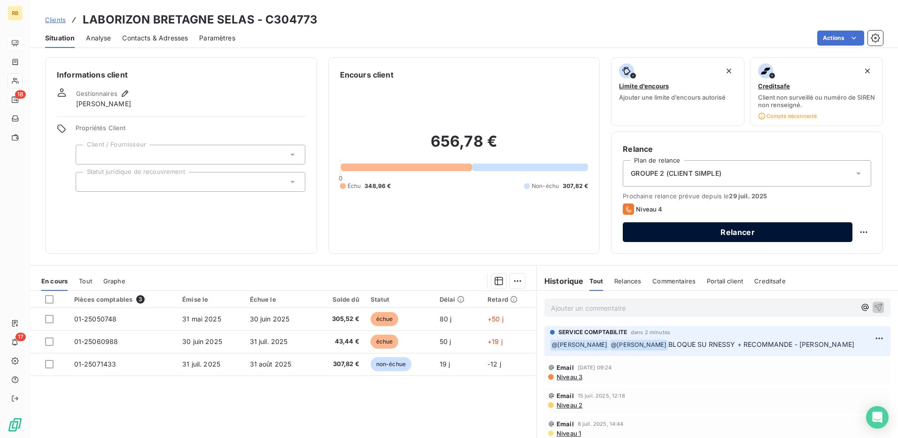
click at [650, 235] on button "Relancer" at bounding box center [738, 232] width 230 height 20
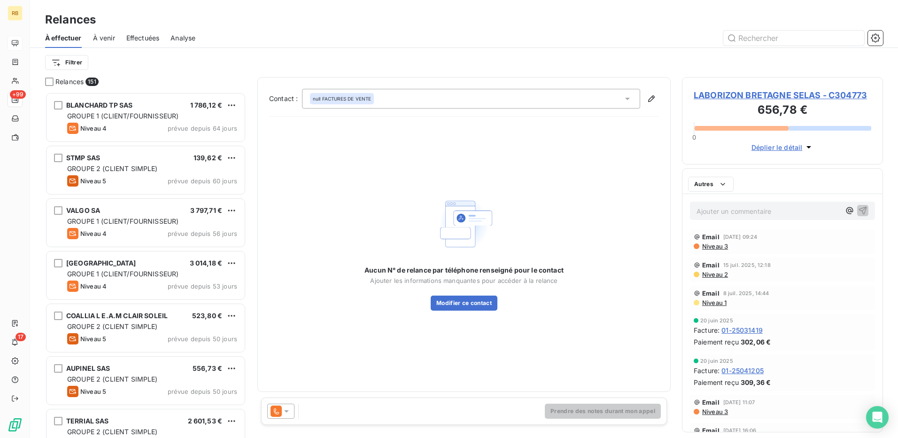
scroll to position [339, 194]
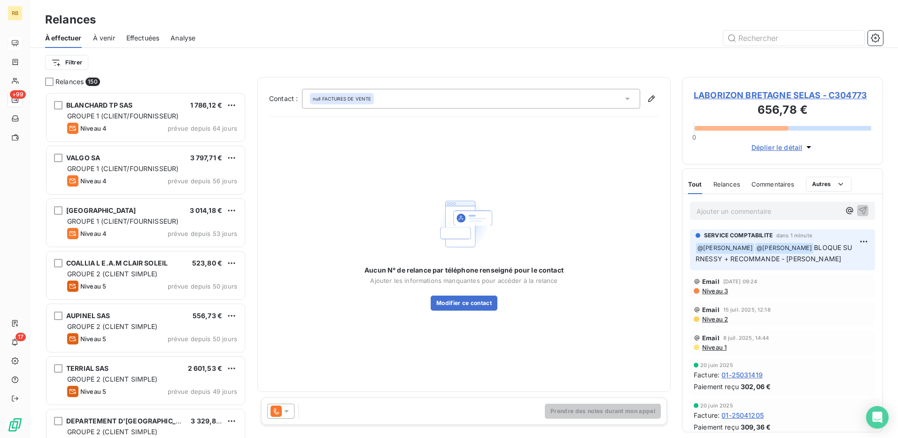
click at [281, 411] on icon at bounding box center [276, 410] width 11 height 11
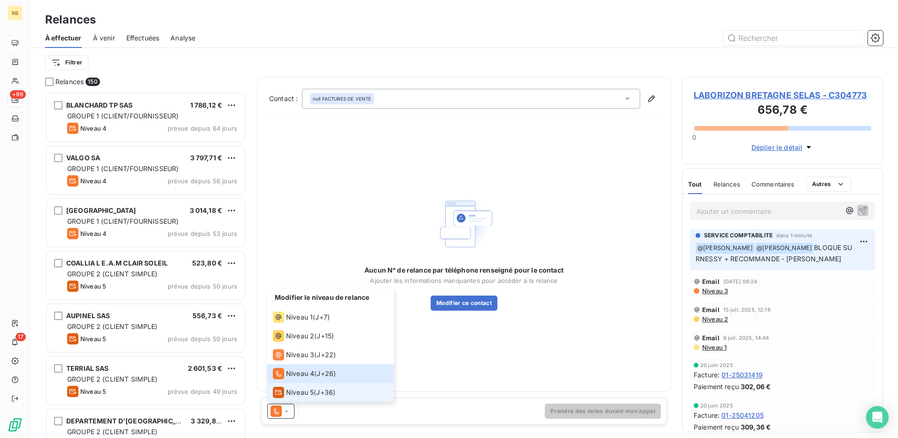
click at [314, 391] on div "Niveau 5 ( J+36 )" at bounding box center [304, 392] width 62 height 11
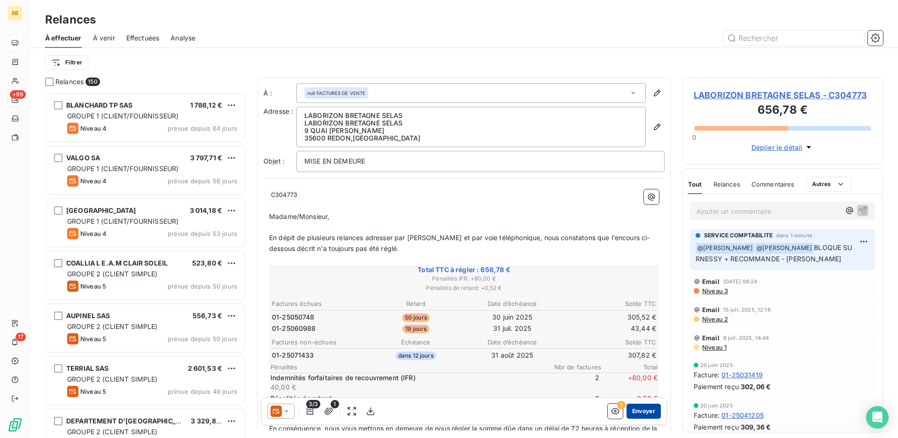
click at [636, 417] on button "Envoyer" at bounding box center [644, 411] width 34 height 15
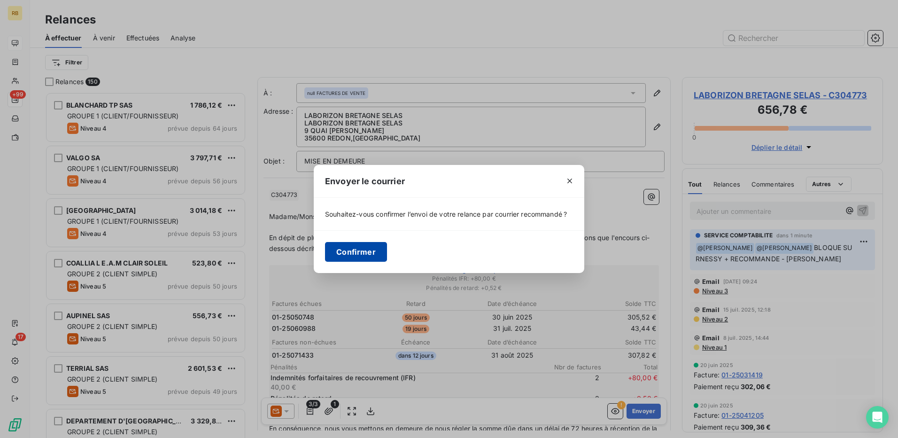
click at [371, 252] on button "Confirmer" at bounding box center [356, 252] width 62 height 20
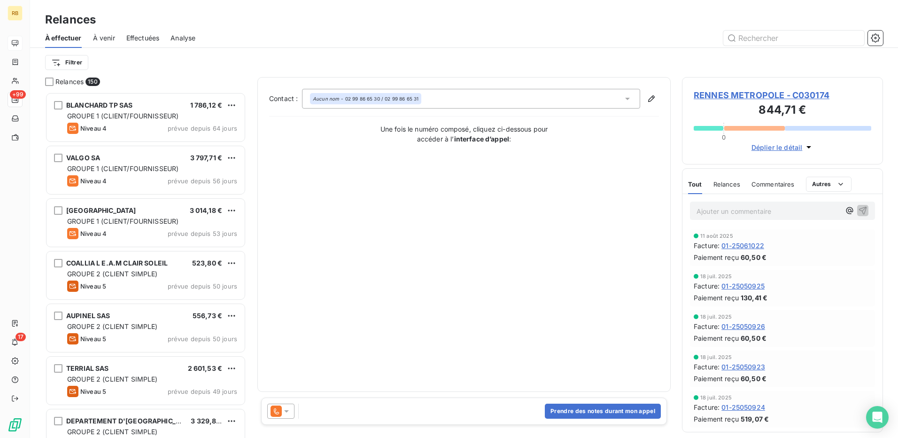
click at [84, 72] on div "Filtrer" at bounding box center [464, 62] width 838 height 29
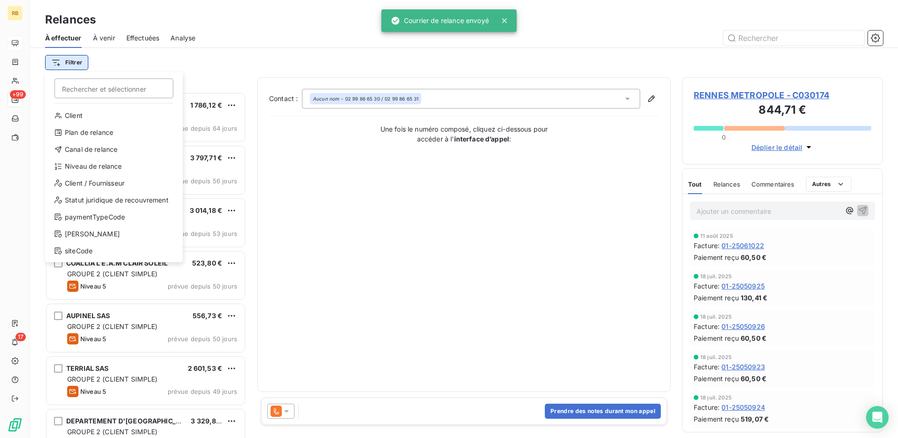
click at [70, 65] on html "RB +99 17 Relances À effectuer À venir Effectuées Analyse Filtrer Rechercher et…" at bounding box center [449, 219] width 898 height 438
click at [101, 137] on div "Plan de relance" at bounding box center [114, 132] width 130 height 15
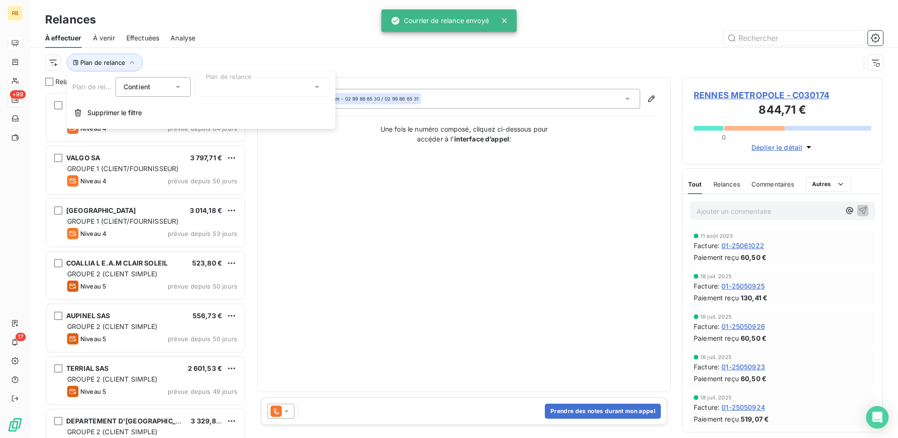
click at [256, 89] on div at bounding box center [262, 87] width 135 height 20
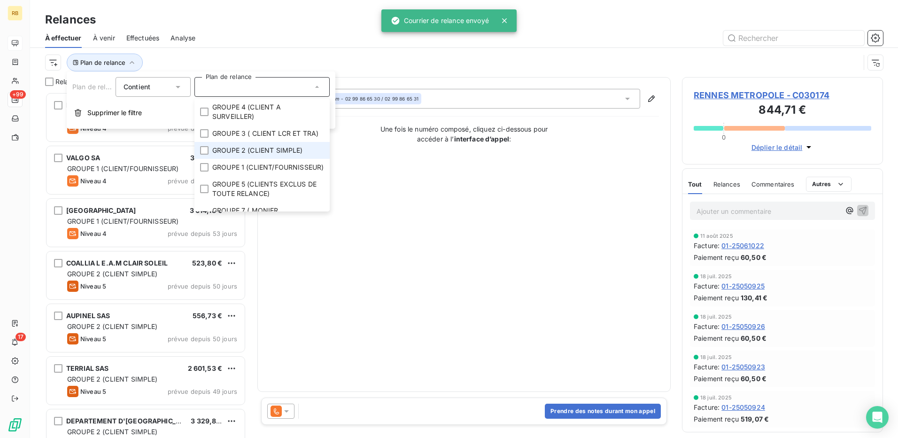
click at [262, 155] on span "GROUPE 2 (CLIENT SIMPLE)" at bounding box center [257, 150] width 91 height 9
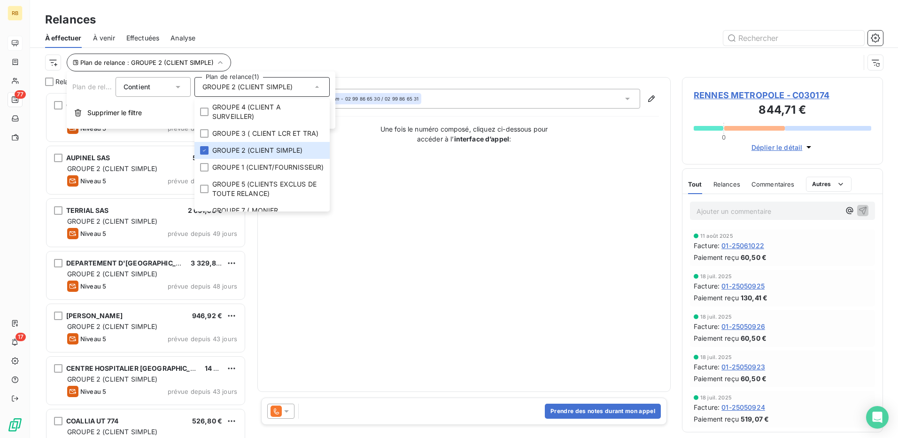
drag, startPoint x: 299, startPoint y: 54, endPoint x: 228, endPoint y: 57, distance: 70.6
click at [299, 53] on div "Plan de relance : GROUPE 2 (CLIENT SIMPLE)" at bounding box center [464, 62] width 838 height 29
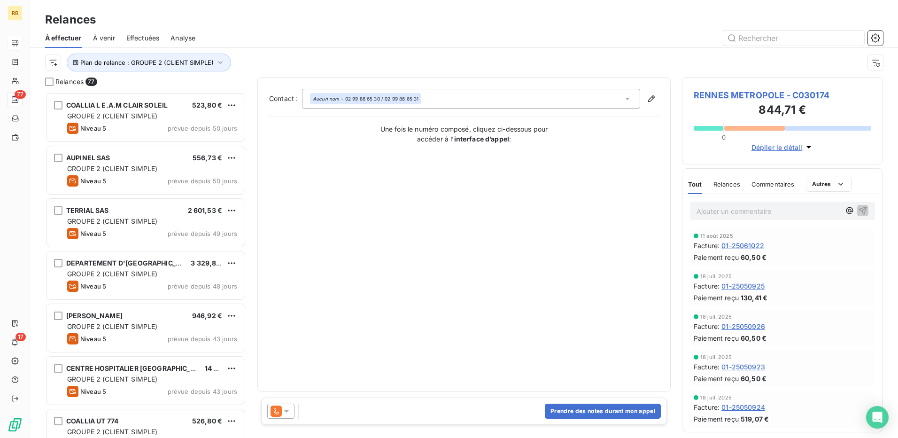
click at [50, 62] on html "RB 77 17 Relances À effectuer À venir Effectuées Analyse Plan de relance : GROU…" at bounding box center [449, 219] width 898 height 438
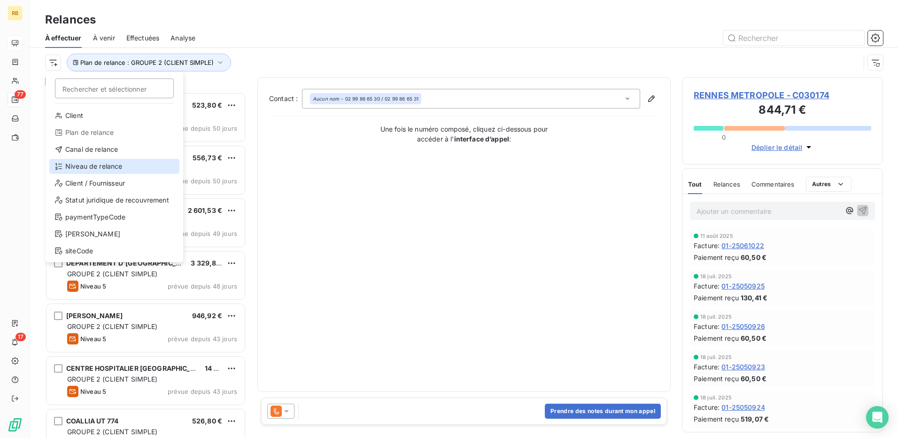
click at [94, 166] on div "Niveau de relance" at bounding box center [114, 166] width 130 height 15
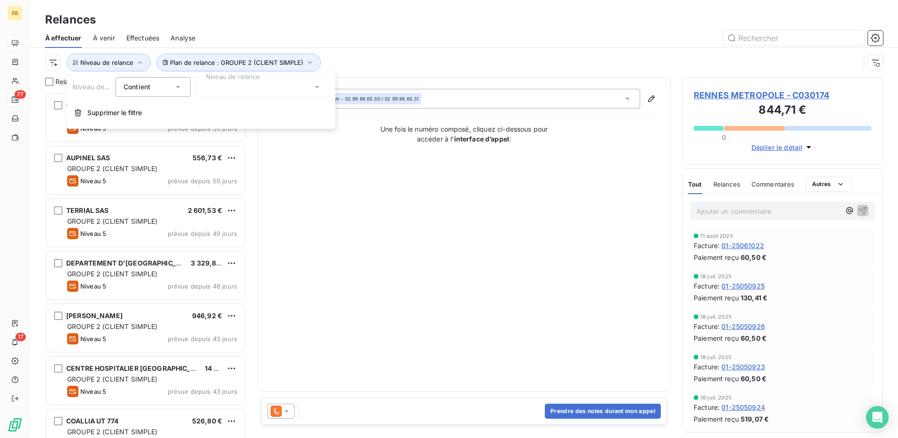
click at [238, 85] on div at bounding box center [262, 87] width 135 height 20
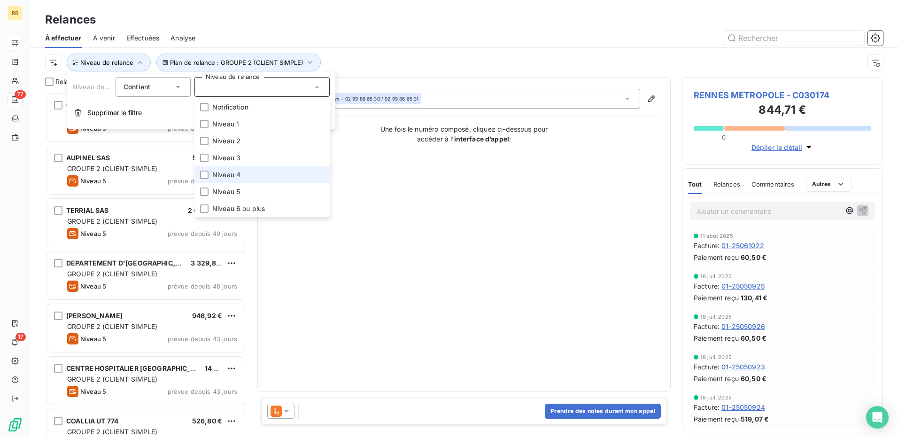
click at [257, 174] on li "Niveau 4" at bounding box center [262, 174] width 135 height 17
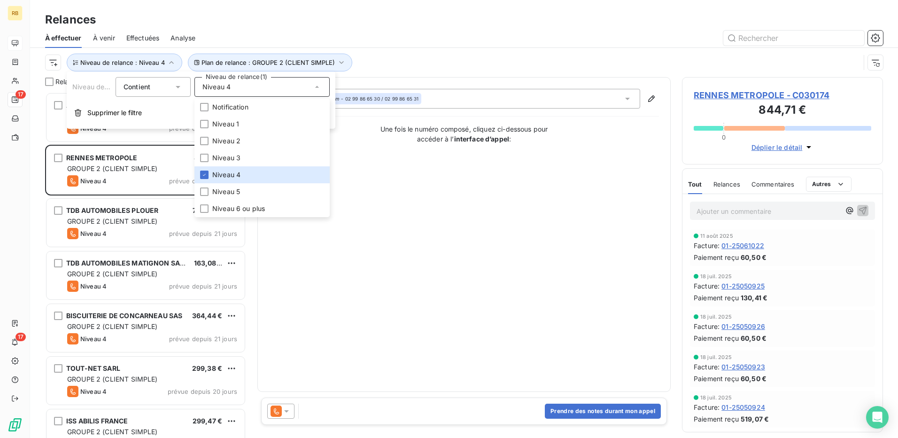
click at [400, 51] on div "Plan de relance : GROUPE 2 (CLIENT SIMPLE) Niveau de relance : Niveau 4" at bounding box center [464, 62] width 838 height 29
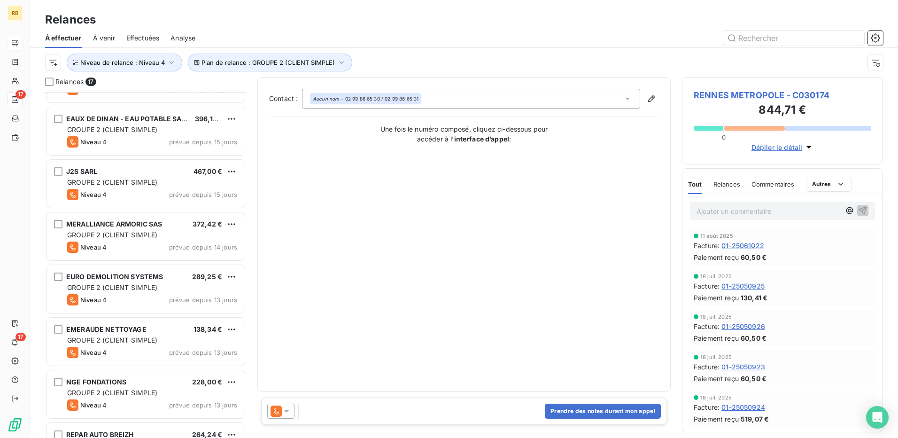
scroll to position [549, 0]
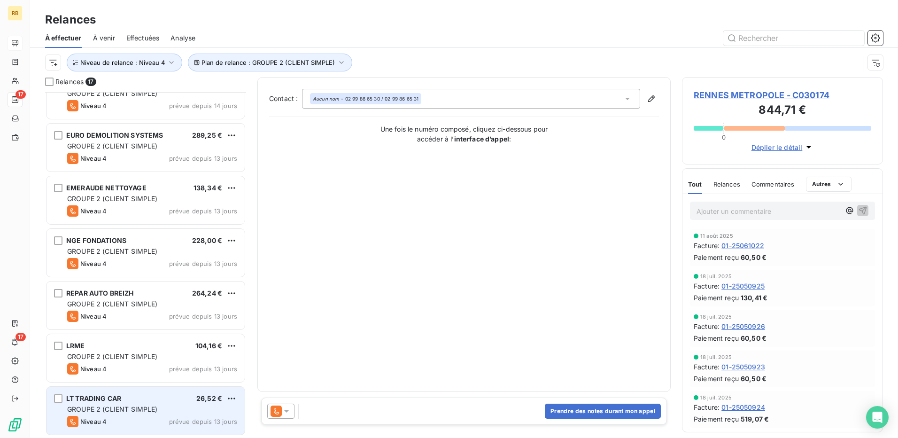
click at [168, 421] on div "Niveau 4 prévue depuis 13 jours" at bounding box center [152, 421] width 170 height 11
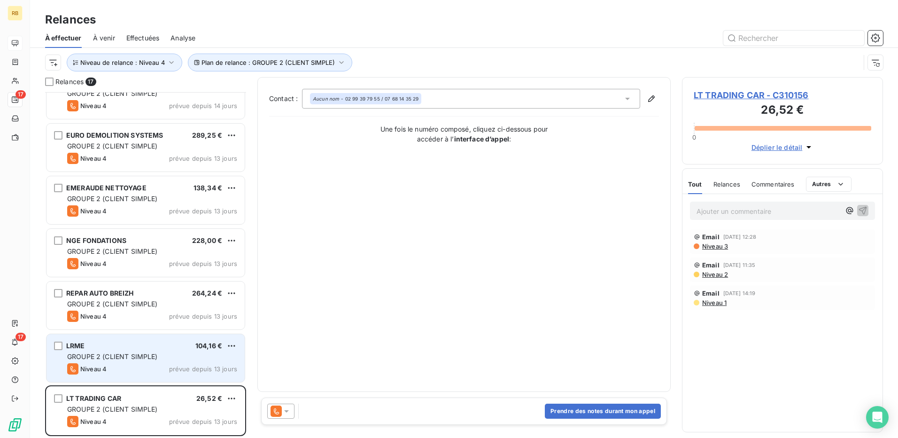
click at [194, 352] on div "GROUPE 2 (CLIENT SIMPLE)" at bounding box center [152, 356] width 170 height 9
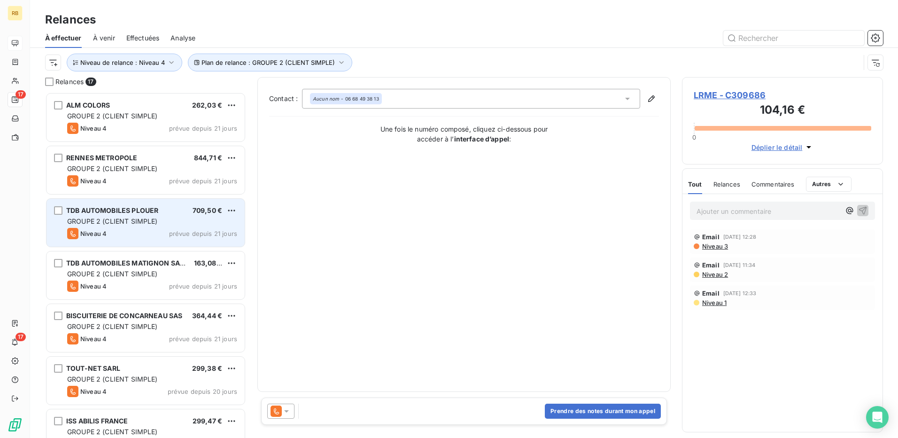
click at [173, 227] on div "TDB AUTOMOBILES PLOUER 709,50 € GROUPE 2 (CLIENT SIMPLE) Niveau 4 prévue depuis…" at bounding box center [146, 223] width 198 height 48
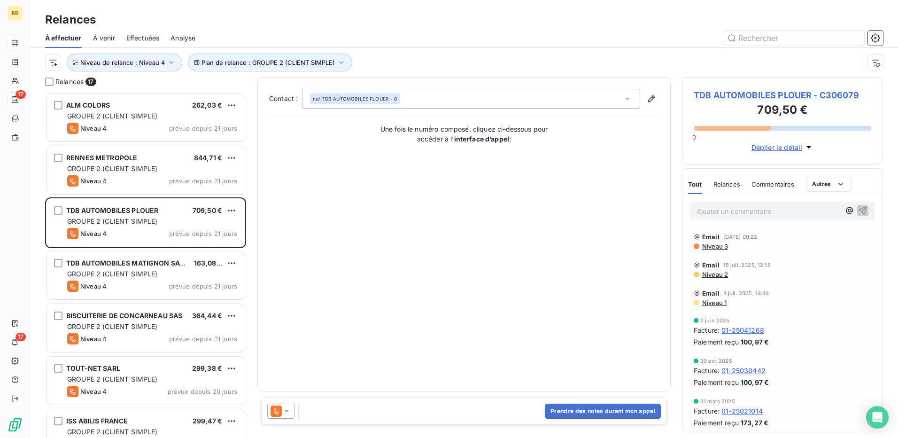
click at [586, 99] on div "null TDB AUTOMOBILES PLOUER - 0" at bounding box center [471, 99] width 338 height 20
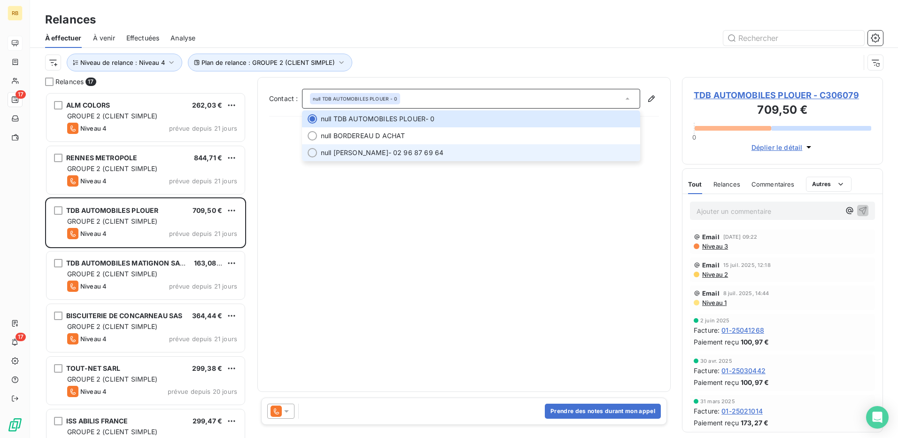
click at [437, 158] on li "null FOUCAULT - 02 96 87 69 64" at bounding box center [471, 152] width 338 height 17
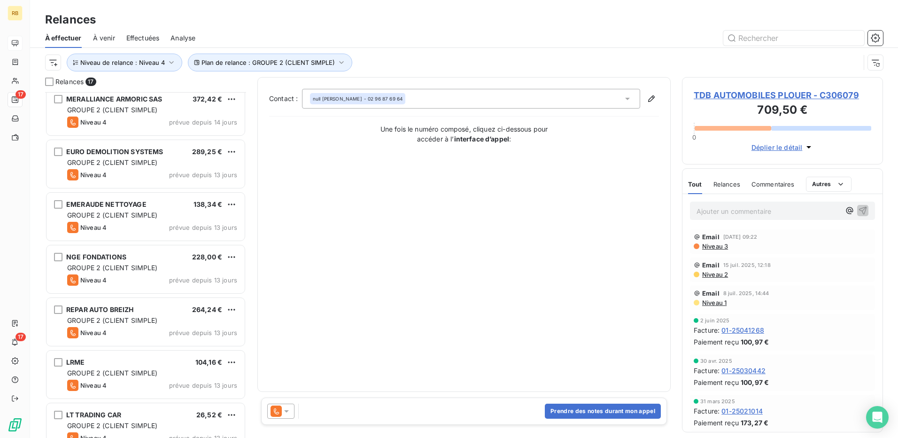
scroll to position [549, 0]
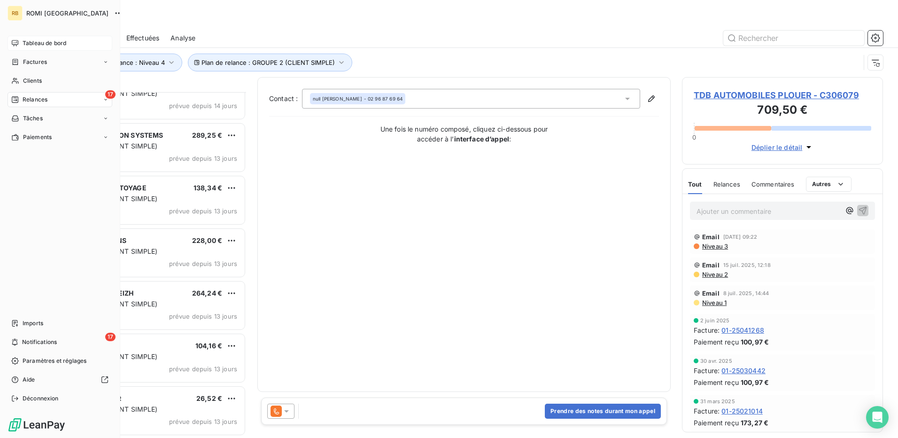
click at [32, 43] on span "Tableau de bord" at bounding box center [45, 43] width 44 height 8
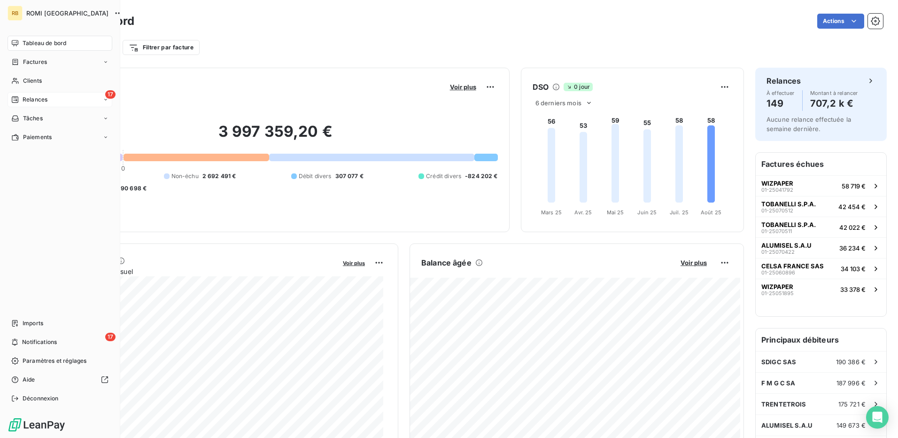
click at [49, 101] on div "17 Relances" at bounding box center [60, 99] width 105 height 15
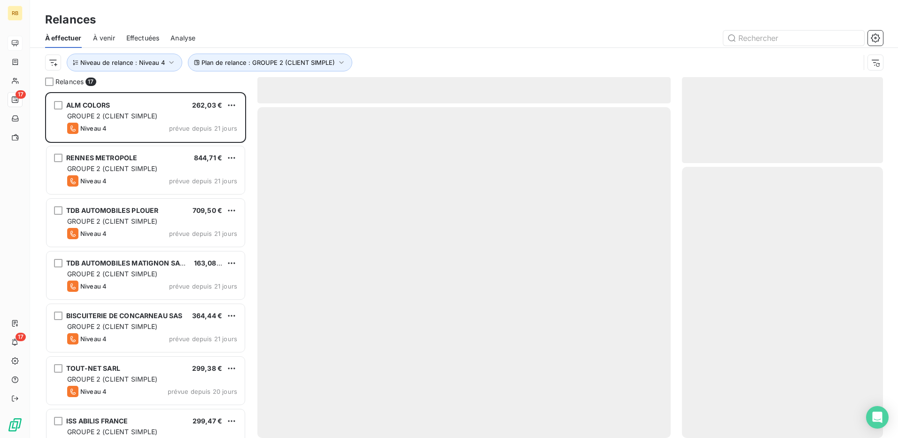
scroll to position [339, 194]
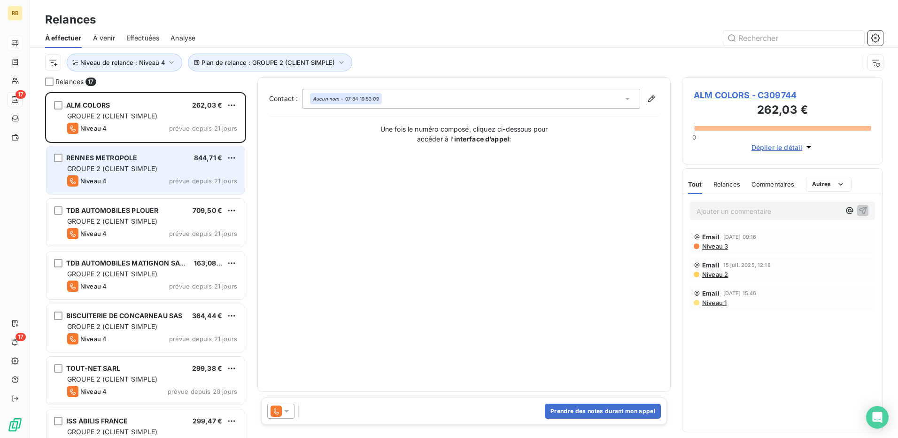
click at [145, 170] on span "GROUPE 2 (CLIENT SIMPLE)" at bounding box center [112, 168] width 91 height 8
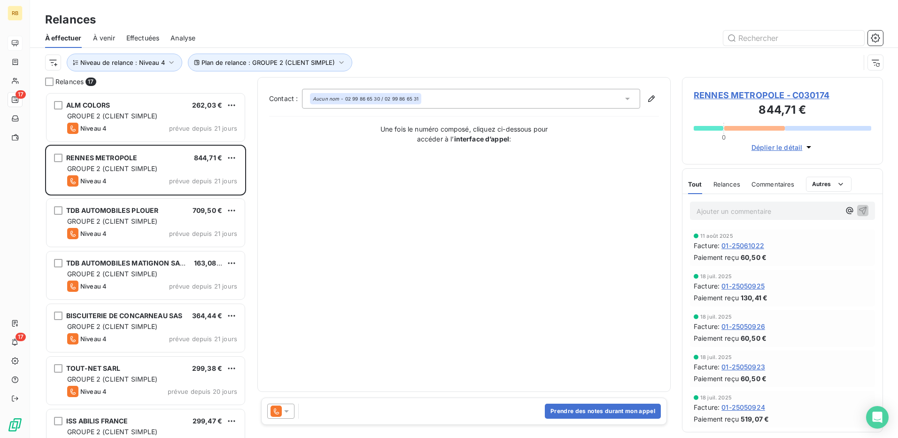
drag, startPoint x: 274, startPoint y: 413, endPoint x: 274, endPoint y: 402, distance: 10.8
click at [274, 413] on icon at bounding box center [276, 410] width 11 height 11
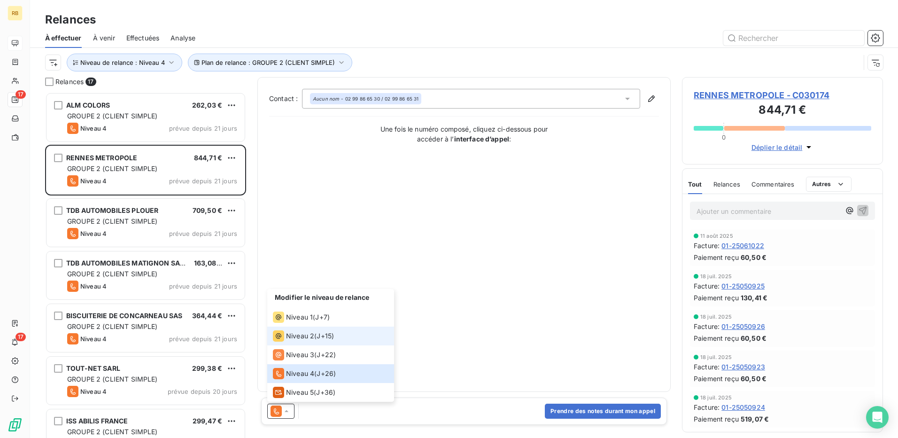
click at [286, 343] on li "Niveau 2 ( J+15 )" at bounding box center [330, 336] width 127 height 19
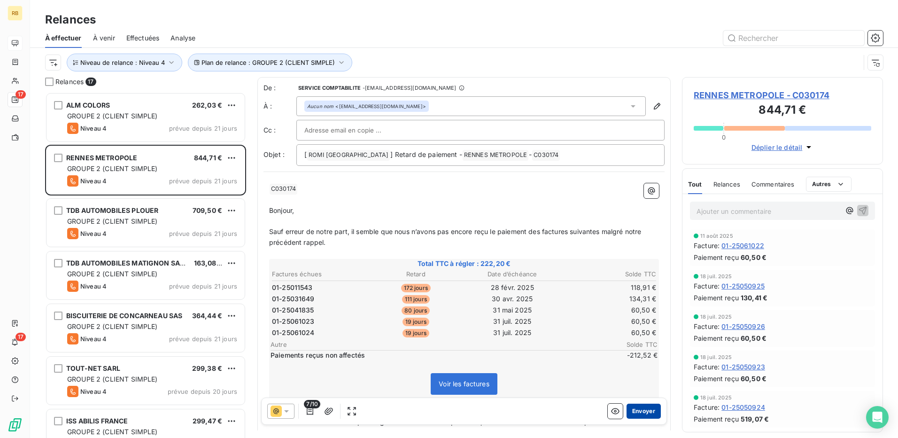
click at [643, 414] on button "Envoyer" at bounding box center [644, 411] width 34 height 15
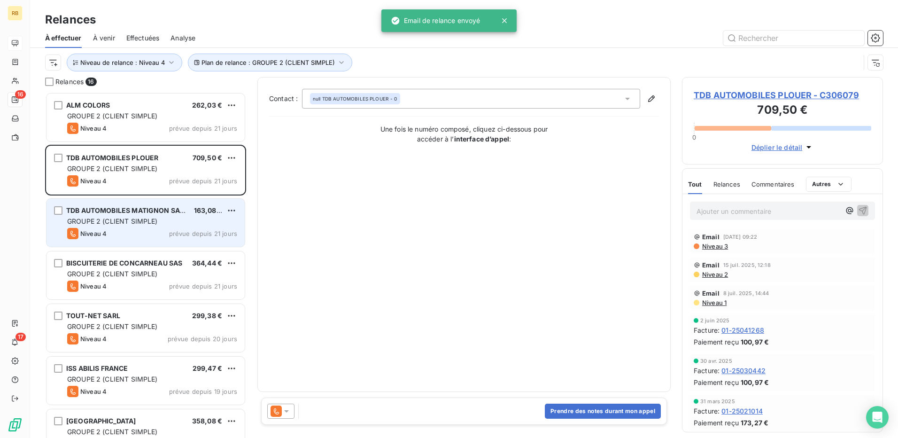
click at [128, 234] on div "Niveau 4 prévue depuis 21 jours" at bounding box center [152, 233] width 170 height 11
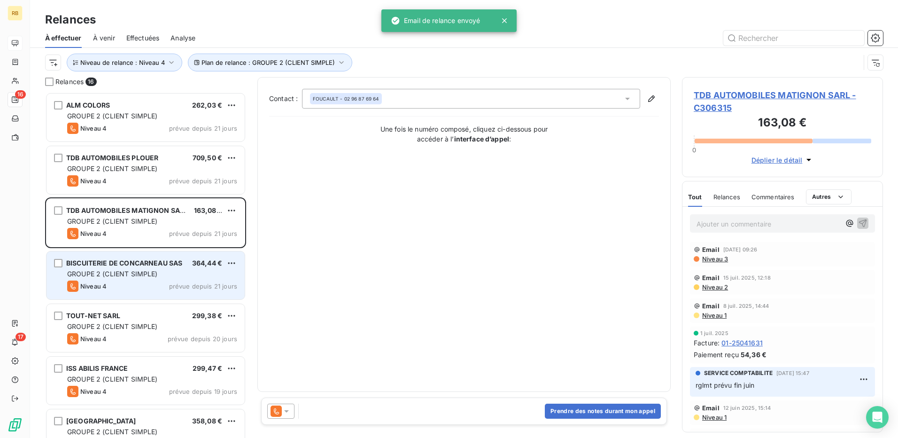
click at [130, 269] on div "GROUPE 2 (CLIENT SIMPLE)" at bounding box center [152, 273] width 170 height 9
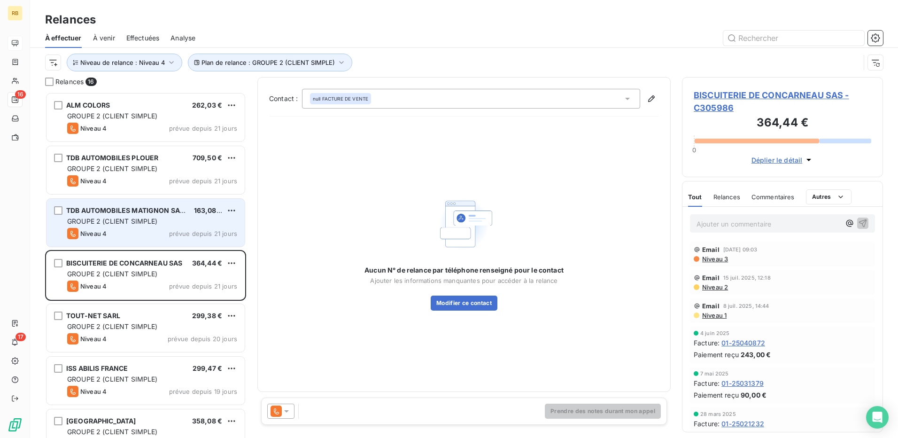
click at [120, 220] on span "GROUPE 2 (CLIENT SIMPLE)" at bounding box center [112, 221] width 91 height 8
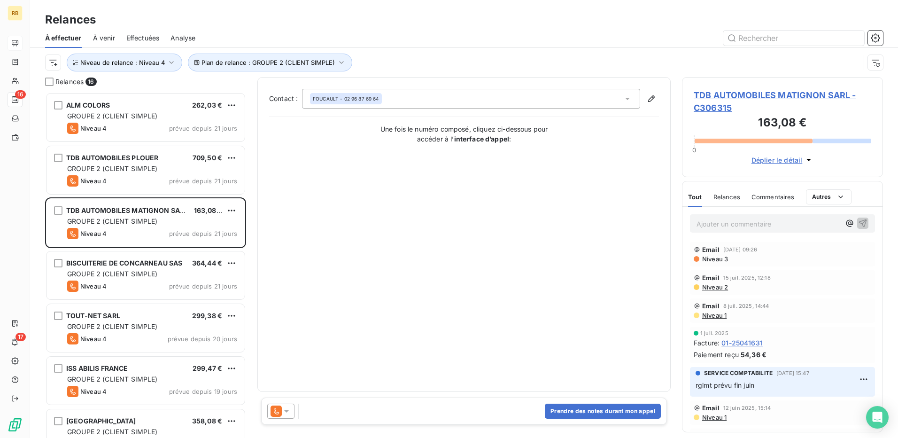
click at [714, 98] on span "TDB AUTOMOBILES MATIGNON SARL - C306315" at bounding box center [783, 101] width 178 height 25
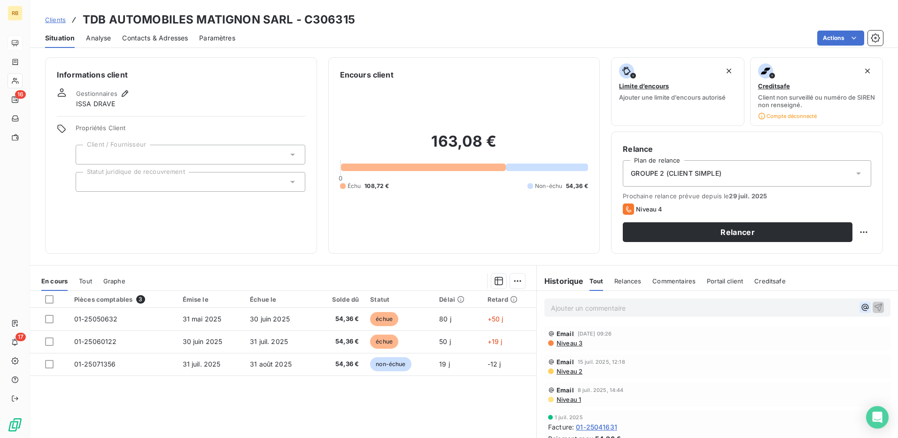
click at [862, 308] on icon "button" at bounding box center [865, 307] width 7 height 7
click at [757, 353] on span "[PERSON_NAME]" at bounding box center [786, 350] width 88 height 8
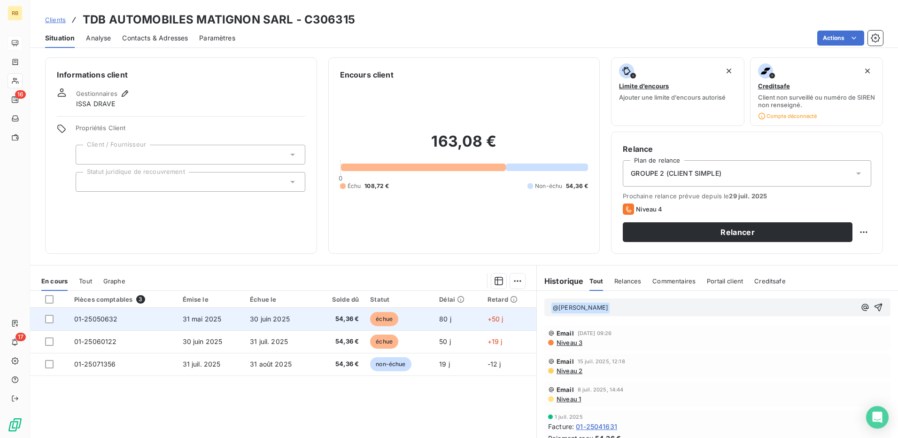
click at [110, 320] on span "01-25050632" at bounding box center [96, 319] width 44 height 8
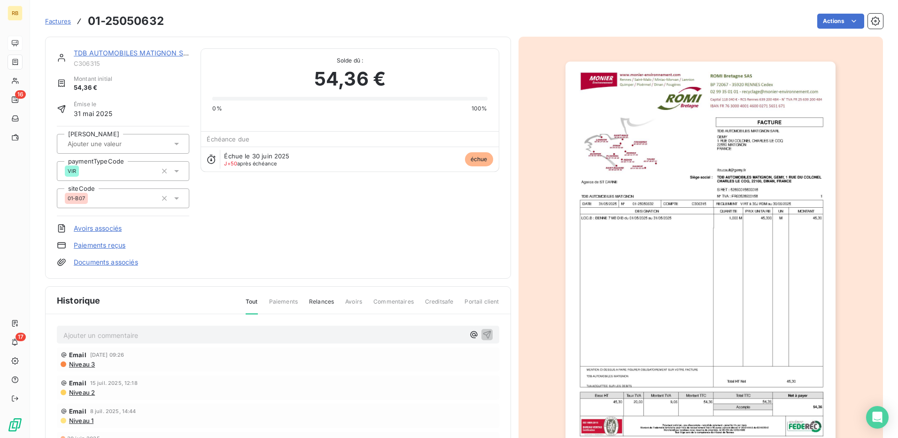
click at [112, 55] on link "TDB AUTOMOBILES MATIGNON SARL" at bounding box center [135, 53] width 122 height 8
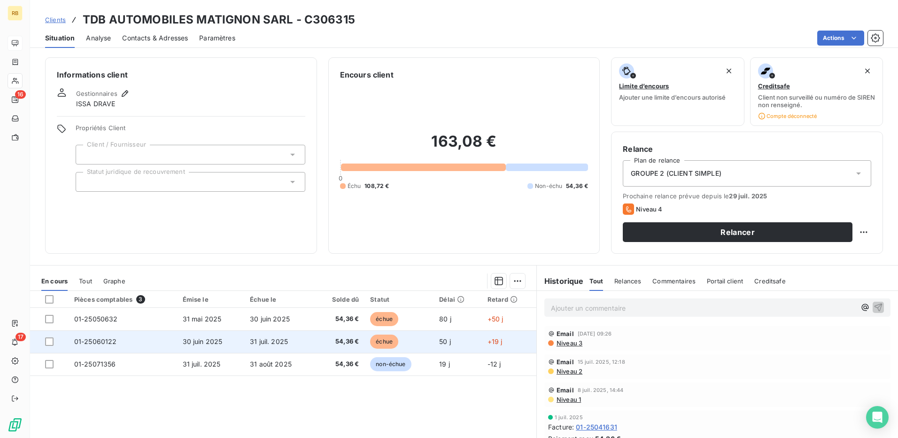
click at [102, 347] on td "01-25060122" at bounding box center [123, 341] width 109 height 23
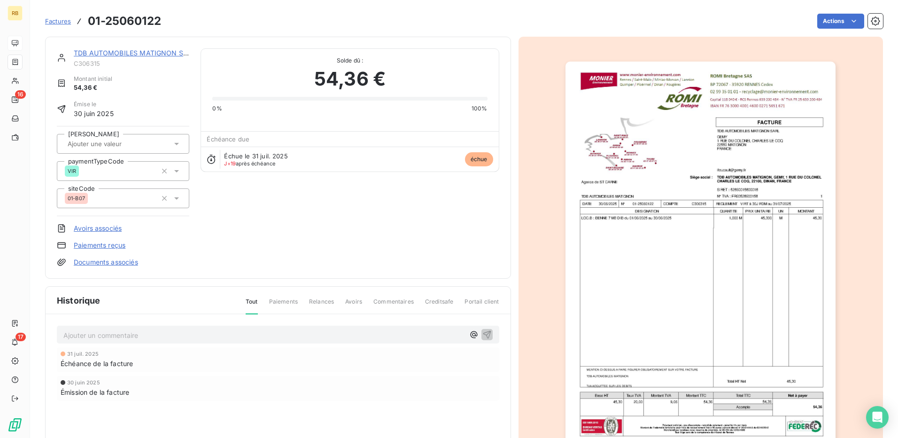
click at [158, 56] on link "TDB AUTOMOBILES MATIGNON SARL" at bounding box center [135, 53] width 122 height 8
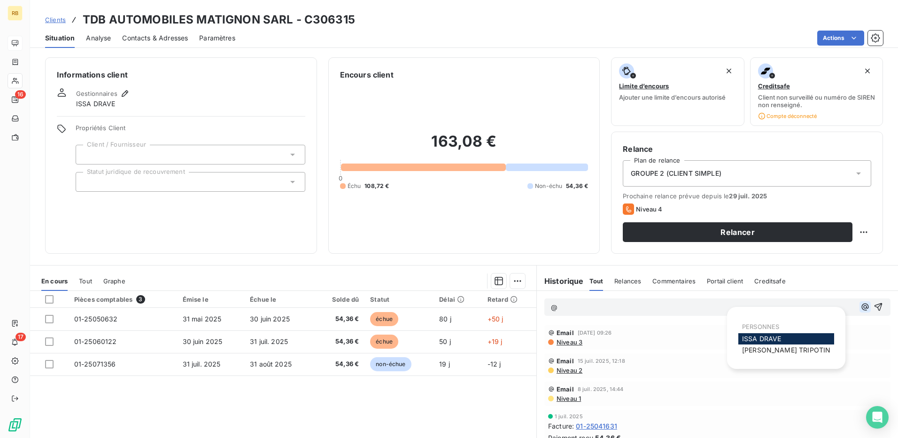
click at [860, 311] on button "button" at bounding box center [865, 306] width 11 height 11
click at [754, 341] on span "ISSA DRAVE" at bounding box center [761, 339] width 39 height 8
click at [860, 307] on button "button" at bounding box center [865, 307] width 11 height 11
click at [764, 351] on span "[PERSON_NAME]" at bounding box center [786, 350] width 88 height 8
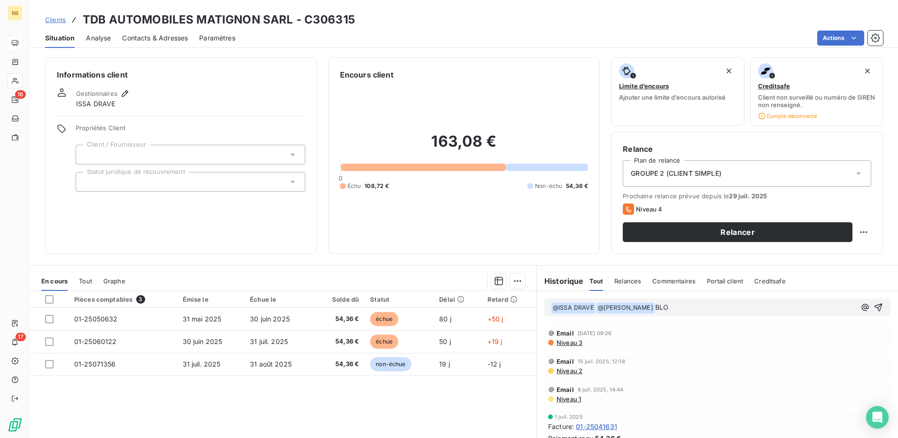
click at [717, 315] on div "﻿ @ ISSA DRAVE ﻿ ﻿ @ LUCIE TRIPOTIN ﻿ BLO" at bounding box center [718, 307] width 346 height 18
click at [680, 309] on p "﻿ @ ISSA DRAVE ﻿ ﻿ @ LUCIE TRIPOTIN ﻿ BLO" at bounding box center [703, 307] width 305 height 11
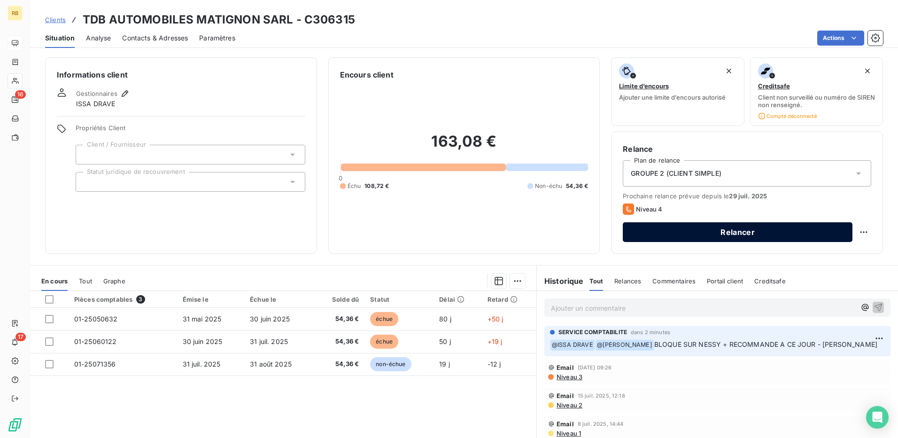
click at [761, 240] on button "Relancer" at bounding box center [738, 232] width 230 height 20
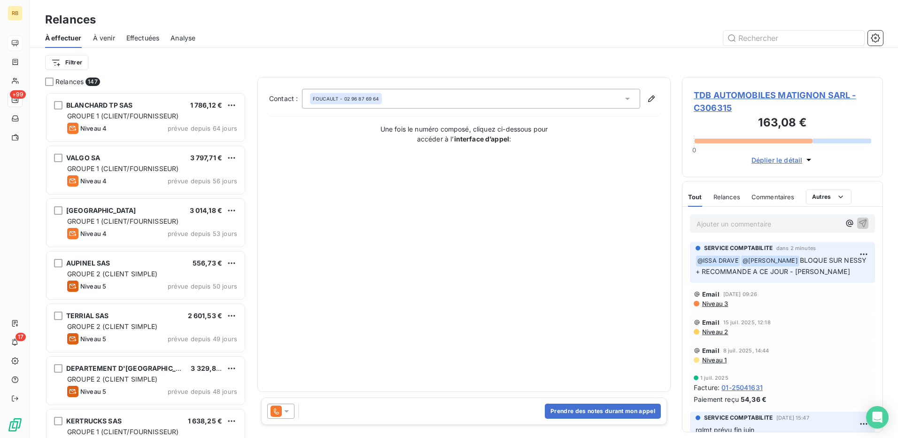
scroll to position [339, 194]
click at [270, 410] on div at bounding box center [280, 411] width 27 height 15
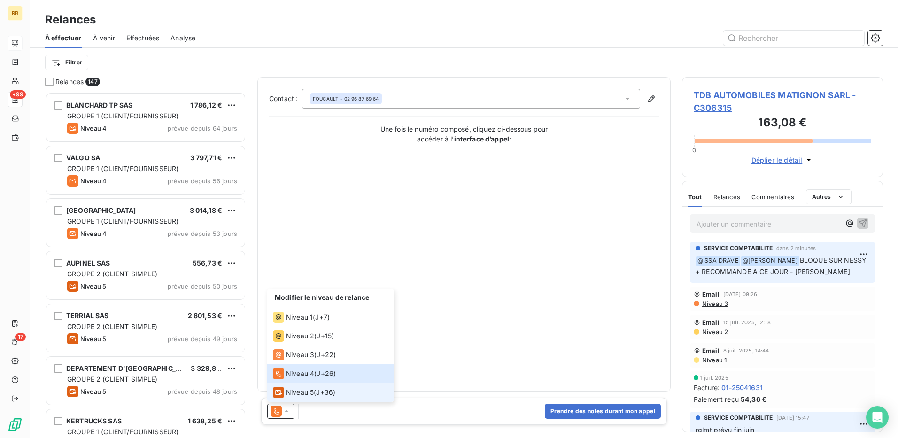
click at [297, 390] on span "Niveau 5" at bounding box center [300, 392] width 28 height 9
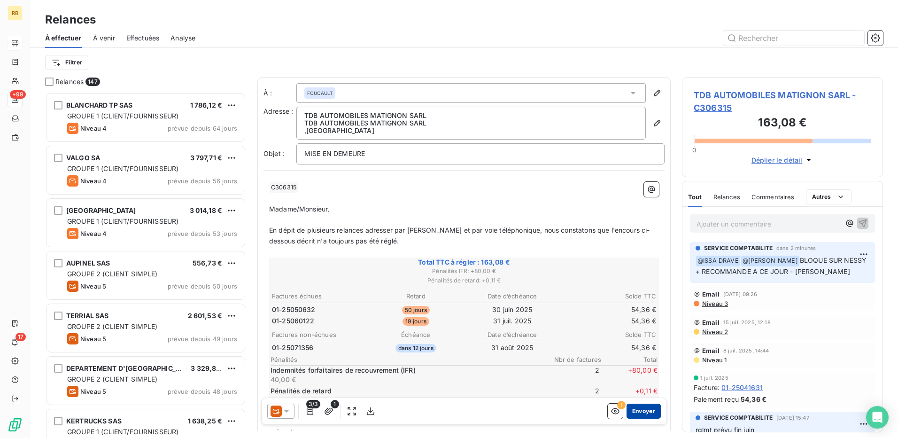
click at [634, 414] on button "Envoyer" at bounding box center [644, 411] width 34 height 15
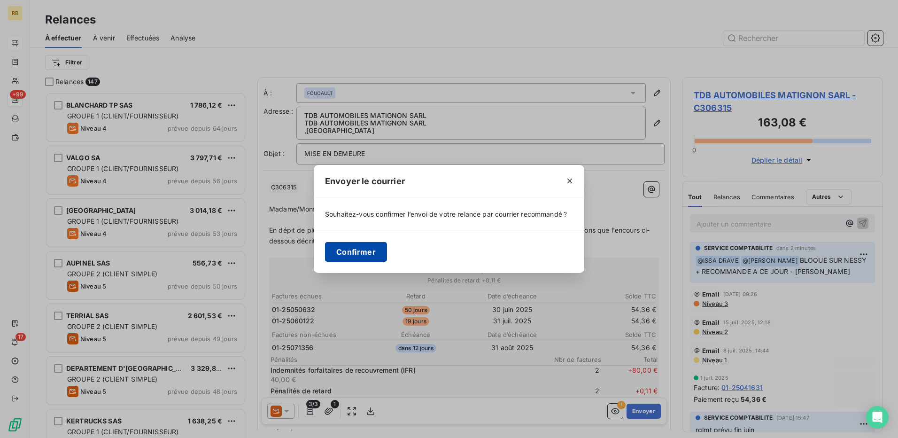
click at [374, 254] on button "Confirmer" at bounding box center [356, 252] width 62 height 20
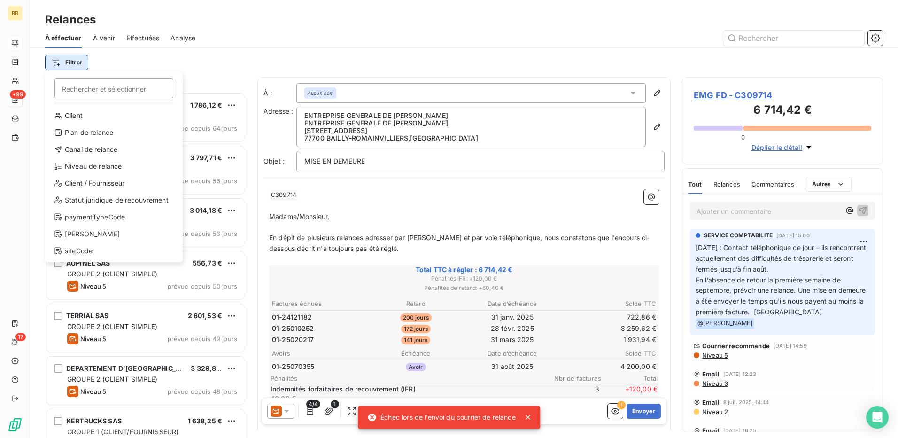
click at [70, 63] on html "RB +99 17 Relances À effectuer À venir Effectuées Analyse Filtrer Rechercher et…" at bounding box center [449, 219] width 898 height 438
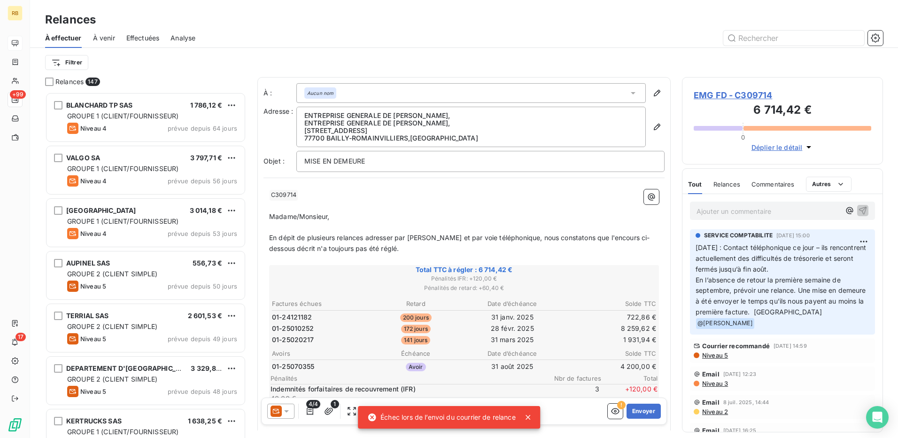
click at [65, 59] on html "RB +99 17 Relances À effectuer À venir Effectuées Analyse Filtrer Relances 147 …" at bounding box center [449, 219] width 898 height 438
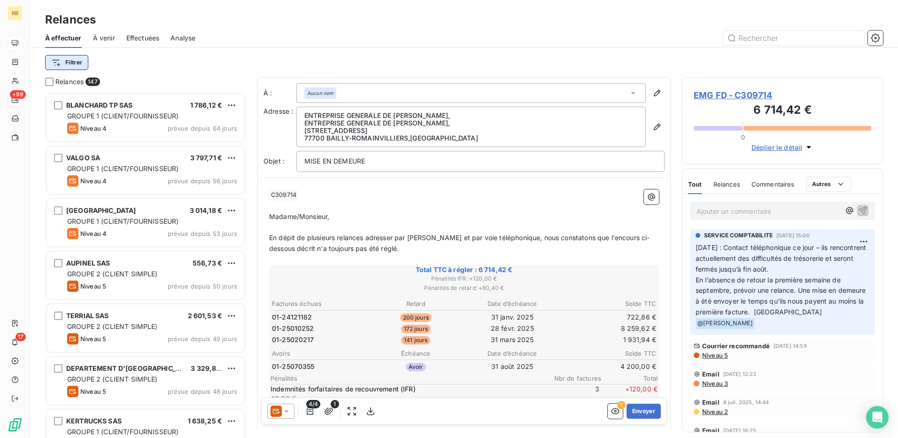
click at [74, 65] on html "RB +99 17 Relances À effectuer À venir Effectuées Analyse Filtrer Relances 147 …" at bounding box center [449, 219] width 898 height 438
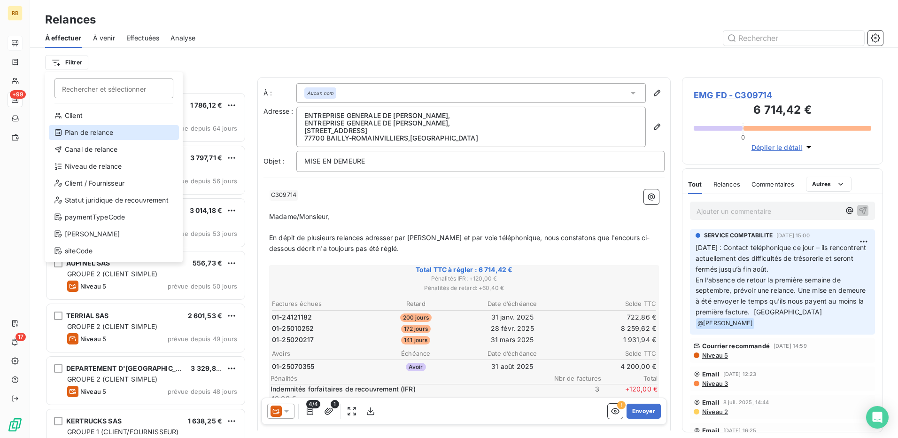
click at [108, 134] on div "Plan de relance" at bounding box center [114, 132] width 130 height 15
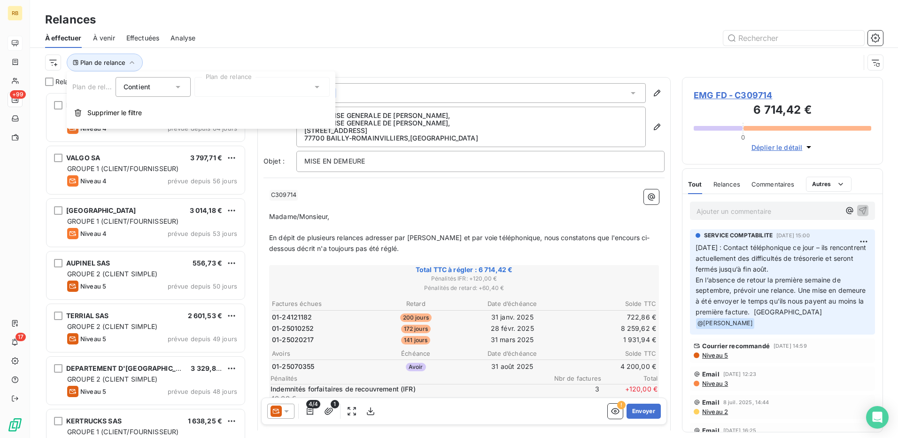
click at [269, 87] on div at bounding box center [262, 87] width 135 height 20
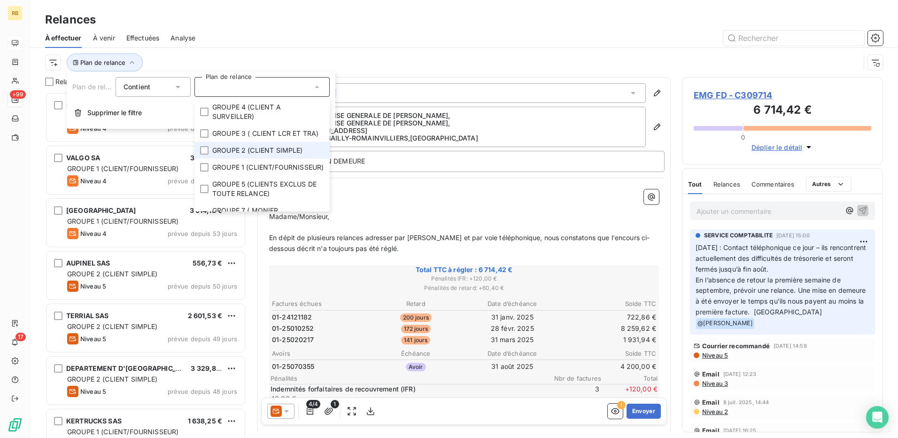
click at [256, 155] on span "GROUPE 2 (CLIENT SIMPLE)" at bounding box center [257, 150] width 91 height 9
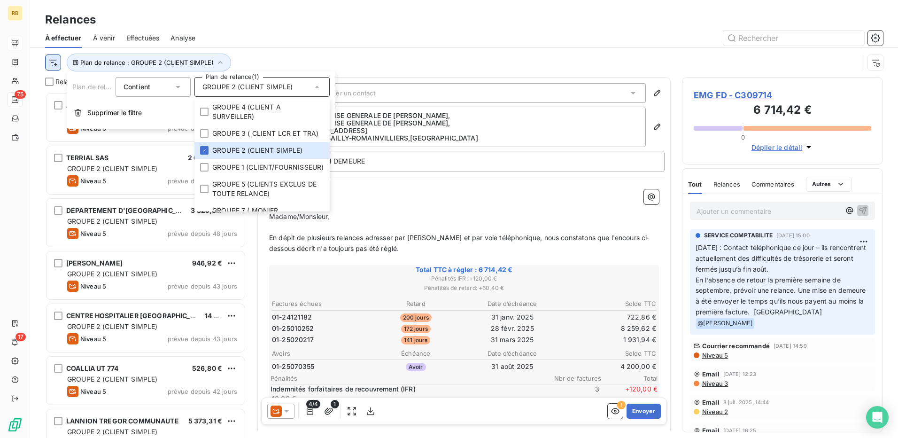
scroll to position [339, 194]
click at [52, 65] on html "RB 75 17 Relances À effectuer À venir Effectuées Analyse Plan de relance : GROU…" at bounding box center [449, 219] width 898 height 438
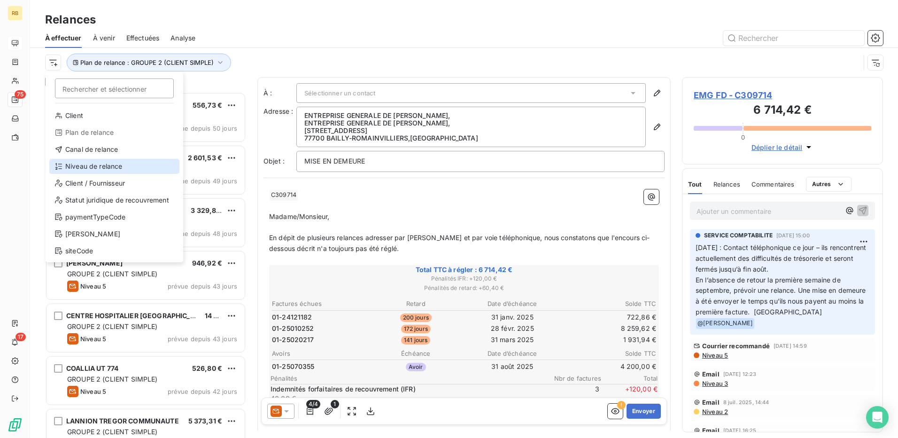
click at [114, 171] on div "Niveau de relance" at bounding box center [114, 166] width 130 height 15
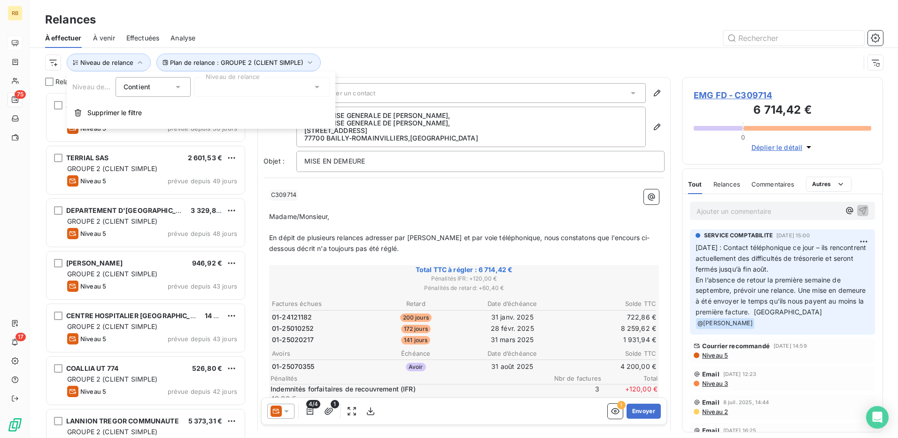
click at [243, 94] on div at bounding box center [262, 87] width 135 height 20
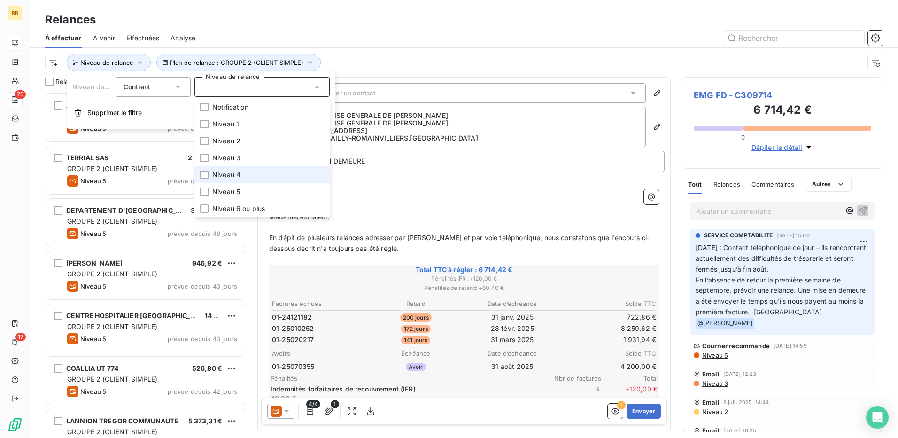
click at [253, 172] on li "Niveau 4" at bounding box center [262, 174] width 135 height 17
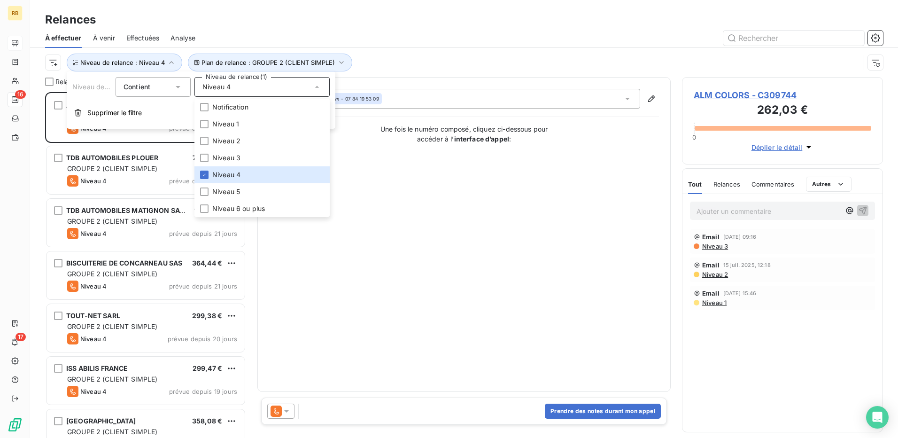
drag, startPoint x: 406, startPoint y: 64, endPoint x: 348, endPoint y: 81, distance: 60.8
click at [406, 64] on div "Plan de relance : GROUPE 2 (CLIENT SIMPLE) Niveau de relance : Niveau 4" at bounding box center [452, 63] width 815 height 18
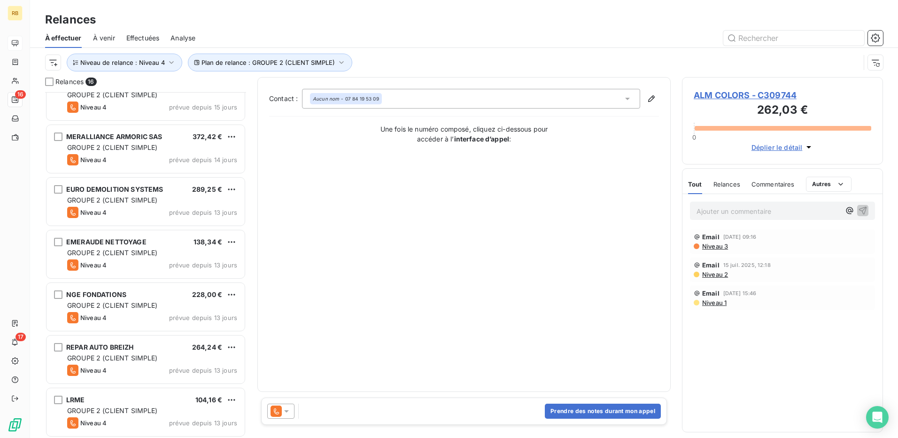
scroll to position [497, 0]
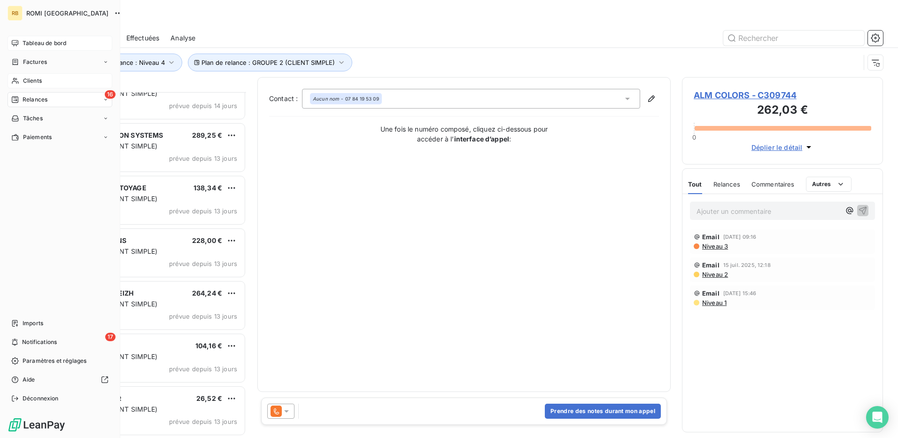
click at [40, 80] on span "Clients" at bounding box center [32, 81] width 19 height 8
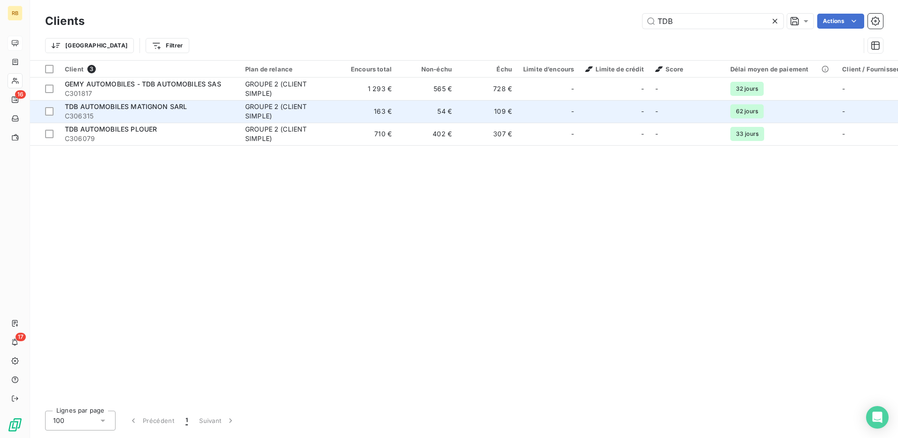
type input "TDB"
click at [307, 114] on div "GROUPE 2 (CLIENT SIMPLE)" at bounding box center [288, 111] width 86 height 19
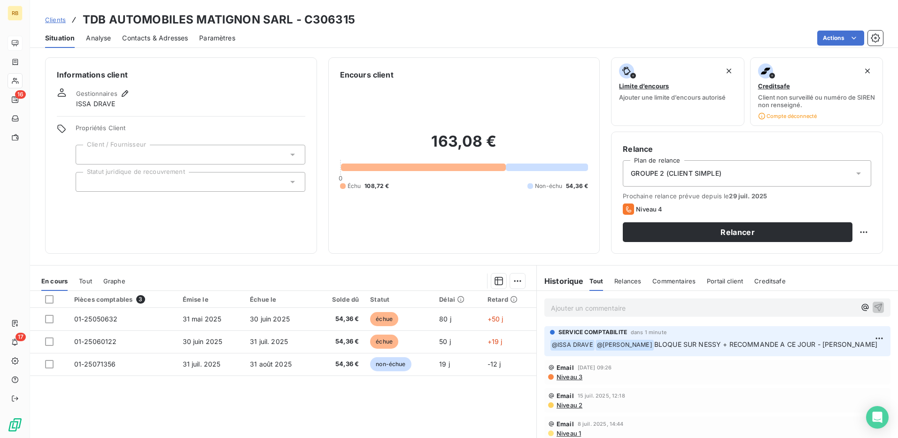
click at [140, 23] on h3 "TDB AUTOMOBILES MATIGNON SARL - C306315" at bounding box center [219, 19] width 273 height 17
click at [140, 29] on div "Contacts & Adresses" at bounding box center [155, 38] width 66 height 20
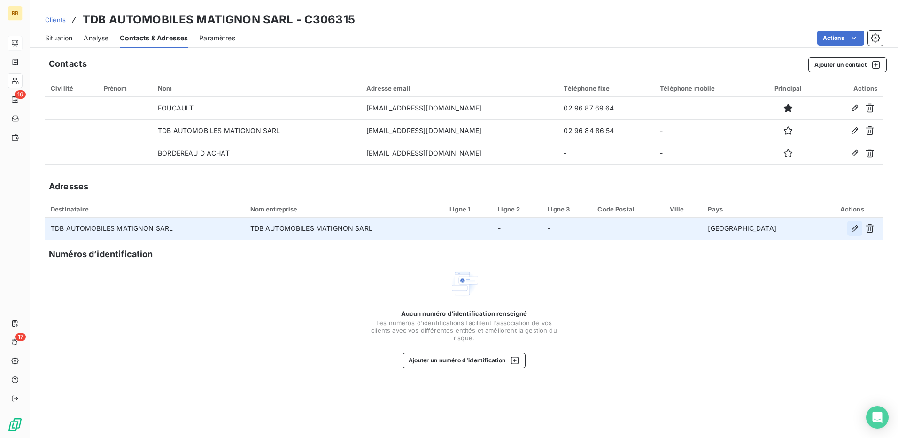
click at [853, 234] on button "button" at bounding box center [855, 228] width 15 height 15
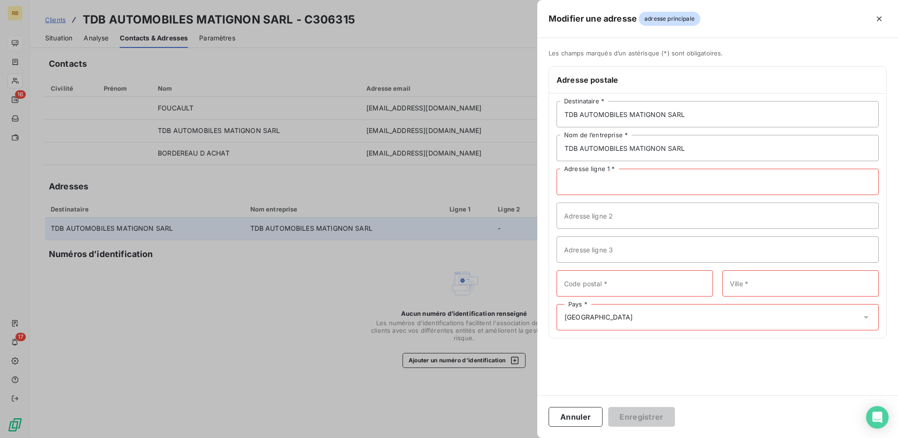
click at [585, 188] on input "Adresse ligne 1 *" at bounding box center [718, 182] width 322 height 26
paste input "1 RUE DU COLONEL CHARLES LE COQ"
type input "1 RUE DU COLONEL CHARLES LE COQ"
click at [585, 218] on input "Adresse ligne 2" at bounding box center [718, 216] width 322 height 26
paste input "GEMY"
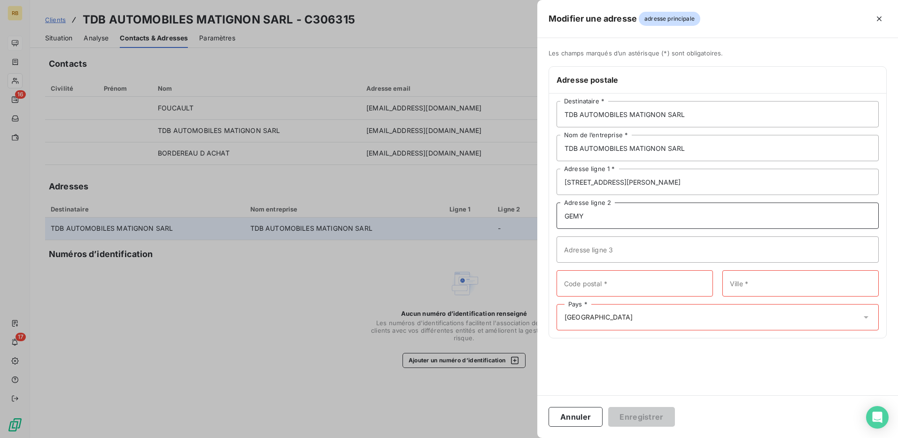
type input "GEMY"
click at [605, 281] on input "Code postal *" at bounding box center [635, 283] width 156 height 26
paste input "22550"
type input "22550"
click at [795, 291] on input "Ville *" at bounding box center [801, 283] width 156 height 26
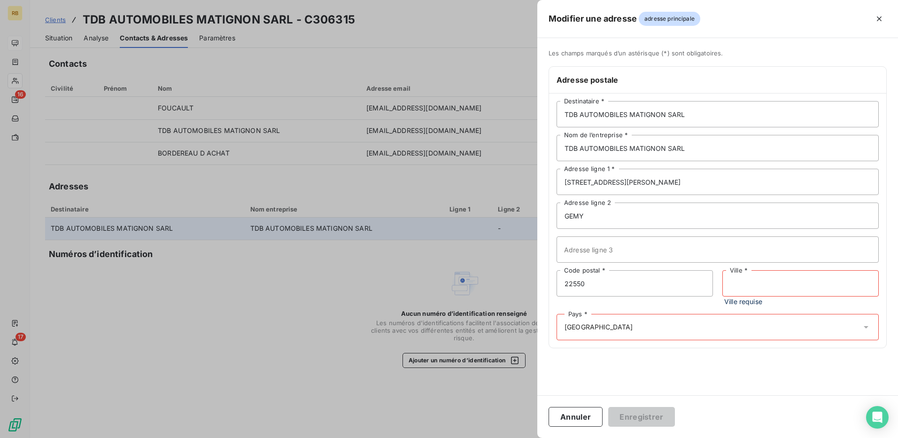
click at [734, 282] on input "Ville *" at bounding box center [801, 283] width 156 height 26
paste input "MATIGNON"
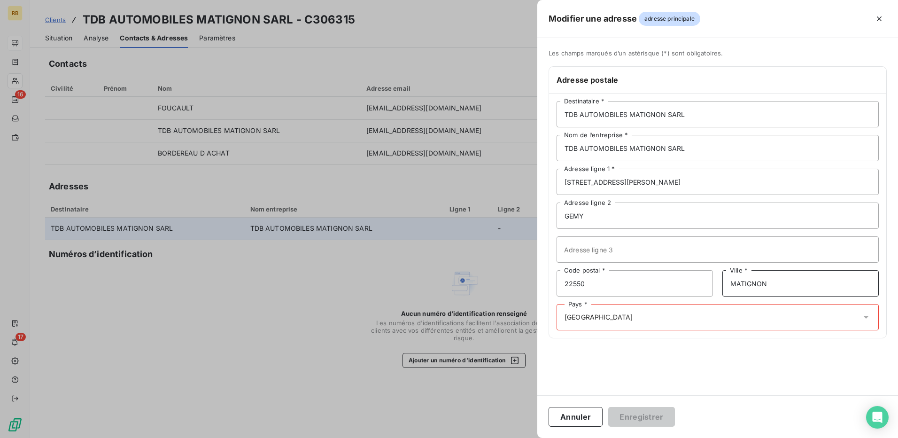
type input "MATIGNON"
drag, startPoint x: 639, startPoint y: 326, endPoint x: 634, endPoint y: 320, distance: 7.4
click at [634, 320] on div "Pays * FRANCE" at bounding box center [718, 317] width 322 height 26
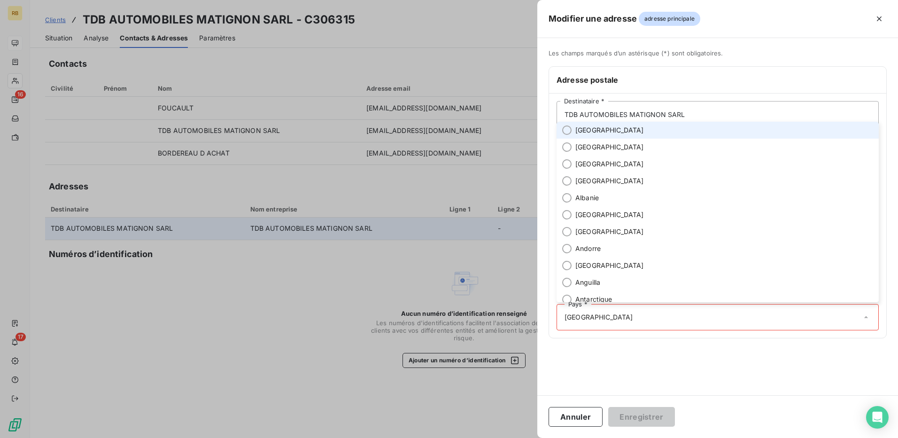
click at [580, 133] on span "France" at bounding box center [610, 129] width 69 height 9
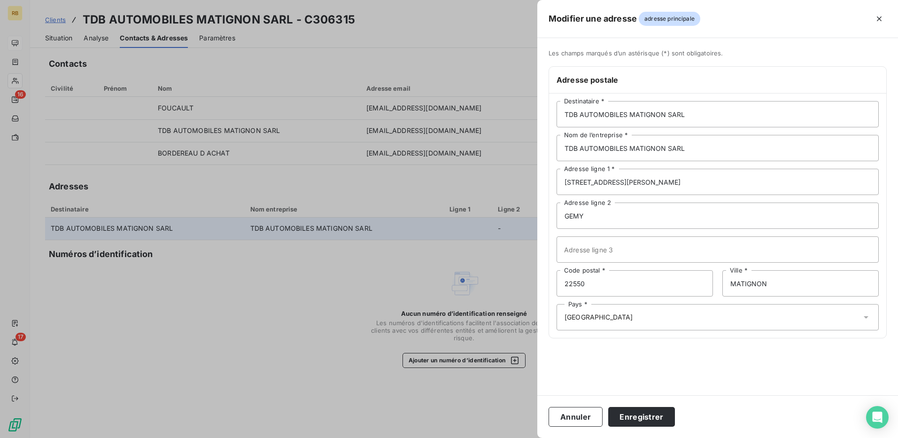
drag, startPoint x: 638, startPoint y: 413, endPoint x: 398, endPoint y: 374, distance: 243.3
click at [637, 414] on button "Enregistrer" at bounding box center [641, 417] width 67 height 20
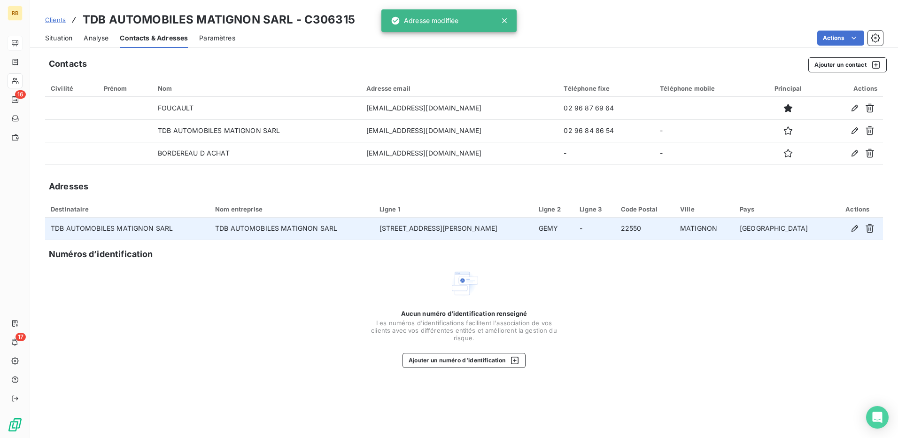
click at [52, 34] on span "Situation" at bounding box center [58, 37] width 27 height 9
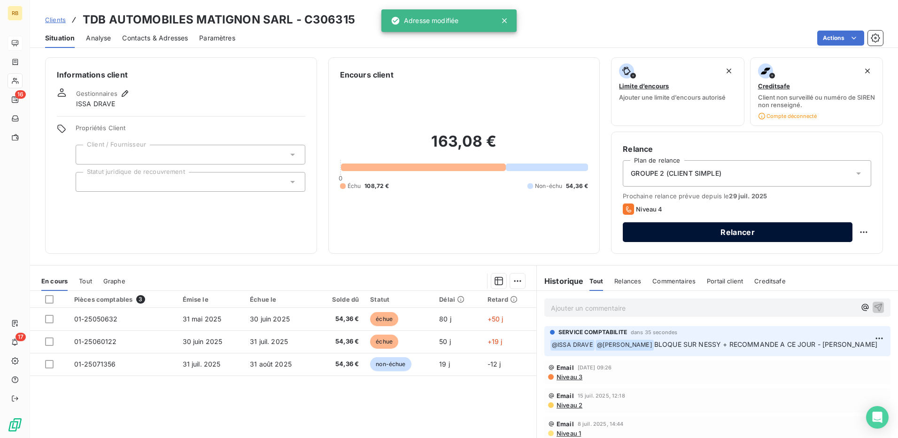
click at [686, 236] on button "Relancer" at bounding box center [738, 232] width 230 height 20
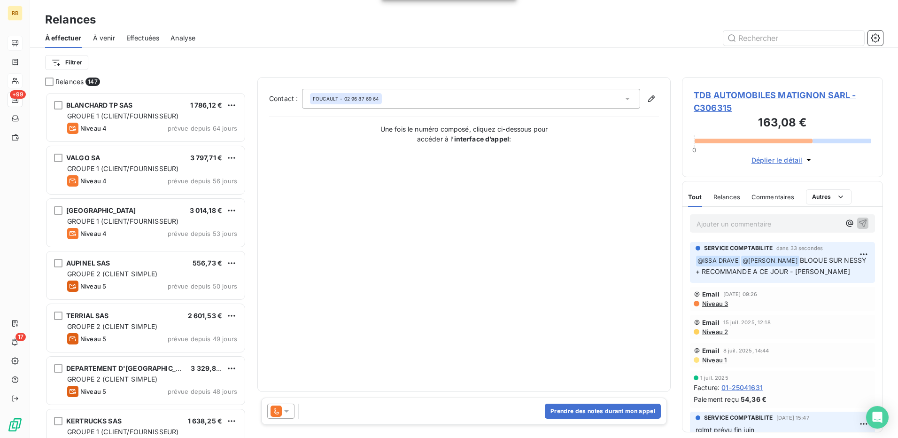
scroll to position [339, 194]
click at [281, 417] on div at bounding box center [280, 411] width 27 height 15
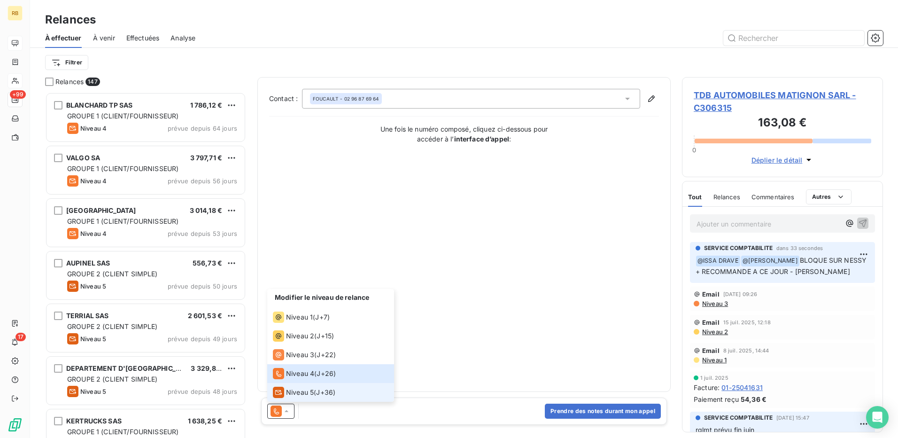
click at [287, 390] on span "Niveau 5" at bounding box center [300, 392] width 28 height 9
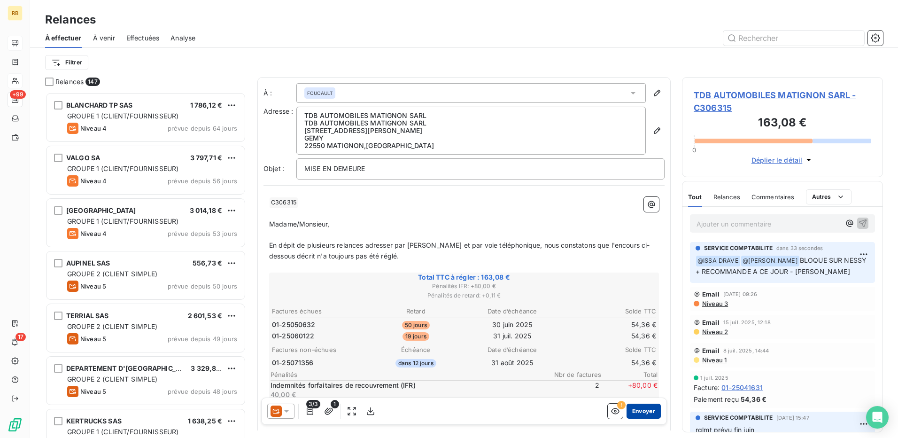
click at [638, 413] on button "Envoyer" at bounding box center [644, 411] width 34 height 15
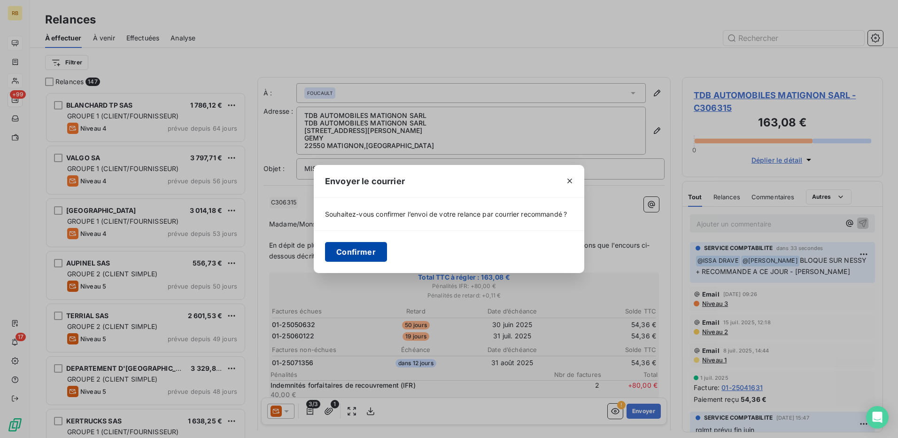
click at [361, 256] on button "Confirmer" at bounding box center [356, 252] width 62 height 20
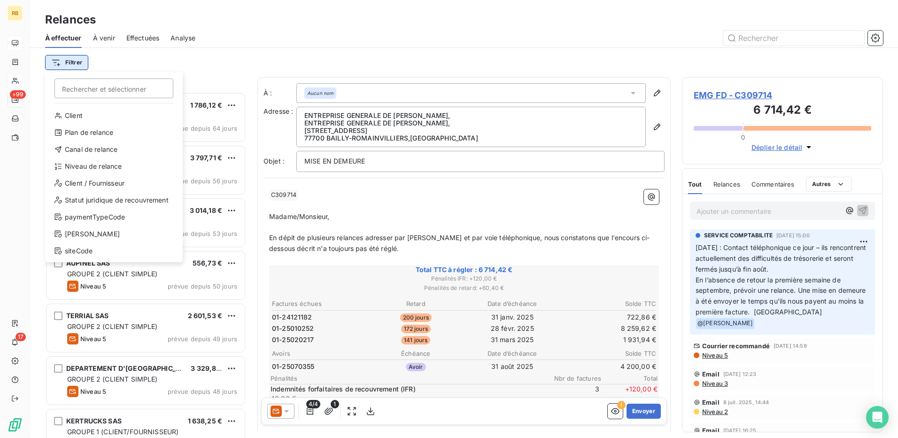
click at [56, 65] on html "RB +99 17 Relances À effectuer À venir Effectuées Analyse Filtrer Rechercher et…" at bounding box center [449, 219] width 898 height 438
click at [79, 133] on div "Plan de relance" at bounding box center [114, 132] width 130 height 15
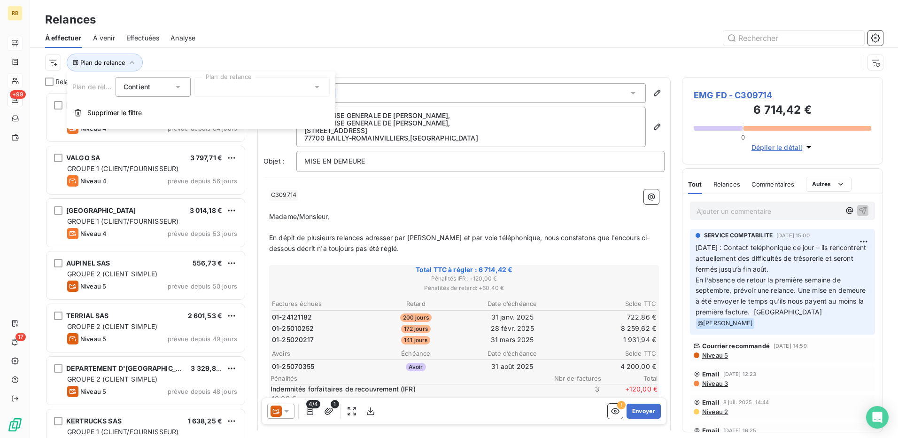
drag, startPoint x: 228, startPoint y: 83, endPoint x: 234, endPoint y: 97, distance: 14.9
click at [228, 84] on div at bounding box center [262, 87] width 135 height 20
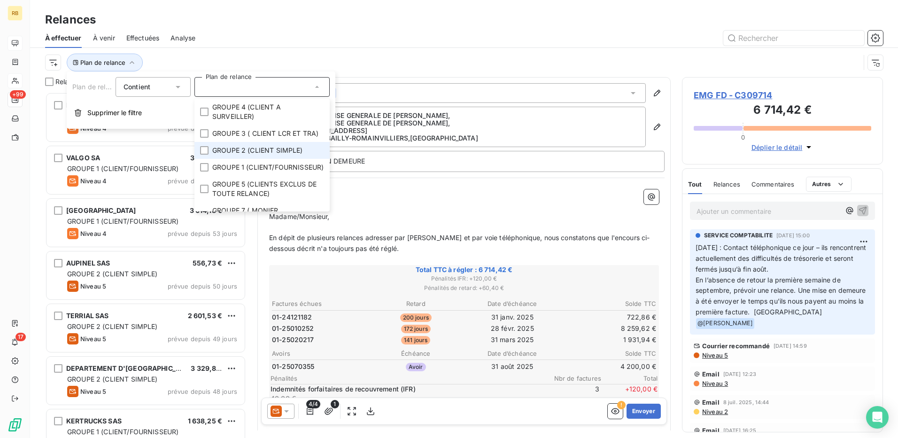
click at [245, 155] on span "GROUPE 2 (CLIENT SIMPLE)" at bounding box center [257, 150] width 91 height 9
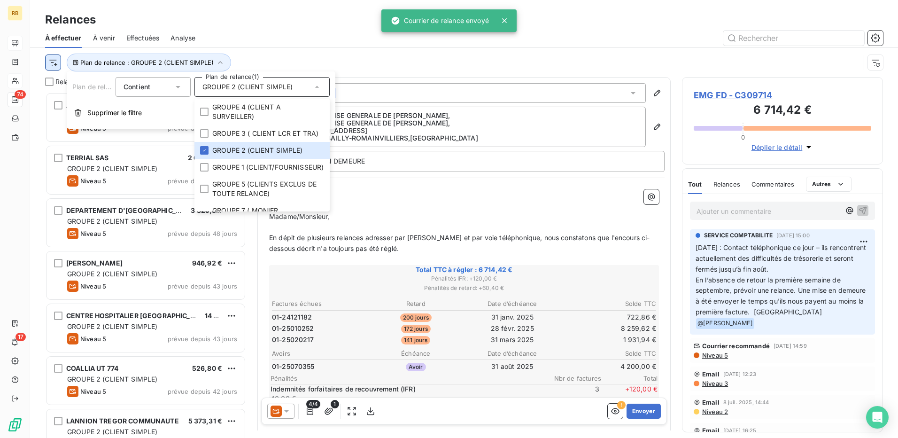
click at [58, 61] on html "RB 74 17 Relances À effectuer À venir Effectuées Analyse Plan de relance : GROU…" at bounding box center [449, 219] width 898 height 438
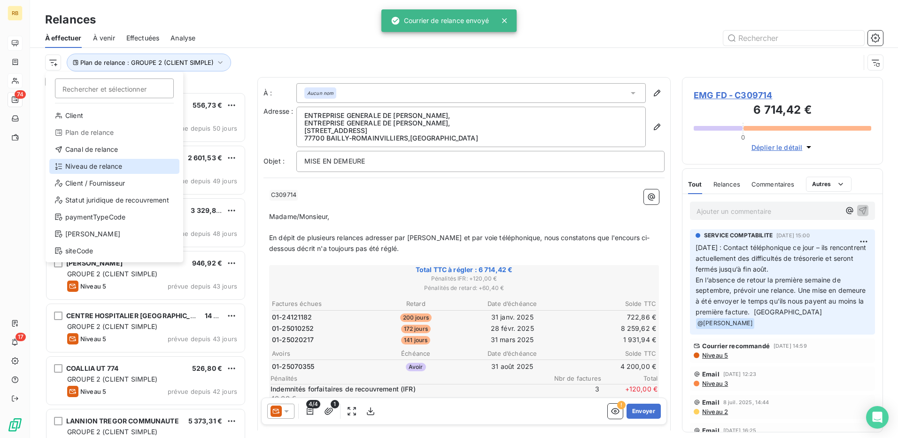
click at [91, 166] on div "Niveau de relance" at bounding box center [114, 166] width 130 height 15
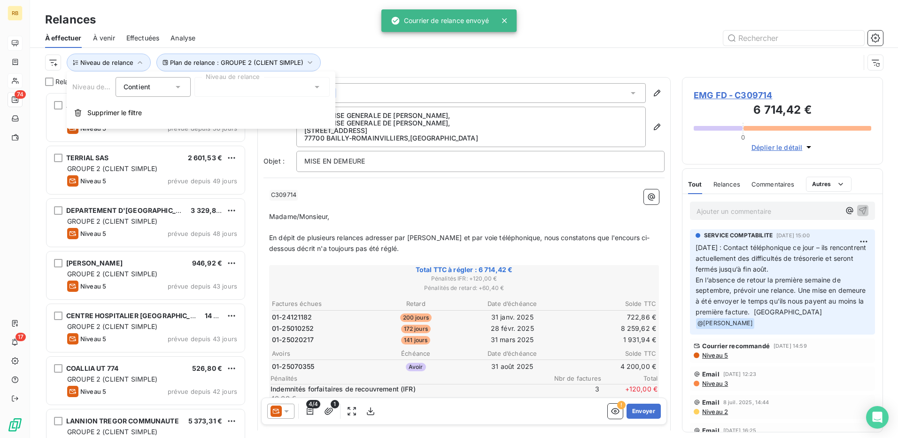
click at [224, 91] on div at bounding box center [262, 87] width 135 height 20
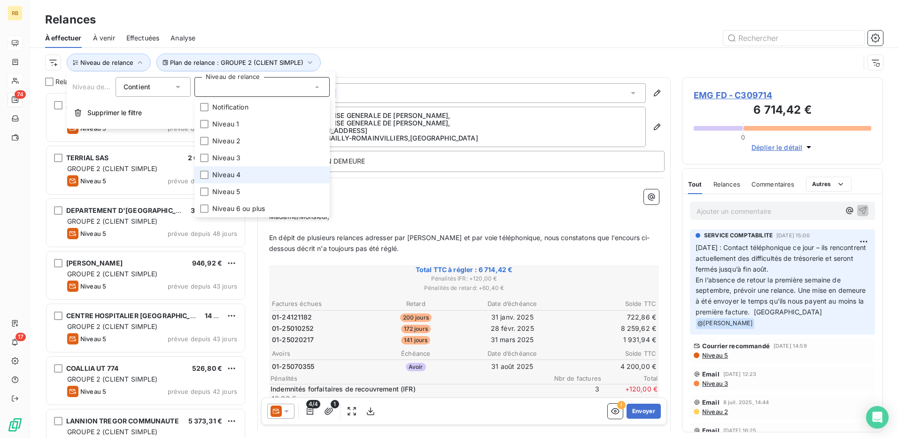
click at [256, 178] on li "Niveau 4" at bounding box center [262, 174] width 135 height 17
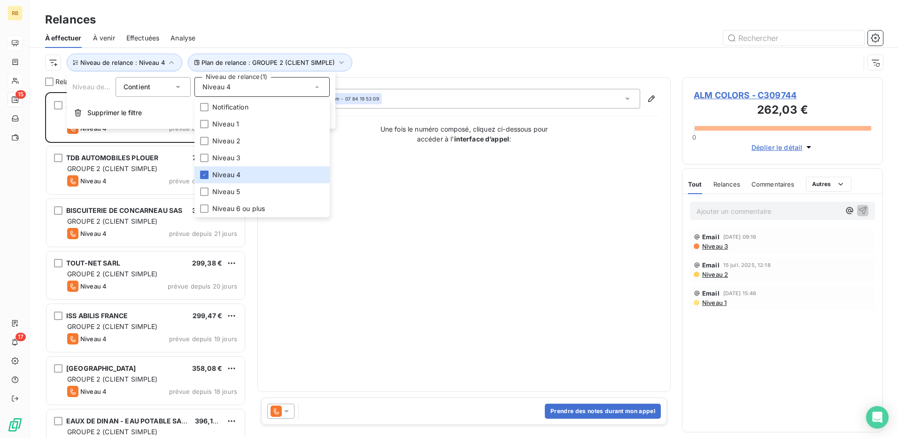
click at [442, 54] on div "Plan de relance : GROUPE 2 (CLIENT SIMPLE) Niveau de relance : Niveau 4" at bounding box center [452, 63] width 815 height 18
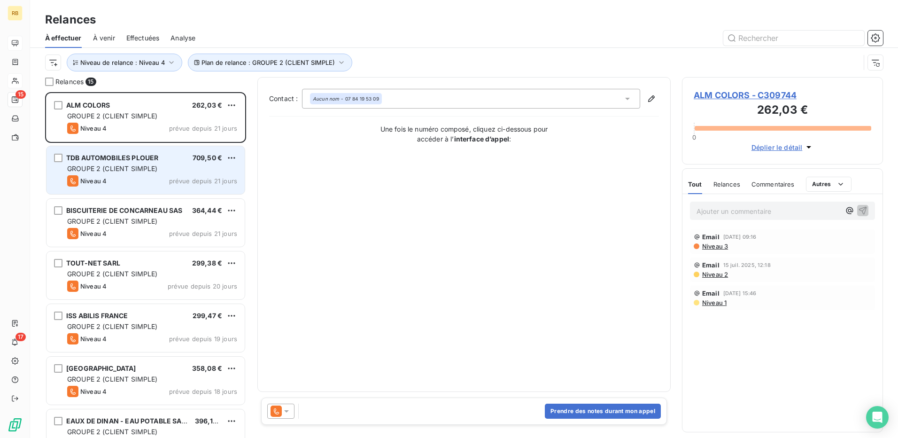
click at [97, 171] on span "GROUPE 2 (CLIENT SIMPLE)" at bounding box center [112, 168] width 91 height 8
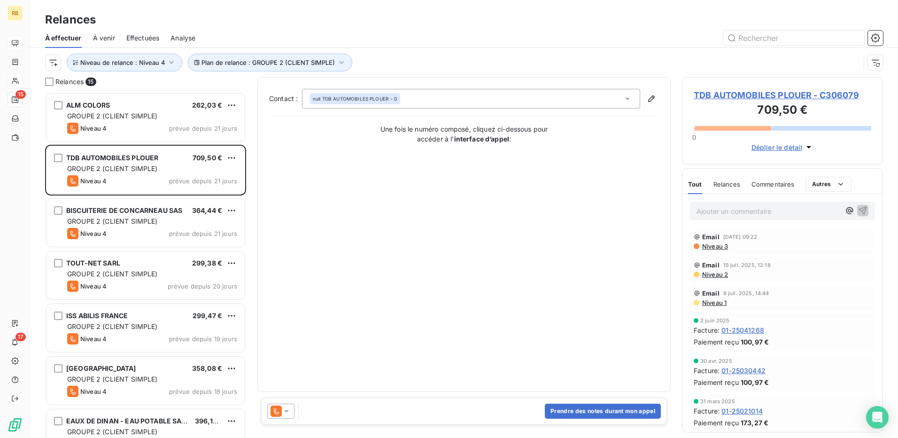
click at [759, 98] on span "TDB AUTOMOBILES PLOUER - C306079" at bounding box center [783, 95] width 178 height 13
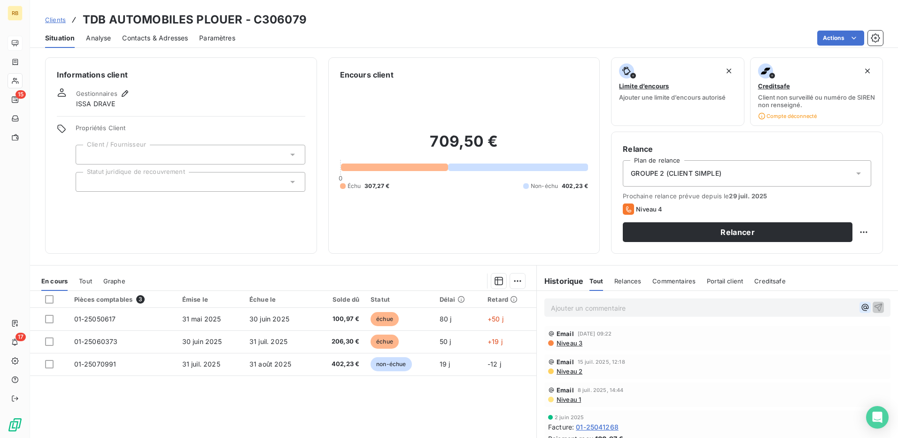
drag, startPoint x: 854, startPoint y: 304, endPoint x: 849, endPoint y: 308, distance: 6.5
click at [861, 306] on icon "button" at bounding box center [865, 307] width 9 height 9
click at [779, 340] on span "ISSA DRAVE" at bounding box center [761, 339] width 39 height 8
click at [860, 307] on button "button" at bounding box center [865, 307] width 11 height 11
click at [766, 351] on span "[PERSON_NAME]" at bounding box center [786, 350] width 88 height 8
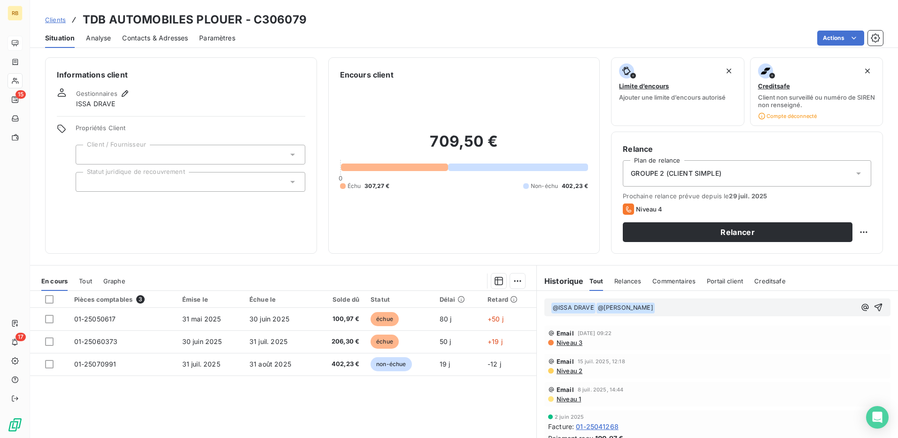
click at [651, 312] on p "﻿ @ ISSA DRAVE ﻿ ﻿ @ LUCIE TRIPOTIN ﻿ ﻿" at bounding box center [703, 307] width 305 height 11
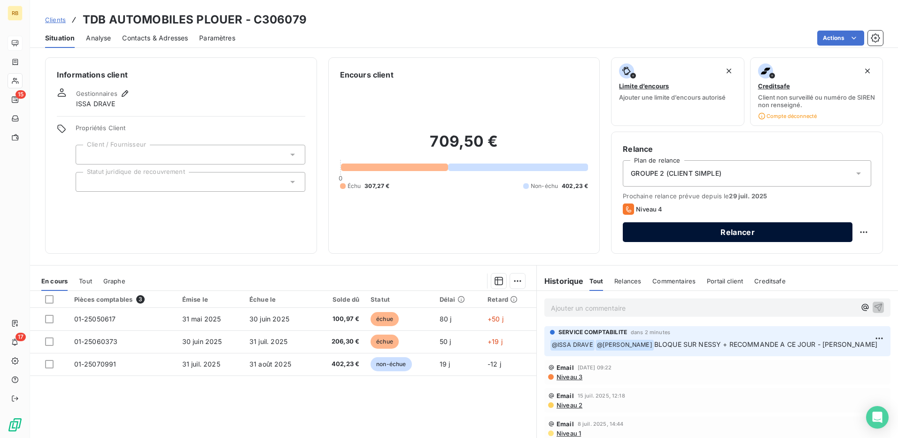
click at [747, 232] on button "Relancer" at bounding box center [738, 232] width 230 height 20
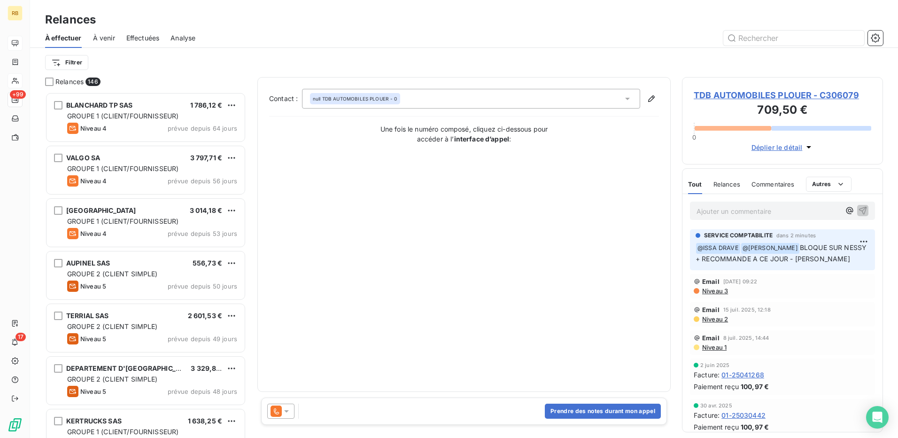
scroll to position [339, 194]
click at [287, 413] on icon at bounding box center [286, 410] width 9 height 9
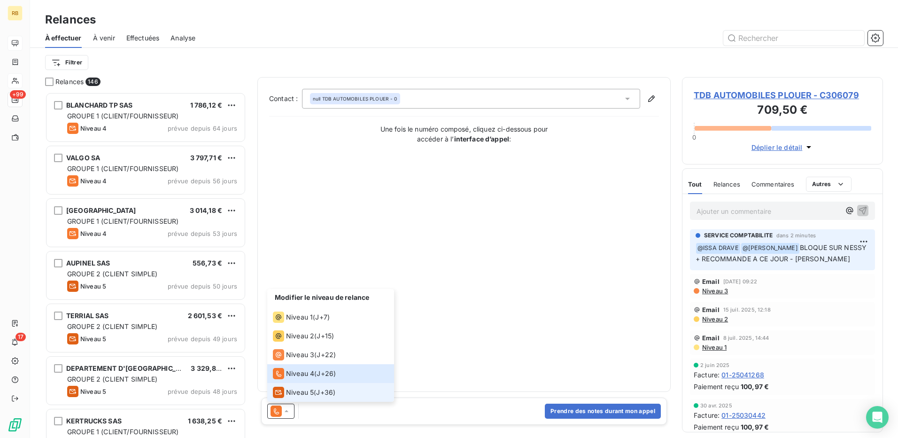
click at [300, 396] on span "Niveau 5" at bounding box center [300, 392] width 28 height 9
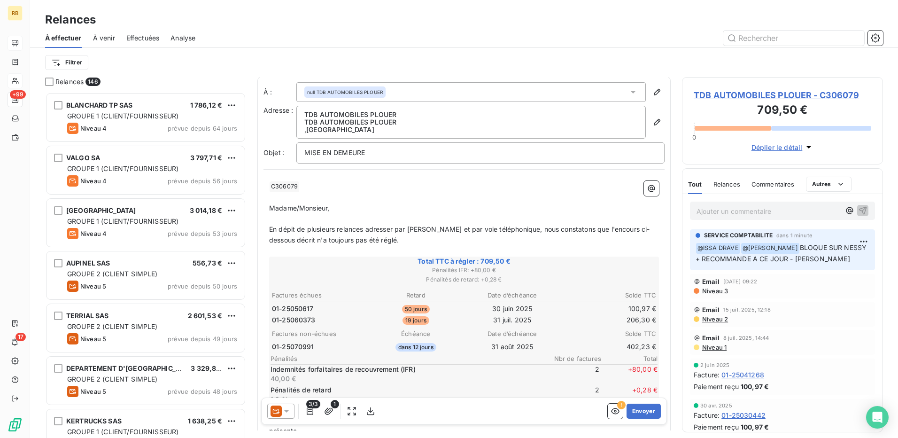
scroll to position [0, 0]
click at [634, 413] on button "Envoyer" at bounding box center [644, 411] width 34 height 15
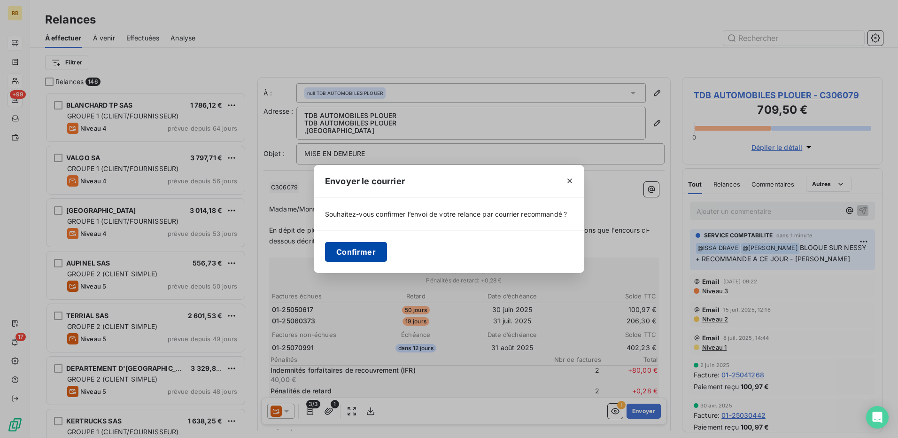
click at [362, 258] on button "Confirmer" at bounding box center [356, 252] width 62 height 20
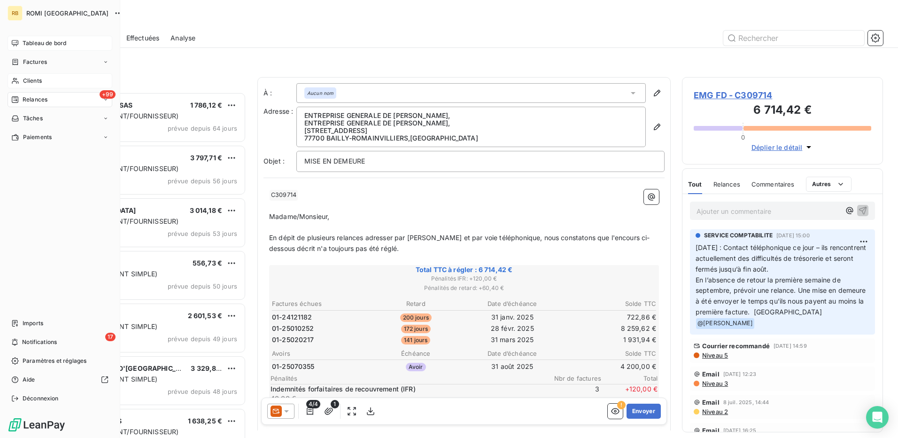
click at [31, 82] on span "Clients" at bounding box center [32, 81] width 19 height 8
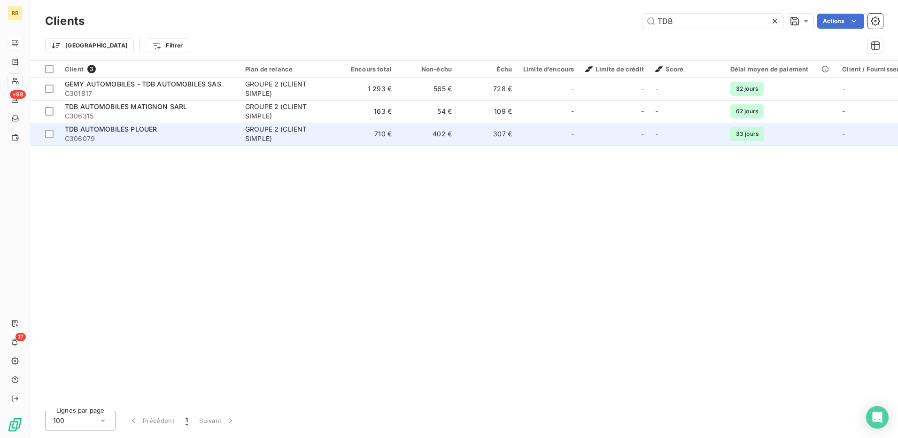
click at [221, 133] on div "TDB AUTOMOBILES PLOUER" at bounding box center [149, 129] width 169 height 9
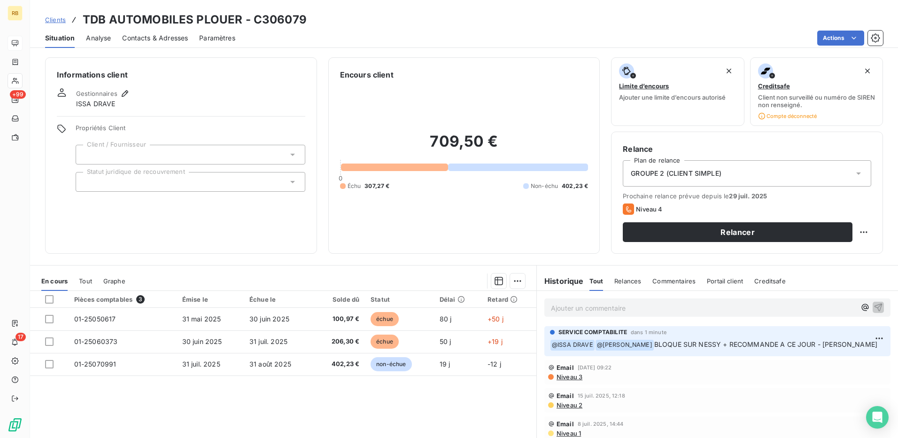
drag, startPoint x: 140, startPoint y: 35, endPoint x: 149, endPoint y: 38, distance: 9.2
click at [141, 35] on span "Contacts & Adresses" at bounding box center [155, 37] width 66 height 9
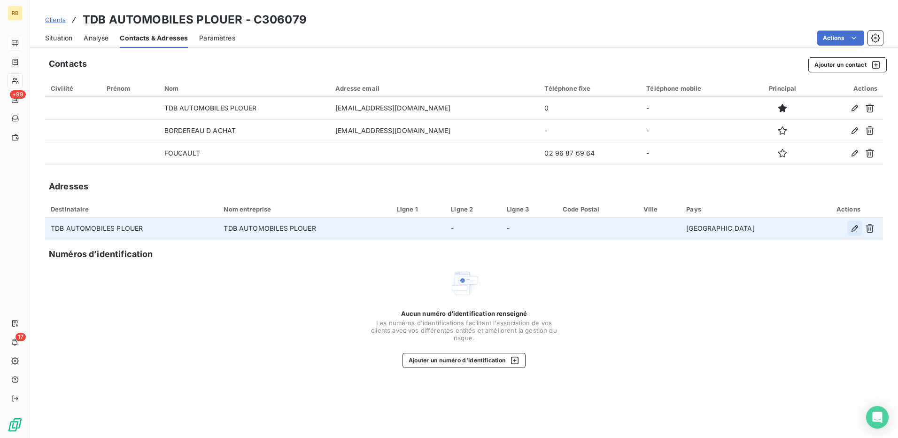
click at [856, 230] on icon "button" at bounding box center [854, 228] width 9 height 9
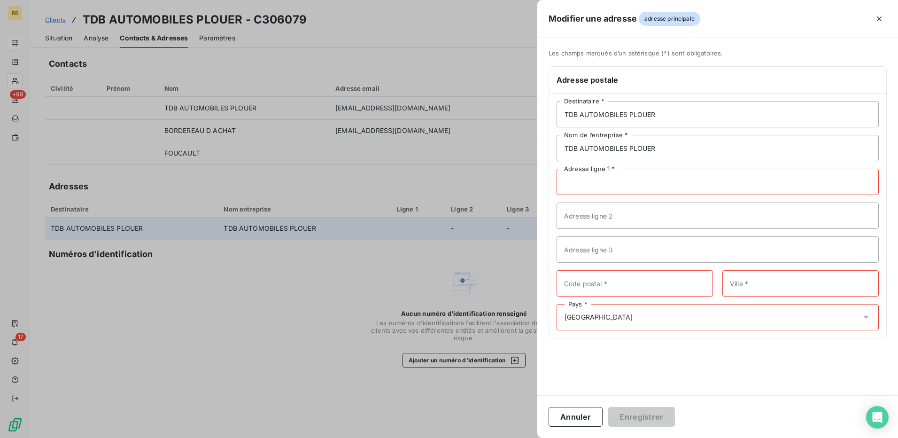
click at [664, 186] on input "Adresse ligne 1 *" at bounding box center [718, 182] width 322 height 26
paste input "14 RUE DES PRUNUS"
type input "14 RUE DES PRUNUS"
click at [611, 288] on input "Code postal *" at bounding box center [635, 283] width 156 height 26
paste input "22100"
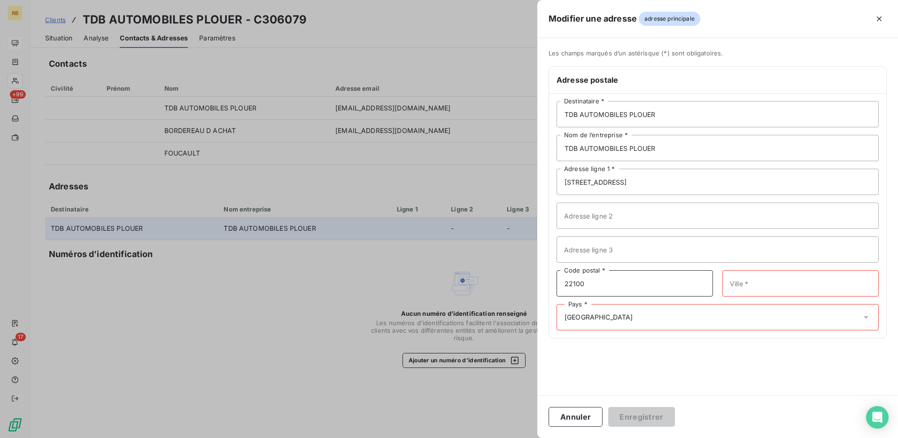
type input "22100"
click at [767, 288] on input "Ville *" at bounding box center [801, 283] width 156 height 26
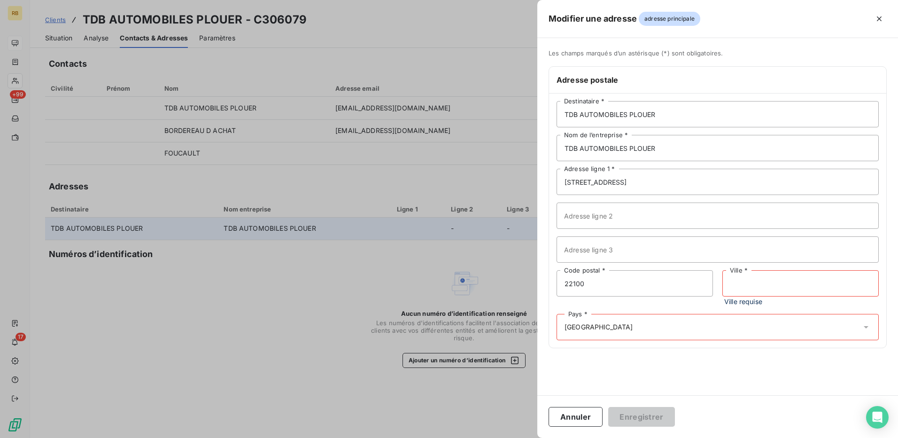
click at [740, 281] on input "Ville *" at bounding box center [801, 283] width 156 height 26
paste input "DINAN"
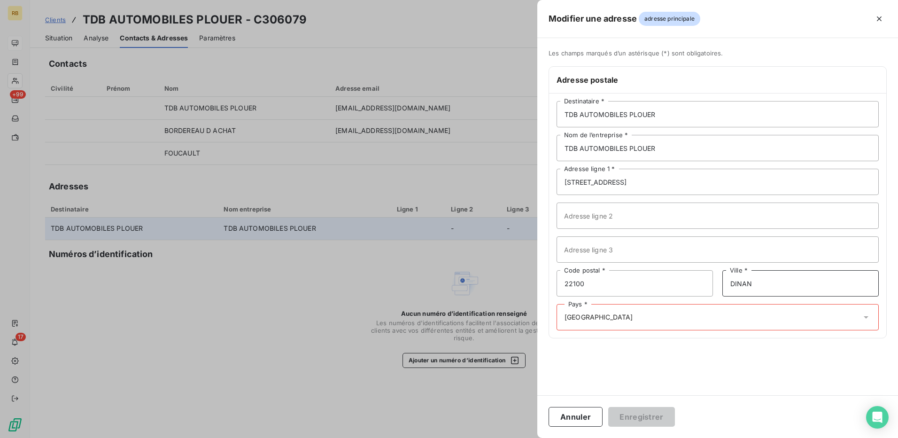
type input "DINAN"
click at [587, 312] on div "Pays * FRANCE" at bounding box center [718, 317] width 322 height 26
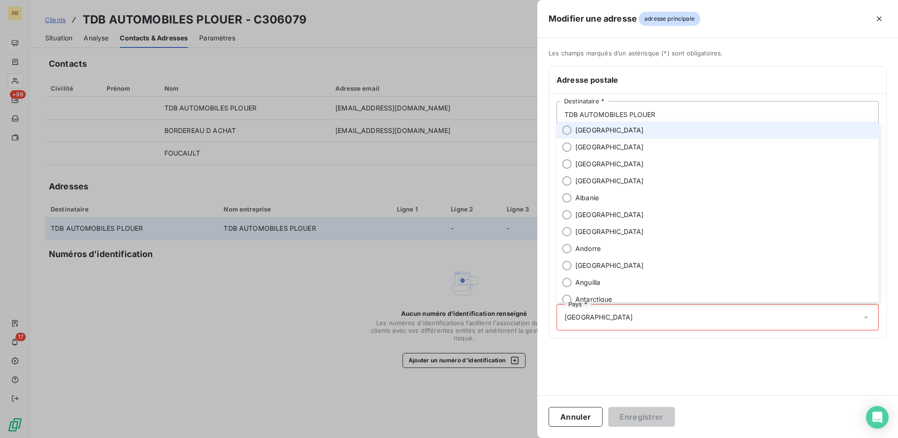
click at [585, 134] on span "France" at bounding box center [610, 129] width 69 height 9
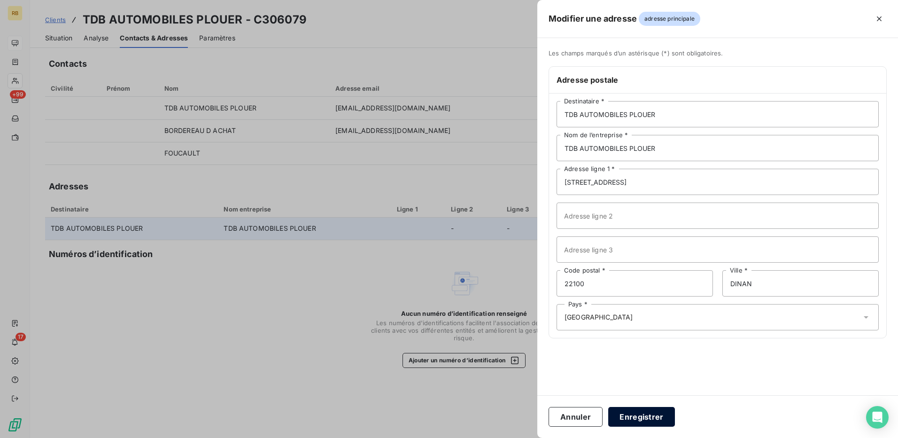
click at [626, 421] on button "Enregistrer" at bounding box center [641, 417] width 67 height 20
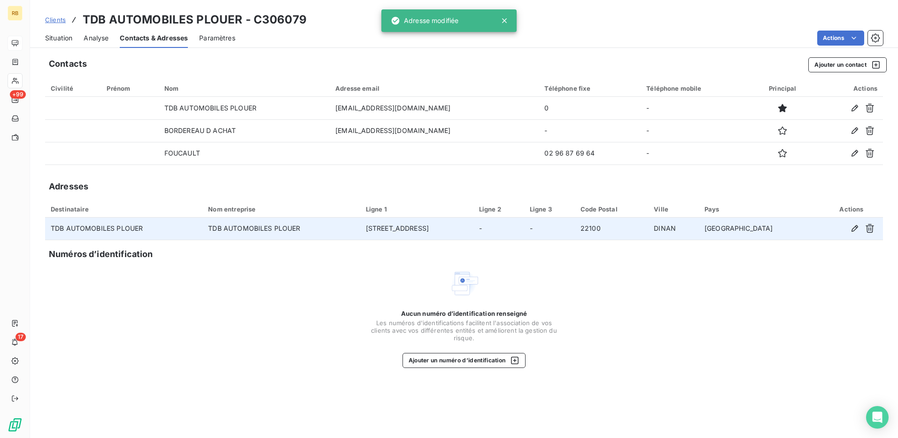
click at [65, 40] on span "Situation" at bounding box center [58, 37] width 27 height 9
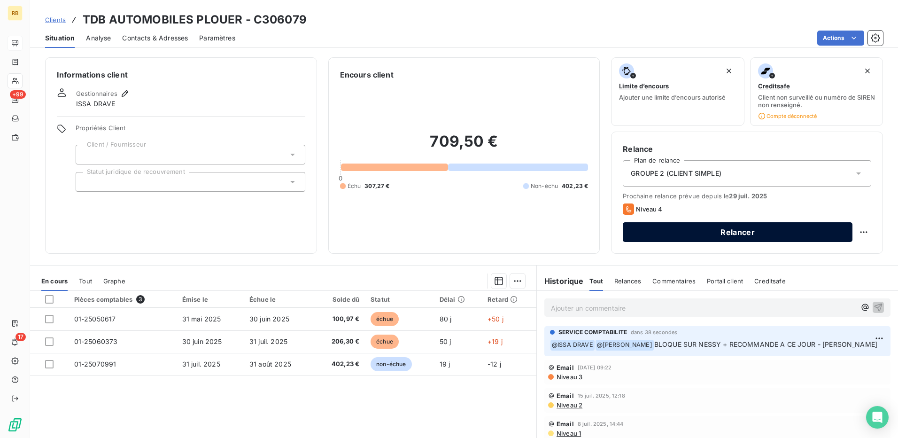
click at [643, 231] on button "Relancer" at bounding box center [738, 232] width 230 height 20
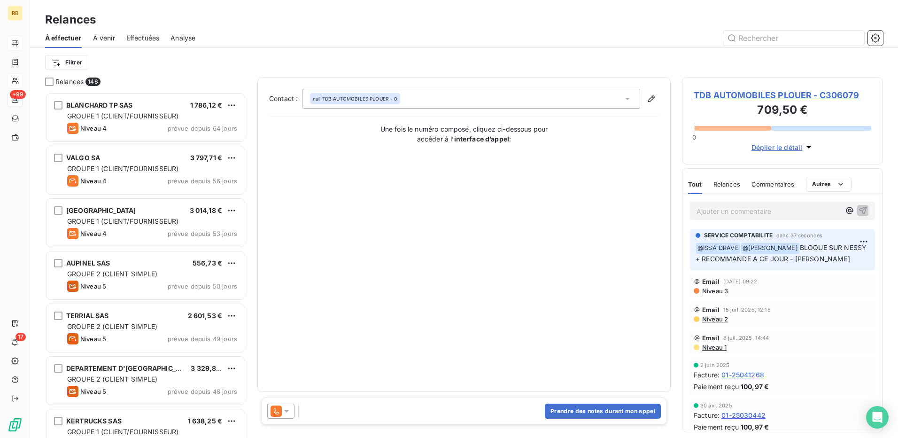
scroll to position [339, 194]
drag, startPoint x: 286, startPoint y: 416, endPoint x: 286, endPoint y: 404, distance: 12.7
click at [286, 416] on div at bounding box center [280, 411] width 27 height 15
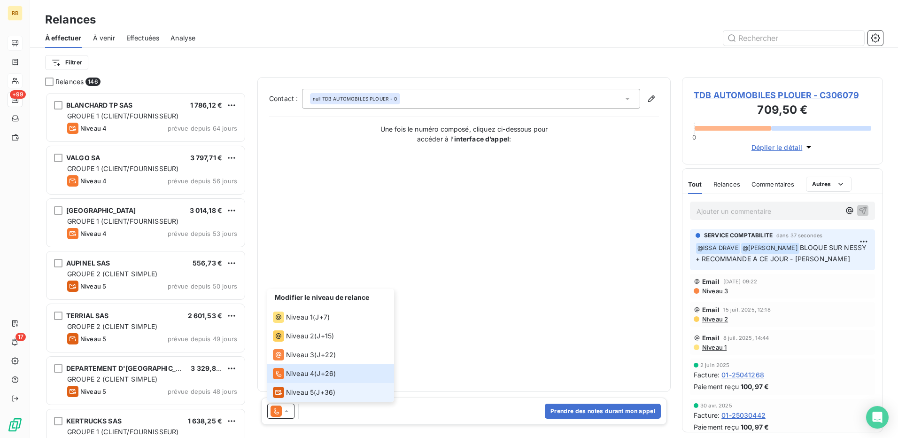
click at [296, 392] on span "Niveau 5" at bounding box center [300, 392] width 28 height 9
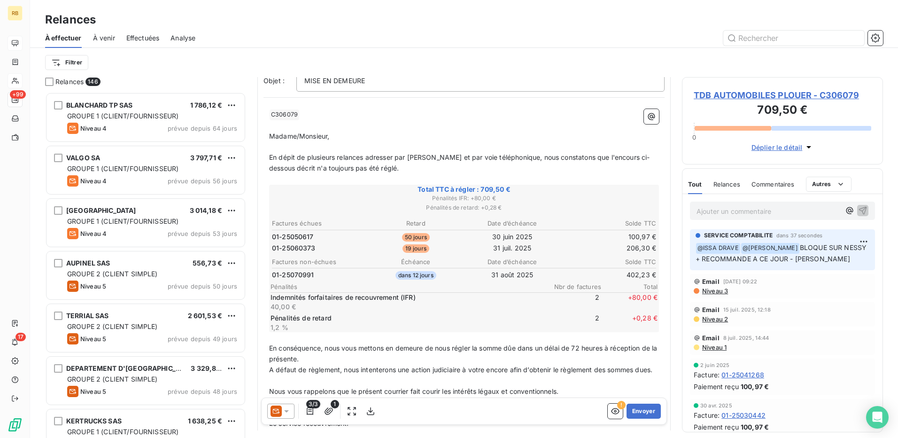
scroll to position [214, 0]
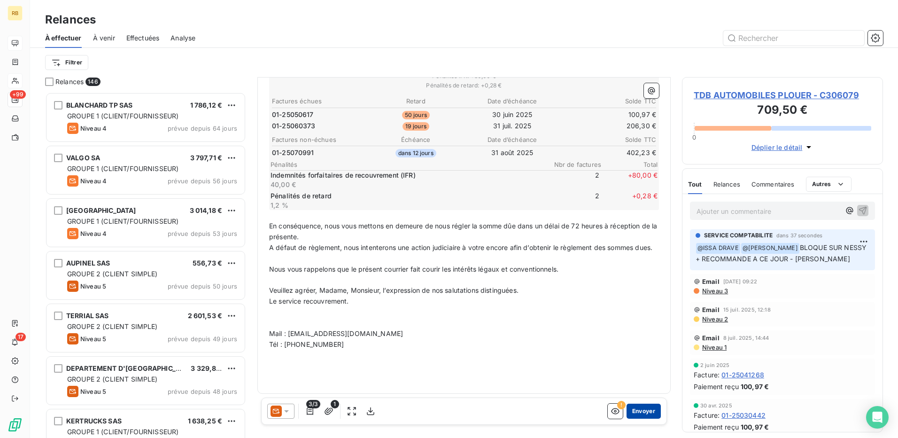
click at [637, 410] on button "Envoyer" at bounding box center [644, 411] width 34 height 15
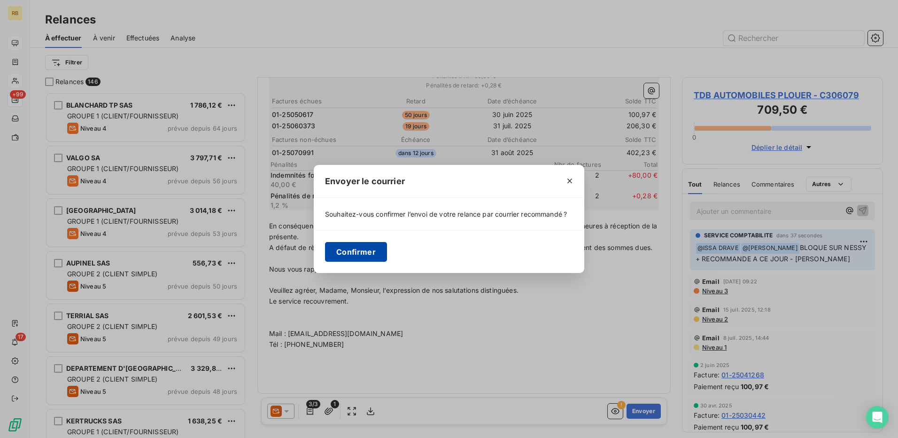
click at [358, 260] on button "Confirmer" at bounding box center [356, 252] width 62 height 20
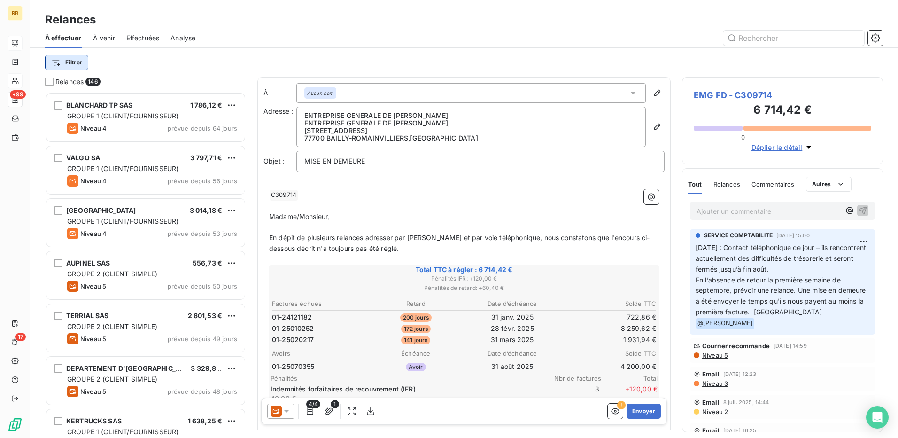
click at [67, 69] on html "RB +99 17 Relances À effectuer À venir Effectuées Analyse Filtrer Relances 146 …" at bounding box center [449, 219] width 898 height 438
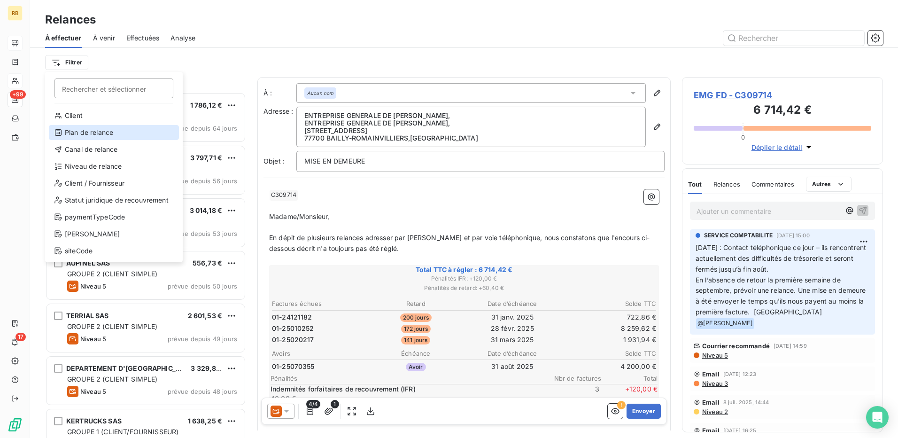
drag, startPoint x: 101, startPoint y: 134, endPoint x: 227, endPoint y: 67, distance: 142.7
click at [102, 133] on div "Plan de relance" at bounding box center [114, 132] width 130 height 15
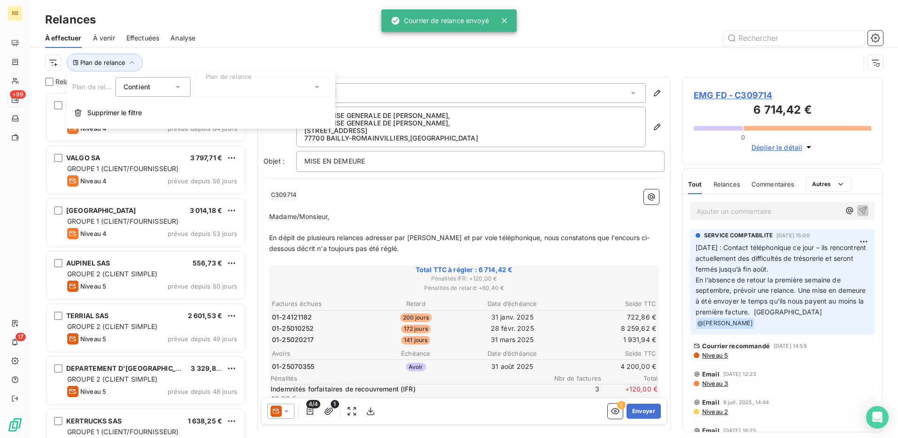
click at [245, 87] on div at bounding box center [262, 87] width 135 height 20
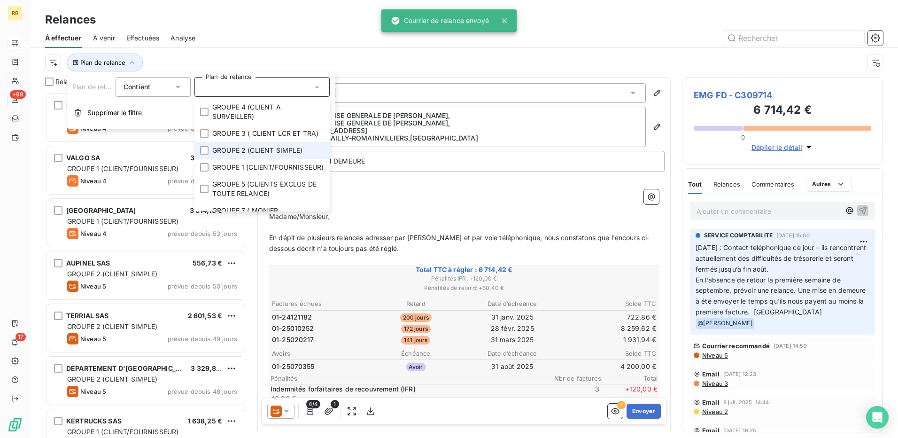
click at [251, 155] on span "GROUPE 2 (CLIENT SIMPLE)" at bounding box center [257, 150] width 91 height 9
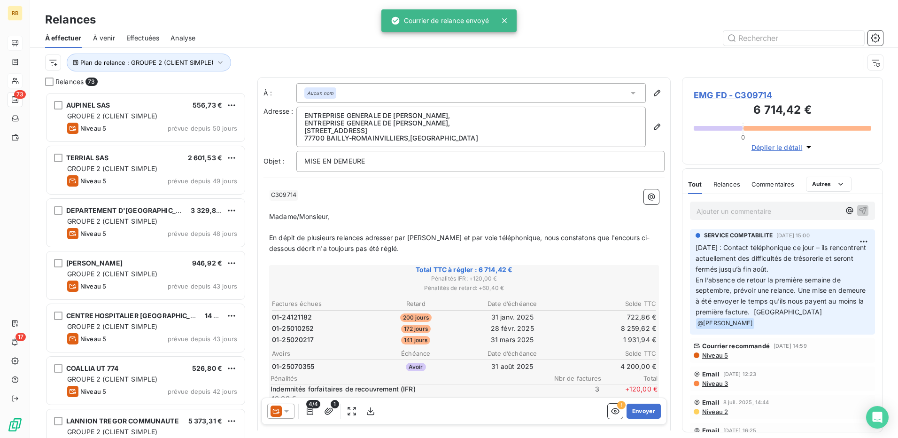
click at [345, 67] on div "Plan de relance : GROUPE 2 (CLIENT SIMPLE)" at bounding box center [452, 63] width 815 height 18
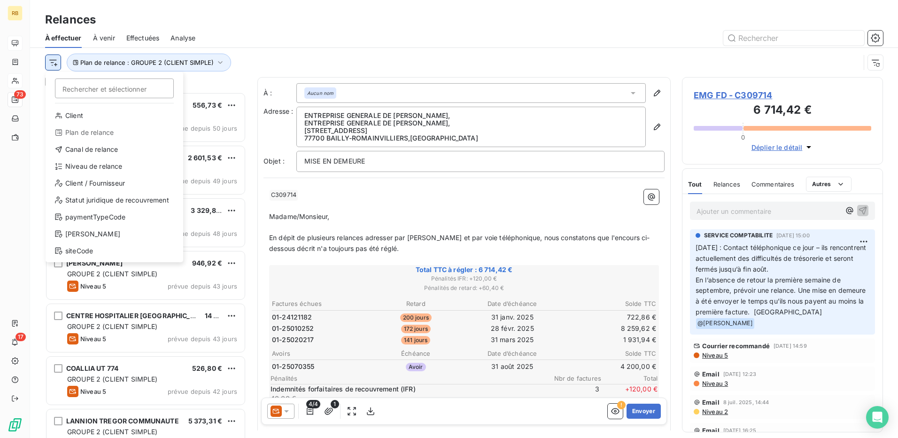
click at [51, 63] on html "RB 73 17 Relances À effectuer À venir Effectuées Analyse Rechercher et sélectio…" at bounding box center [449, 219] width 898 height 438
click at [116, 171] on div "Niveau de relance" at bounding box center [114, 166] width 130 height 15
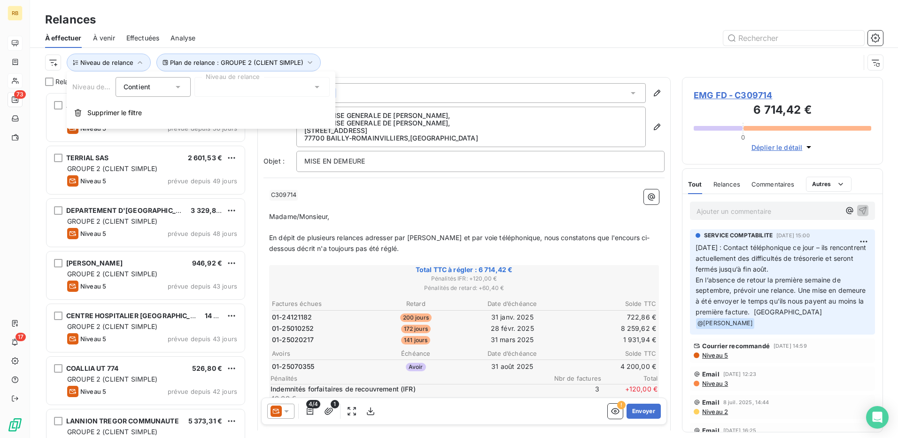
click at [242, 94] on div at bounding box center [262, 87] width 135 height 20
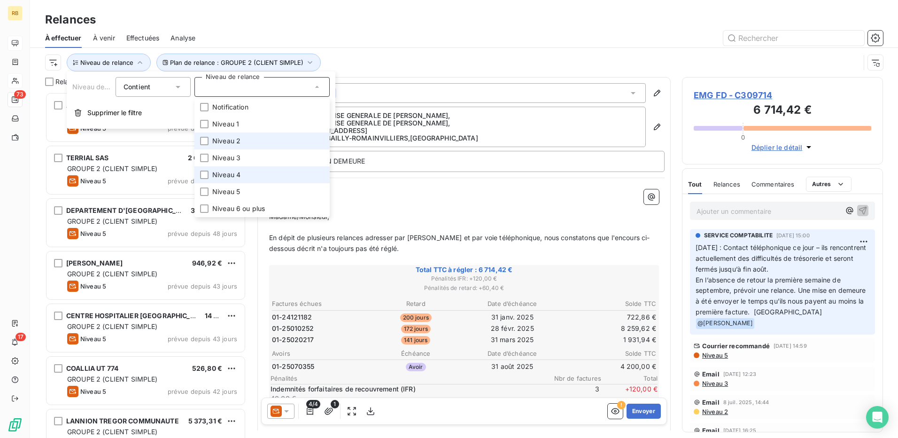
drag, startPoint x: 239, startPoint y: 171, endPoint x: 301, endPoint y: 136, distance: 71.7
click at [239, 170] on span "Niveau 4" at bounding box center [226, 174] width 28 height 9
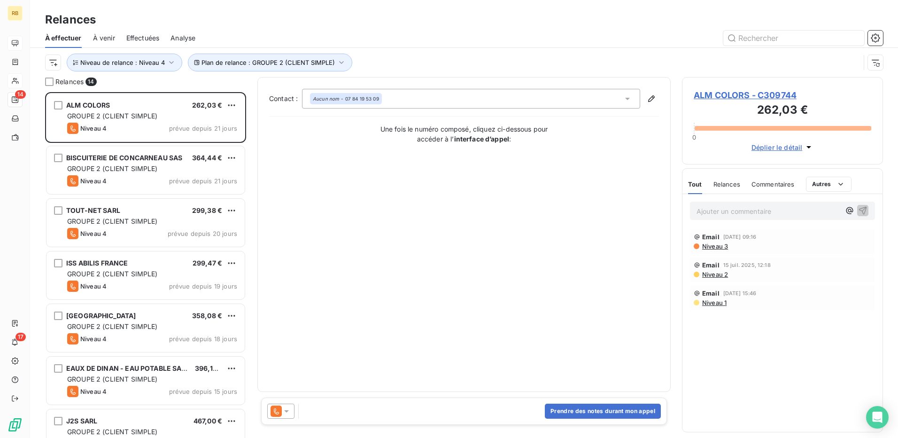
click at [455, 63] on div "Plan de relance : GROUPE 2 (CLIENT SIMPLE) Niveau de relance : Niveau 4" at bounding box center [452, 63] width 815 height 18
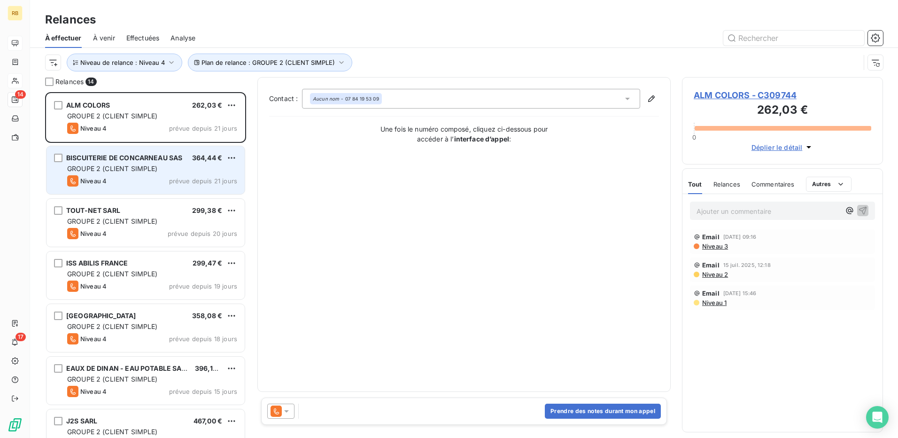
click at [117, 167] on span "GROUPE 2 (CLIENT SIMPLE)" at bounding box center [112, 168] width 91 height 8
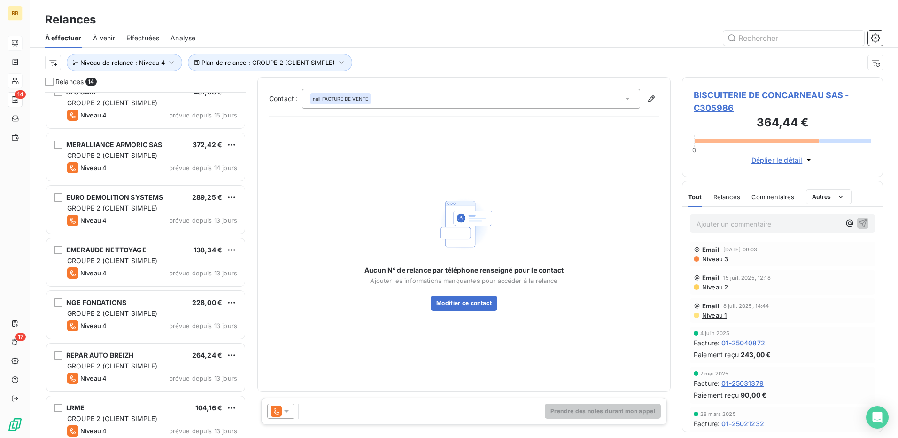
scroll to position [282, 0]
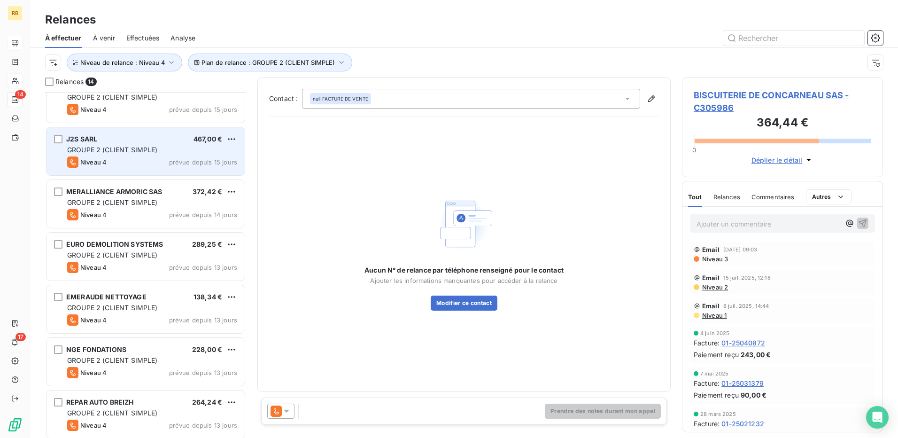
click at [127, 161] on div "Niveau 4 prévue depuis 15 jours" at bounding box center [152, 161] width 170 height 11
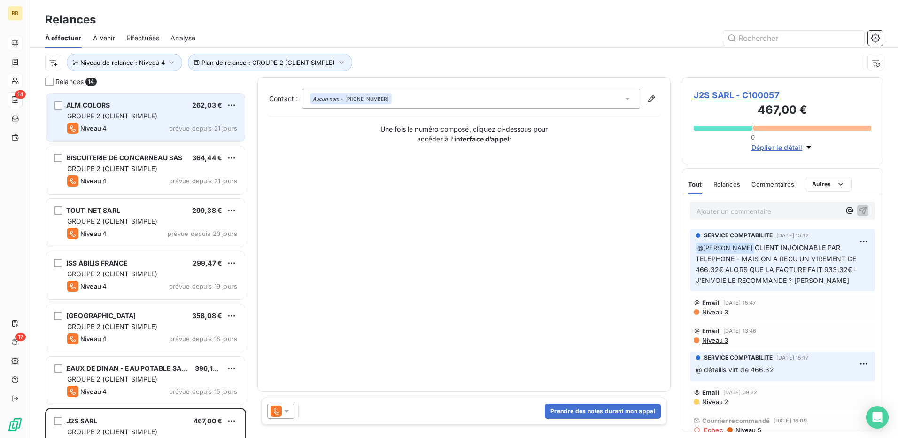
click at [142, 117] on span "GROUPE 2 (CLIENT SIMPLE)" at bounding box center [112, 116] width 91 height 8
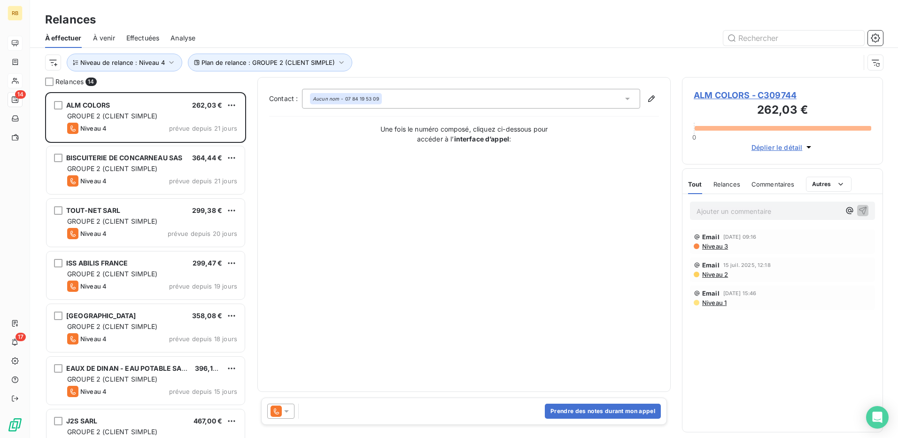
click at [720, 94] on span "ALM COLORS - C309744" at bounding box center [783, 95] width 178 height 13
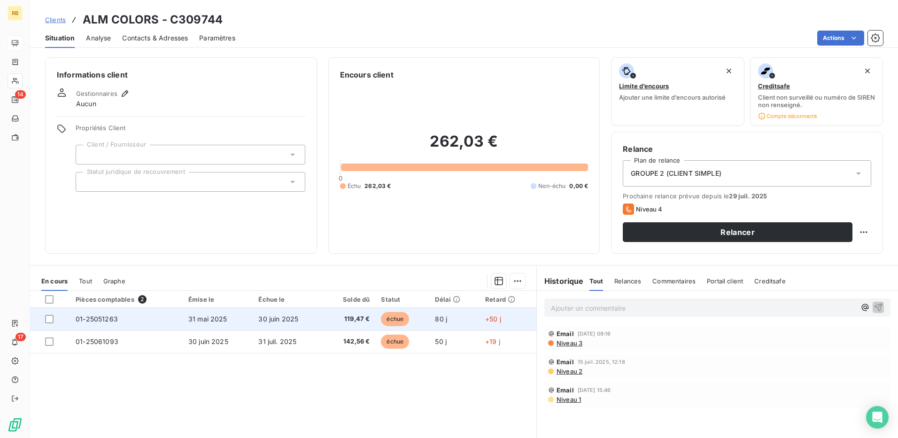
click at [120, 323] on td "01-25051263" at bounding box center [126, 319] width 113 height 23
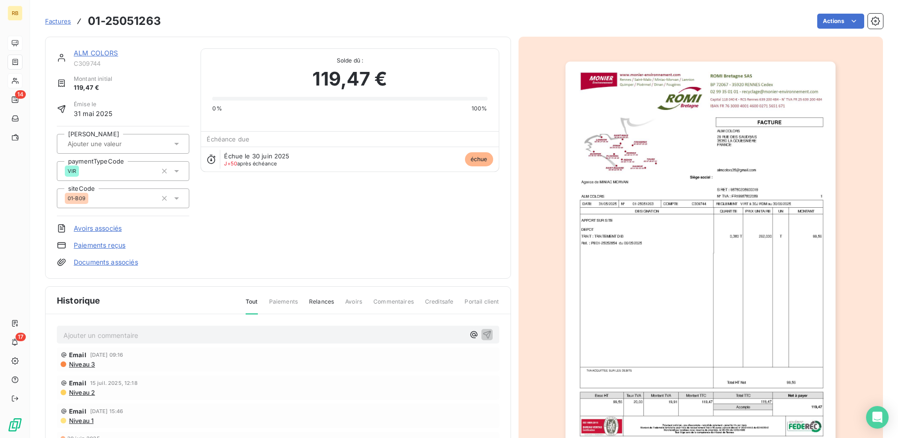
click at [700, 264] on img "button" at bounding box center [701, 253] width 270 height 382
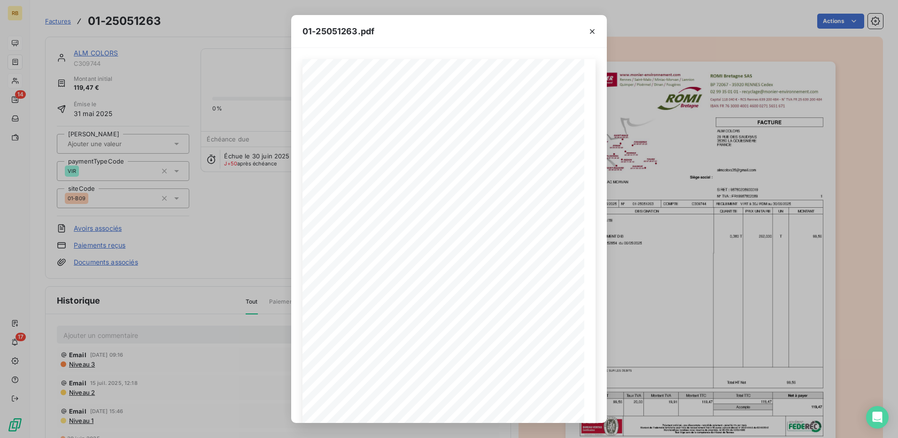
click at [119, 65] on div "01-25051263.pdf C309744 FACTURE 01-25051263 31/05/2025 ALM COLORS 29 RUE DES SA…" at bounding box center [449, 219] width 898 height 438
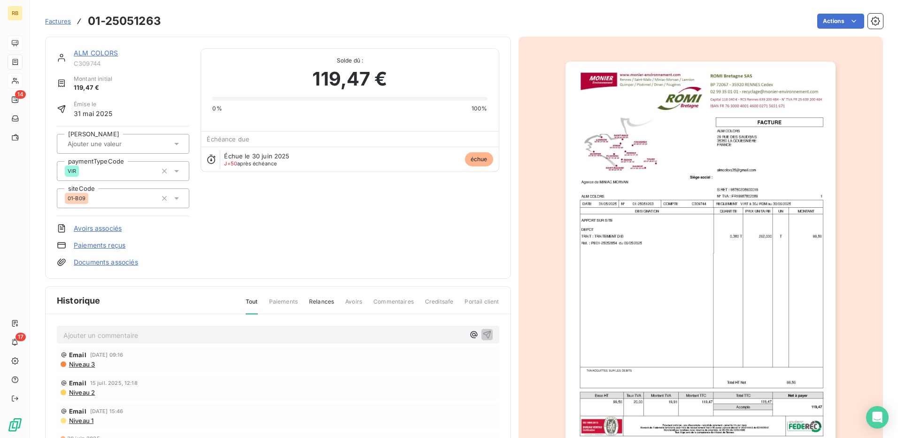
click at [113, 50] on link "ALM COLORS" at bounding box center [96, 53] width 45 height 8
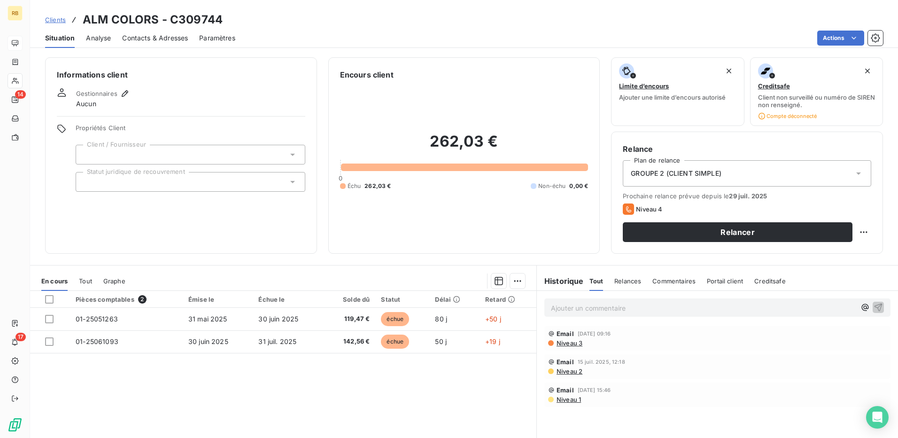
click at [573, 345] on span "Niveau 3" at bounding box center [569, 343] width 27 height 8
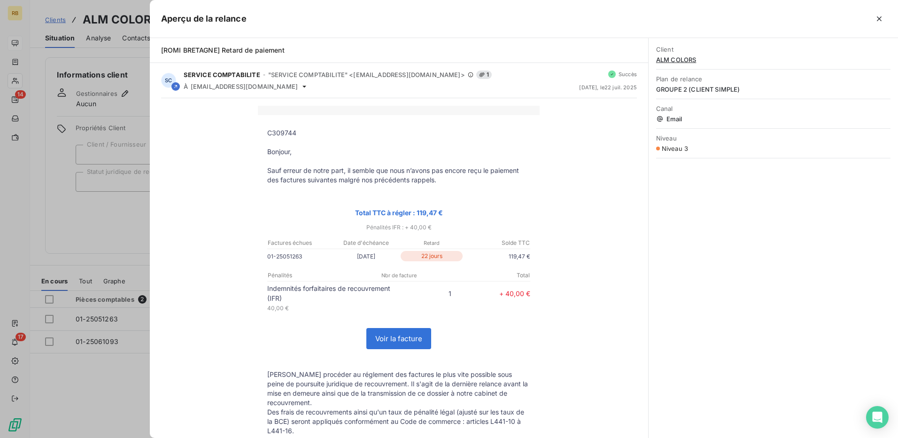
click at [117, 234] on div at bounding box center [449, 219] width 898 height 438
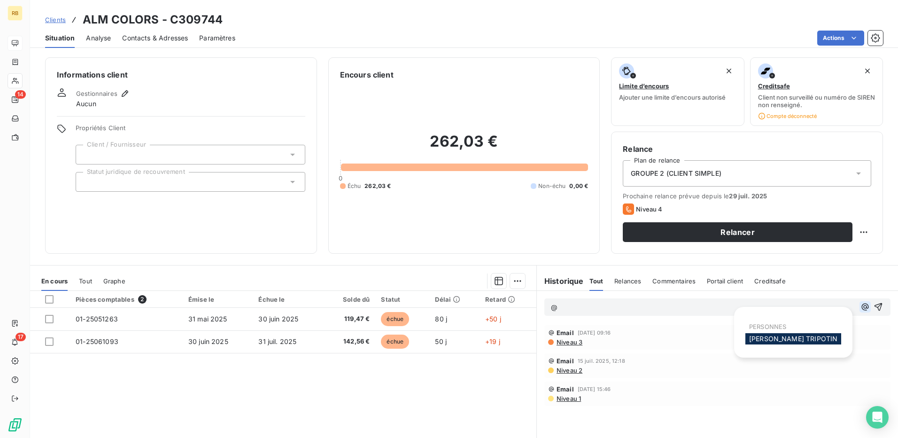
click at [860, 305] on button "button" at bounding box center [865, 306] width 11 height 11
click at [779, 340] on span "[PERSON_NAME]" at bounding box center [793, 339] width 88 height 8
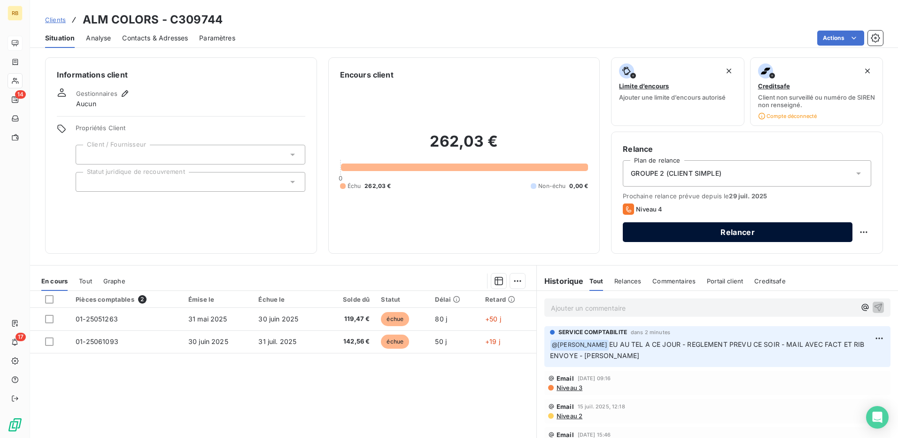
click at [658, 236] on button "Relancer" at bounding box center [738, 232] width 230 height 20
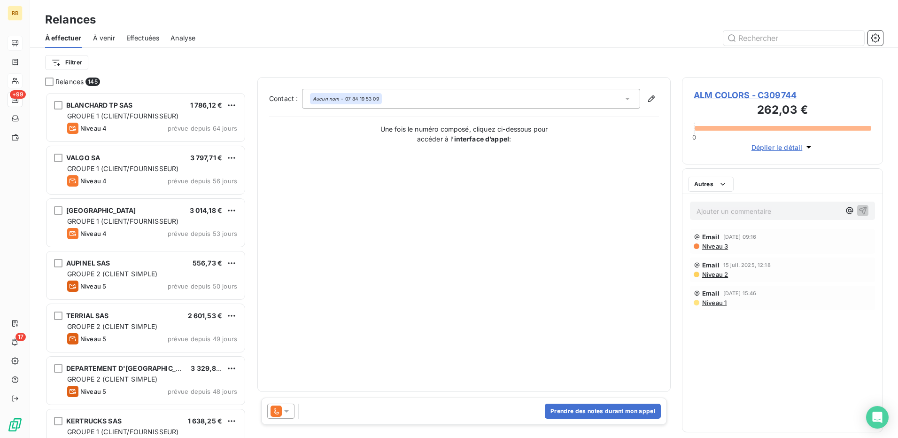
scroll to position [339, 194]
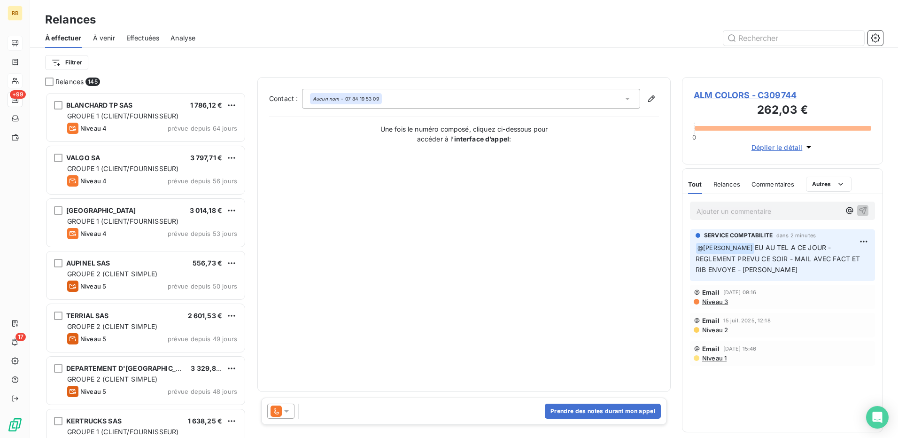
click at [291, 413] on icon at bounding box center [286, 410] width 9 height 9
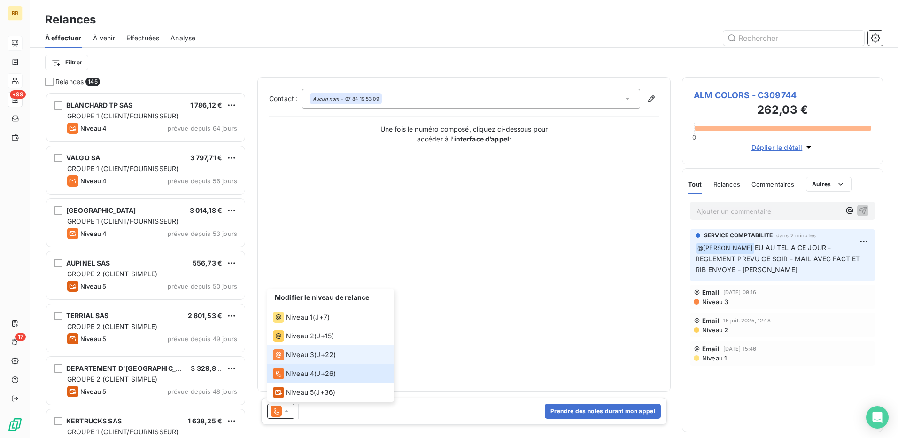
click at [295, 354] on span "Niveau 3" at bounding box center [300, 354] width 28 height 9
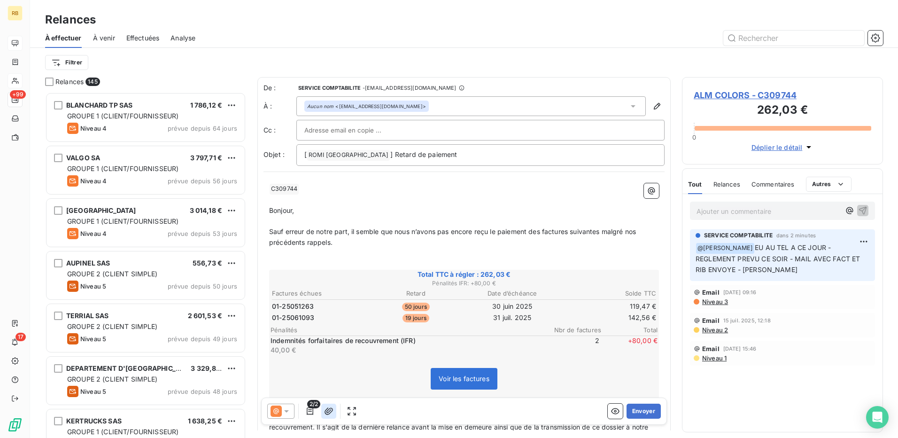
click at [330, 411] on icon "button" at bounding box center [329, 410] width 8 height 7
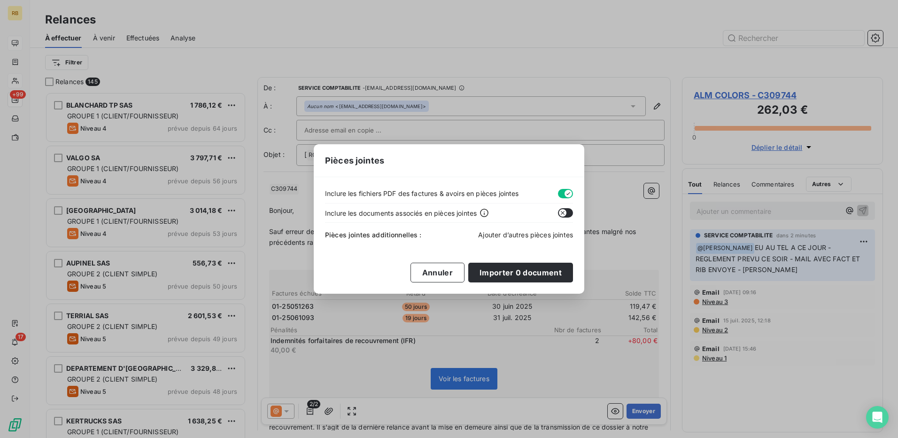
click at [502, 236] on span "Ajouter d’autres pièces jointes" at bounding box center [525, 235] width 95 height 8
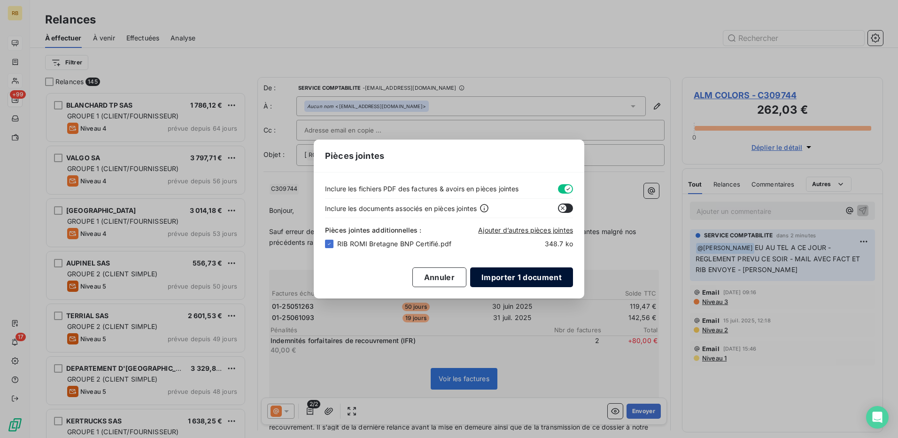
click at [521, 279] on button "Importer 1 document" at bounding box center [521, 277] width 103 height 20
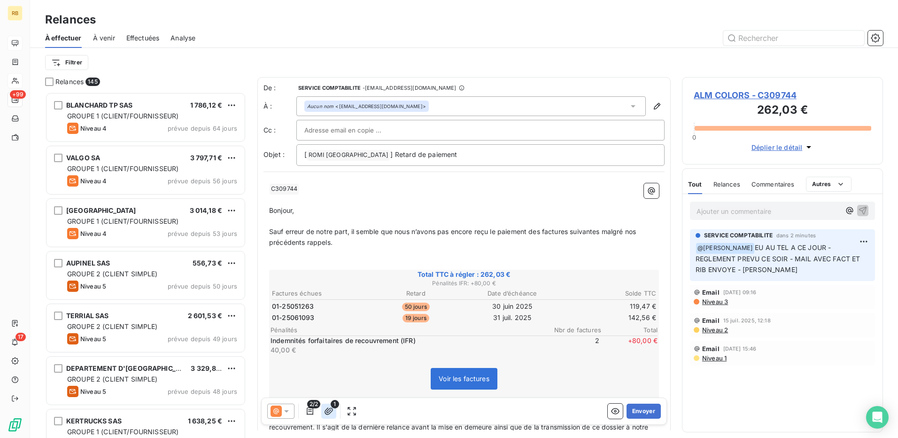
click at [327, 410] on icon "button" at bounding box center [328, 410] width 9 height 9
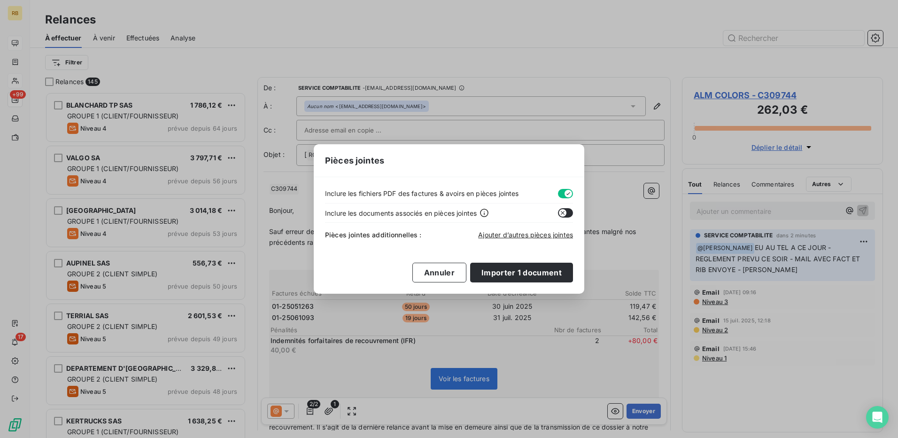
click at [562, 217] on button "button" at bounding box center [565, 212] width 15 height 9
click at [510, 275] on button "Importer 1 document" at bounding box center [521, 273] width 103 height 20
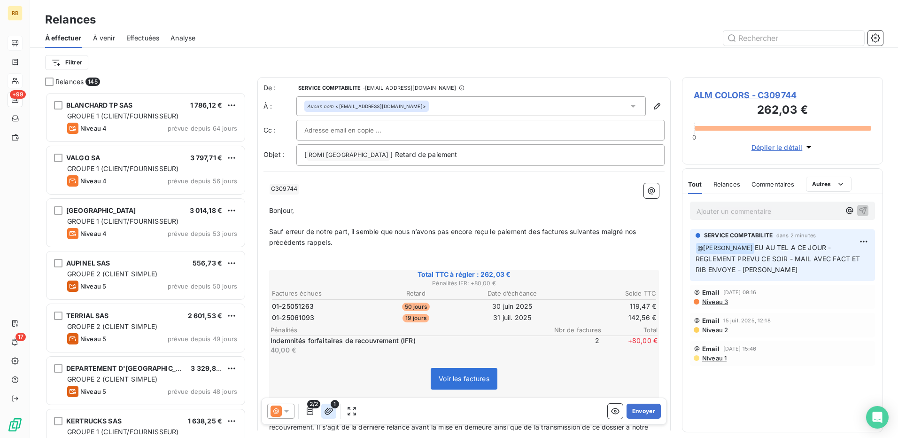
click at [327, 405] on button "button" at bounding box center [328, 411] width 15 height 15
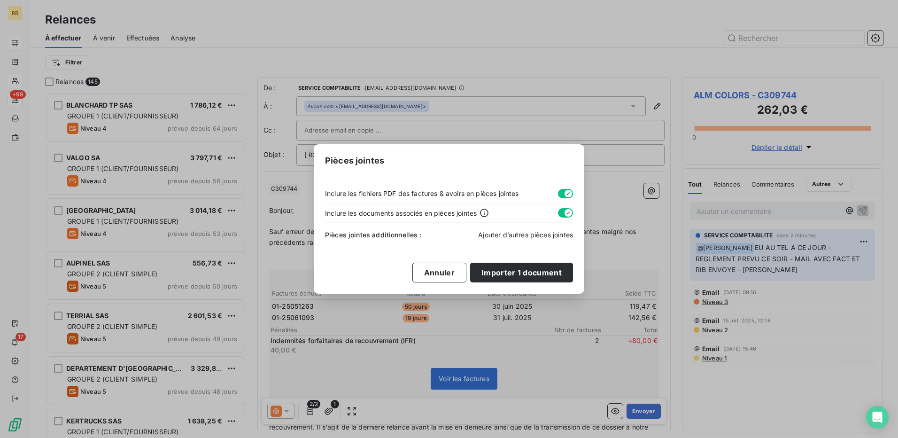
click at [493, 234] on span "Ajouter d’autres pièces jointes" at bounding box center [525, 235] width 95 height 8
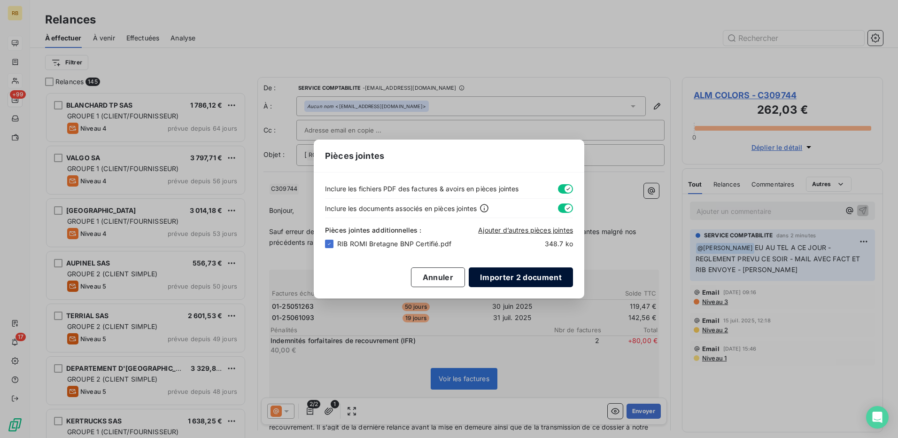
click at [522, 275] on button "Importer 2 document" at bounding box center [521, 277] width 104 height 20
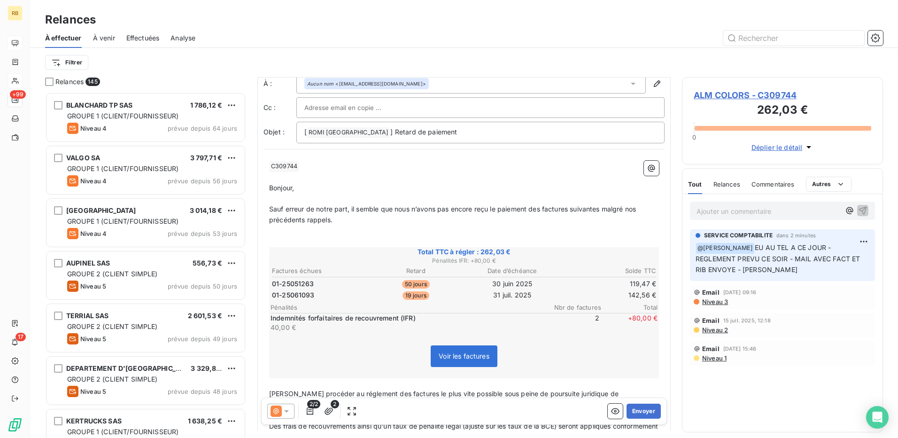
scroll to position [0, 0]
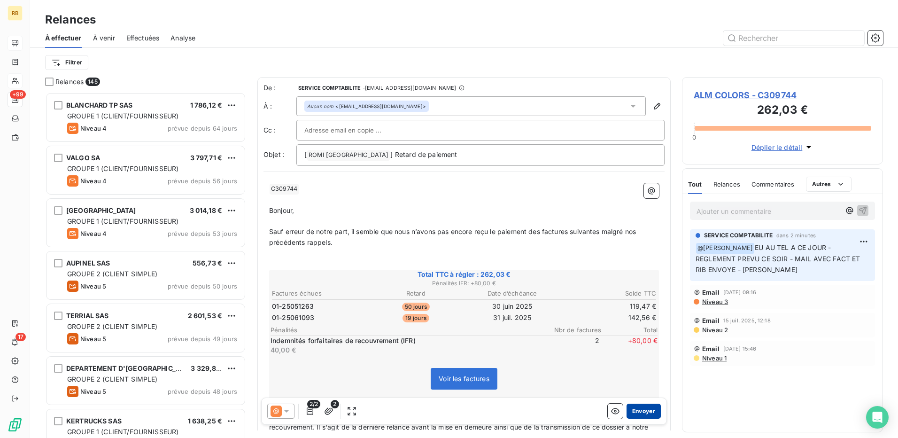
click at [643, 414] on button "Envoyer" at bounding box center [644, 411] width 34 height 15
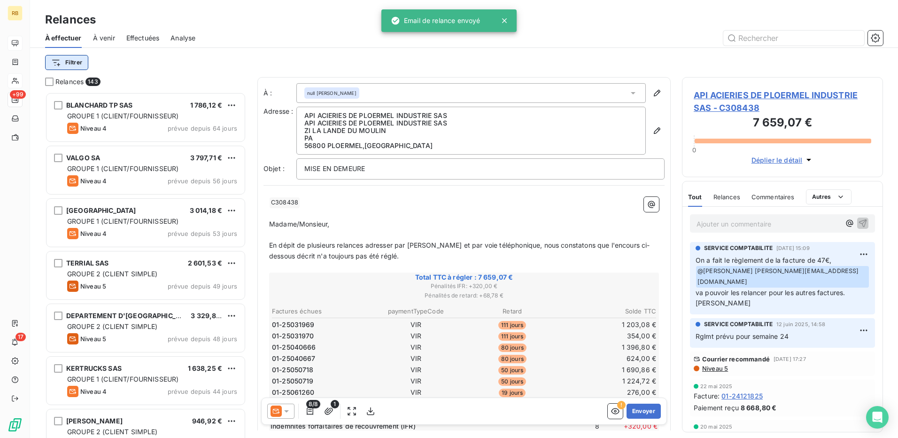
click at [81, 60] on html "RB +99 17 Relances À effectuer À venir Effectuées Analyse Filtrer Relances 143 …" at bounding box center [449, 219] width 898 height 438
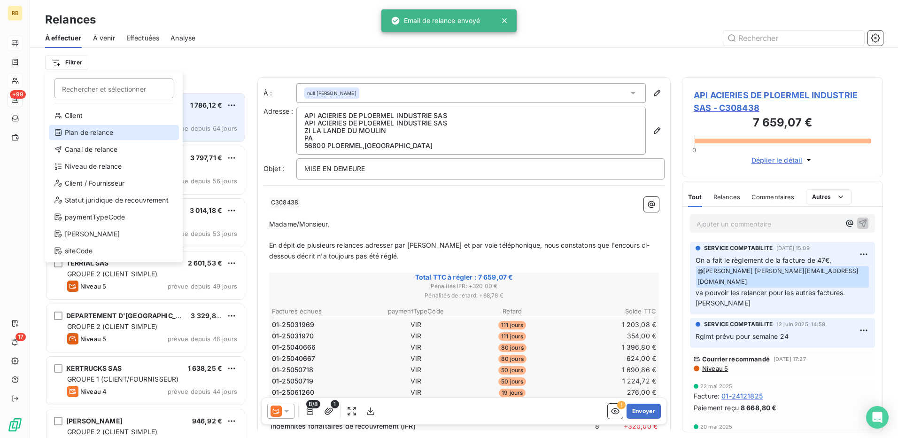
click at [108, 130] on div "Plan de relance" at bounding box center [114, 132] width 130 height 15
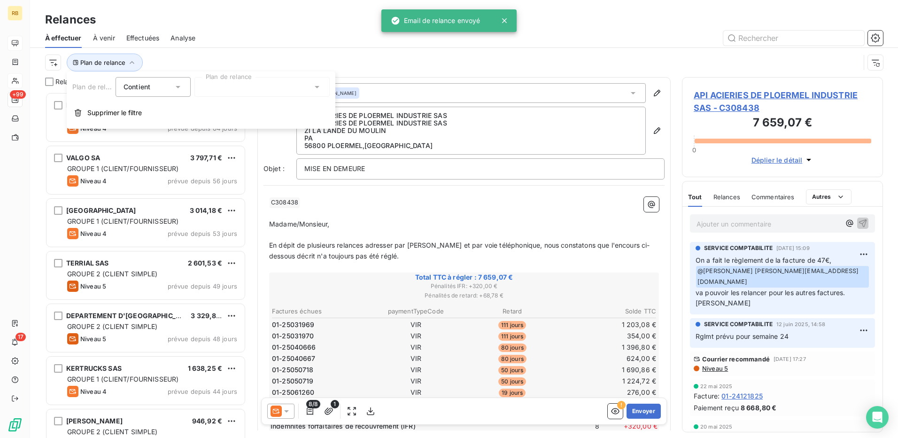
click at [240, 86] on div at bounding box center [262, 87] width 135 height 20
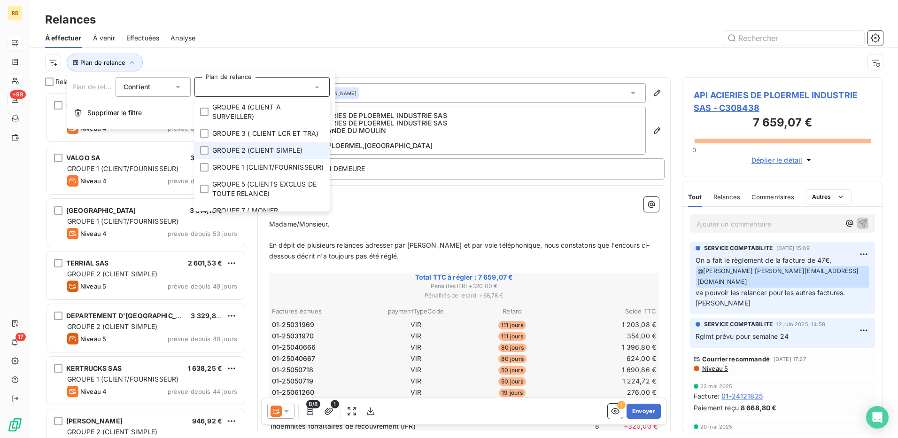
click at [263, 155] on span "GROUPE 2 (CLIENT SIMPLE)" at bounding box center [257, 150] width 91 height 9
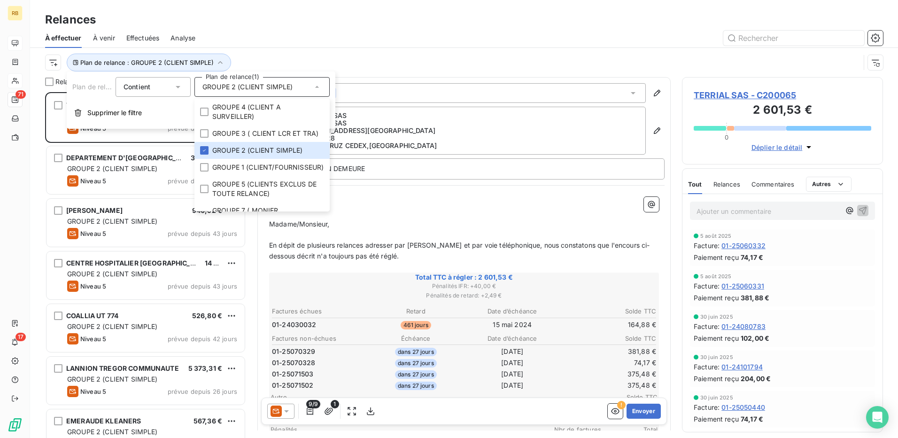
scroll to position [339, 194]
click at [325, 50] on div "Plan de relance : GROUPE 2 (CLIENT SIMPLE)" at bounding box center [464, 62] width 838 height 29
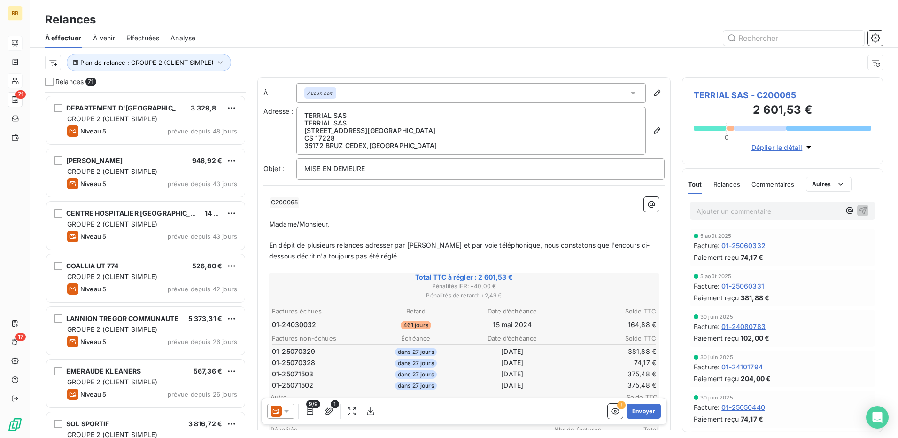
scroll to position [141, 0]
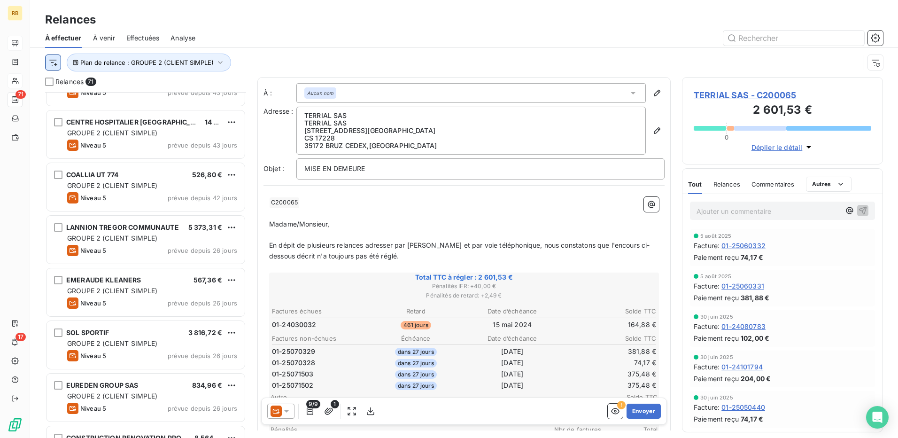
click at [56, 61] on html "RB 71 17 Relances À effectuer À venir Effectuées Analyse Plan de relance : GROU…" at bounding box center [449, 219] width 898 height 438
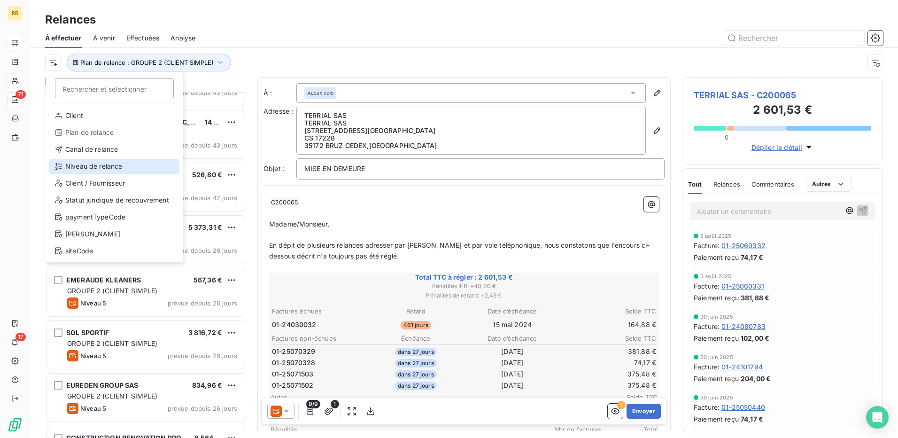
click at [104, 172] on div "Niveau de relance" at bounding box center [114, 166] width 130 height 15
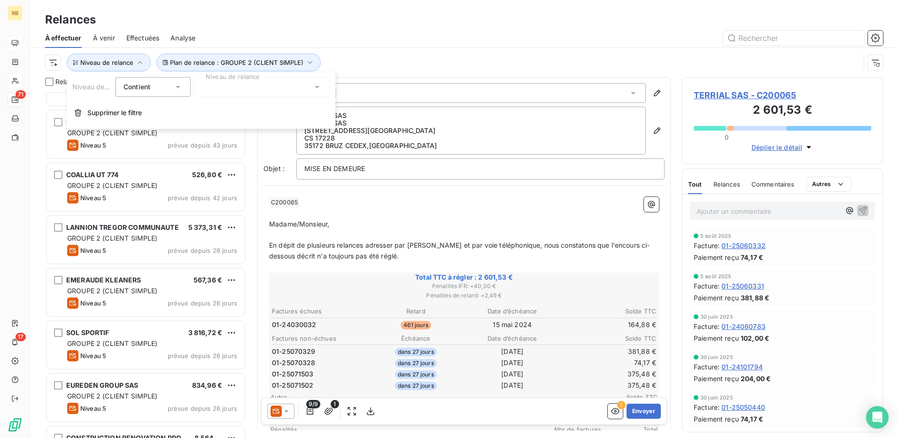
click at [245, 83] on div at bounding box center [262, 87] width 135 height 20
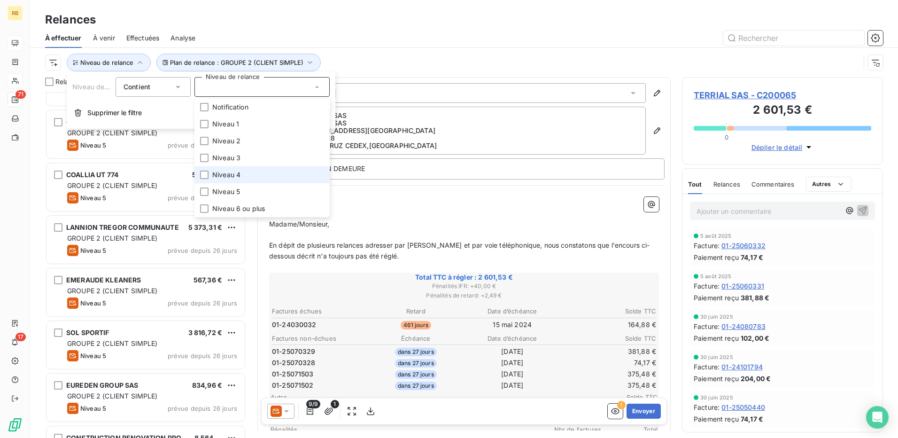
click at [232, 177] on span "Niveau 4" at bounding box center [226, 174] width 28 height 9
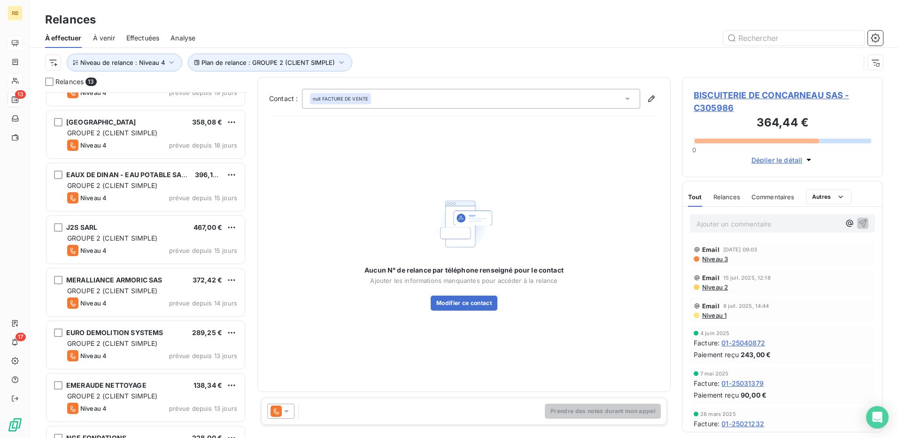
click at [412, 41] on div at bounding box center [545, 38] width 677 height 15
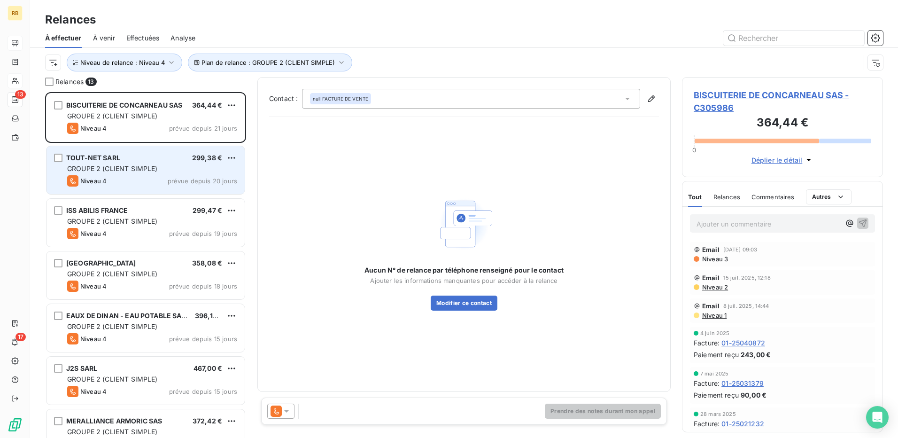
click at [133, 170] on span "GROUPE 2 (CLIENT SIMPLE)" at bounding box center [112, 168] width 91 height 8
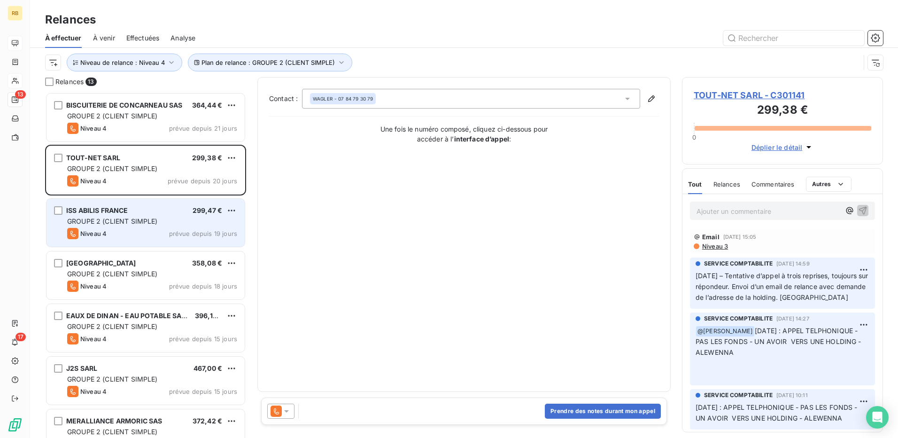
click at [133, 234] on div "Niveau 4 prévue depuis 19 jours" at bounding box center [152, 233] width 170 height 11
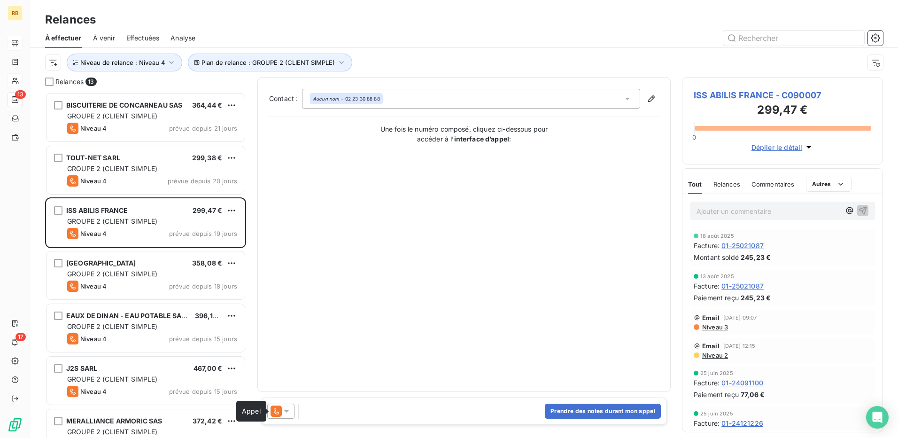
click at [273, 406] on icon at bounding box center [276, 410] width 11 height 11
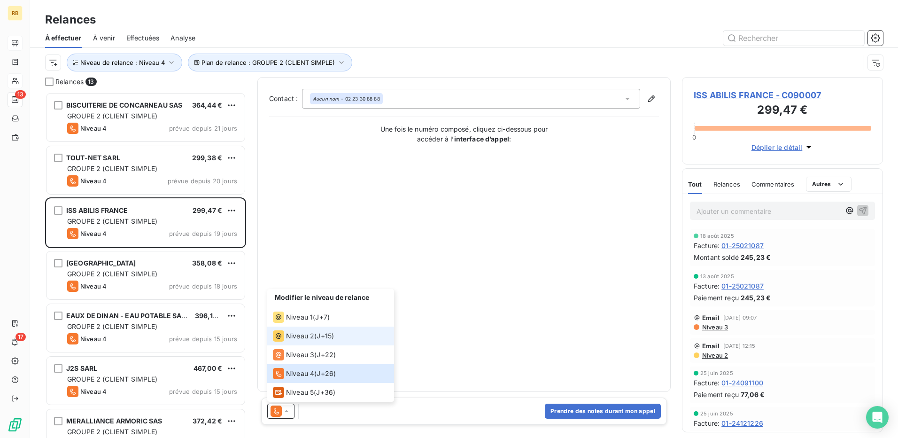
click at [298, 334] on span "Niveau 2" at bounding box center [300, 335] width 28 height 9
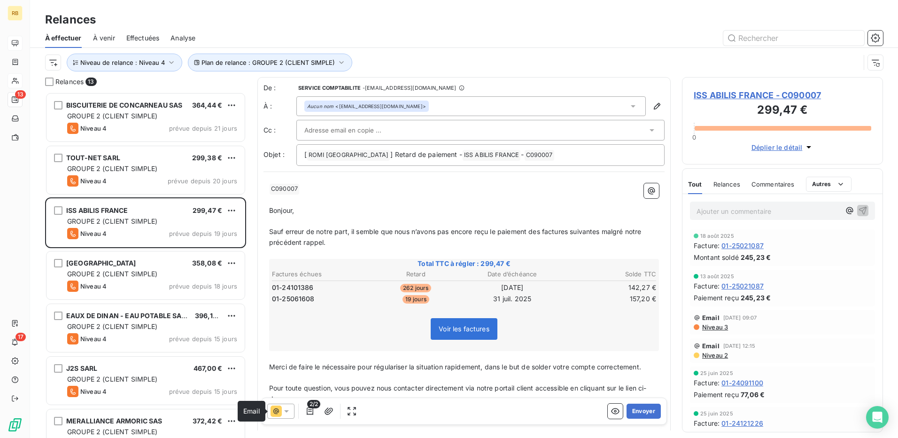
drag, startPoint x: 275, startPoint y: 411, endPoint x: 273, endPoint y: 402, distance: 8.7
click at [275, 410] on icon at bounding box center [276, 410] width 11 height 11
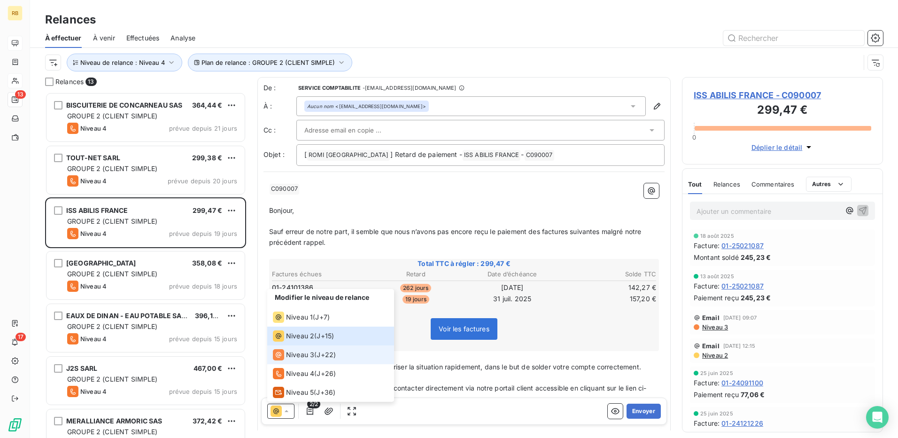
click at [287, 359] on div "Niveau 3" at bounding box center [293, 354] width 41 height 11
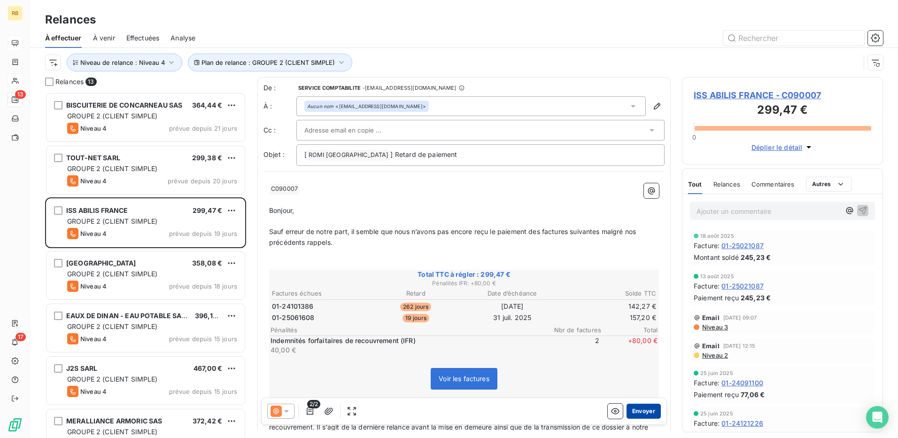
click at [640, 409] on button "Envoyer" at bounding box center [644, 411] width 34 height 15
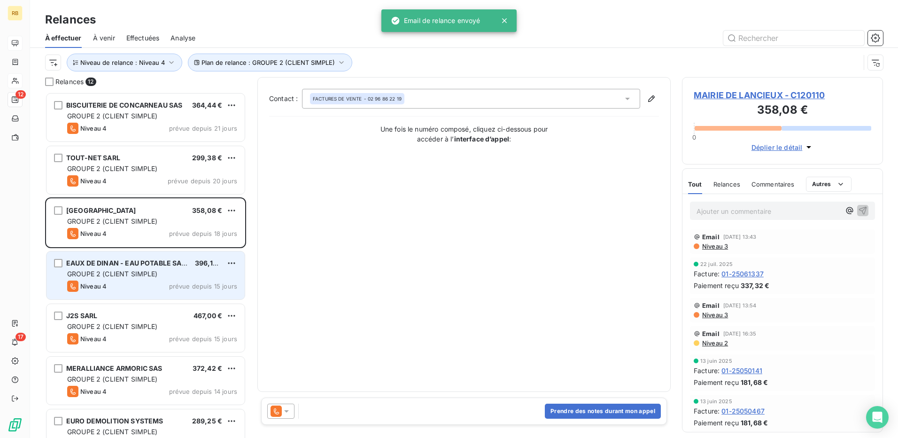
click at [173, 283] on span "prévue depuis 15 jours" at bounding box center [203, 286] width 68 height 8
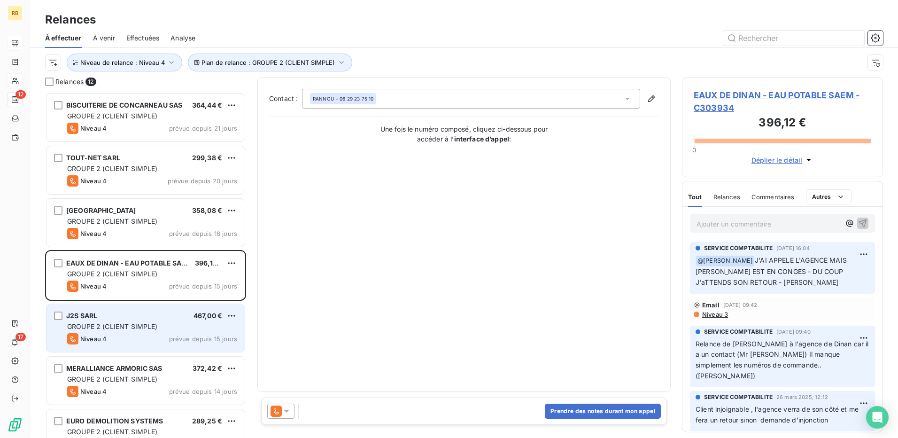
click at [150, 334] on div "Niveau 4 prévue depuis 15 jours" at bounding box center [152, 338] width 170 height 11
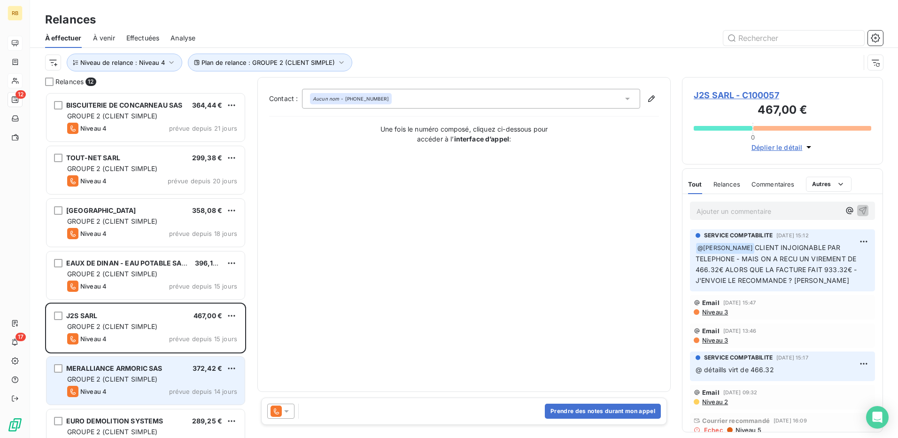
click at [118, 386] on div "Niveau 4 prévue depuis 14 jours" at bounding box center [152, 391] width 170 height 11
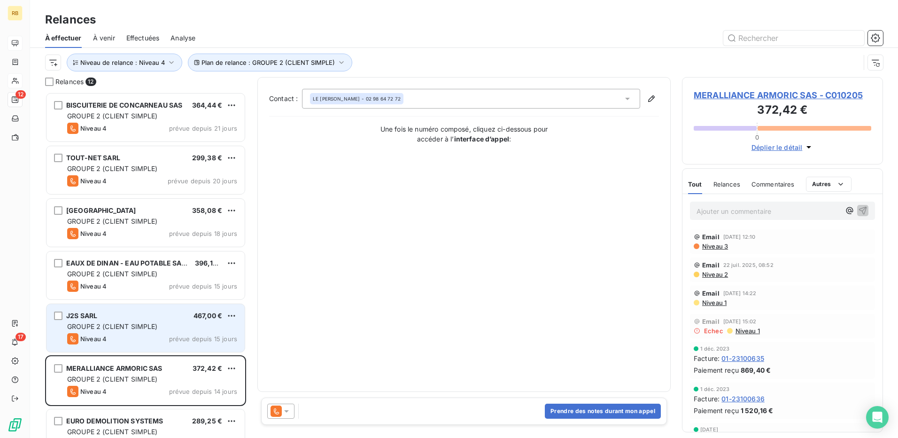
click at [158, 326] on div "GROUPE 2 (CLIENT SIMPLE)" at bounding box center [152, 326] width 170 height 9
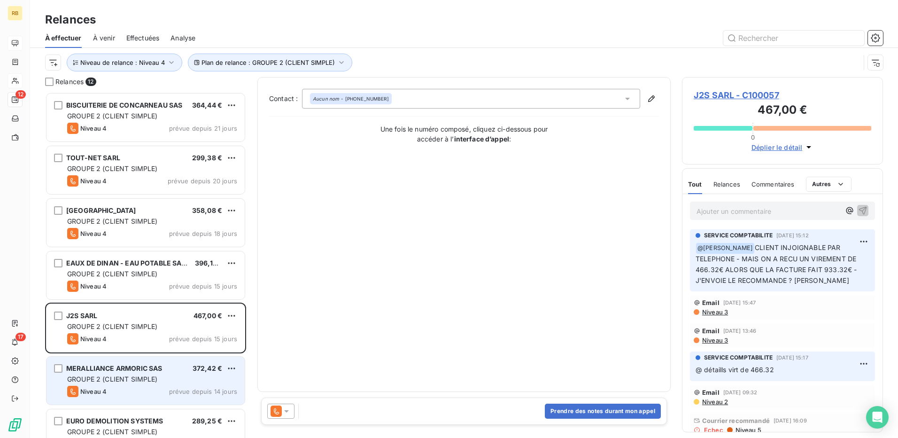
click at [155, 385] on div "MERALLIANCE ARMORIC SAS 372,42 € GROUPE 2 (CLIENT SIMPLE) Niveau 4 prévue depui…" at bounding box center [146, 381] width 198 height 48
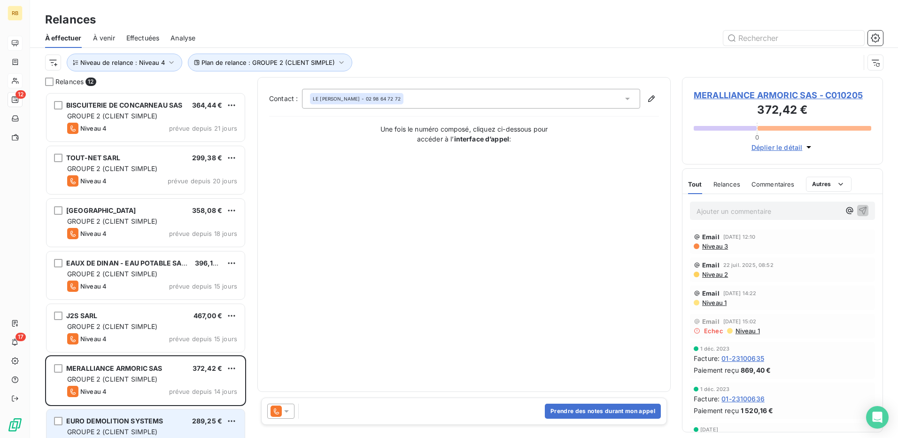
click at [155, 427] on div "EURO DEMOLITION SYSTEMS 289,25 € GROUPE 2 (CLIENT SIMPLE) Niveau 4 prévue depui…" at bounding box center [146, 433] width 198 height 48
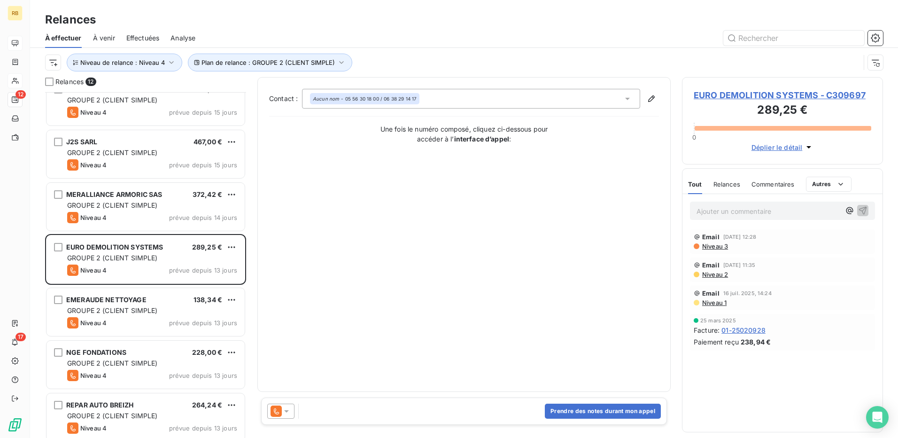
scroll to position [188, 0]
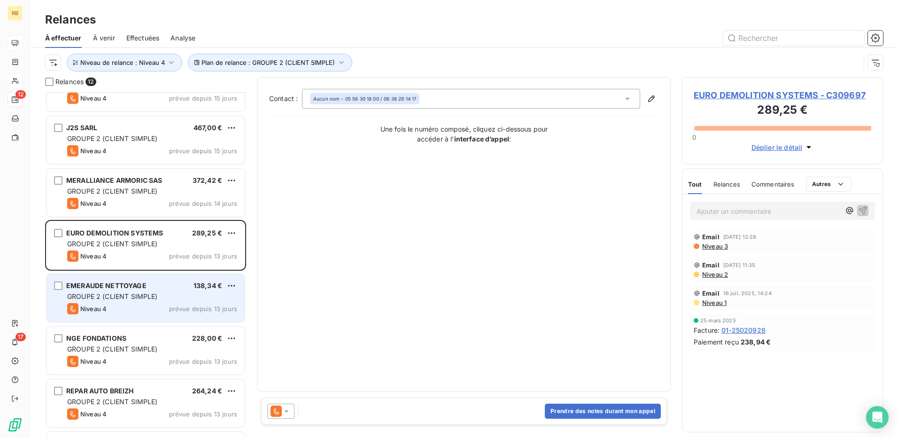
click at [124, 303] on div "EMERAUDE NETTOYAGE 138,34 € GROUPE 2 (CLIENT SIMPLE) Niveau 4 prévue depuis 13 …" at bounding box center [146, 298] width 198 height 48
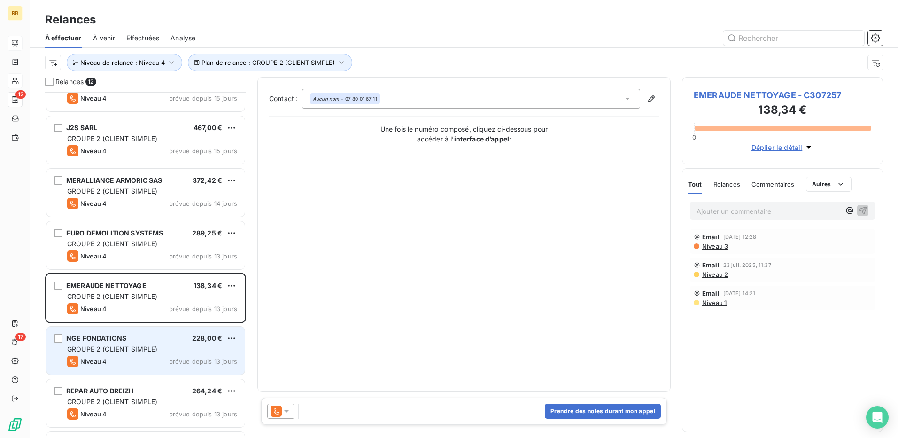
click at [104, 349] on span "GROUPE 2 (CLIENT SIMPLE)" at bounding box center [112, 349] width 91 height 8
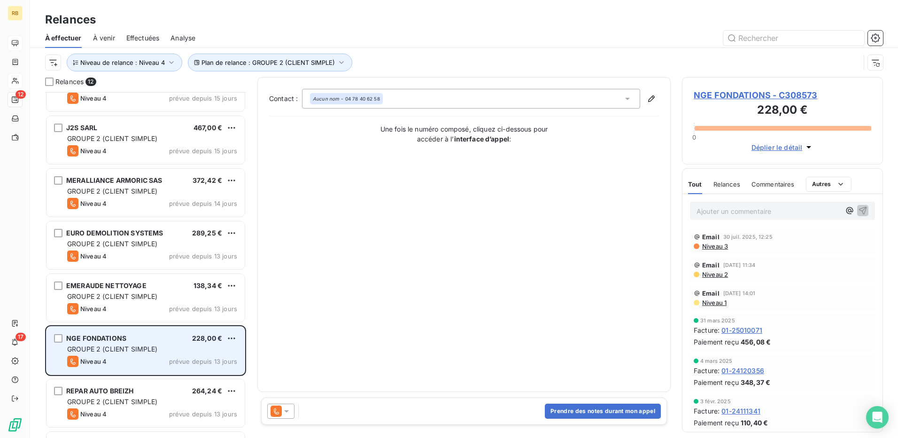
drag, startPoint x: 109, startPoint y: 403, endPoint x: 104, endPoint y: 338, distance: 64.6
click at [108, 398] on span "GROUPE 2 (CLIENT SIMPLE)" at bounding box center [112, 402] width 91 height 8
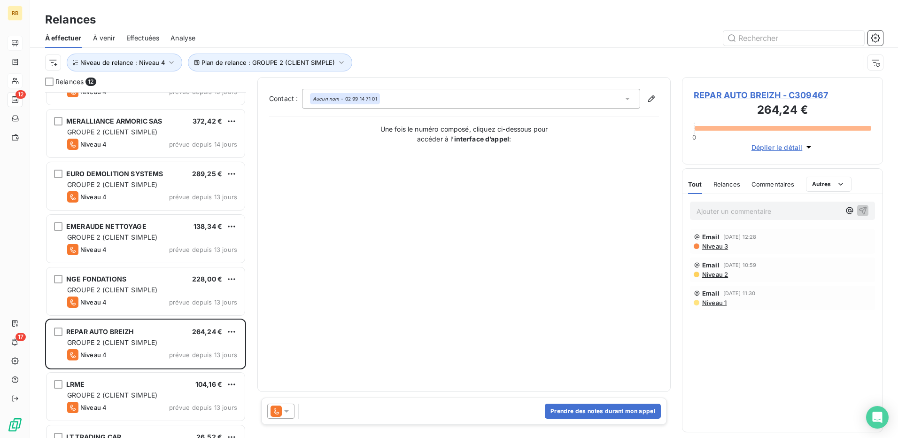
scroll to position [286, 0]
